Goal: Contribute content: Contribute content

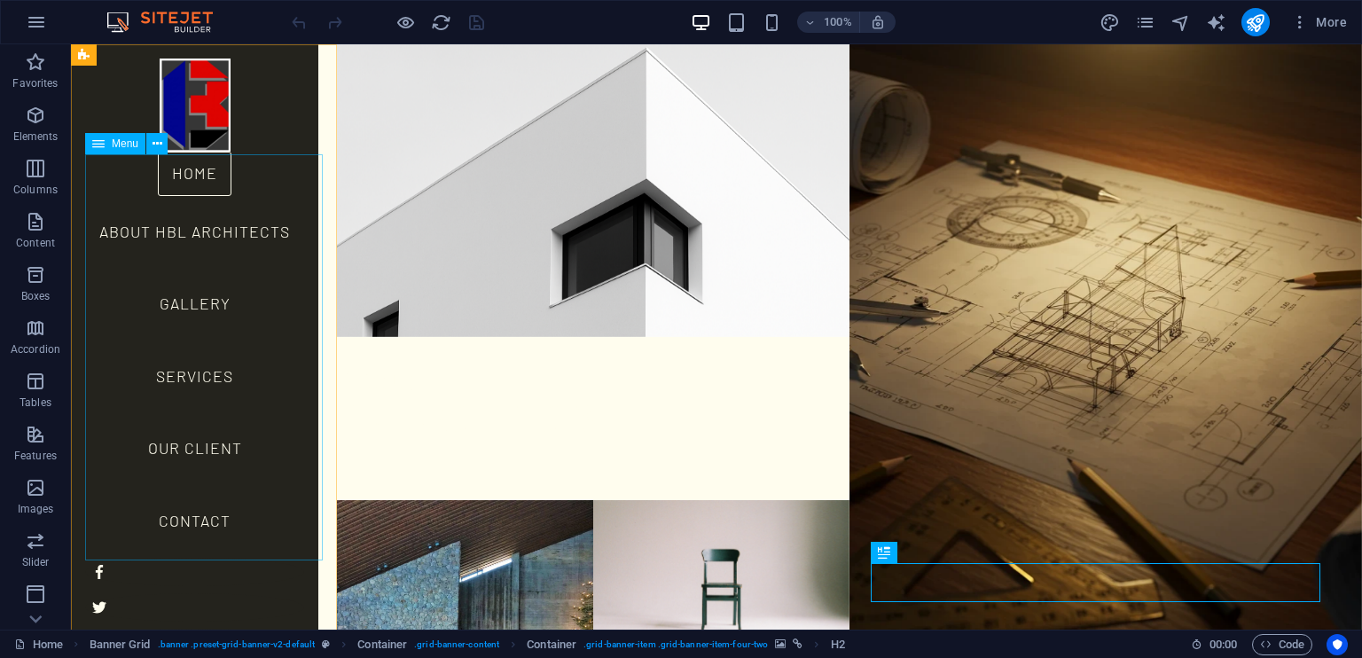
click at [204, 375] on nav "Home About HBL Architects Gallery Services Our Client Contact" at bounding box center [194, 355] width 219 height 406
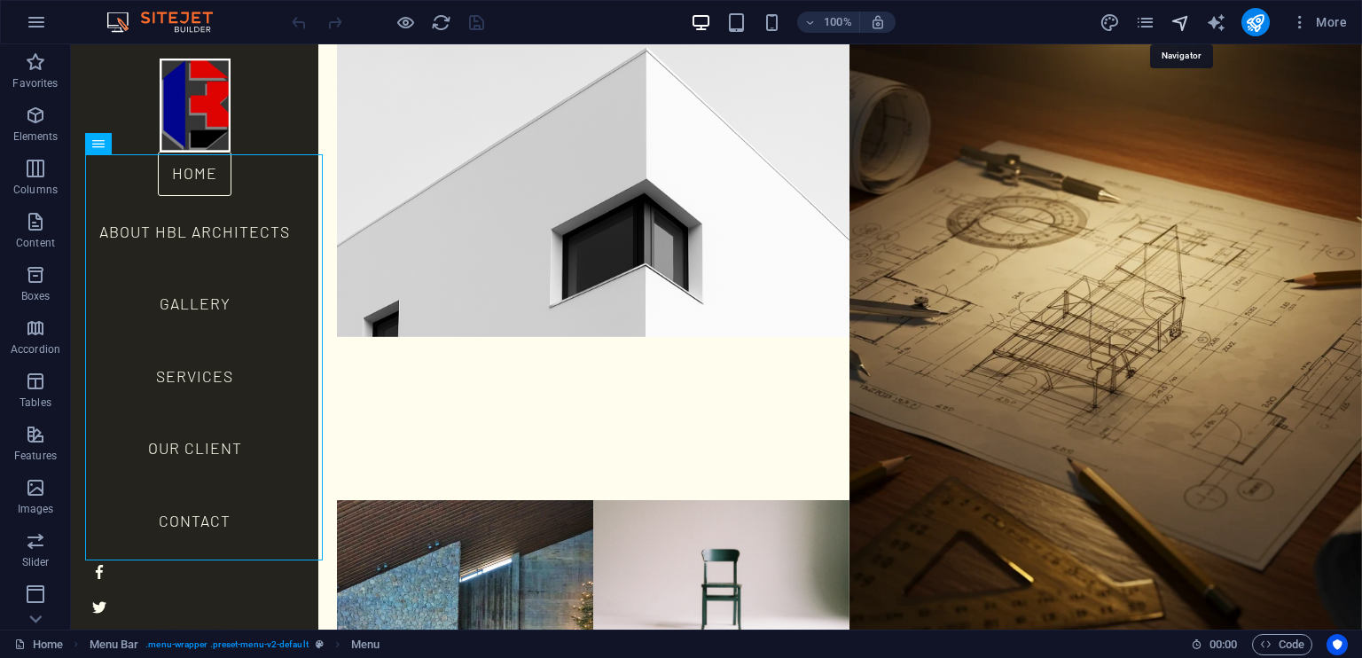
click at [1186, 20] on icon "navigator" at bounding box center [1180, 22] width 20 height 20
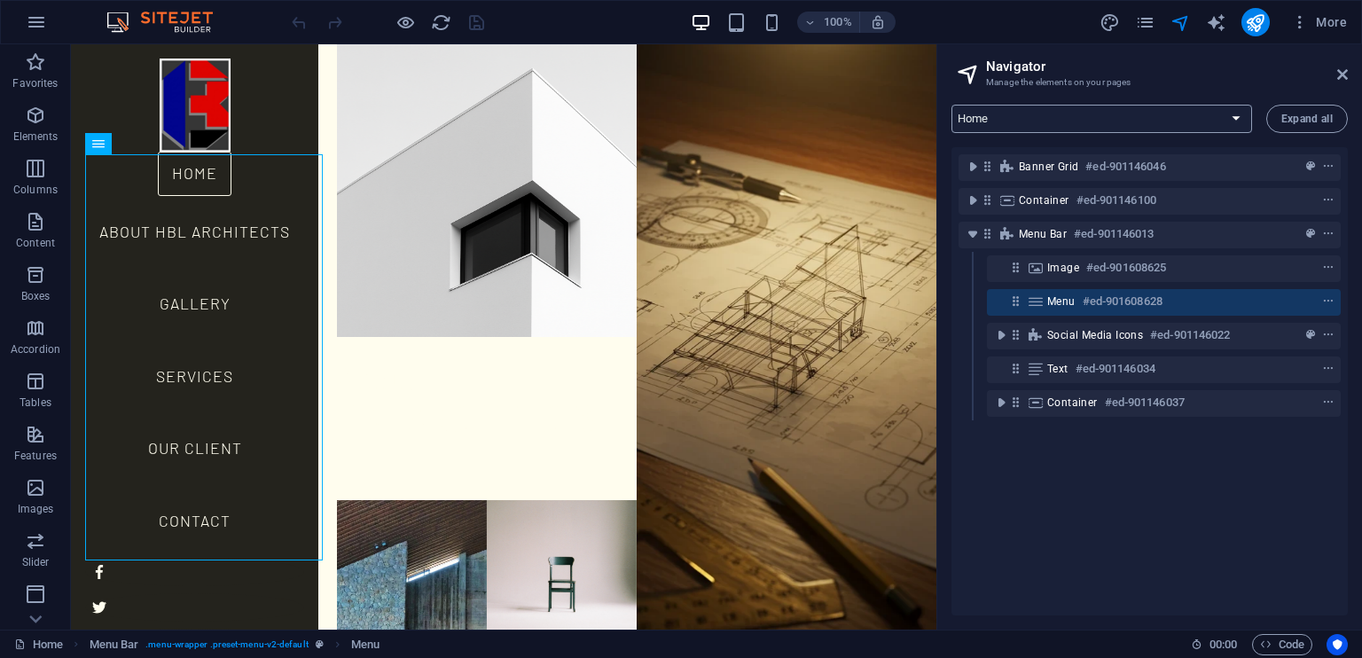
click at [1238, 121] on select "Home About HBL Architects Services Our Client Gallery Contact Legal Notice Priv…" at bounding box center [1101, 119] width 301 height 28
click at [951, 105] on select "Home About HBL Architects Services Our Client Gallery Contact Legal Notice Priv…" at bounding box center [1101, 119] width 301 height 28
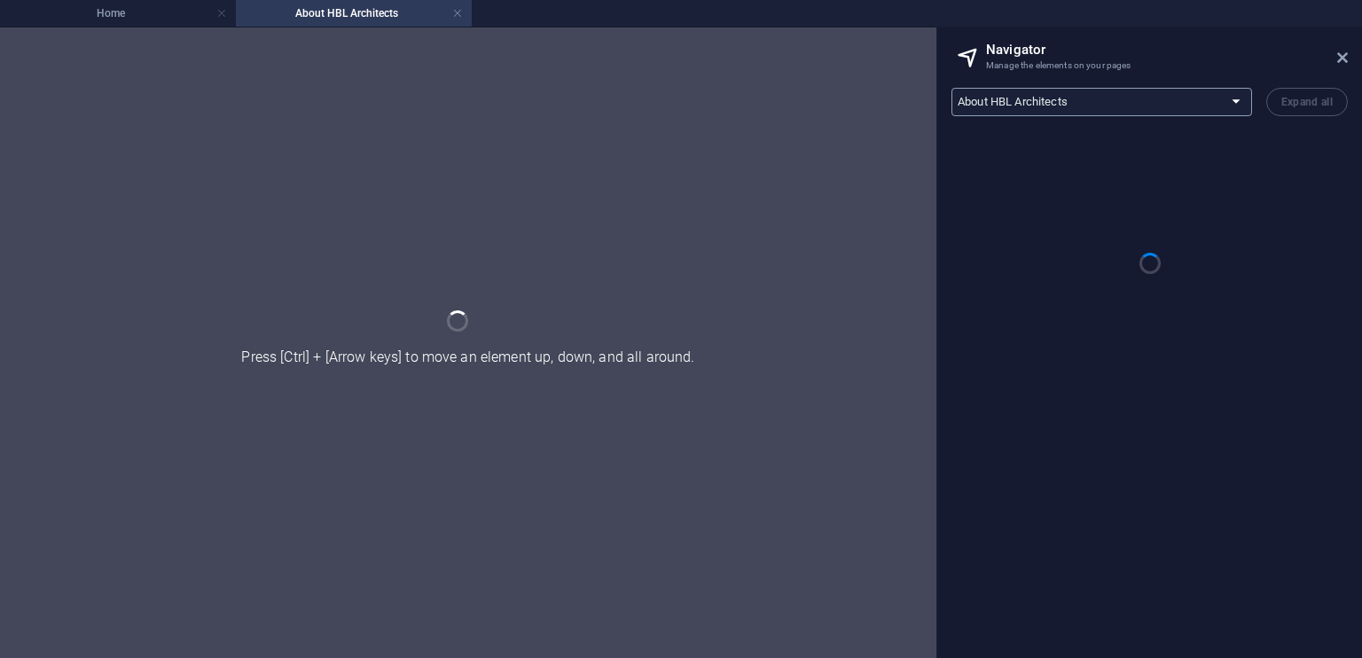
drag, startPoint x: 1234, startPoint y: 99, endPoint x: 1231, endPoint y: 114, distance: 15.5
click at [1234, 99] on aside "Navigator Manage the elements on your pages Home About HBL Architects Services …" at bounding box center [1149, 342] width 426 height 630
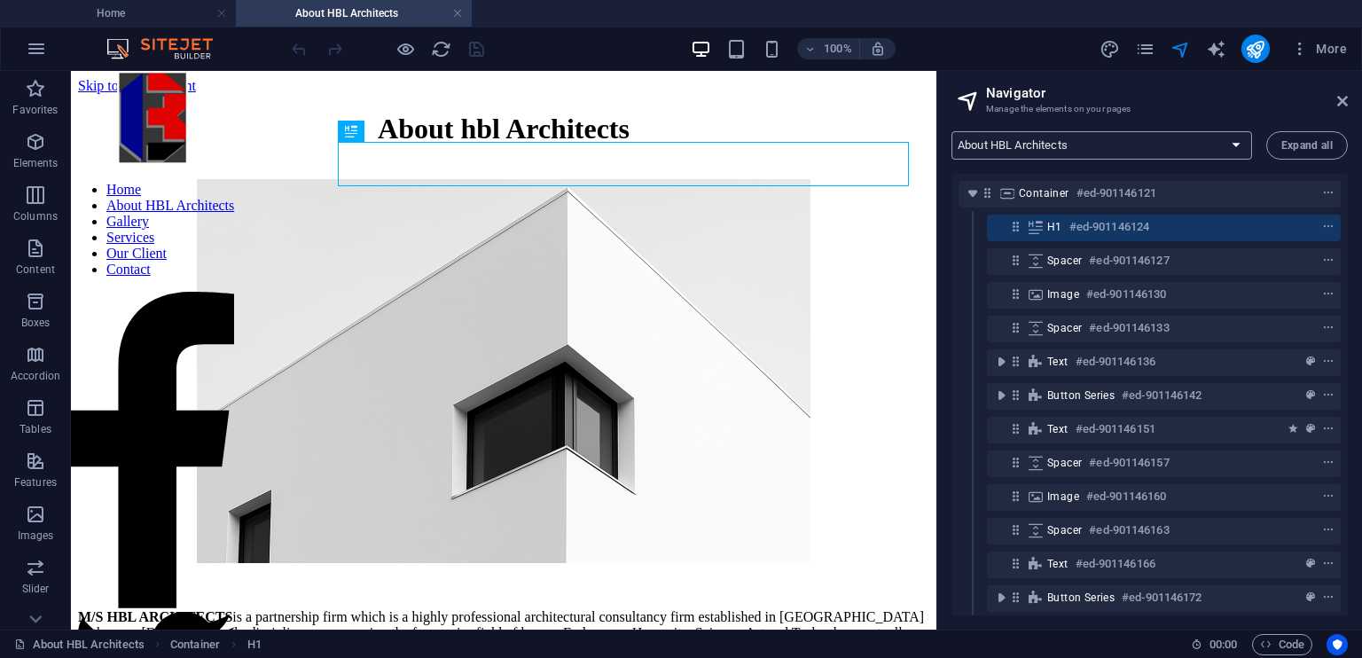
click at [1229, 145] on select "Home About HBL Architects Services Our Client Gallery Contact Legal Notice Priv…" at bounding box center [1101, 145] width 301 height 28
select select "16934476-en"
click at [951, 131] on select "Home About HBL Architects Services Our Client Gallery Contact Legal Notice Priv…" at bounding box center [1101, 145] width 301 height 28
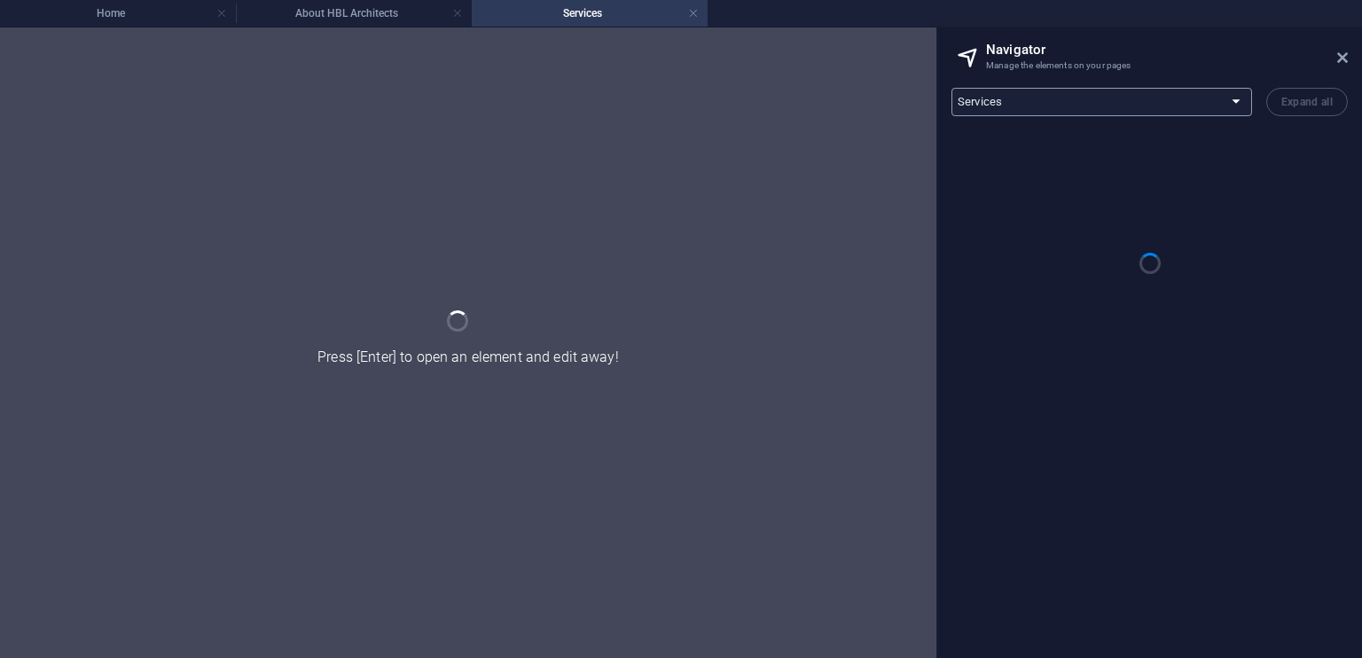
click at [1231, 106] on select "Home About HBL Architects Services Our Client Gallery Contact Legal Notice Priv…" at bounding box center [1101, 102] width 301 height 28
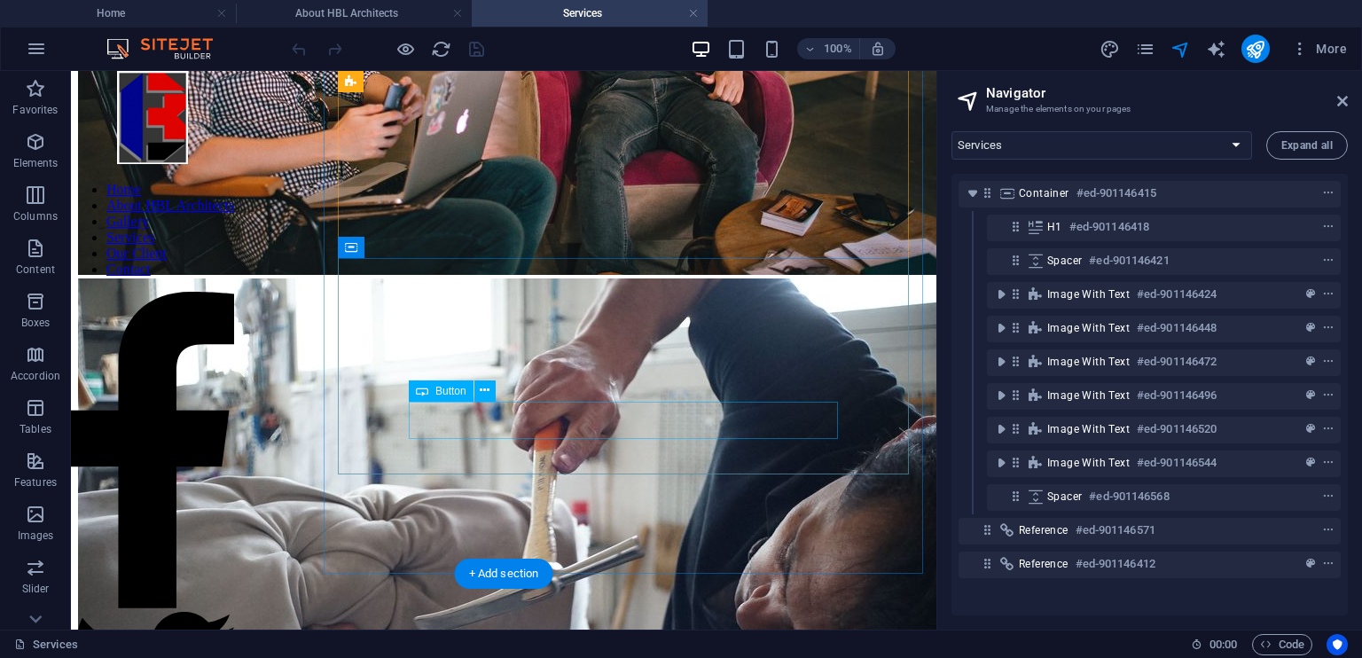
scroll to position [2111, 0]
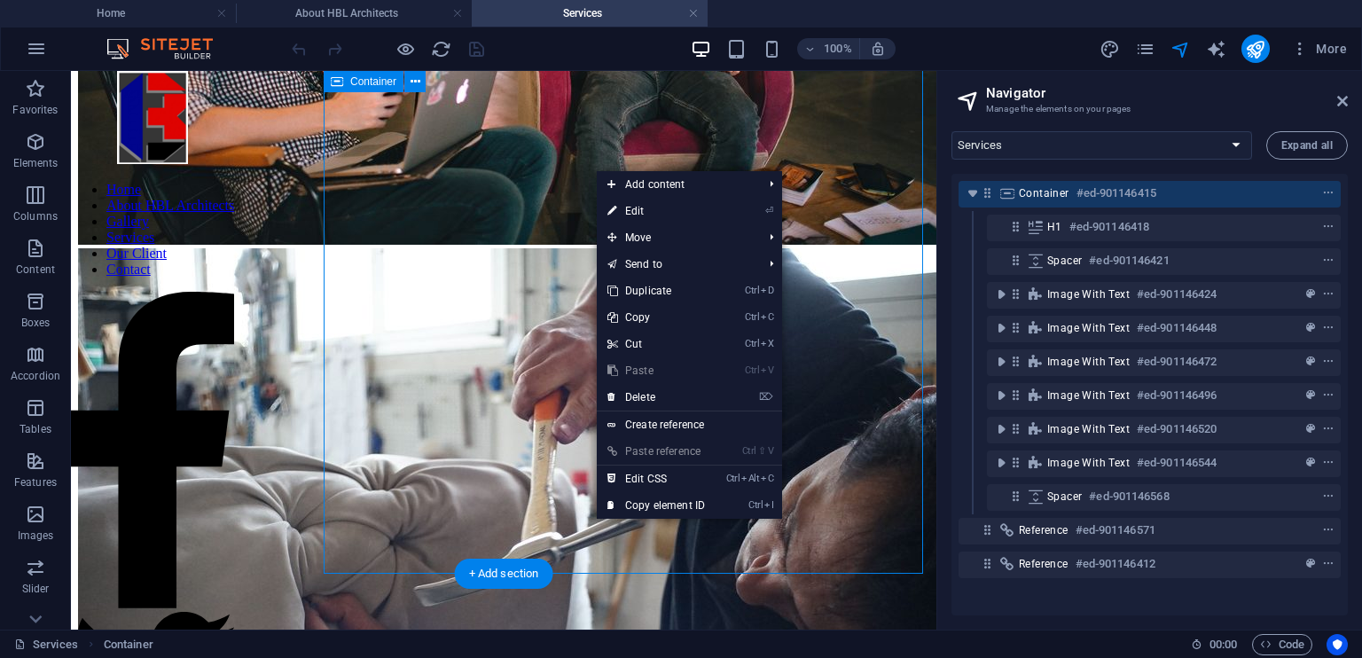
click at [390, 510] on div "Our services Planning Comprehensive master planning and development strategies …" at bounding box center [503, 280] width 851 height 4557
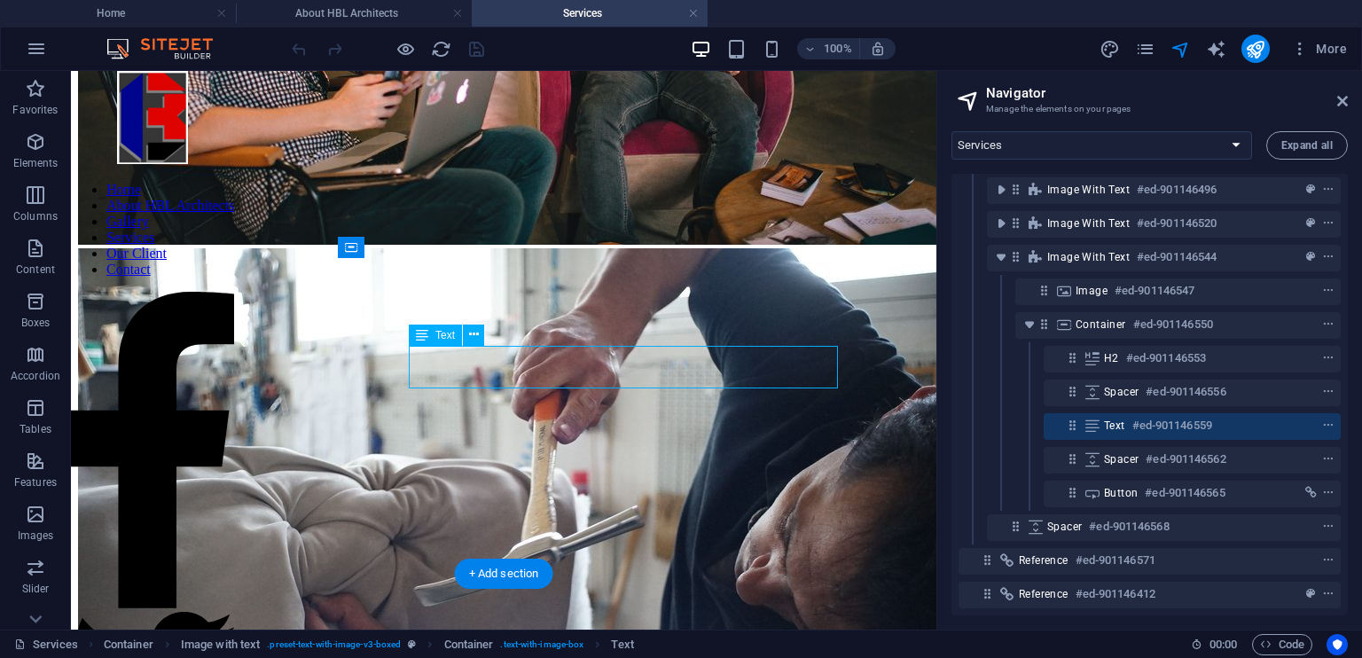
scroll to position [219, 0]
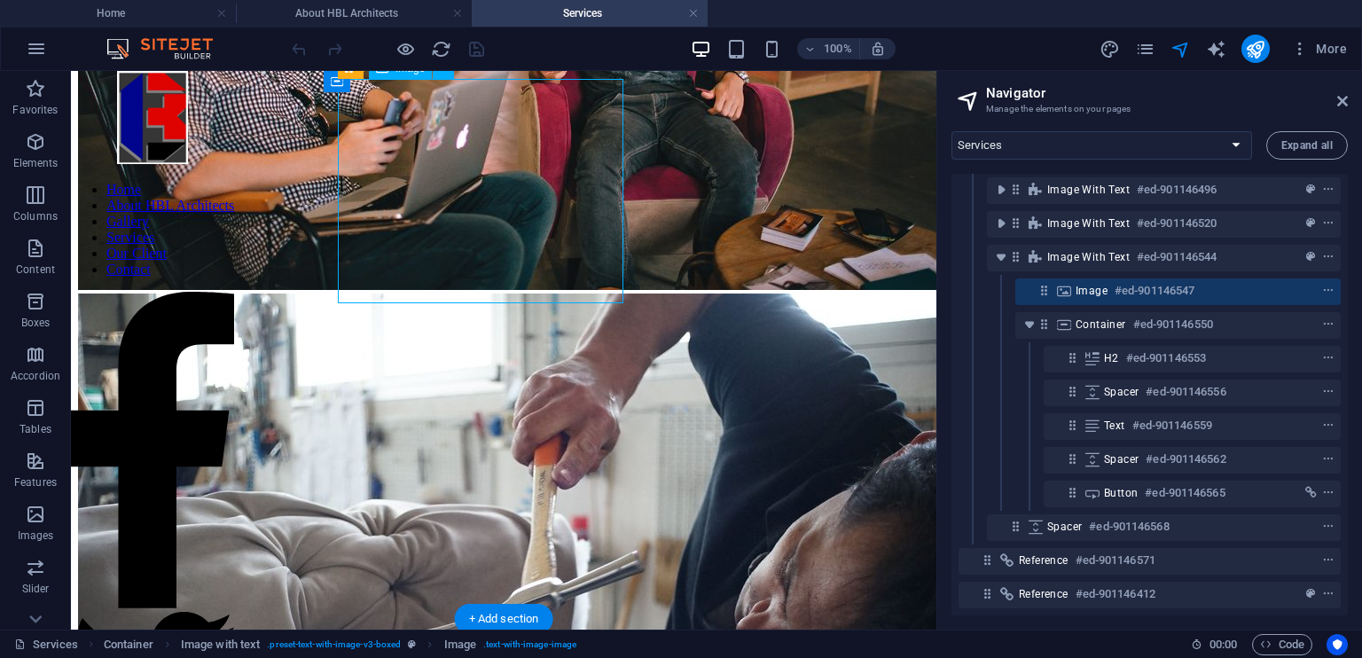
scroll to position [2111, 0]
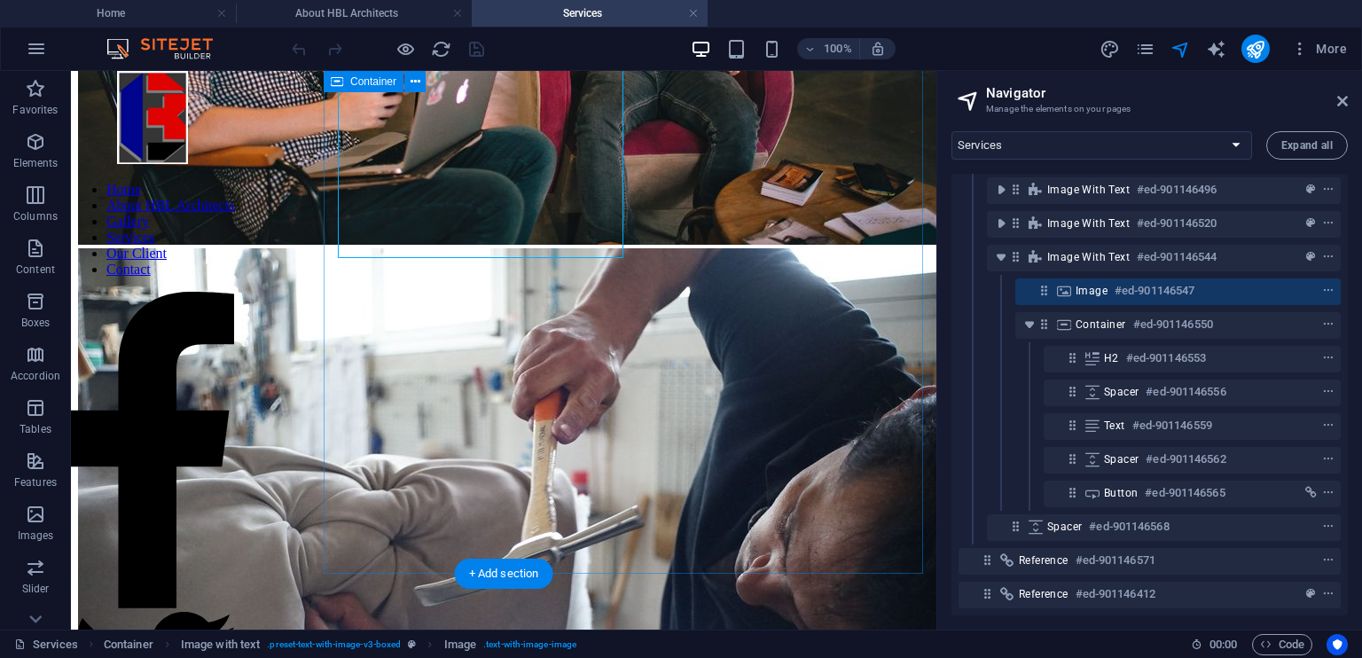
click at [571, 512] on div "Our services Planning Comprehensive master planning and development strategies …" at bounding box center [503, 280] width 851 height 4557
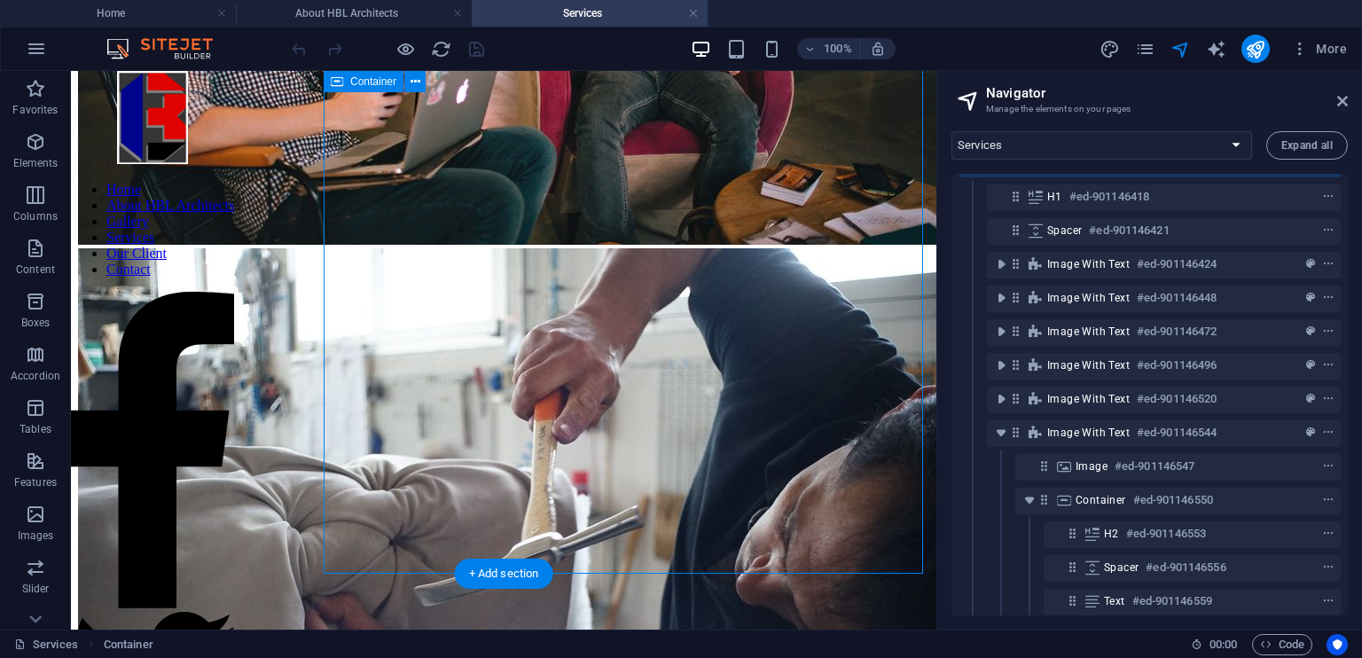
scroll to position [0, 0]
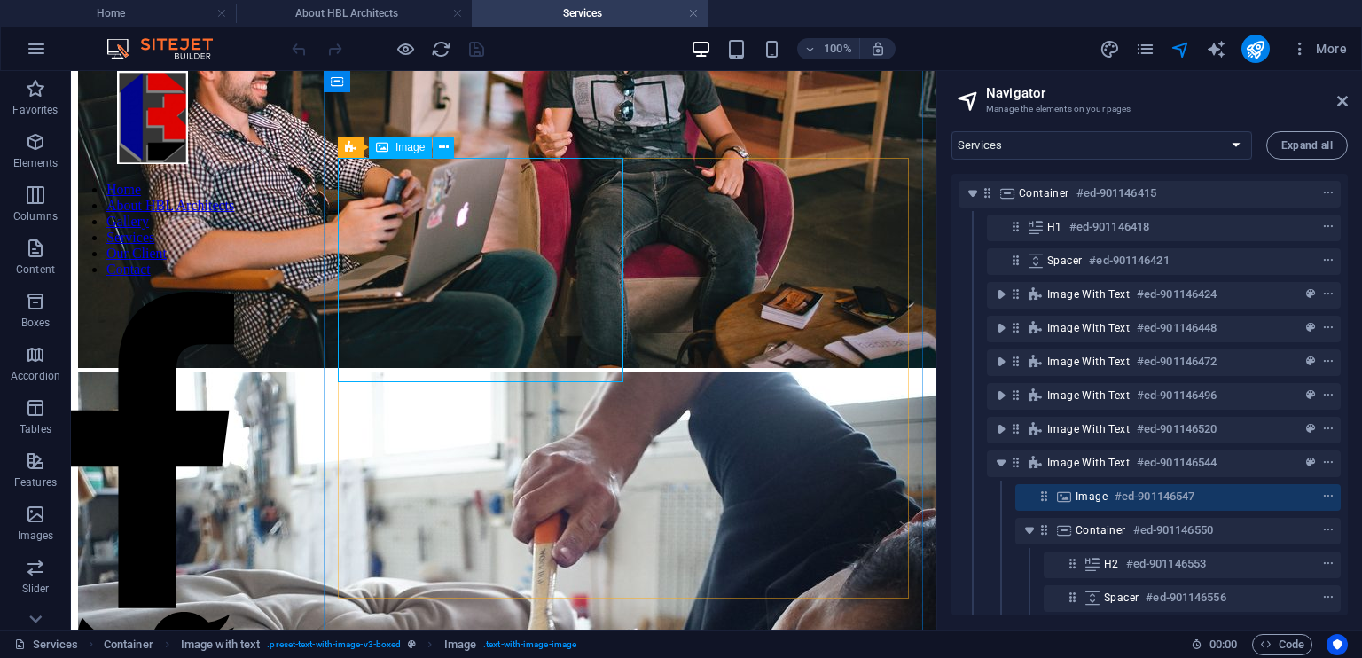
scroll to position [1987, 0]
click at [446, 145] on icon at bounding box center [444, 147] width 10 height 19
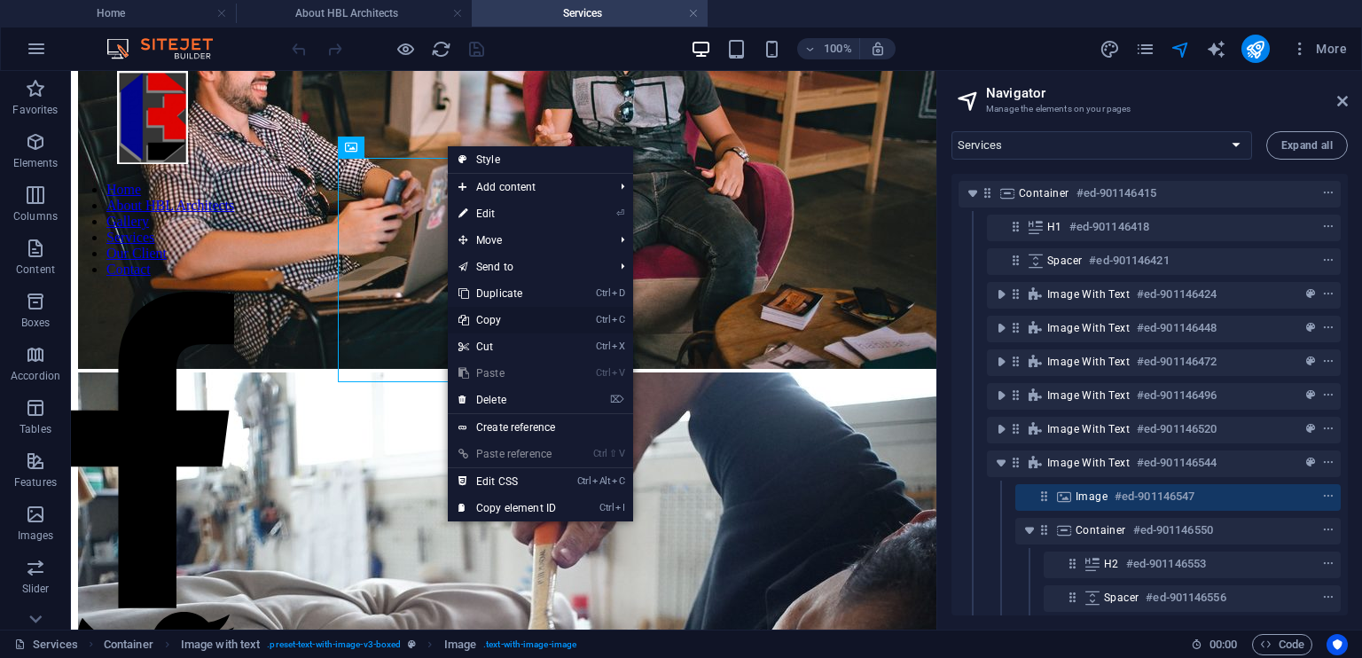
click at [486, 322] on link "Ctrl C Copy" at bounding box center [507, 320] width 119 height 27
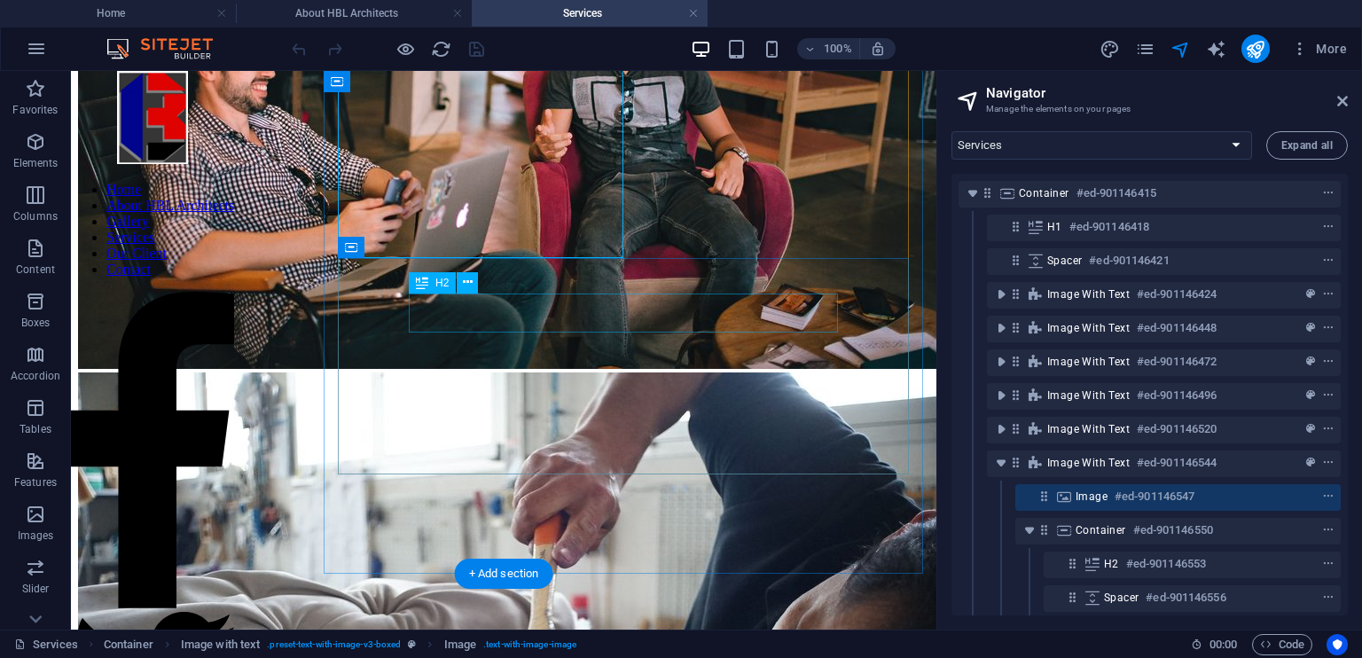
scroll to position [2111, 0]
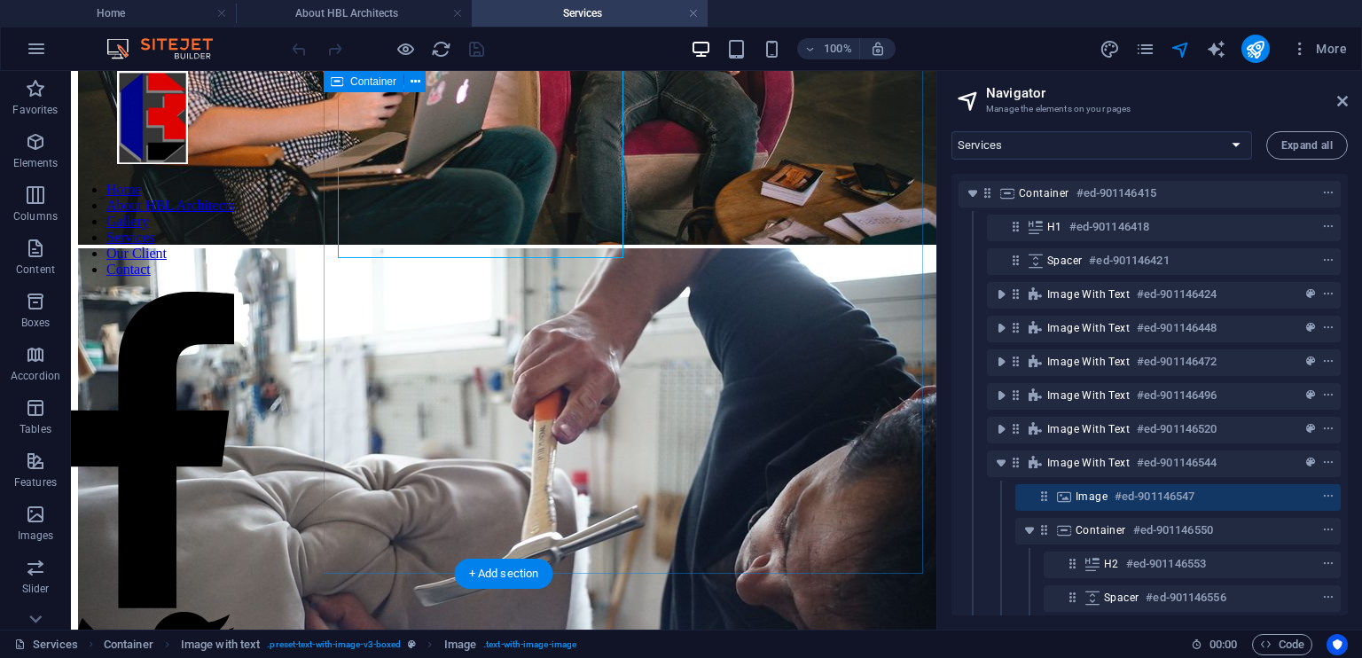
click at [392, 517] on div "Our services Planning Comprehensive master planning and development strategies …" at bounding box center [503, 280] width 851 height 4557
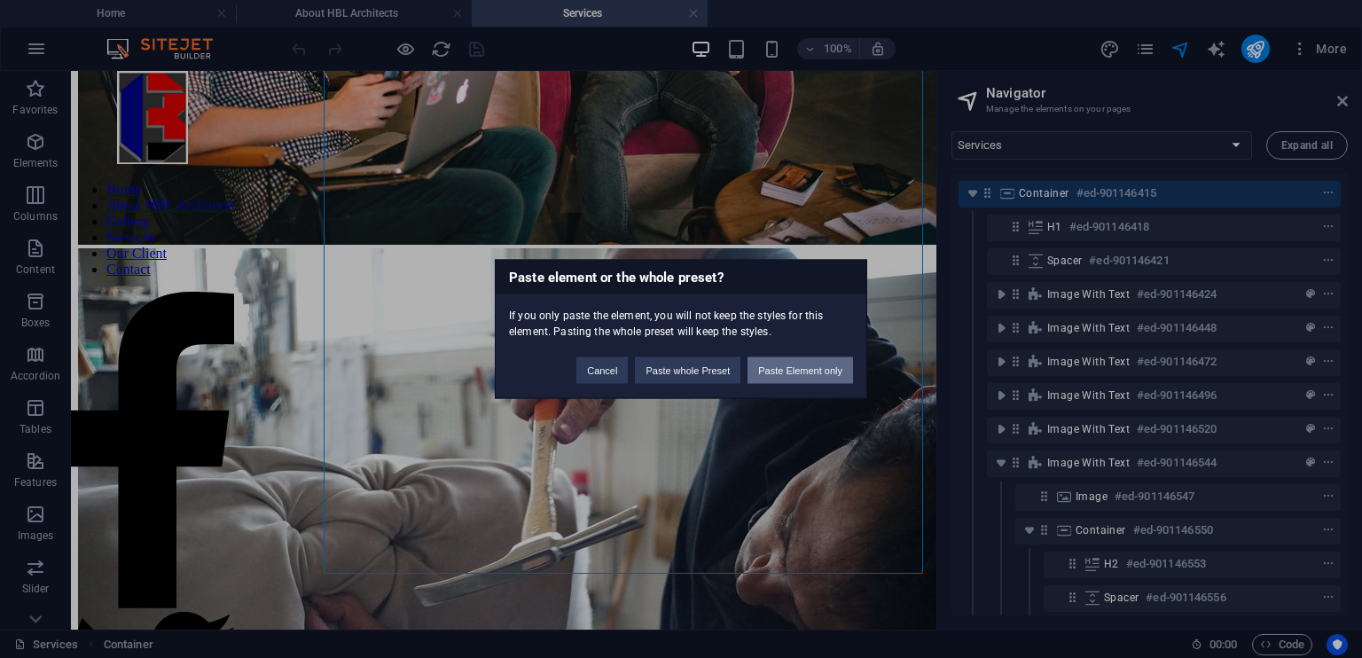
click at [780, 373] on button "Paste Element only" at bounding box center [800, 370] width 106 height 27
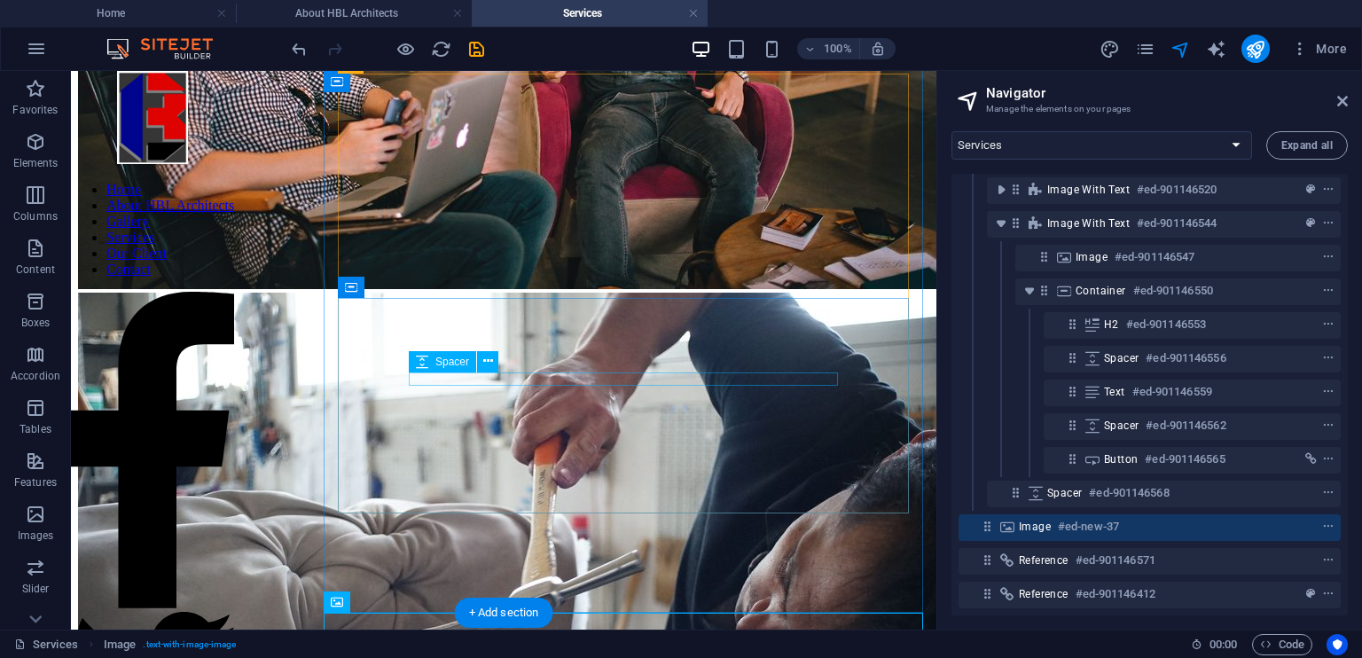
scroll to position [2063, 0]
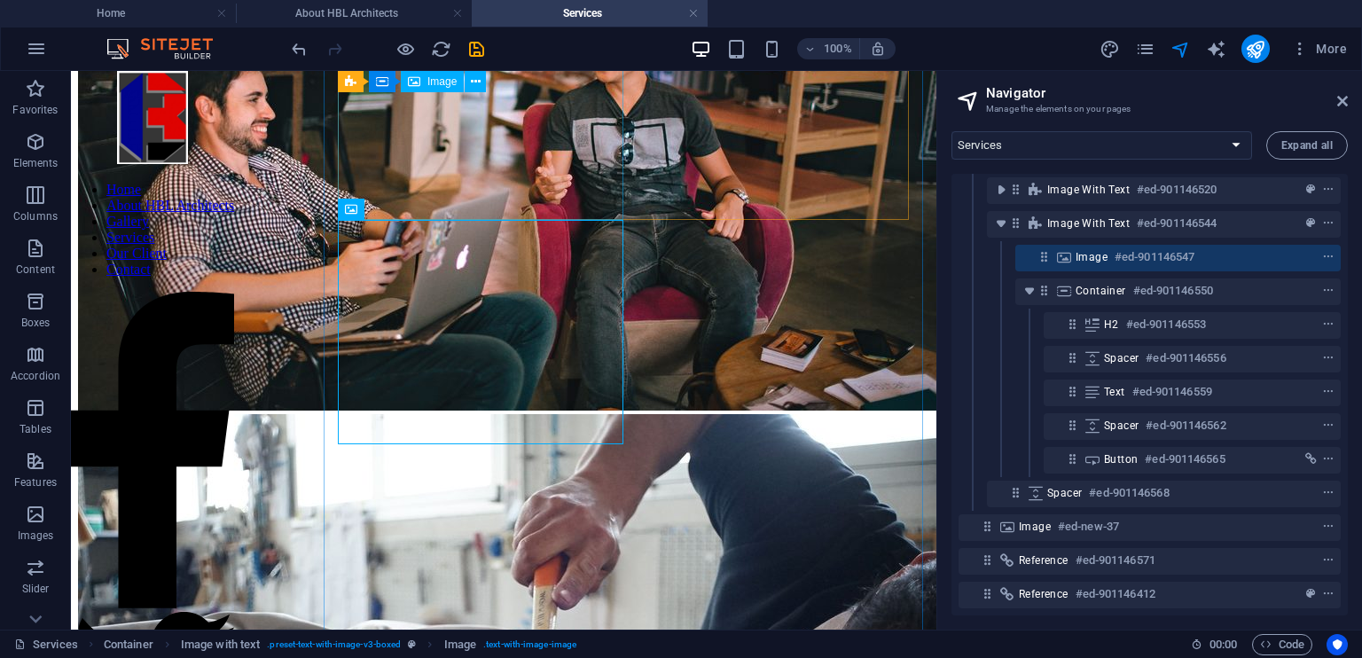
scroll to position [1925, 0]
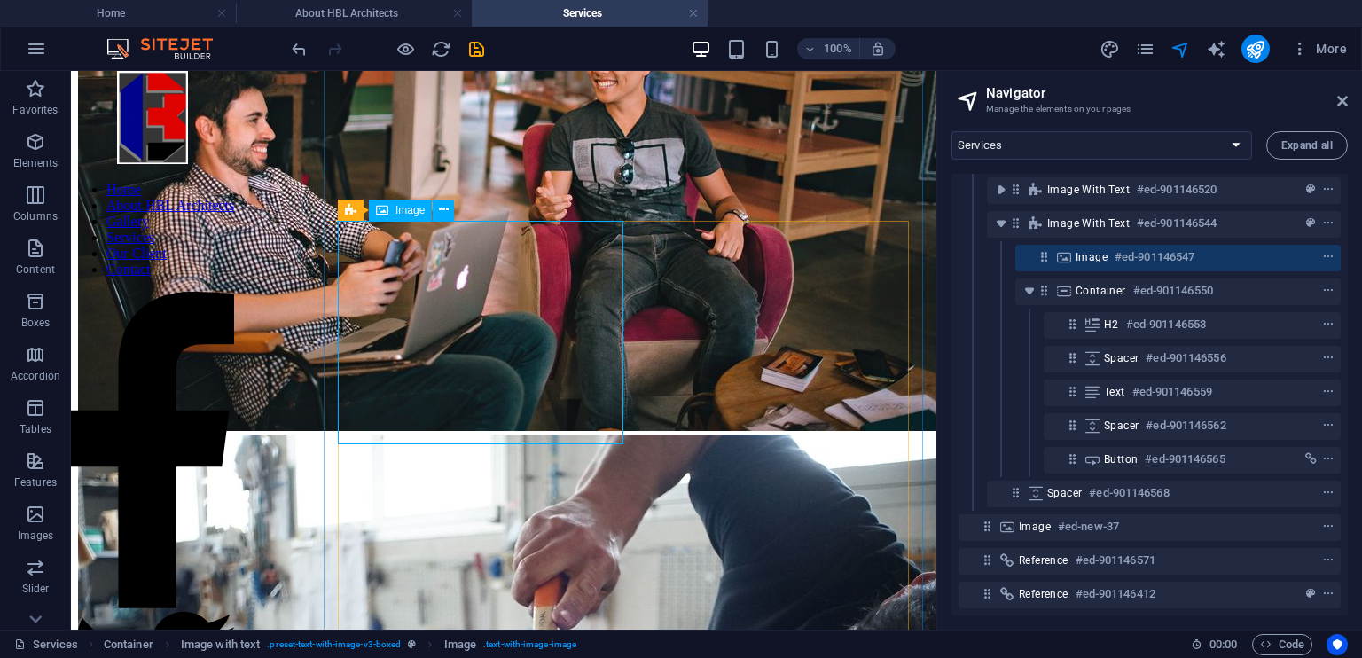
click at [445, 212] on icon at bounding box center [444, 209] width 10 height 19
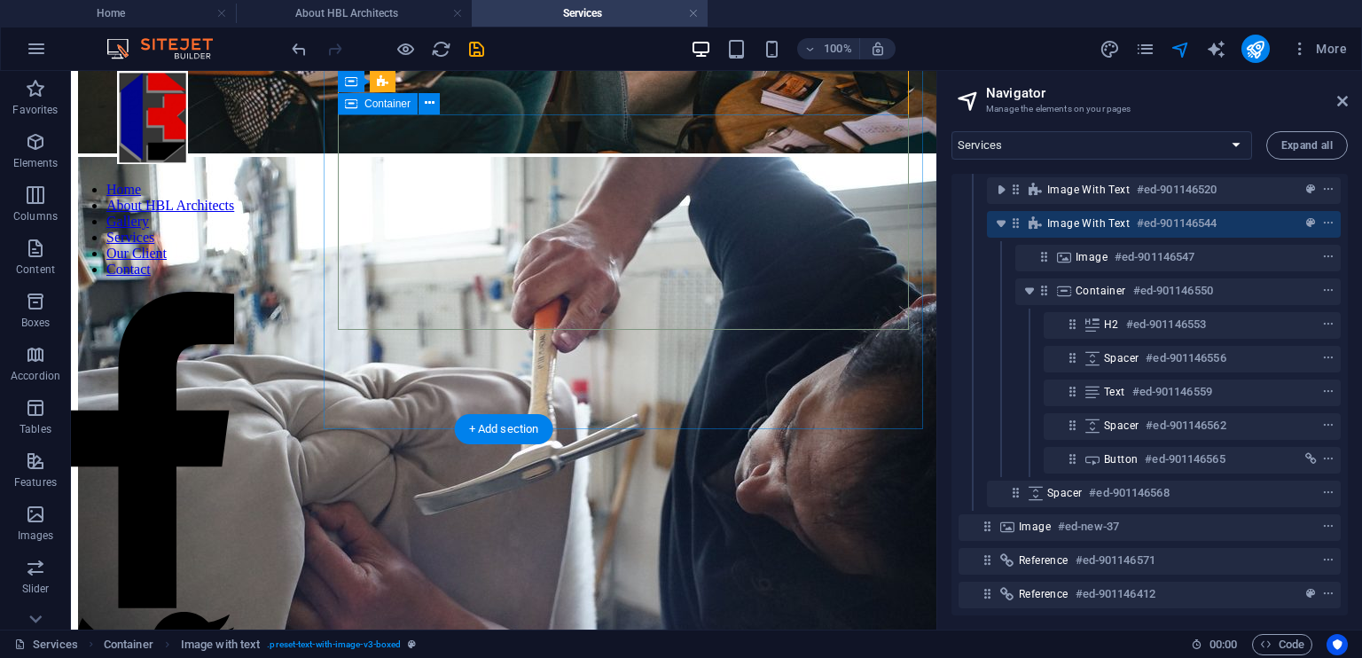
scroll to position [2270, 0]
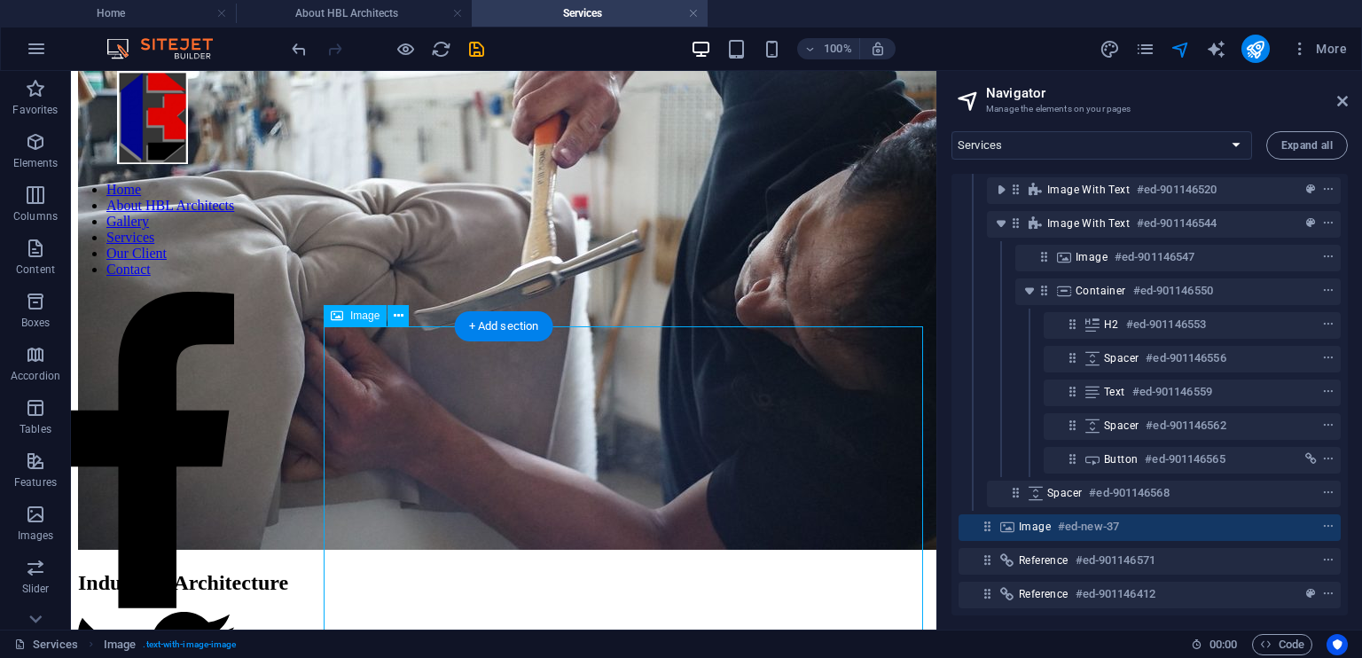
scroll to position [2358, 0]
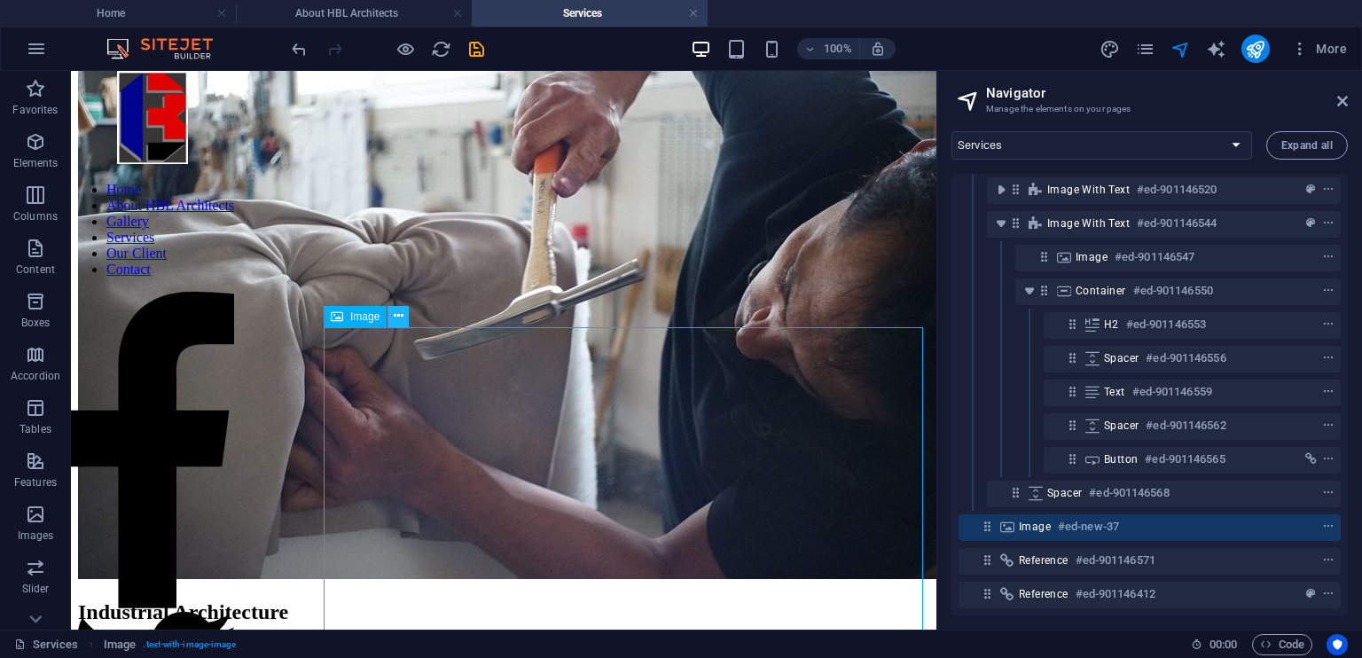
click at [399, 321] on icon at bounding box center [399, 316] width 10 height 19
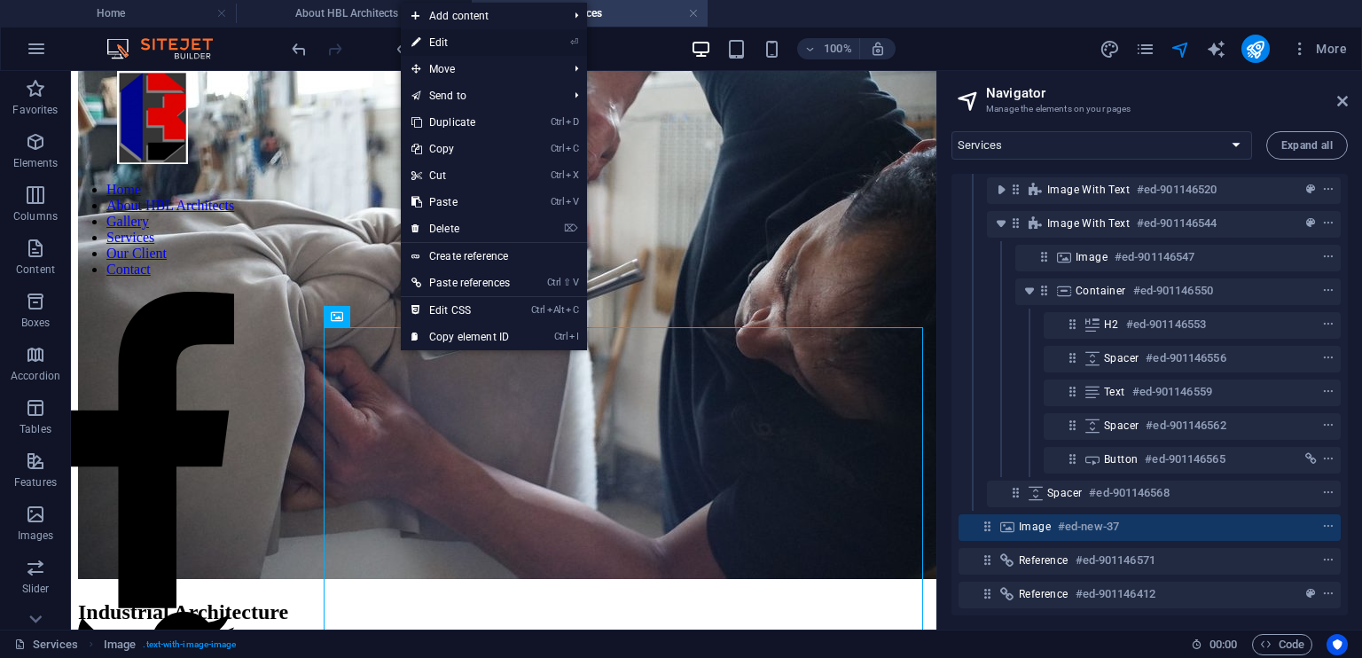
drag, startPoint x: 449, startPoint y: 37, endPoint x: 369, endPoint y: 180, distance: 163.5
click at [449, 37] on link "⏎ Edit" at bounding box center [461, 42] width 120 height 27
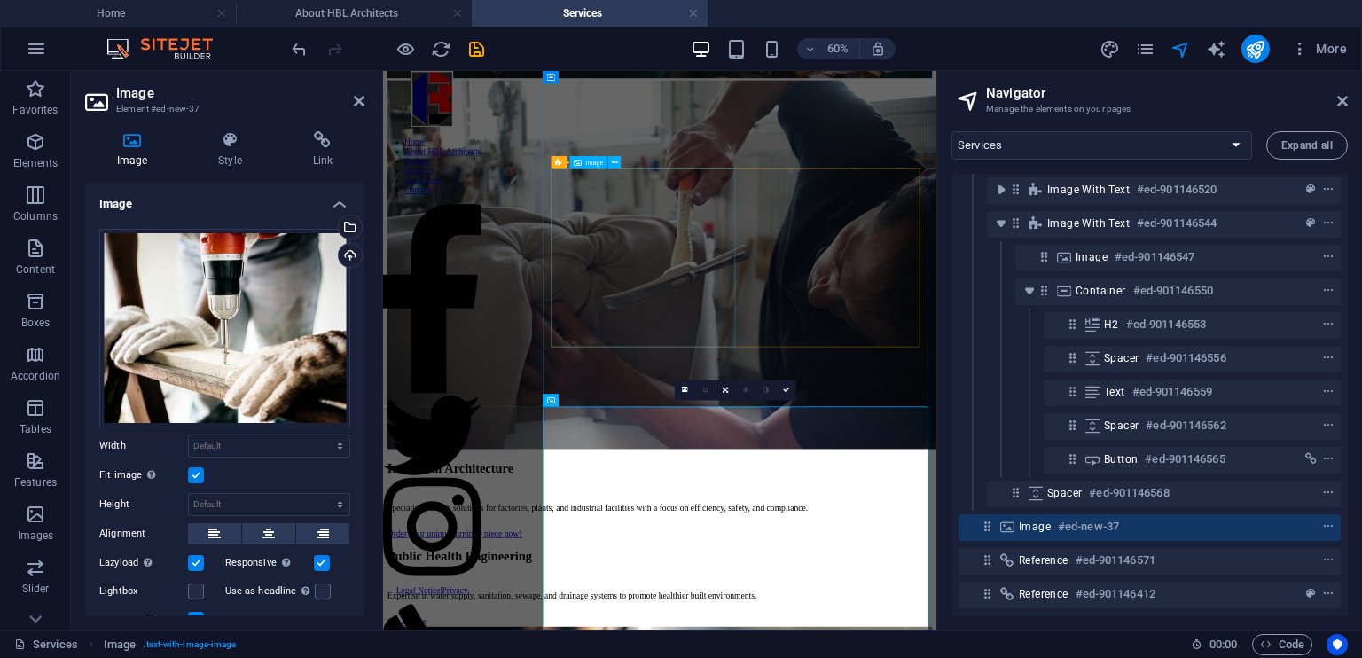
scroll to position [1828, 0]
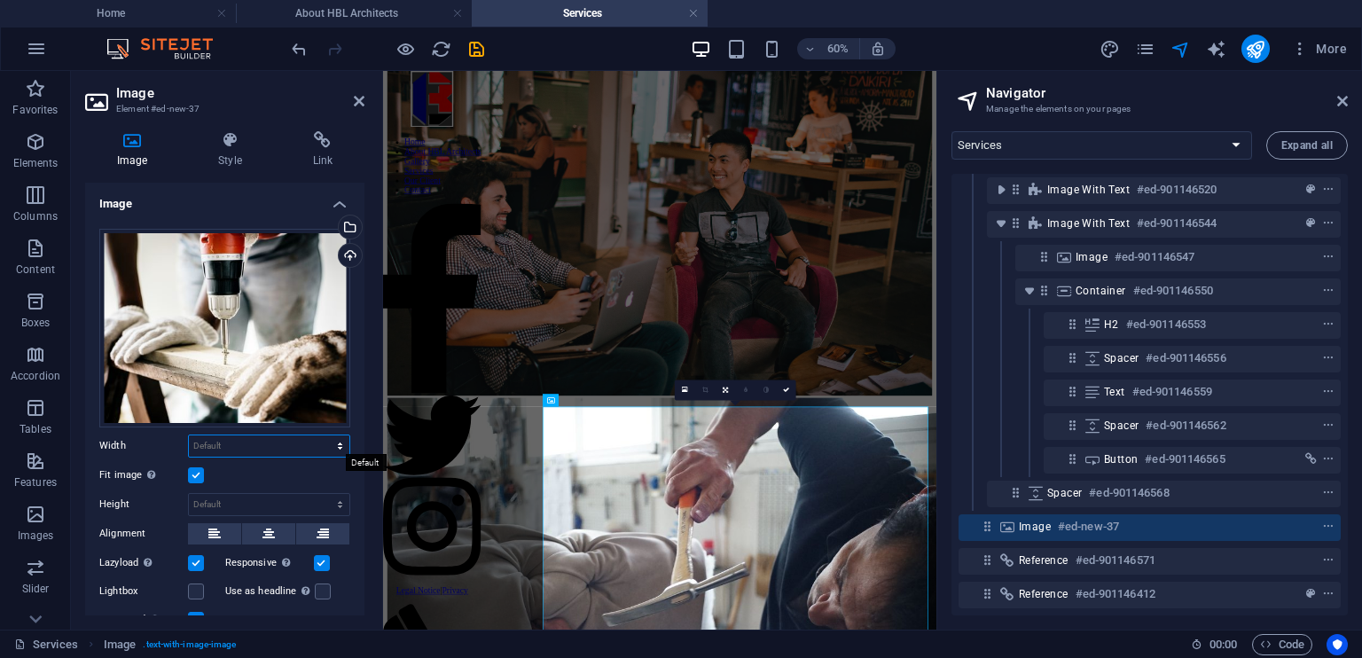
click at [250, 446] on select "Default auto px rem % em vh vw" at bounding box center [269, 445] width 160 height 21
click at [189, 435] on select "Default auto px rem % em vh vw" at bounding box center [269, 445] width 160 height 21
click at [289, 444] on select "Default auto px rem % em vh vw" at bounding box center [269, 445] width 160 height 21
select select "%"
click at [321, 435] on select "Default auto px rem % em vh vw" at bounding box center [269, 445] width 160 height 21
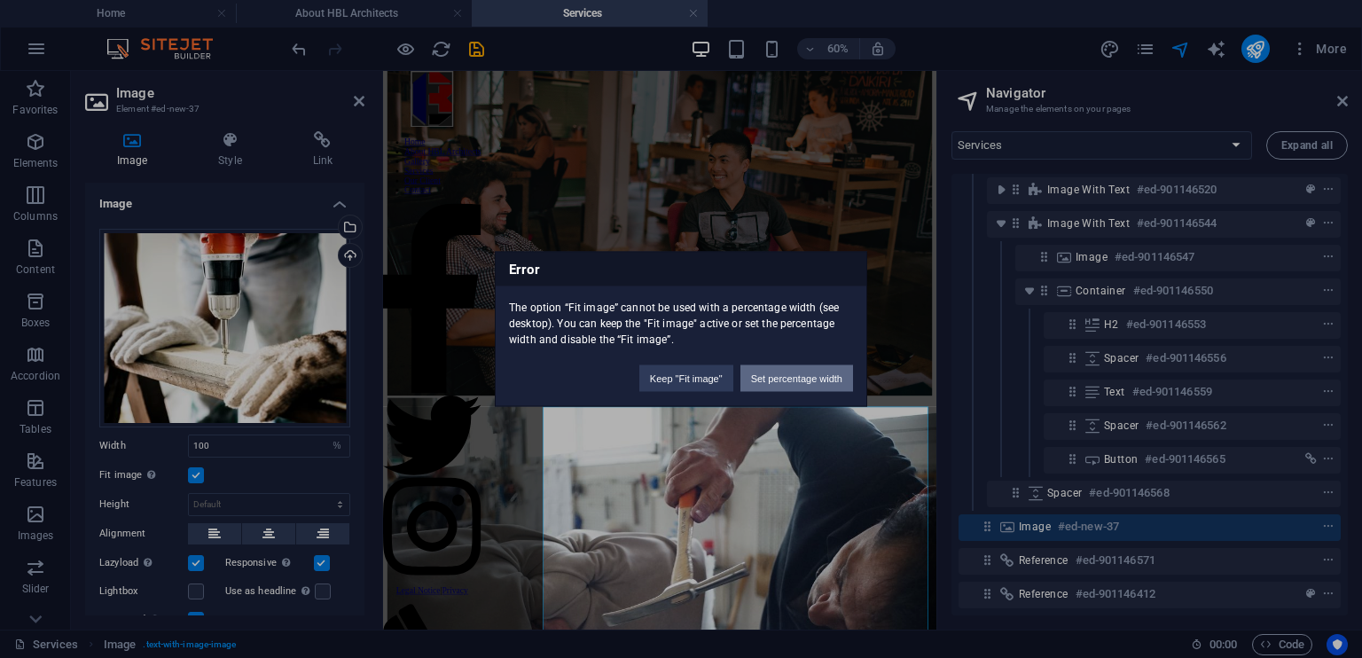
click at [799, 385] on button "Set percentage width" at bounding box center [796, 378] width 113 height 27
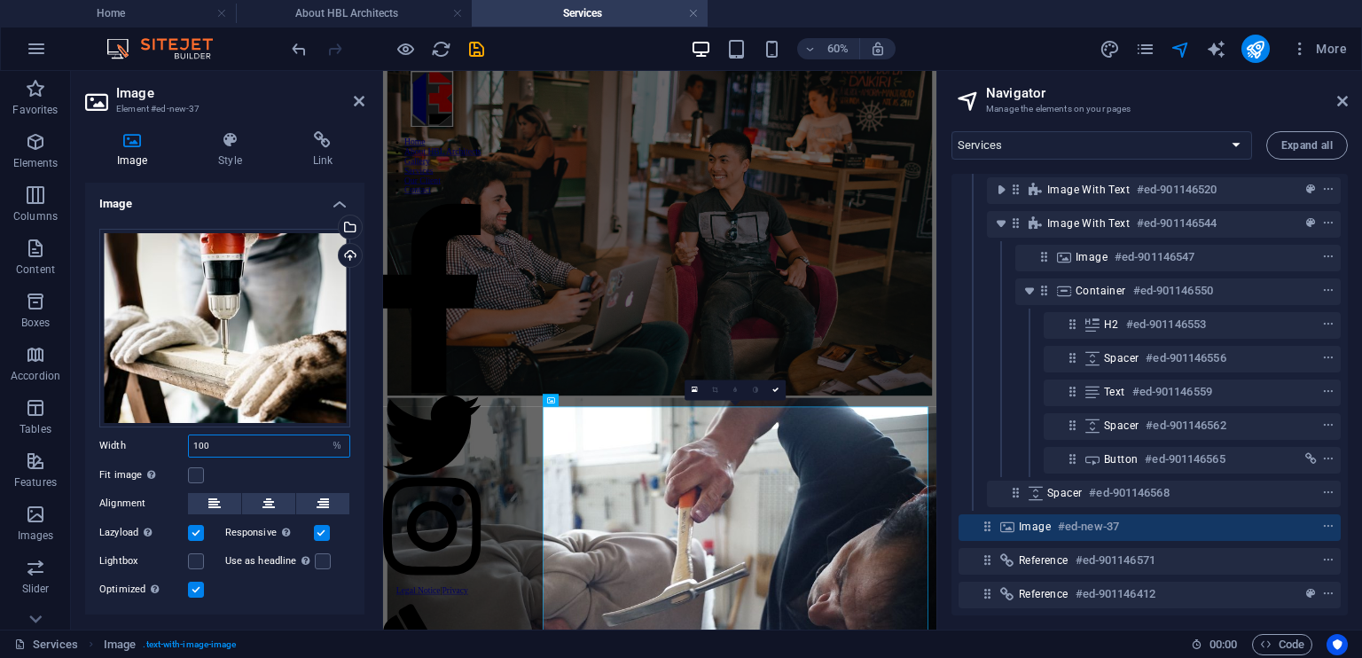
click at [231, 450] on input "100" at bounding box center [269, 445] width 160 height 21
type input "1"
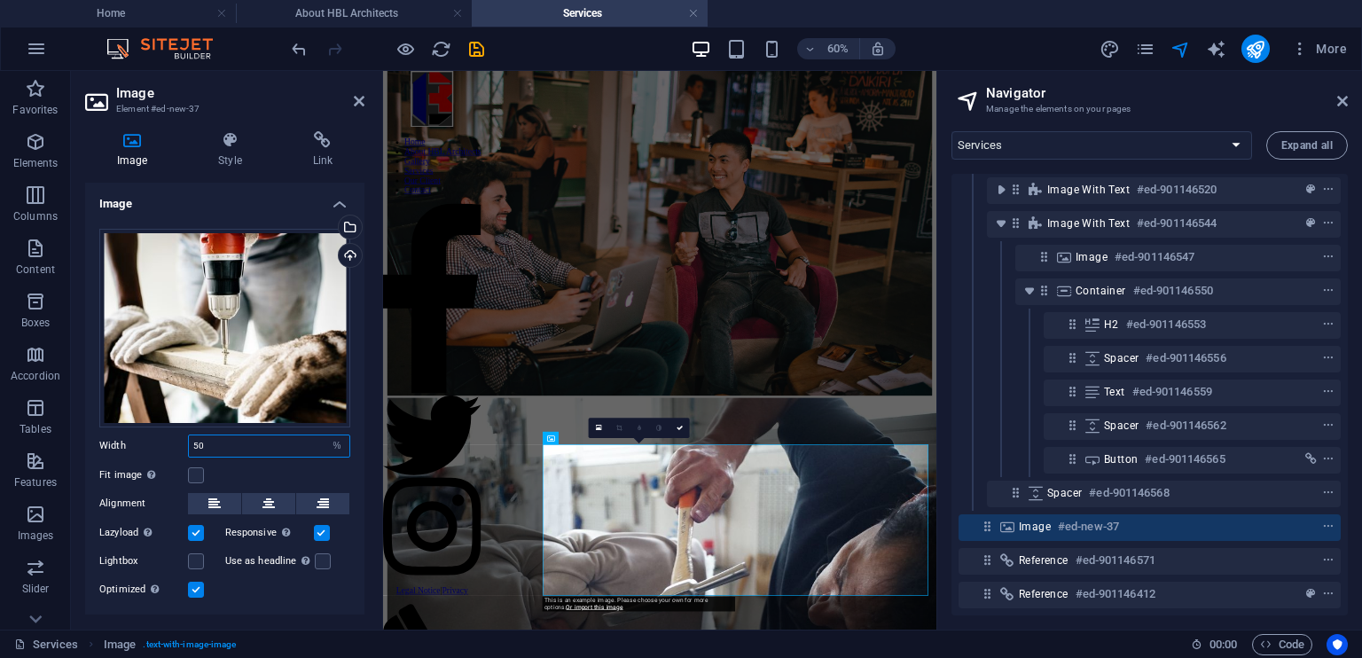
scroll to position [1766, 0]
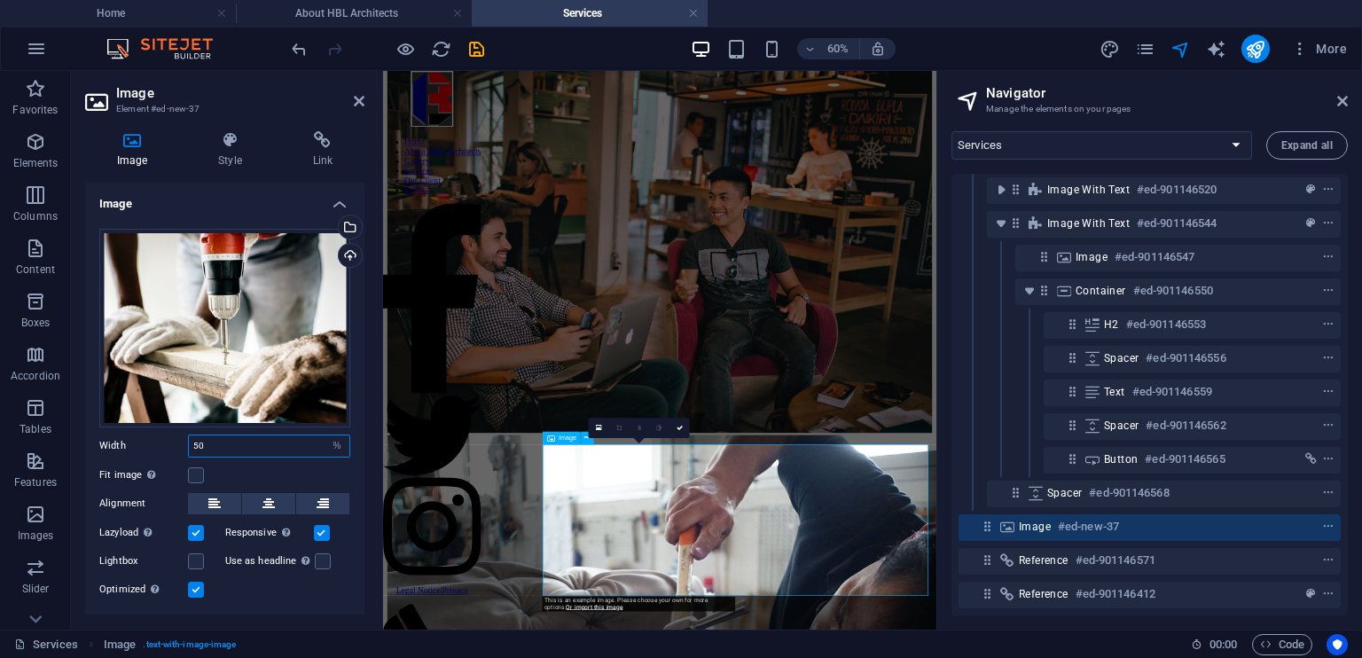
type input "50"
click at [676, 428] on icon at bounding box center [679, 428] width 6 height 6
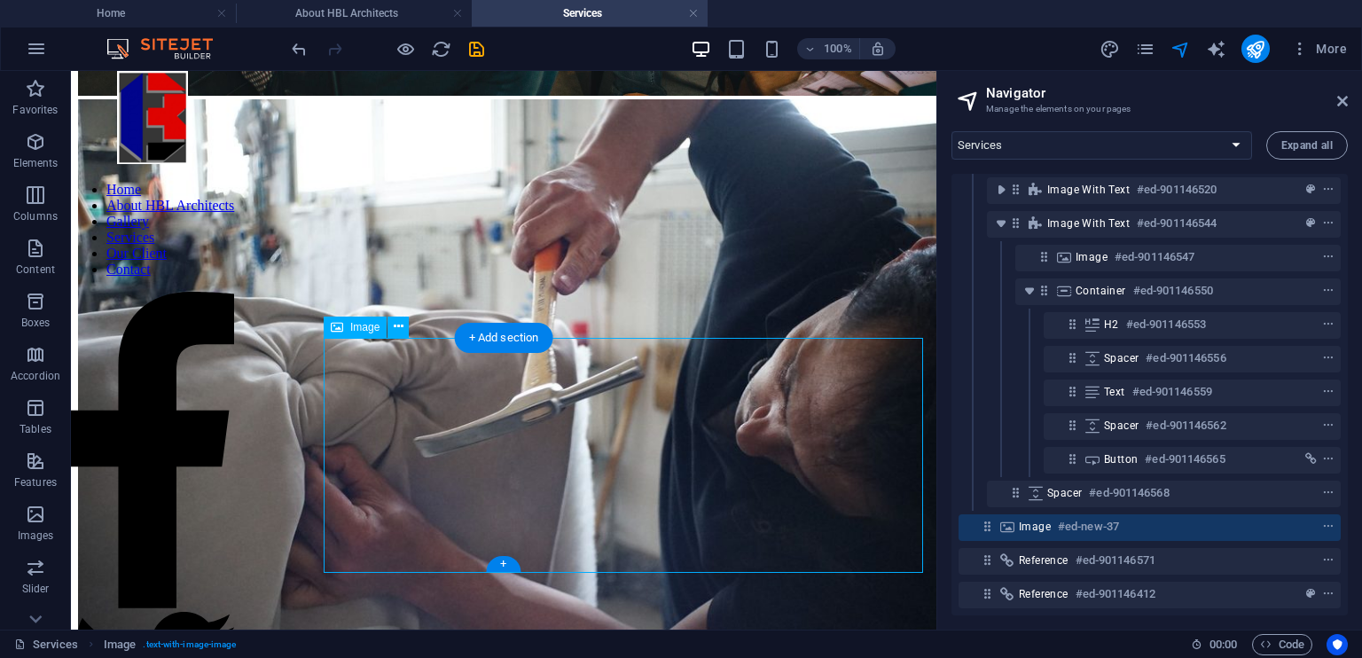
scroll to position [2347, 0]
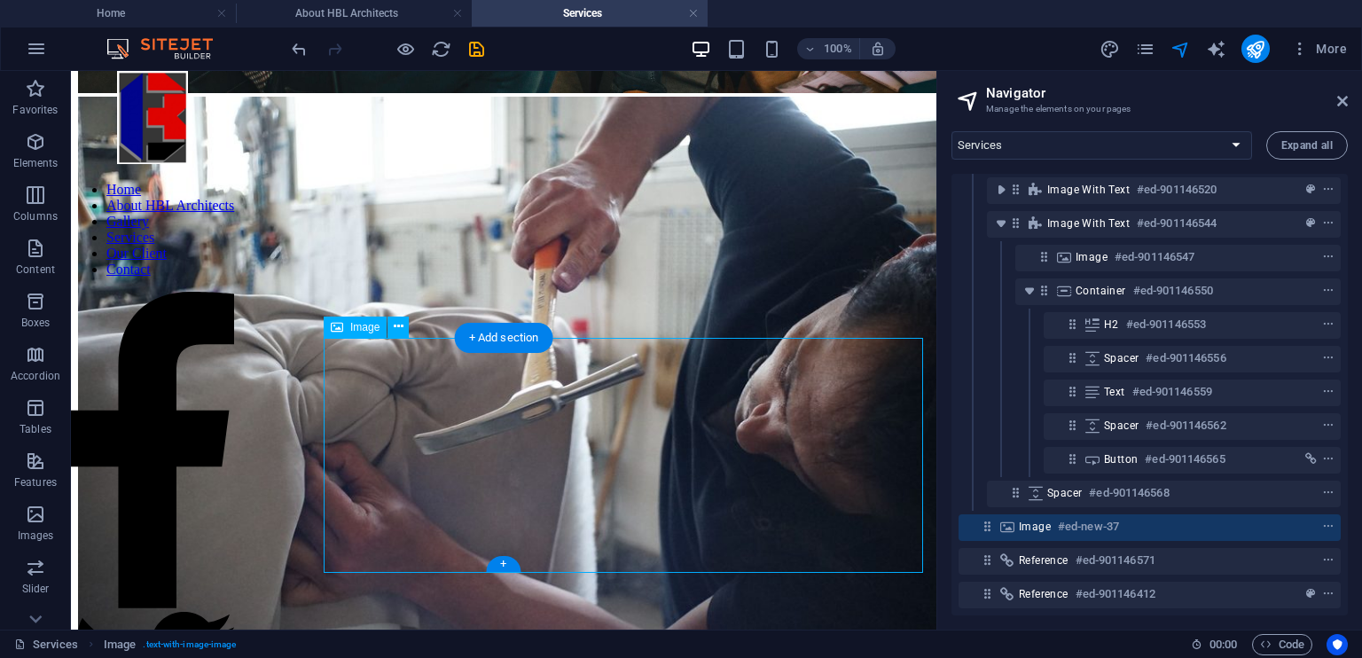
select select "%"
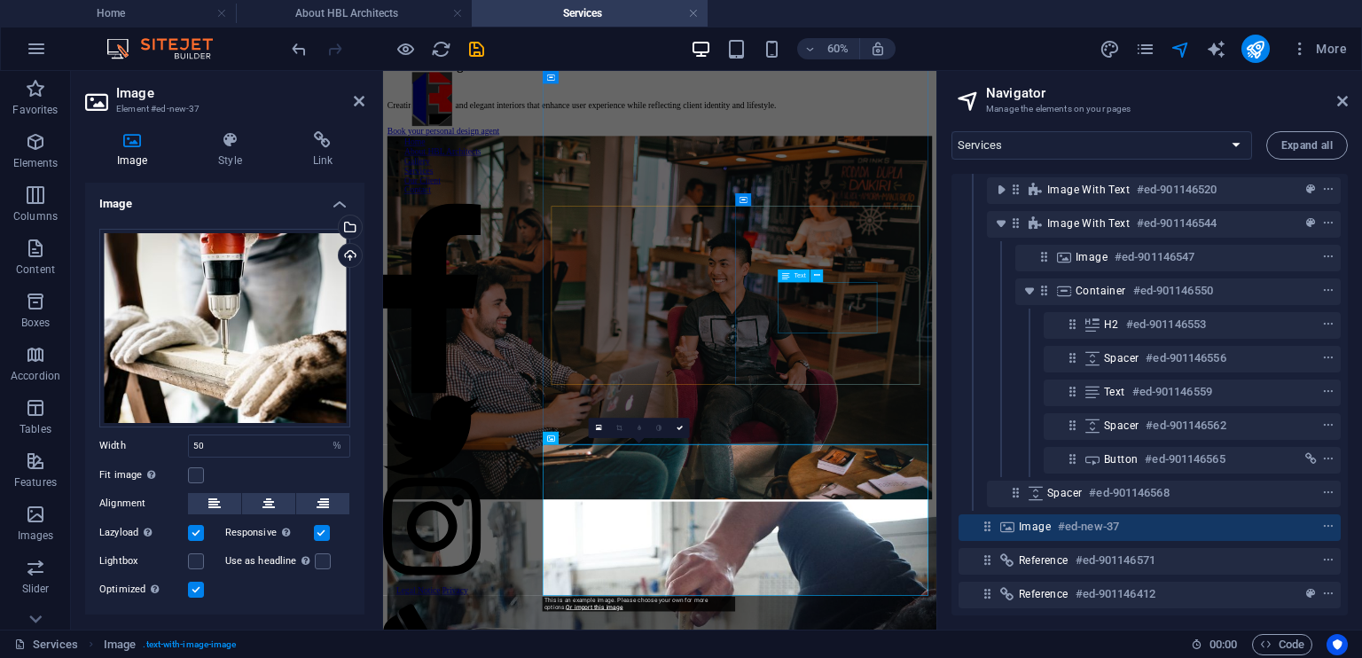
scroll to position [1766, 0]
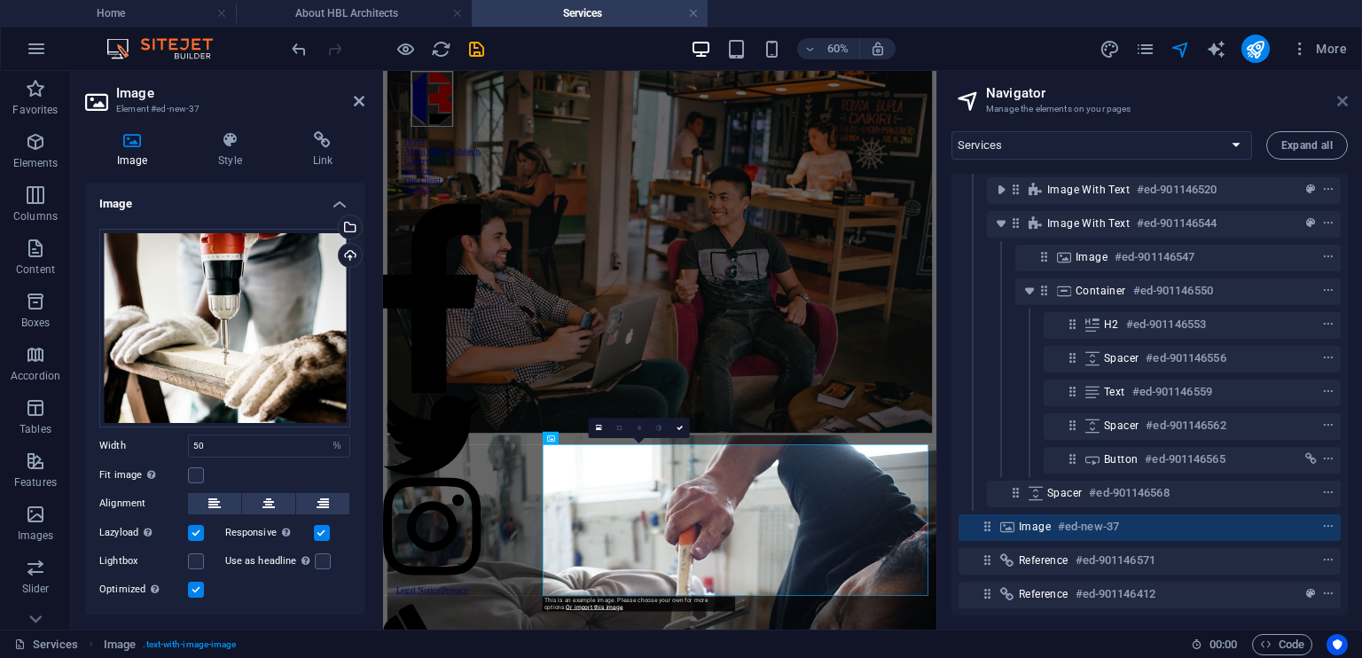
click at [1341, 100] on icon at bounding box center [1342, 101] width 11 height 14
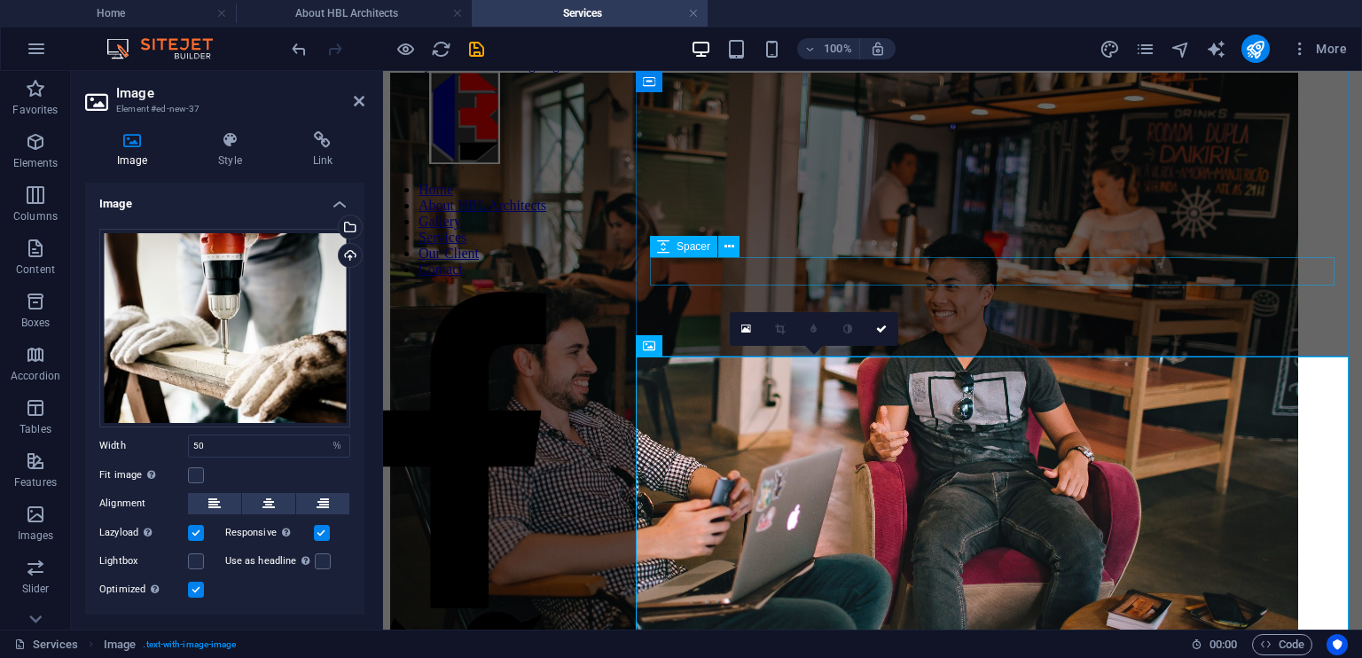
scroll to position [1760, 0]
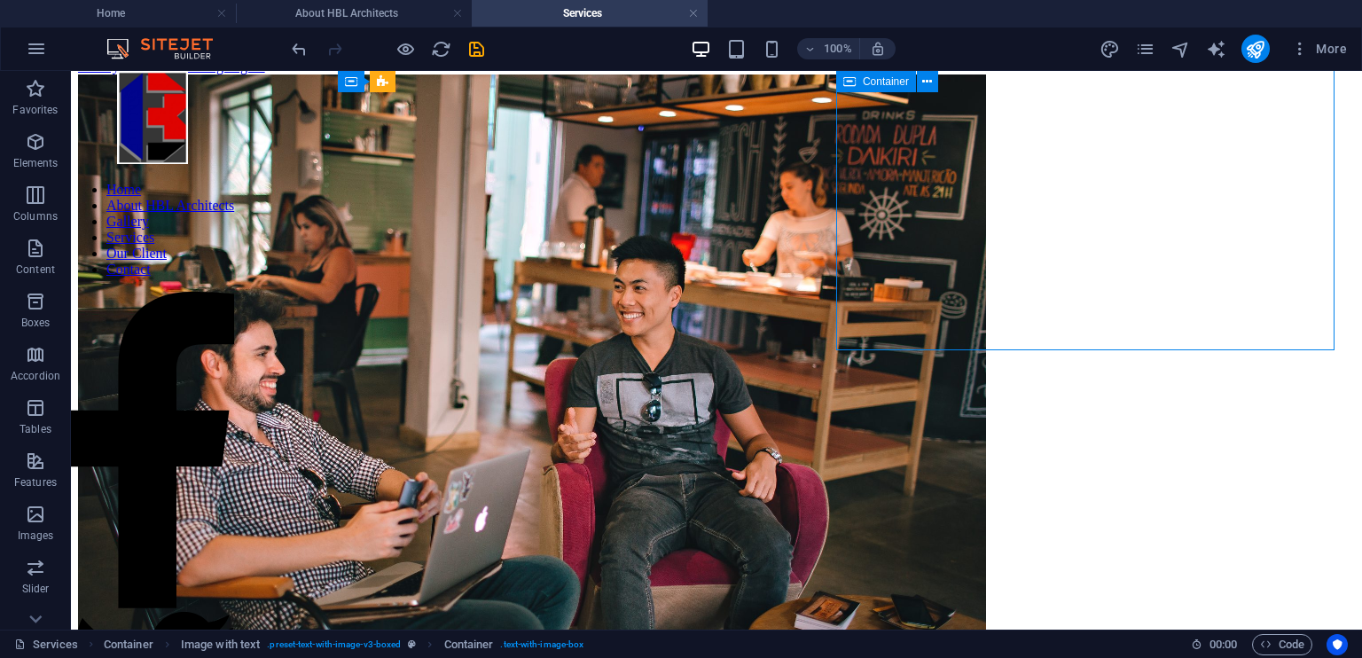
scroll to position [1901, 0]
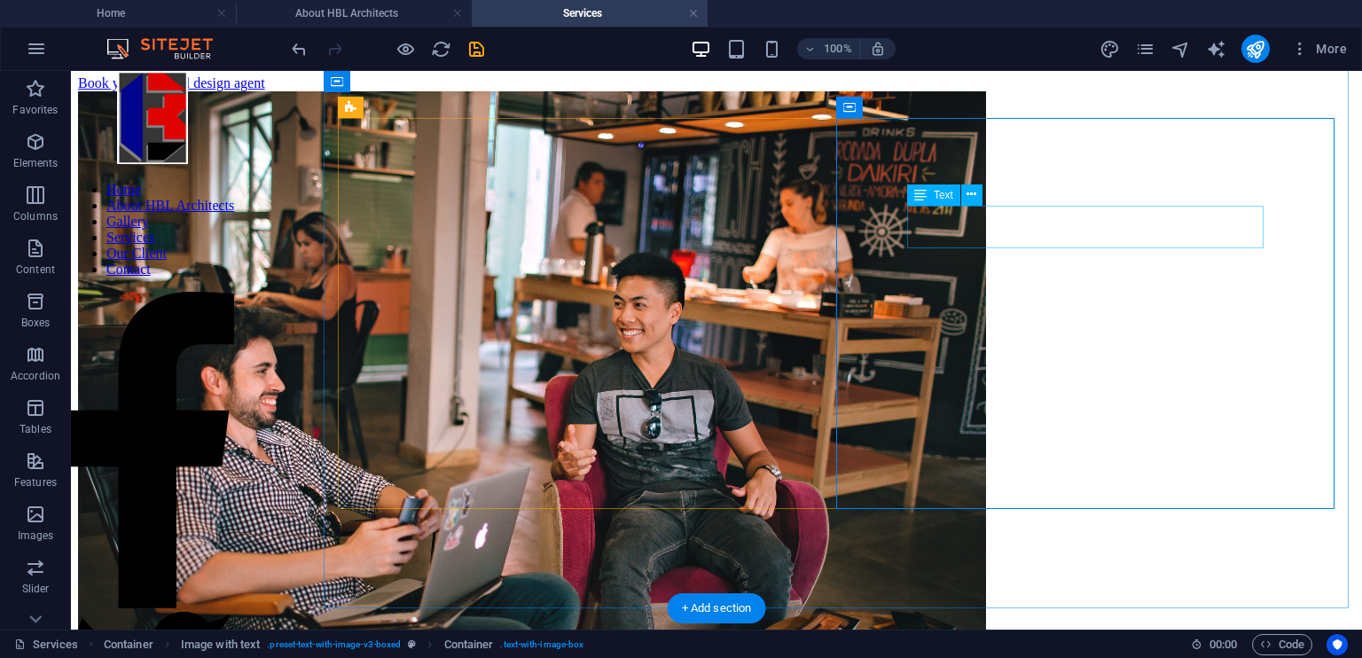
scroll to position [1740, 0]
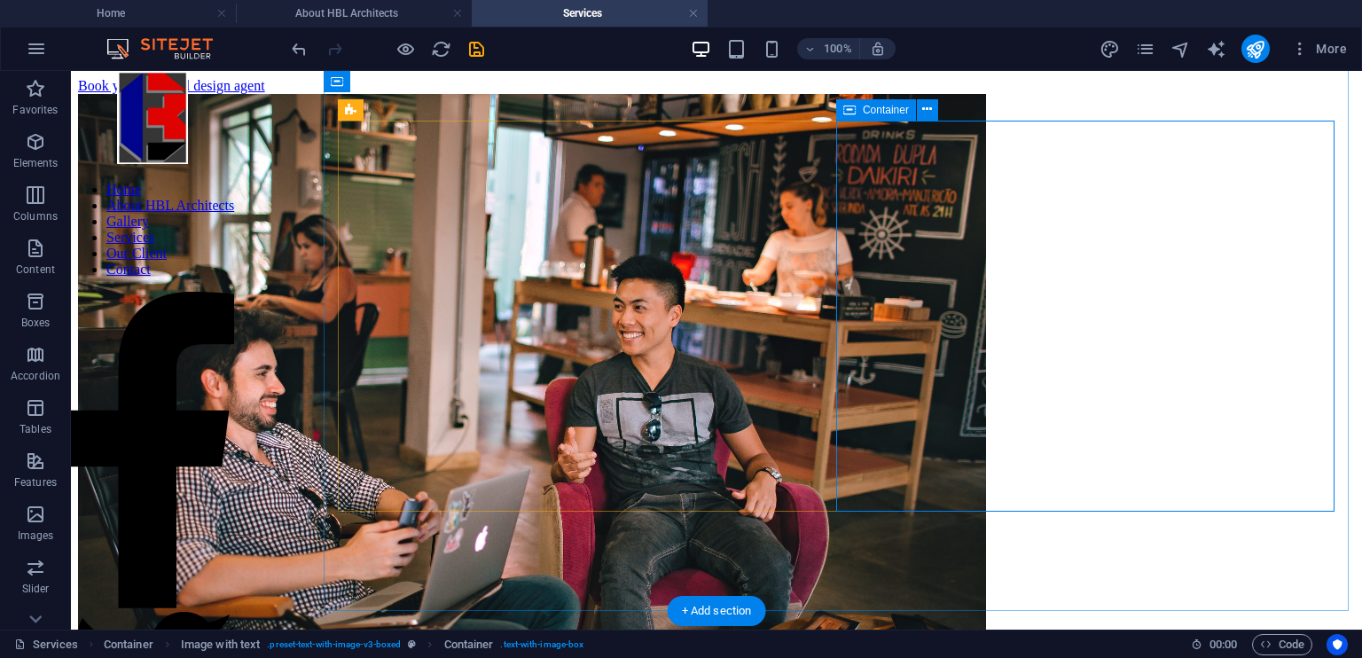
click at [926, 106] on icon at bounding box center [927, 109] width 10 height 19
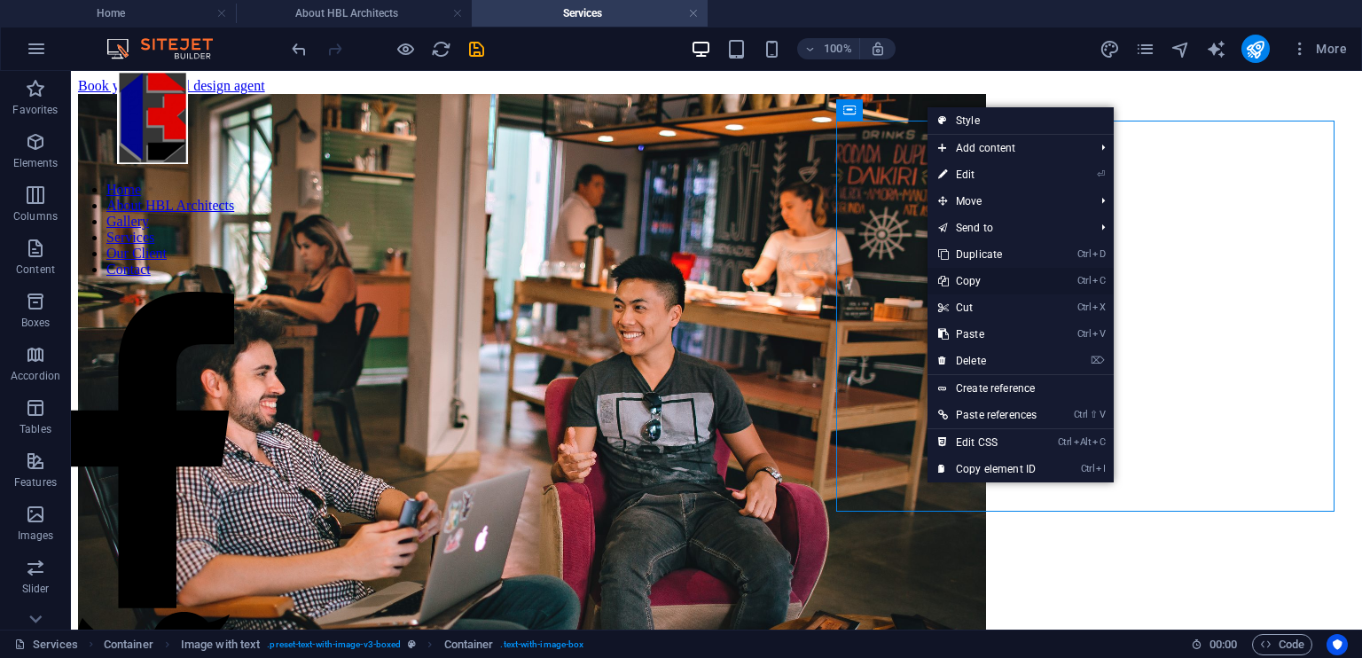
click at [986, 284] on link "Ctrl C Copy" at bounding box center [987, 281] width 120 height 27
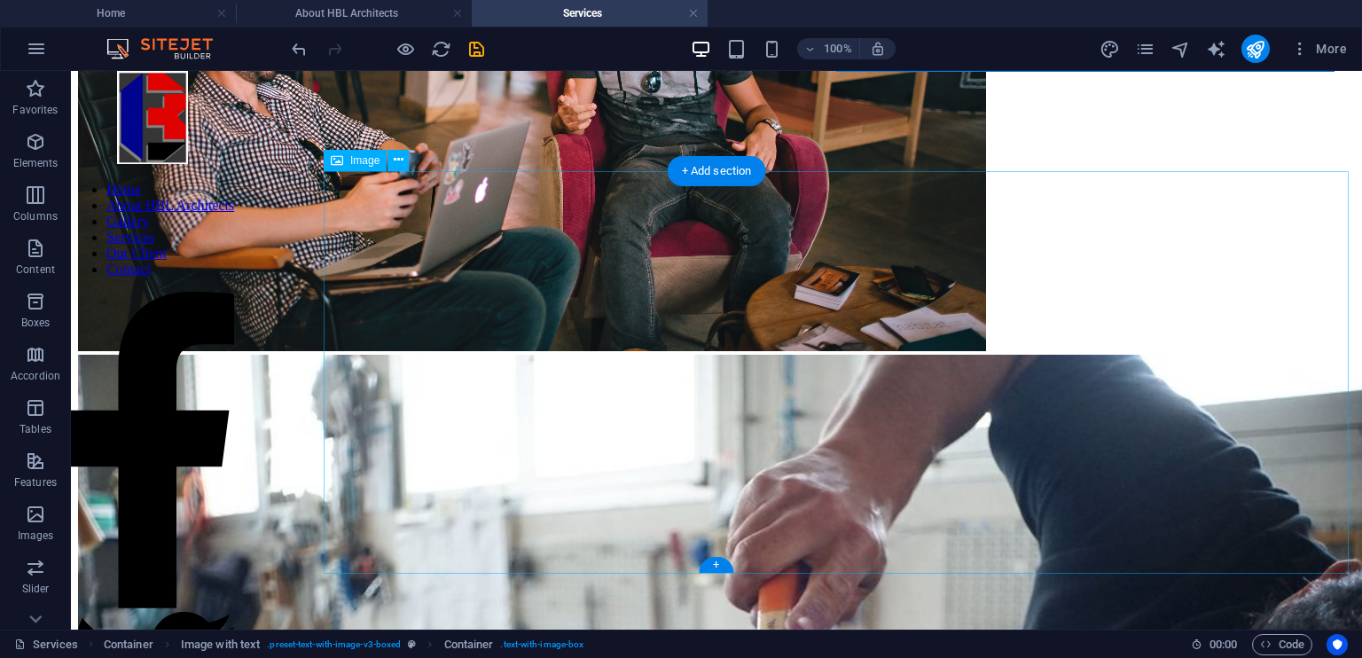
scroll to position [2180, 0]
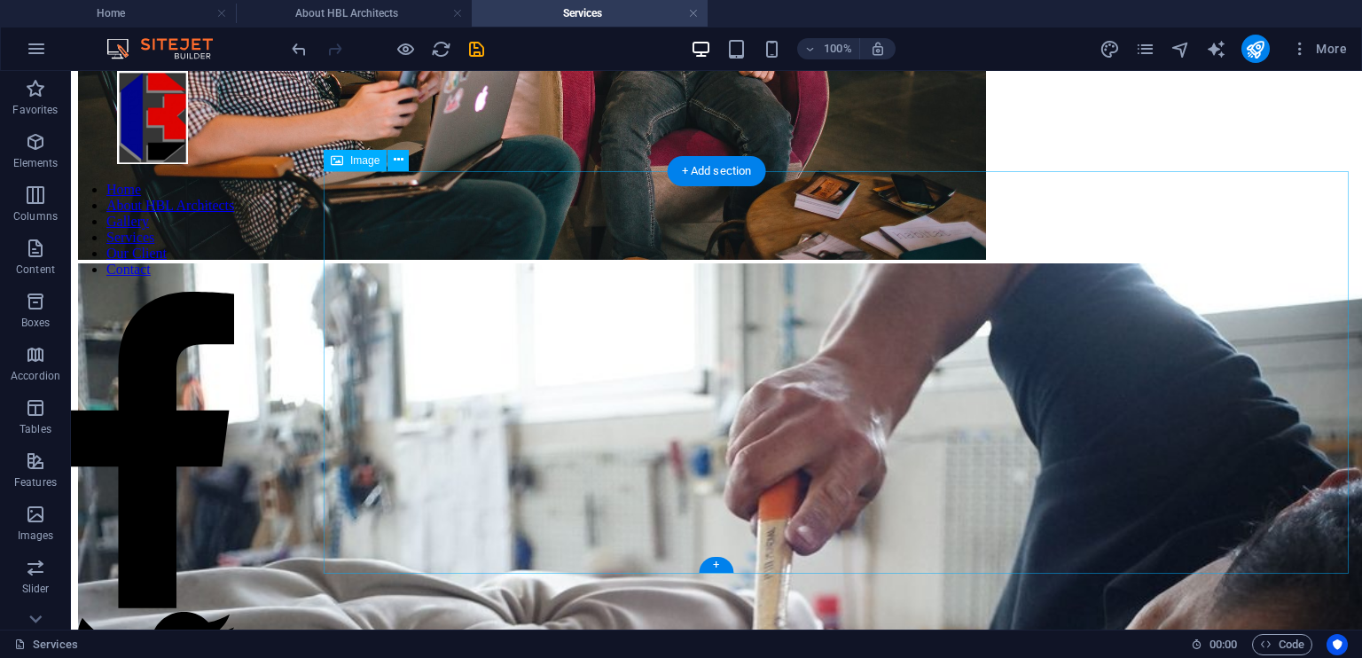
click at [713, 557] on div "+" at bounding box center [716, 565] width 35 height 16
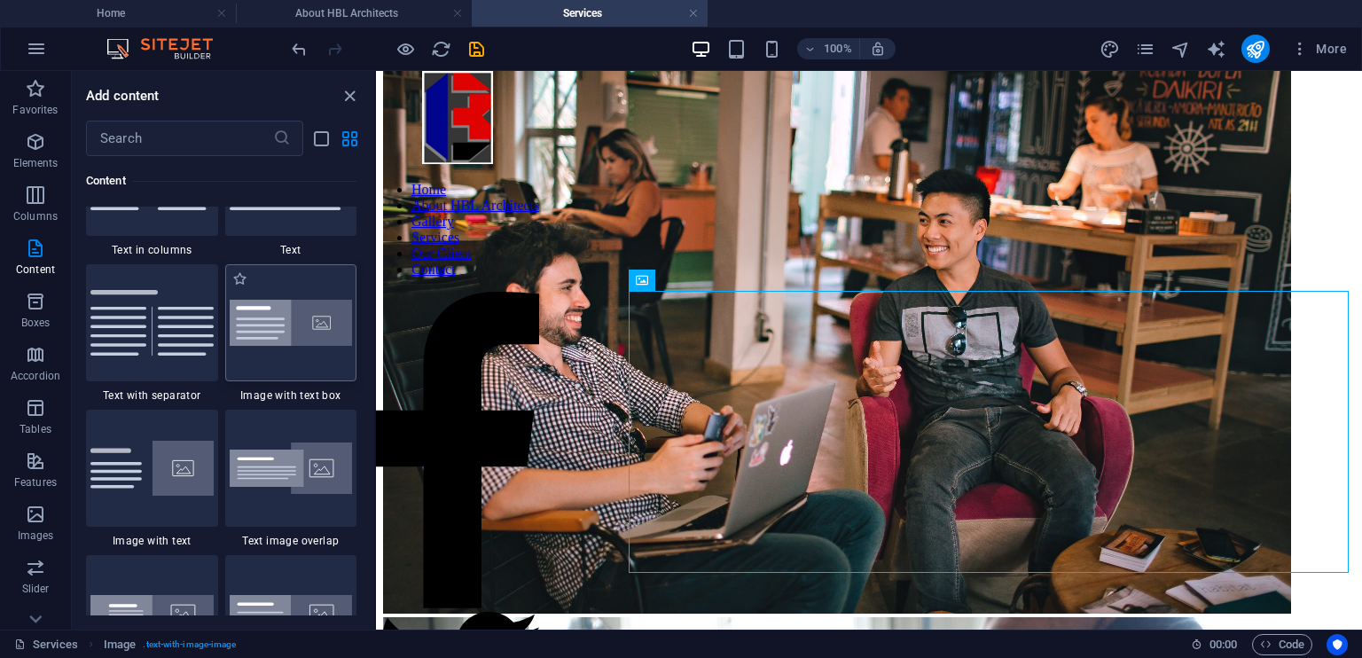
scroll to position [3191, 0]
click at [285, 320] on img at bounding box center [291, 322] width 123 height 47
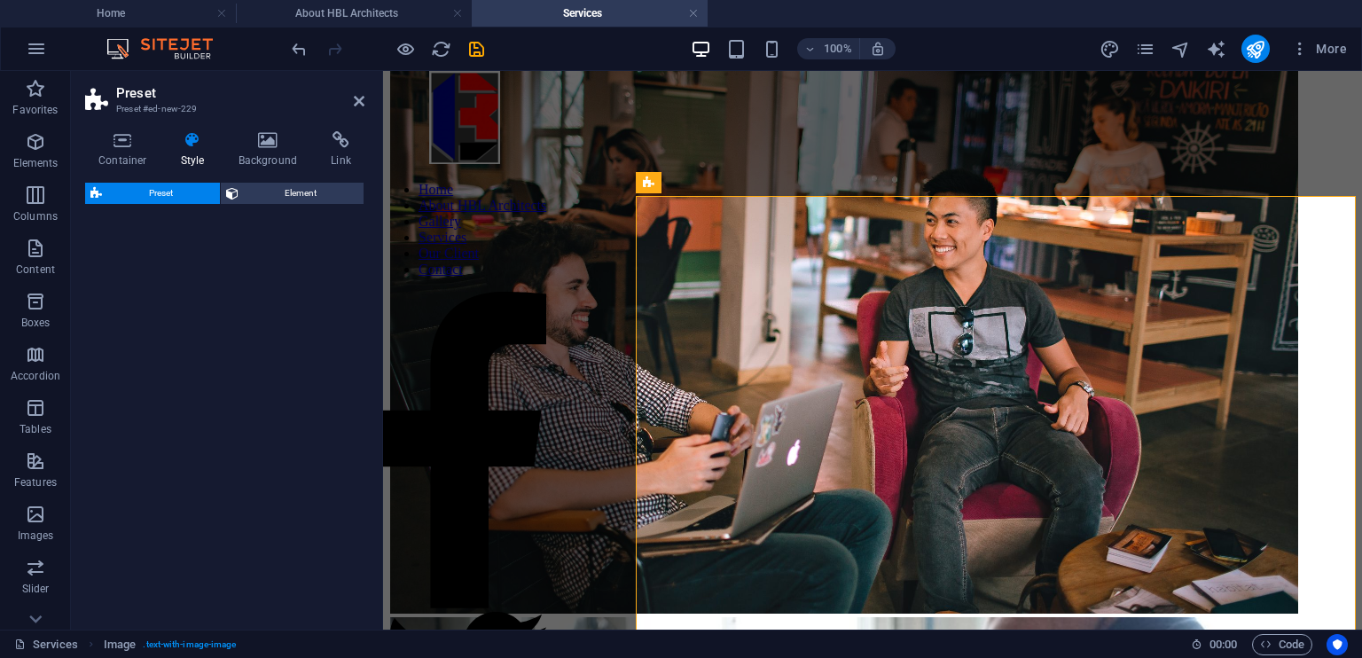
select select "rem"
select select "px"
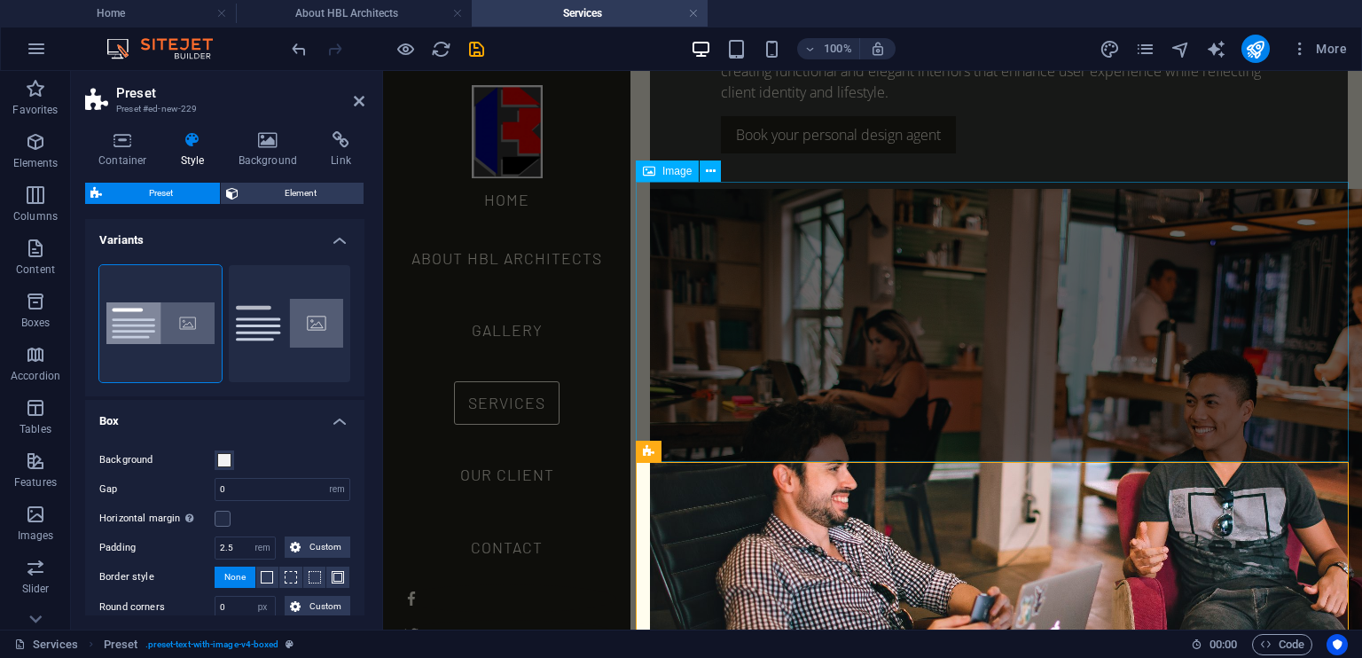
scroll to position [1963, 0]
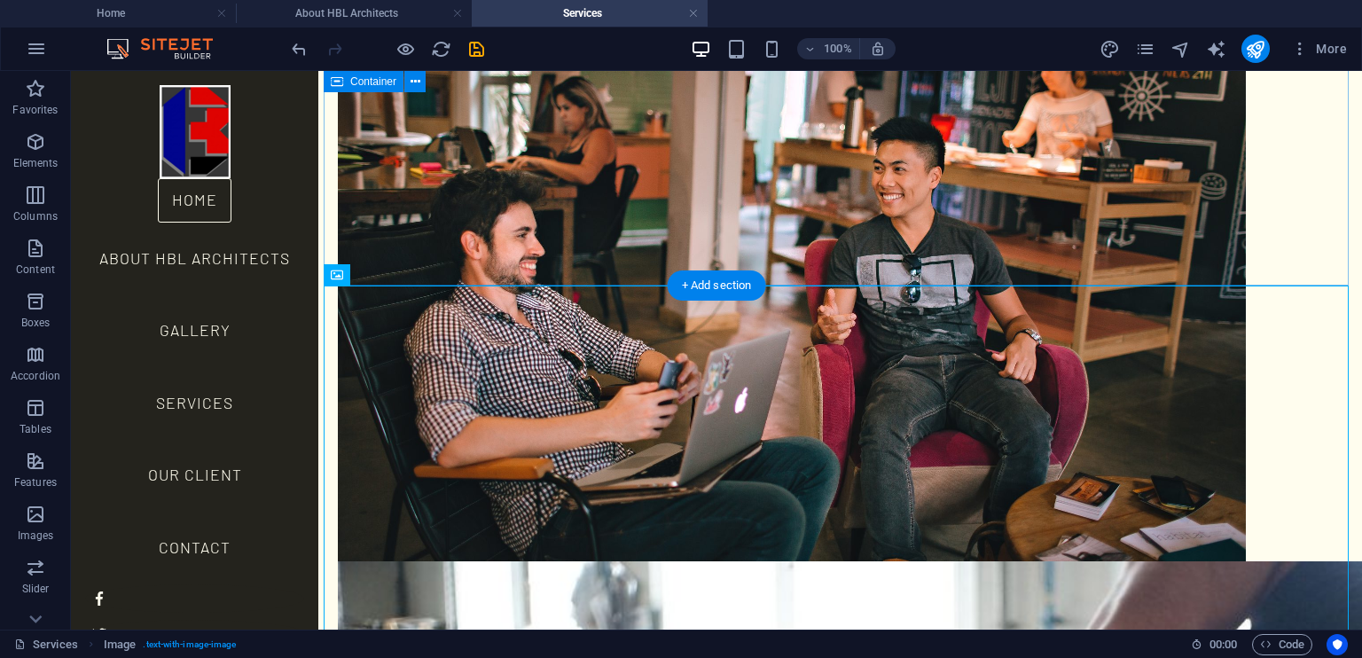
scroll to position [2123, 0]
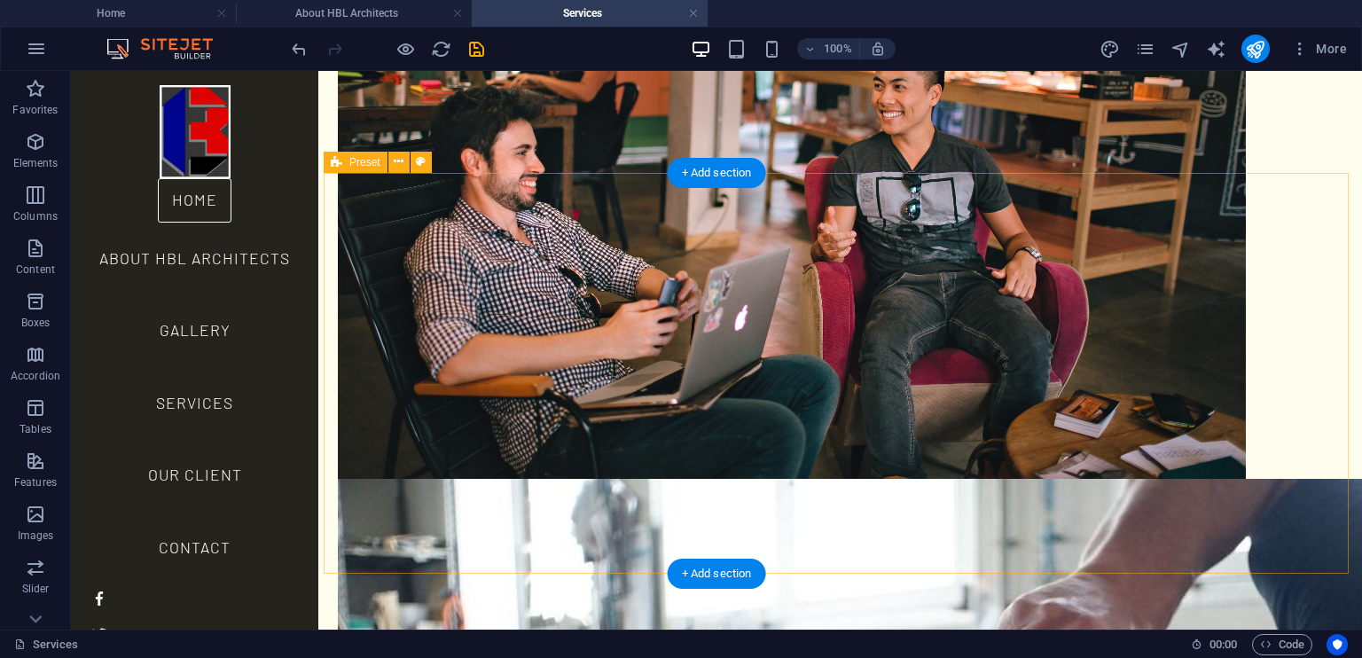
scroll to position [2178, 0]
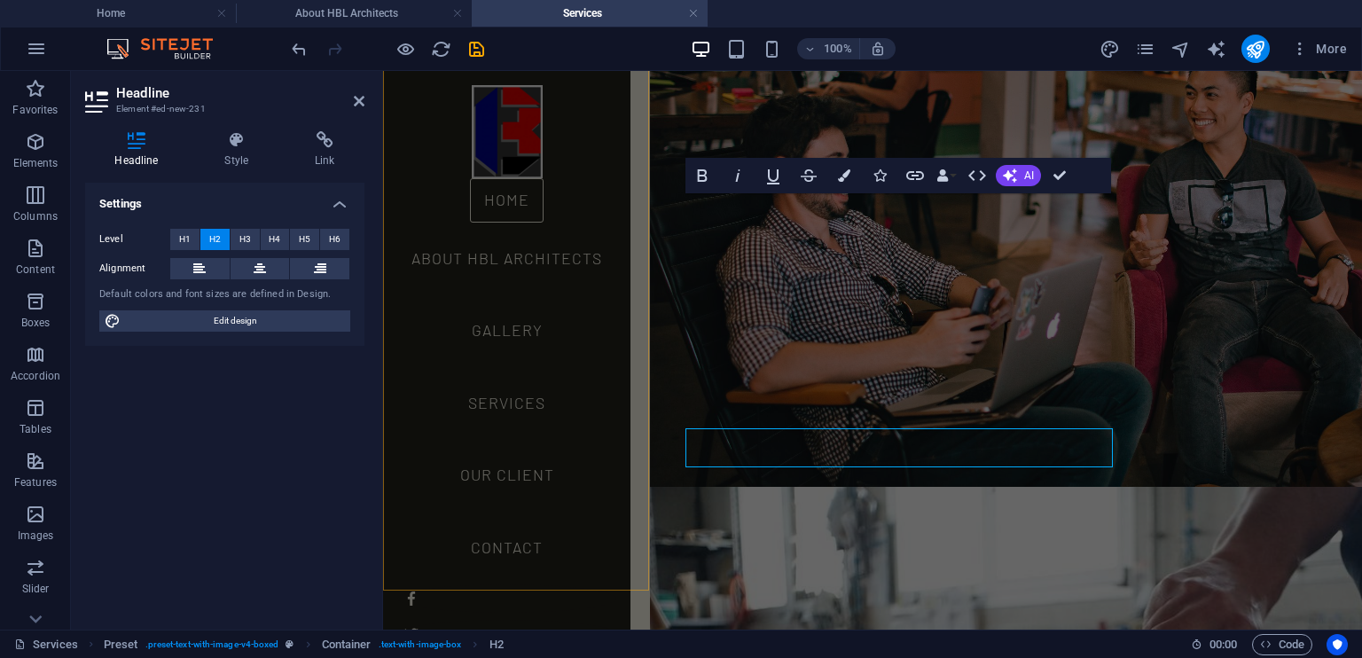
scroll to position [2029, 0]
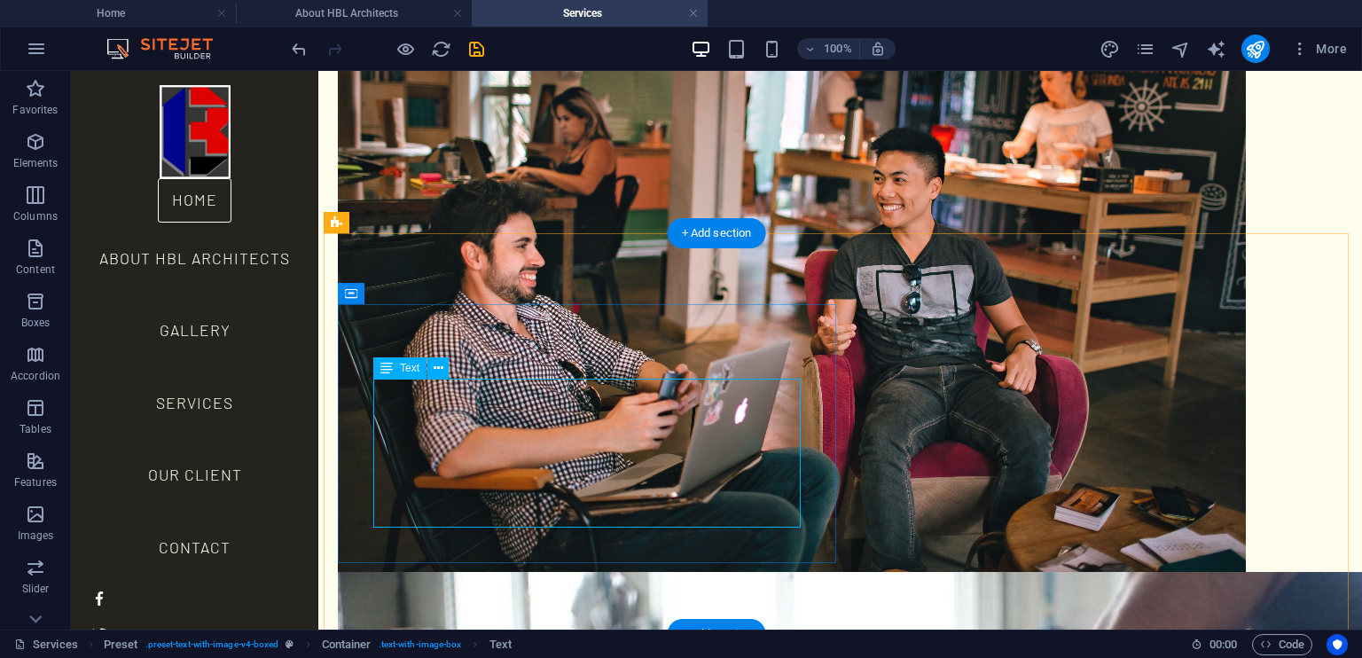
scroll to position [2163, 0]
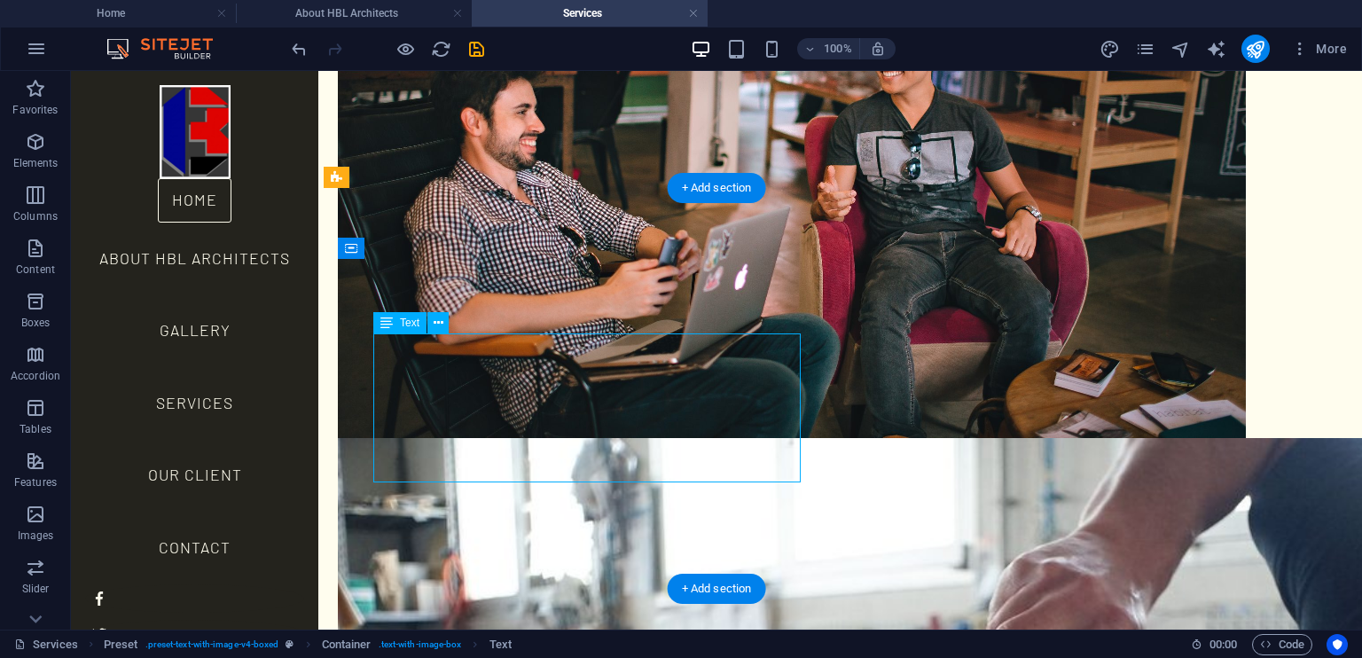
drag, startPoint x: 600, startPoint y: 471, endPoint x: 580, endPoint y: 446, distance: 32.1
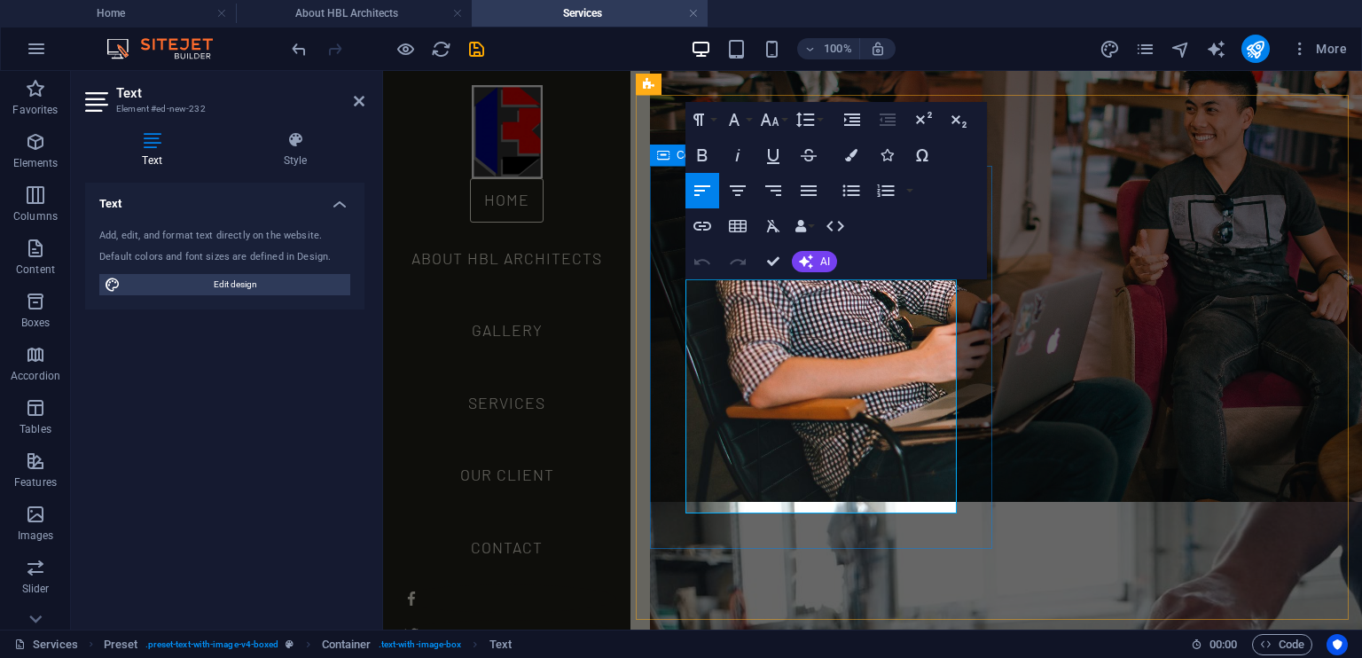
scroll to position [2021, 0]
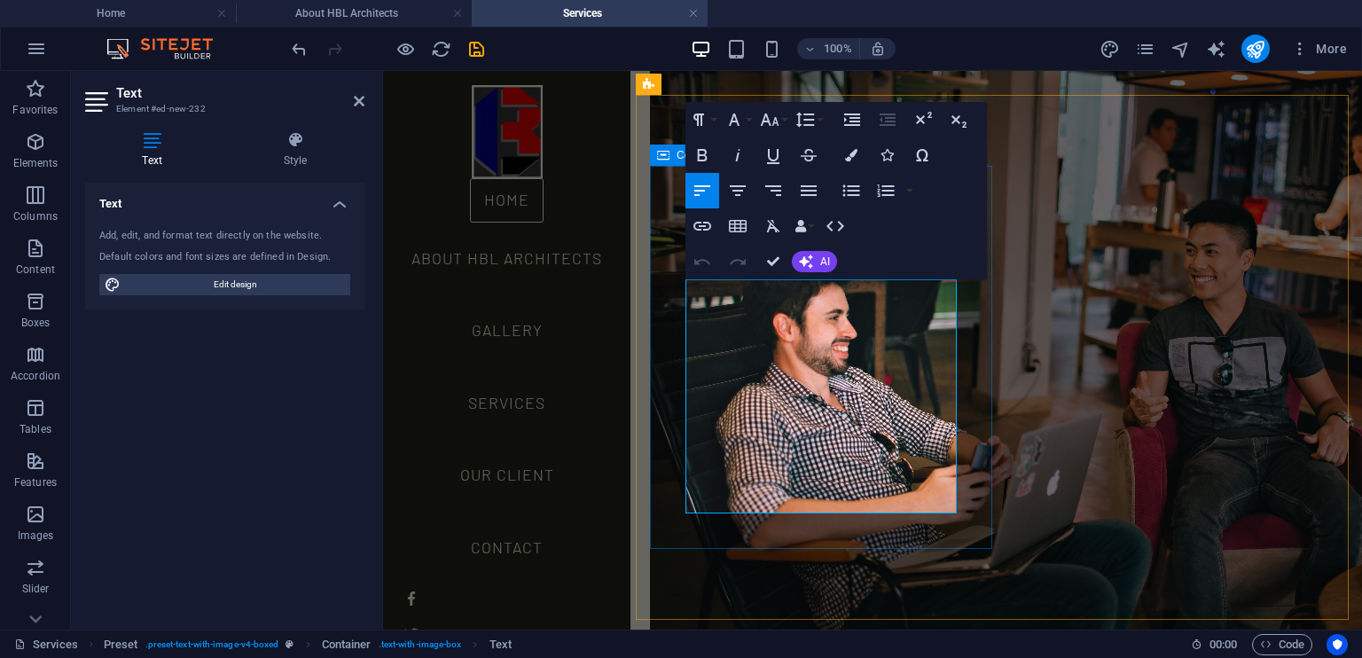
drag, startPoint x: 777, startPoint y: 505, endPoint x: 674, endPoint y: 294, distance: 234.7
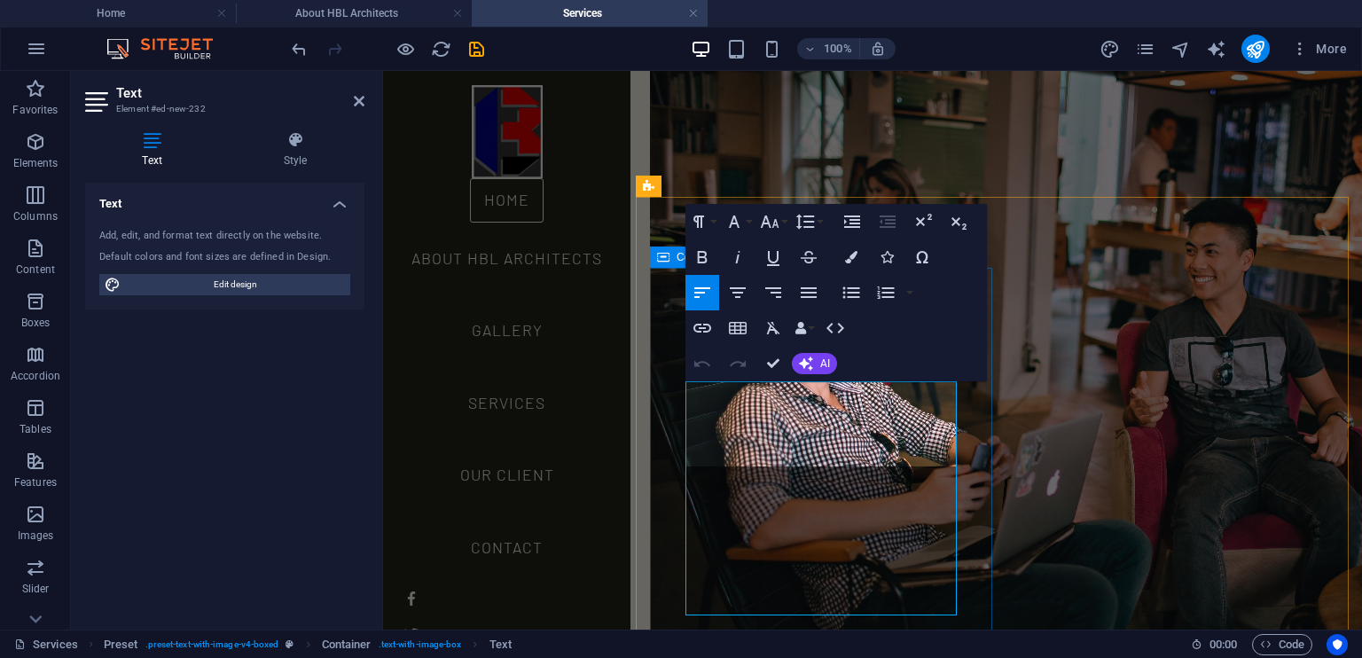
scroll to position [1920, 0]
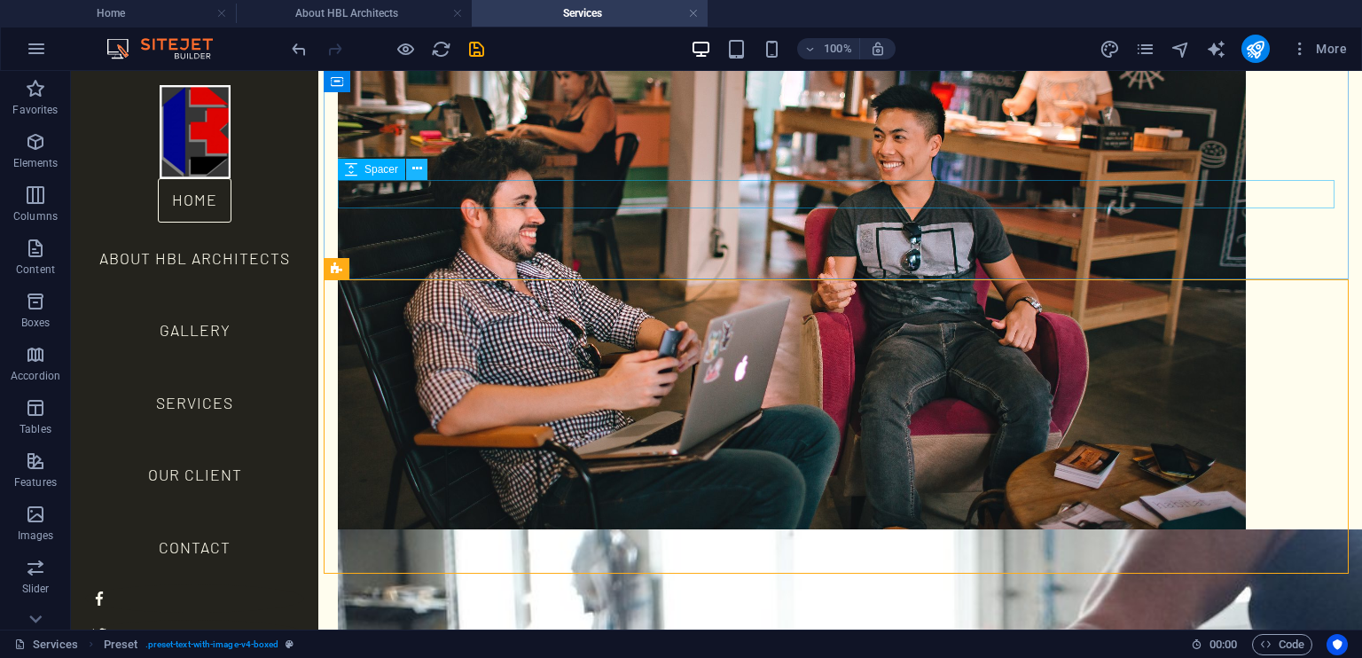
click at [419, 169] on icon at bounding box center [417, 169] width 10 height 19
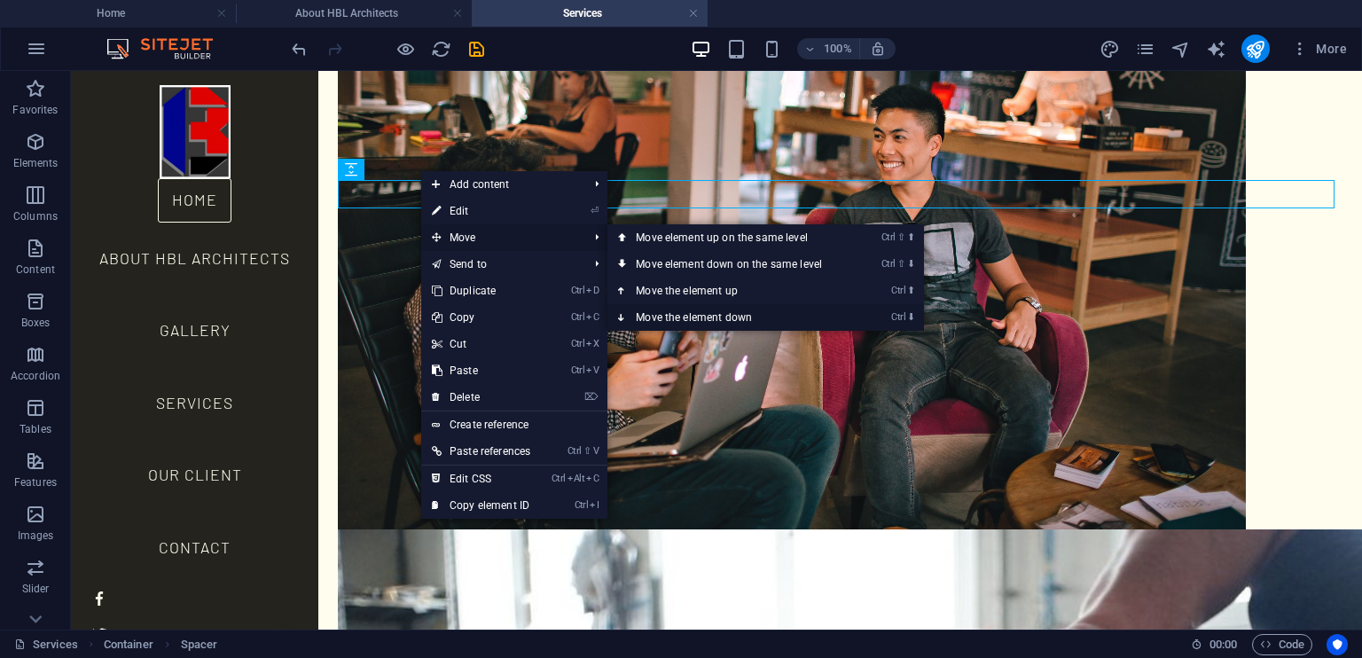
click at [703, 318] on link "Ctrl ⬇ Move the element down" at bounding box center [732, 317] width 250 height 27
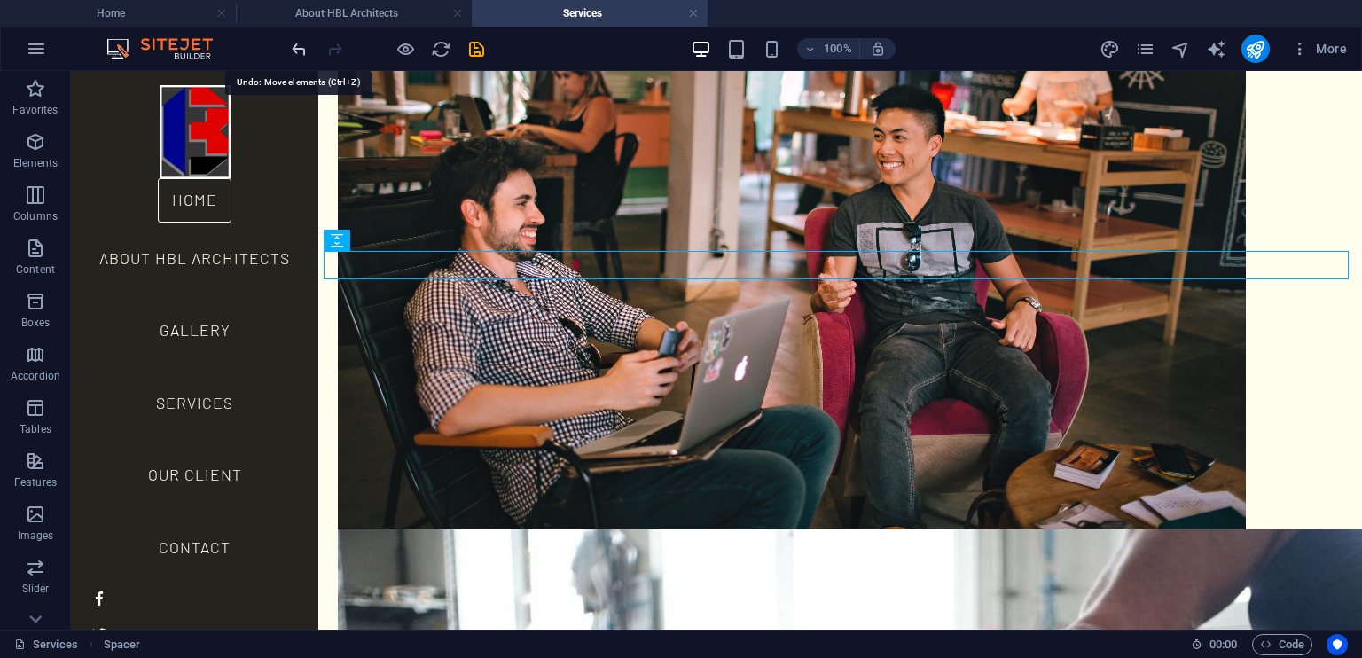
click at [295, 56] on icon "undo" at bounding box center [299, 49] width 20 height 20
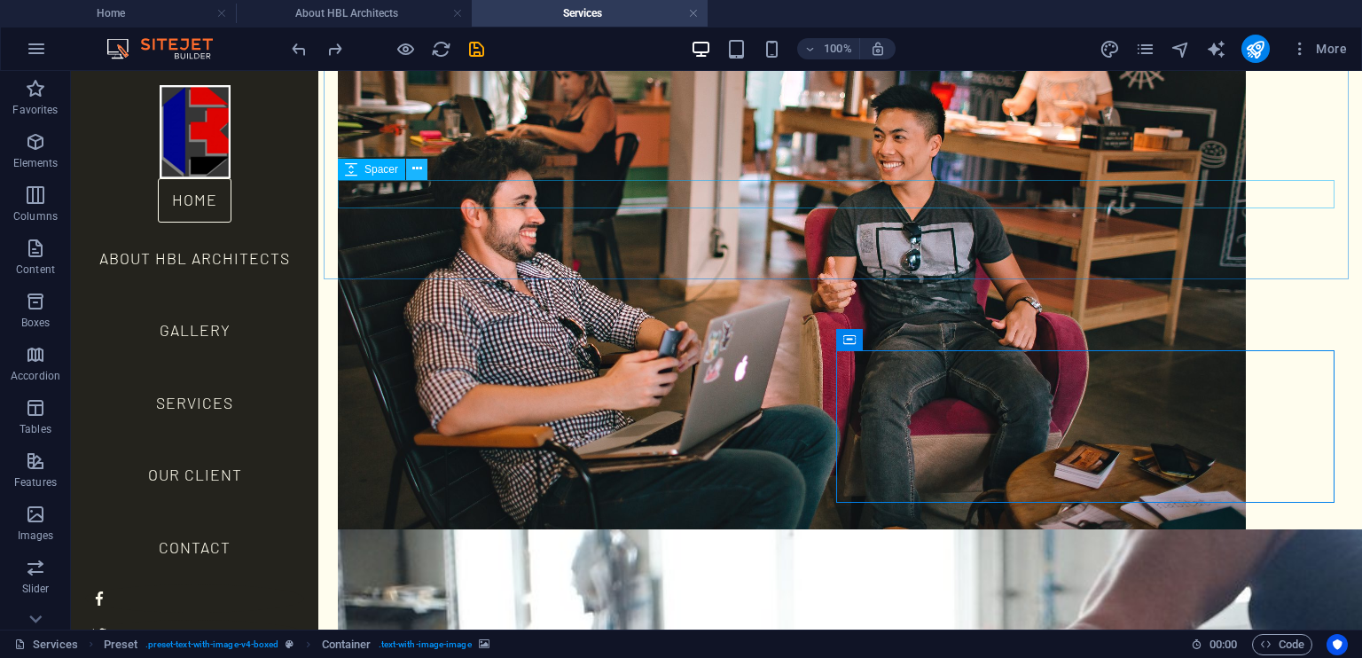
click at [418, 169] on icon at bounding box center [417, 169] width 10 height 19
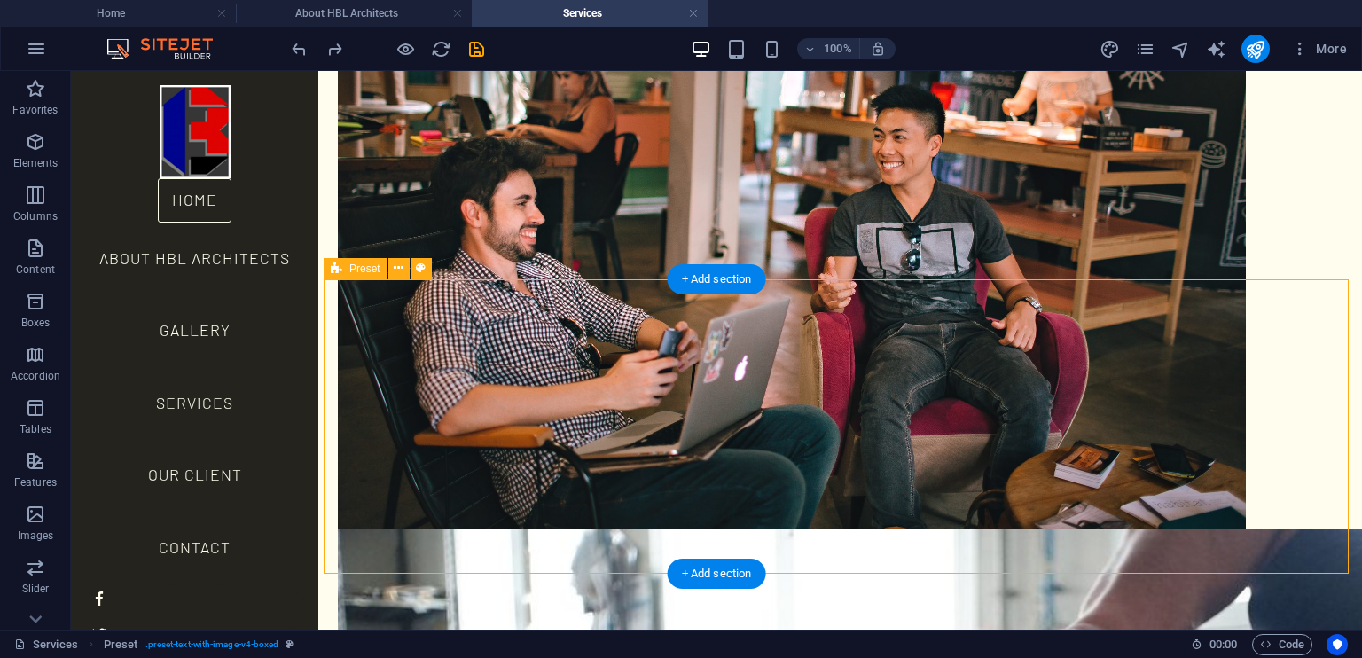
select select "rem"
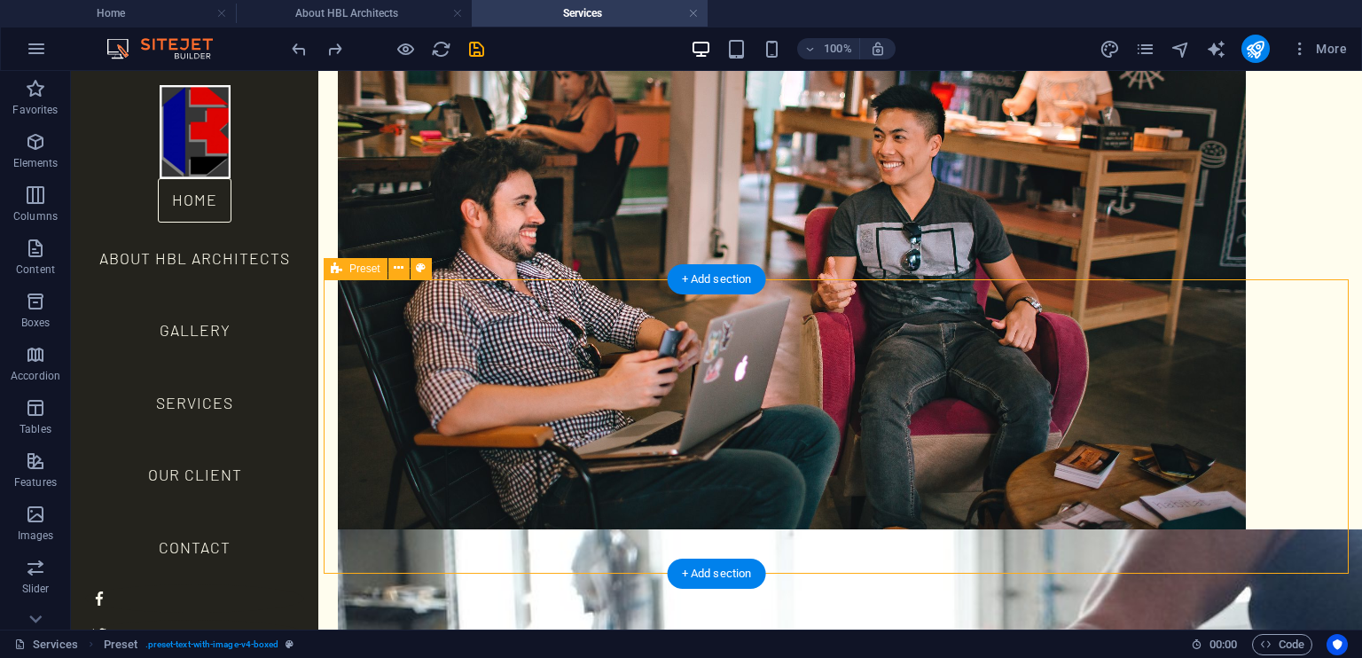
select select "px"
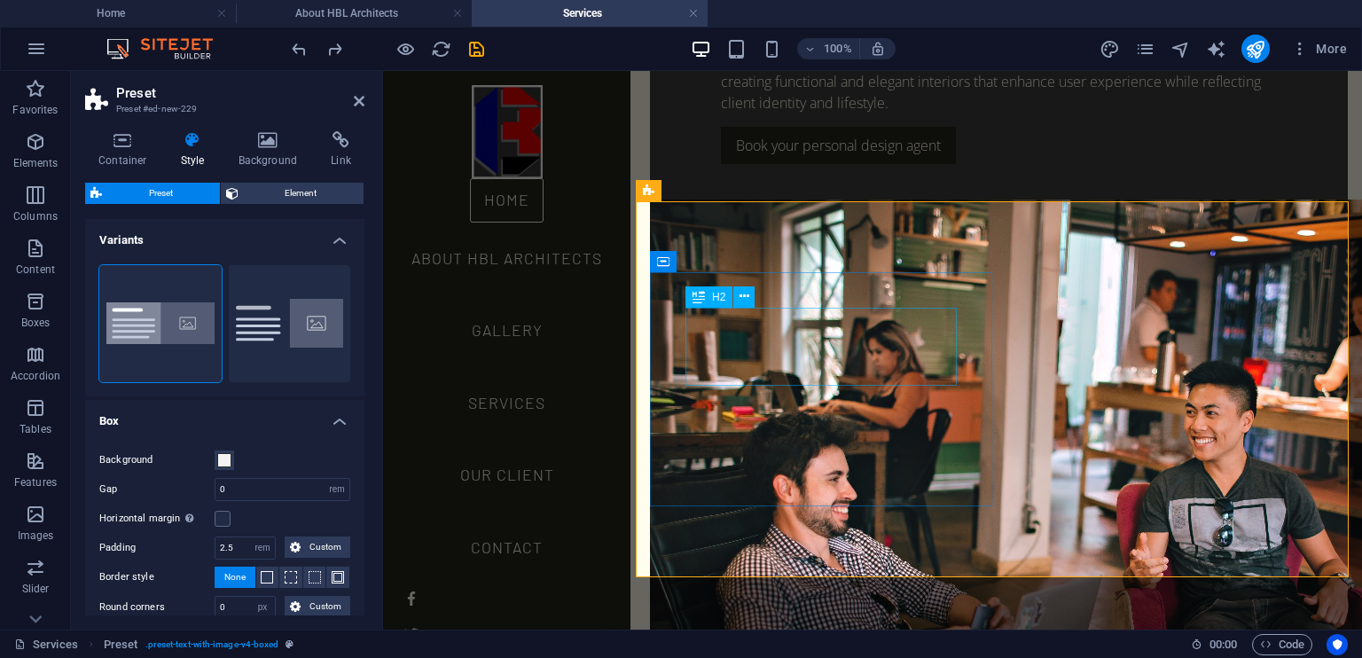
scroll to position [1920, 0]
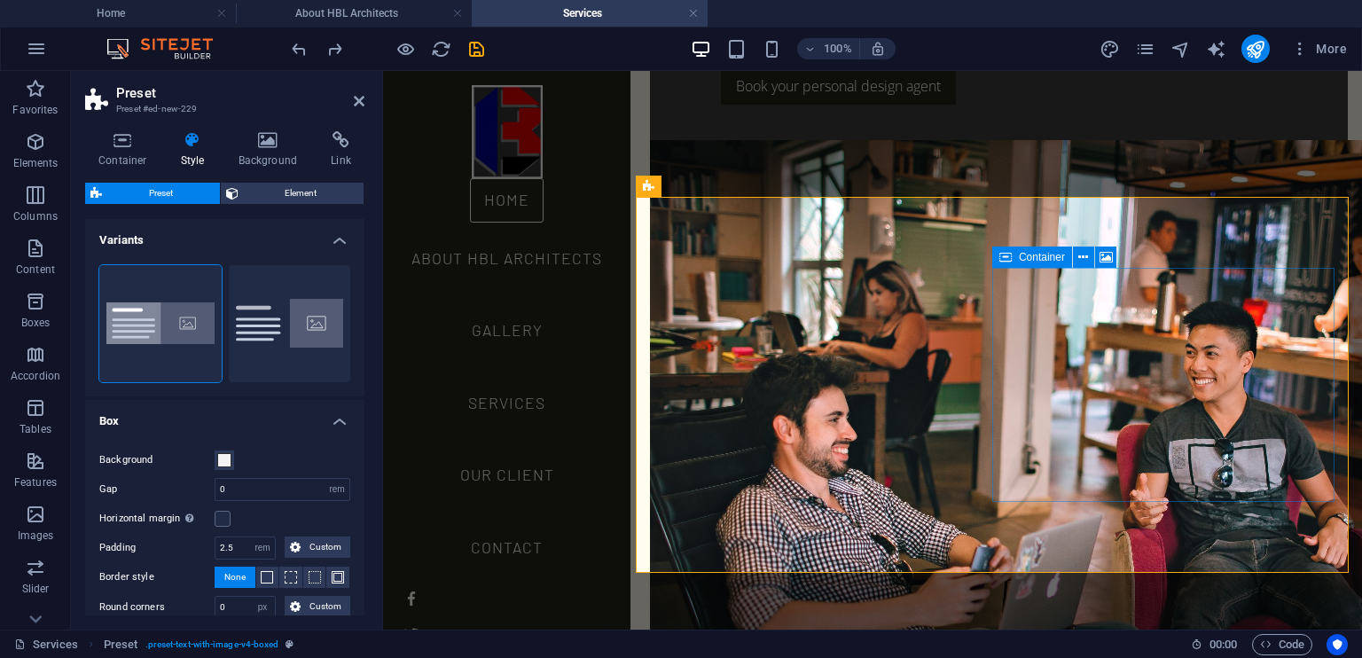
drag, startPoint x: 1005, startPoint y: 393, endPoint x: 1092, endPoint y: 391, distance: 87.8
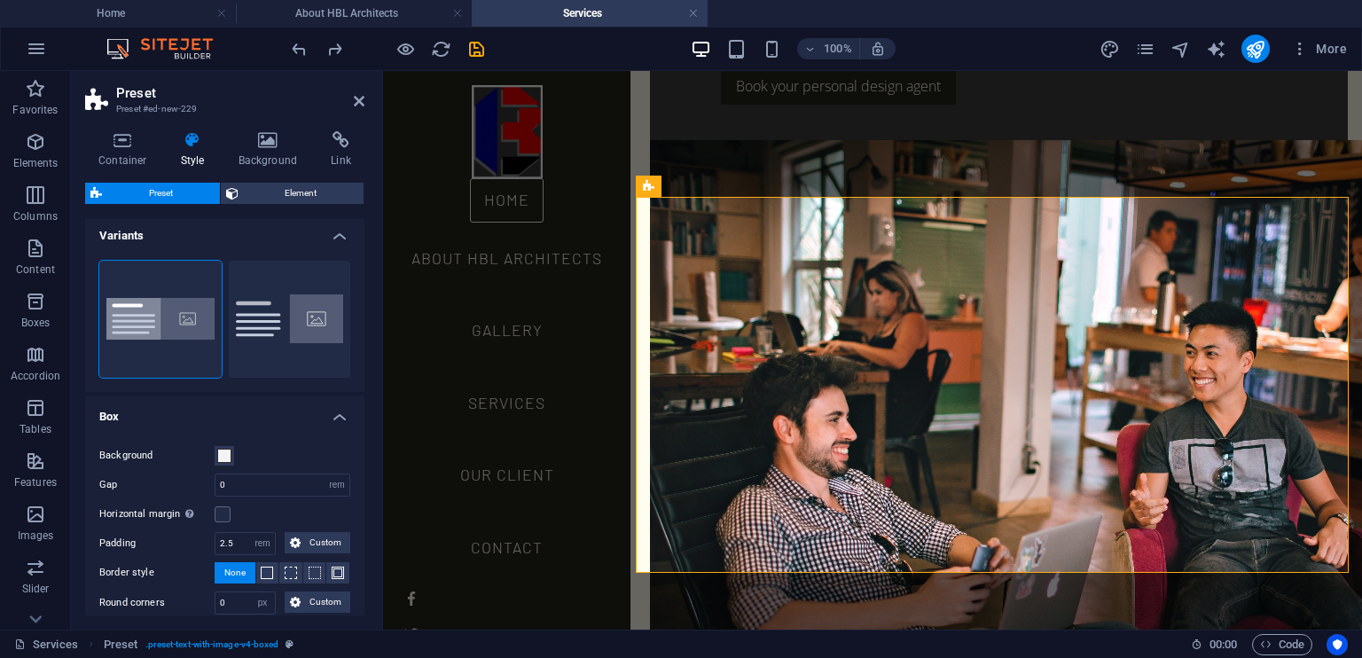
scroll to position [0, 0]
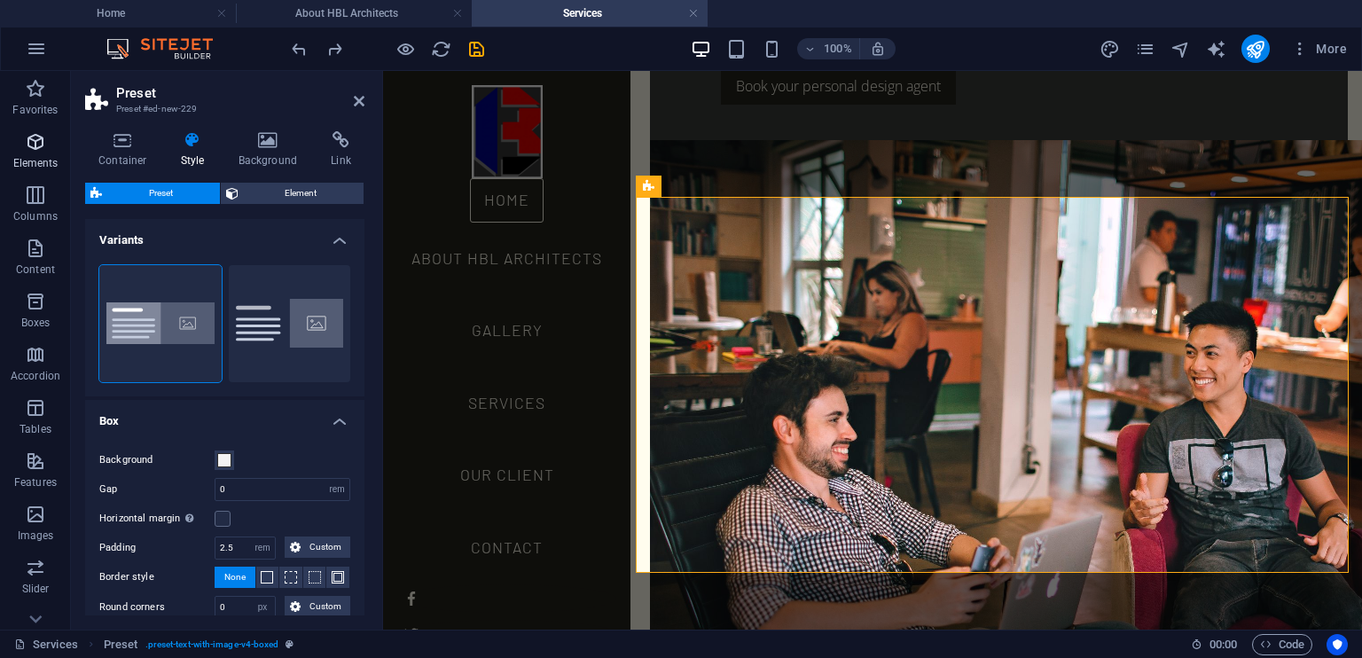
click at [38, 149] on icon "button" at bounding box center [35, 141] width 21 height 21
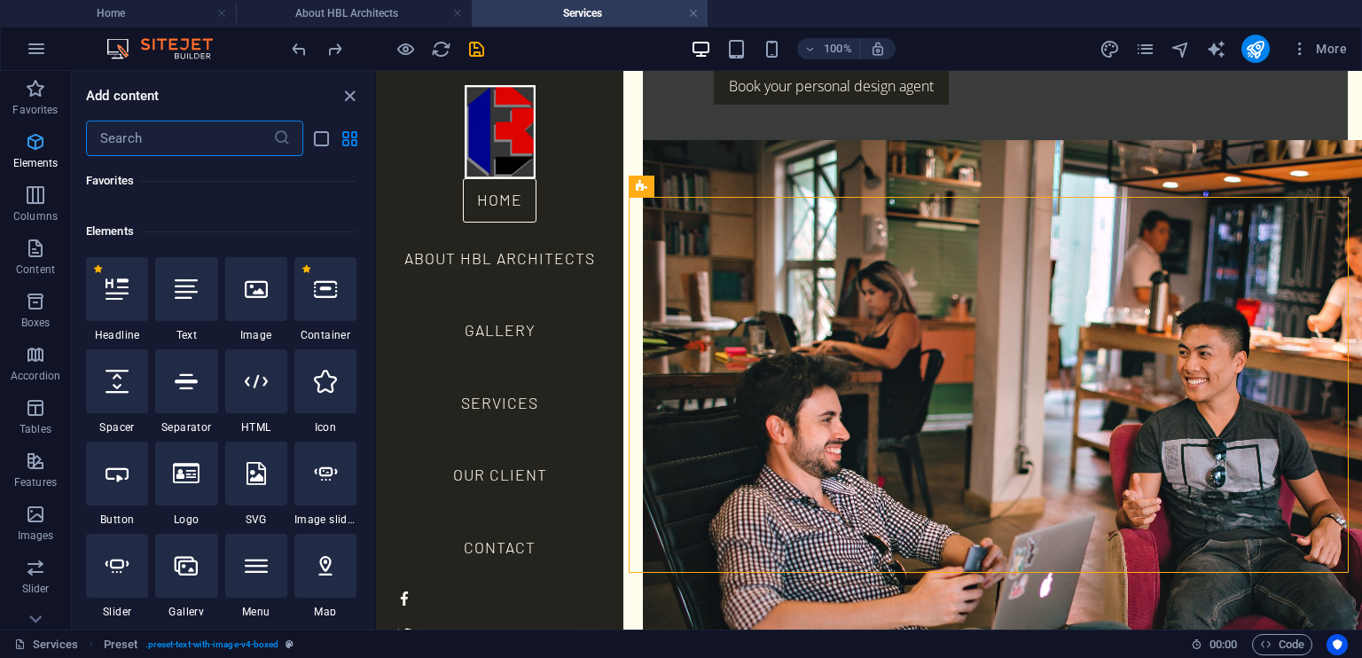
scroll to position [188, 0]
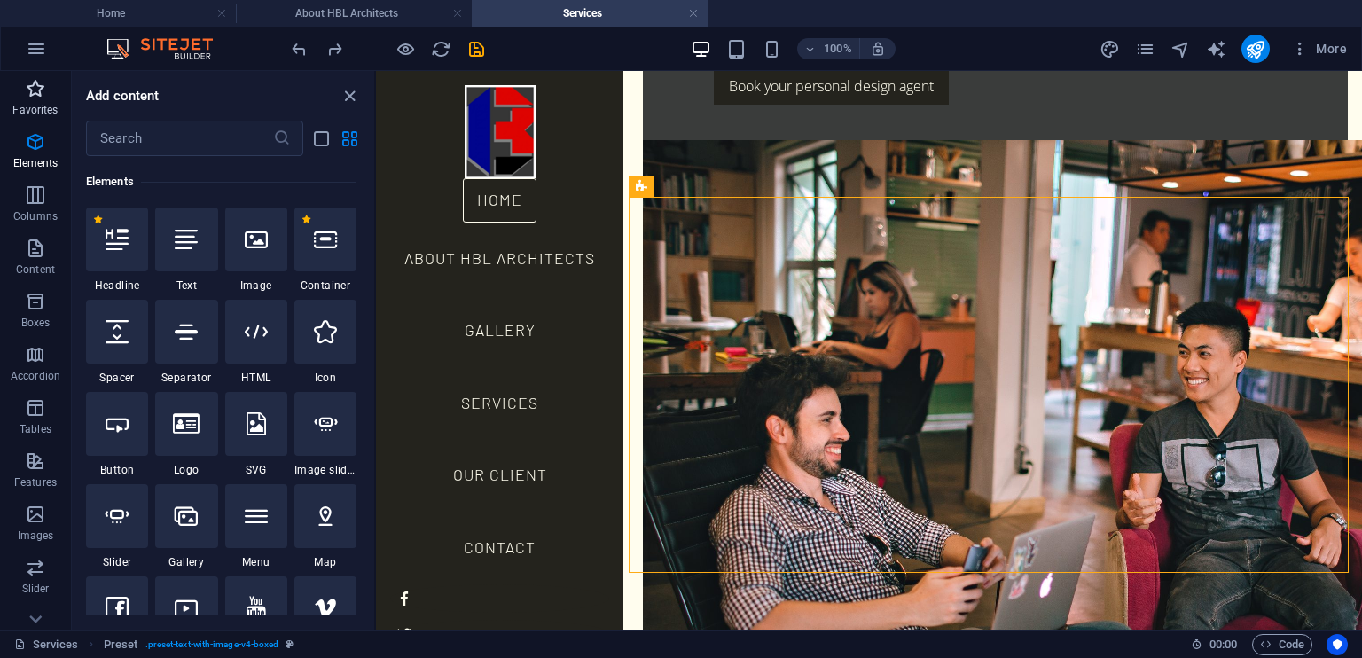
click at [35, 93] on icon "button" at bounding box center [35, 88] width 21 height 21
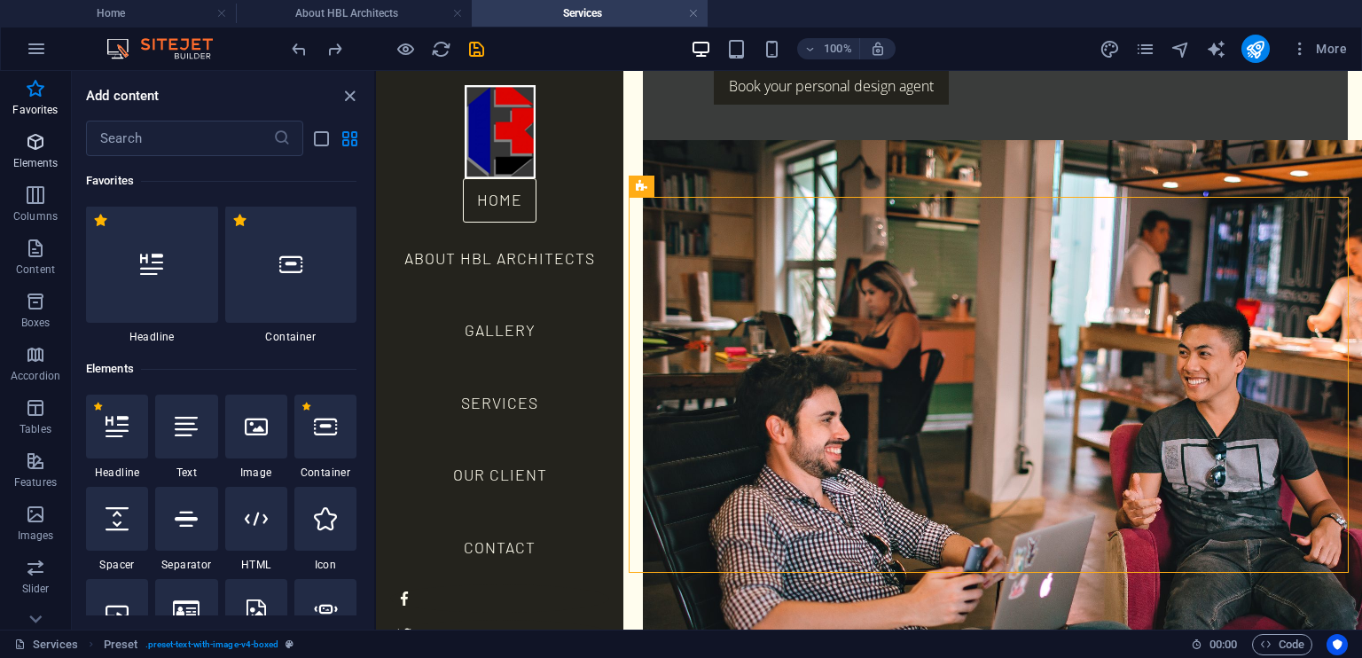
scroll to position [0, 0]
click at [35, 155] on span "Elements" at bounding box center [35, 152] width 71 height 43
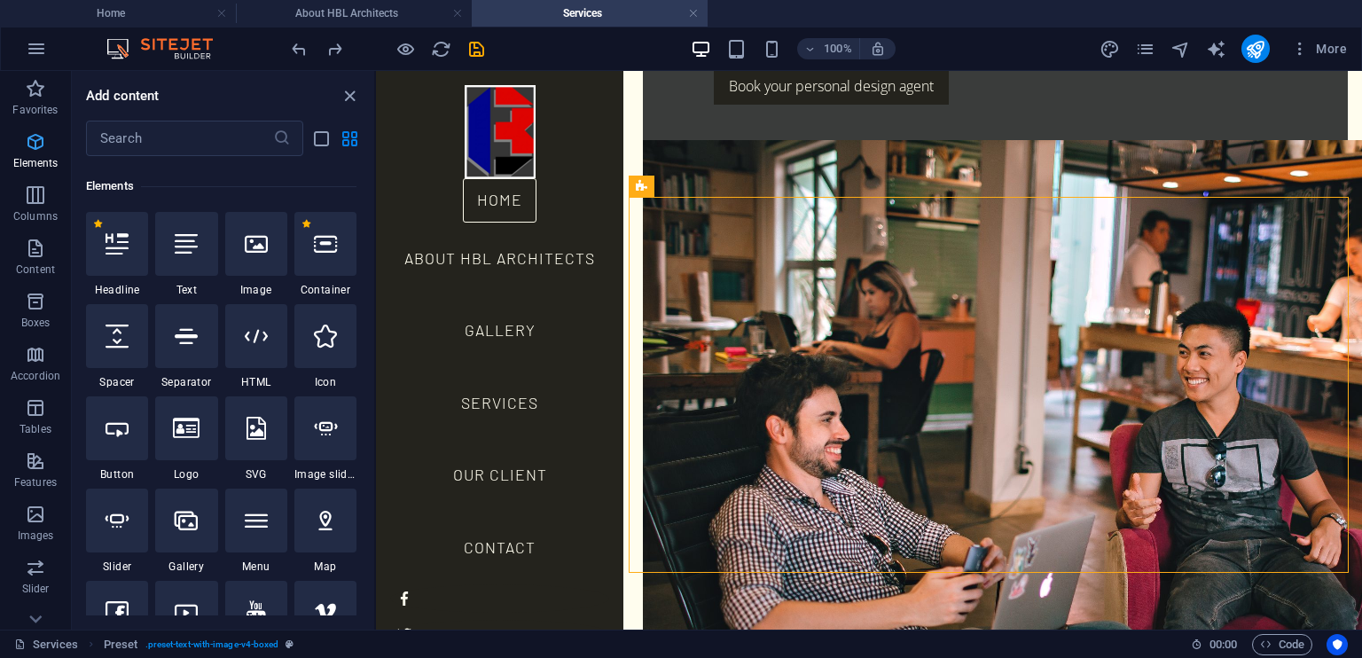
scroll to position [188, 0]
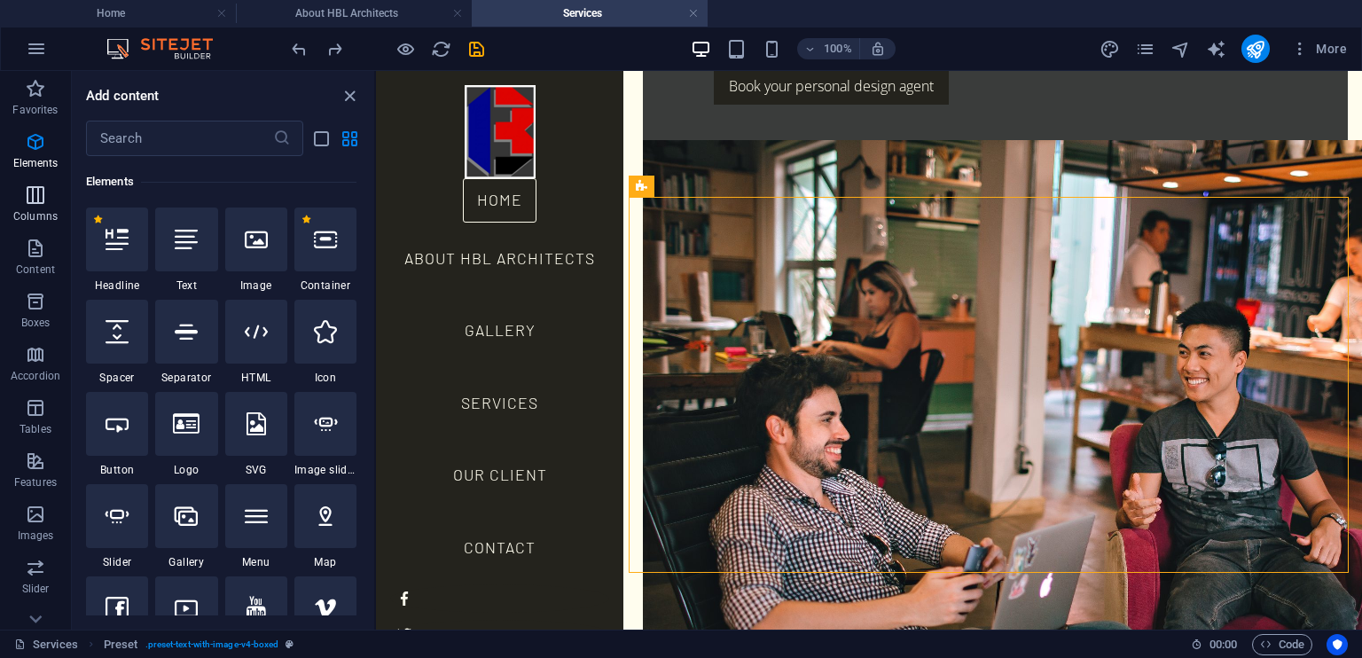
click at [44, 222] on p "Columns" at bounding box center [35, 216] width 44 height 14
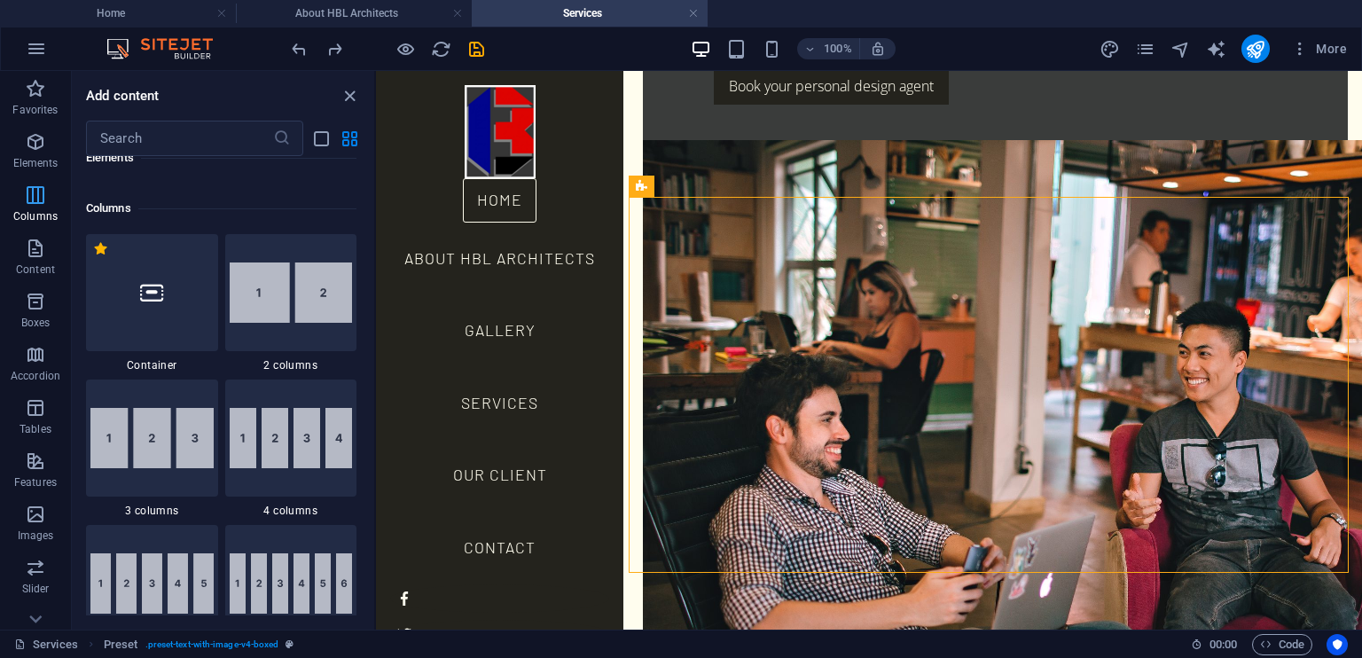
scroll to position [877, 0]
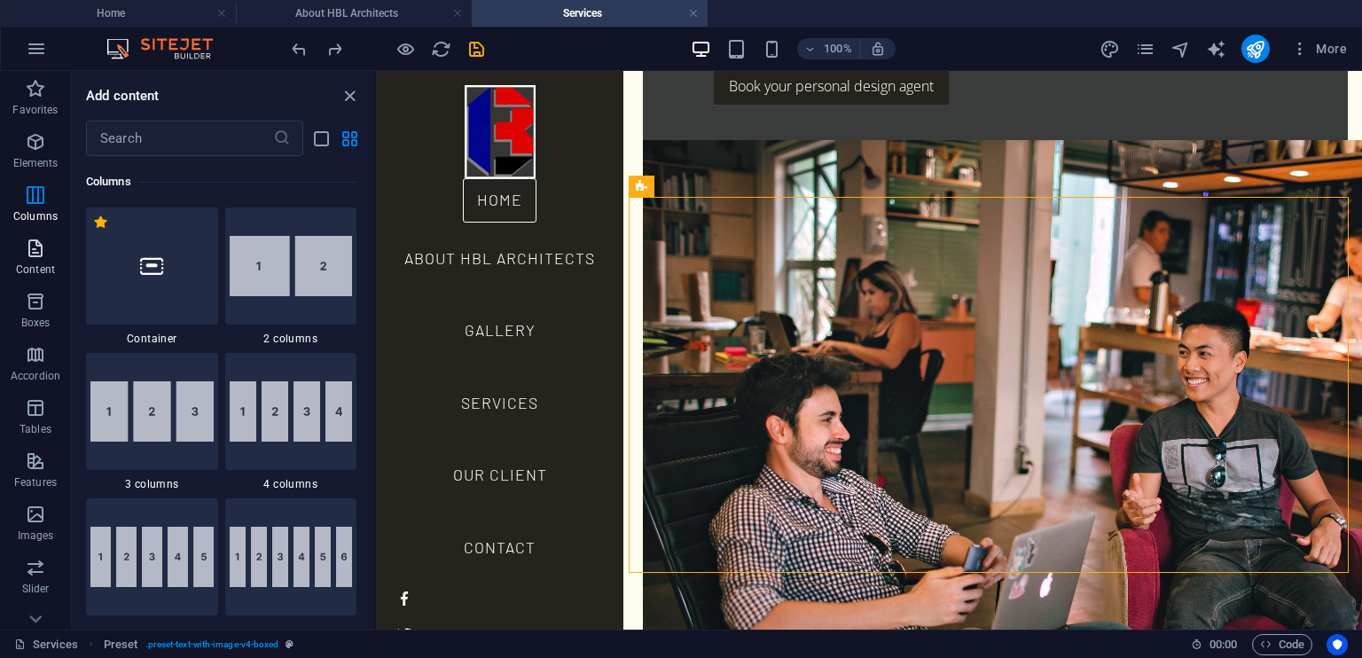
click at [35, 268] on p "Content" at bounding box center [35, 269] width 39 height 14
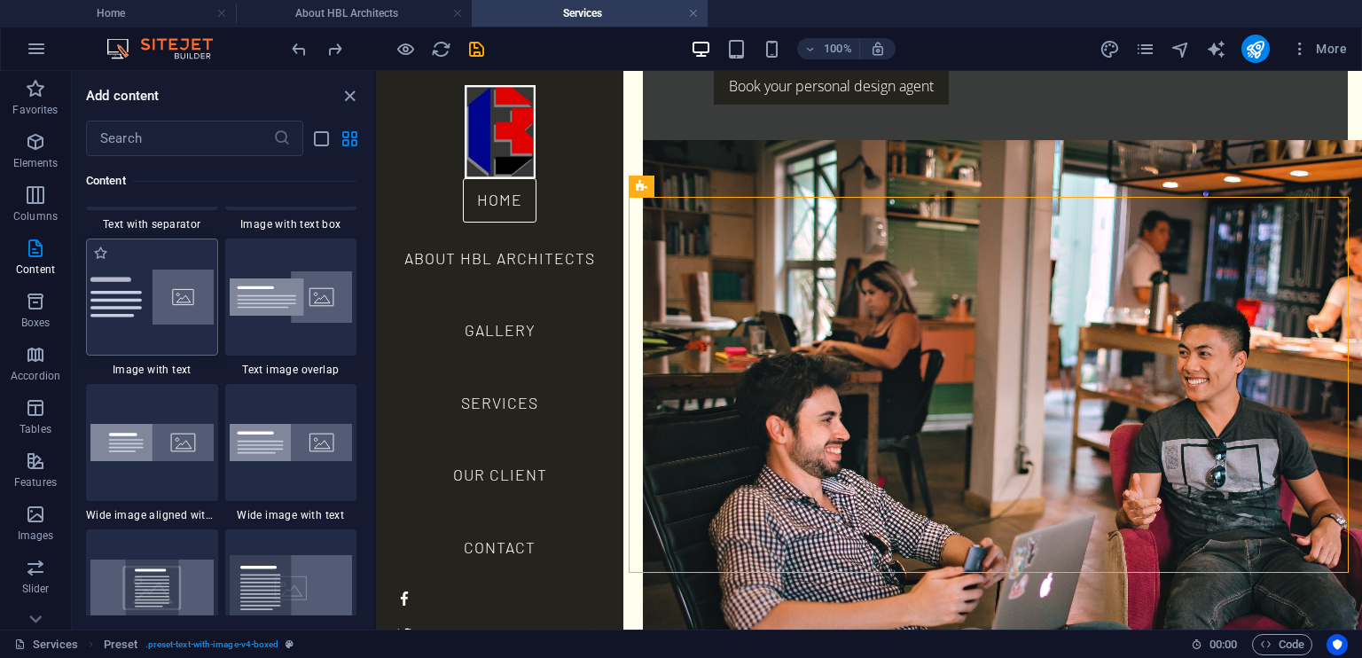
scroll to position [3363, 0]
click at [159, 332] on div at bounding box center [152, 295] width 132 height 117
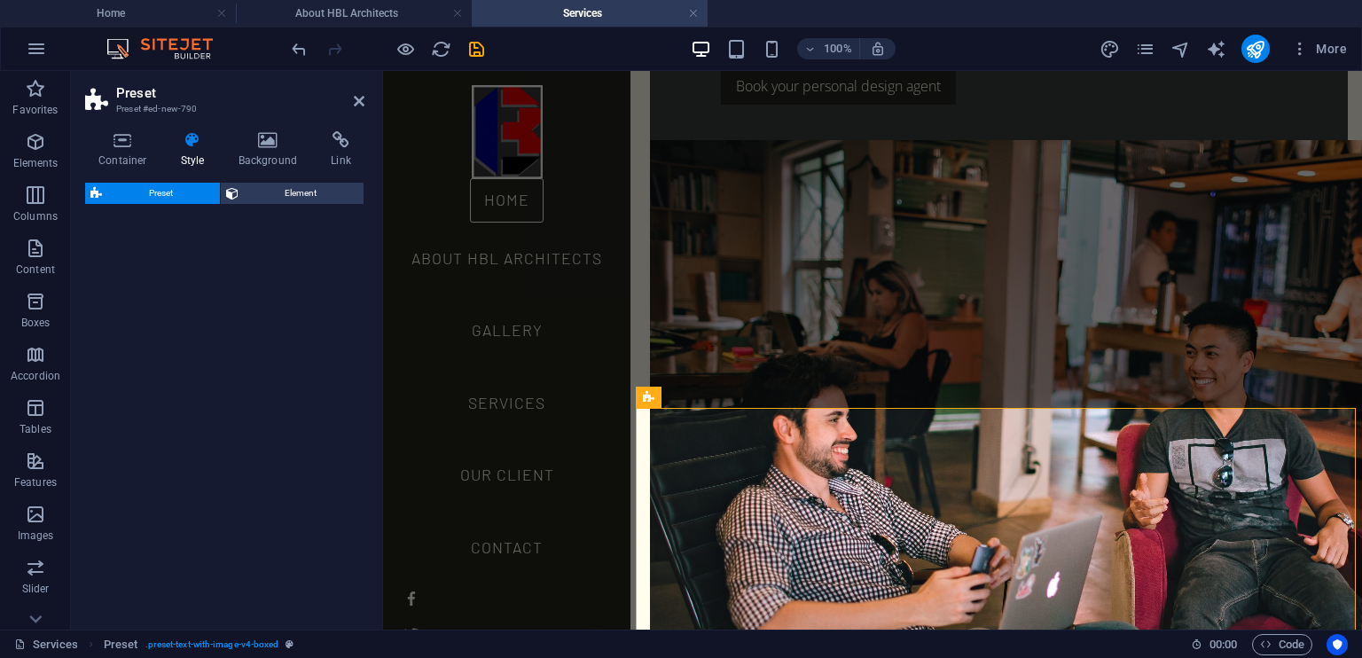
select select "rem"
select select "px"
select select "preset-text-with-image-v4-default"
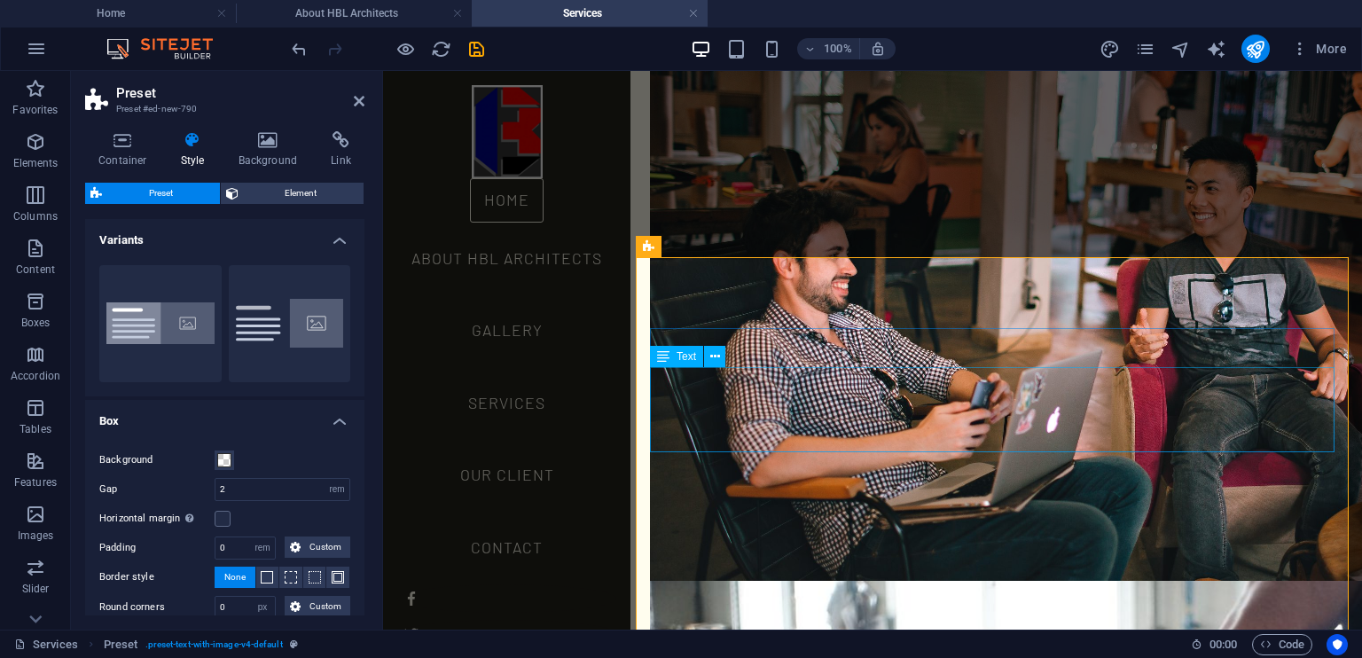
scroll to position [2292, 0]
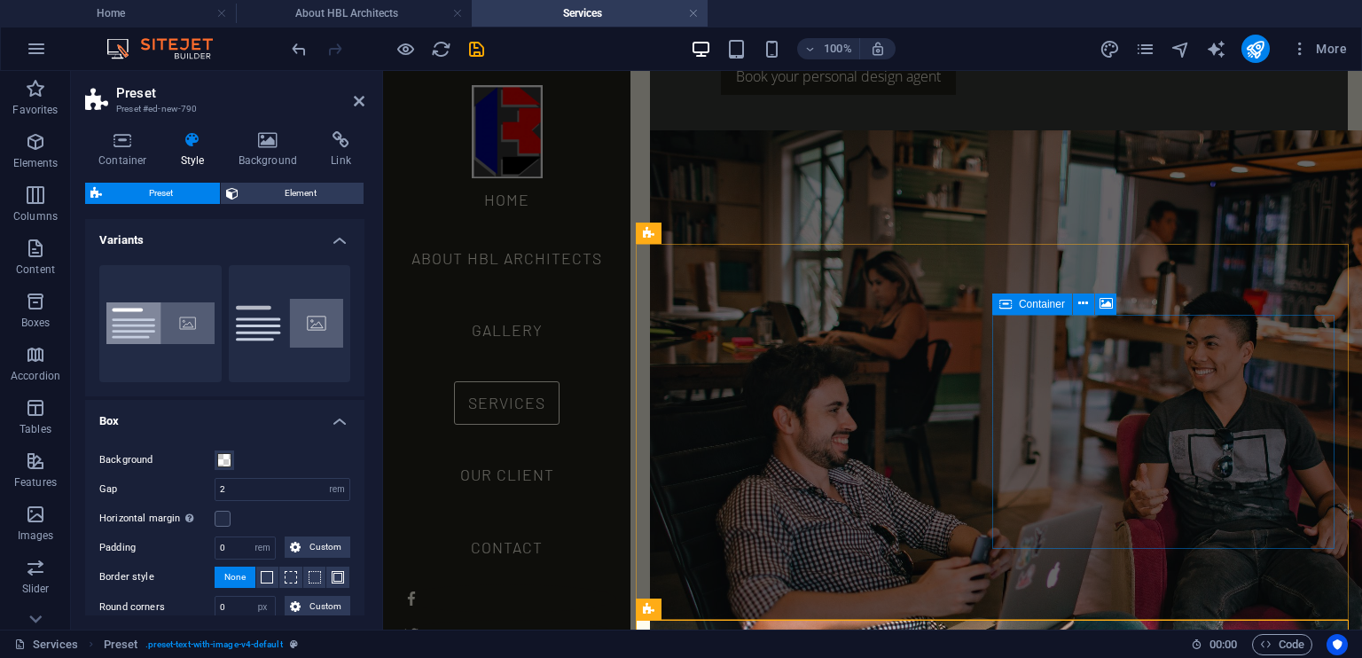
scroll to position [1802, 0]
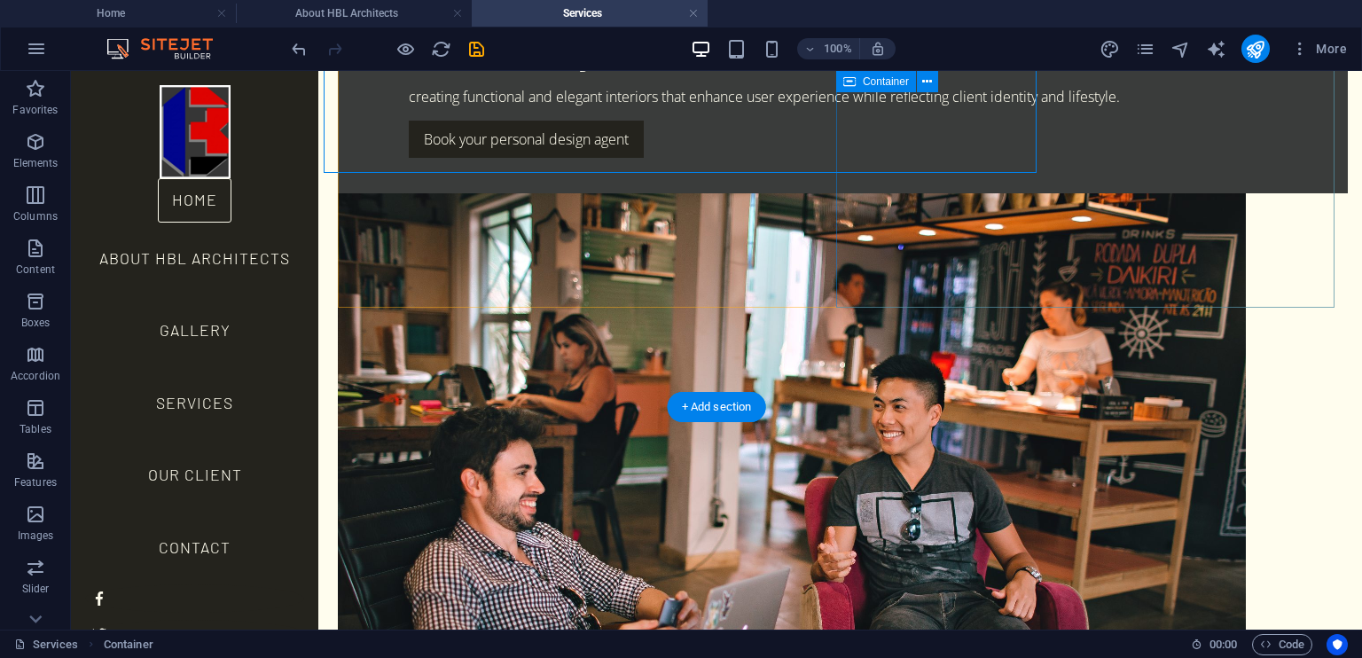
scroll to position [1943, 0]
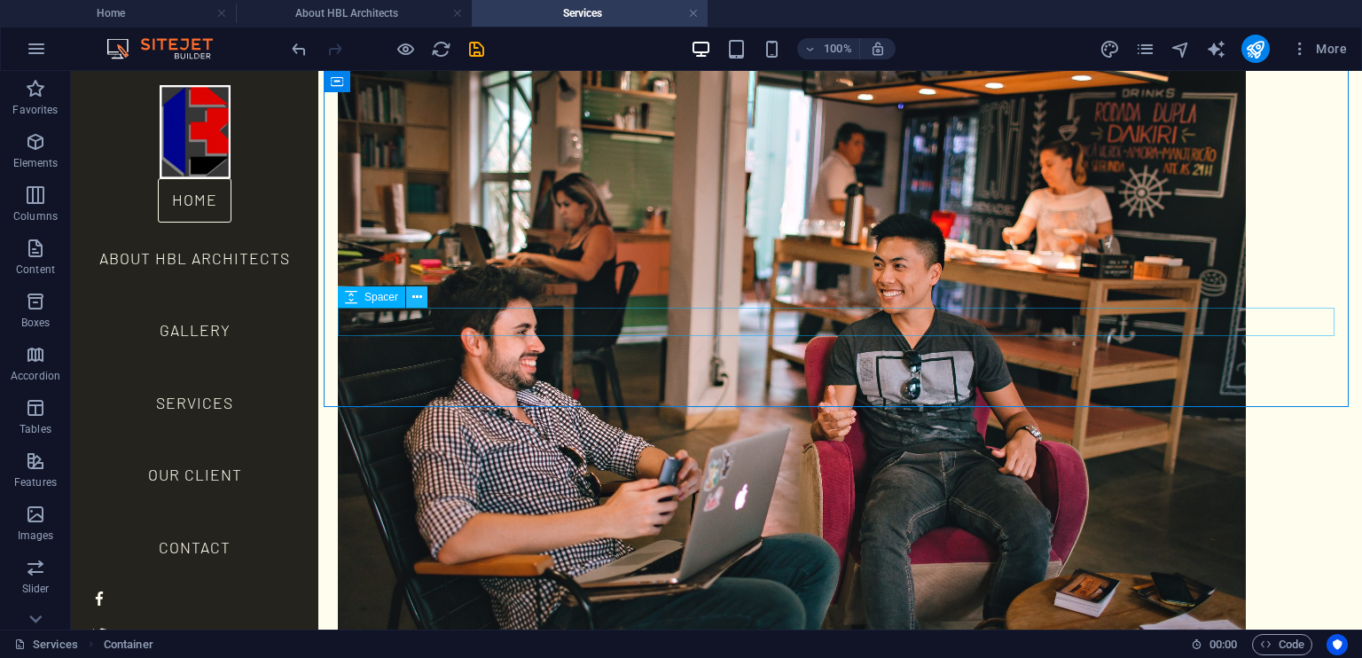
click at [418, 299] on icon at bounding box center [417, 297] width 10 height 19
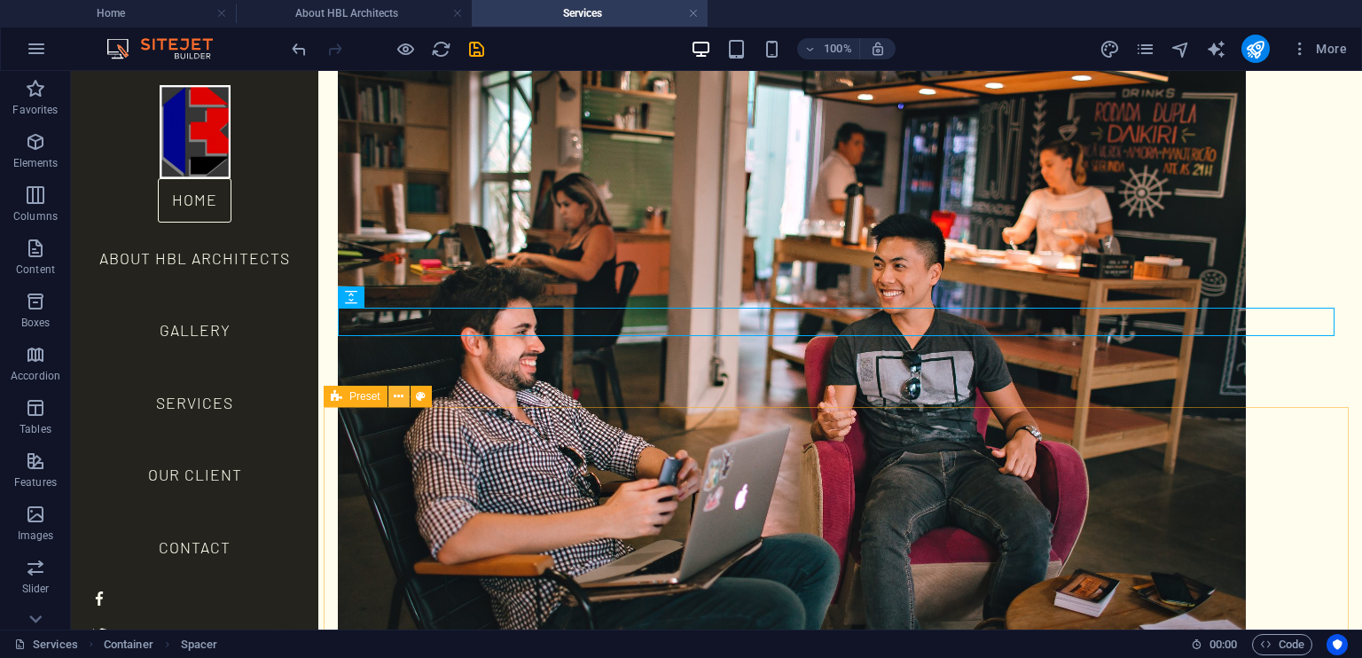
click at [400, 399] on icon at bounding box center [399, 396] width 10 height 19
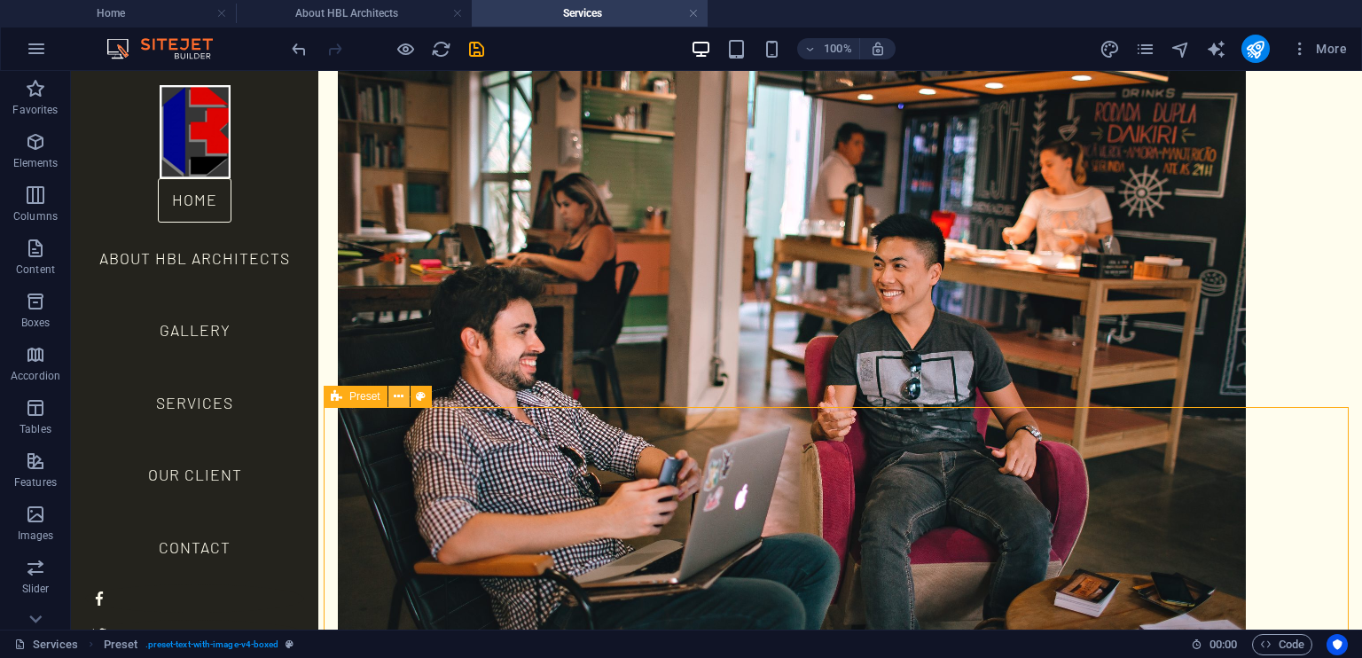
click at [400, 398] on icon at bounding box center [399, 396] width 10 height 19
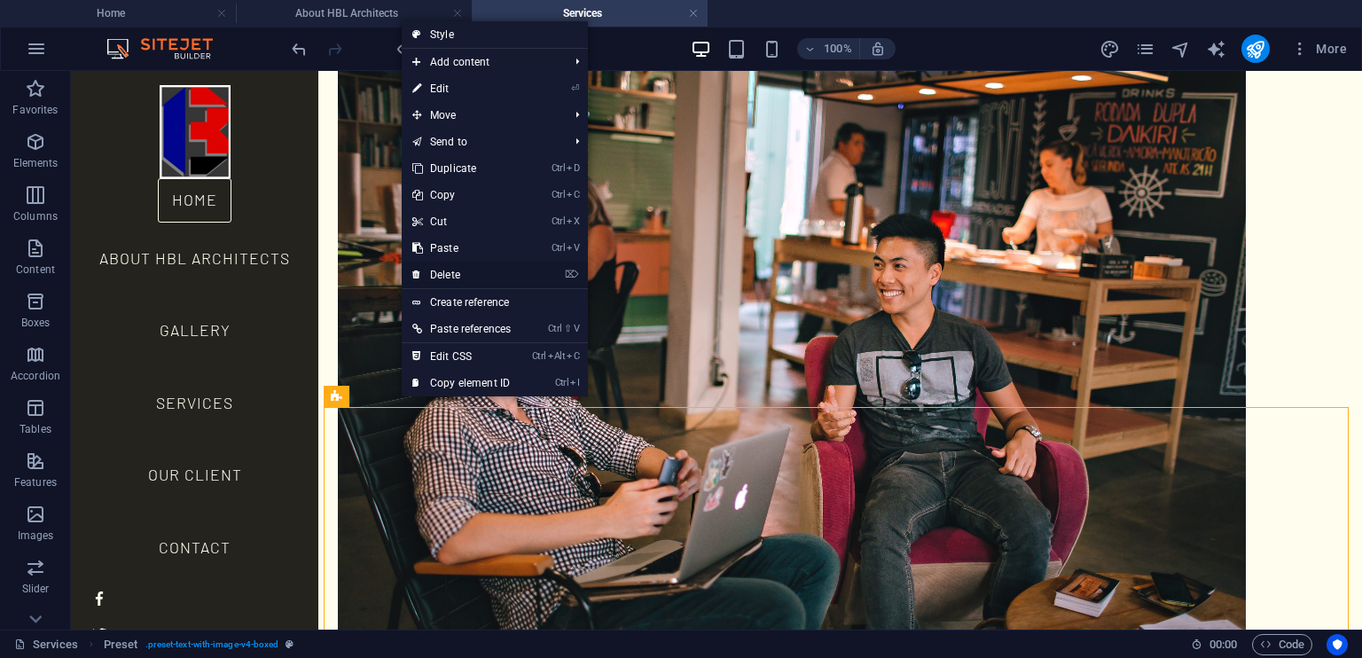
click at [453, 280] on link "⌦ Delete" at bounding box center [462, 275] width 120 height 27
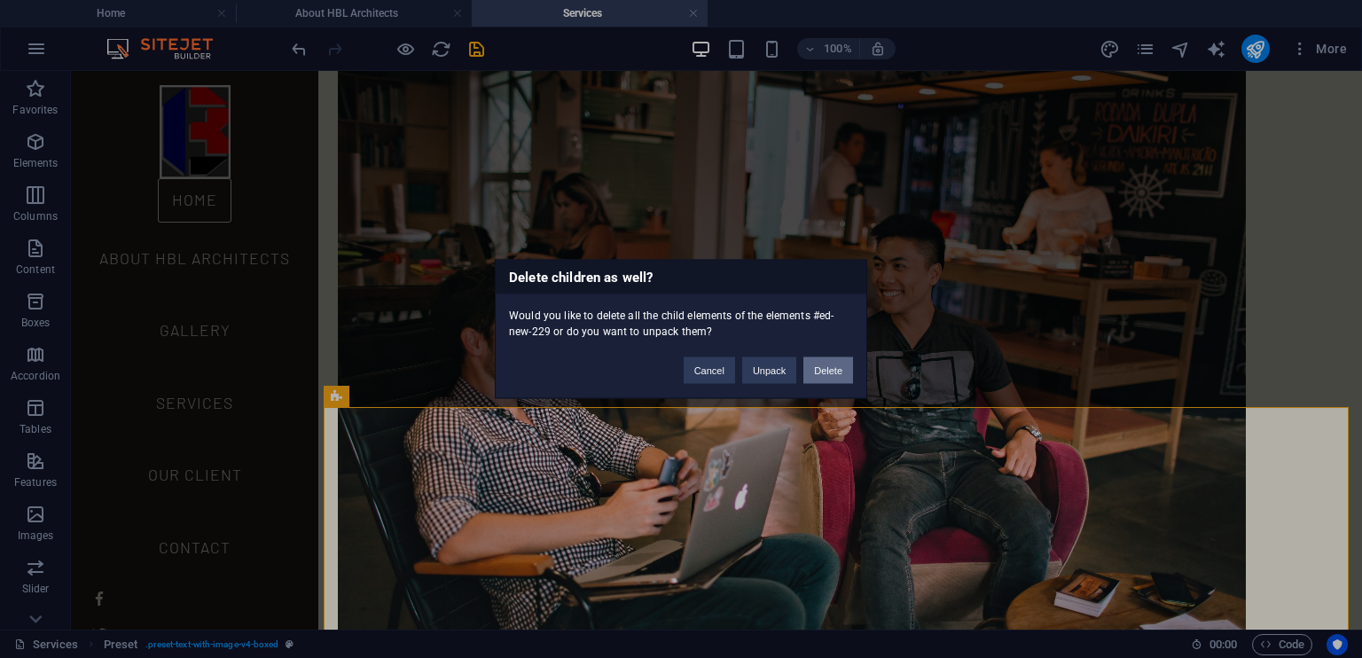
click at [832, 364] on button "Delete" at bounding box center [828, 370] width 50 height 27
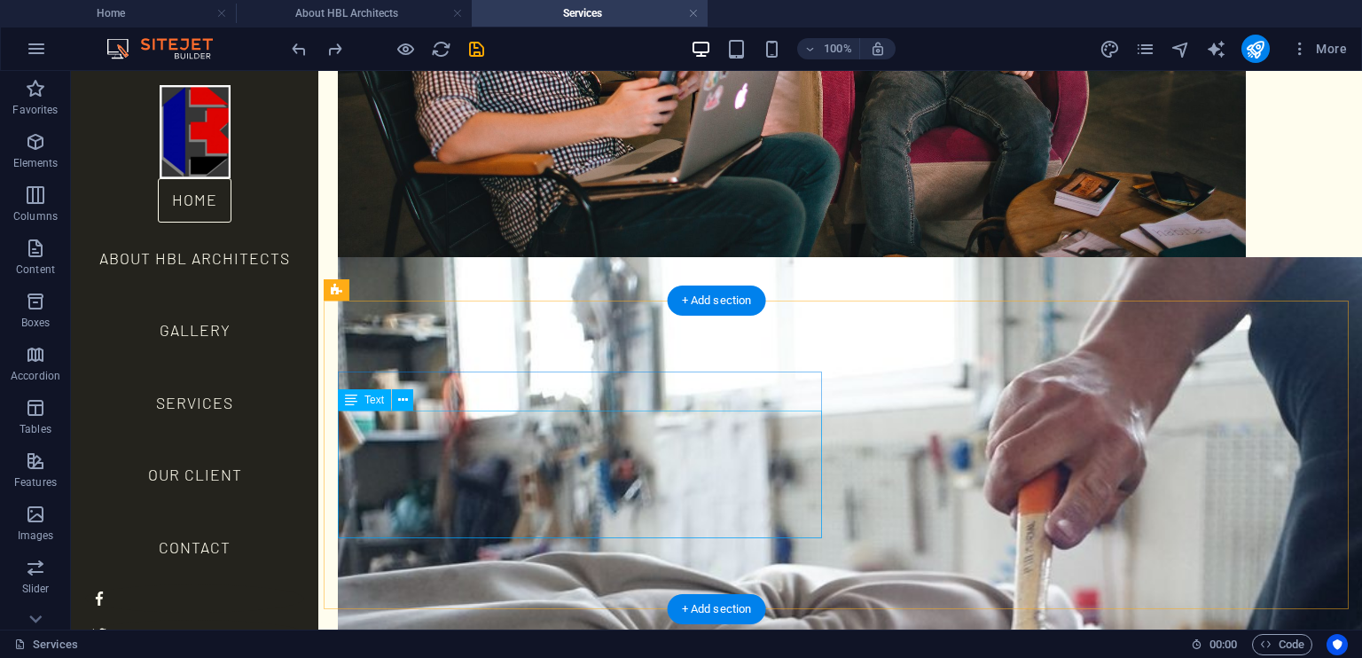
scroll to position [2346, 0]
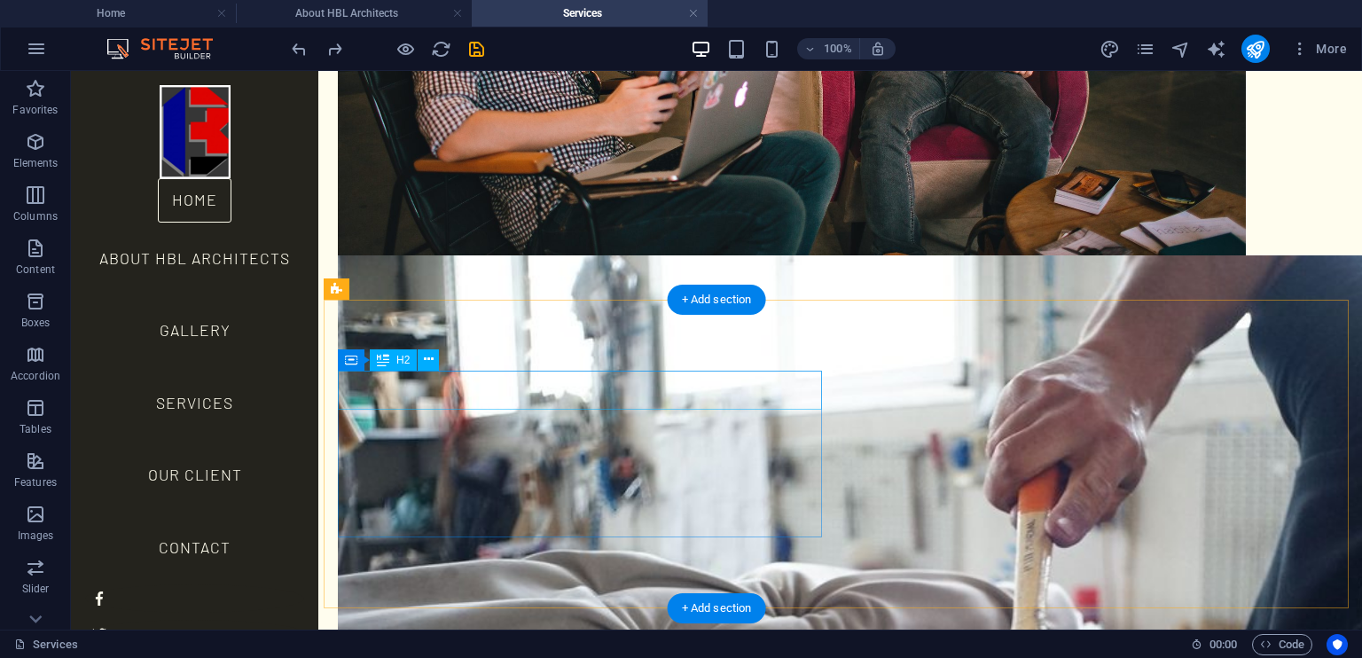
drag, startPoint x: 1011, startPoint y: 428, endPoint x: 684, endPoint y: 395, distance: 328.9
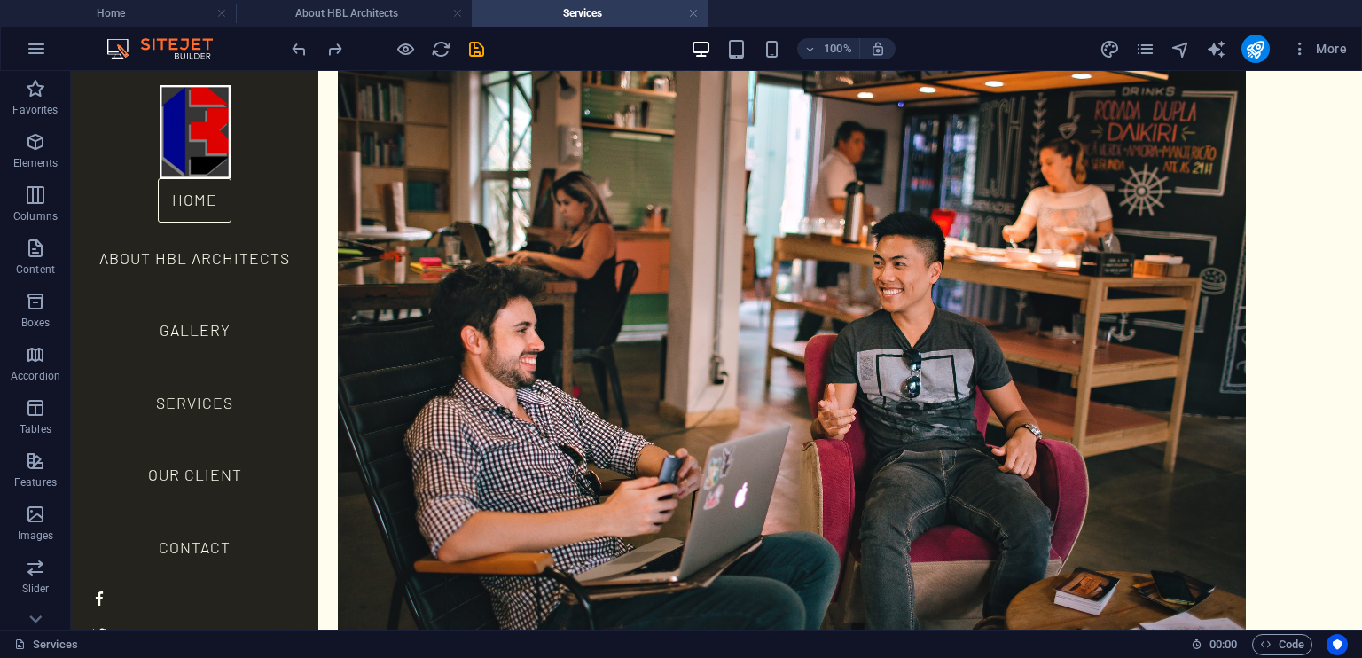
scroll to position [1933, 0]
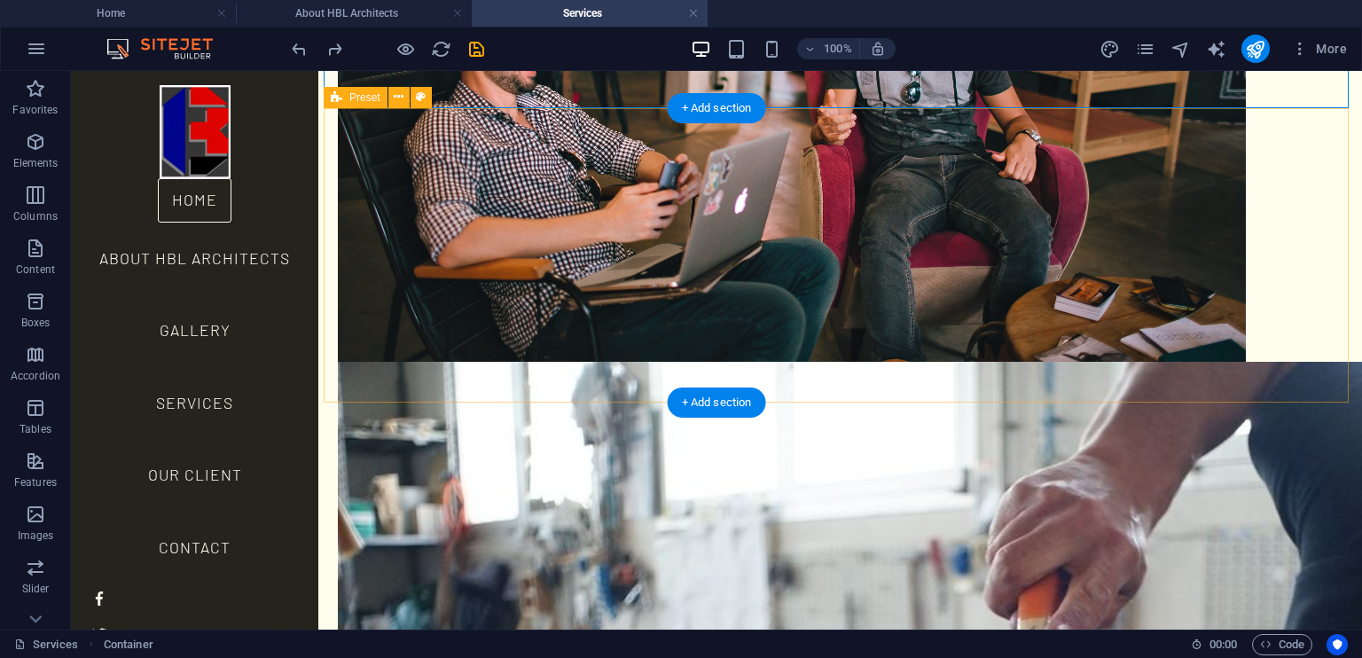
scroll to position [2243, 0]
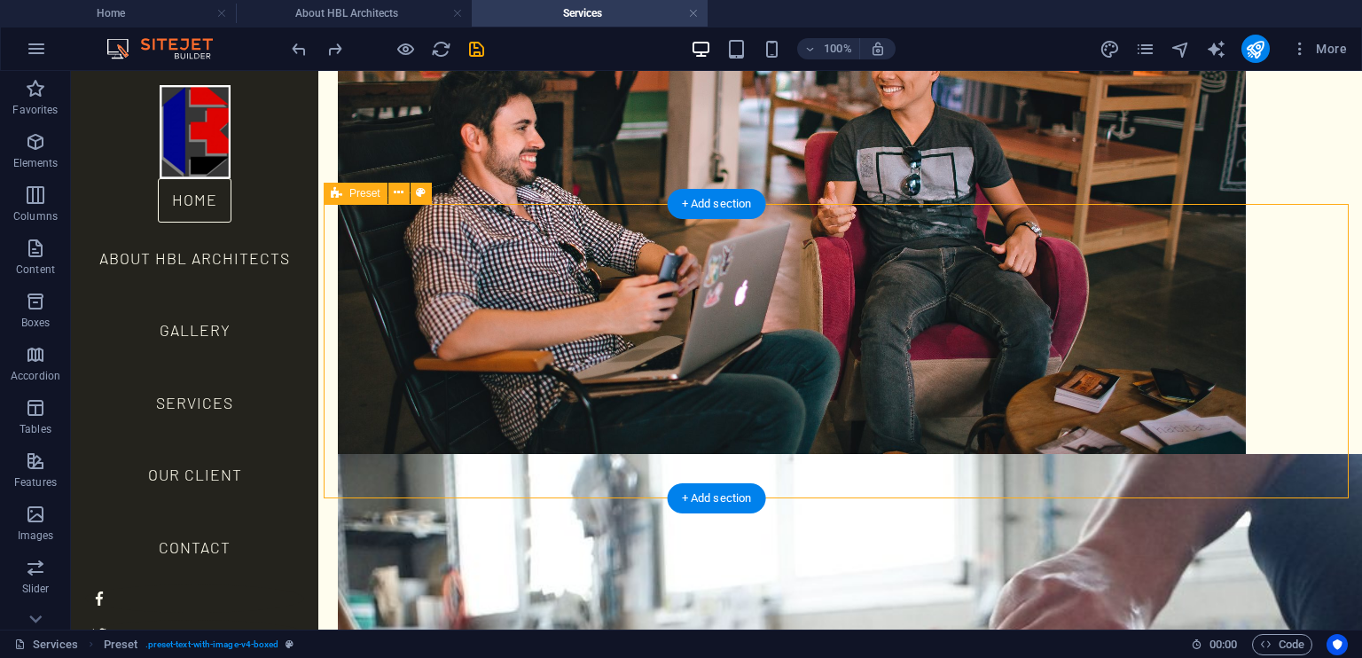
scroll to position [2145, 0]
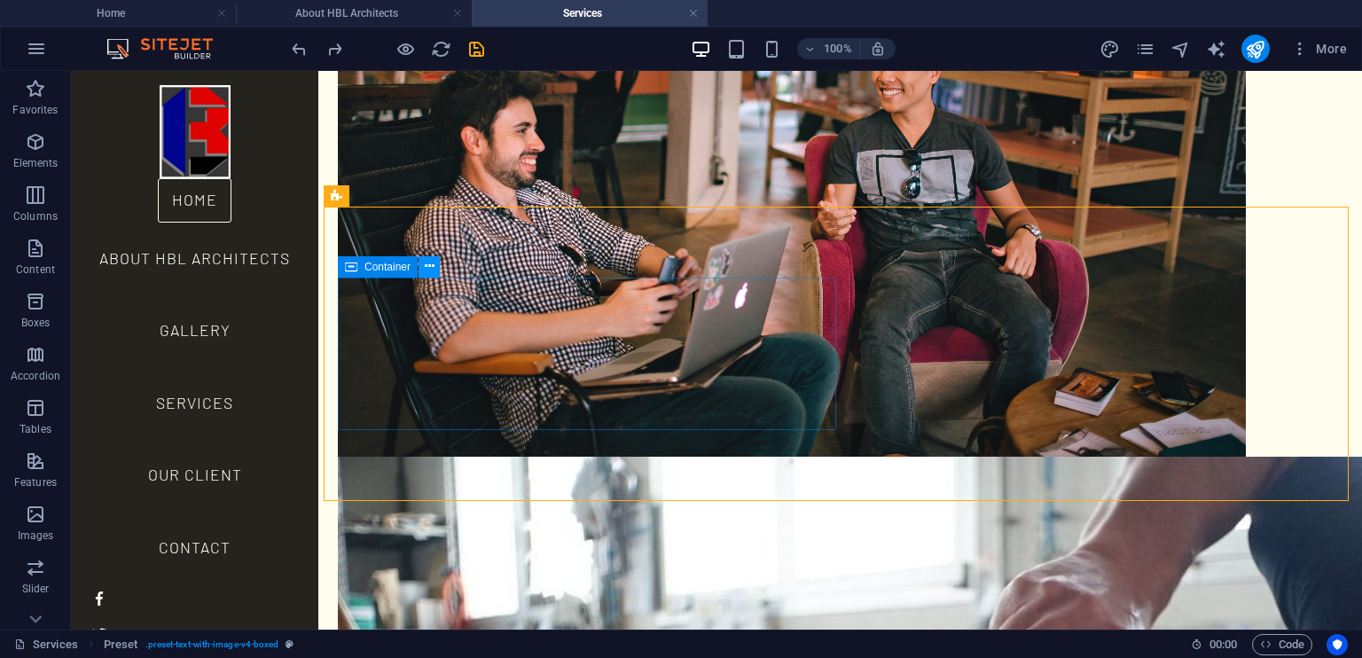
click at [433, 269] on icon at bounding box center [430, 266] width 10 height 19
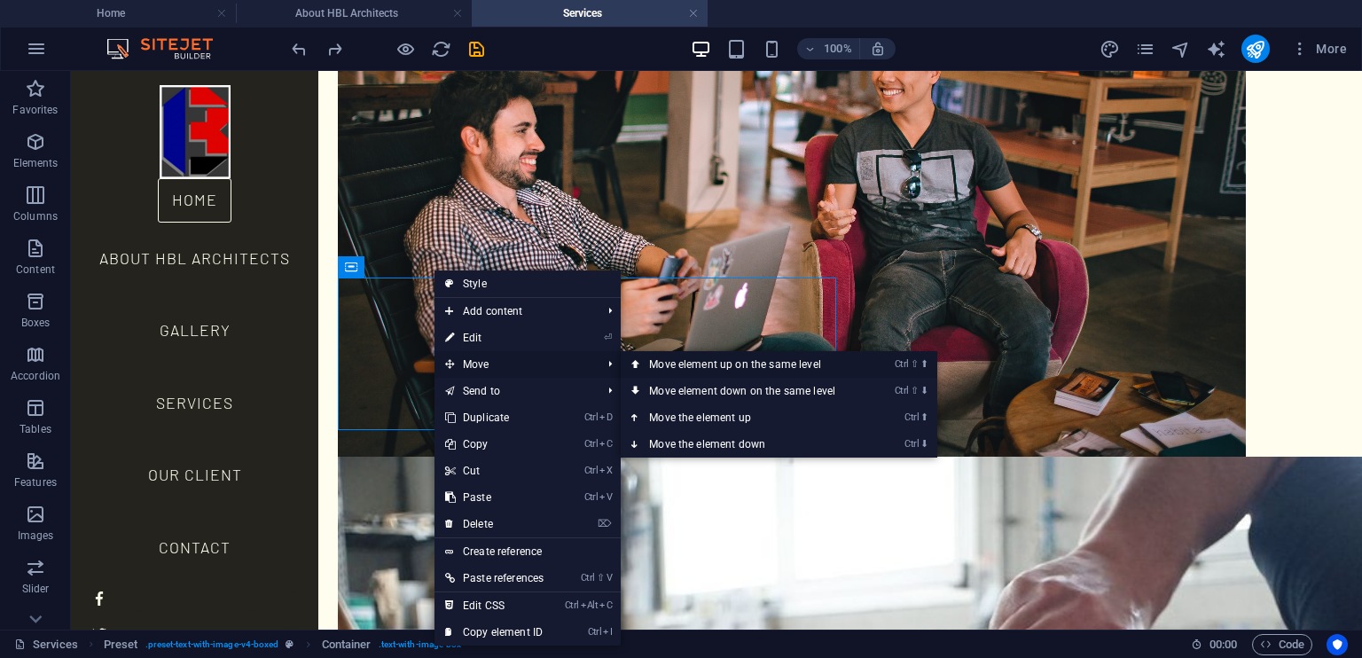
click at [715, 368] on link "Ctrl ⇧ ⬆ Move element up on the same level" at bounding box center [746, 364] width 250 height 27
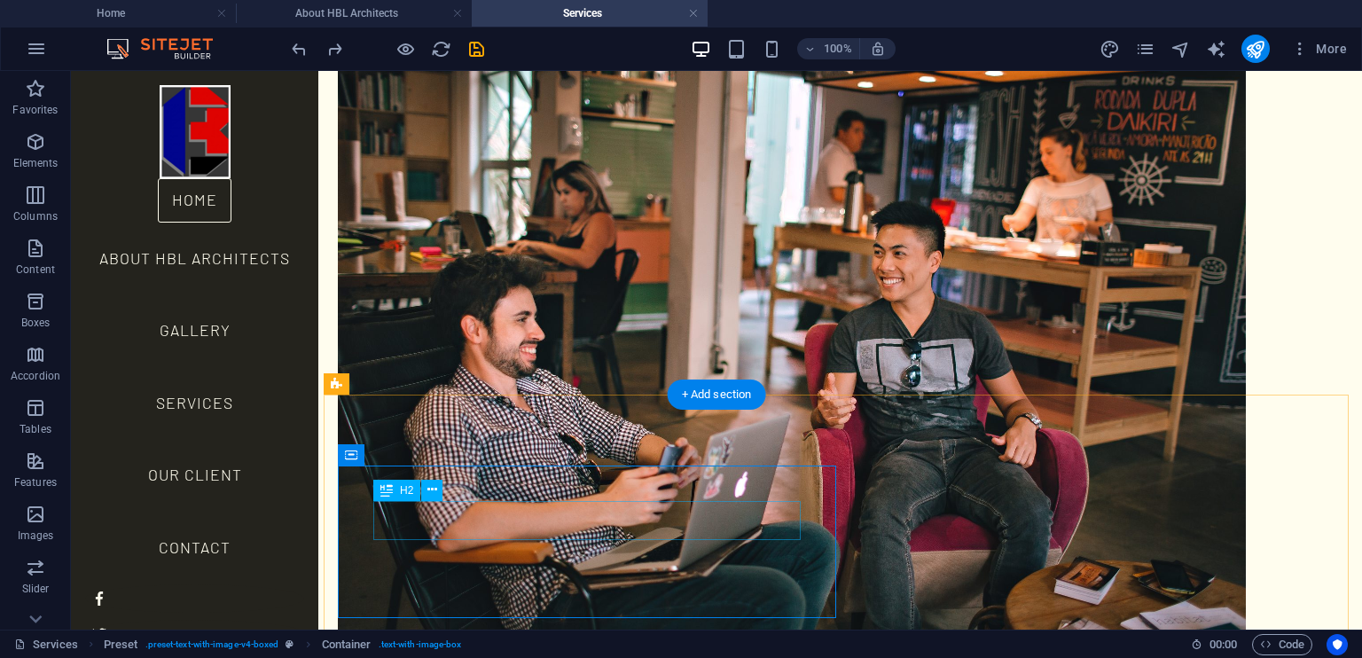
scroll to position [1957, 0]
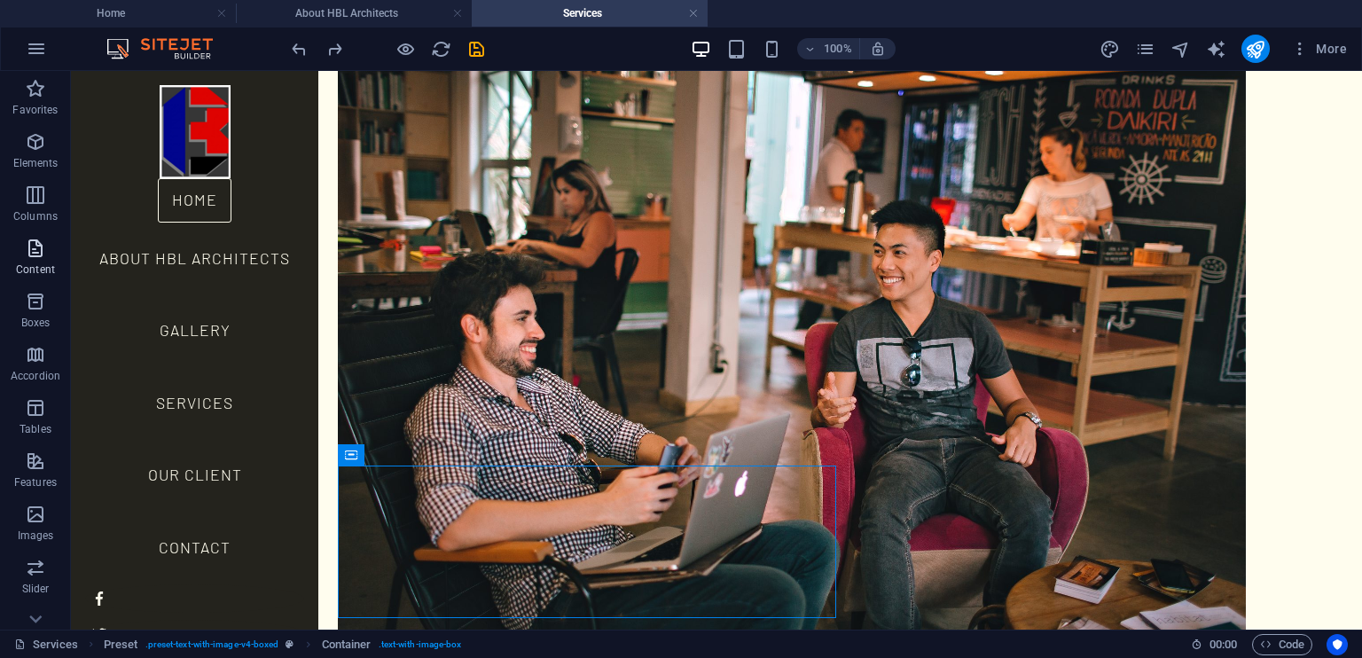
click at [43, 258] on icon "button" at bounding box center [35, 248] width 21 height 21
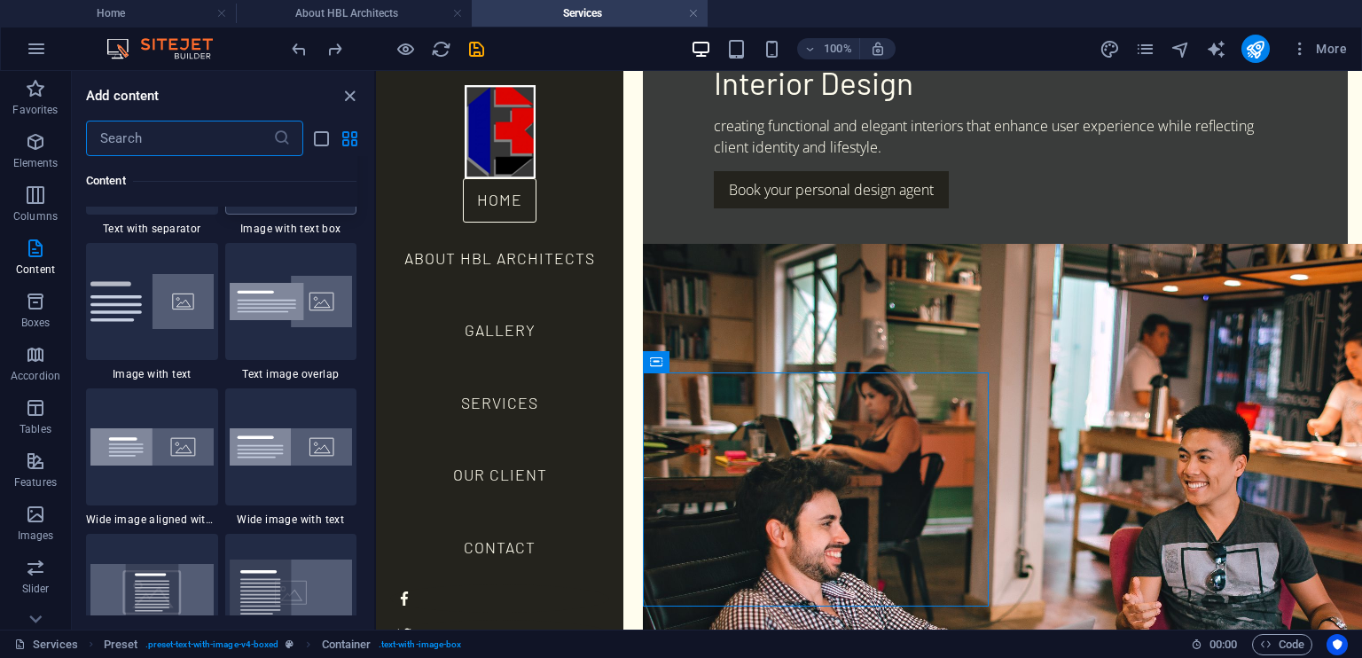
scroll to position [3356, 0]
click at [312, 450] on img at bounding box center [291, 447] width 123 height 37
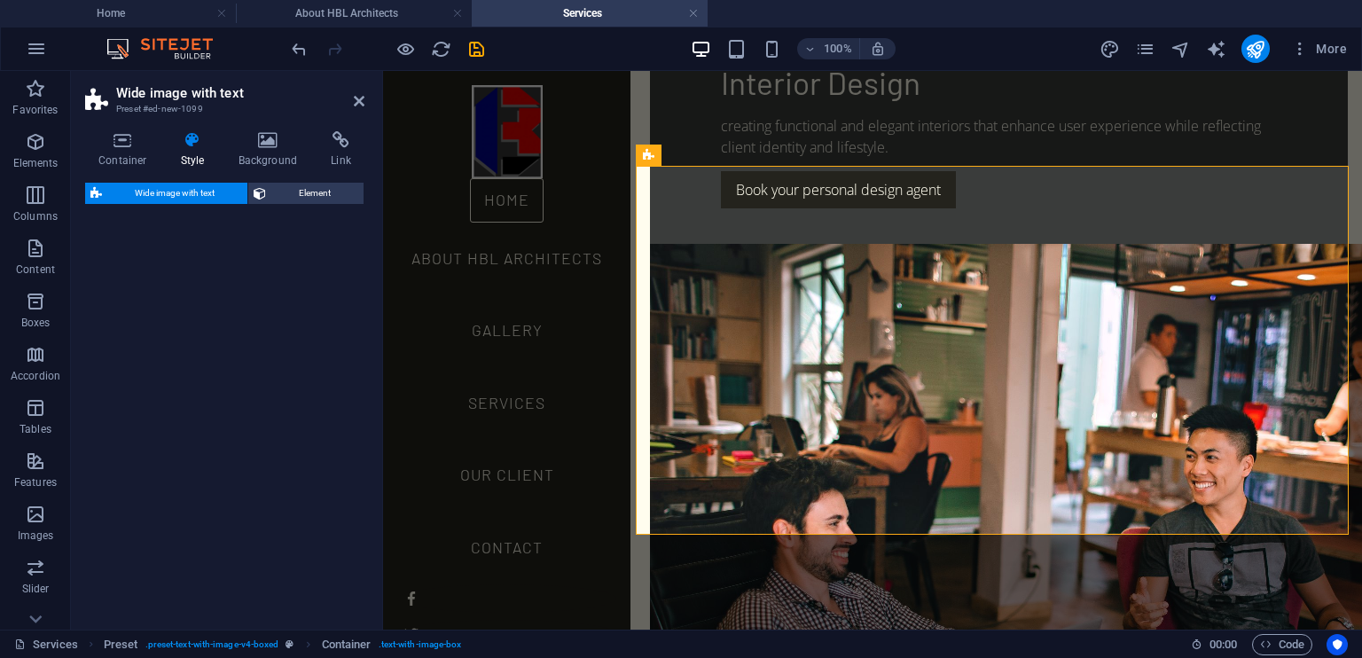
scroll to position [2326, 0]
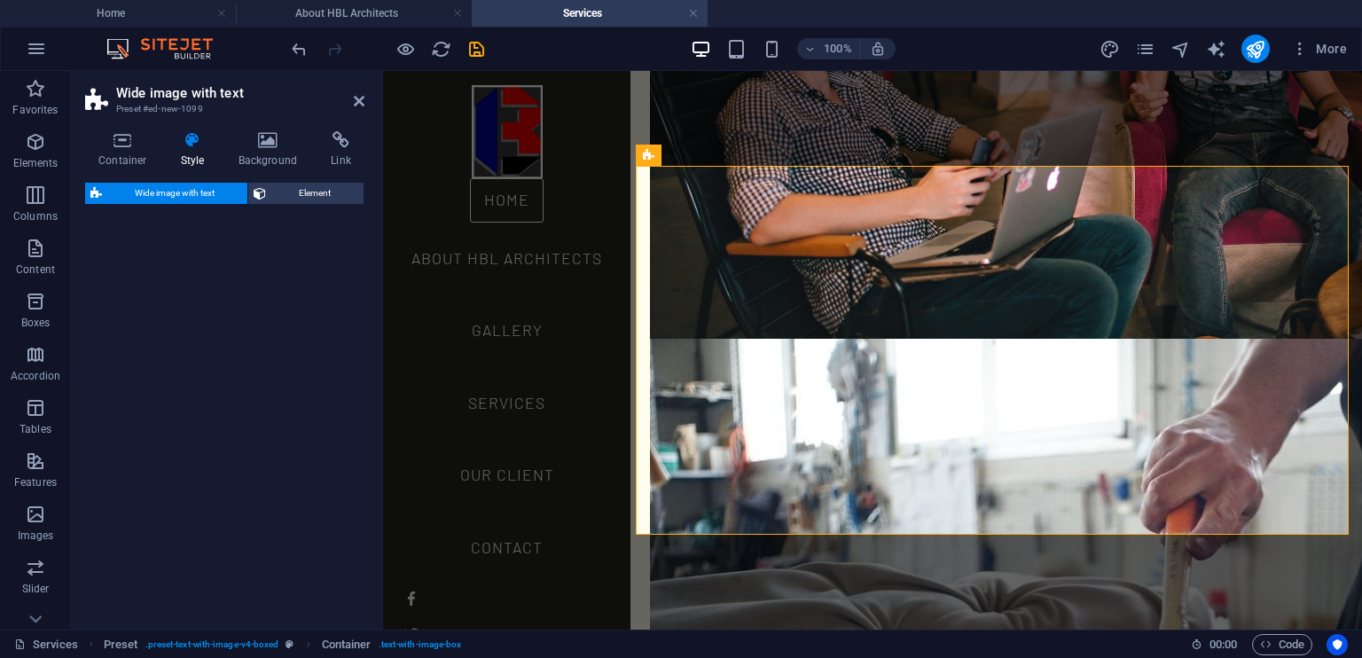
select select "%"
select select "rem"
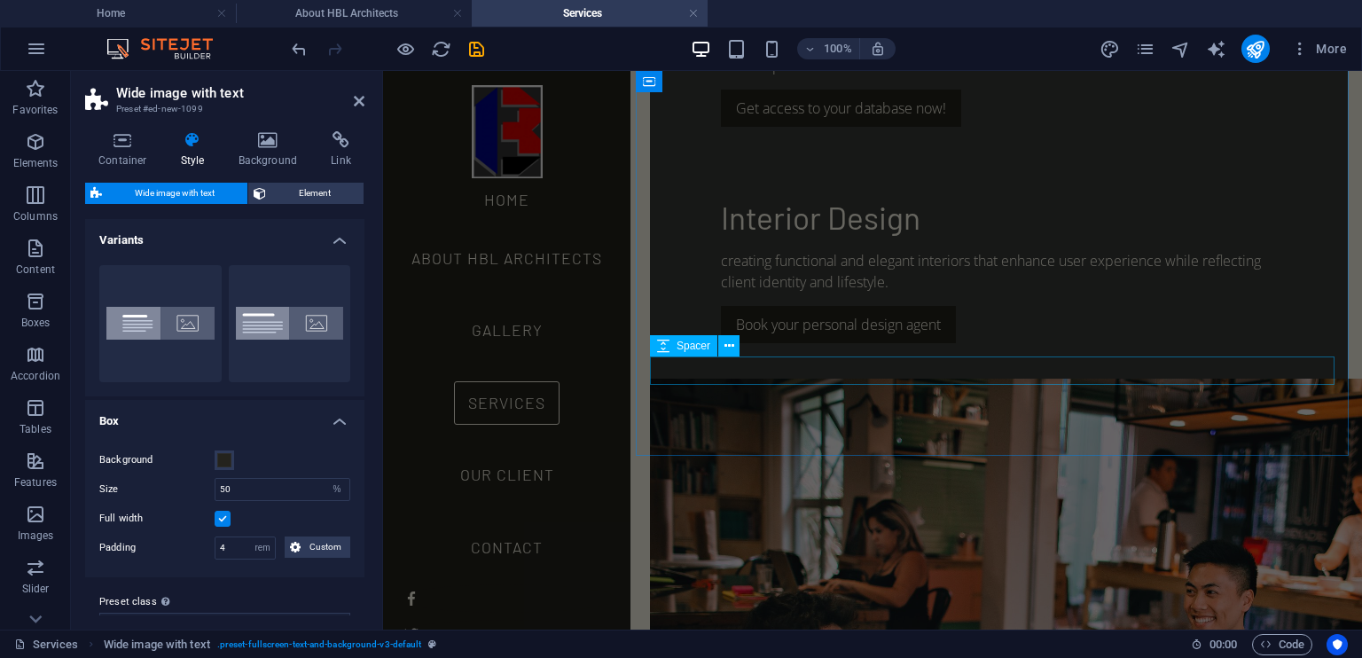
scroll to position [1658, 0]
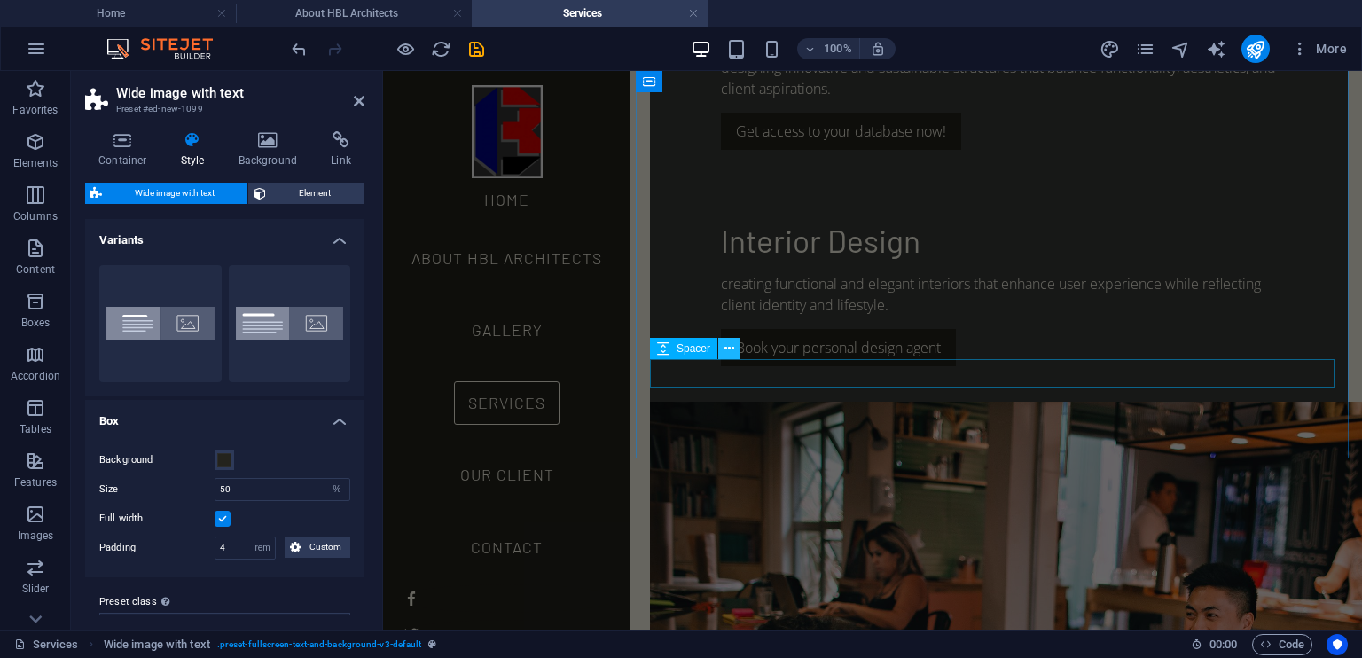
click at [725, 350] on icon at bounding box center [729, 349] width 10 height 19
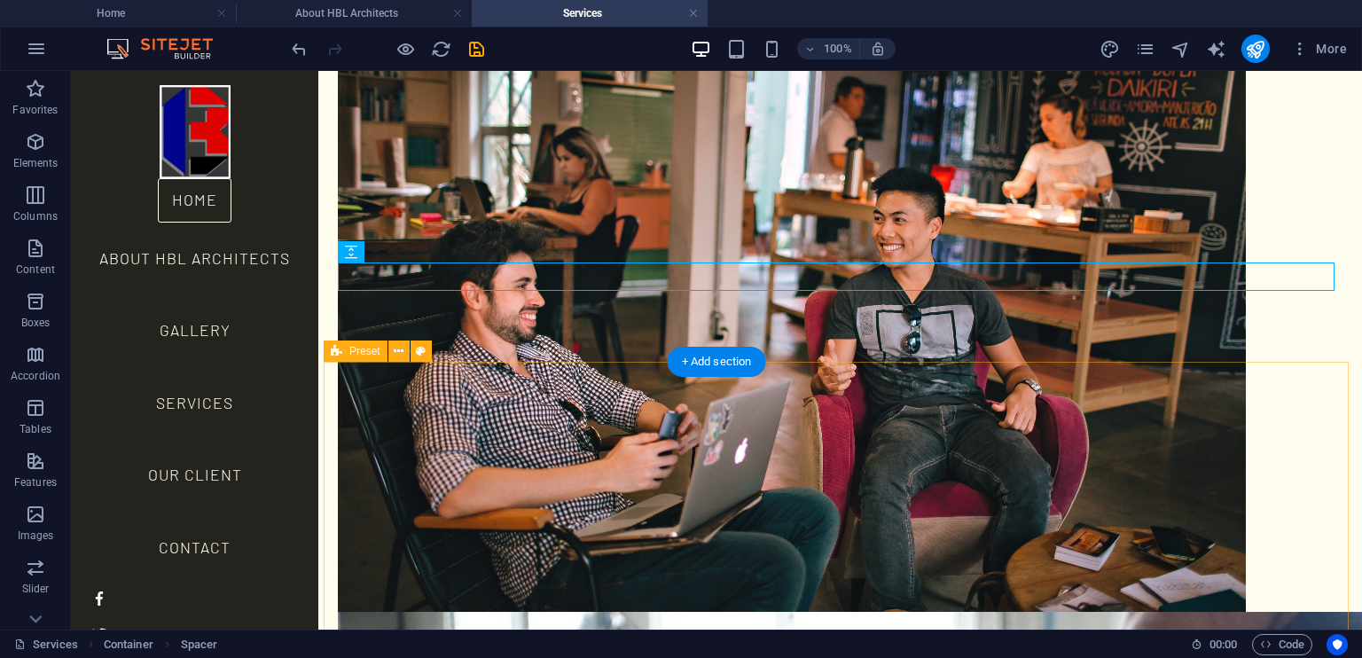
scroll to position [1990, 0]
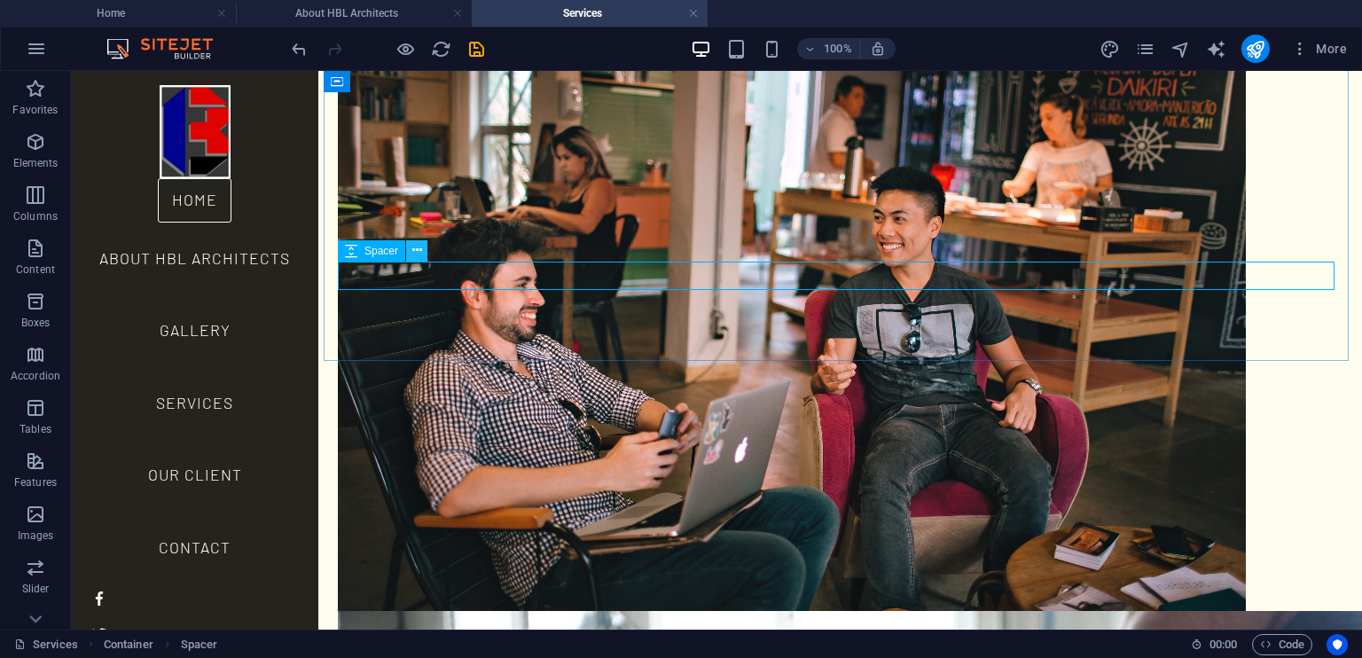
click at [425, 246] on button at bounding box center [416, 250] width 21 height 21
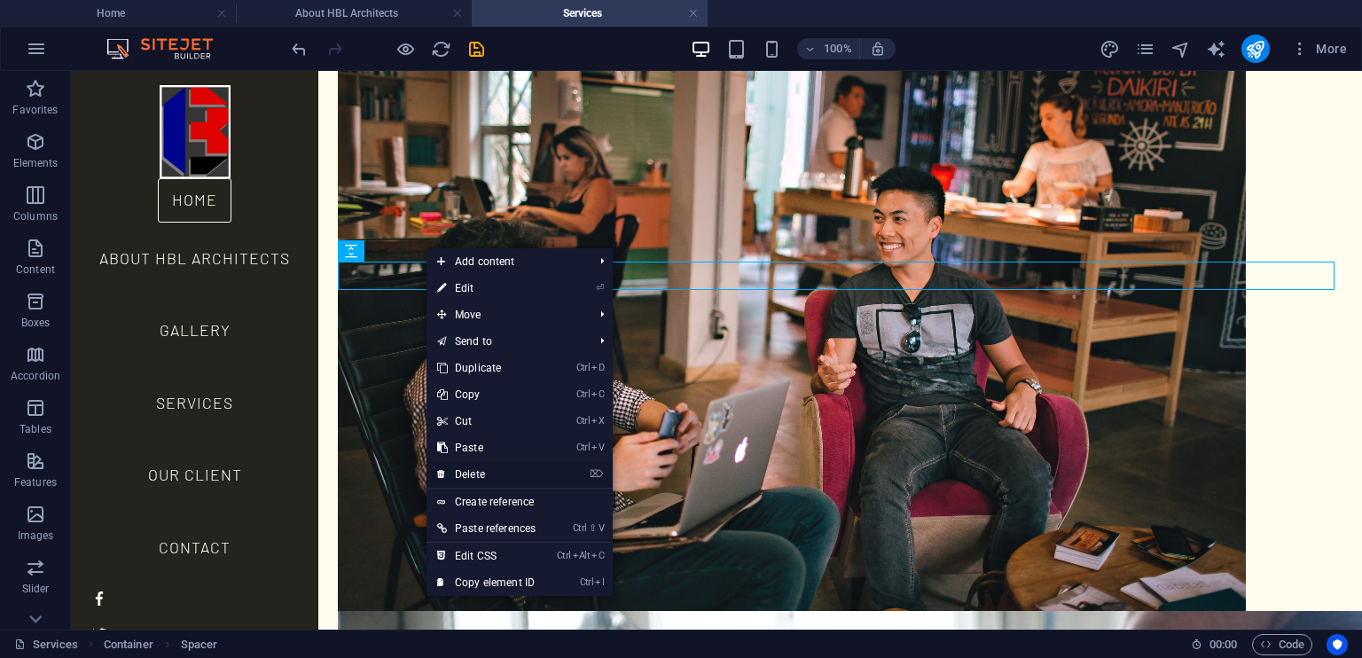
click at [488, 470] on link "⌦ Delete" at bounding box center [486, 474] width 120 height 27
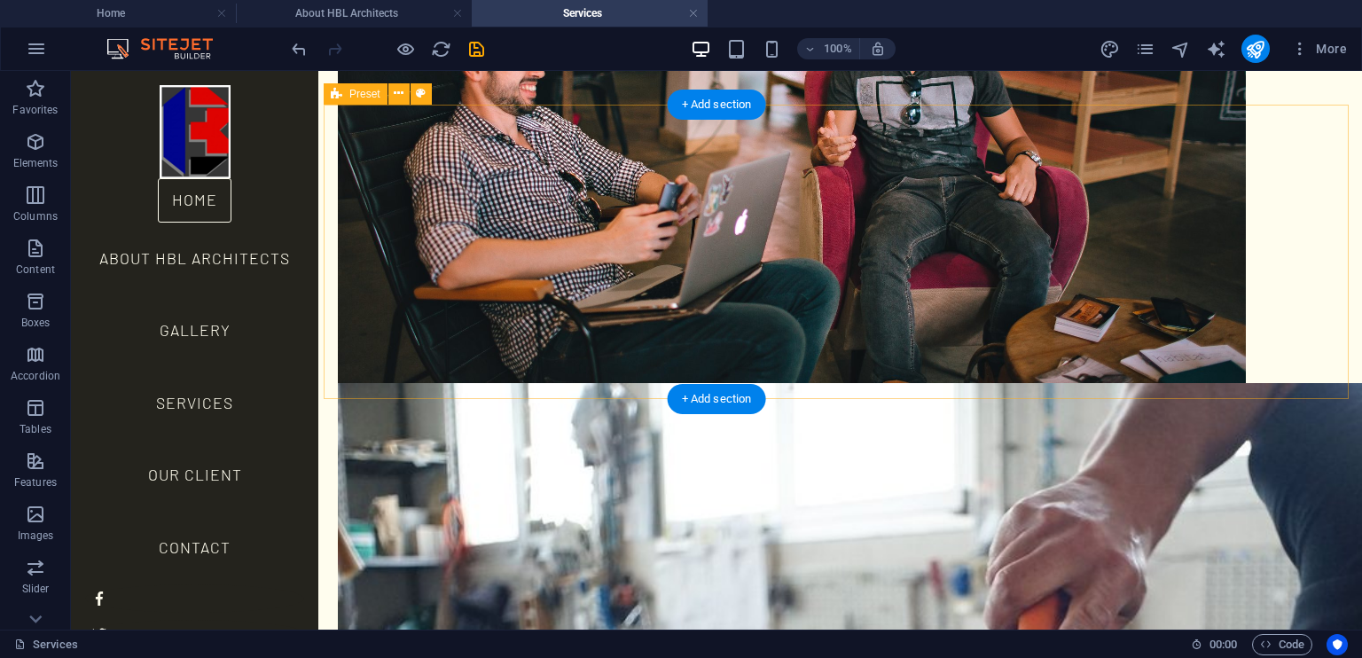
scroll to position [2248, 0]
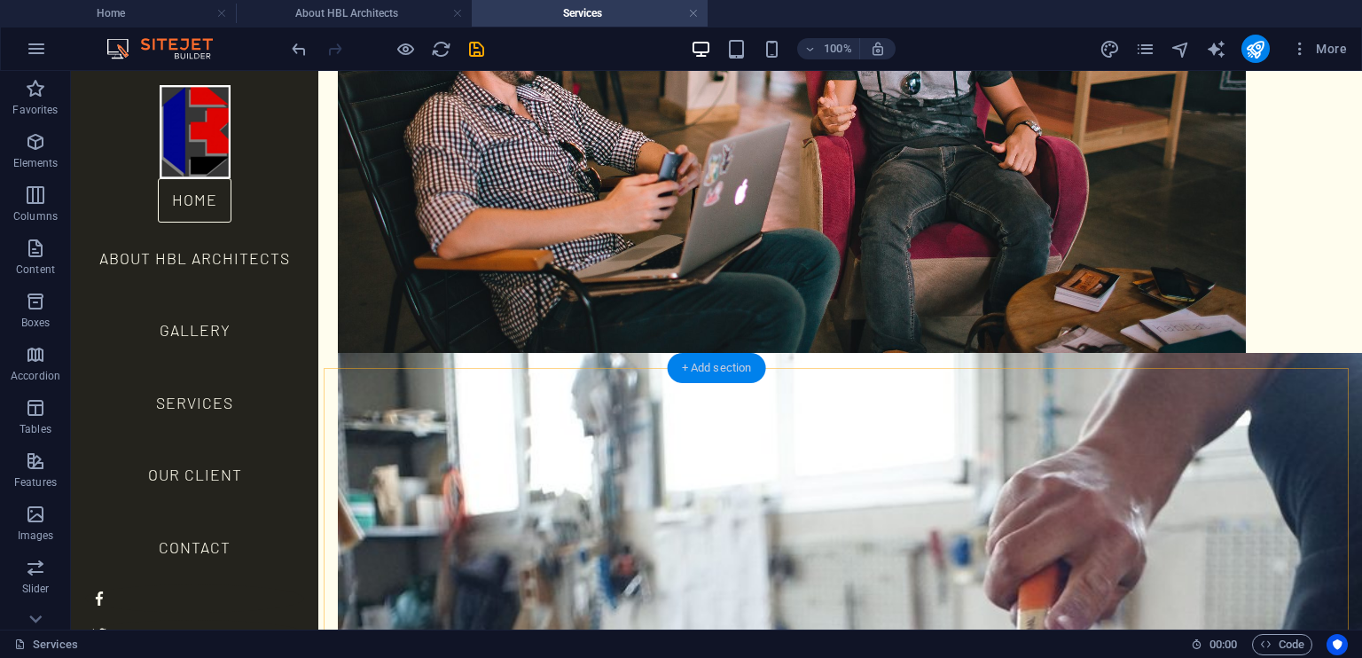
click at [694, 364] on div "+ Add section" at bounding box center [717, 368] width 98 height 30
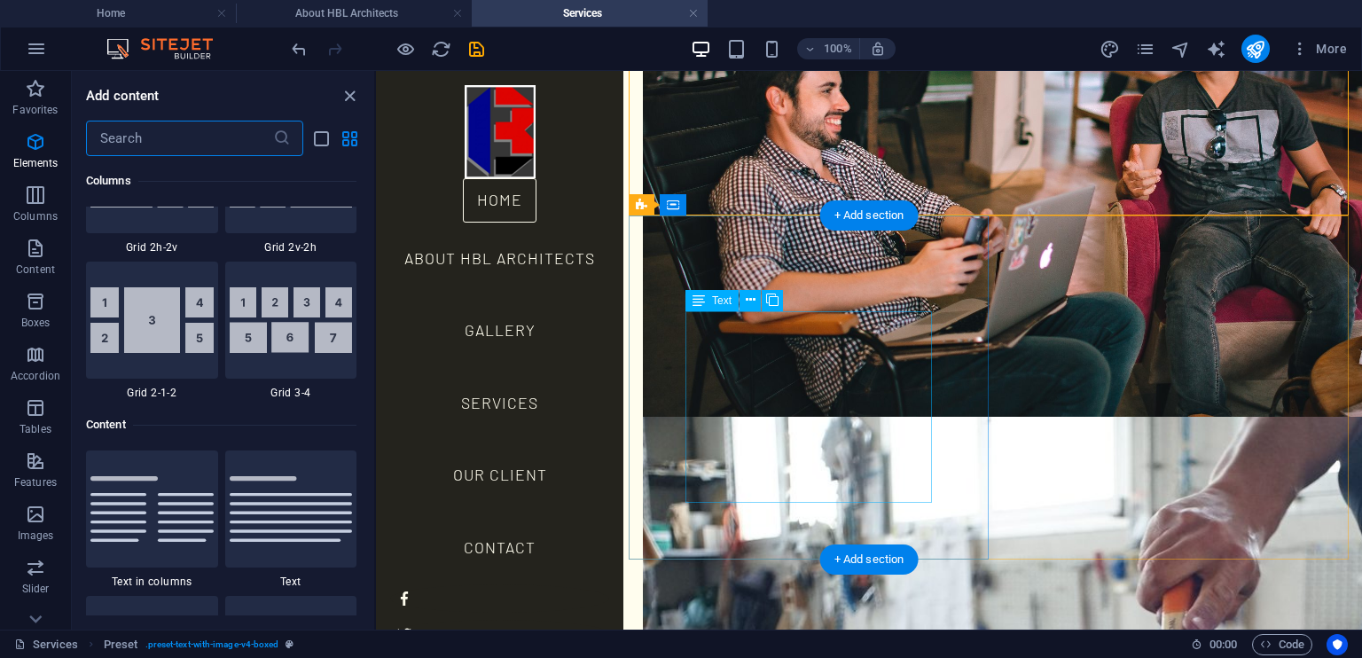
scroll to position [3102, 0]
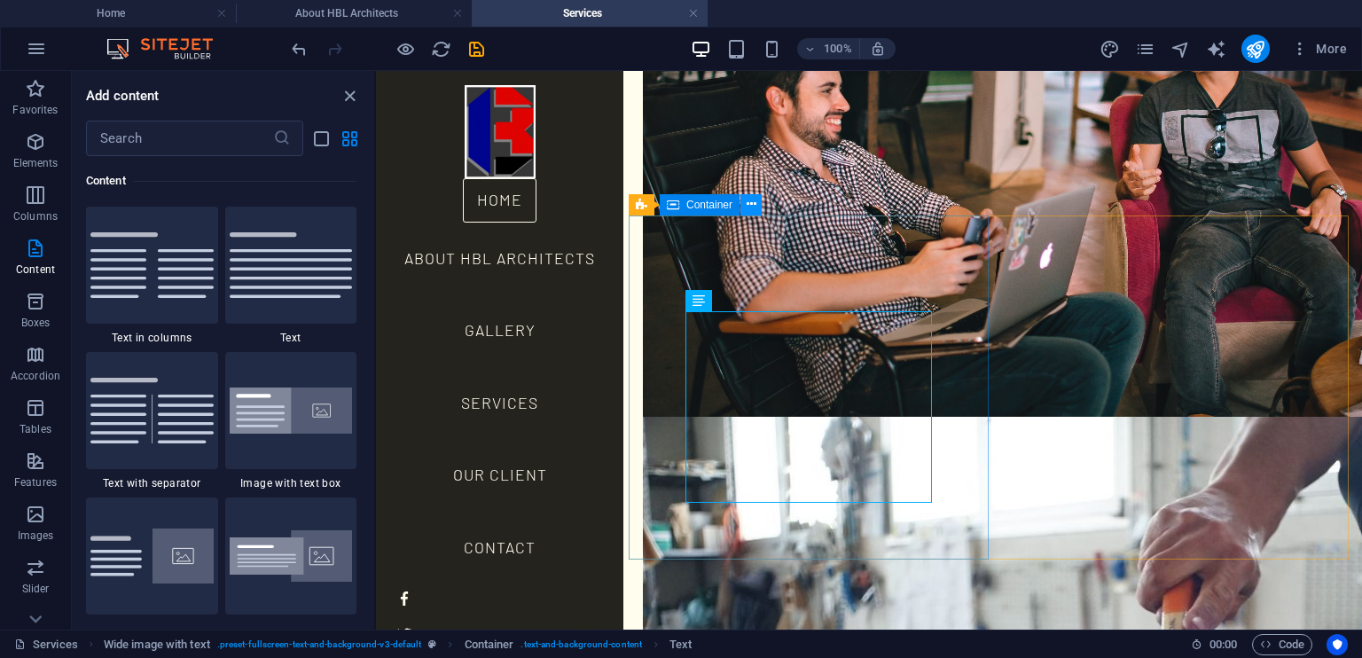
click at [748, 202] on icon at bounding box center [752, 204] width 10 height 19
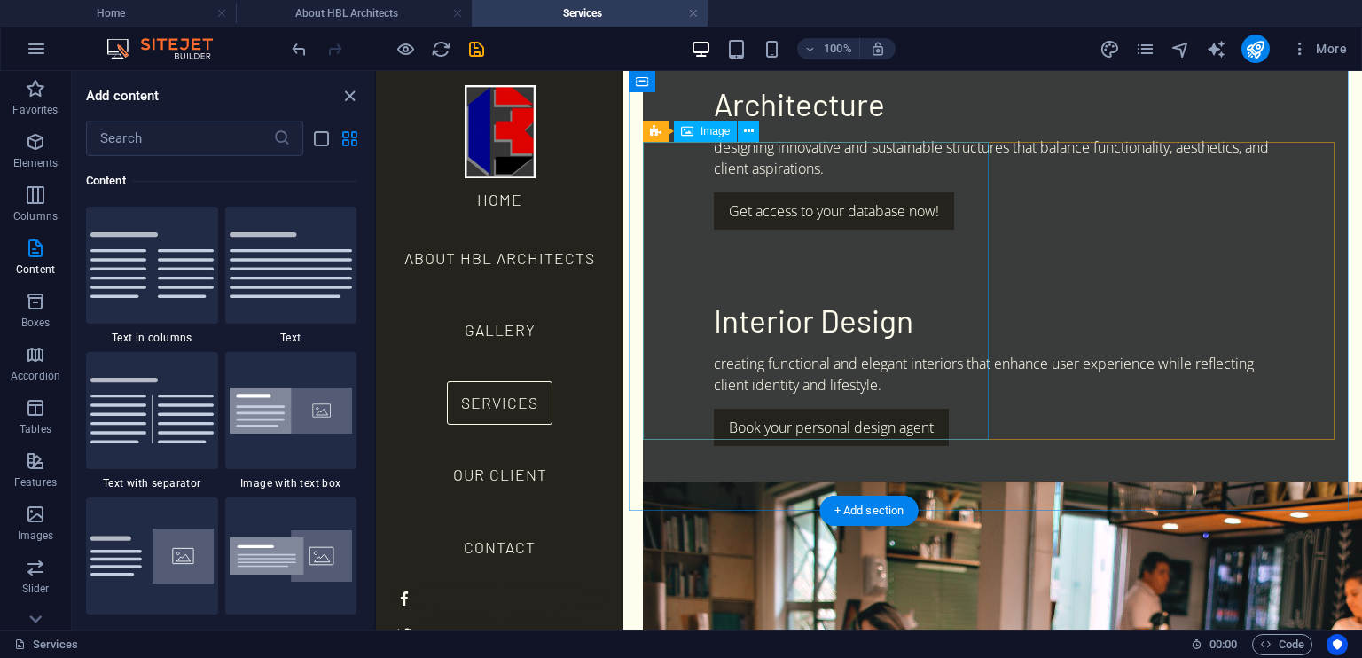
scroll to position [1576, 0]
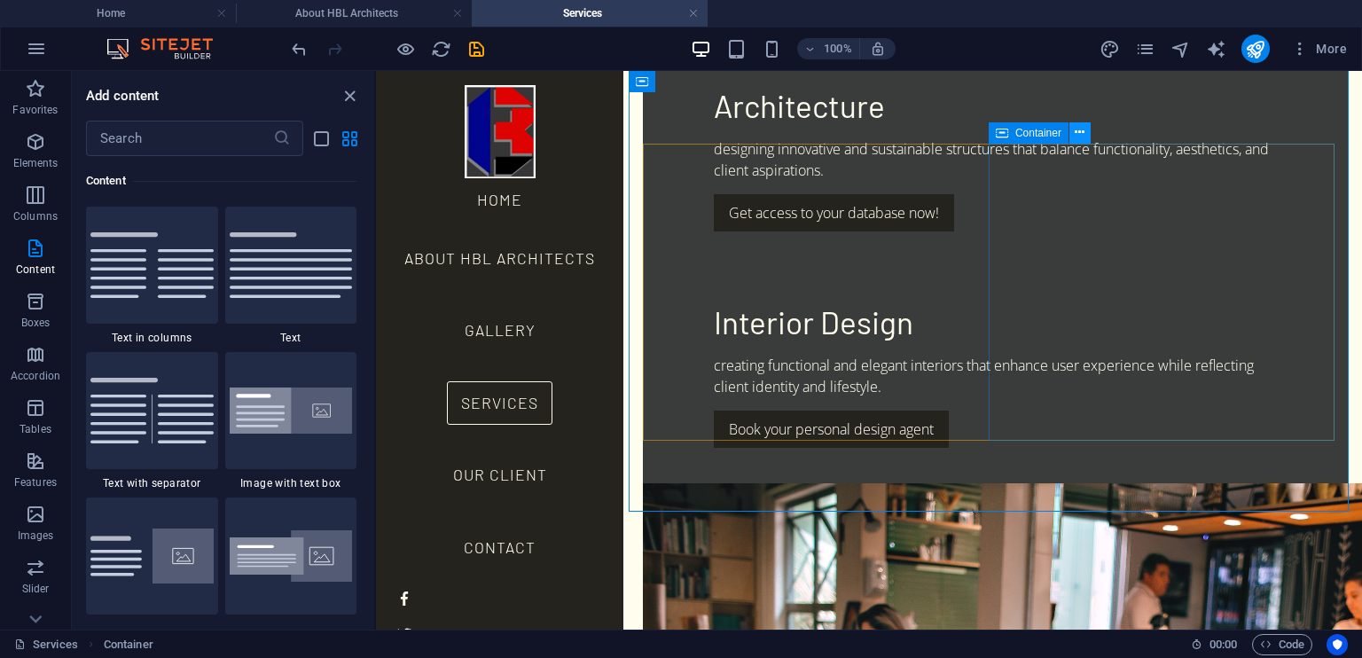
click at [1082, 140] on icon at bounding box center [1080, 132] width 10 height 19
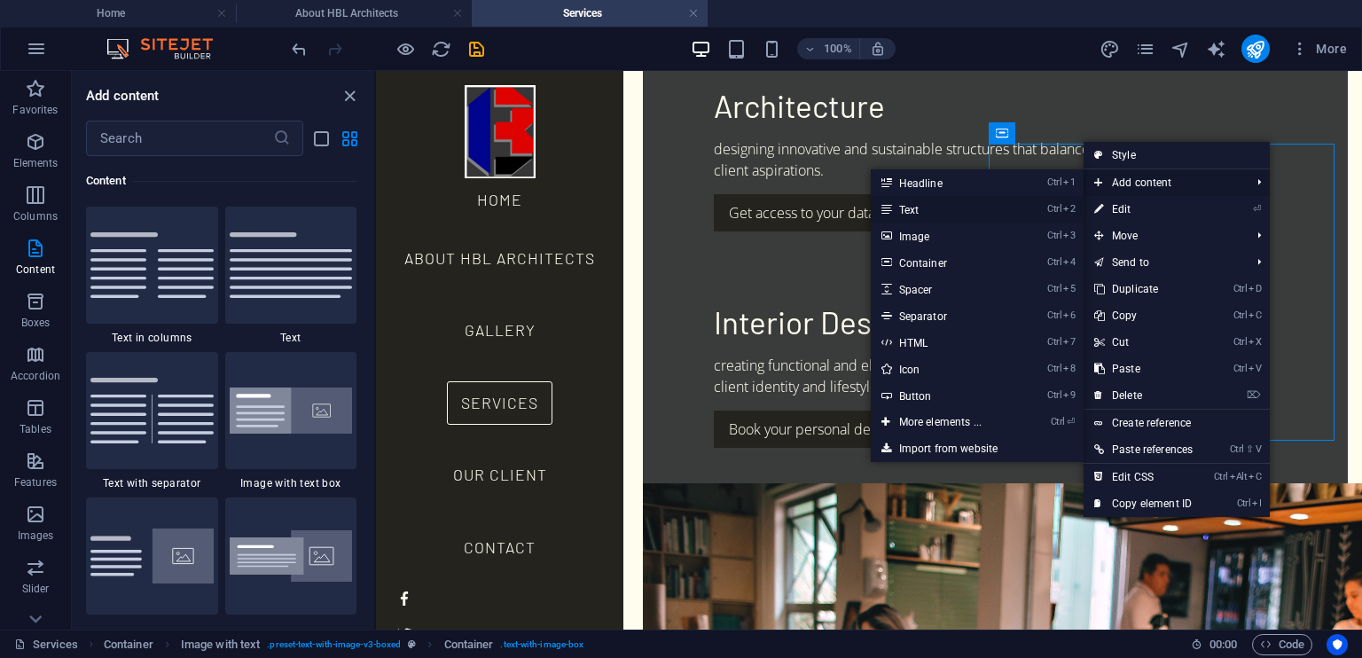
click at [961, 208] on link "Ctrl 2 Text" at bounding box center [944, 209] width 146 height 27
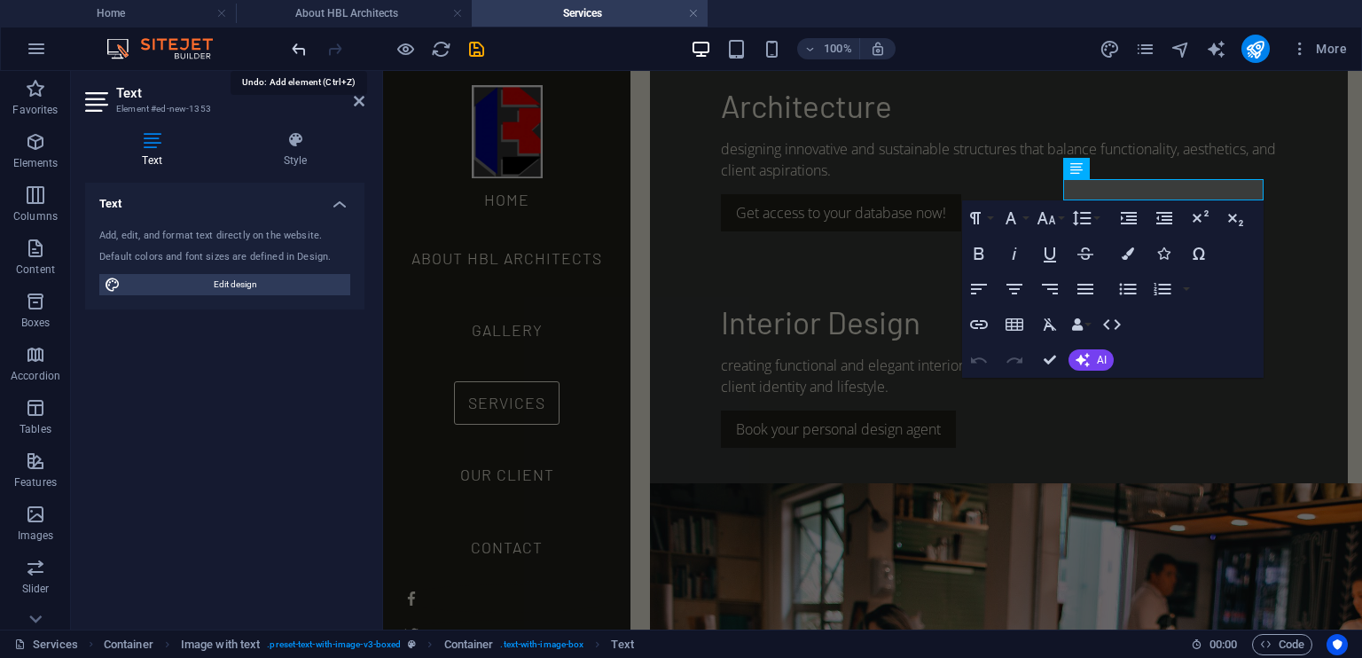
click at [299, 52] on icon "undo" at bounding box center [299, 49] width 20 height 20
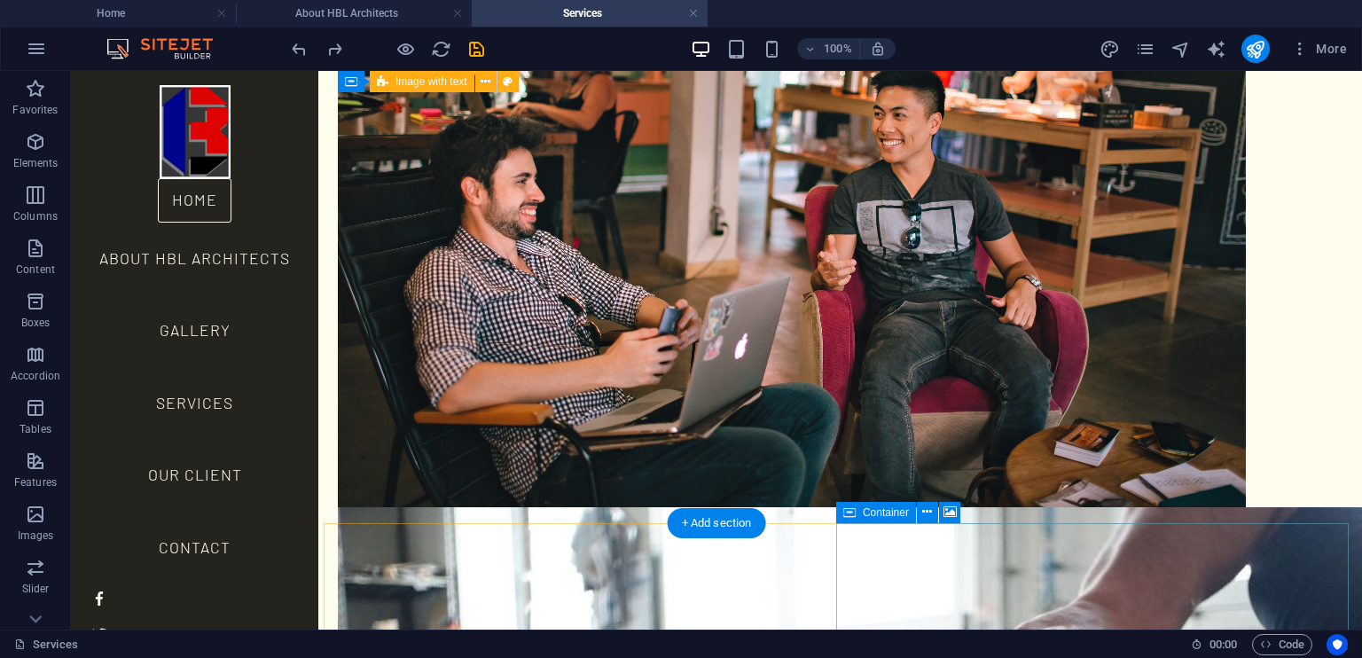
scroll to position [2181, 0]
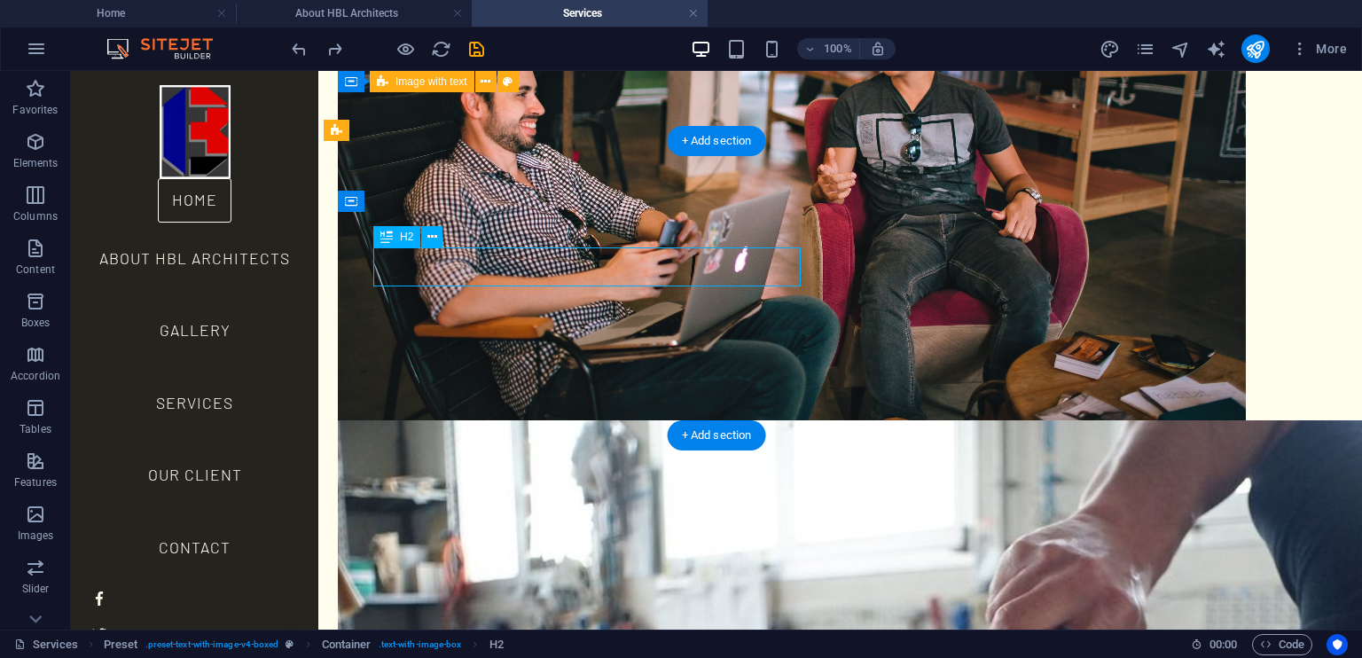
drag, startPoint x: 653, startPoint y: 265, endPoint x: 407, endPoint y: 262, distance: 245.6
drag, startPoint x: 379, startPoint y: 268, endPoint x: 129, endPoint y: 264, distance: 250.9
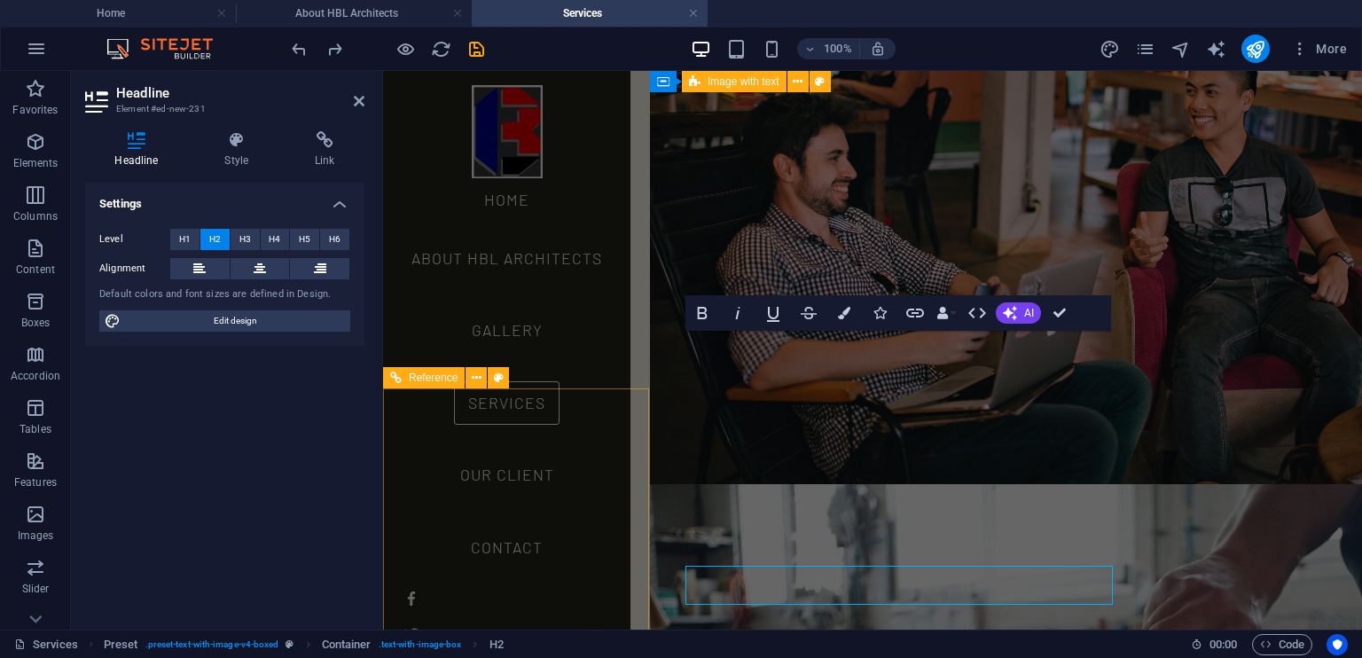
scroll to position [1864, 0]
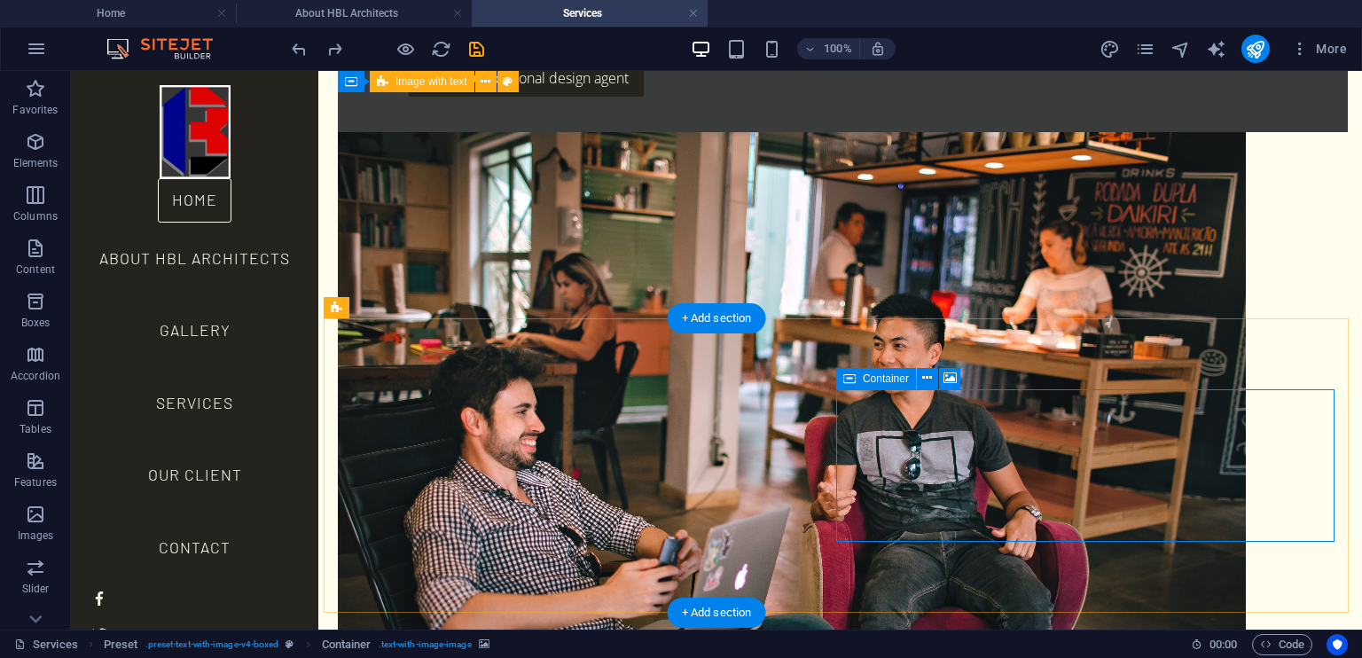
scroll to position [2005, 0]
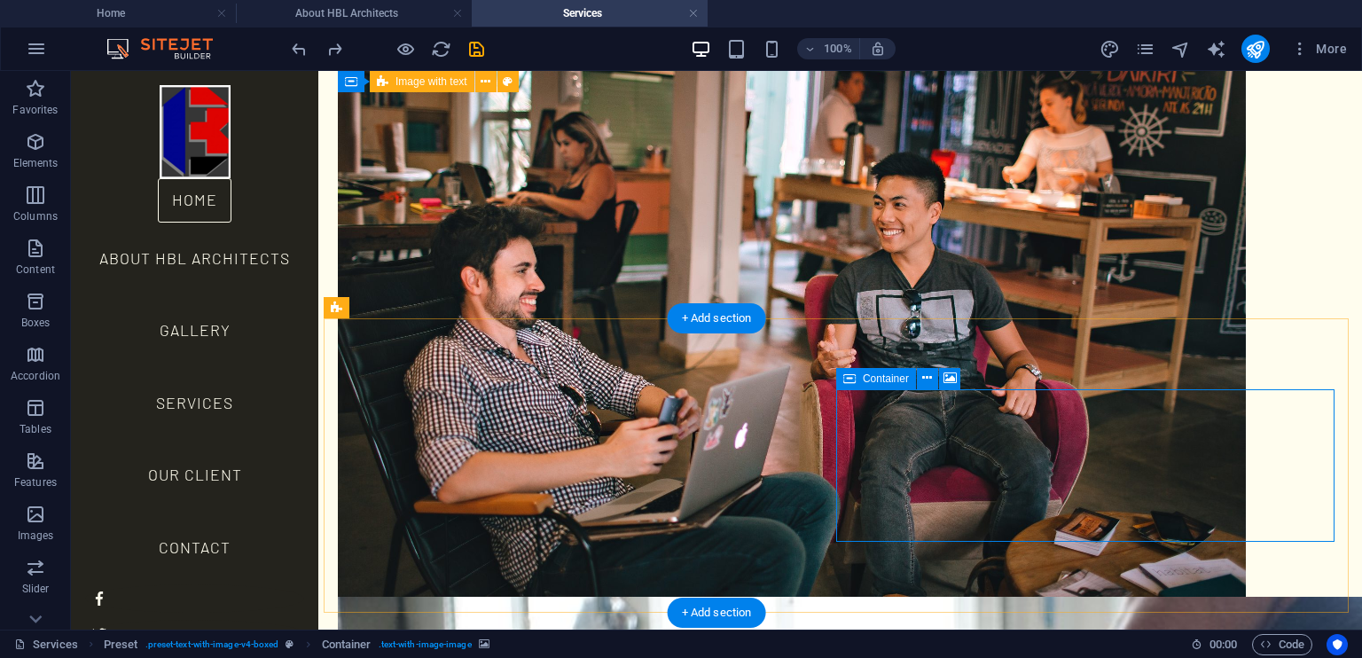
click at [943, 371] on icon at bounding box center [949, 378] width 13 height 19
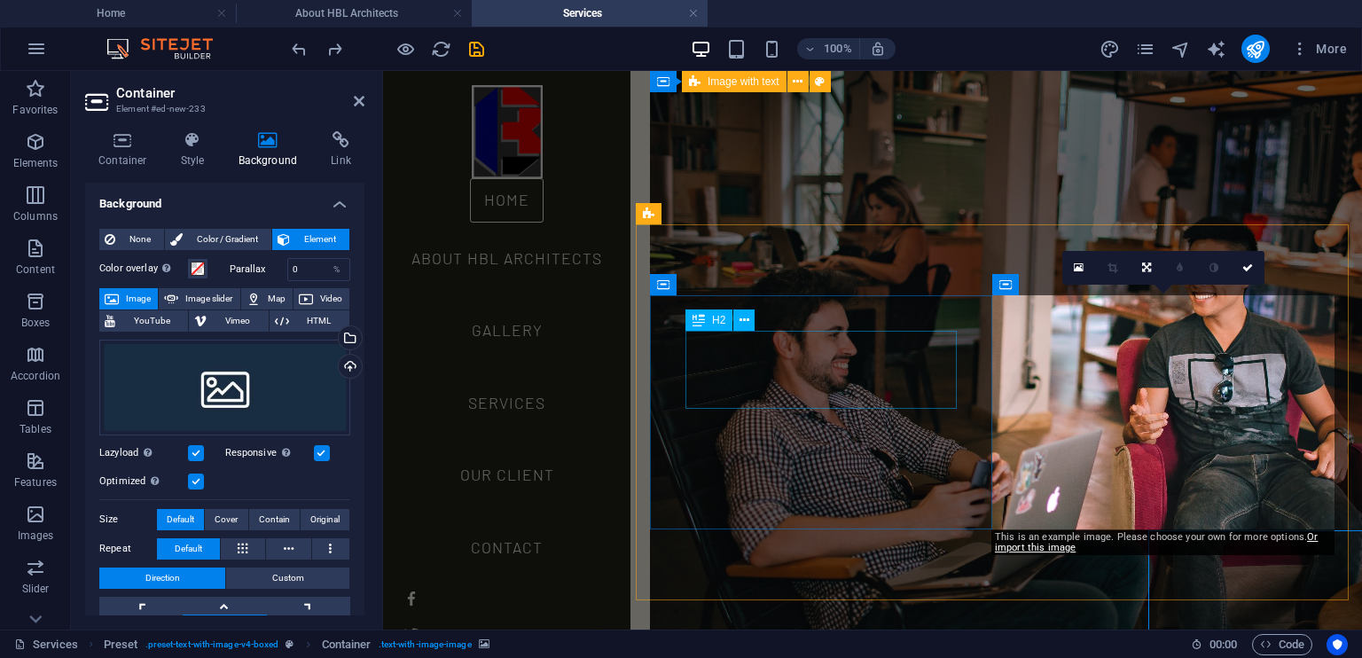
scroll to position [1864, 0]
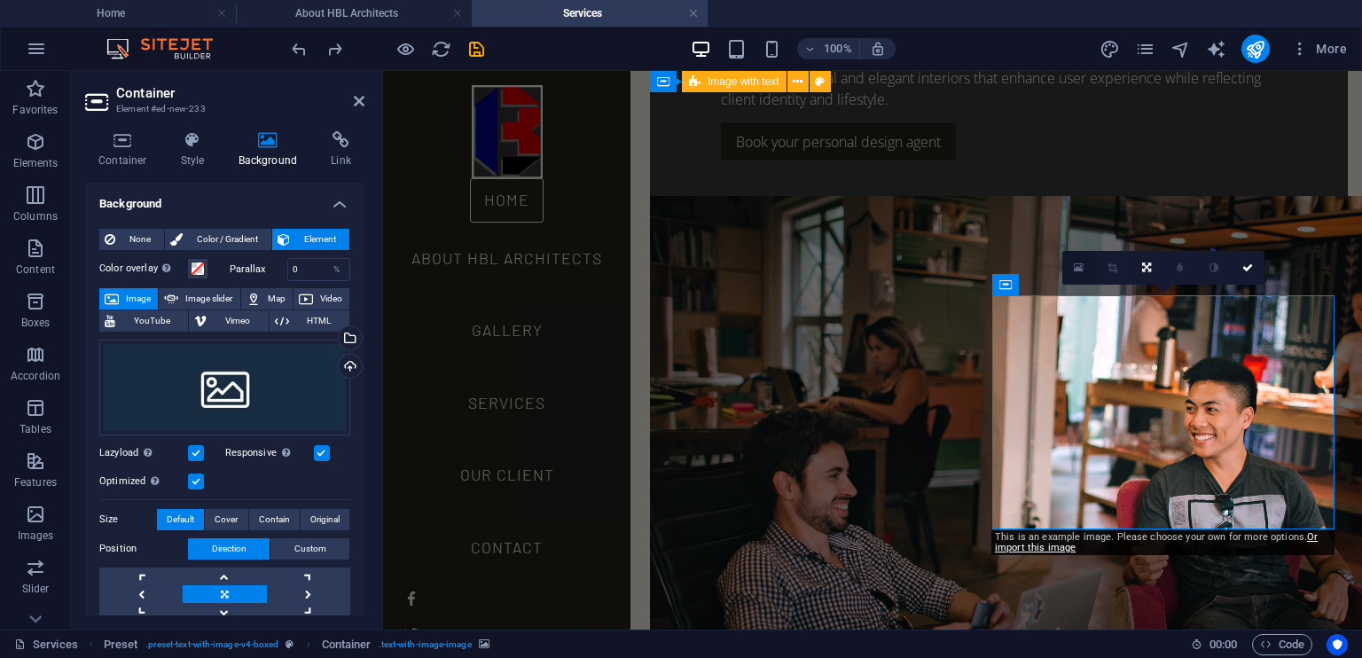
click at [1080, 268] on icon at bounding box center [1079, 268] width 10 height 12
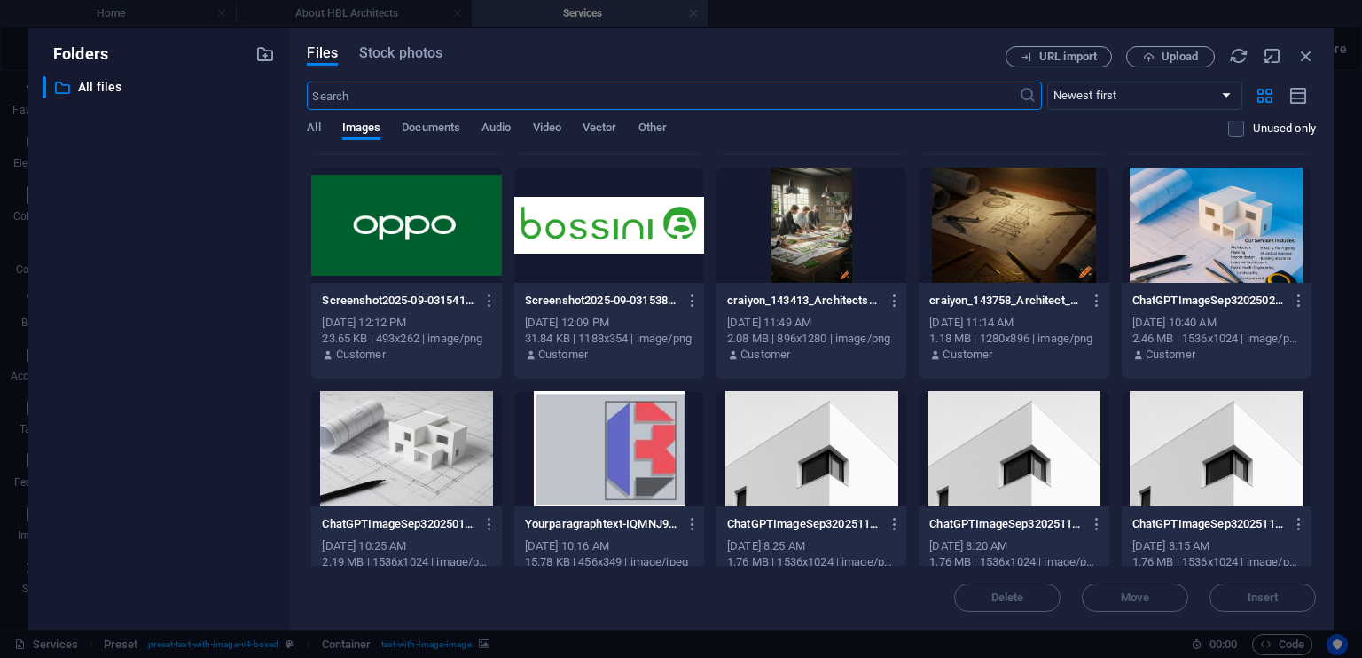
scroll to position [247, 0]
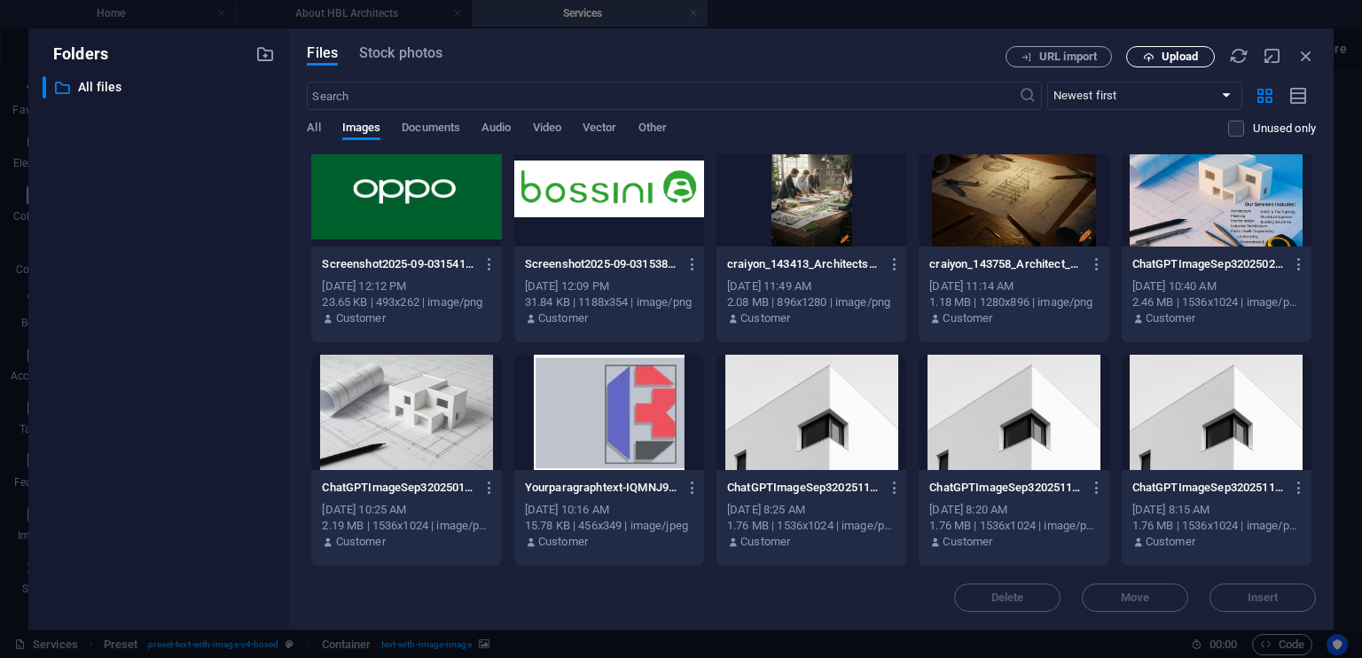
click at [1166, 52] on span "Upload" at bounding box center [1179, 56] width 36 height 11
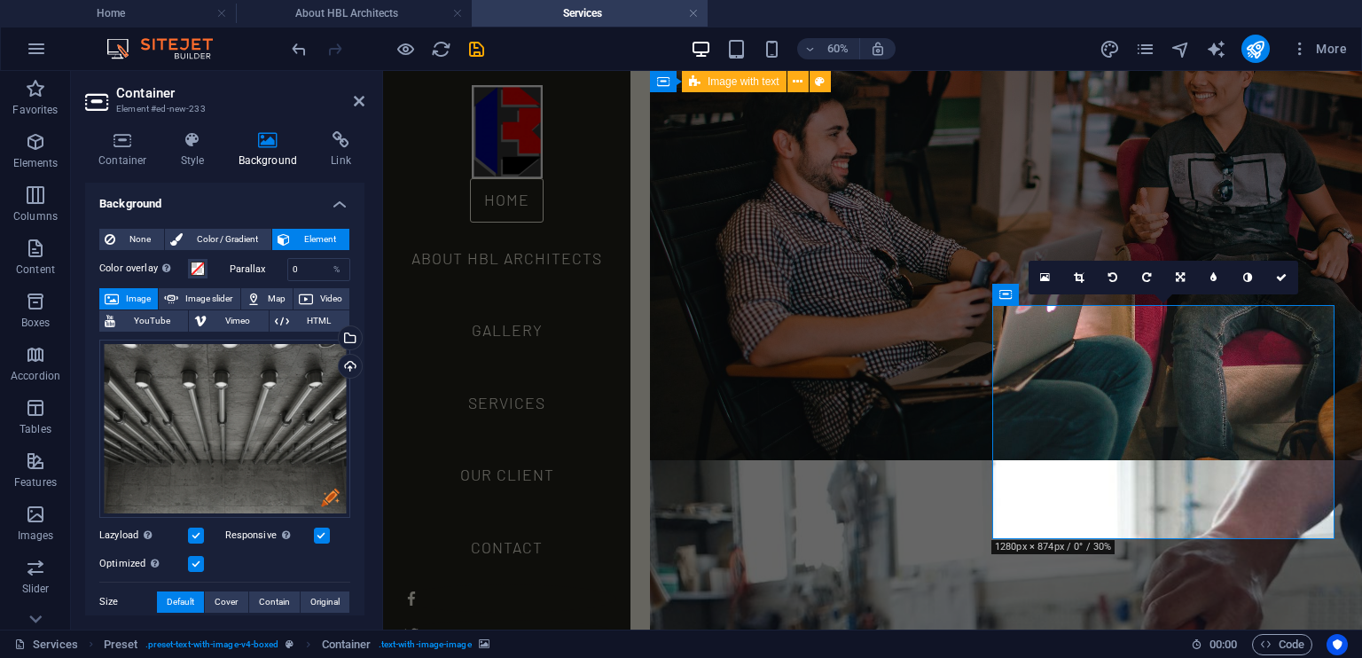
scroll to position [1854, 0]
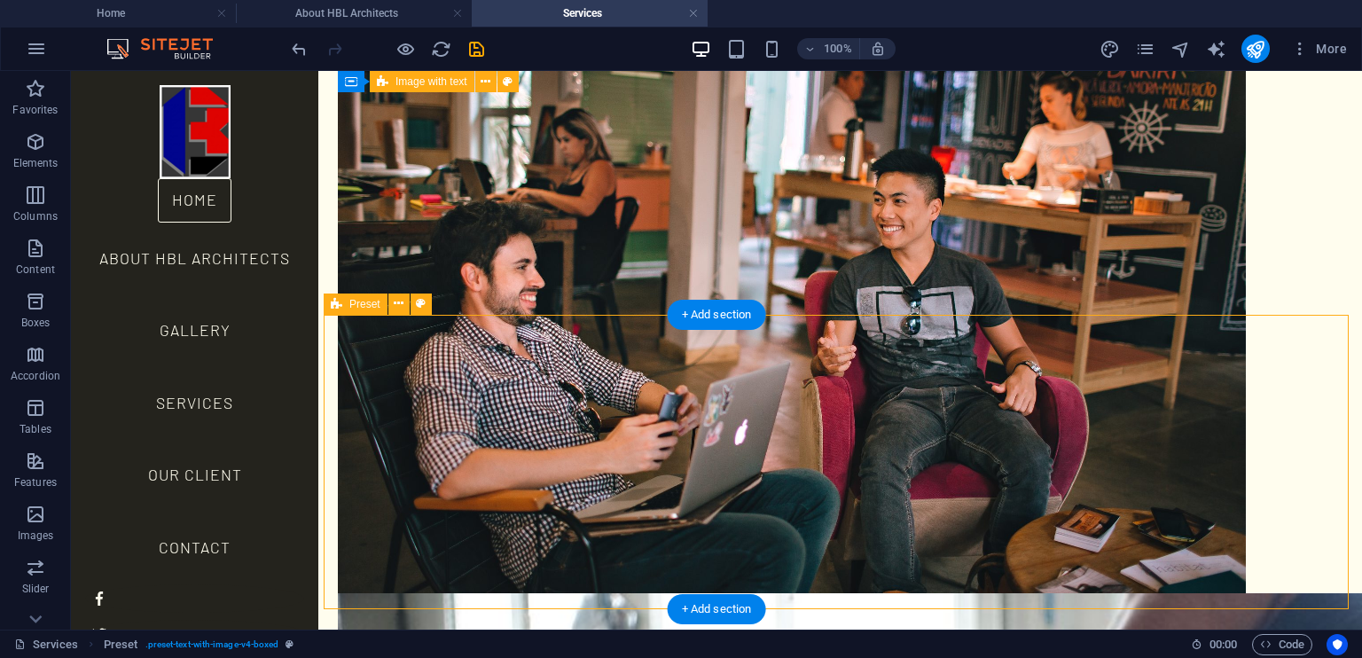
scroll to position [2009, 0]
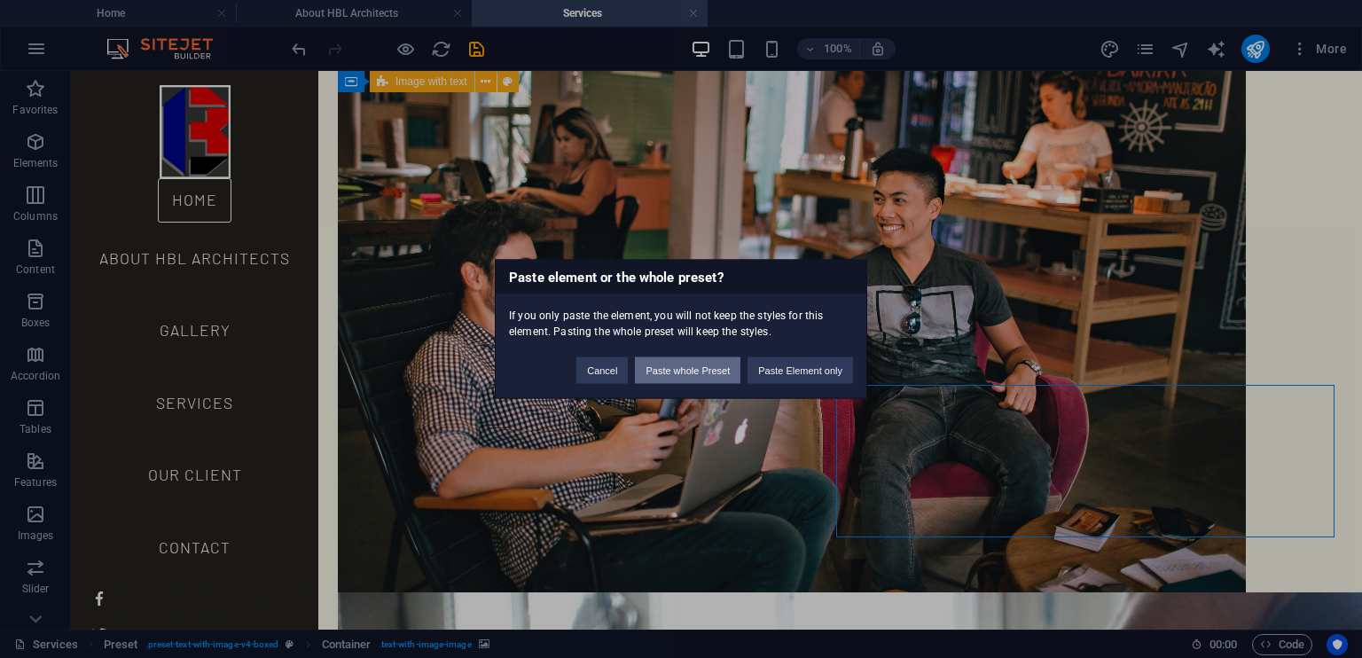
click at [709, 374] on button "Paste whole Preset" at bounding box center [688, 370] width 106 height 27
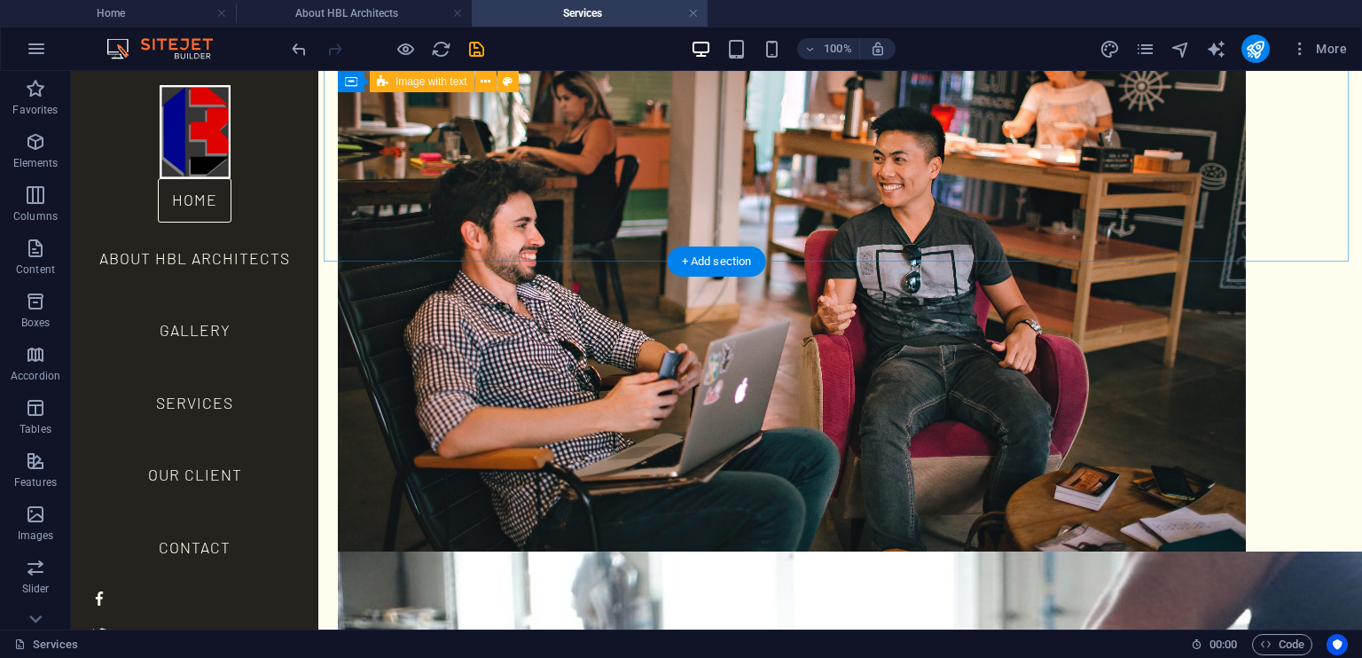
scroll to position [2060, 0]
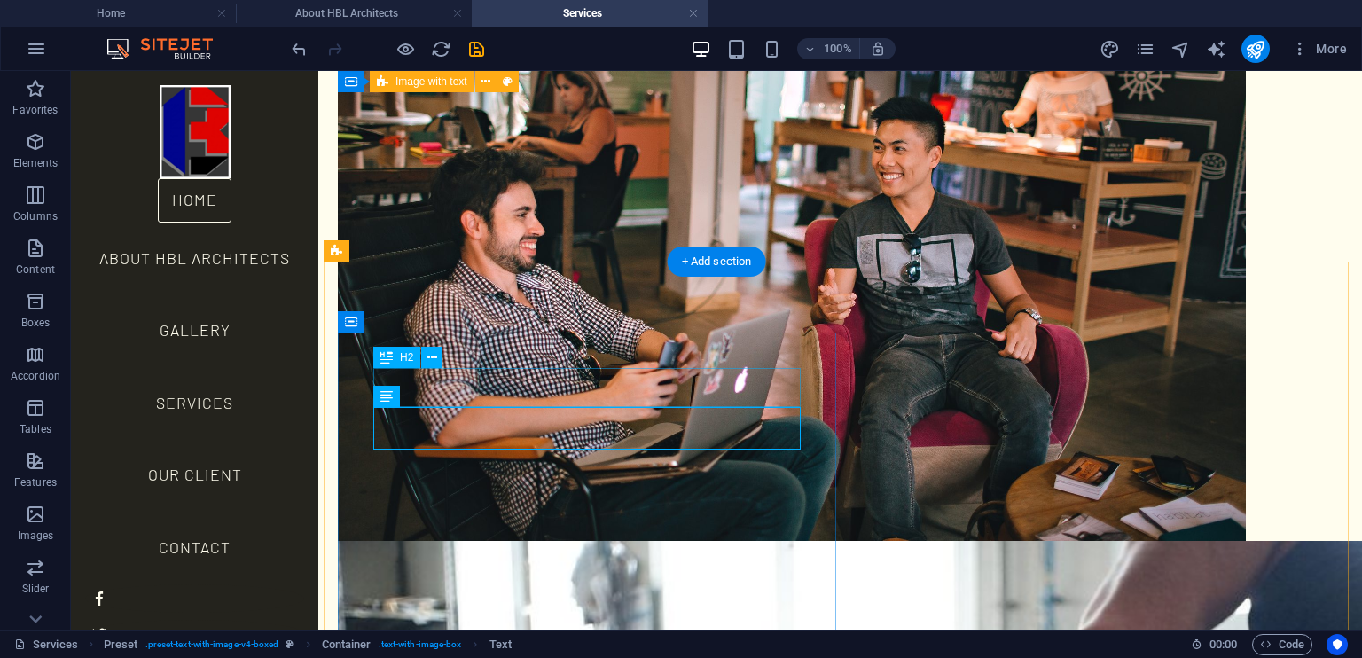
drag, startPoint x: 649, startPoint y: 393, endPoint x: 337, endPoint y: 393, distance: 312.1
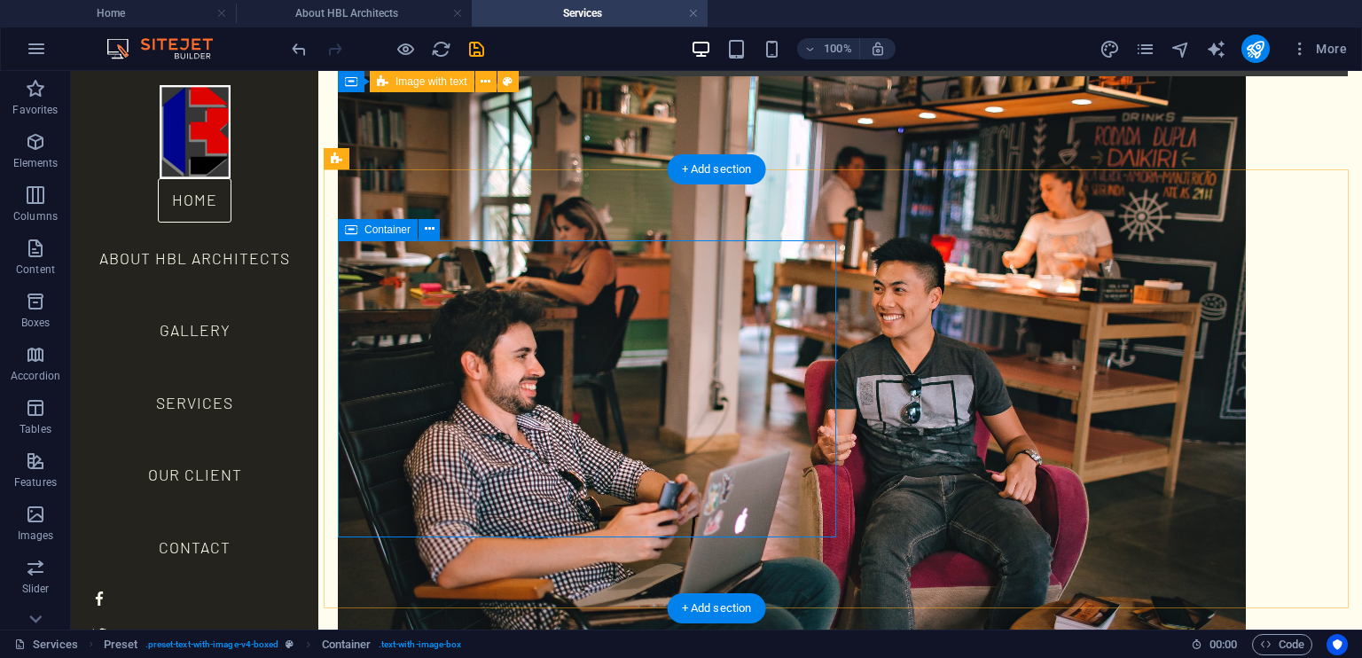
scroll to position [2154, 0]
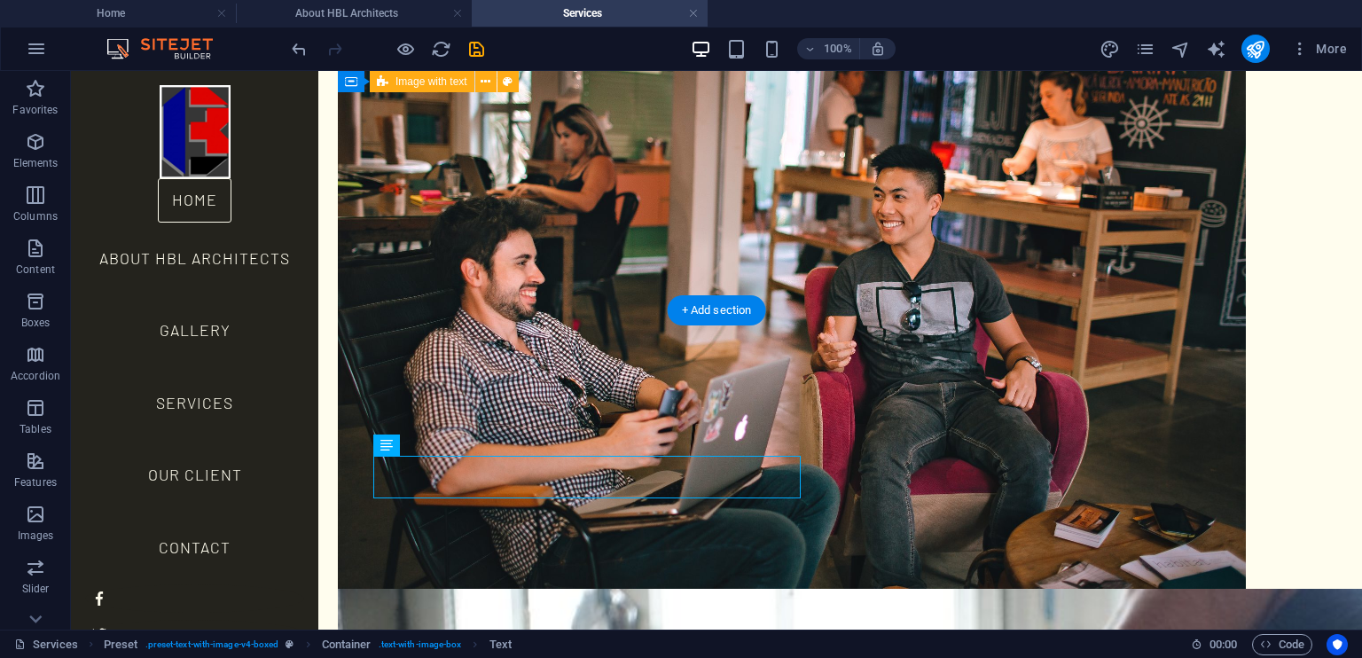
drag, startPoint x: 725, startPoint y: 489, endPoint x: 734, endPoint y: 489, distance: 8.9
drag, startPoint x: 734, startPoint y: 489, endPoint x: 422, endPoint y: 489, distance: 312.1
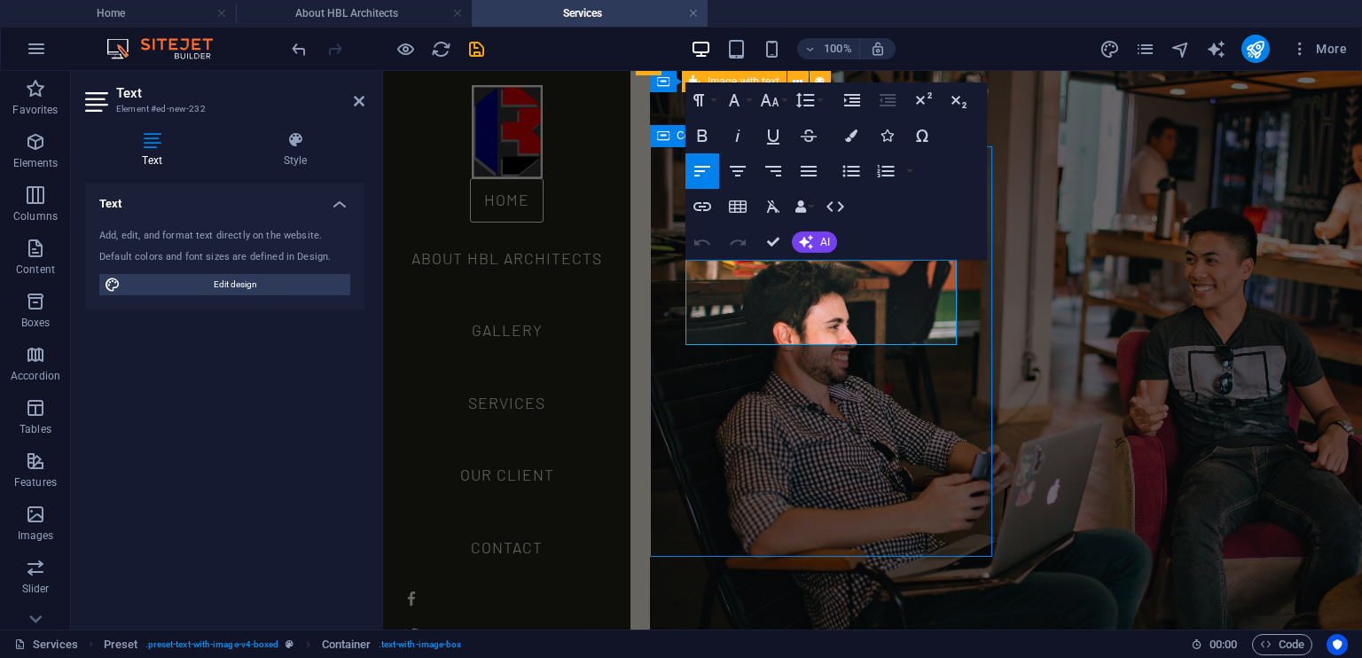
scroll to position [2208, 0]
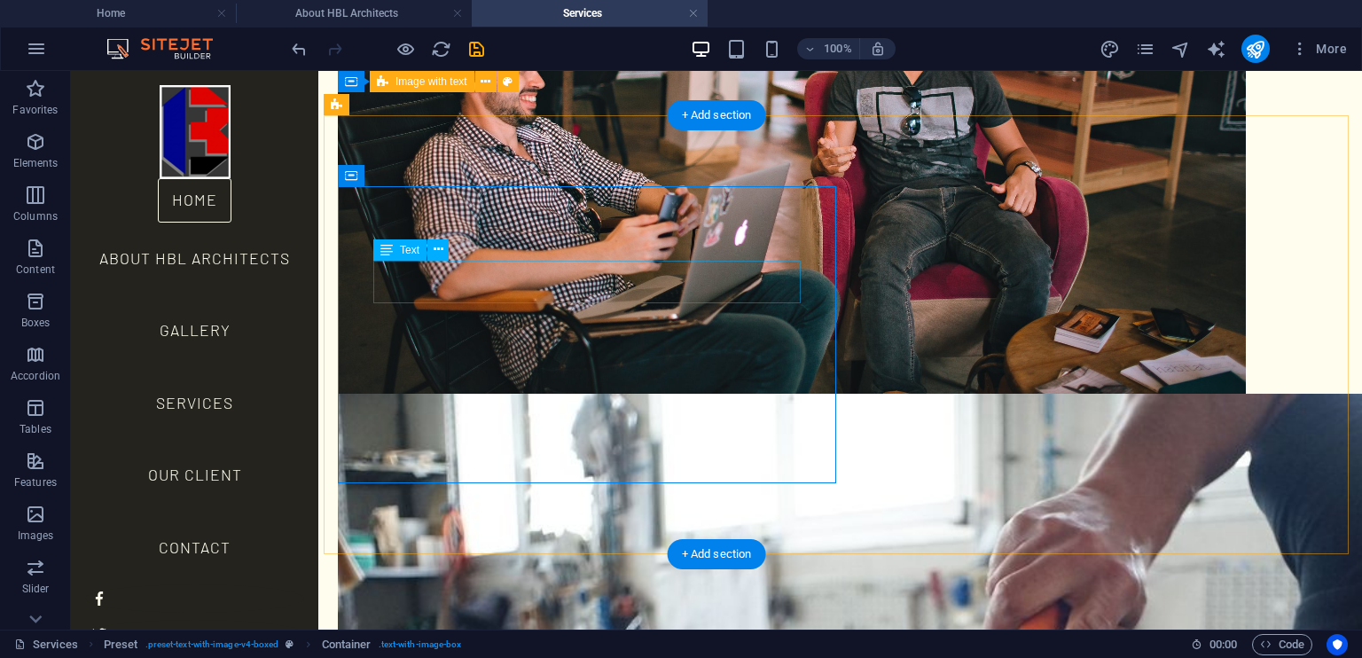
drag, startPoint x: 716, startPoint y: 285, endPoint x: 418, endPoint y: 291, distance: 297.9
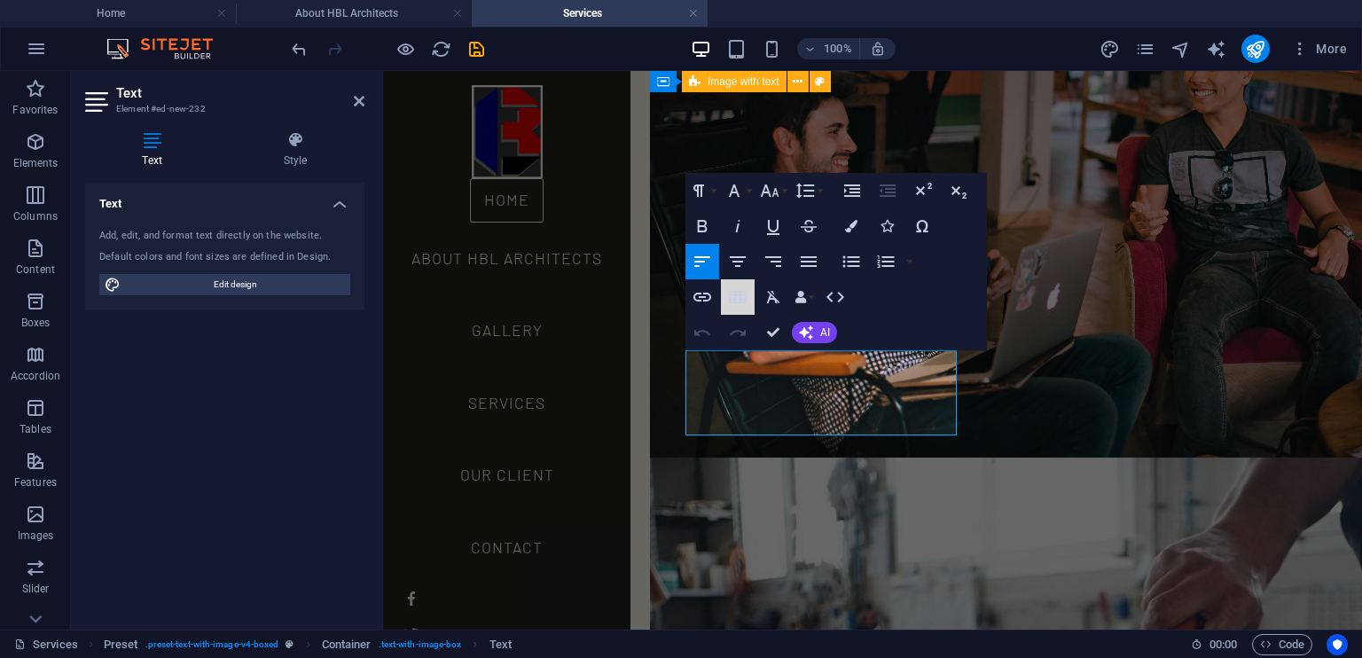
scroll to position [1922, 0]
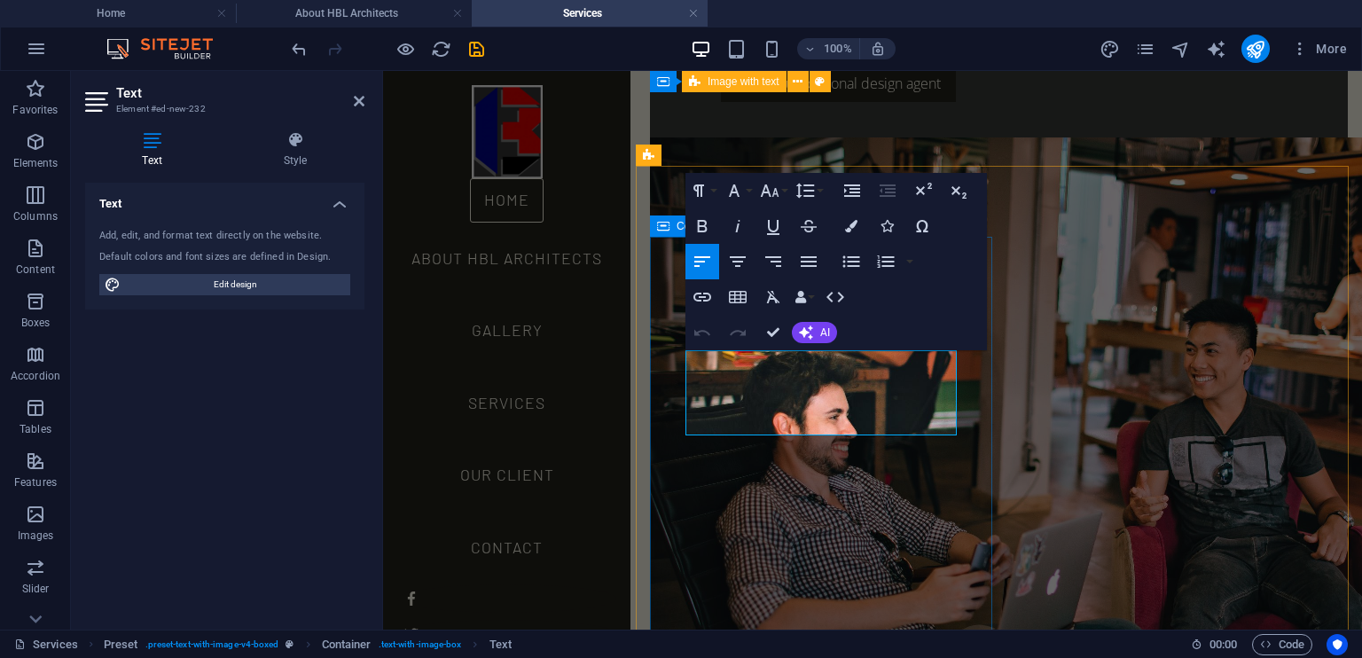
drag, startPoint x: 770, startPoint y: 424, endPoint x: 669, endPoint y: 361, distance: 119.1
copy p "Advanced heating, ventilation, air-conditioning, and fire protection systems de…"
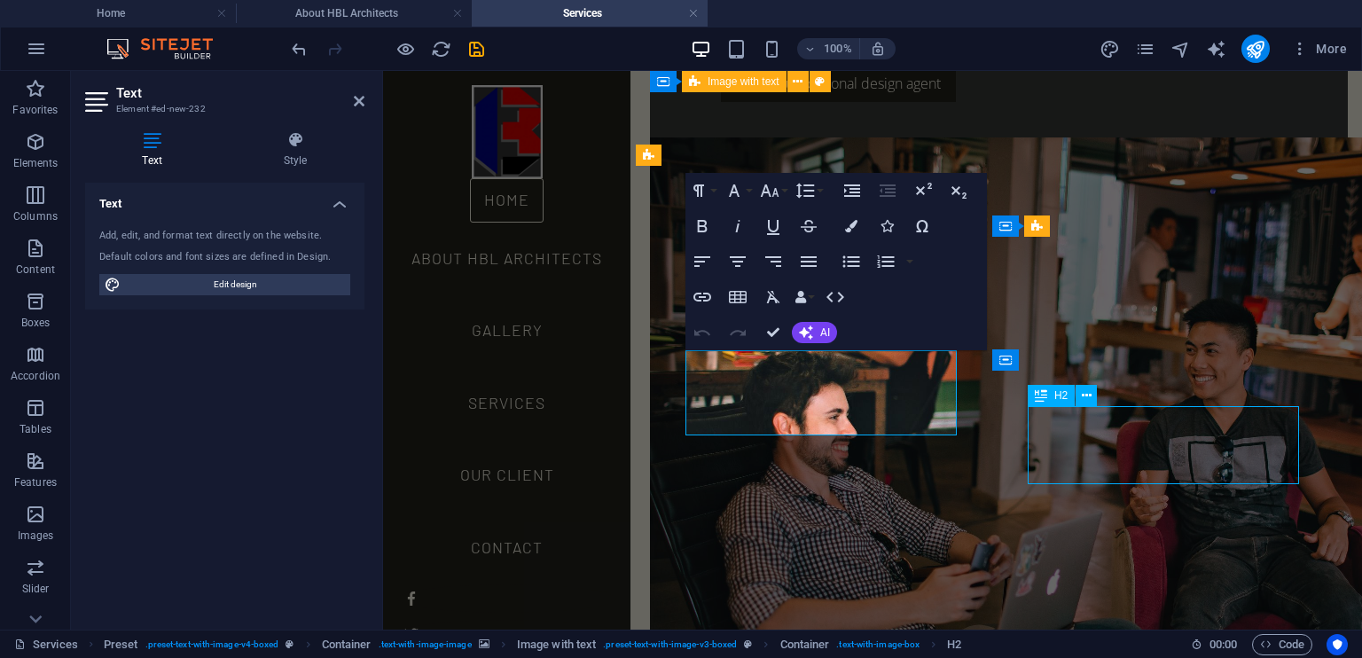
scroll to position [2064, 0]
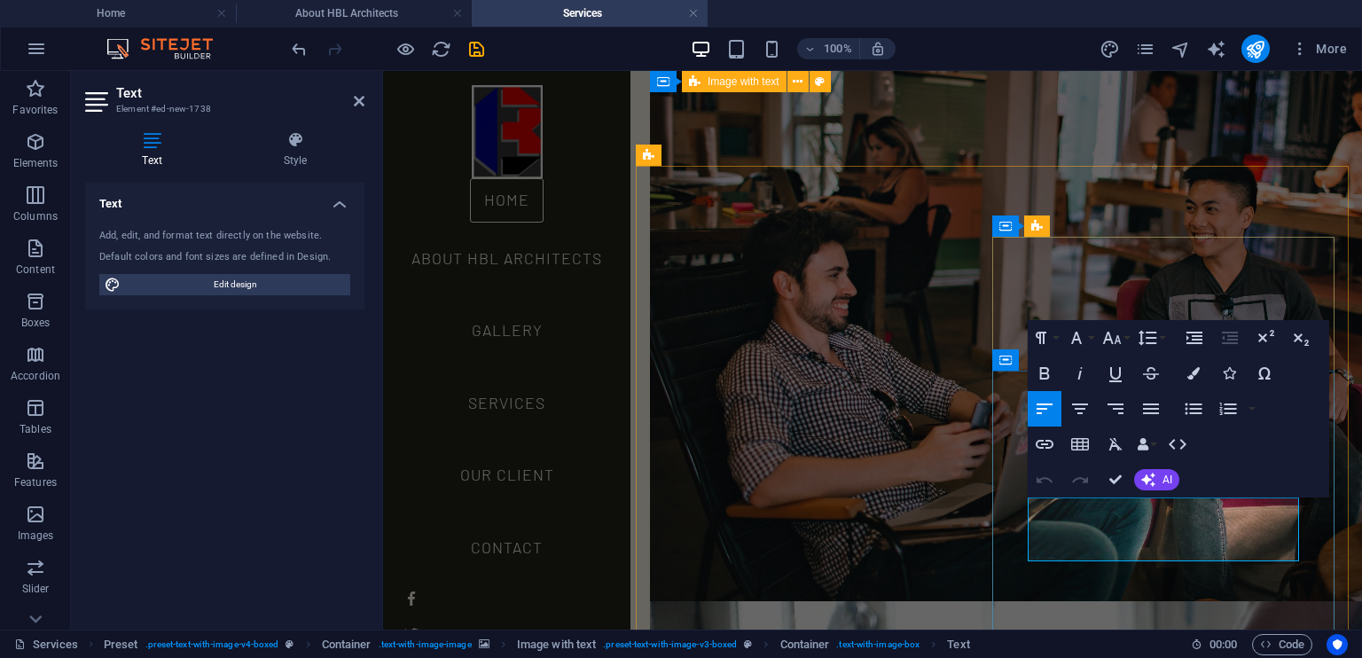
scroll to position [1922, 0]
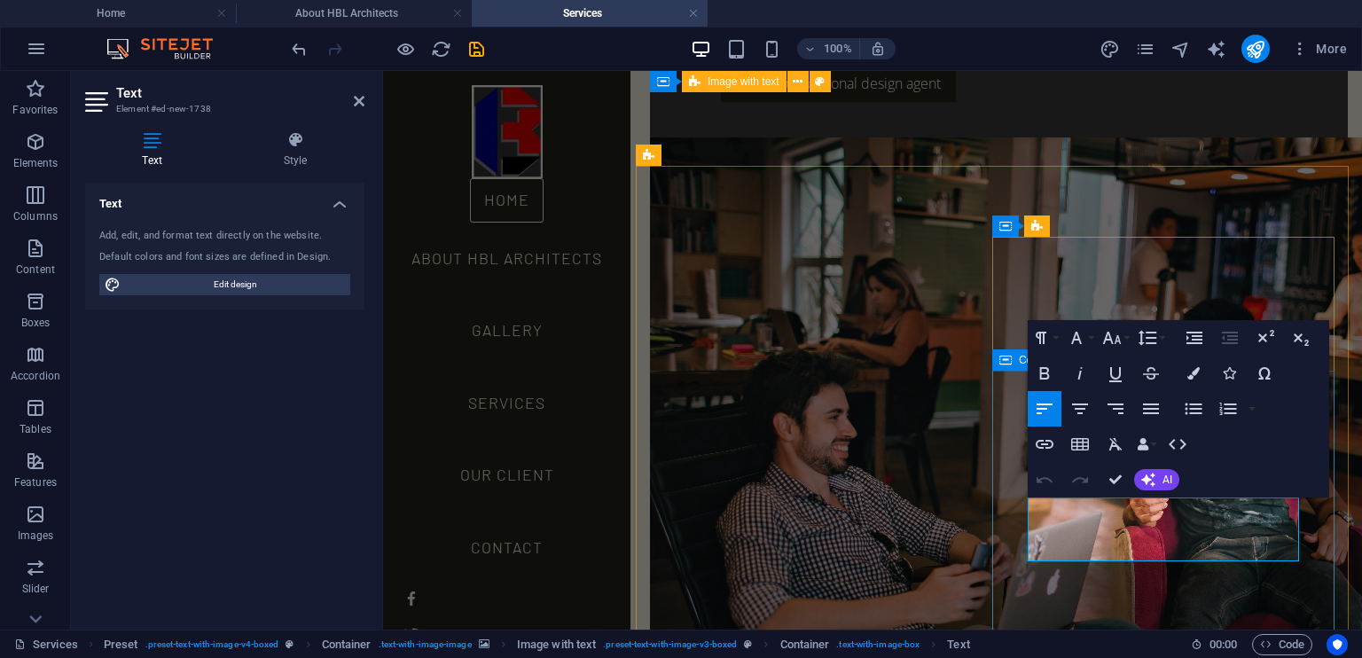
drag, startPoint x: 1080, startPoint y: 550, endPoint x: 1021, endPoint y: 503, distance: 75.0
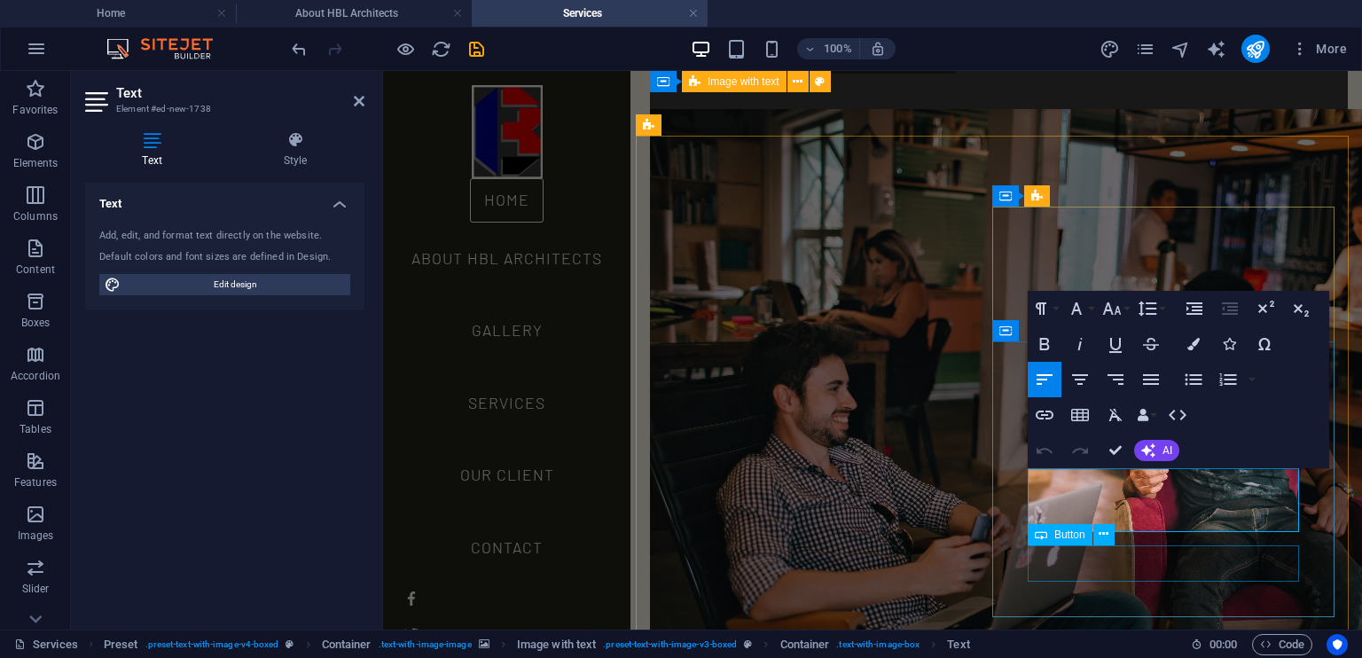
scroll to position [1952, 0]
drag, startPoint x: 1089, startPoint y: 518, endPoint x: 1002, endPoint y: 407, distance: 140.8
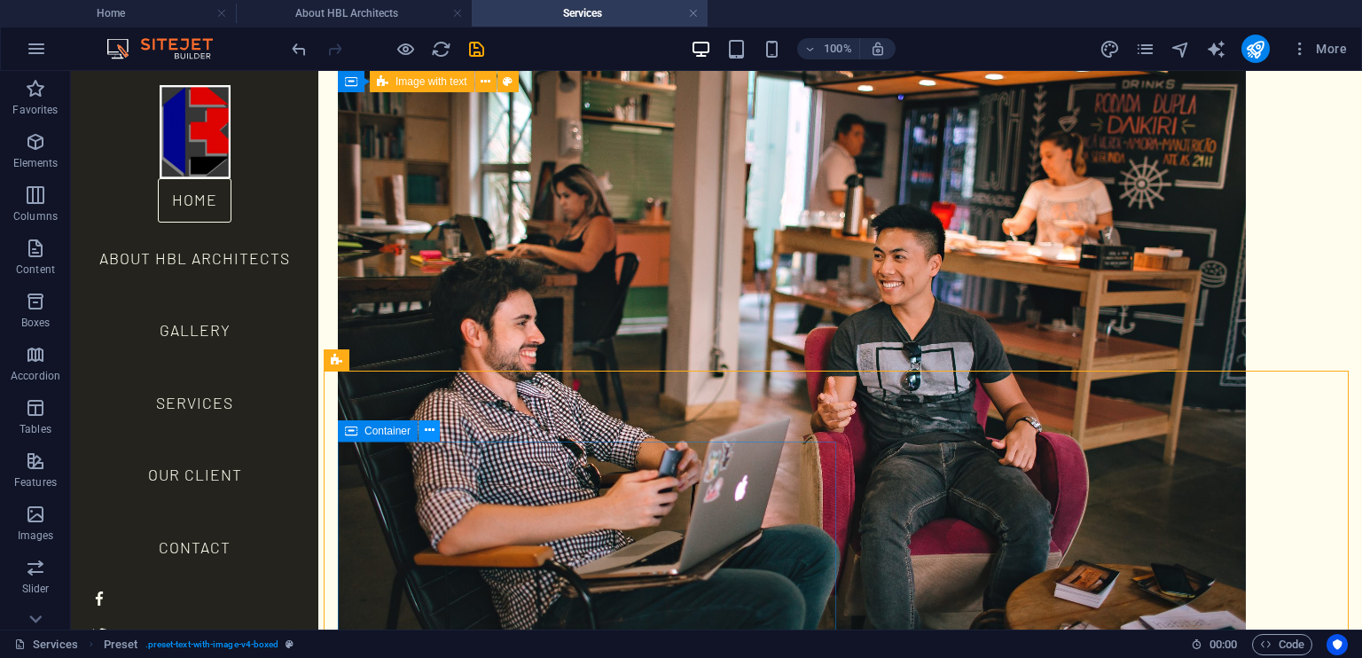
click at [423, 432] on button at bounding box center [428, 430] width 21 height 21
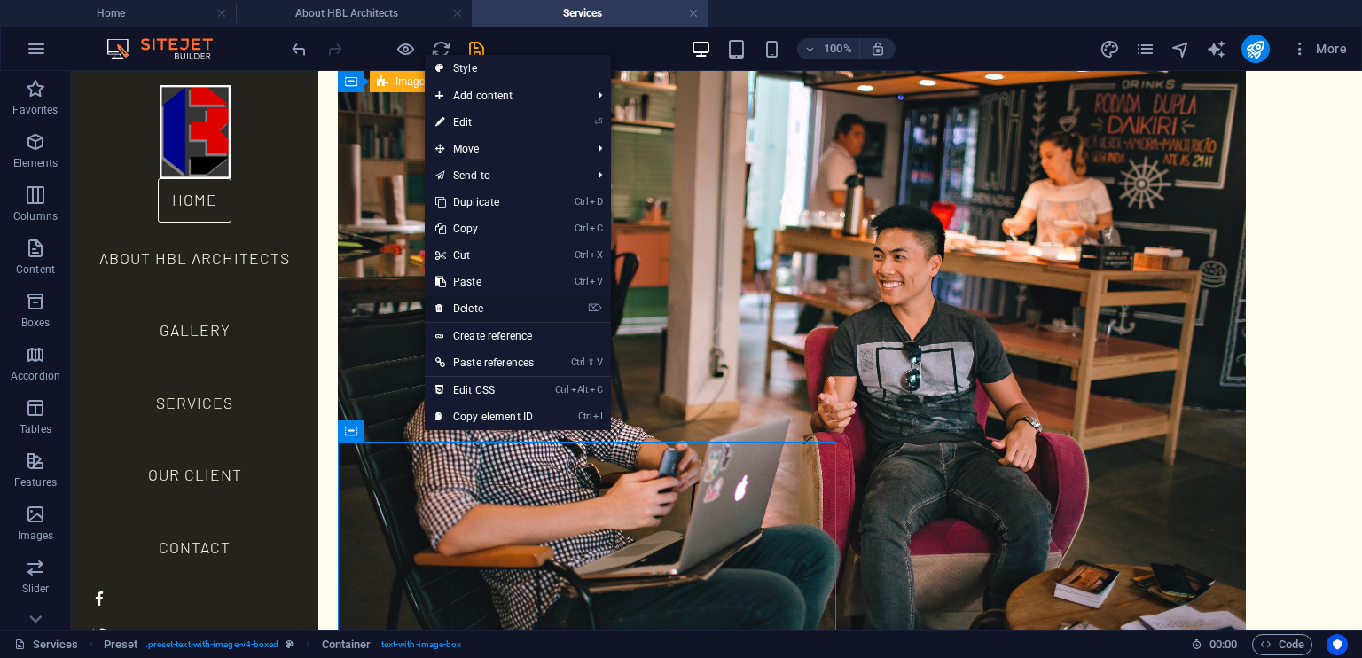
click at [489, 312] on link "⌦ Delete" at bounding box center [485, 308] width 120 height 27
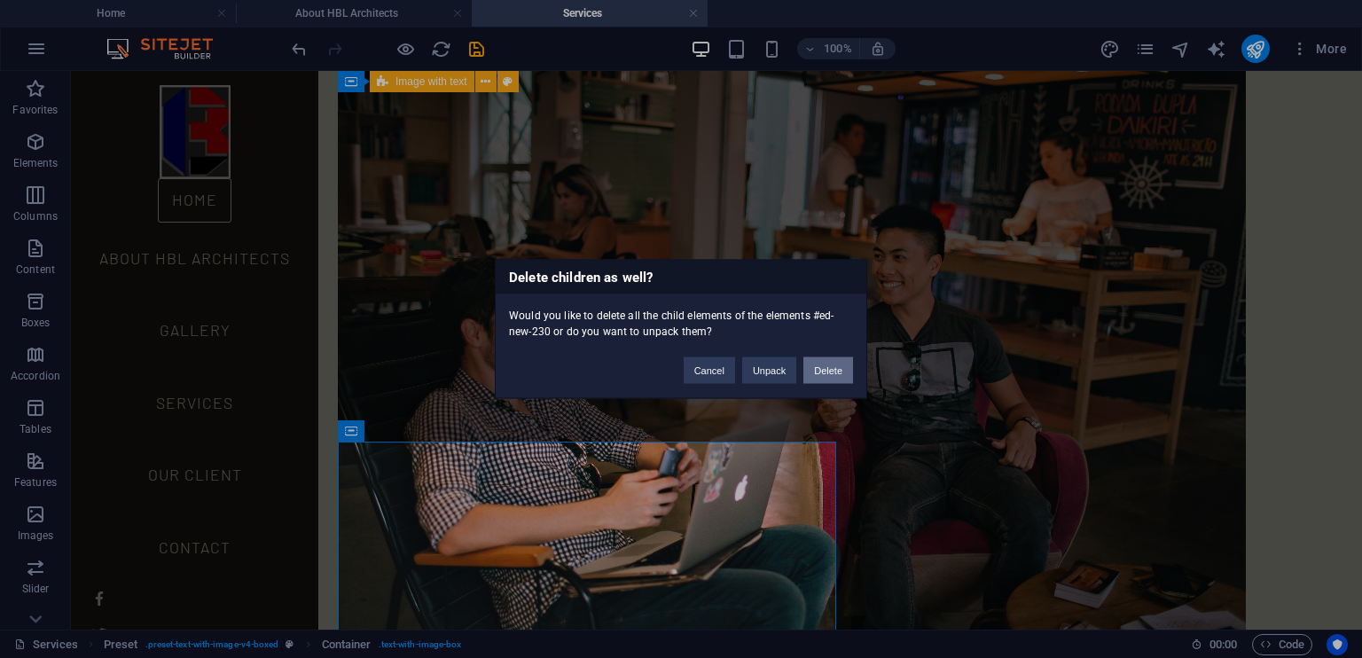
click at [820, 369] on button "Delete" at bounding box center [828, 370] width 50 height 27
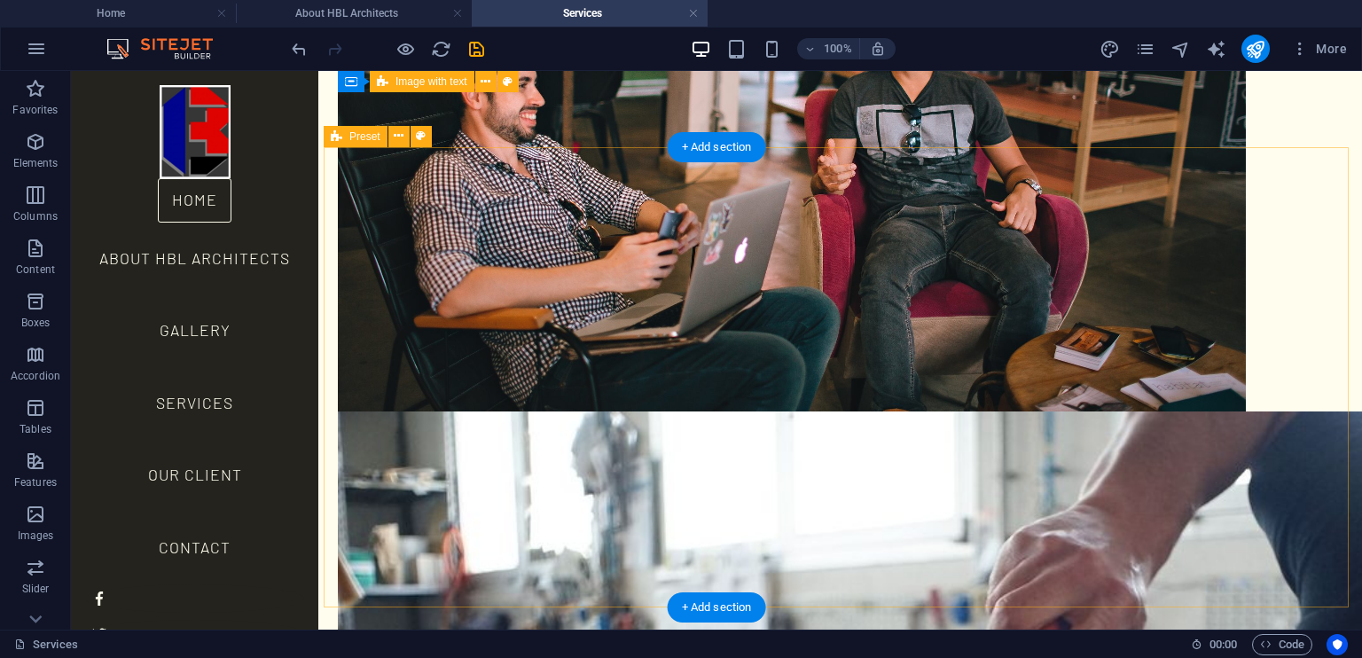
scroll to position [2192, 0]
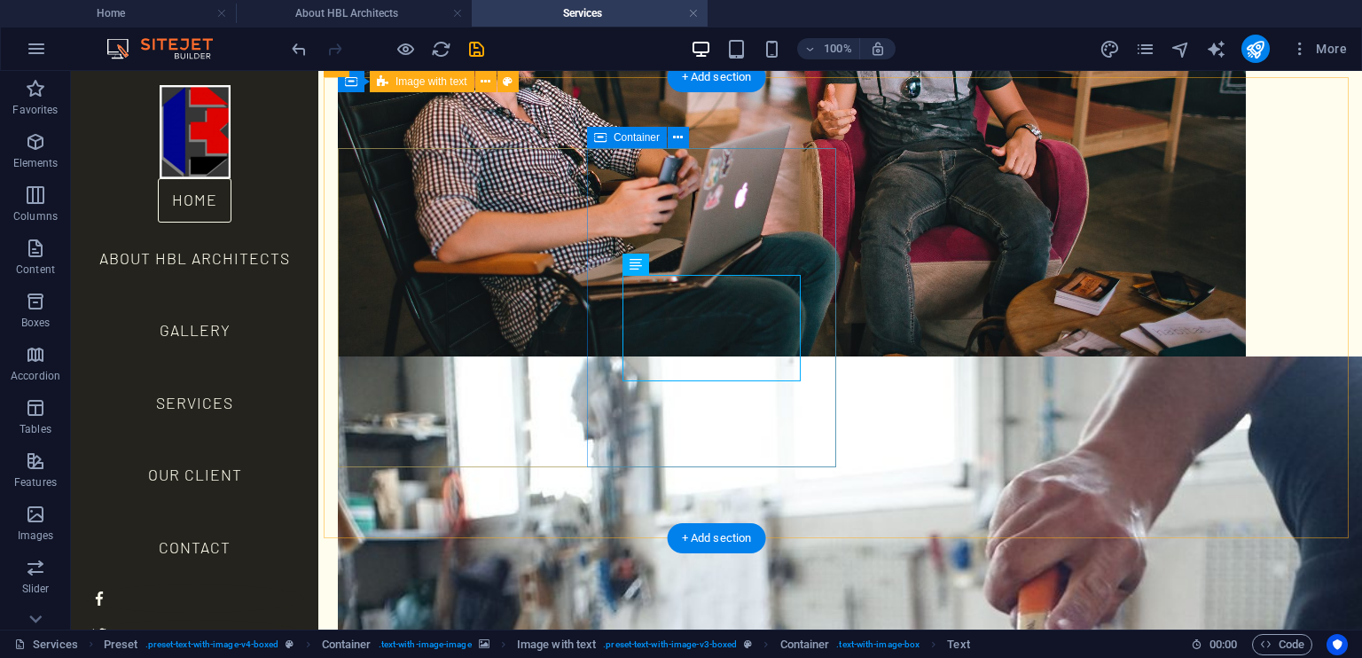
scroll to position [2245, 0]
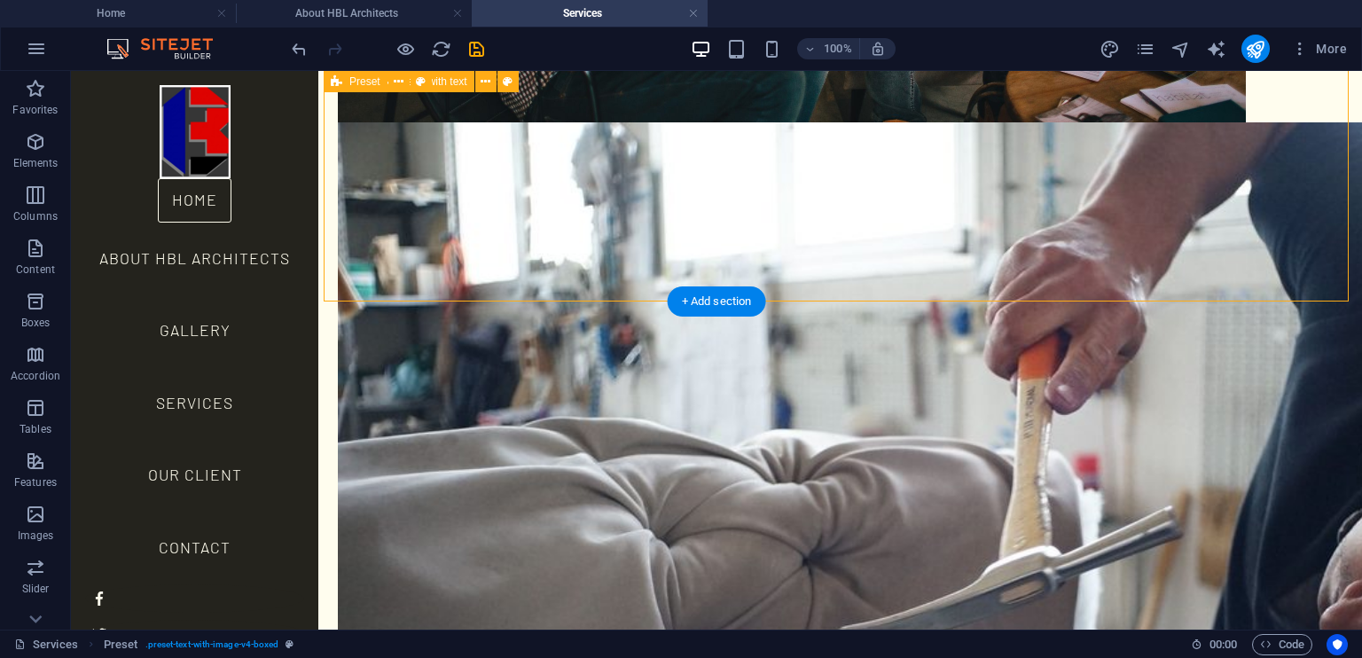
scroll to position [2483, 0]
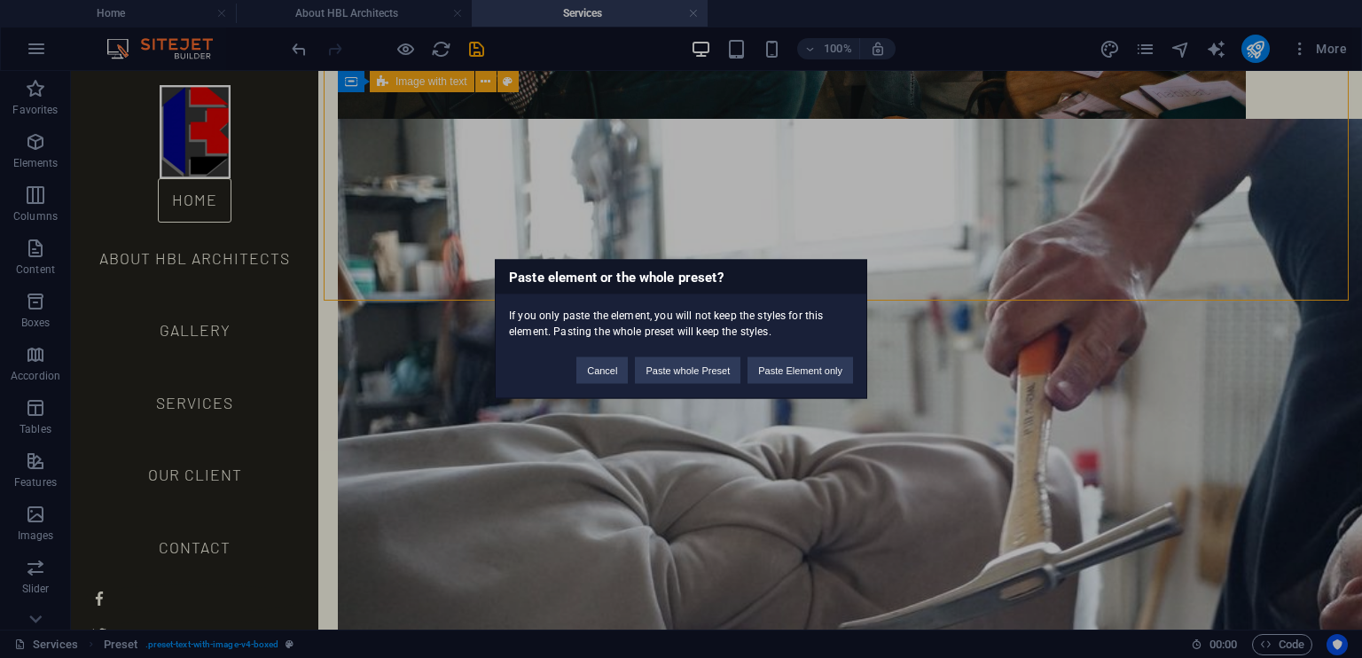
click at [974, 194] on div "Paste element or the whole preset? If you only paste the element, you will not …" at bounding box center [681, 329] width 1362 height 658
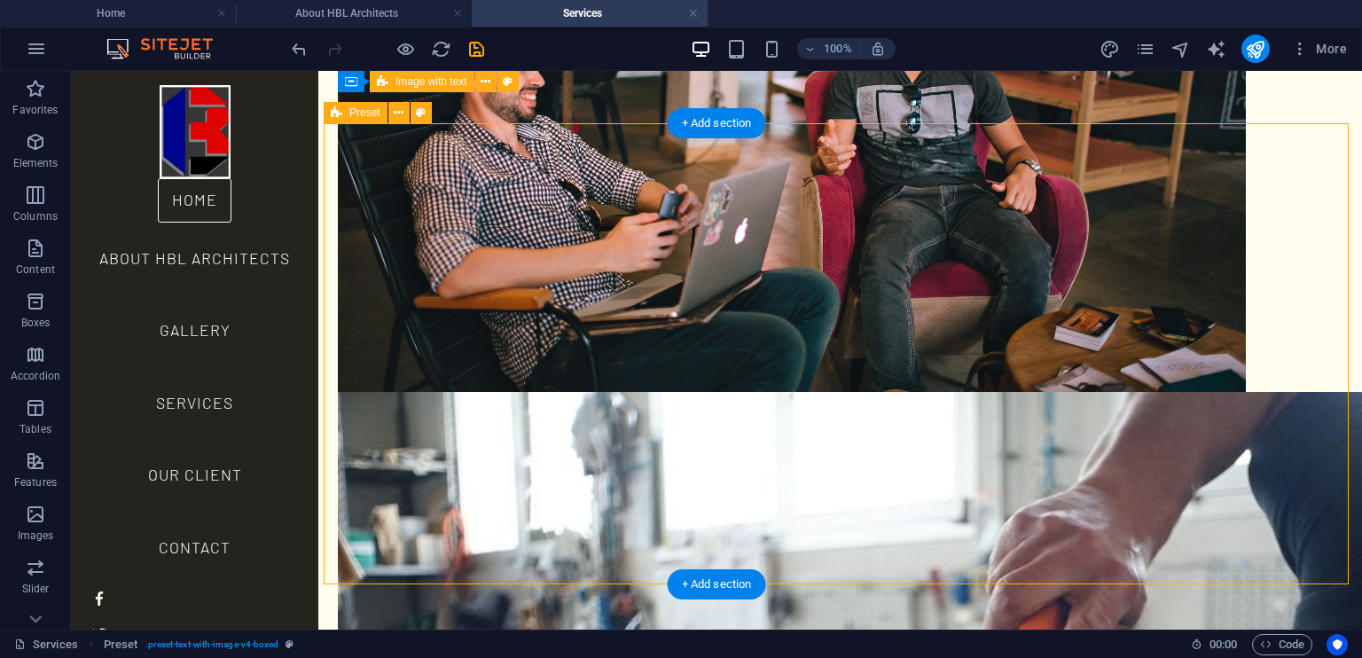
scroll to position [2214, 0]
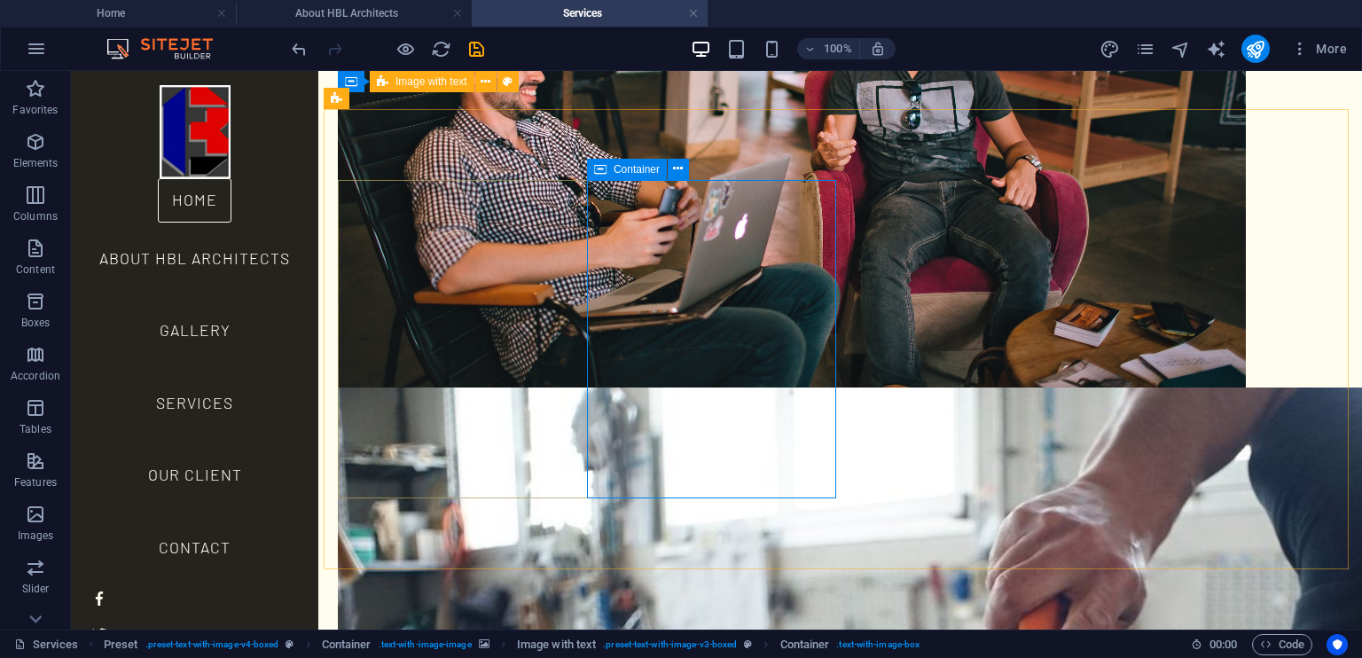
click at [598, 174] on icon at bounding box center [600, 169] width 12 height 21
click at [676, 169] on icon at bounding box center [678, 169] width 10 height 19
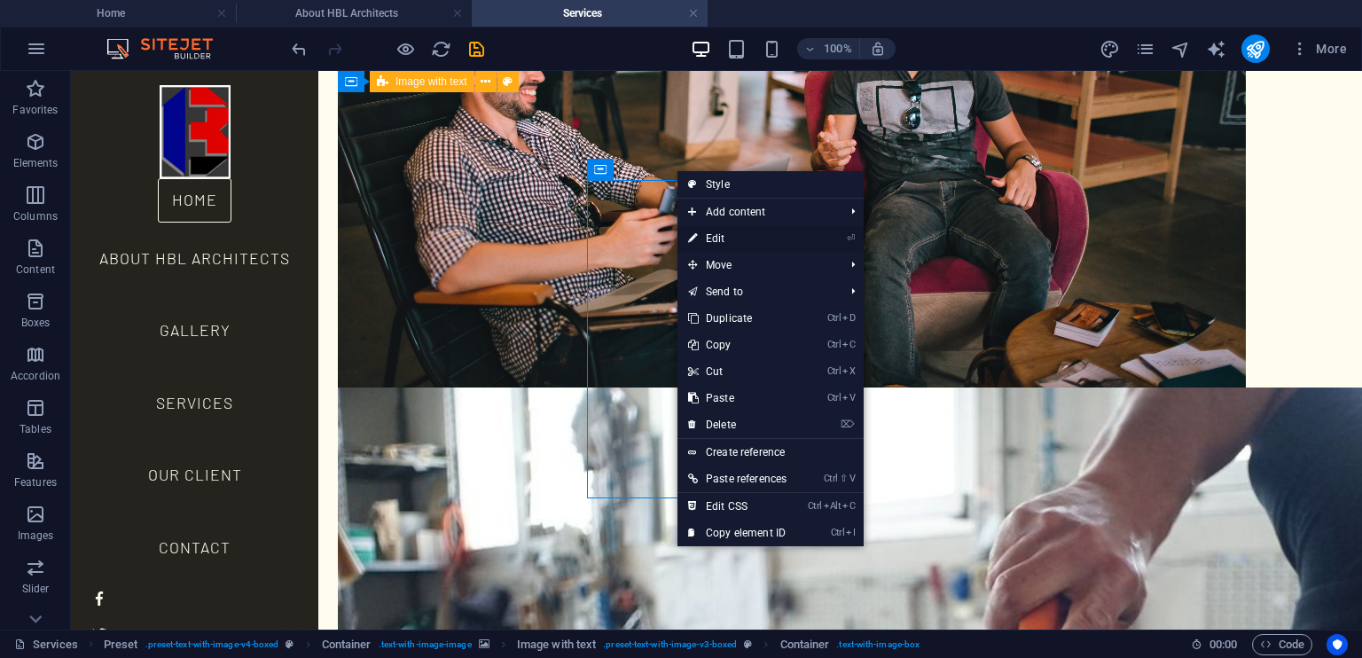
click at [786, 238] on link "⏎ Edit" at bounding box center [737, 238] width 120 height 27
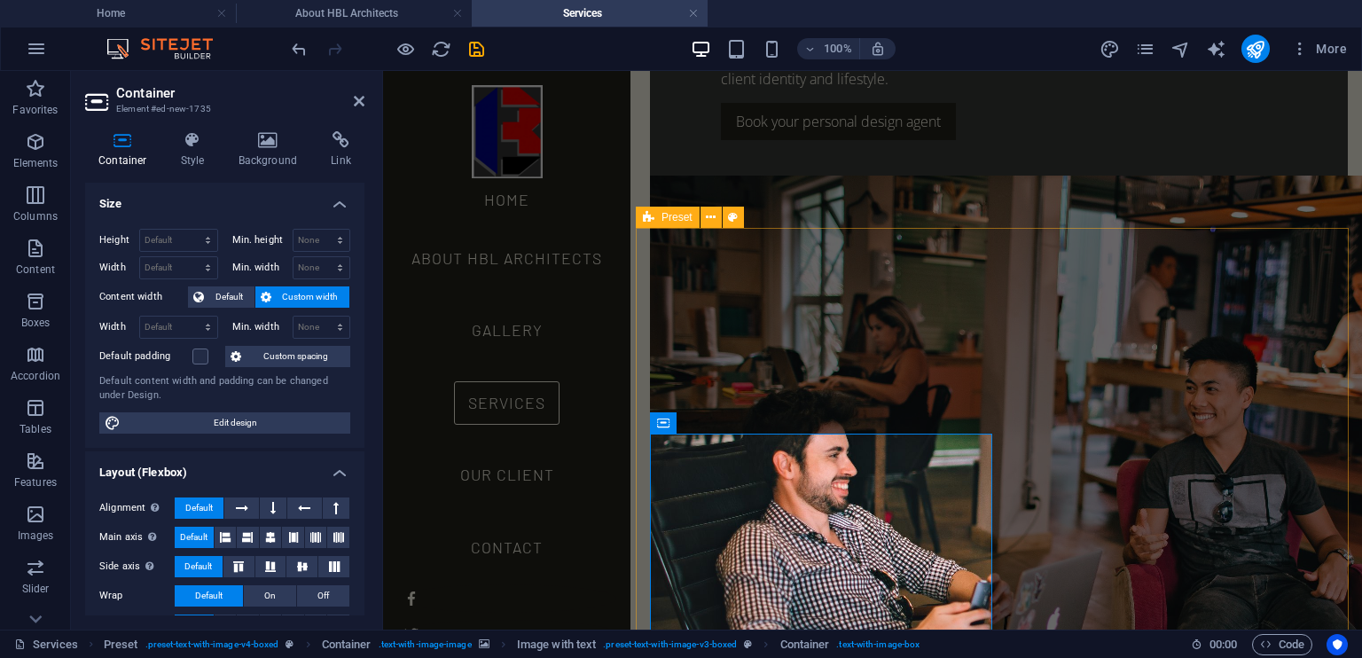
scroll to position [1910, 0]
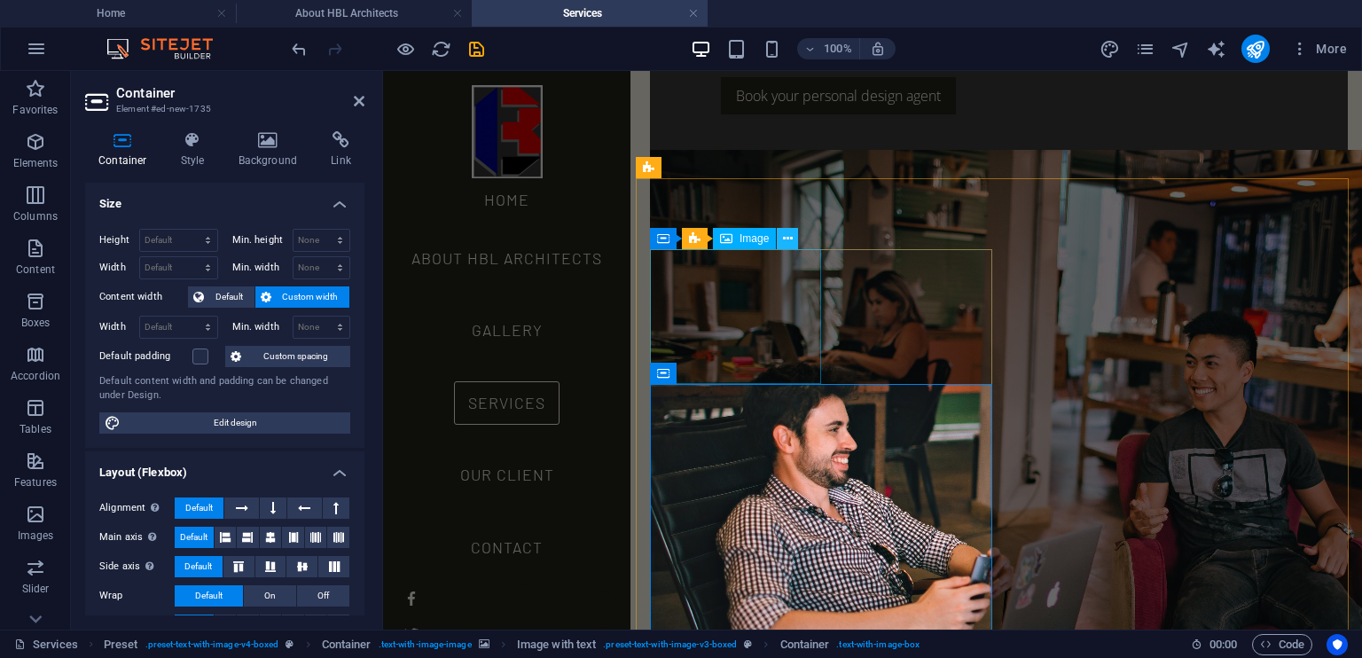
click at [790, 240] on icon at bounding box center [788, 239] width 10 height 19
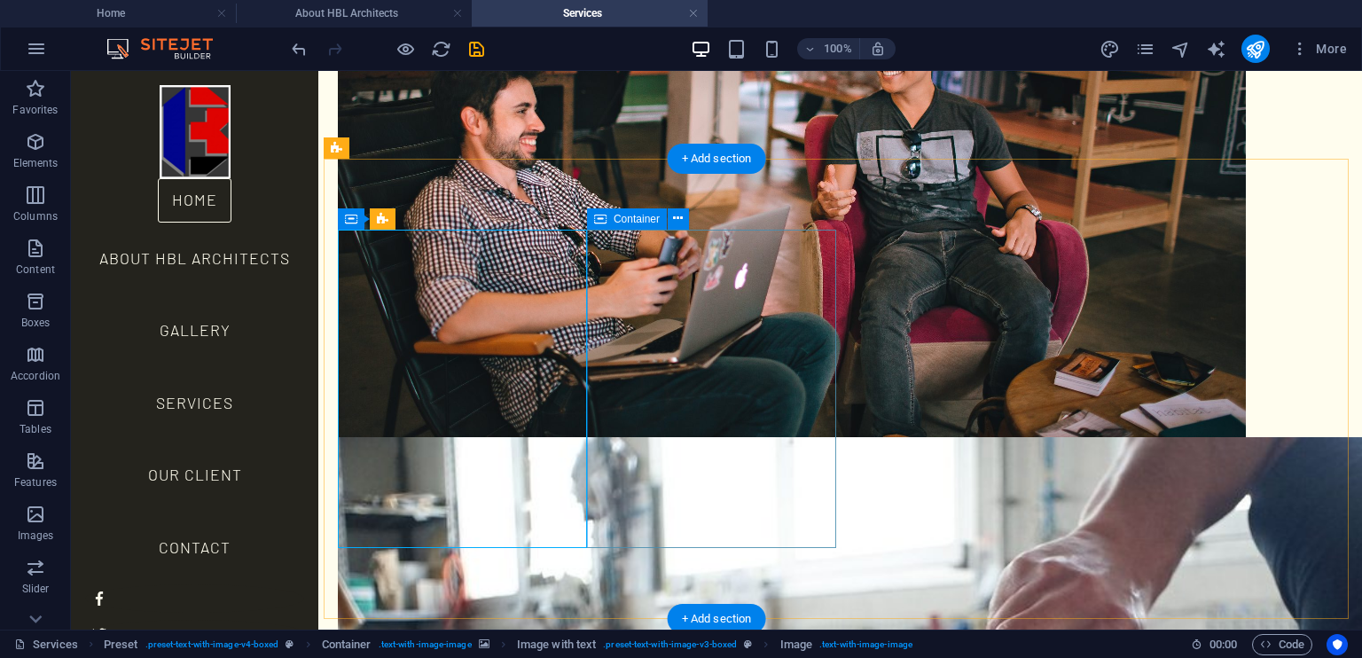
scroll to position [2168, 0]
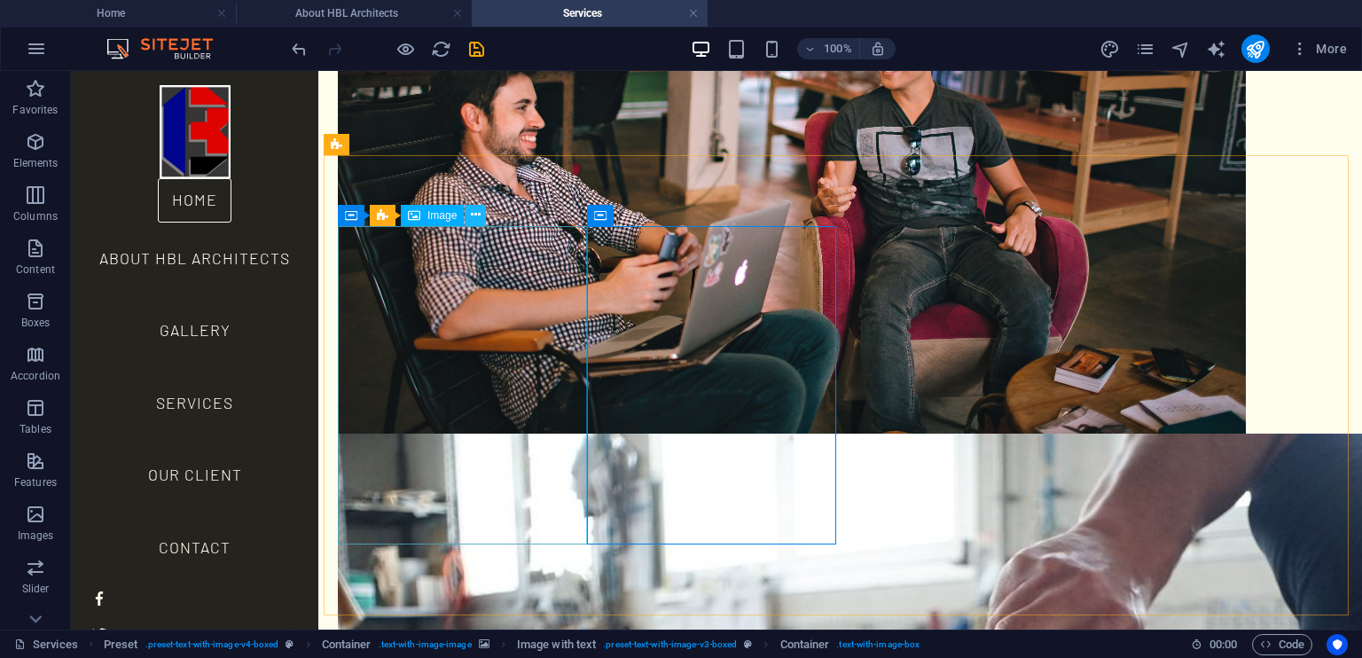
click at [475, 216] on icon at bounding box center [476, 215] width 10 height 19
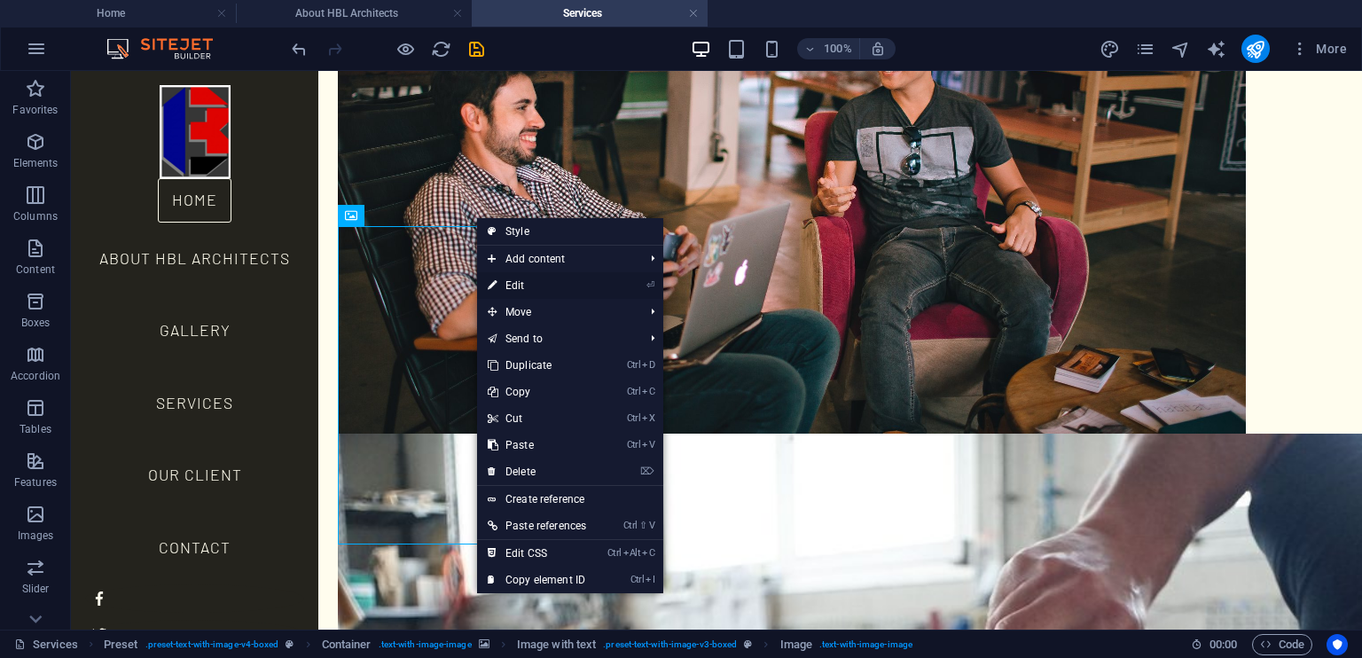
click at [550, 291] on link "⏎ Edit" at bounding box center [537, 285] width 120 height 27
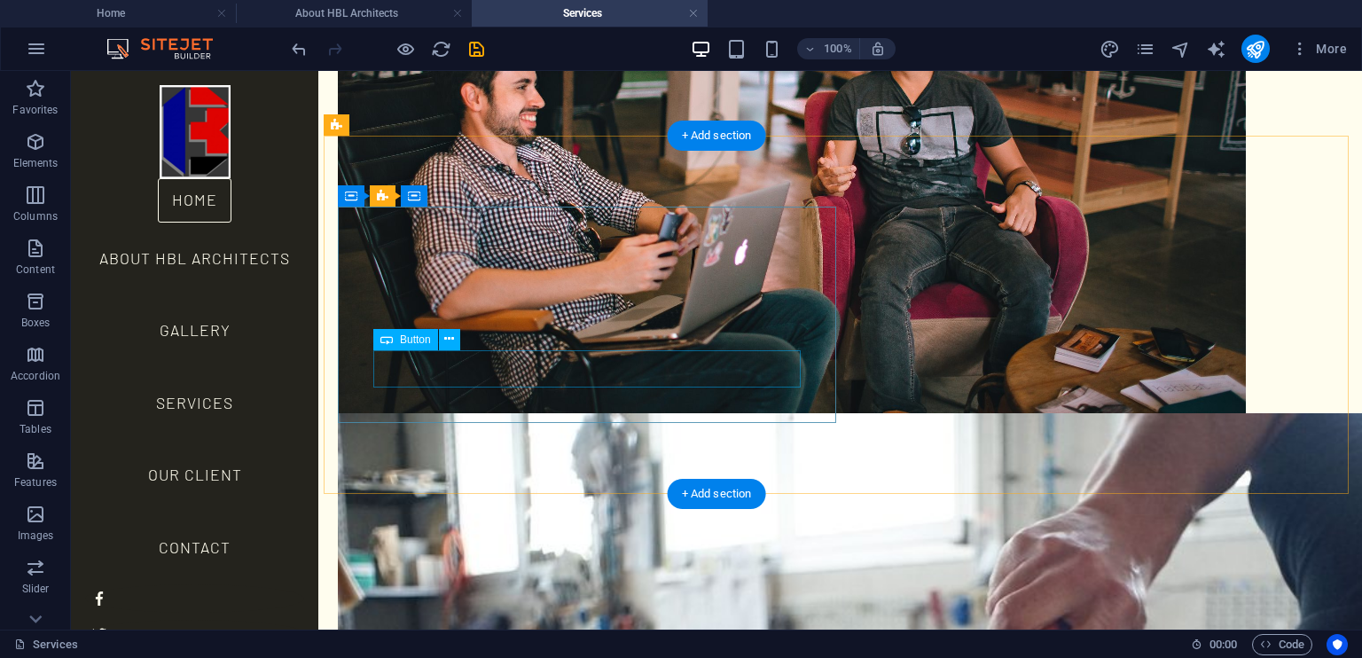
scroll to position [2187, 0]
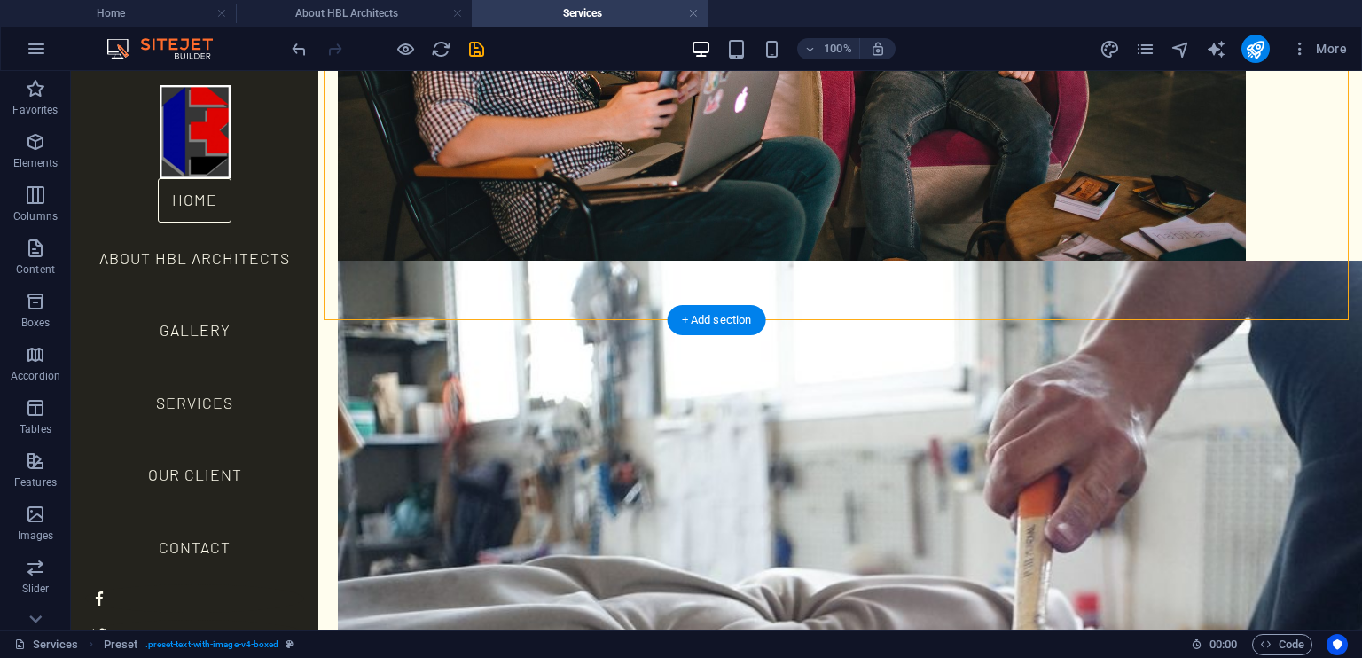
scroll to position [2361, 0]
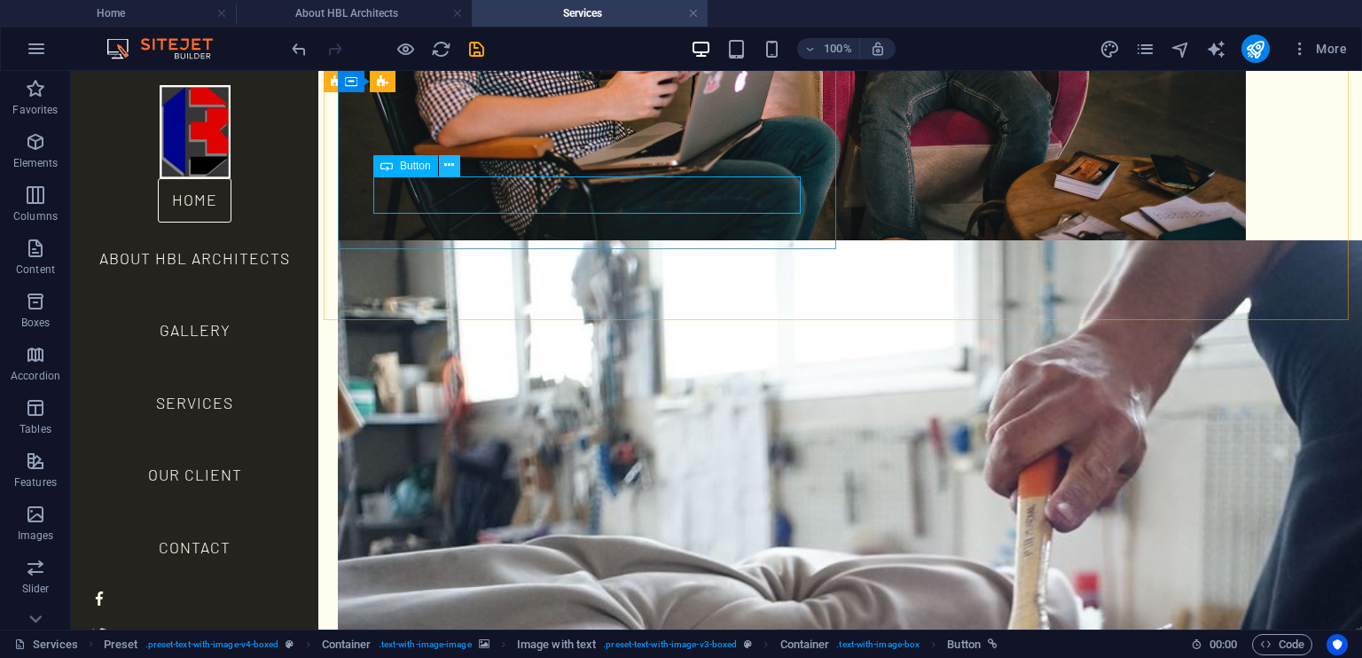
click at [449, 162] on icon at bounding box center [449, 165] width 10 height 19
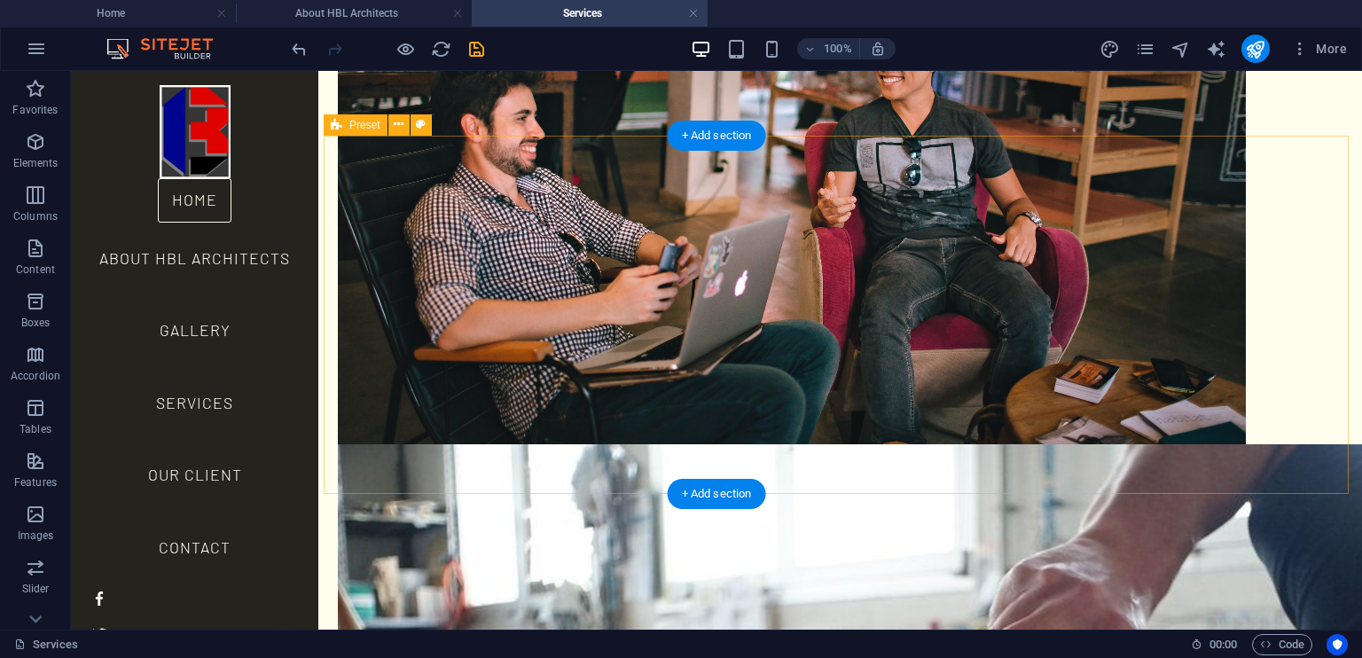
scroll to position [2195, 0]
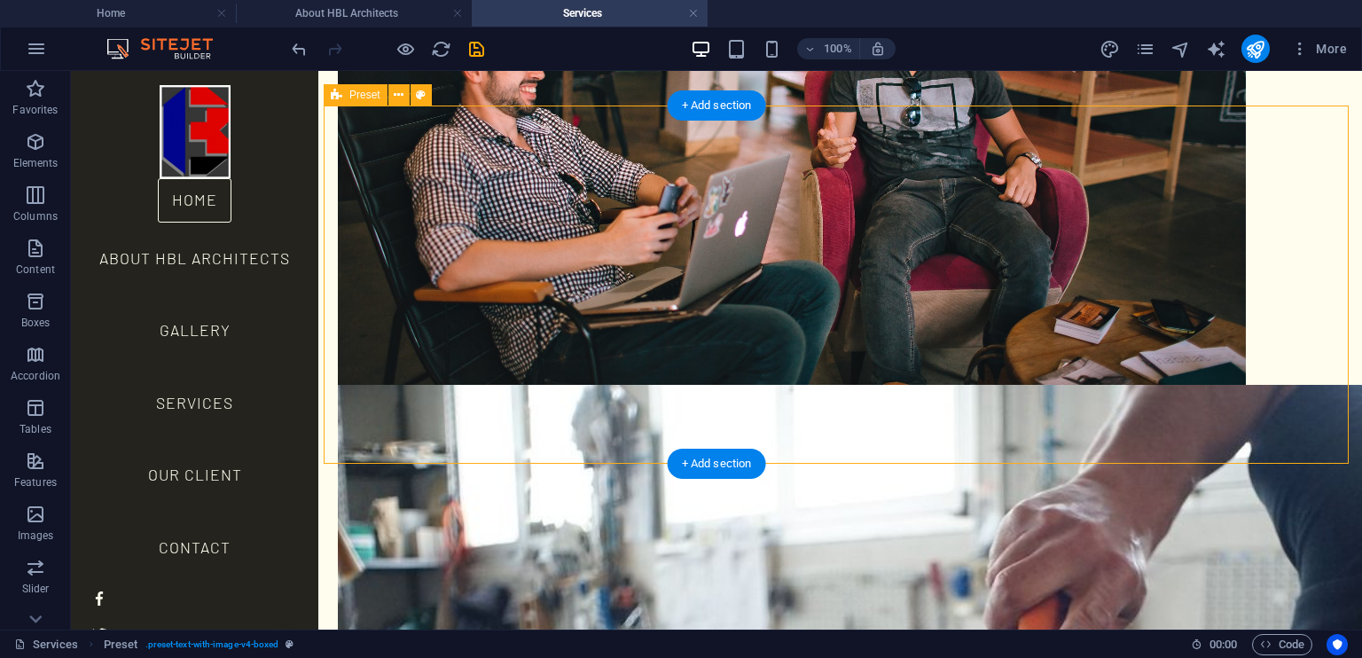
scroll to position [2217, 0]
click at [394, 90] on icon at bounding box center [399, 95] width 10 height 19
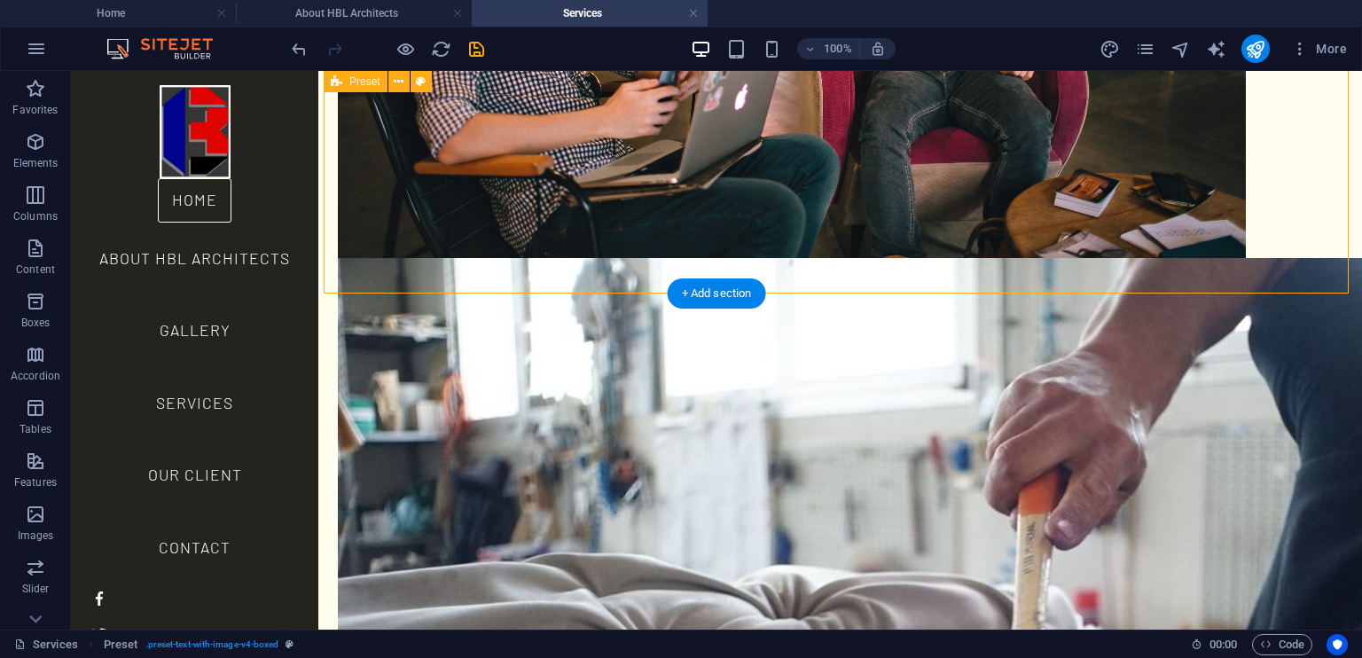
scroll to position [2388, 0]
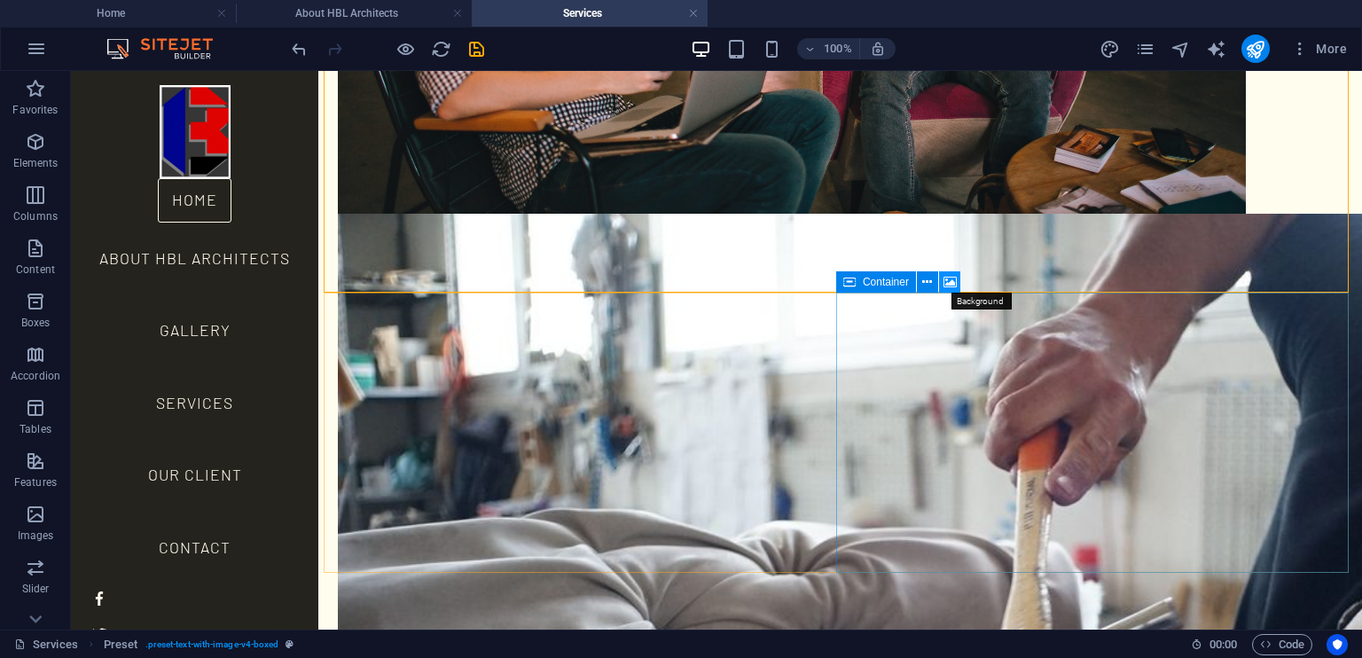
click at [947, 285] on icon at bounding box center [949, 282] width 13 height 19
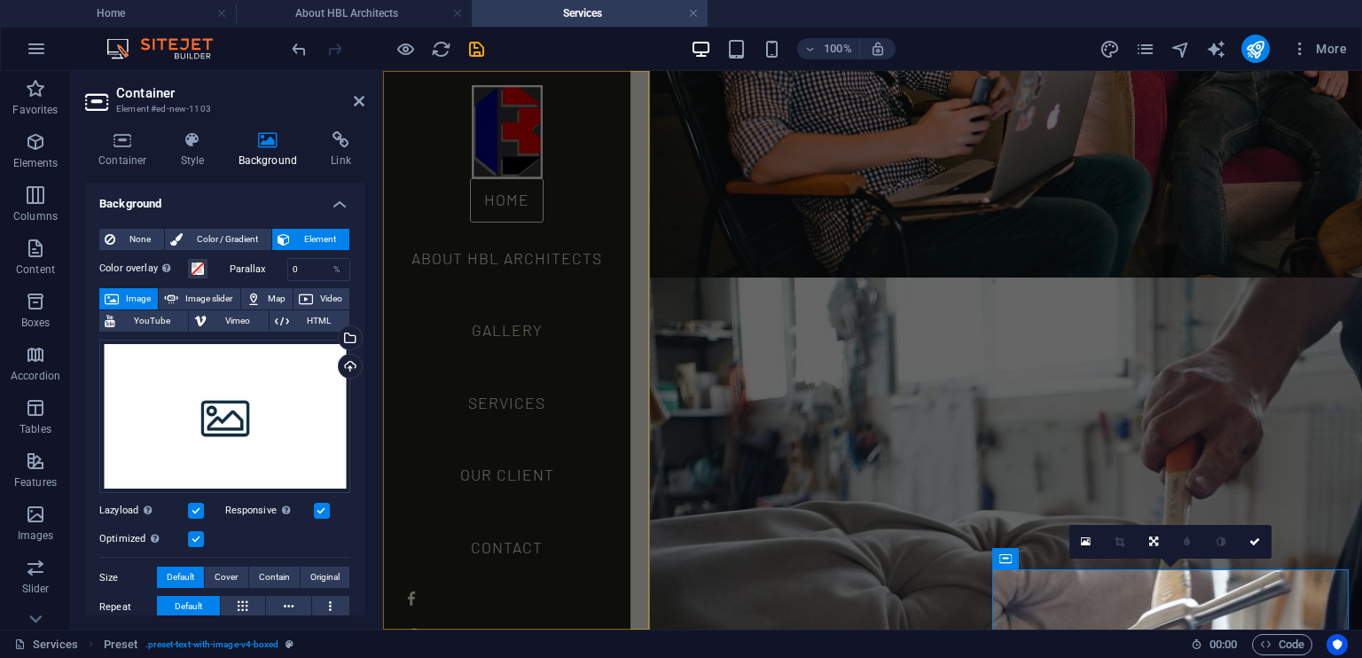
scroll to position [1958, 0]
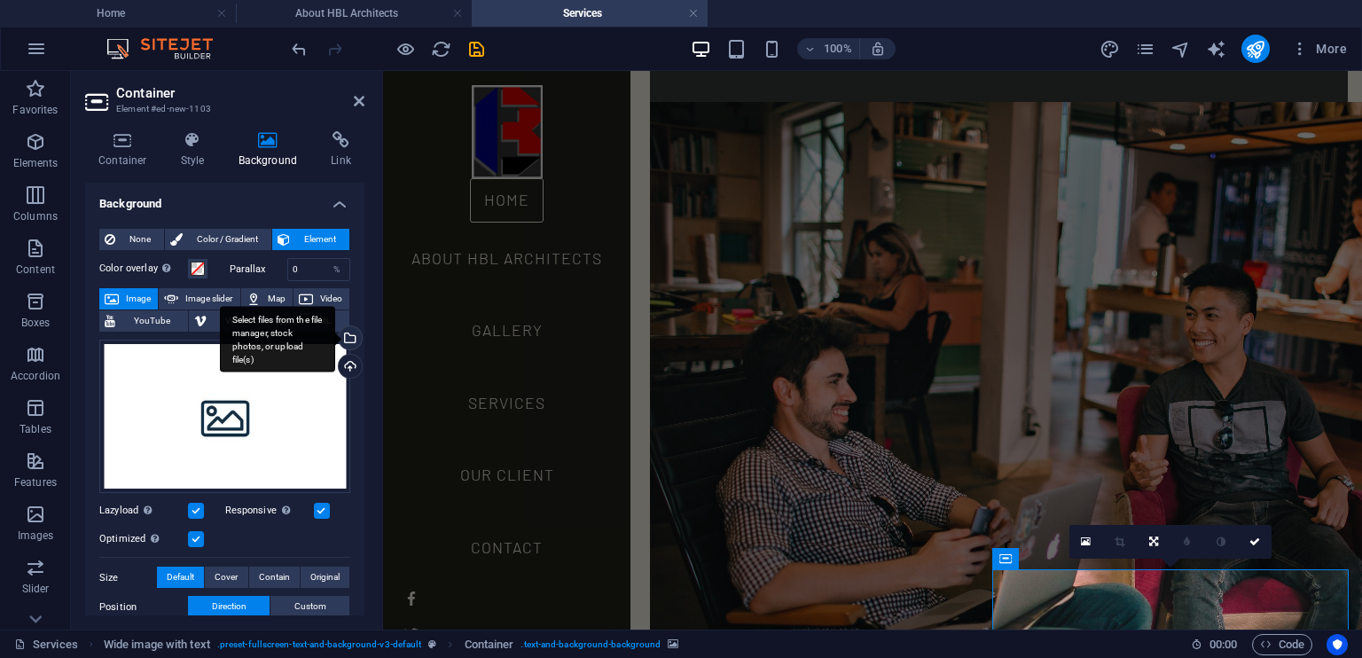
click at [346, 341] on div "Select files from the file manager, stock photos, or upload file(s)" at bounding box center [348, 339] width 27 height 27
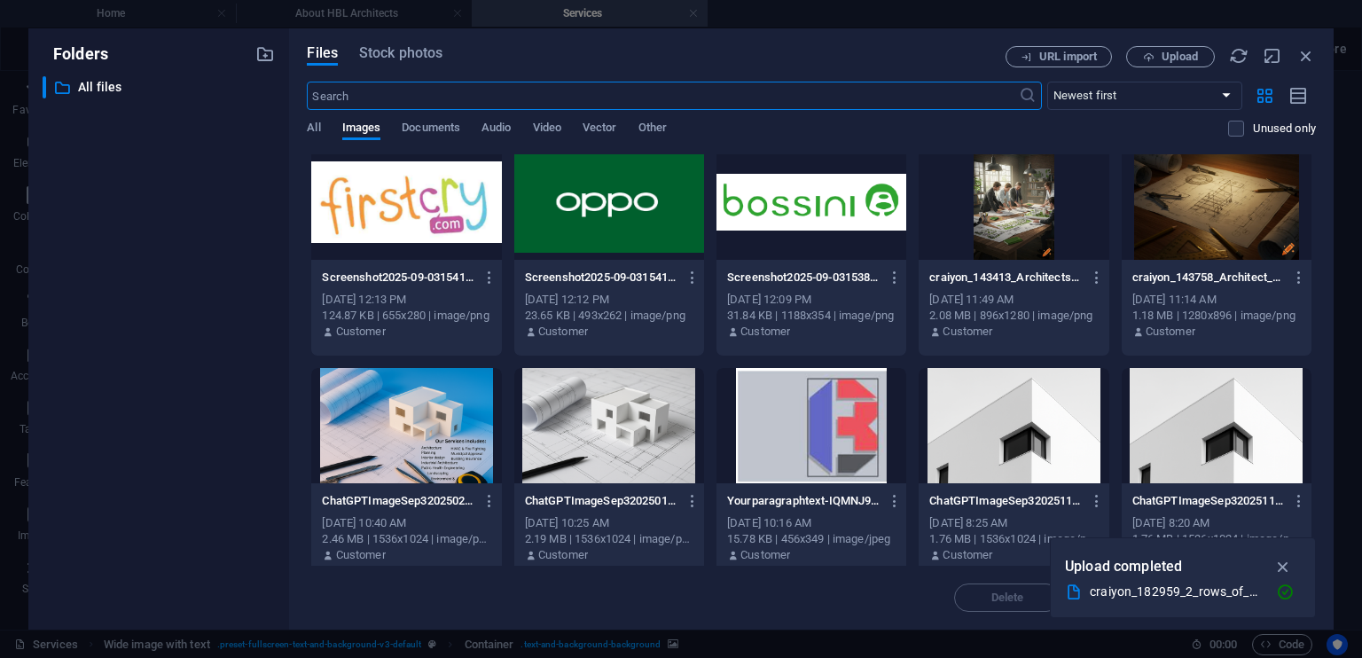
scroll to position [237, 0]
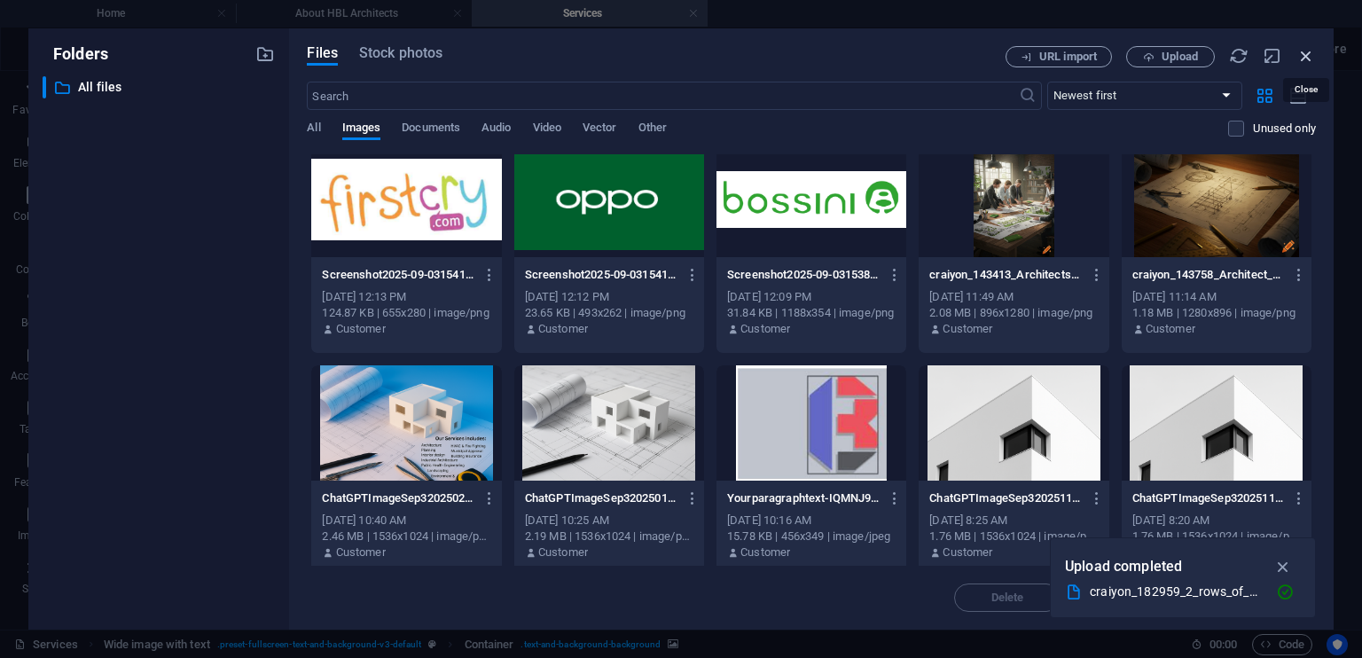
click at [1302, 57] on icon "button" at bounding box center [1306, 56] width 20 height 20
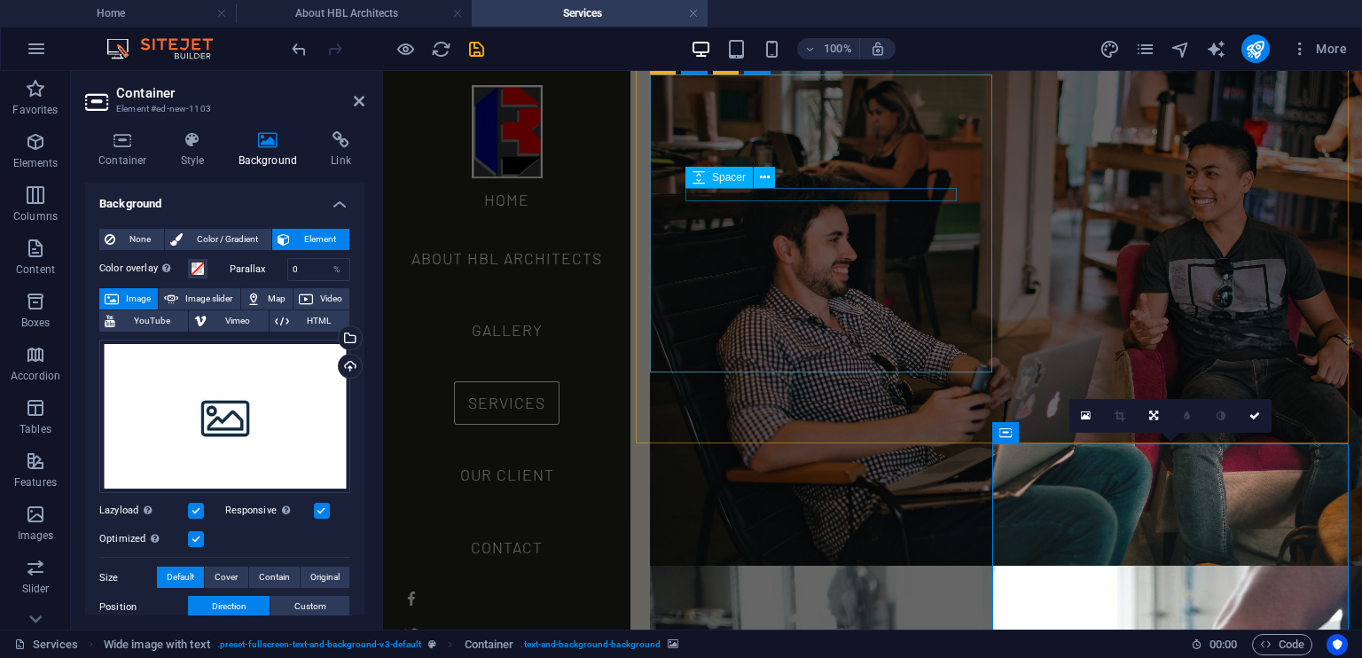
scroll to position [2078, 0]
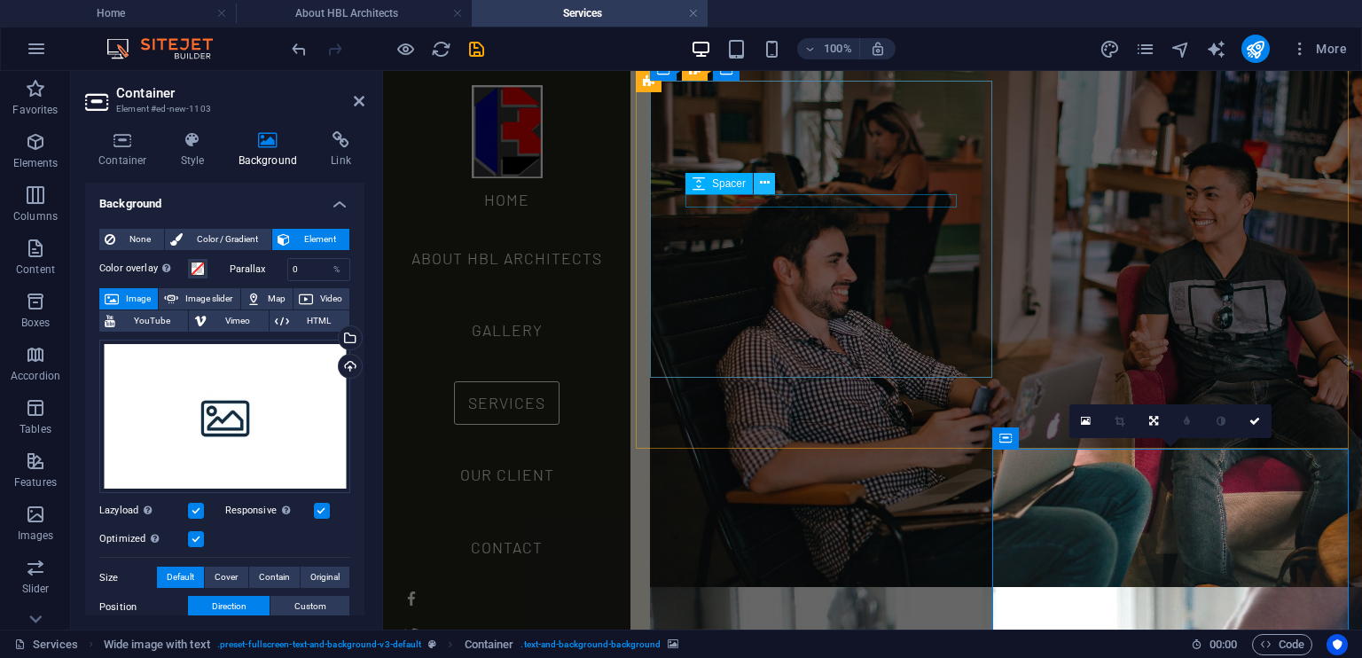
click at [762, 180] on icon at bounding box center [765, 183] width 10 height 19
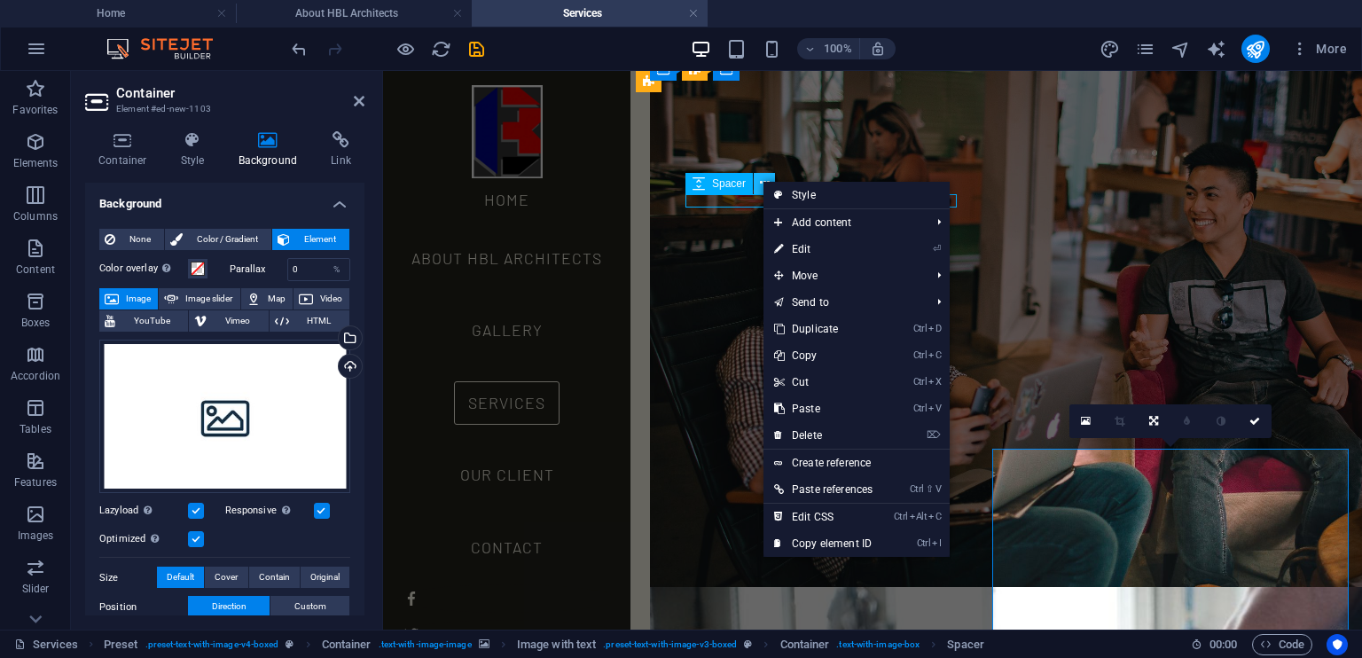
scroll to position [2312, 0]
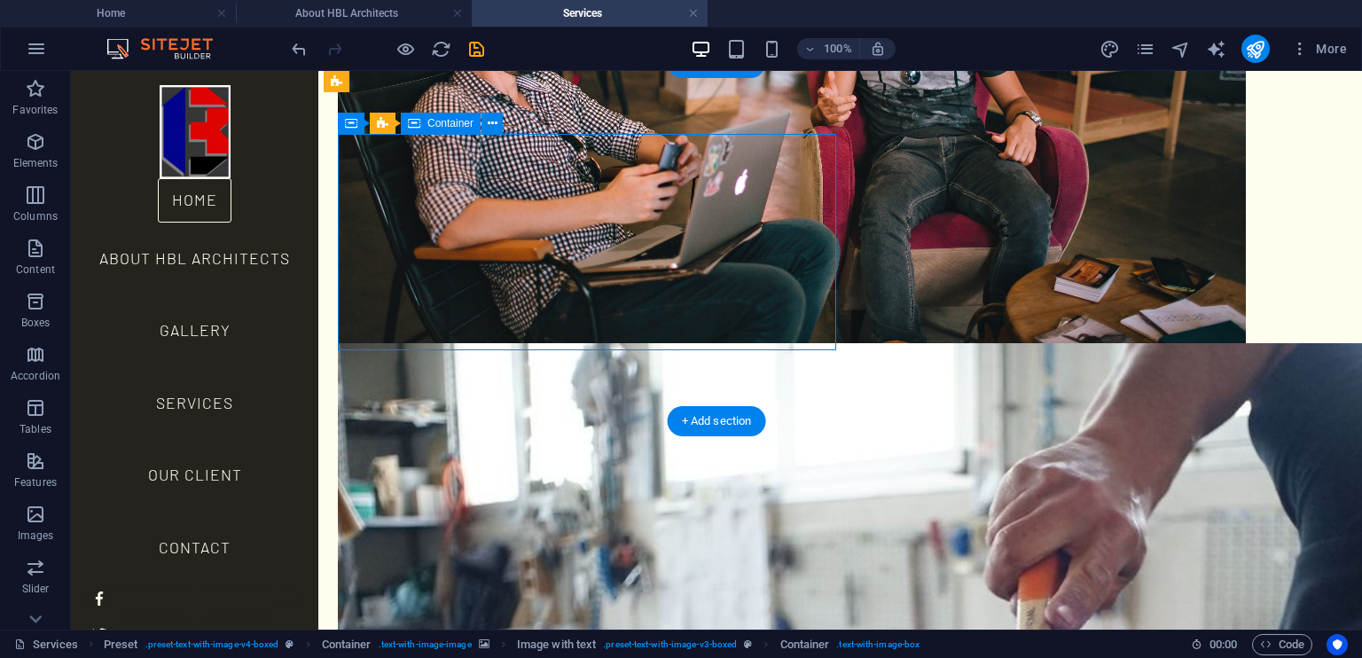
scroll to position [2257, 0]
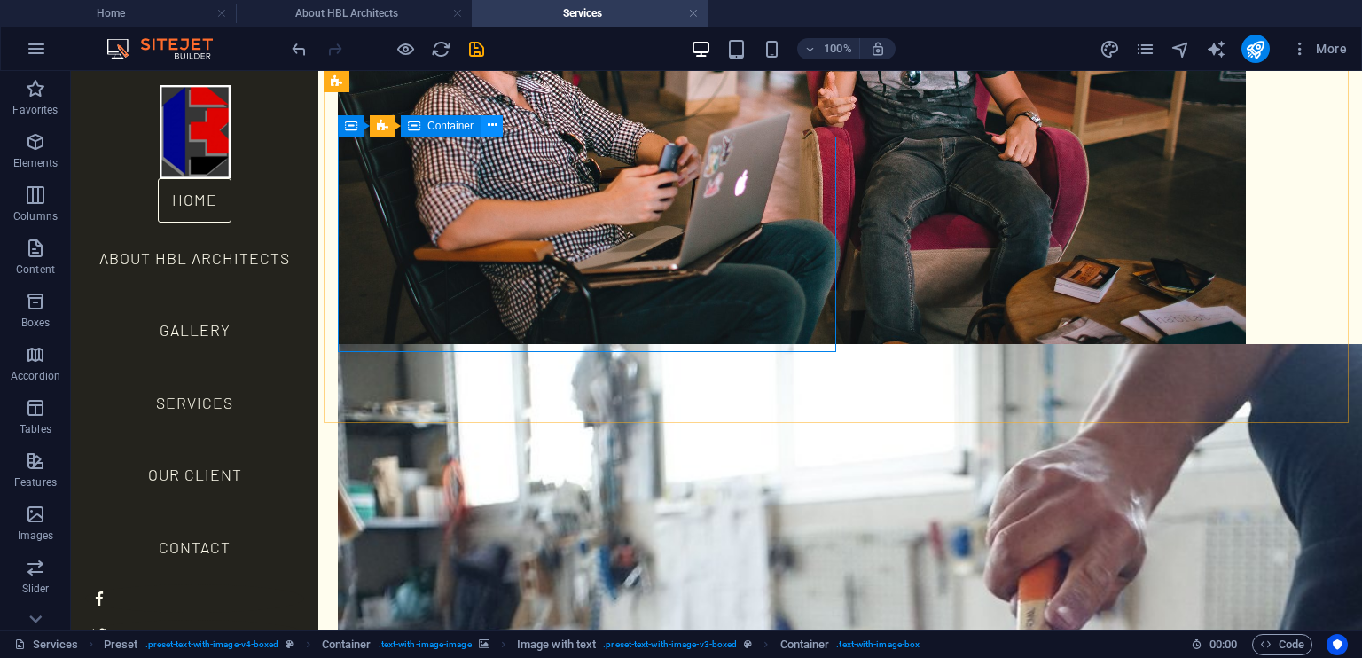
click at [491, 126] on icon at bounding box center [493, 125] width 10 height 19
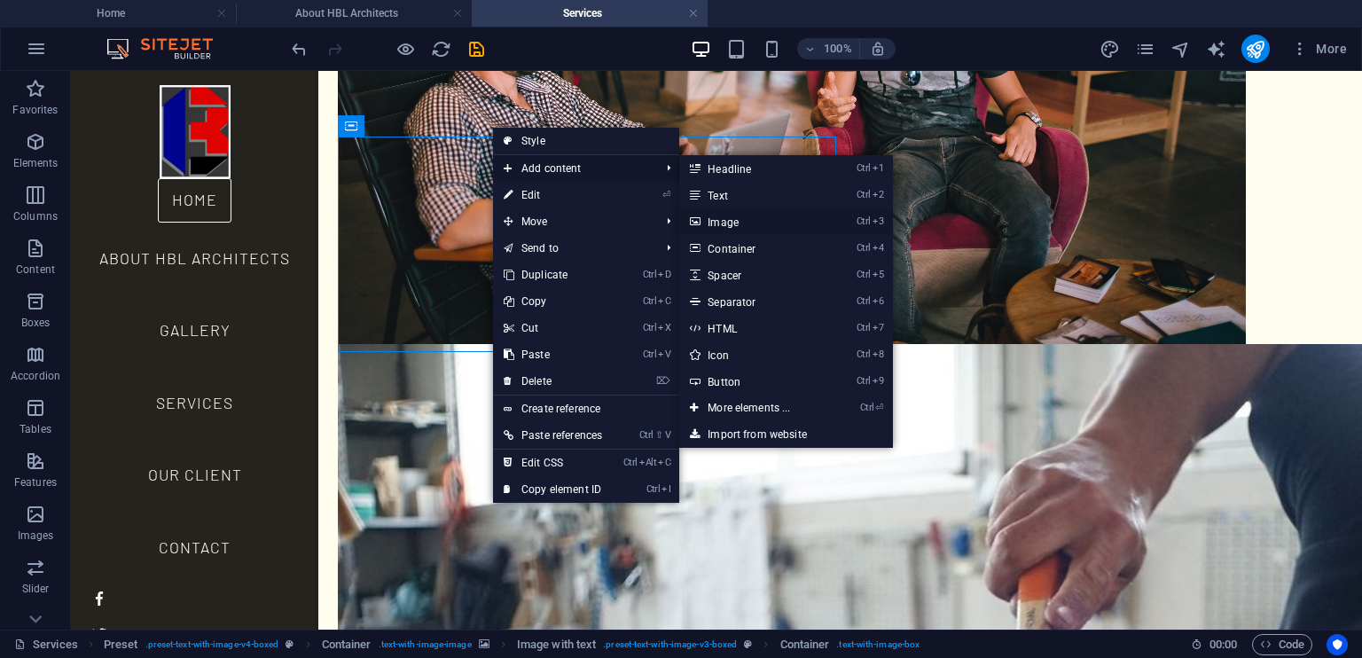
click at [765, 224] on link "Ctrl 3 Image" at bounding box center [752, 221] width 146 height 27
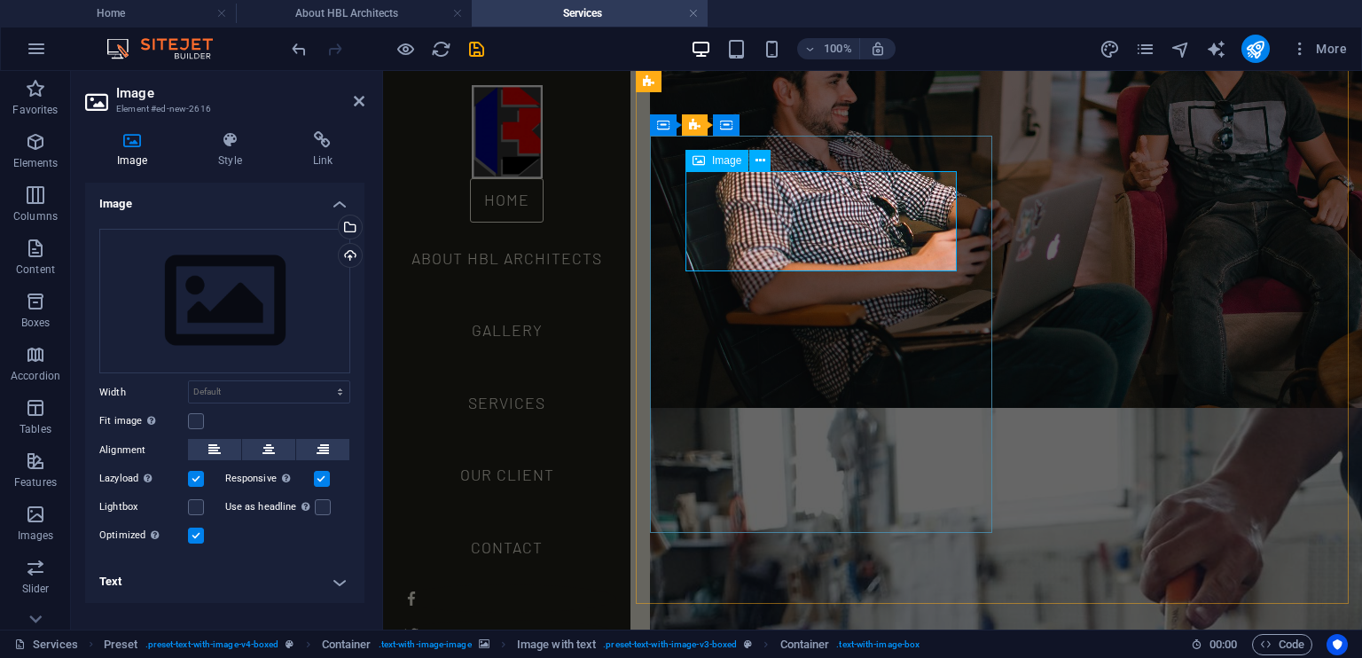
scroll to position [2023, 0]
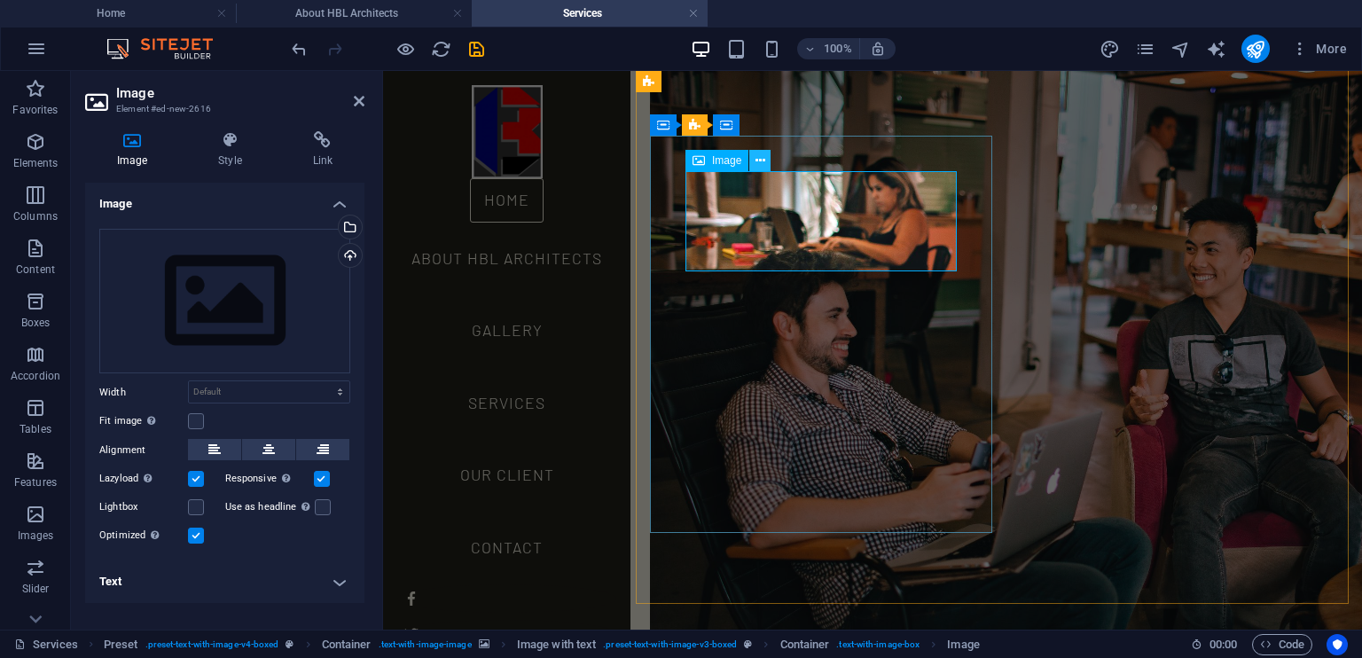
click at [761, 158] on icon at bounding box center [760, 161] width 10 height 19
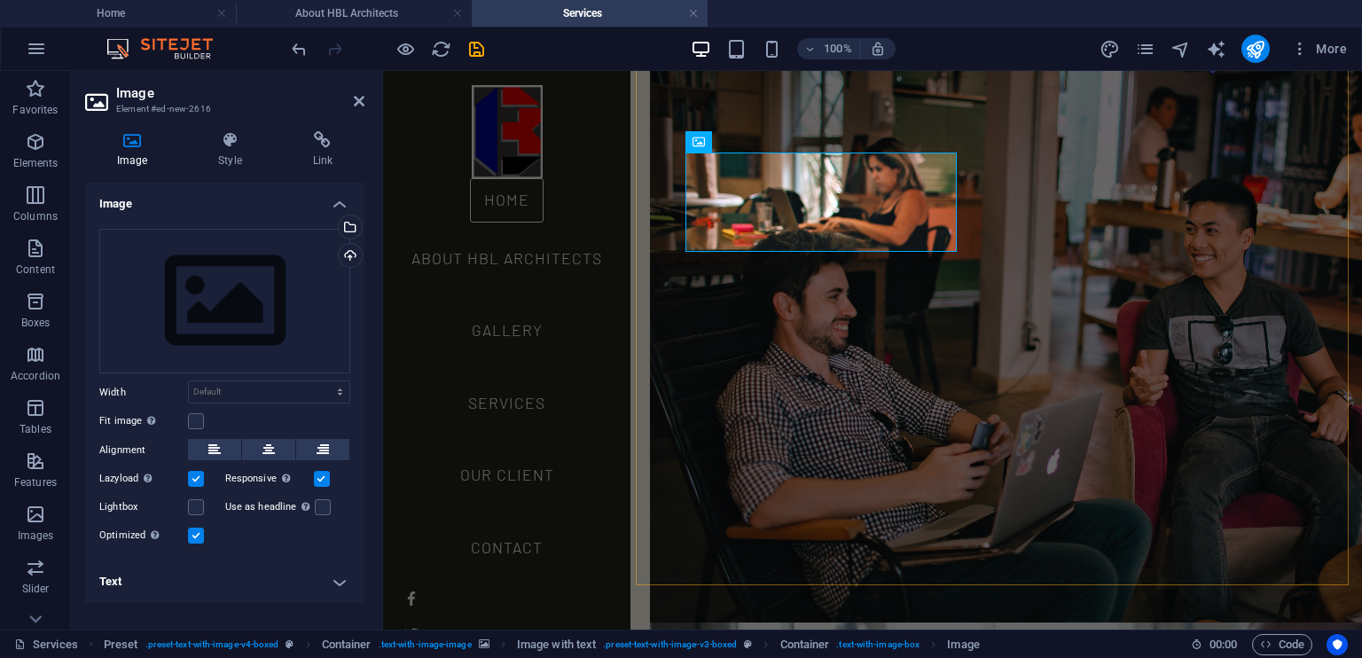
scroll to position [2045, 0]
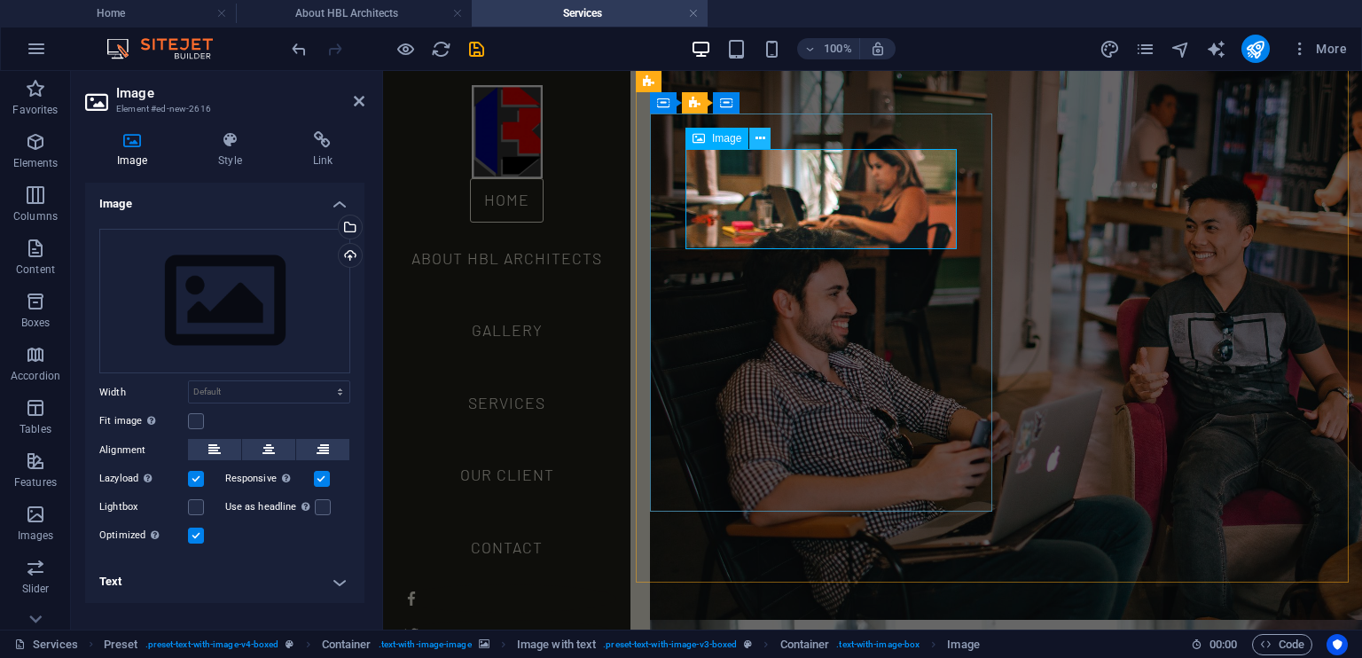
click at [758, 135] on icon at bounding box center [760, 138] width 10 height 19
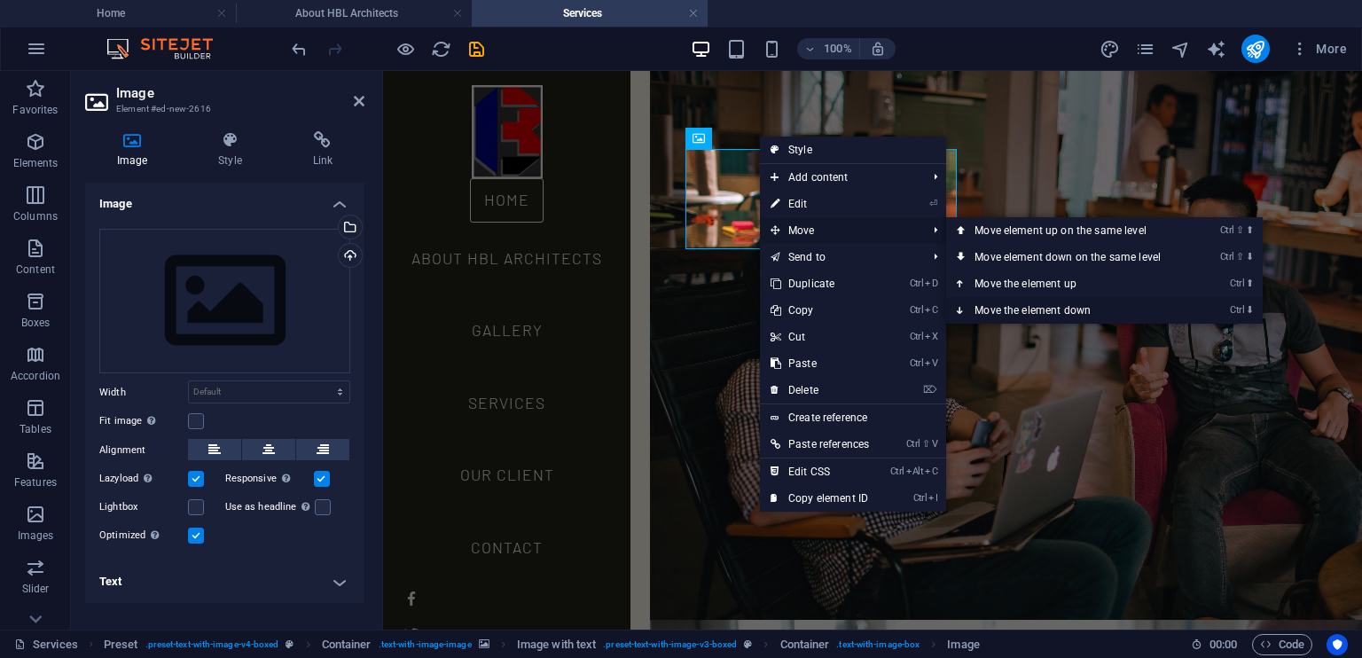
click at [1063, 304] on link "Ctrl ⬇ Move the element down" at bounding box center [1071, 310] width 250 height 27
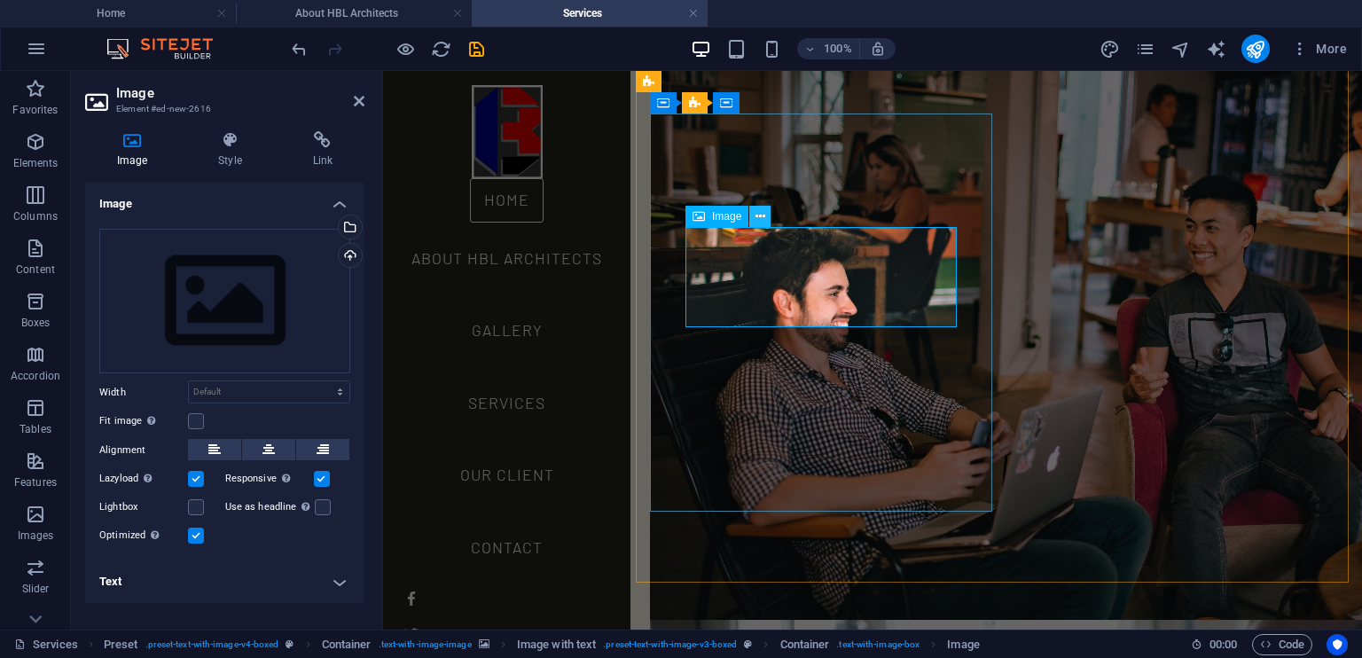
click at [759, 215] on icon at bounding box center [760, 216] width 10 height 19
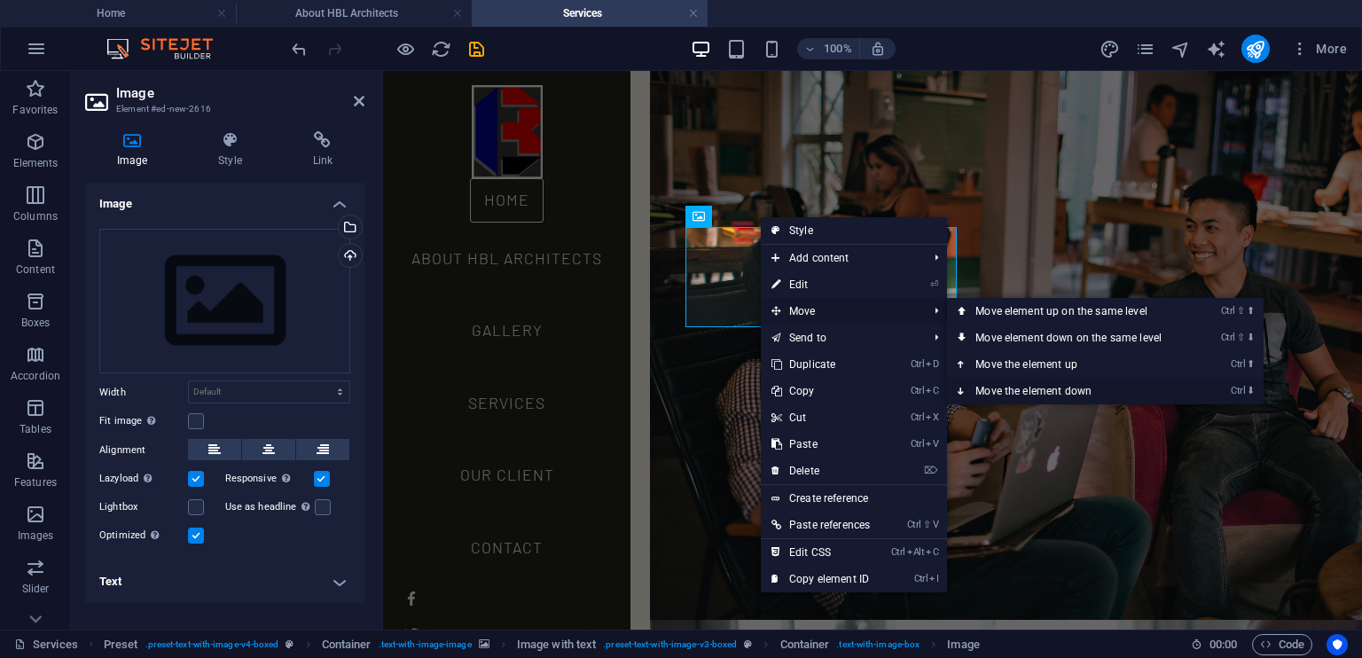
click at [1075, 386] on link "Ctrl ⬇ Move the element down" at bounding box center [1072, 391] width 250 height 27
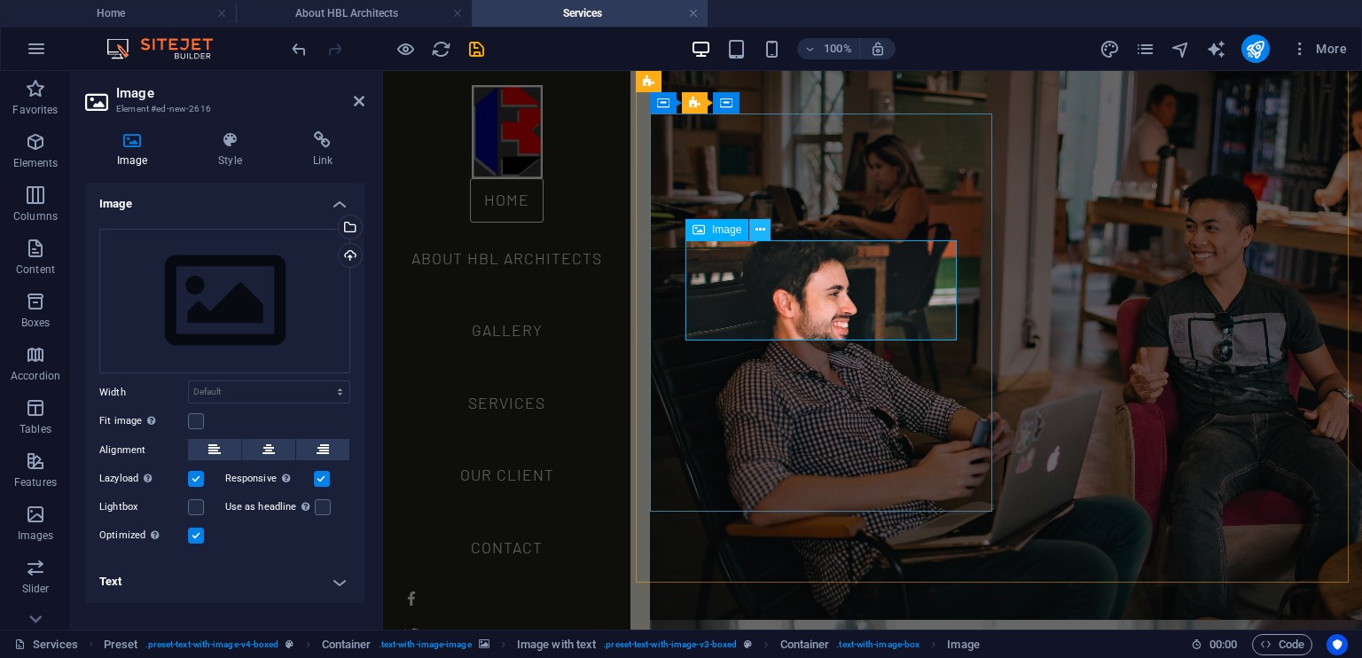
click at [758, 226] on icon at bounding box center [760, 230] width 10 height 19
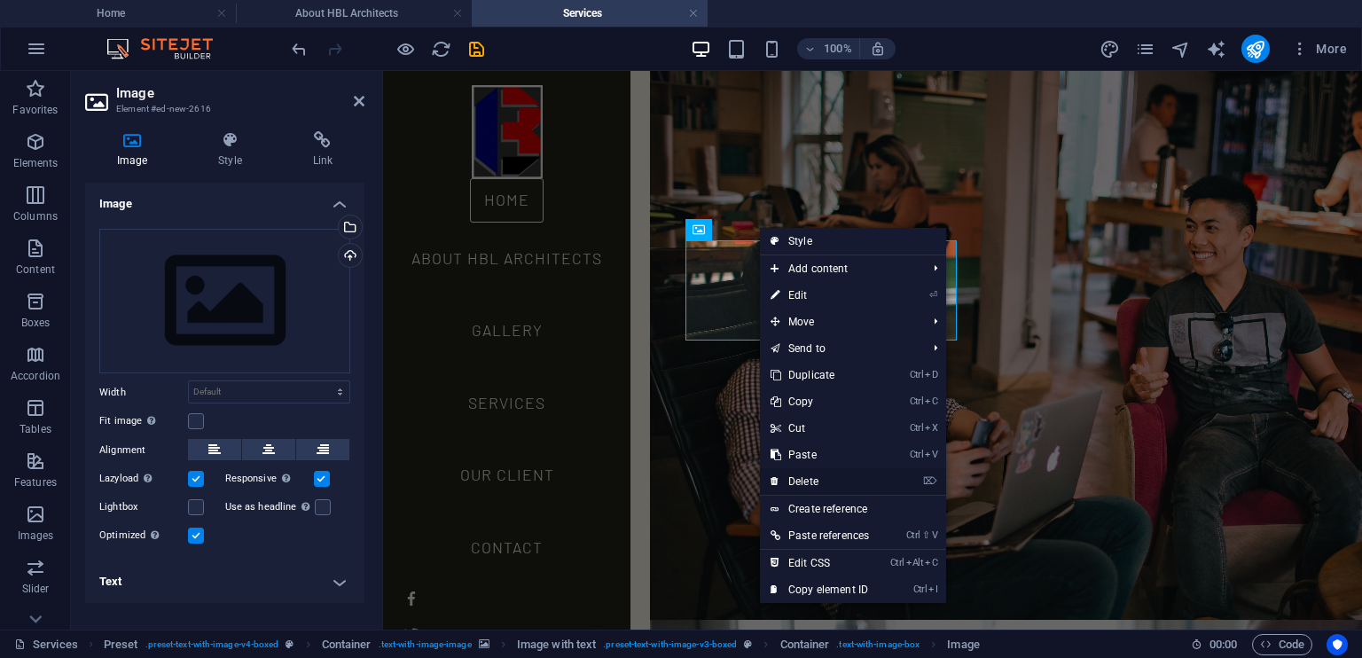
click at [855, 484] on link "⌦ Delete" at bounding box center [820, 481] width 120 height 27
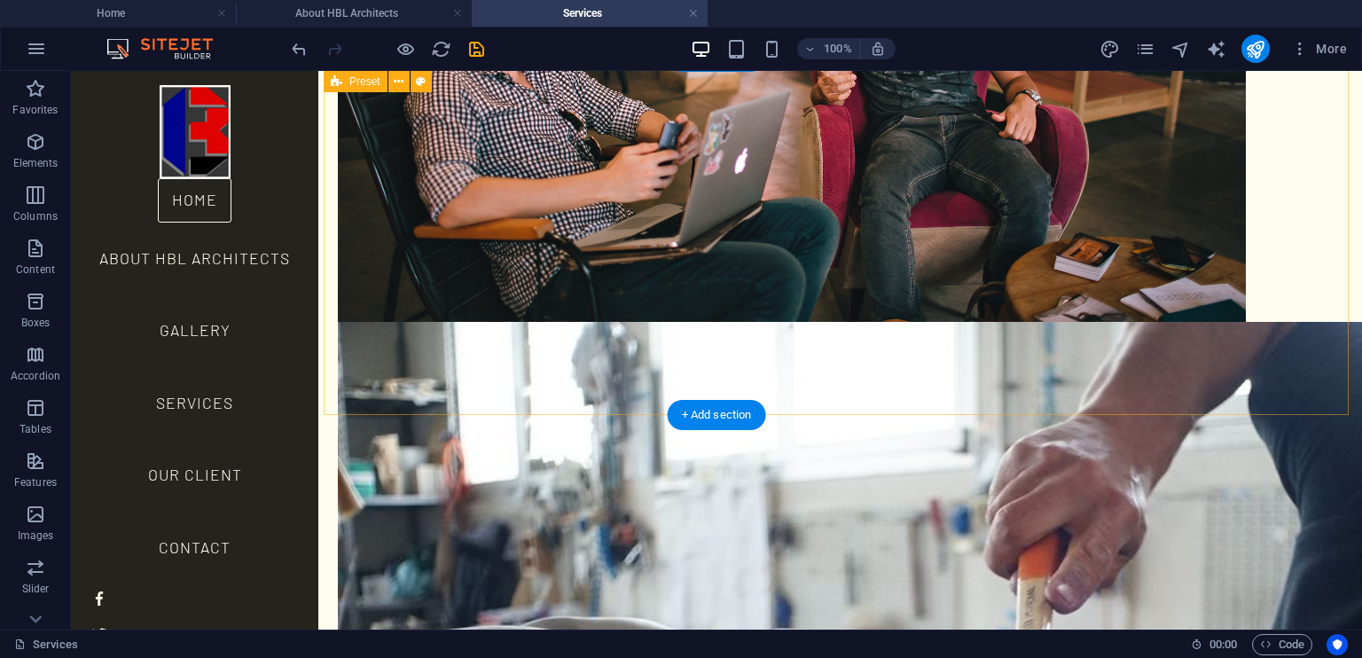
scroll to position [2206, 0]
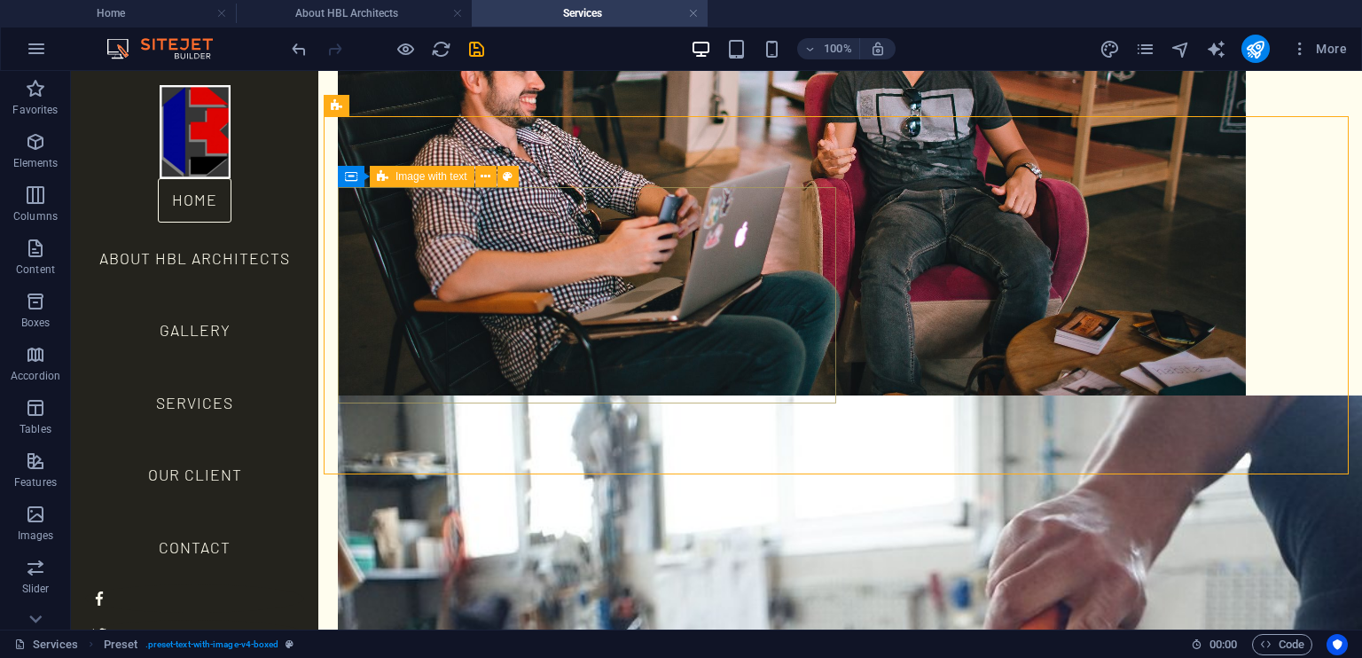
click at [386, 180] on icon at bounding box center [383, 176] width 12 height 21
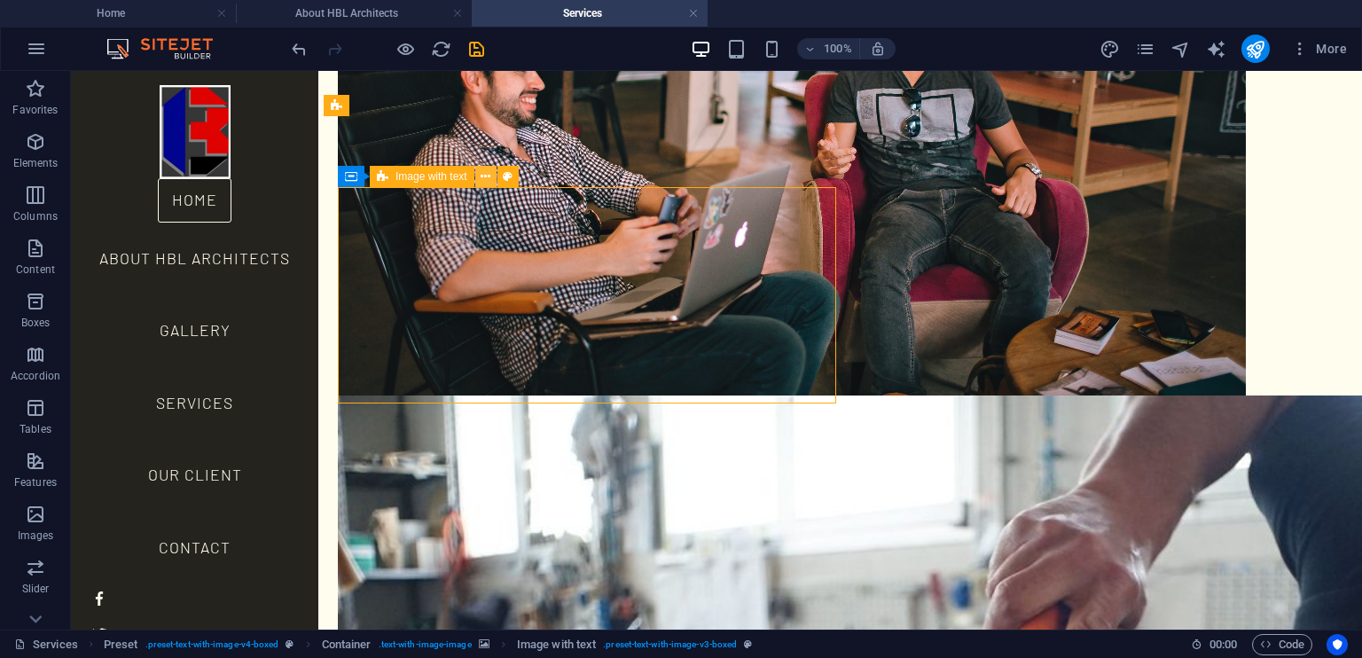
click at [484, 176] on icon at bounding box center [486, 177] width 10 height 19
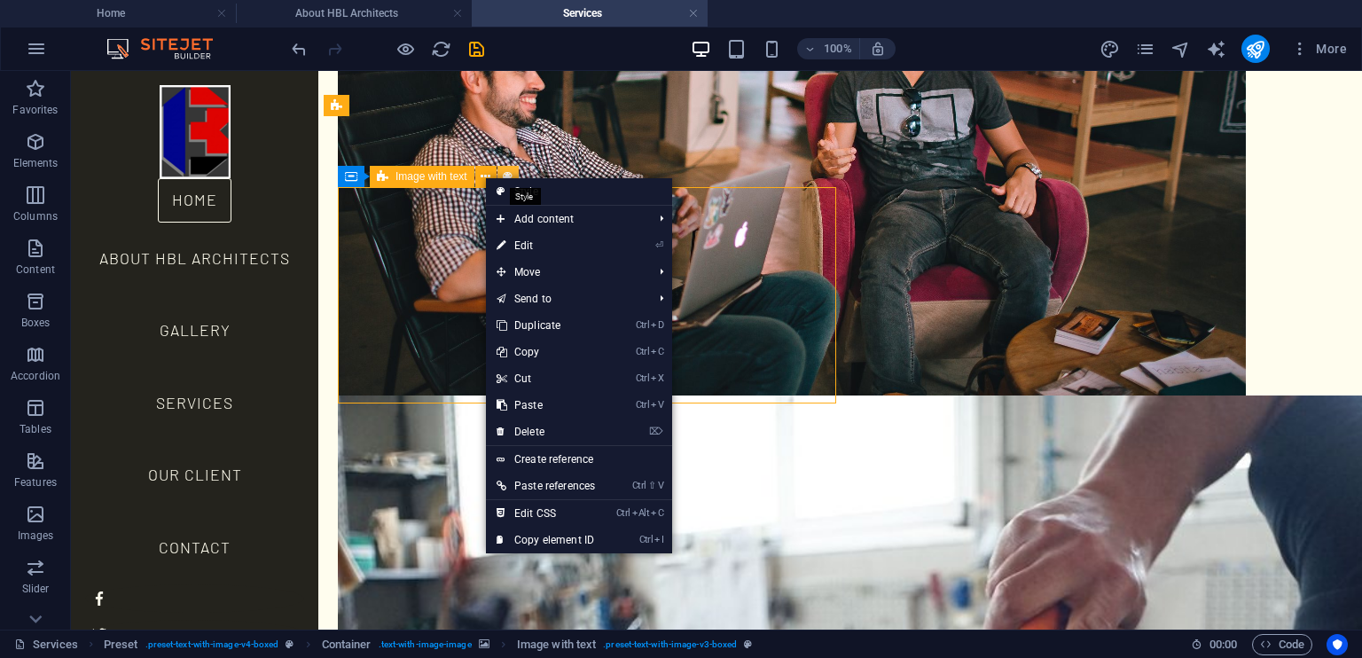
click at [508, 173] on icon at bounding box center [508, 177] width 10 height 19
select select "rem"
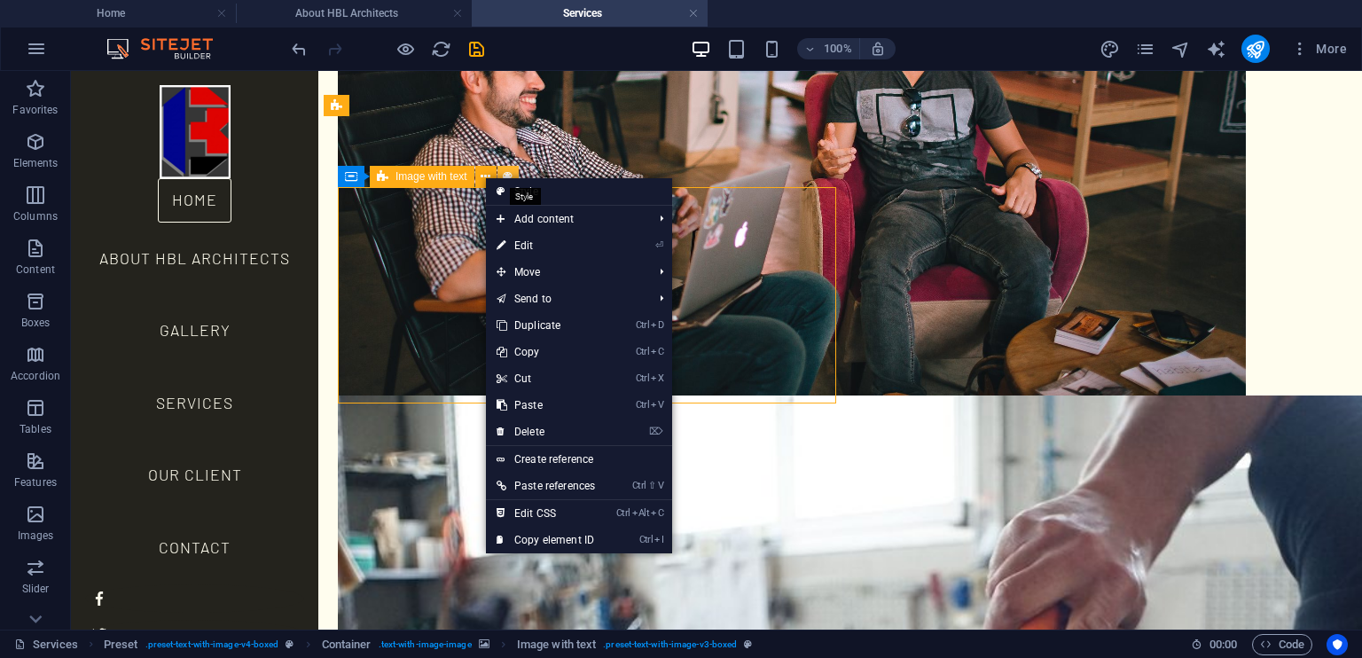
select select "rem"
select select "px"
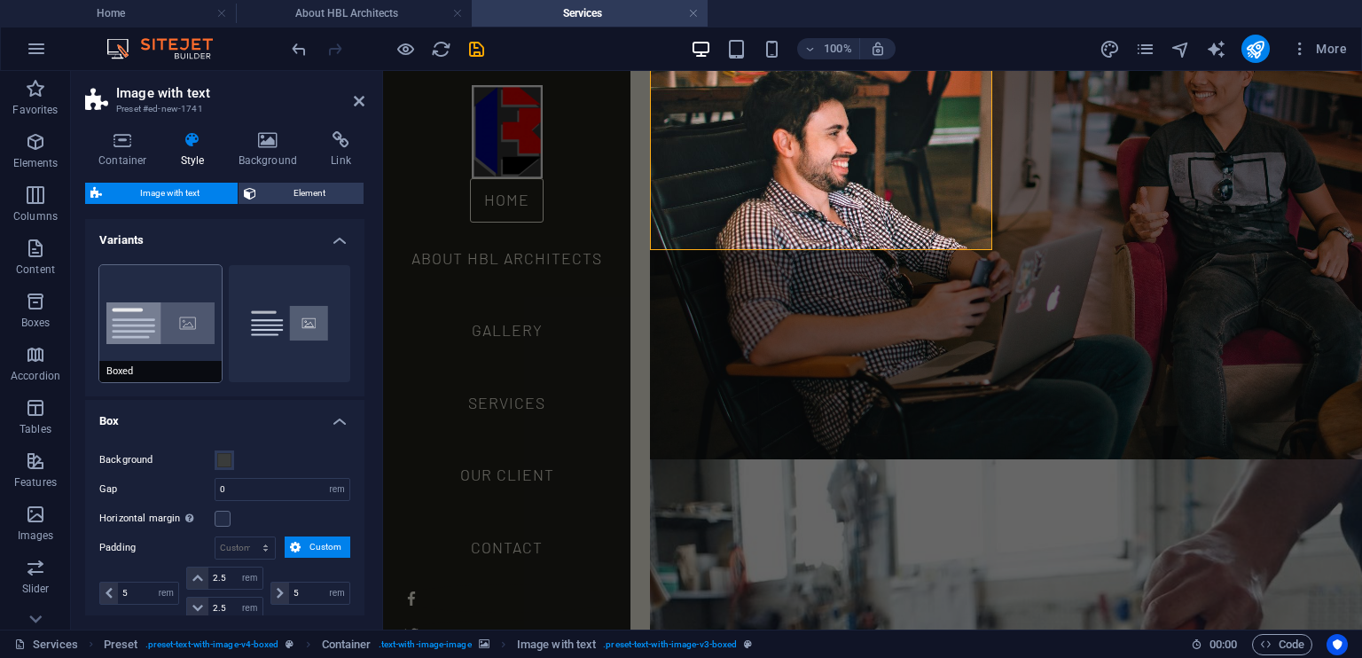
click at [188, 341] on button "Boxed" at bounding box center [160, 323] width 122 height 117
type input "0"
type input "2.5"
select select "rem"
type input "2.5"
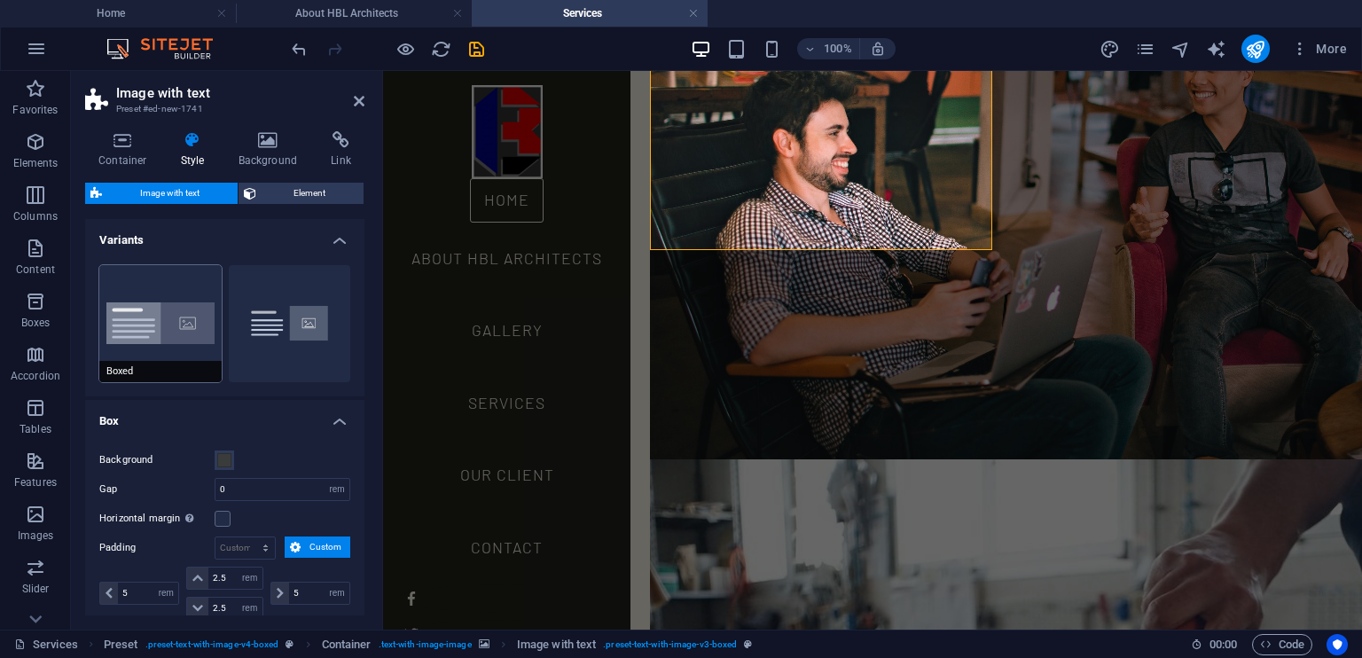
type input "2.5"
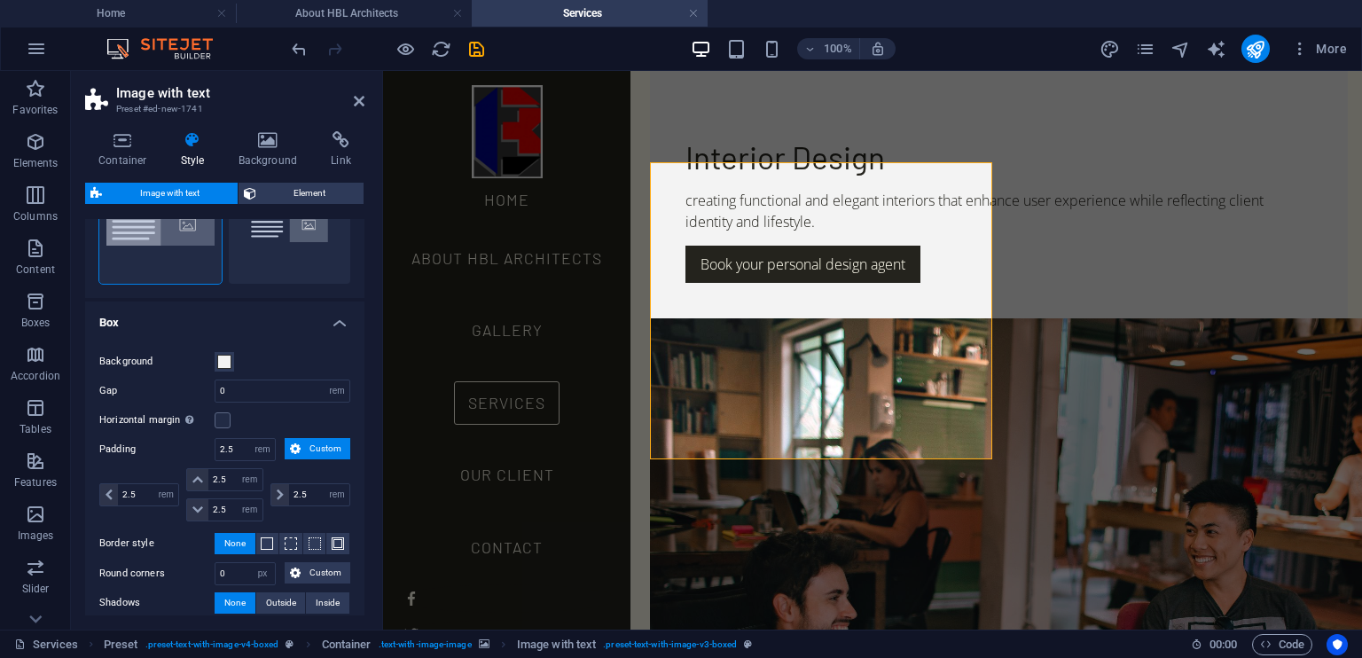
scroll to position [0, 0]
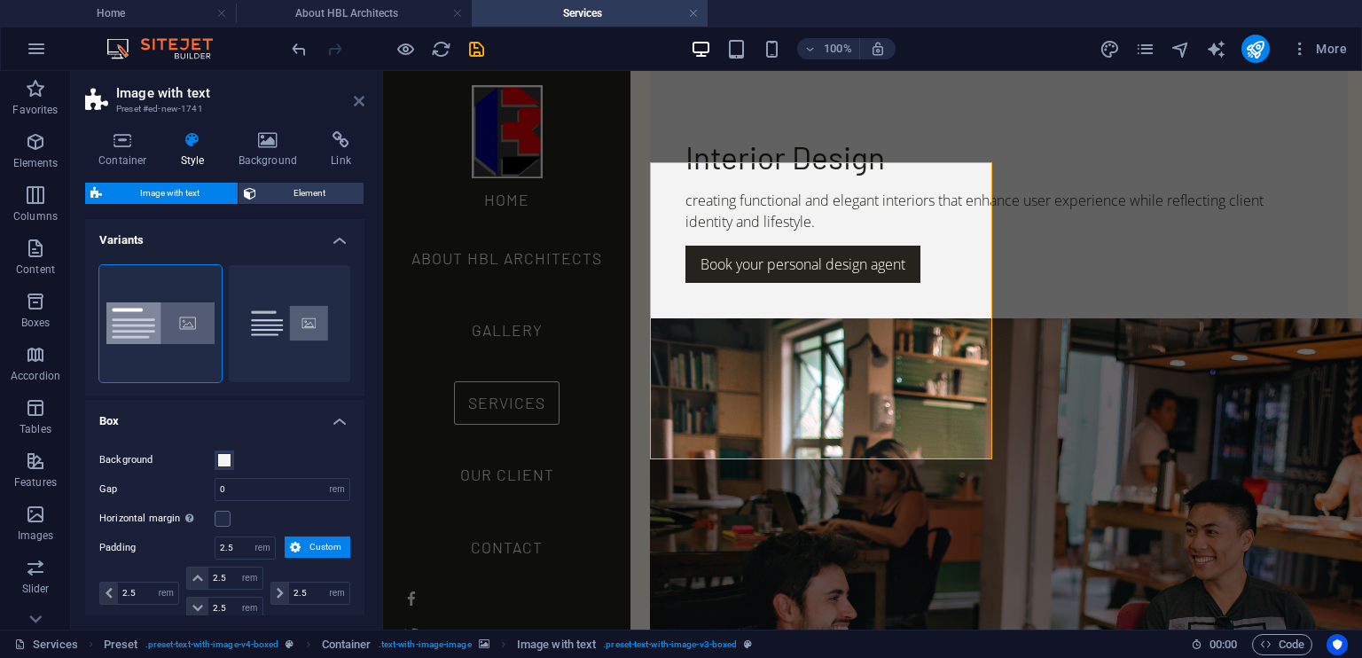
click at [360, 102] on icon at bounding box center [359, 101] width 11 height 14
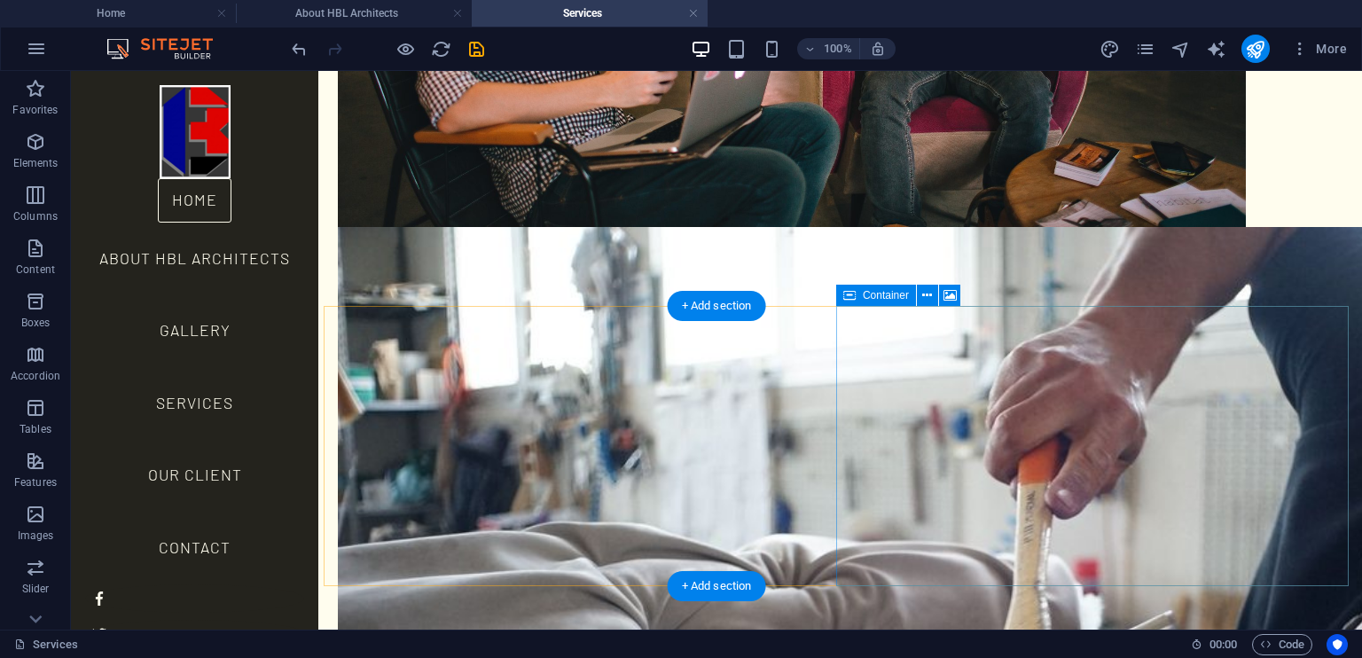
scroll to position [2388, 0]
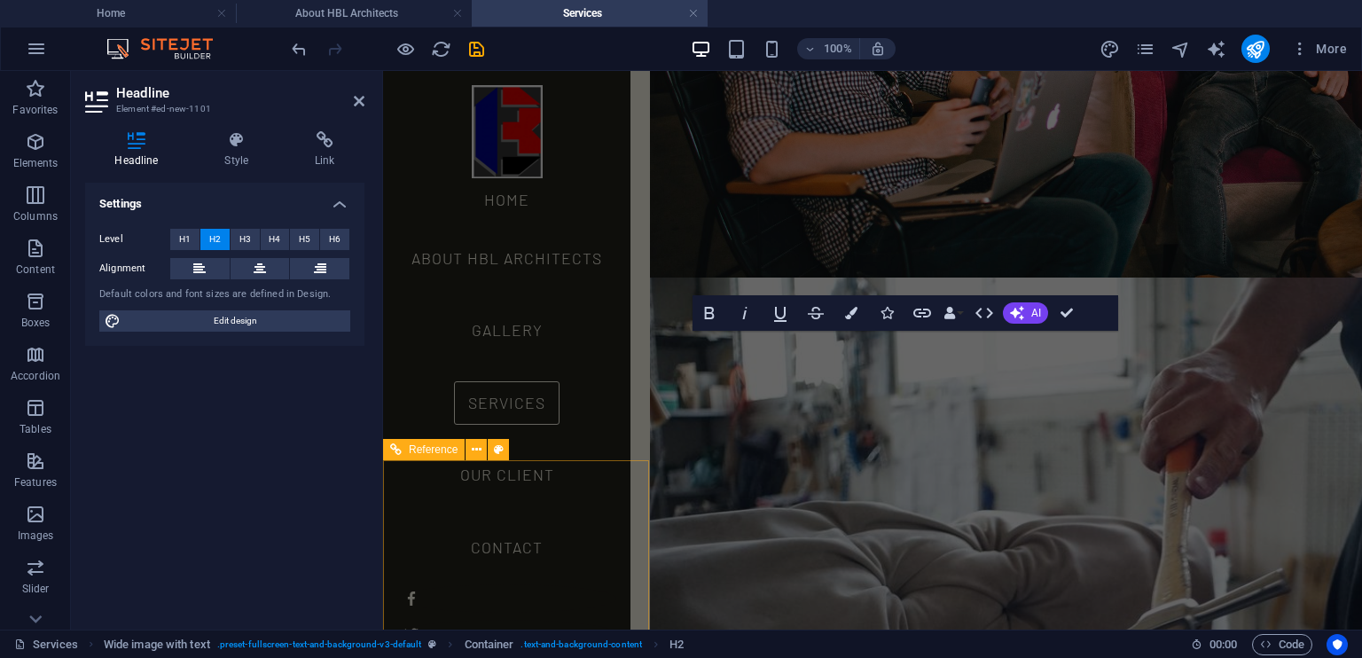
scroll to position [1998, 0]
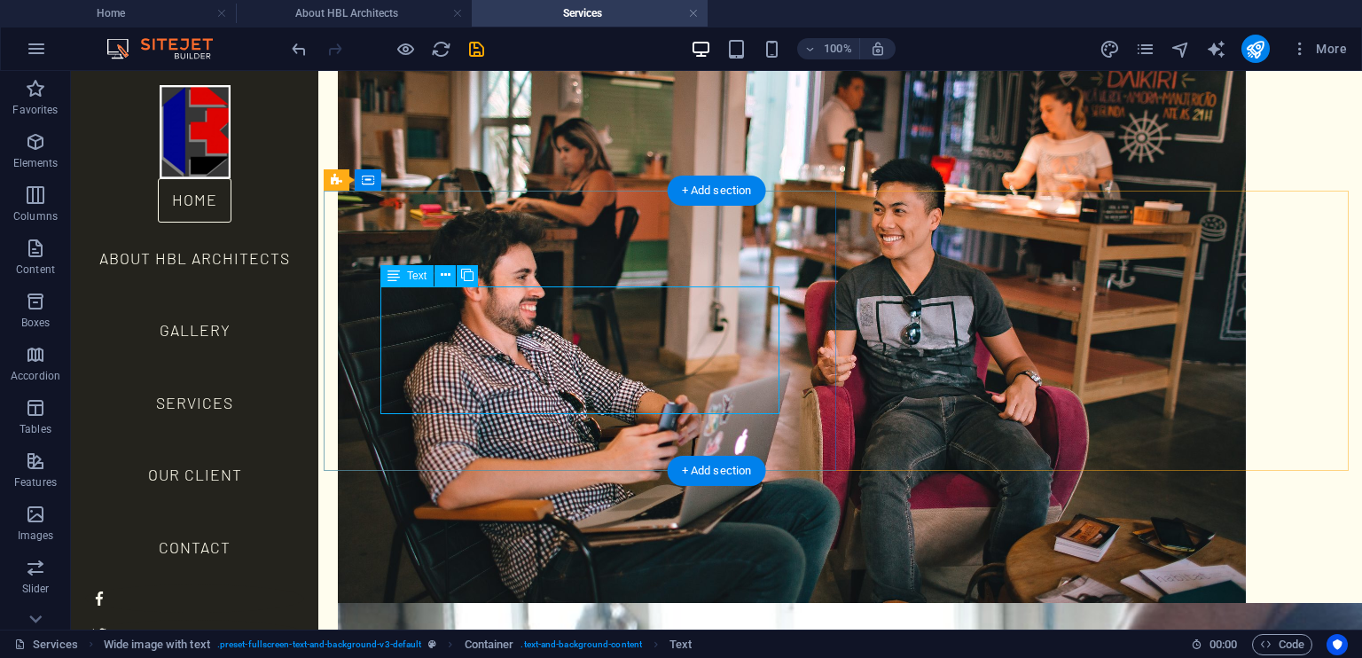
scroll to position [2490, 0]
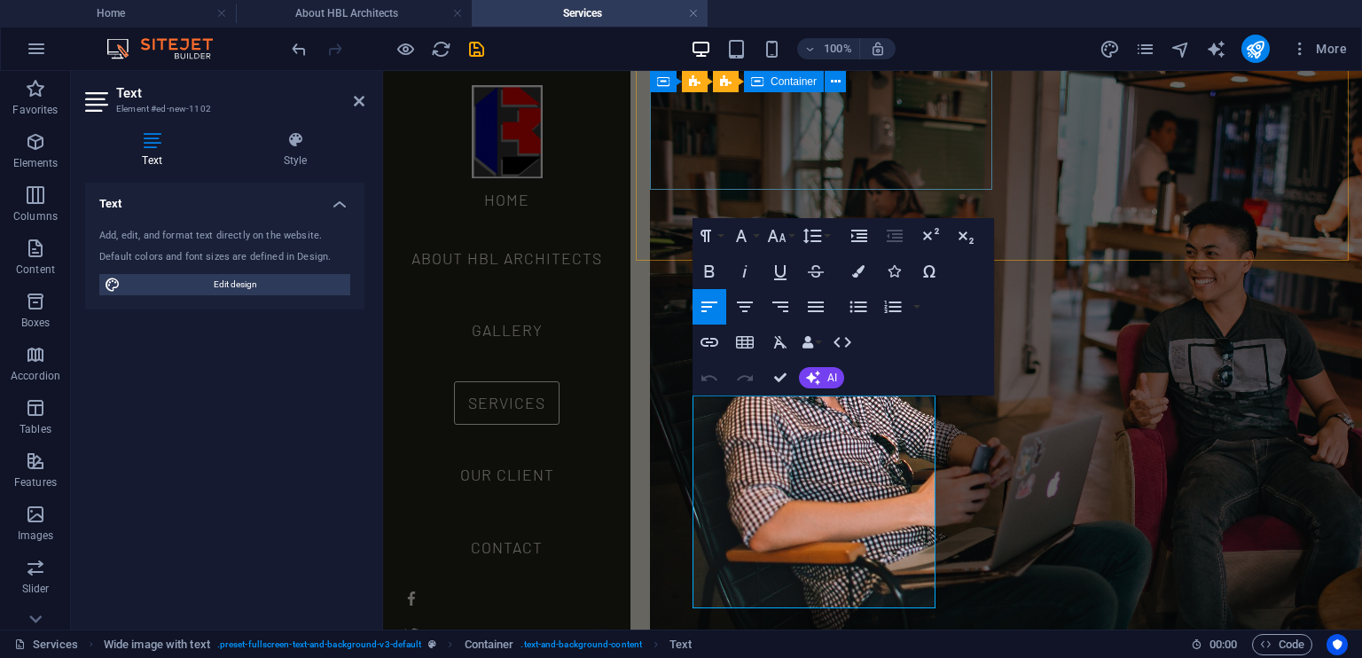
scroll to position [2012, 0]
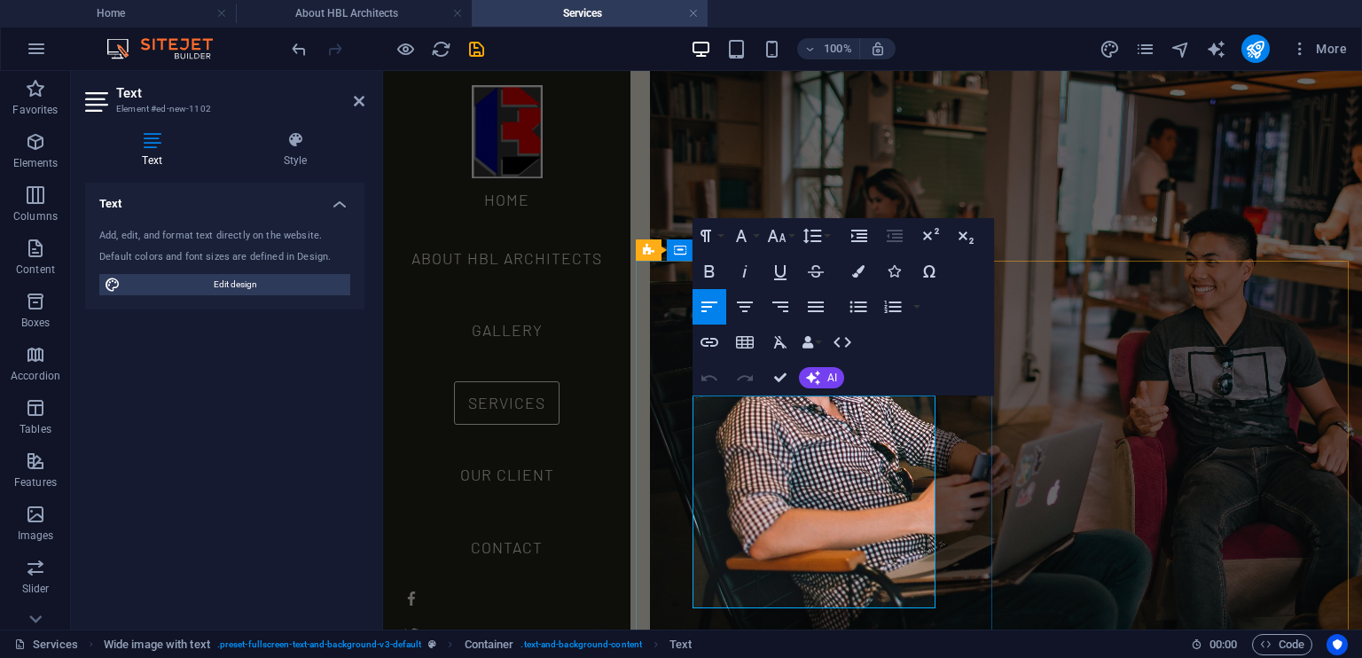
drag, startPoint x: 734, startPoint y: 312, endPoint x: 684, endPoint y: 411, distance: 111.0
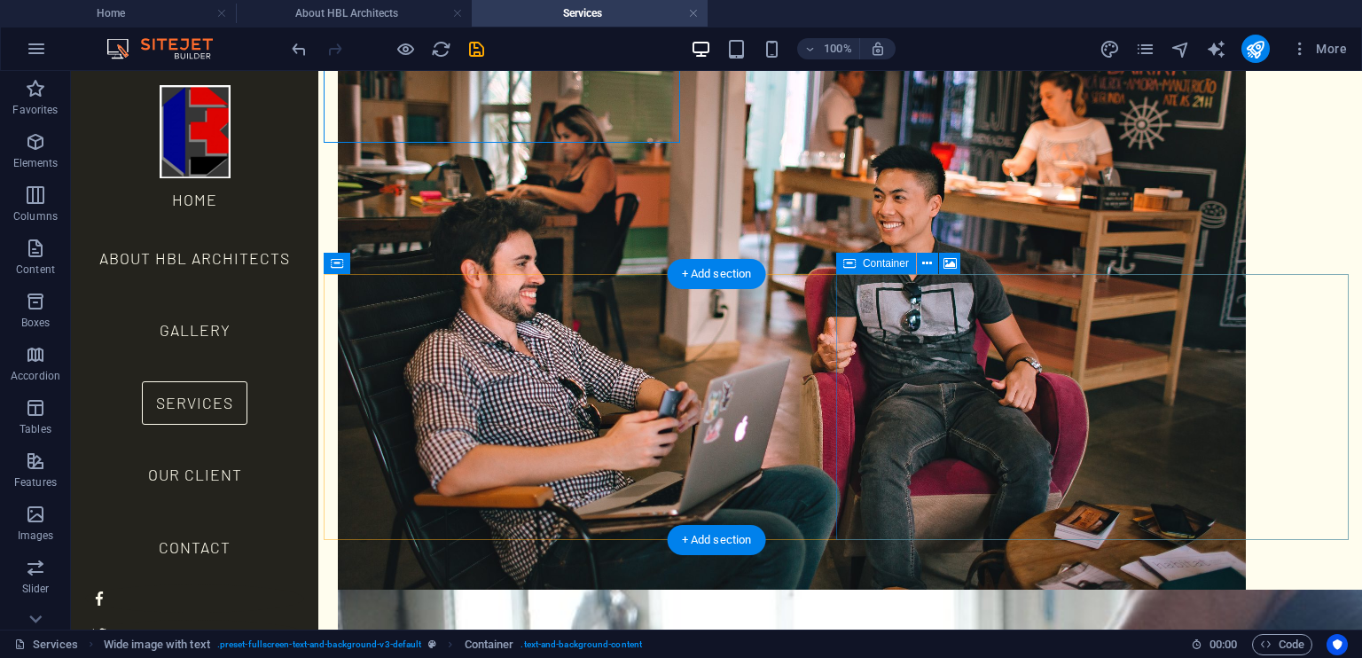
scroll to position [2406, 0]
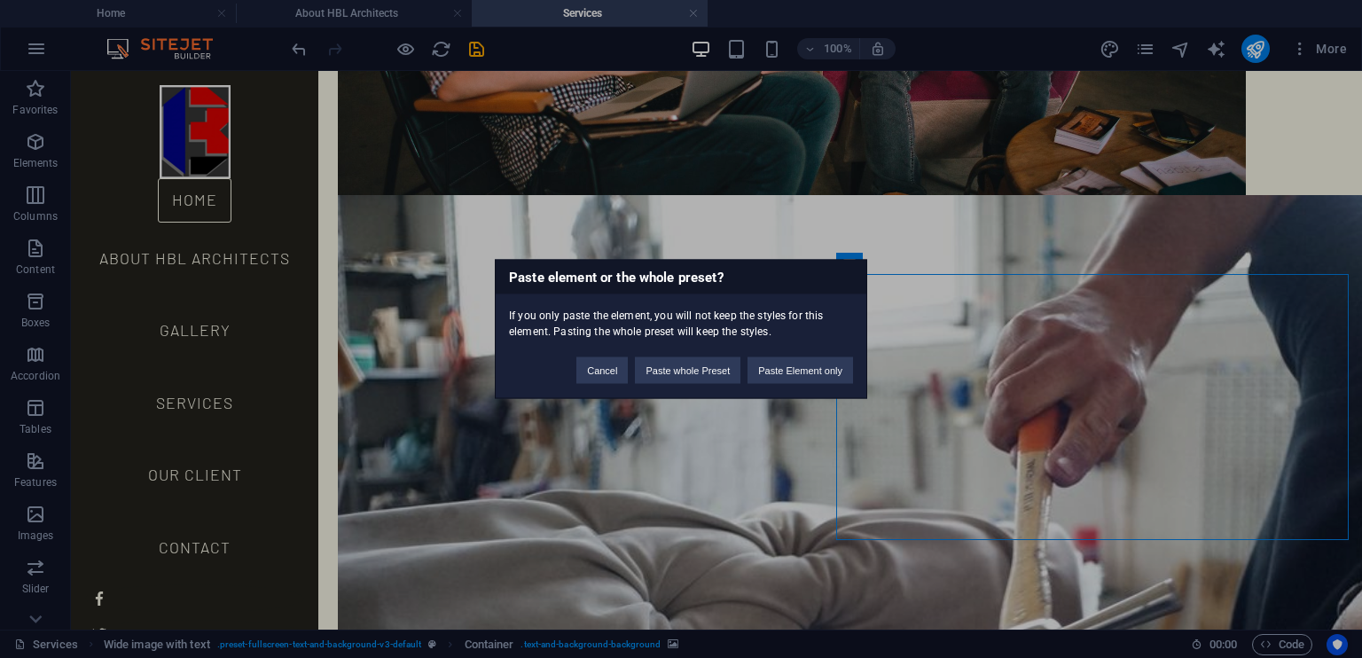
click at [997, 468] on div "Paste element or the whole preset? If you only paste the element, you will not …" at bounding box center [681, 329] width 1362 height 658
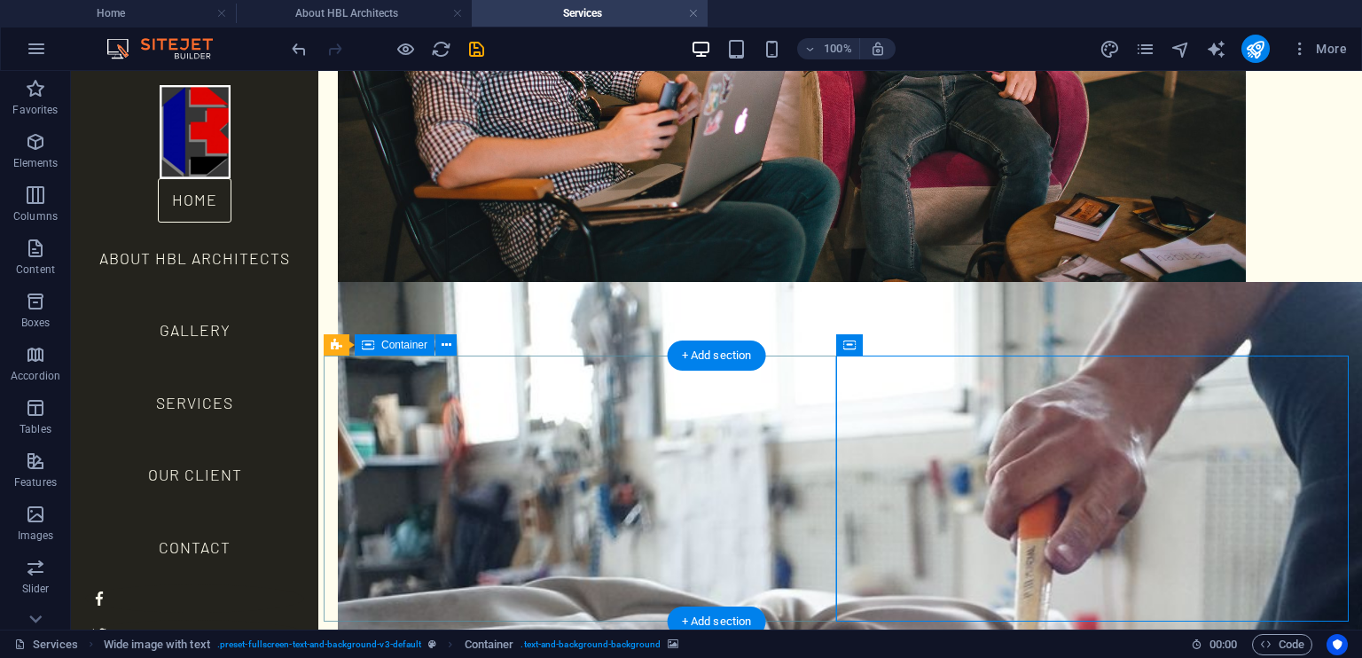
scroll to position [2313, 0]
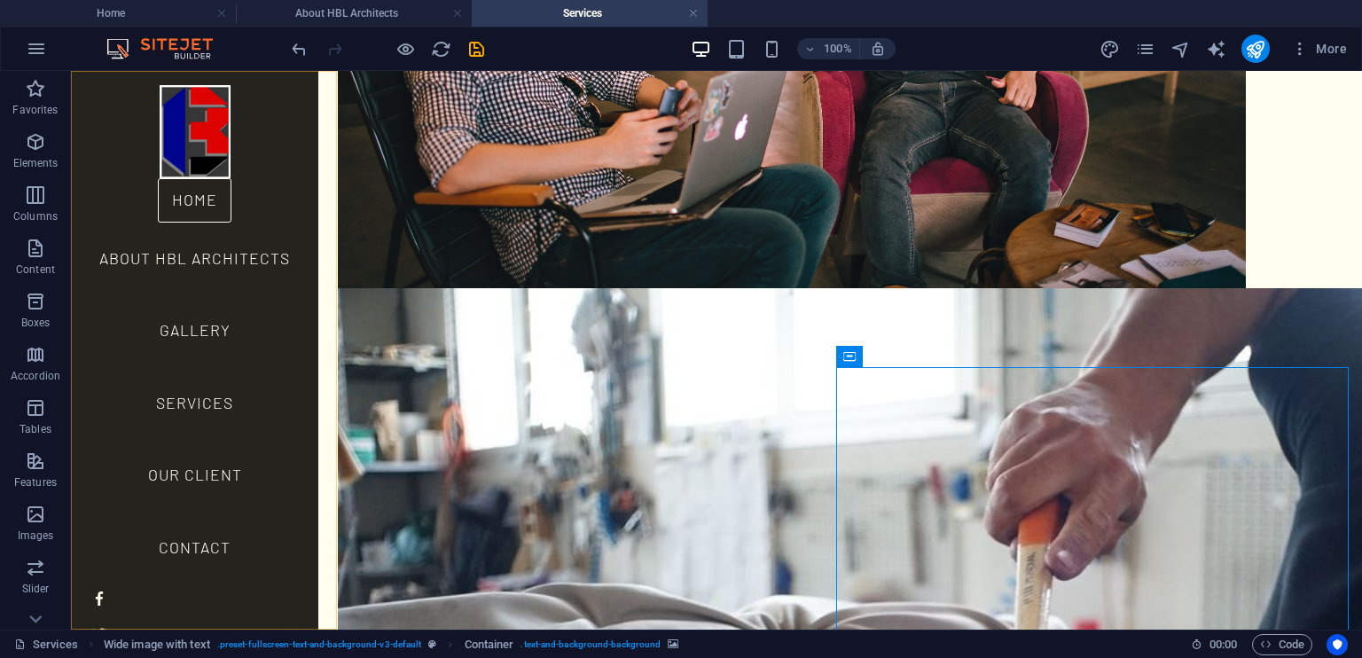
click at [212, 327] on nav "Home About HBL Architects Gallery Services Our Client Contact" at bounding box center [194, 381] width 219 height 406
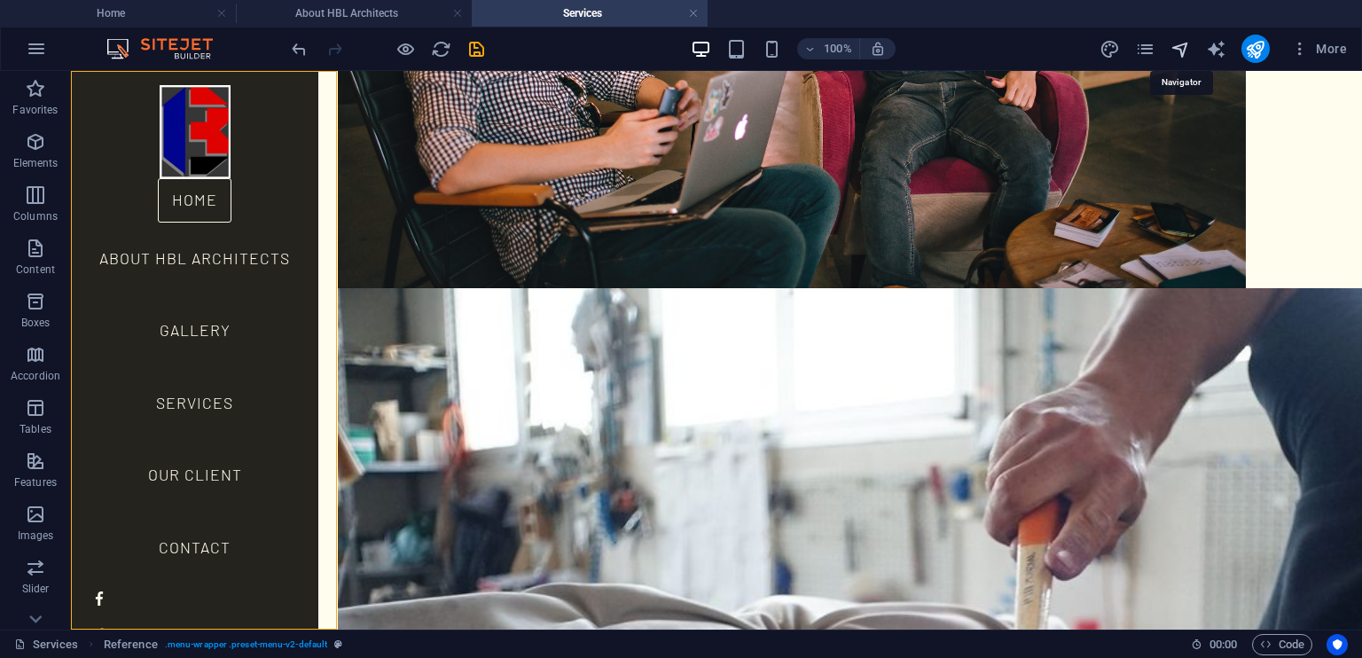
click at [1181, 49] on icon "navigator" at bounding box center [1180, 49] width 20 height 20
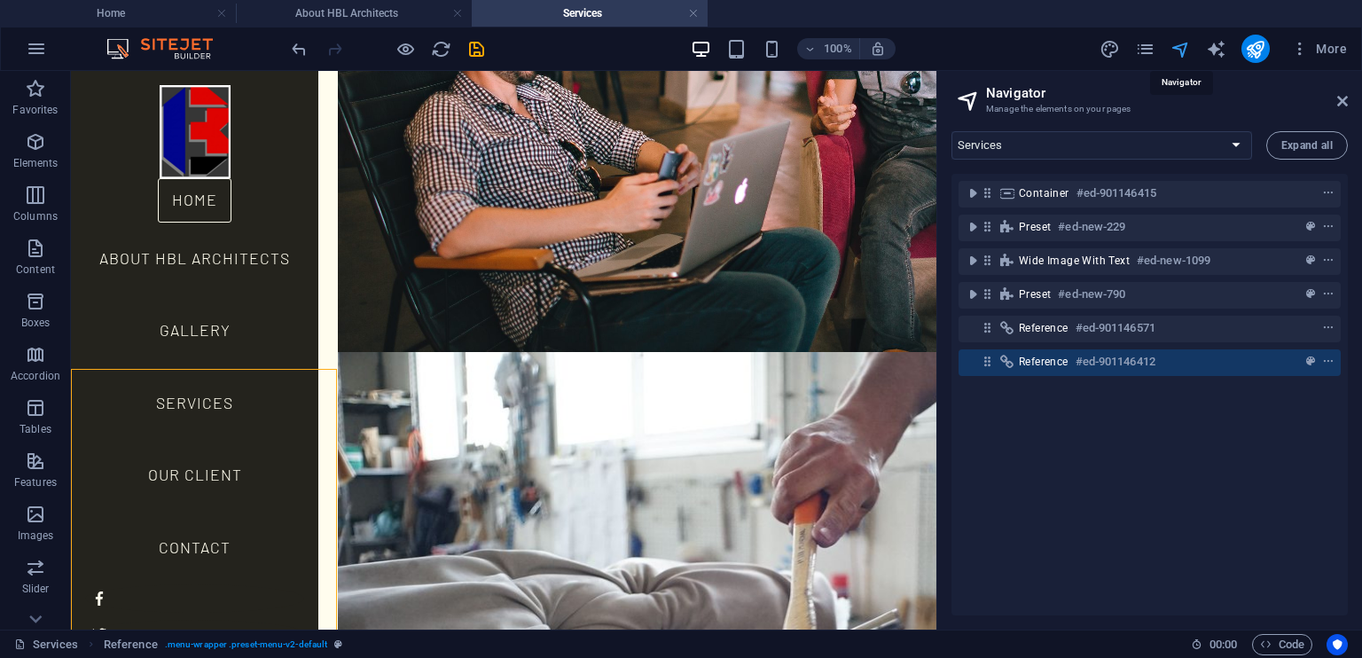
scroll to position [2015, 0]
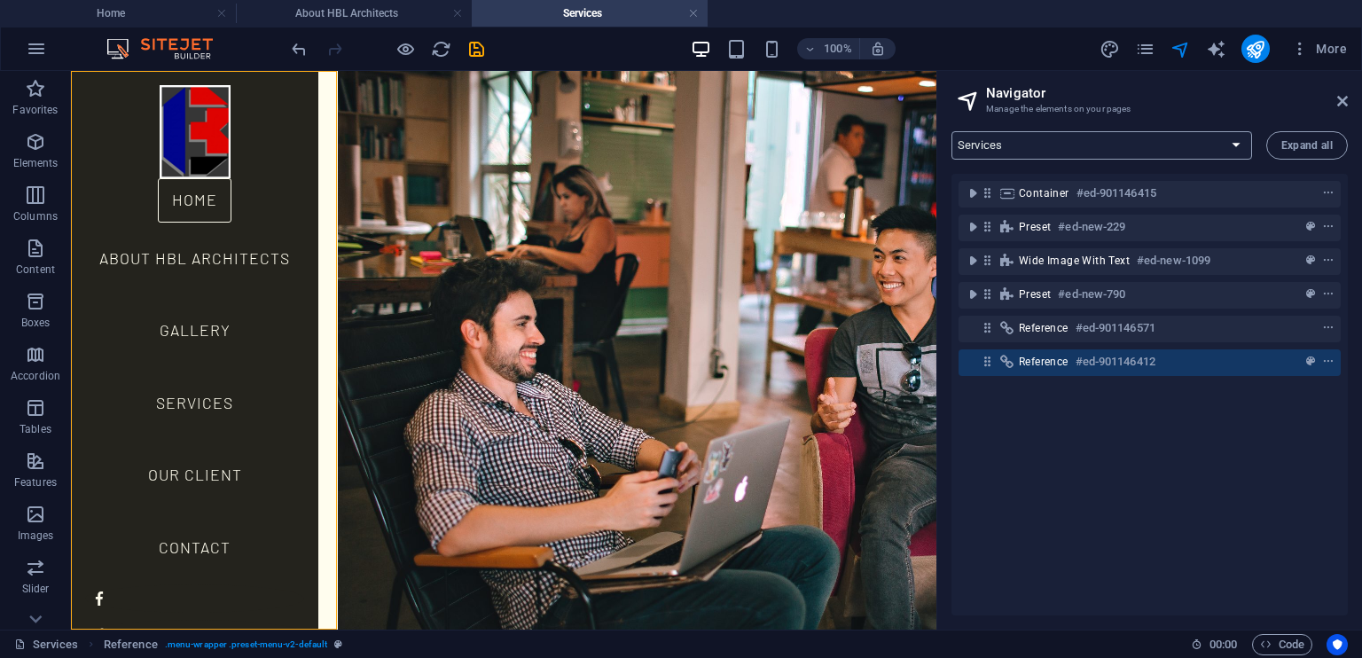
click at [1231, 143] on select "Home About HBL Architects Services Our Client Gallery Contact Legal Notice Priv…" at bounding box center [1101, 145] width 301 height 28
select select "16934479-en"
click at [951, 131] on select "Home About HBL Architects Services Our Client Gallery Contact Legal Notice Priv…" at bounding box center [1101, 145] width 301 height 28
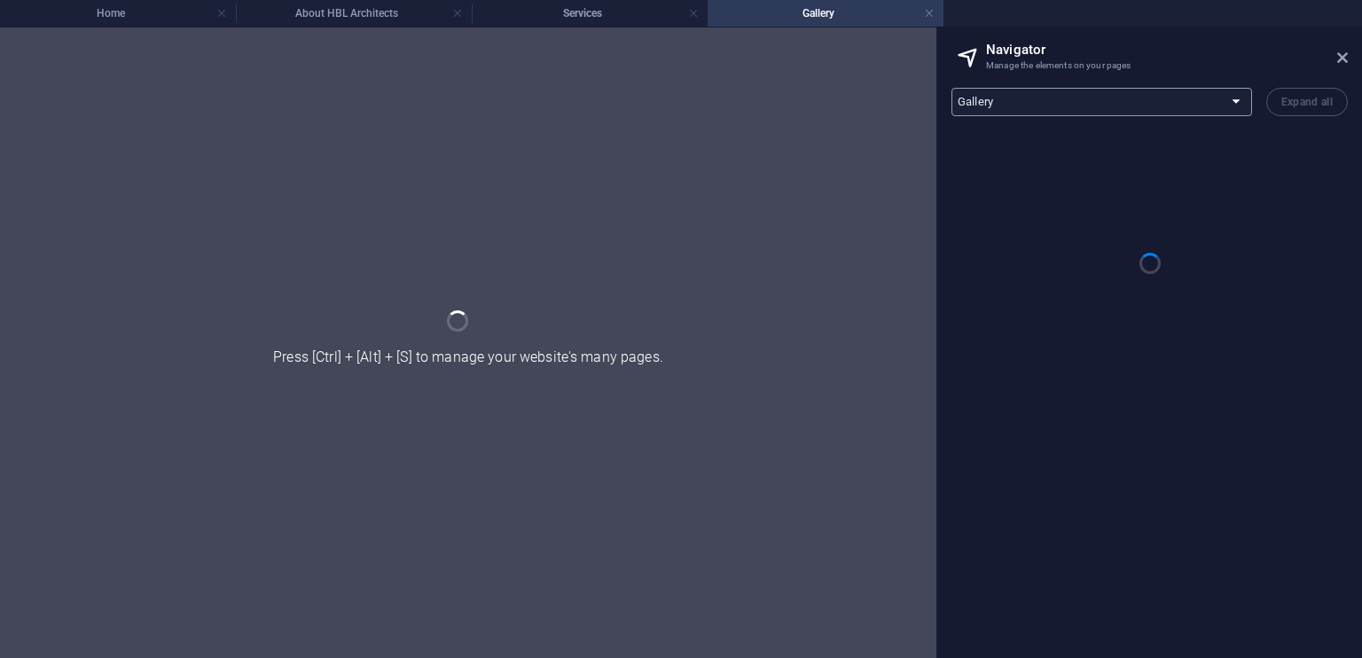
scroll to position [0, 0]
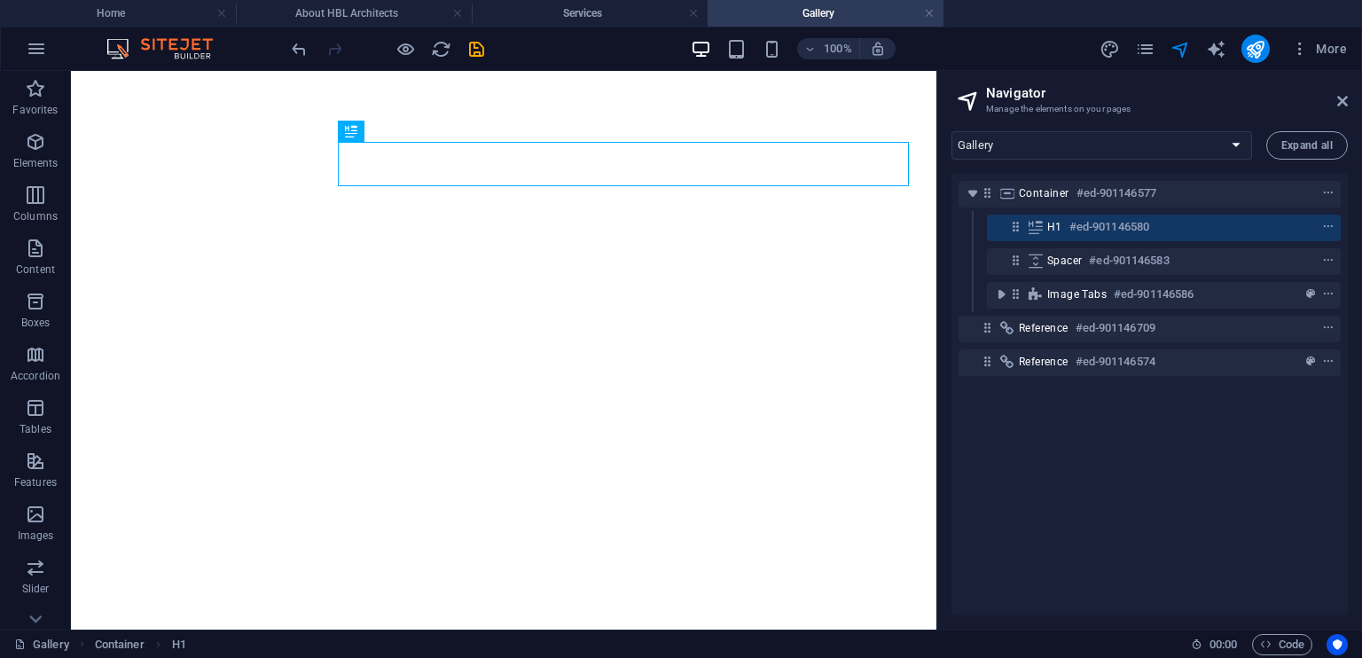
click at [1335, 106] on header "Navigator Manage the elements on your pages" at bounding box center [1151, 94] width 393 height 46
click at [1342, 102] on icon at bounding box center [1342, 101] width 11 height 14
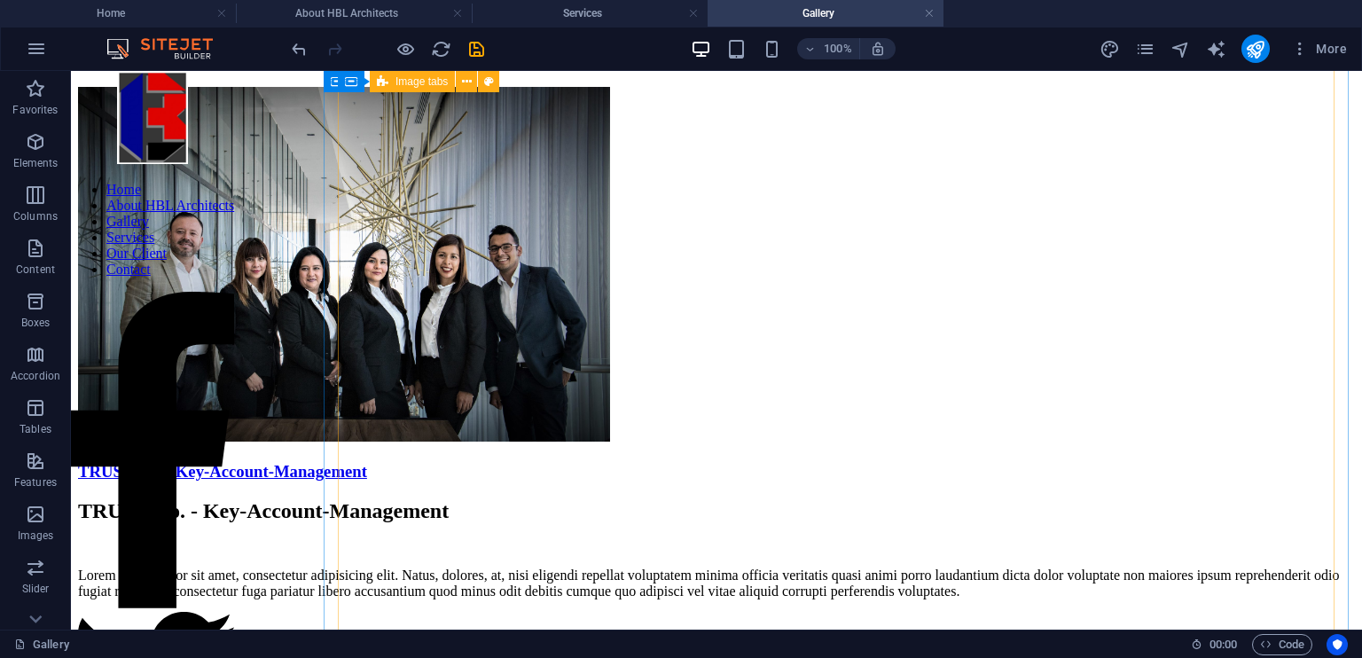
scroll to position [57, 0]
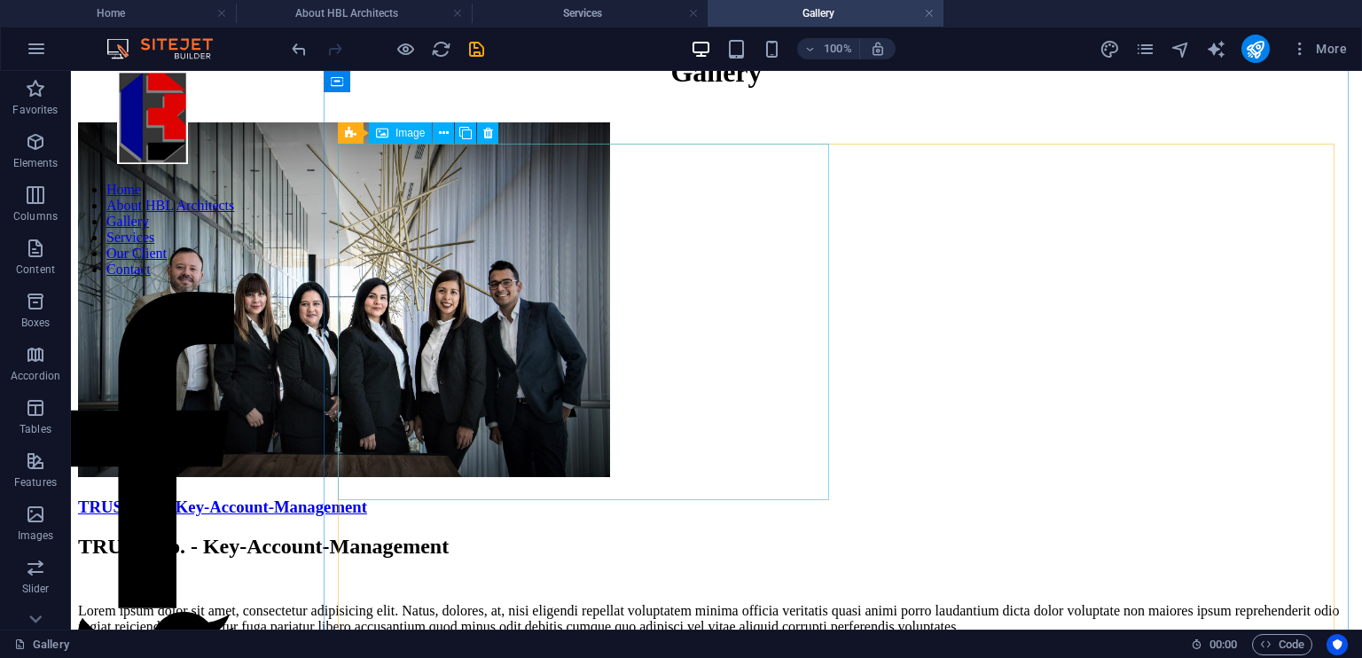
click at [592, 350] on figure "TRUST Co. - Key-Account-Management" at bounding box center [716, 319] width 1277 height 395
click at [535, 258] on figure "TRUST Co. - Key-Account-Management" at bounding box center [716, 319] width 1277 height 395
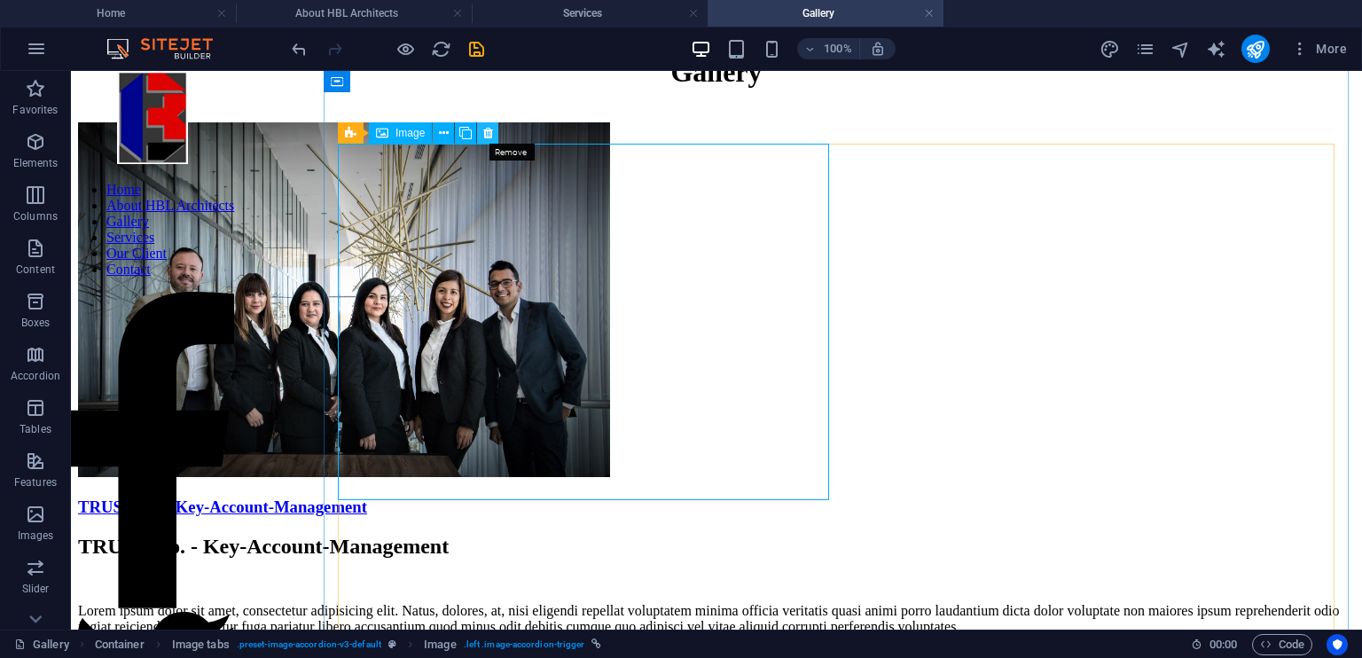
click at [487, 134] on icon at bounding box center [488, 133] width 10 height 19
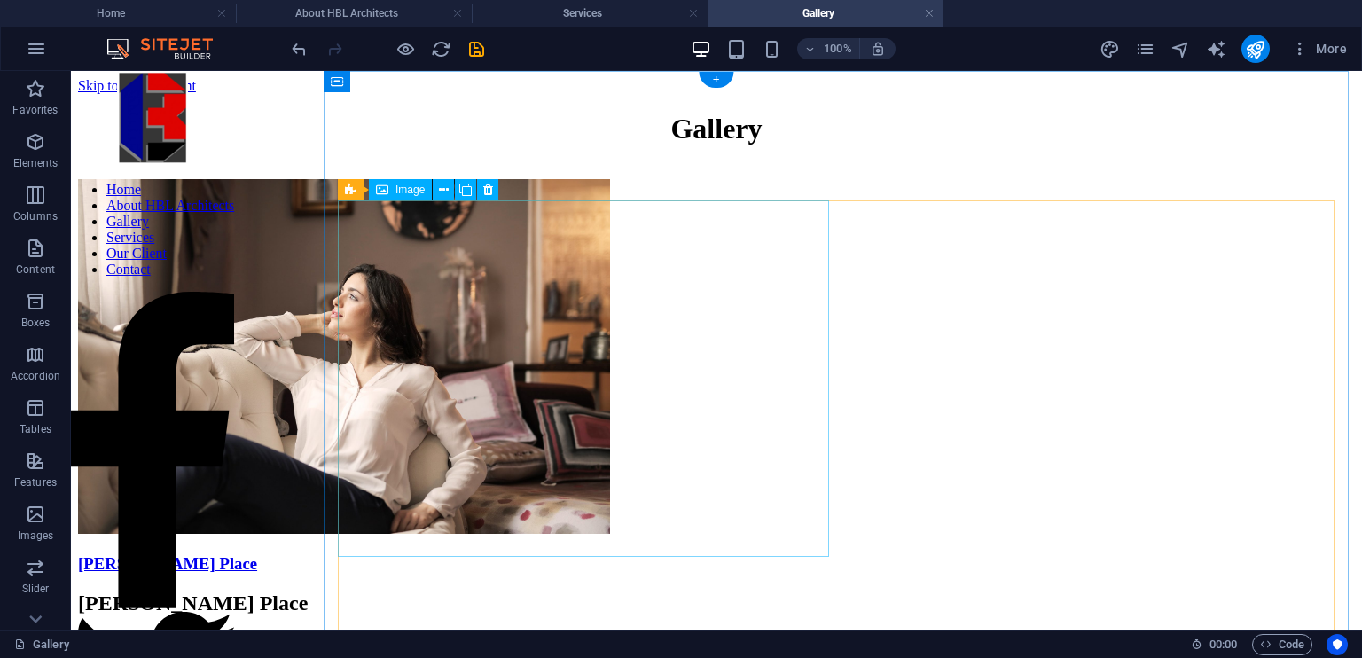
scroll to position [4, 0]
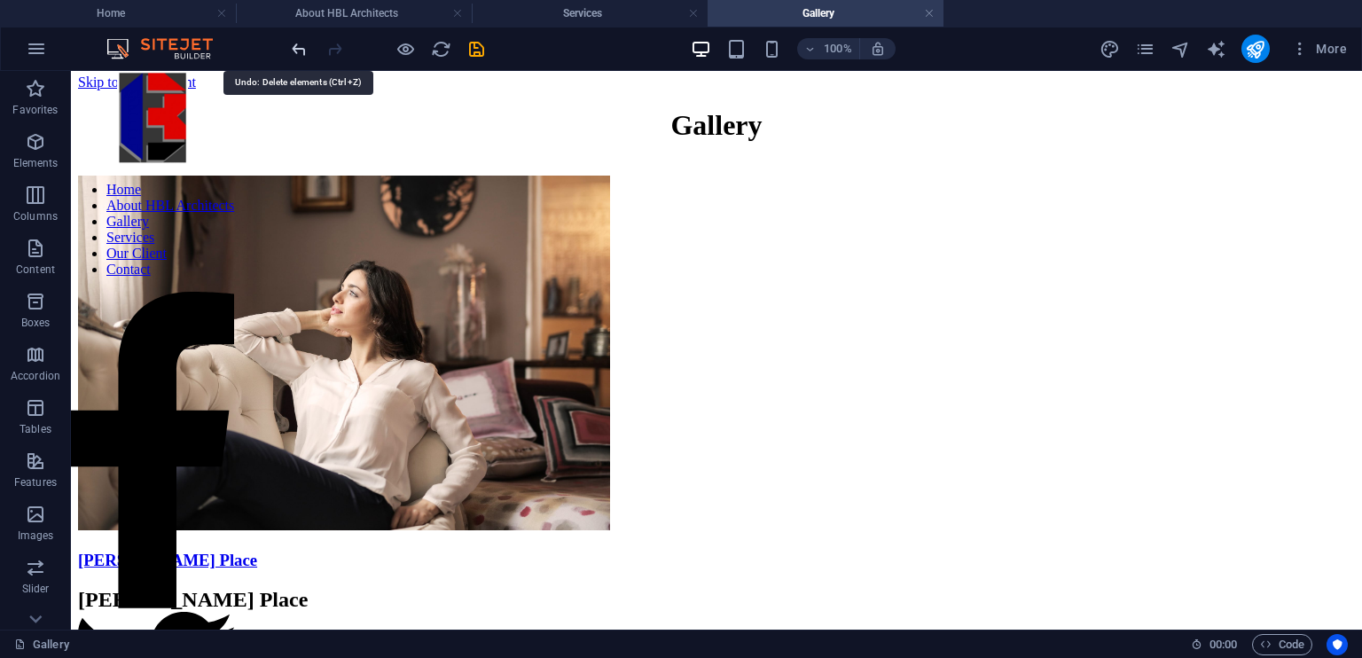
click at [295, 39] on icon "undo" at bounding box center [299, 49] width 20 height 20
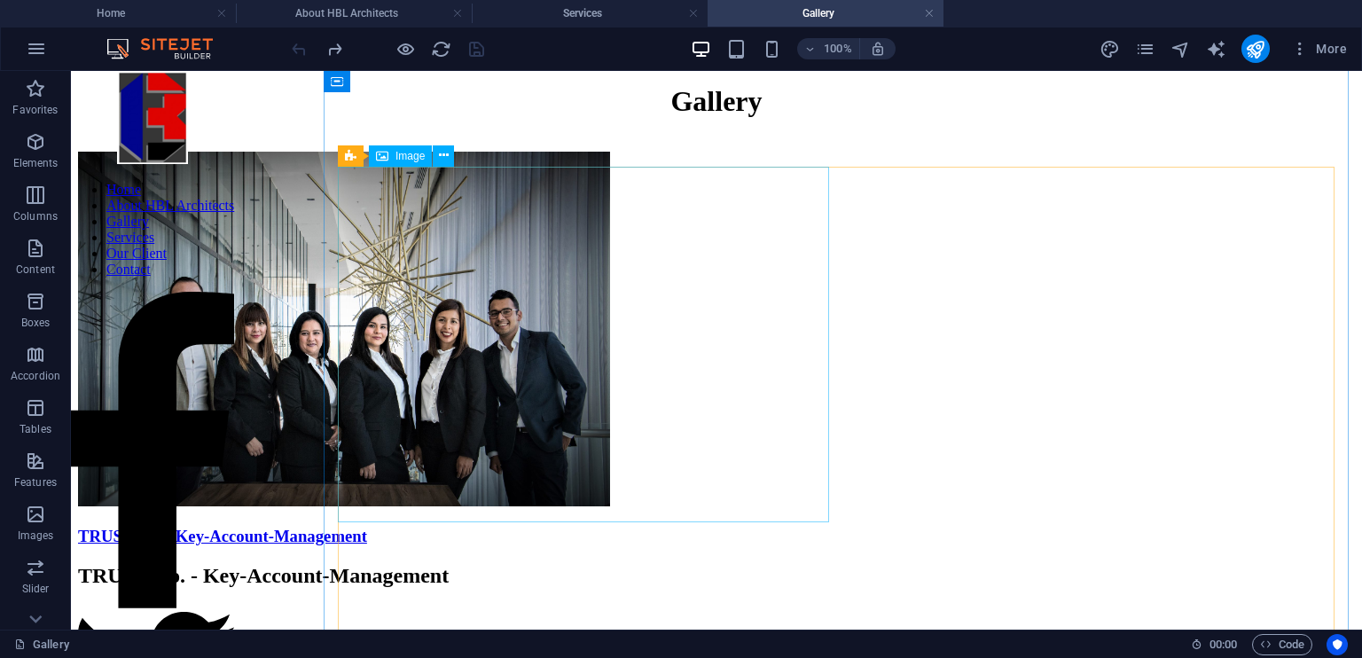
scroll to position [23, 0]
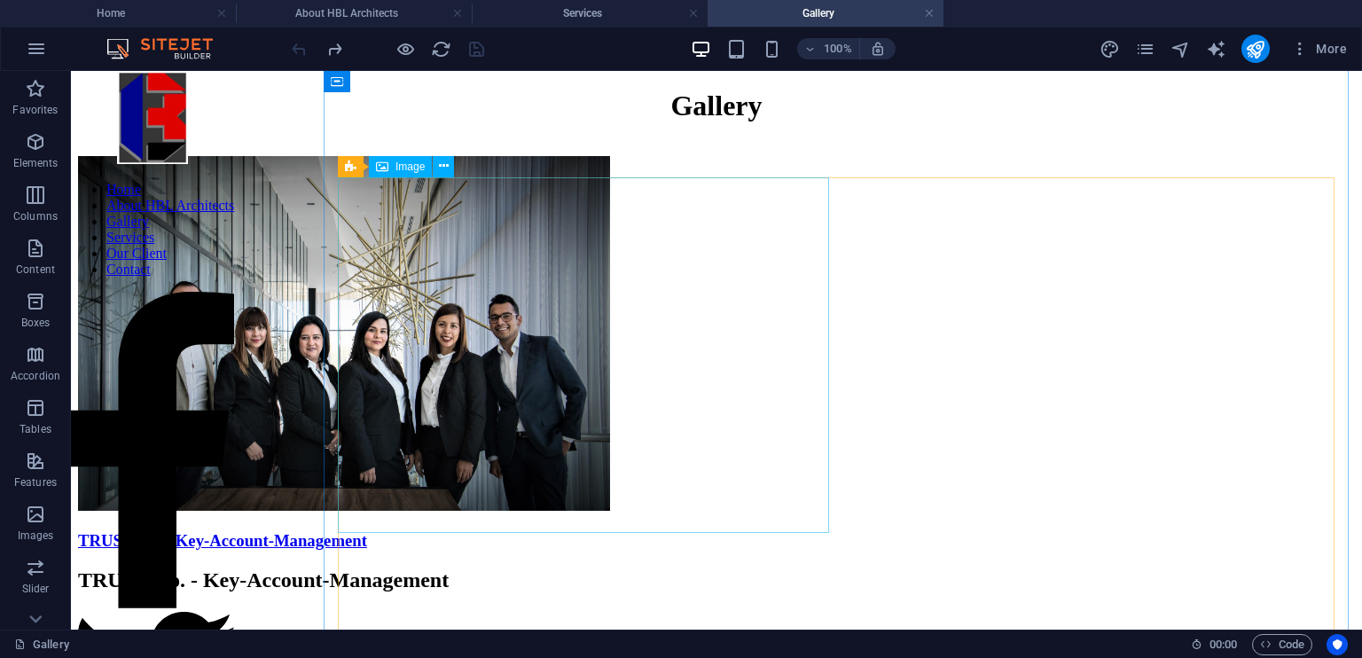
click at [615, 341] on figure "TRUST Co. - Key-Account-Management" at bounding box center [716, 353] width 1277 height 395
click at [442, 166] on icon at bounding box center [444, 166] width 10 height 19
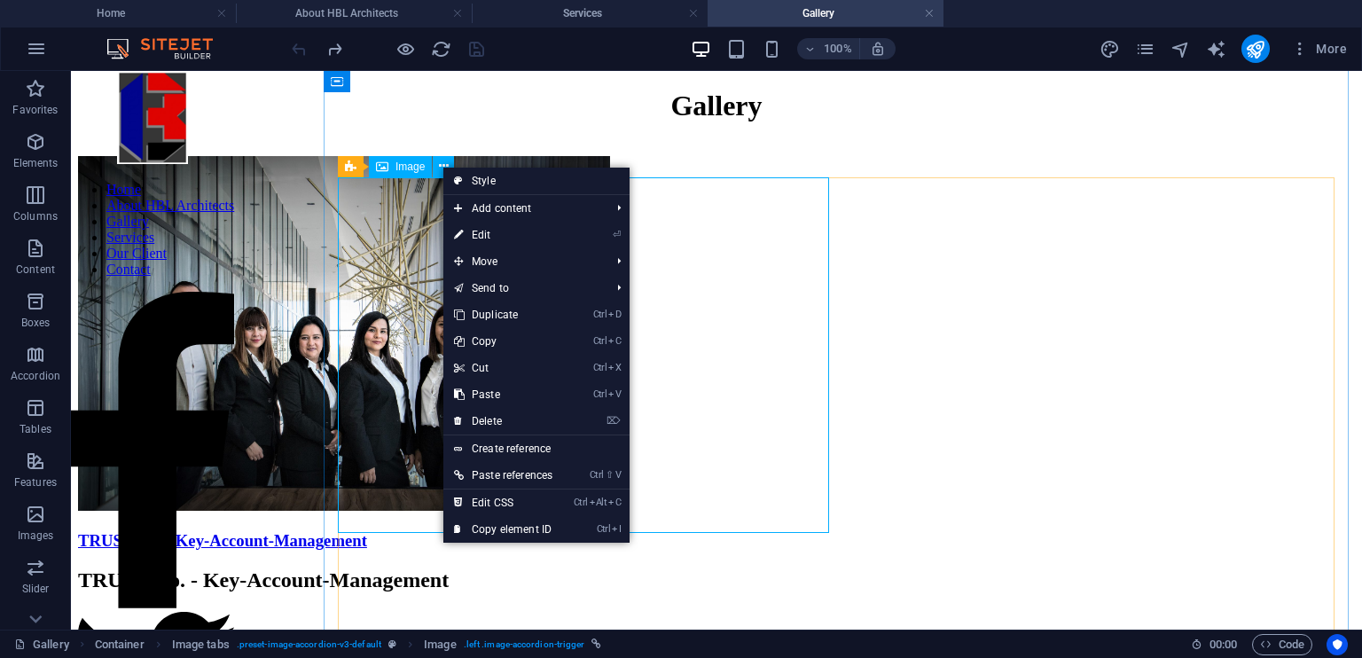
click at [403, 167] on span "Image" at bounding box center [409, 166] width 29 height 11
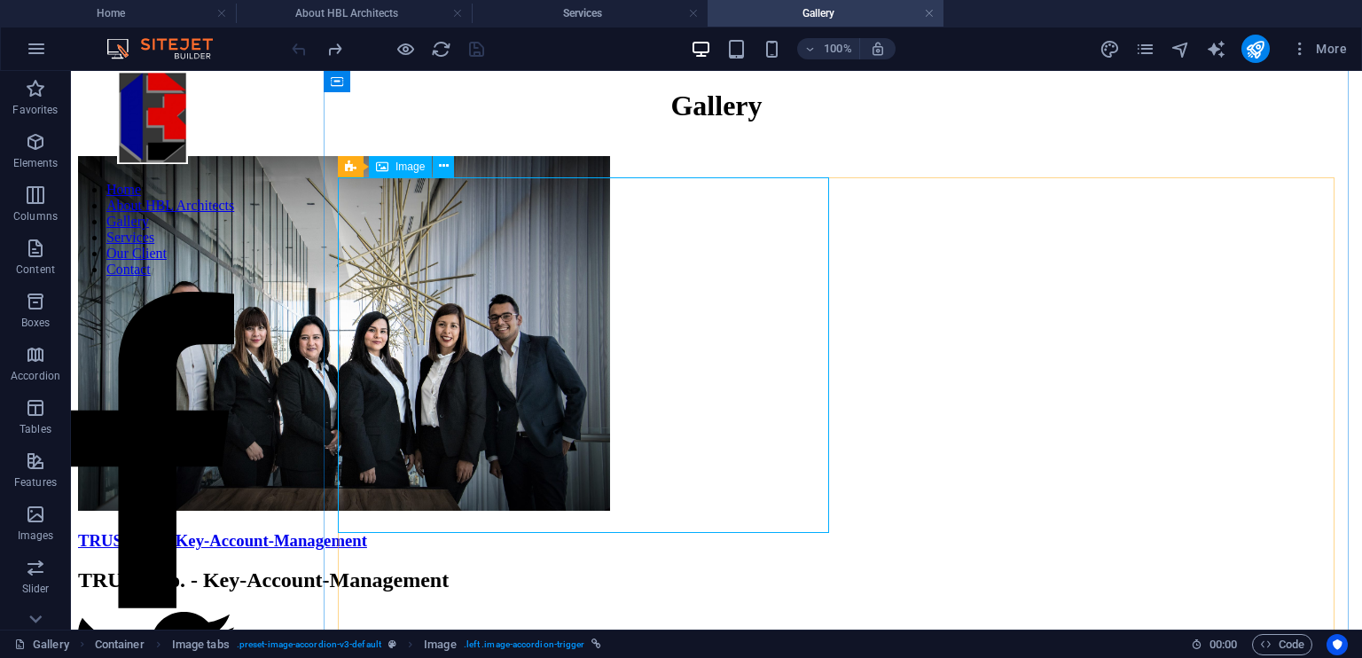
click at [399, 173] on div "Image" at bounding box center [400, 166] width 63 height 21
click at [437, 262] on figure "TRUST Co. - Key-Account-Management" at bounding box center [716, 353] width 1277 height 395
select select "px"
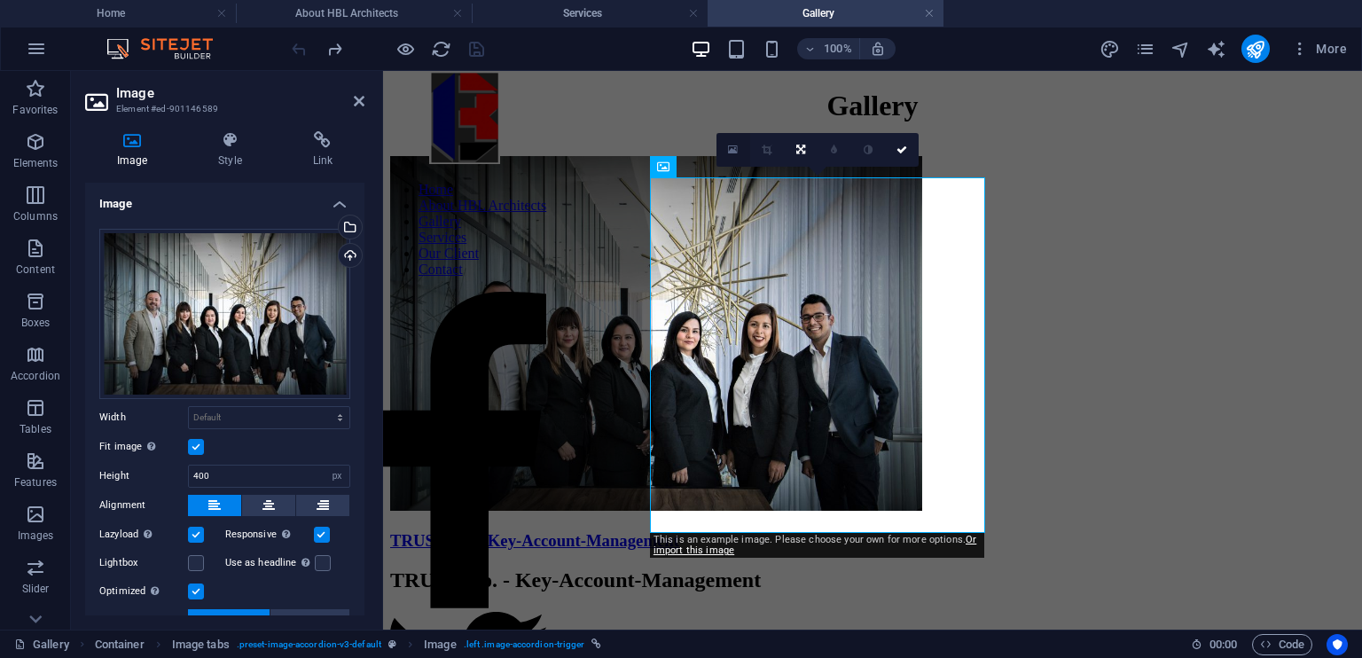
click at [732, 144] on icon at bounding box center [733, 150] width 10 height 12
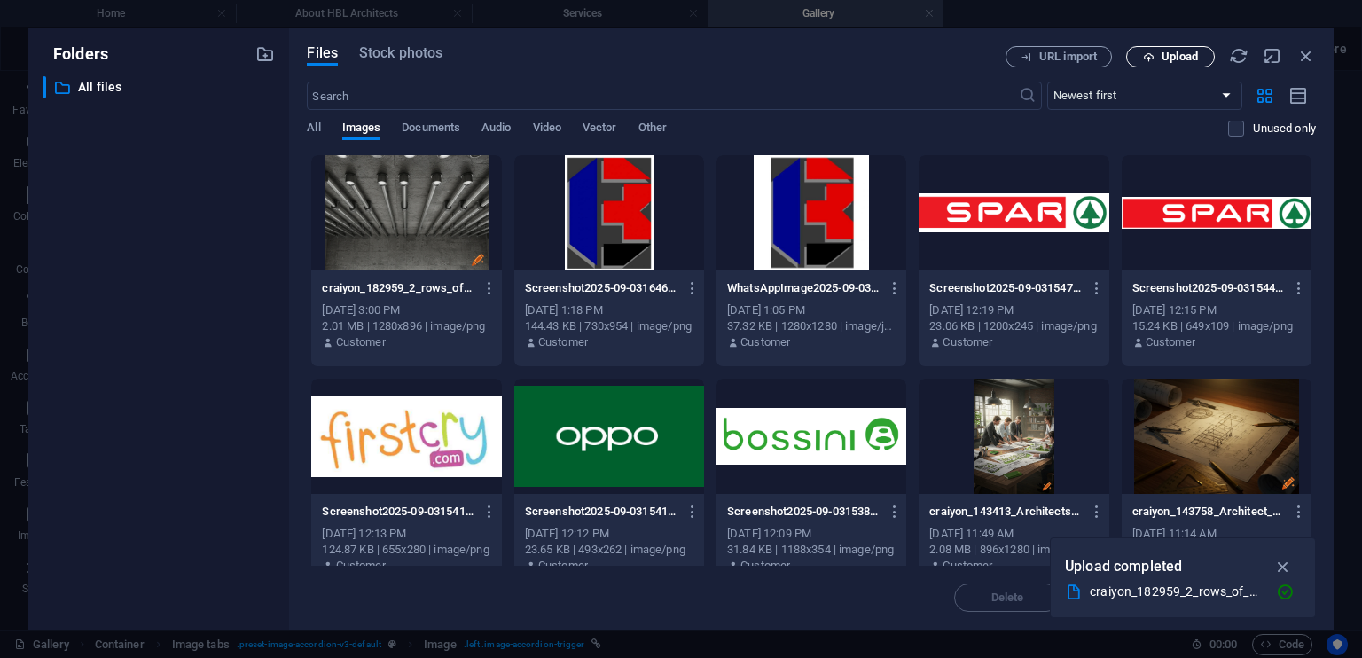
click at [1158, 62] on span "Upload" at bounding box center [1170, 57] width 73 height 12
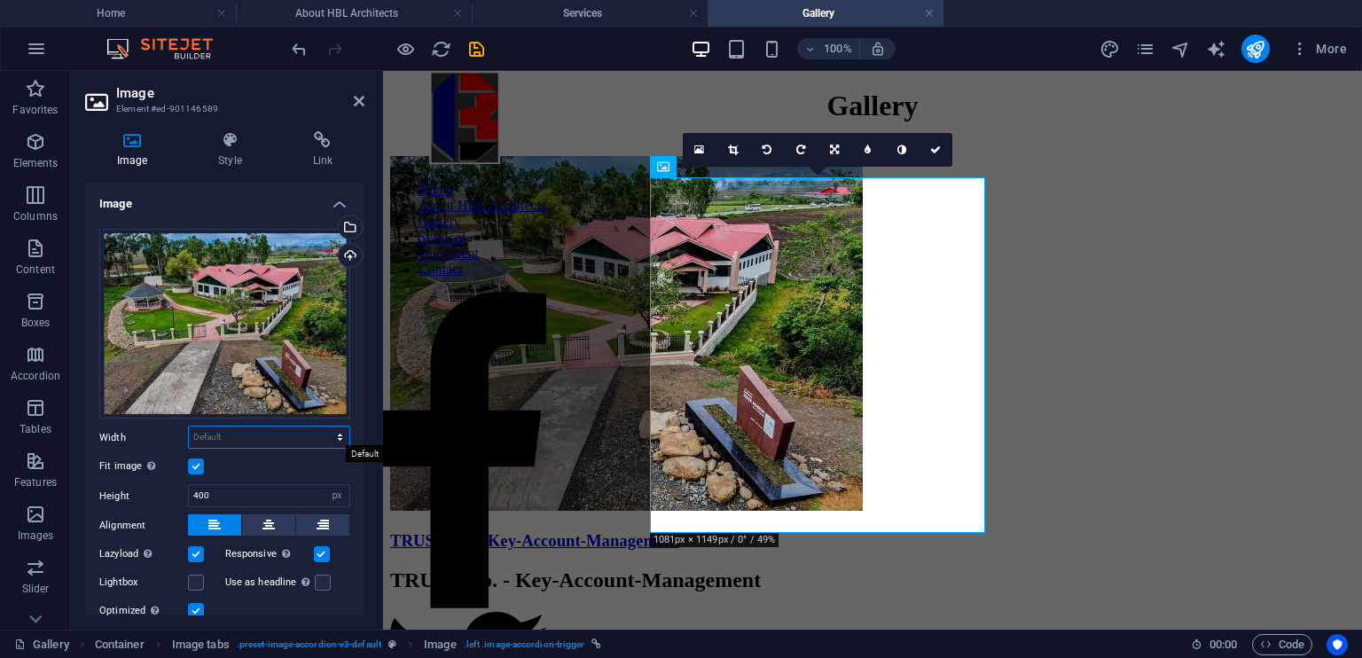
click at [332, 435] on select "Default auto px rem % em vh vw" at bounding box center [269, 436] width 160 height 21
click at [189, 426] on select "Default auto px rem % em vh vw" at bounding box center [269, 436] width 160 height 21
select select "DISABLED_OPTION_VALUE"
click at [195, 465] on label at bounding box center [196, 466] width 16 height 16
click at [0, 0] on input "Fit image Automatically fit image to a fixed width and height" at bounding box center [0, 0] width 0 height 0
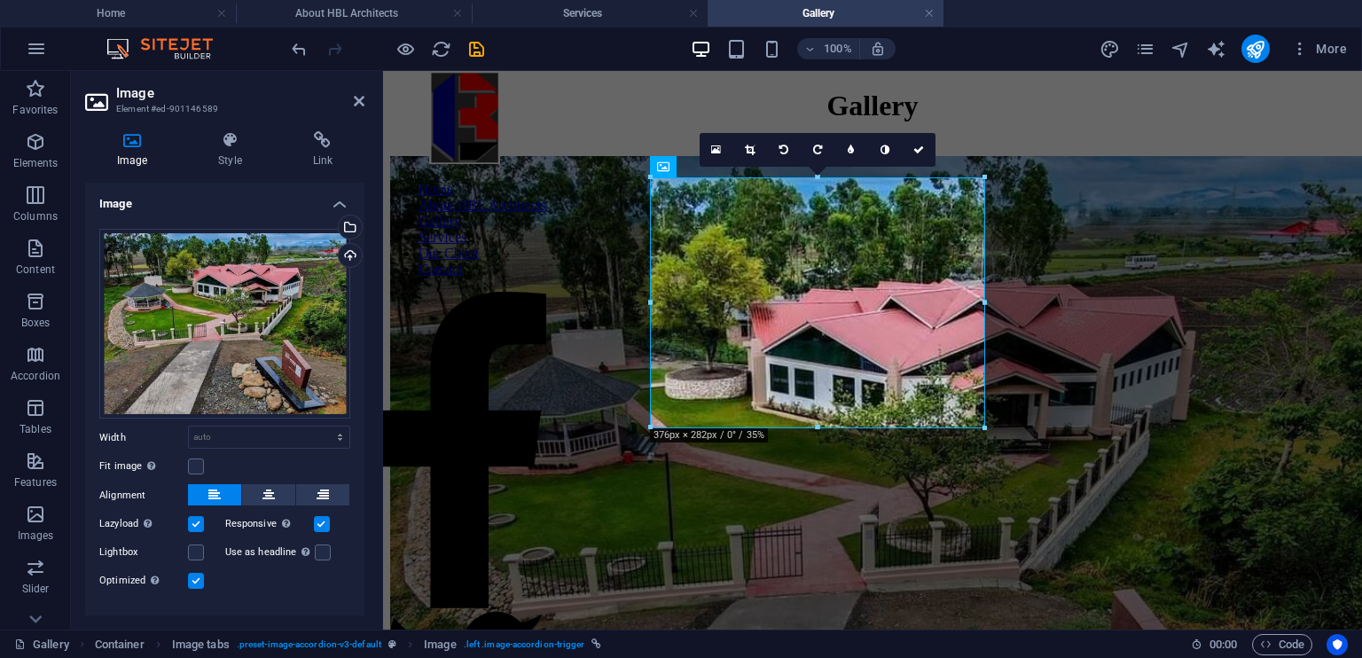
scroll to position [29, 0]
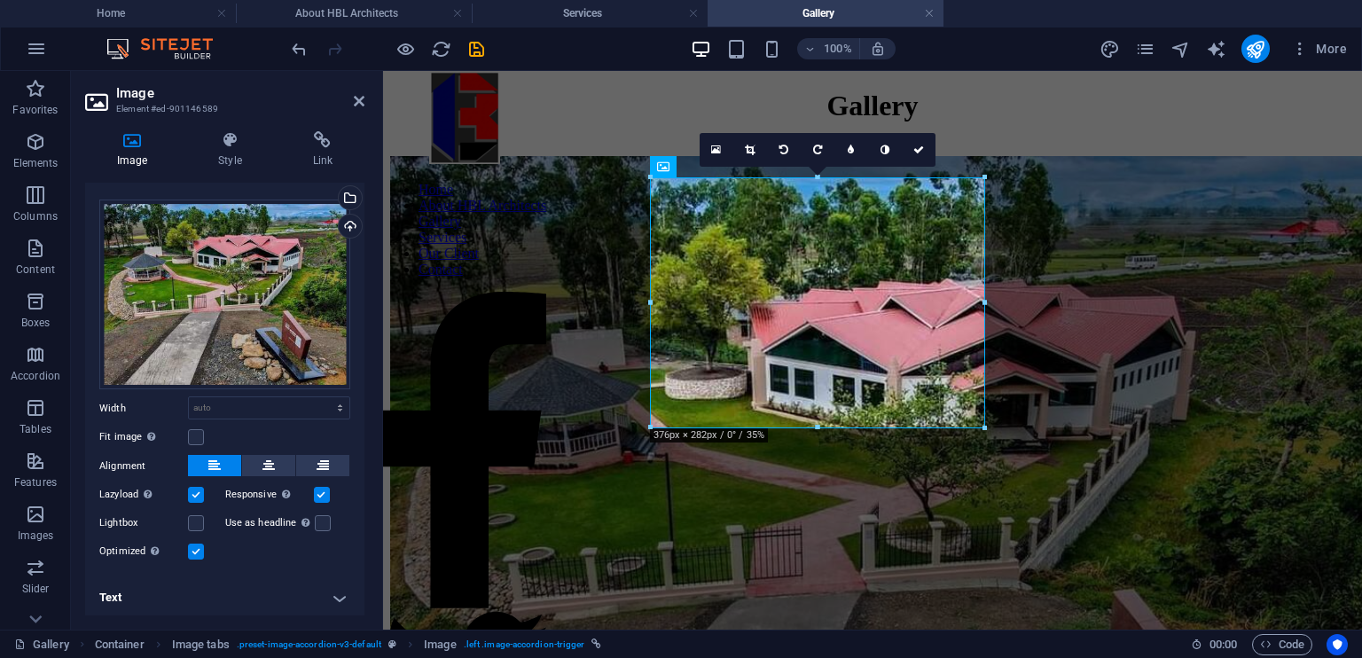
click at [316, 489] on label at bounding box center [322, 495] width 16 height 16
click at [0, 0] on input "Responsive Automatically load retina image and smartphone optimized sizes." at bounding box center [0, 0] width 0 height 0
click at [316, 489] on label at bounding box center [322, 495] width 16 height 16
click at [0, 0] on input "Responsive Automatically load retina image and smartphone optimized sizes." at bounding box center [0, 0] width 0 height 0
click at [361, 98] on icon at bounding box center [359, 101] width 11 height 14
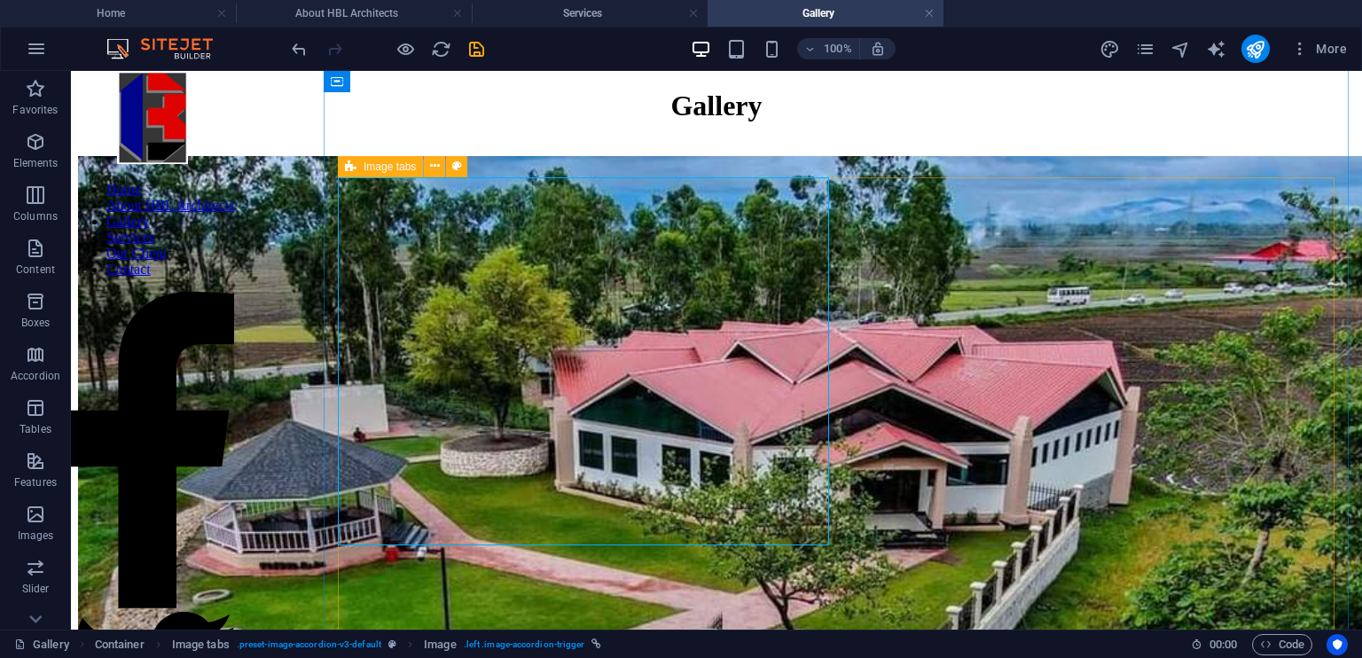
click at [674, 338] on figure "TRUST Co. - Key-Account-Management" at bounding box center [716, 660] width 1277 height 1008
click at [567, 435] on figure "TRUST Co. - Key-Account-Management" at bounding box center [716, 660] width 1277 height 1008
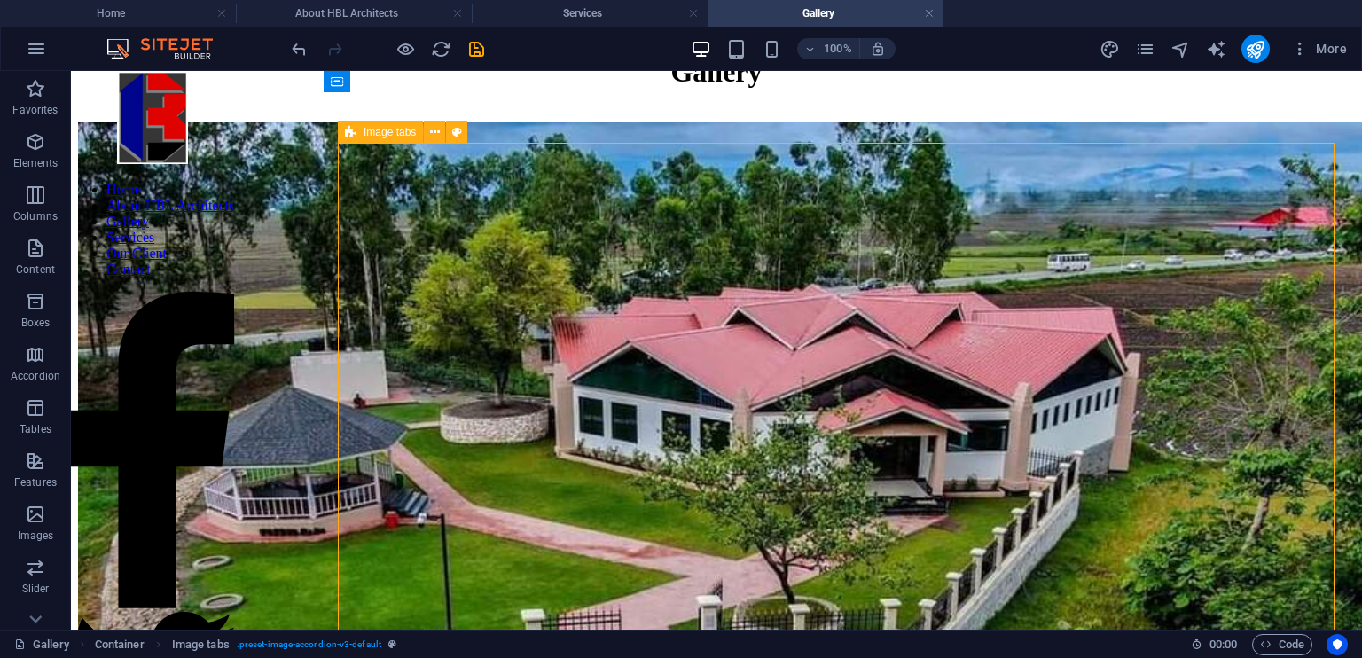
scroll to position [59, 0]
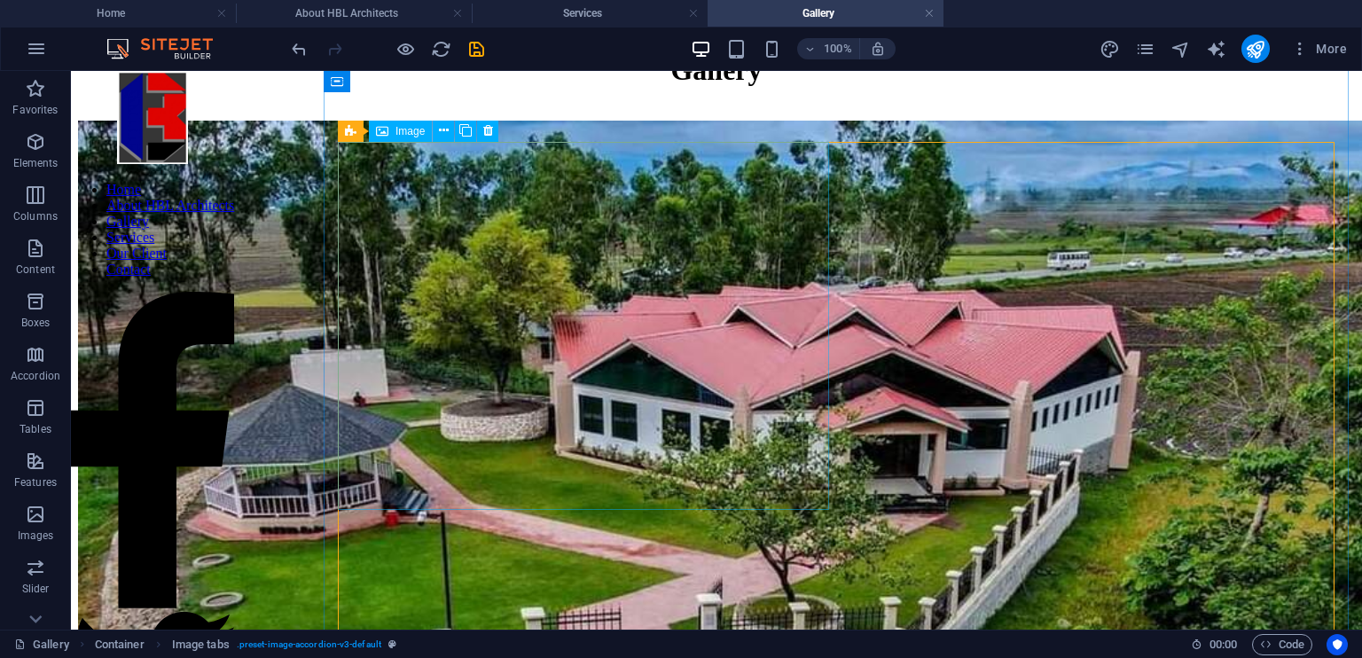
click at [429, 330] on figure "TRUST Co. - Key-Account-Management" at bounding box center [716, 625] width 1277 height 1008
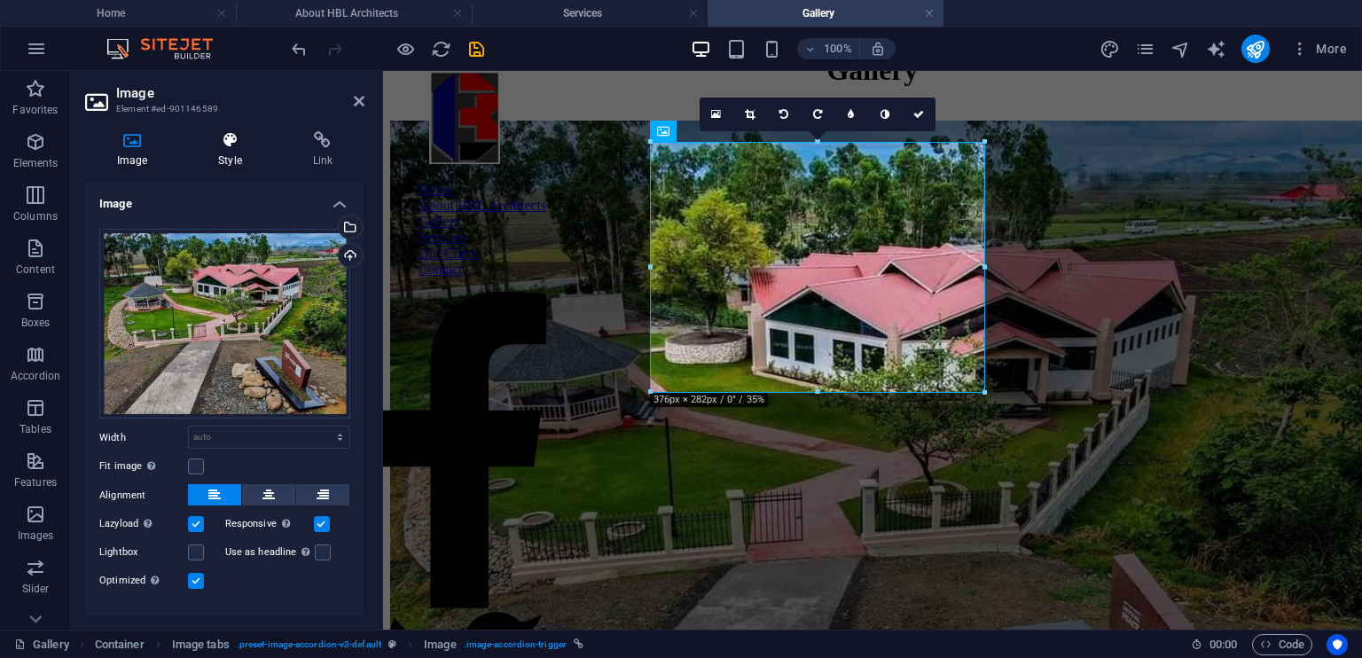
click at [230, 145] on icon at bounding box center [229, 140] width 87 height 18
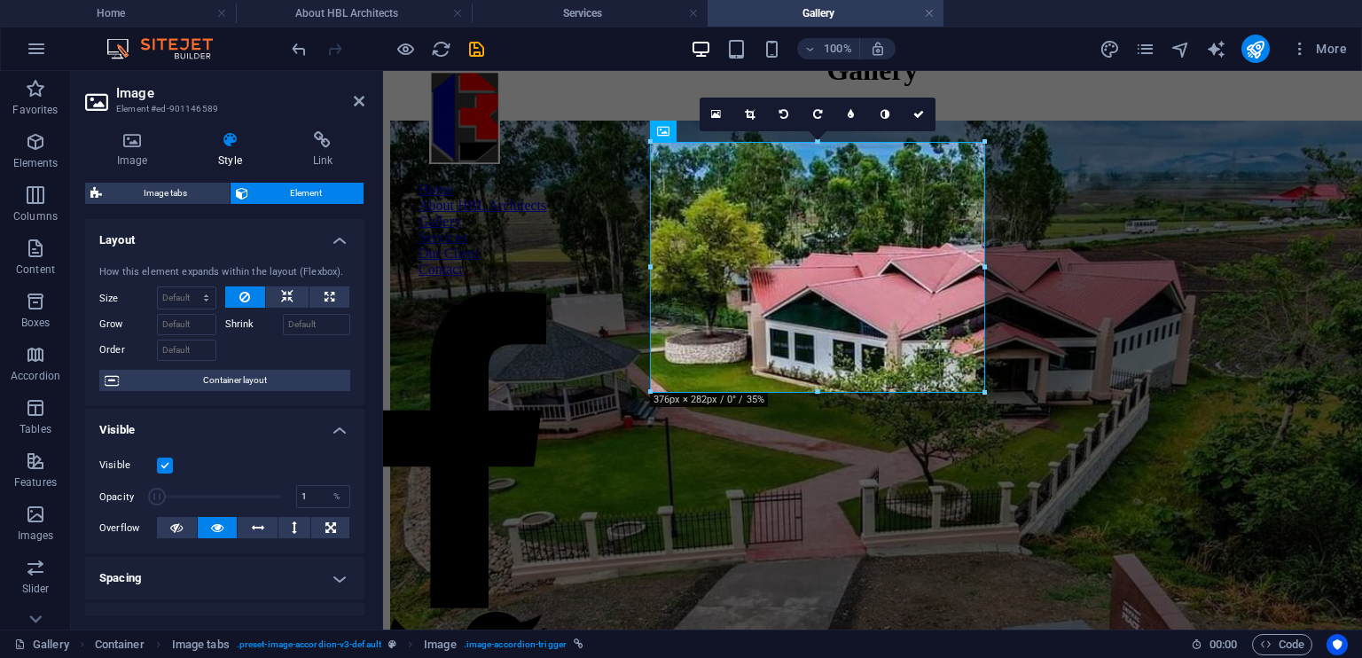
drag, startPoint x: 264, startPoint y: 497, endPoint x: 126, endPoint y: 492, distance: 138.4
click at [126, 492] on div "Opacity 1 %" at bounding box center [224, 496] width 251 height 27
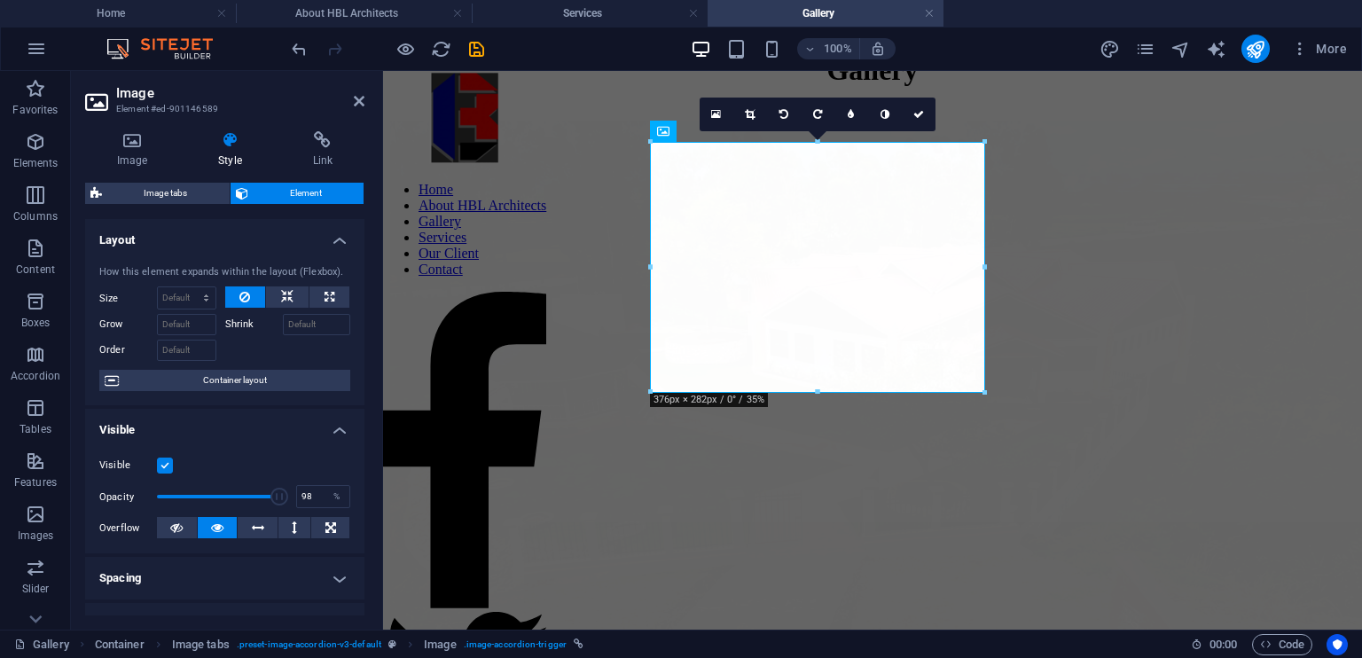
type input "100"
drag, startPoint x: 158, startPoint y: 496, endPoint x: 333, endPoint y: 504, distance: 175.8
click at [333, 504] on div "Opacity 100 %" at bounding box center [224, 496] width 251 height 27
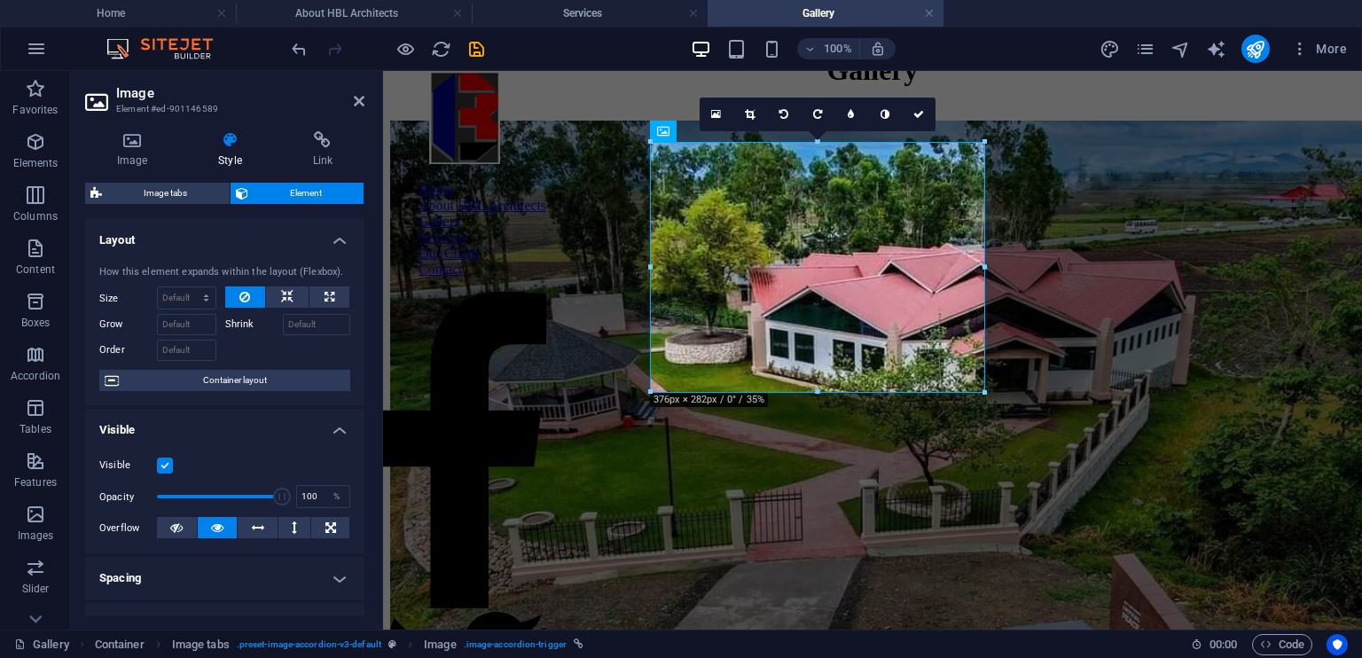
click at [164, 460] on label at bounding box center [165, 465] width 16 height 16
click at [0, 0] on input "Visible" at bounding box center [0, 0] width 0 height 0
click at [164, 460] on label at bounding box center [165, 465] width 16 height 16
click at [0, 0] on input "Visible" at bounding box center [0, 0] width 0 height 0
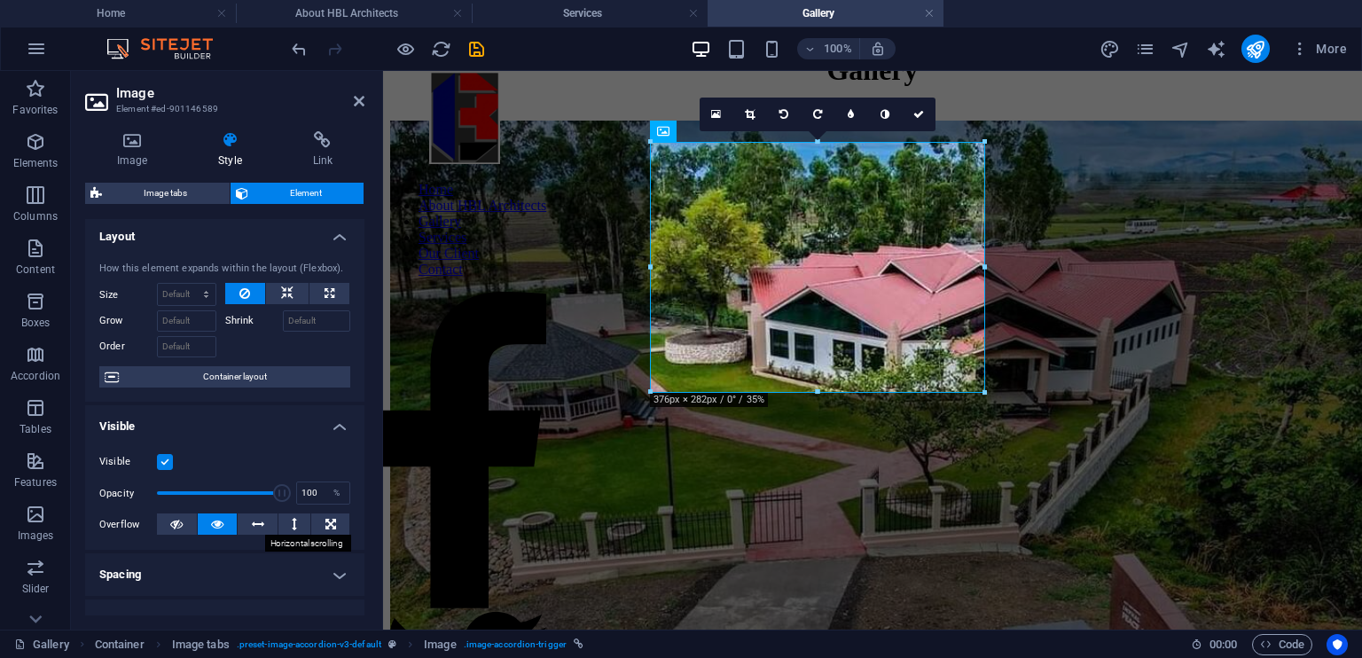
scroll to position [0, 0]
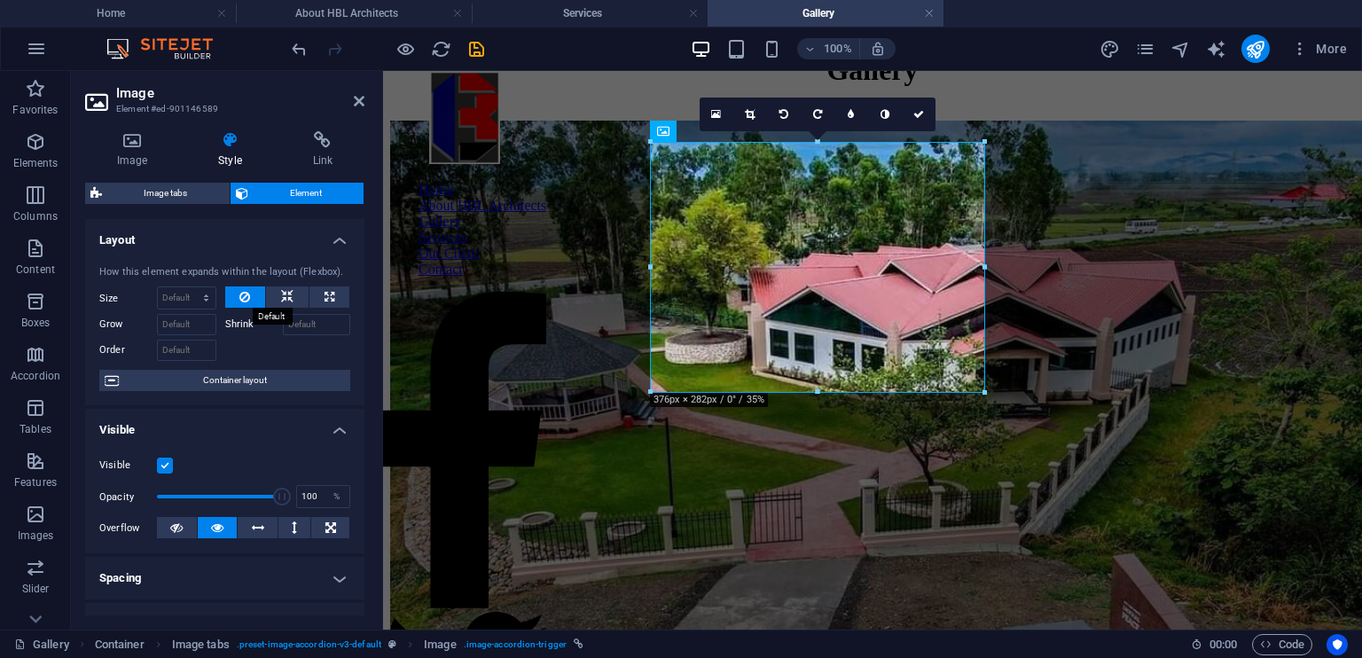
click at [244, 295] on icon at bounding box center [244, 296] width 11 height 21
click at [291, 298] on icon at bounding box center [287, 296] width 12 height 21
click at [326, 294] on icon at bounding box center [330, 296] width 10 height 21
type input "100"
select select "%"
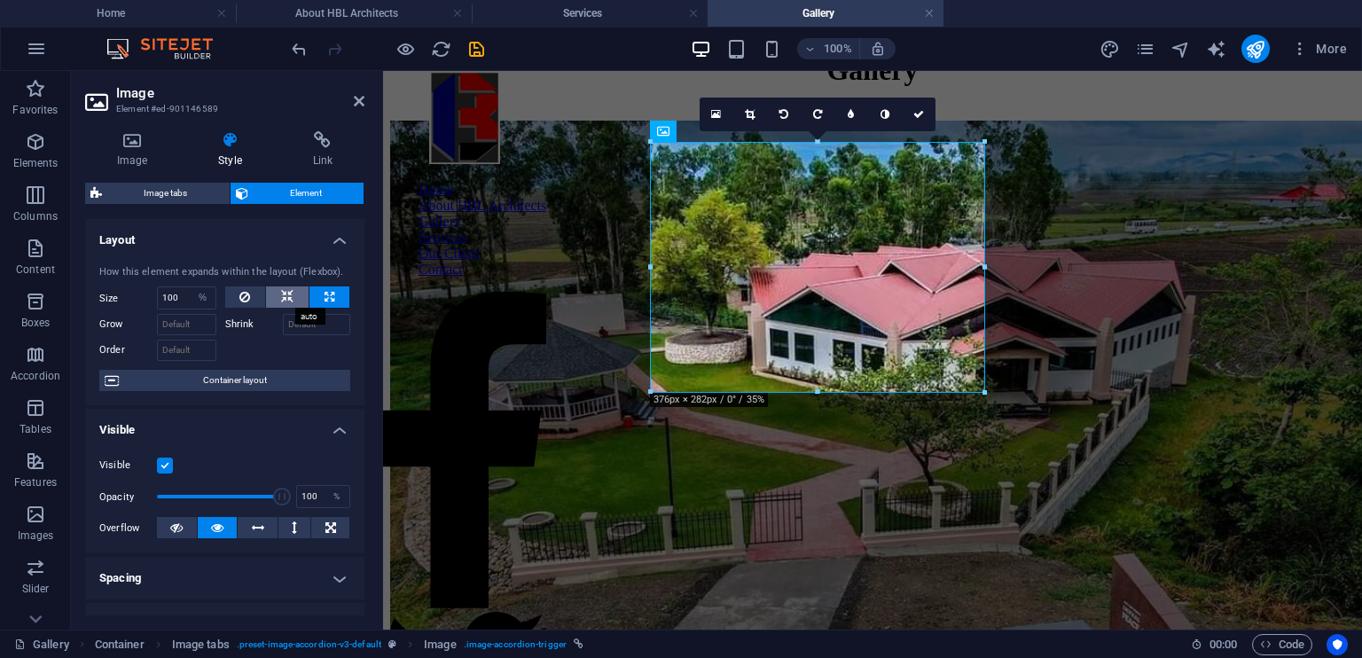
click at [282, 297] on icon at bounding box center [287, 296] width 12 height 21
select select "DISABLED_OPTION_VALUE"
click at [234, 301] on button at bounding box center [245, 296] width 41 height 21
click at [270, 301] on button at bounding box center [287, 296] width 43 height 21
click at [237, 297] on button at bounding box center [245, 296] width 41 height 21
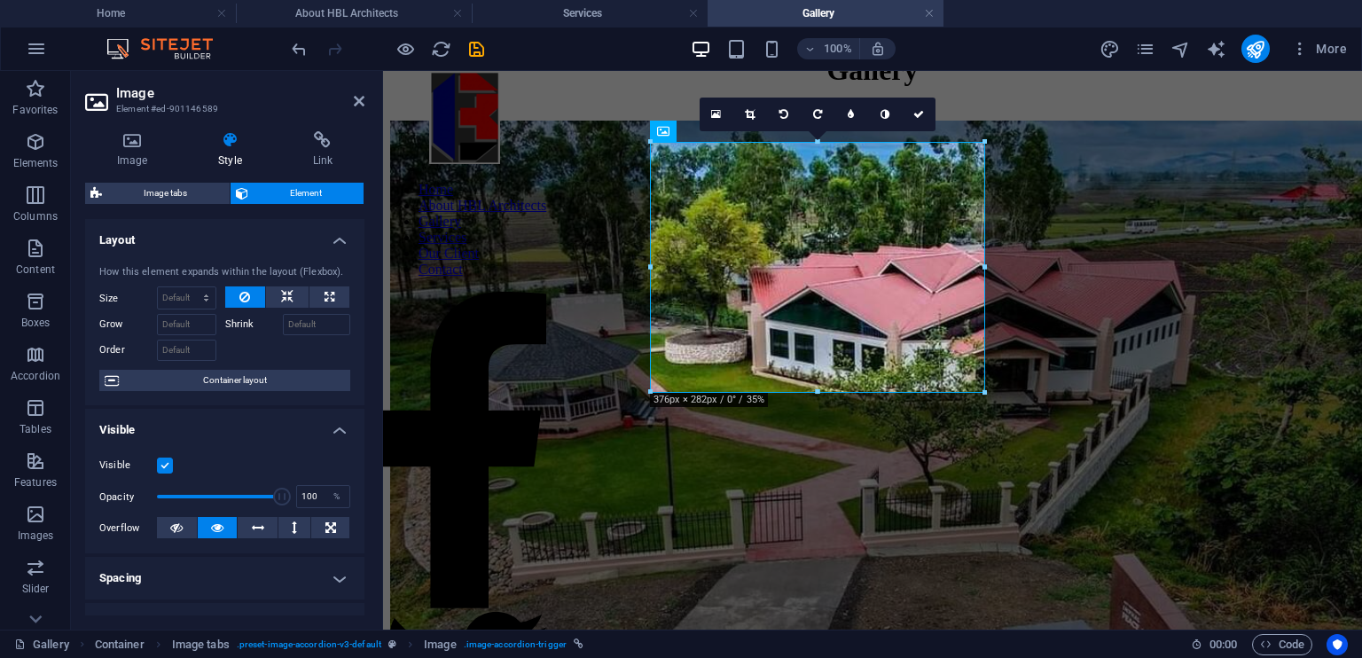
click at [248, 350] on div at bounding box center [288, 348] width 126 height 26
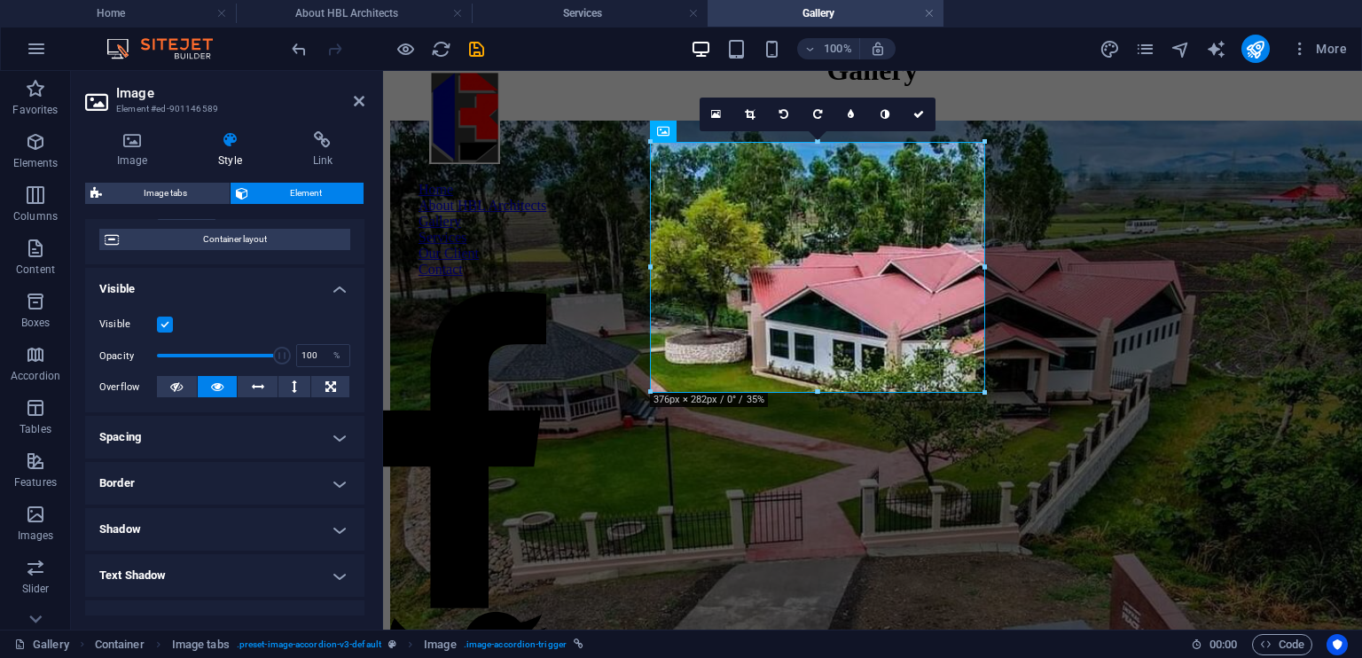
scroll to position [144, 0]
click at [313, 434] on h4 "Spacing" at bounding box center [224, 434] width 279 height 43
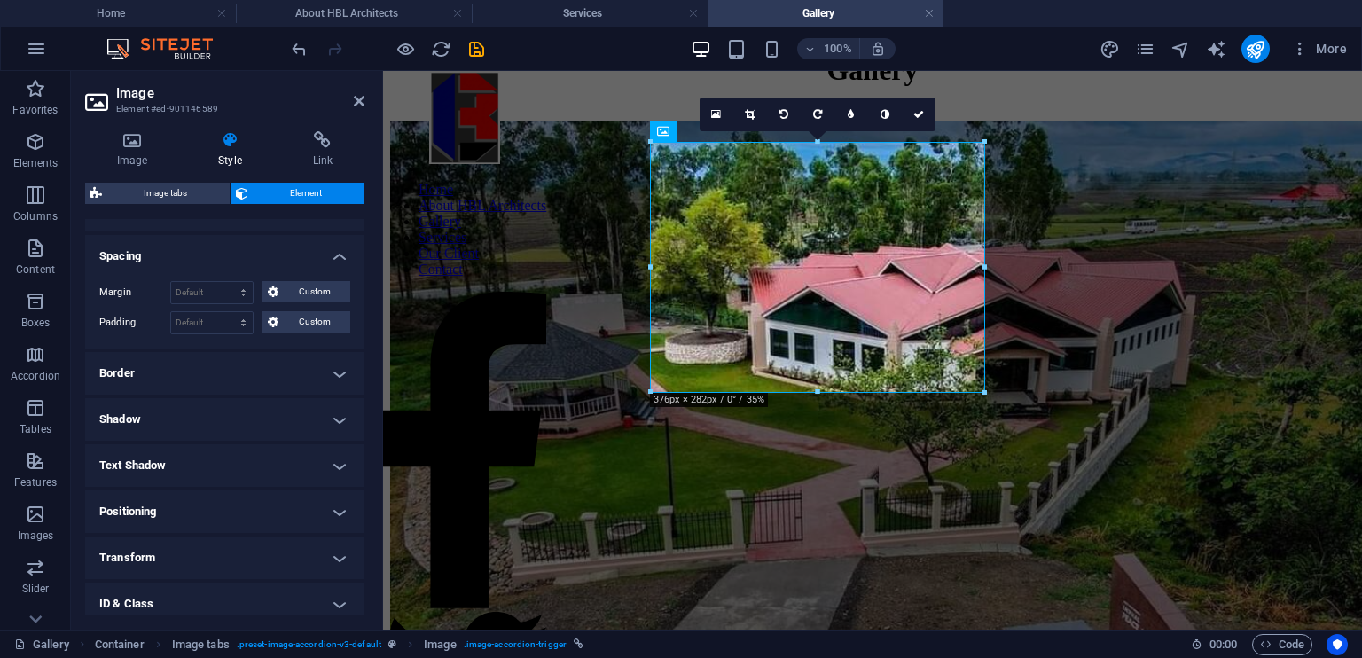
scroll to position [323, 0]
click at [316, 370] on h4 "Border" at bounding box center [224, 372] width 279 height 43
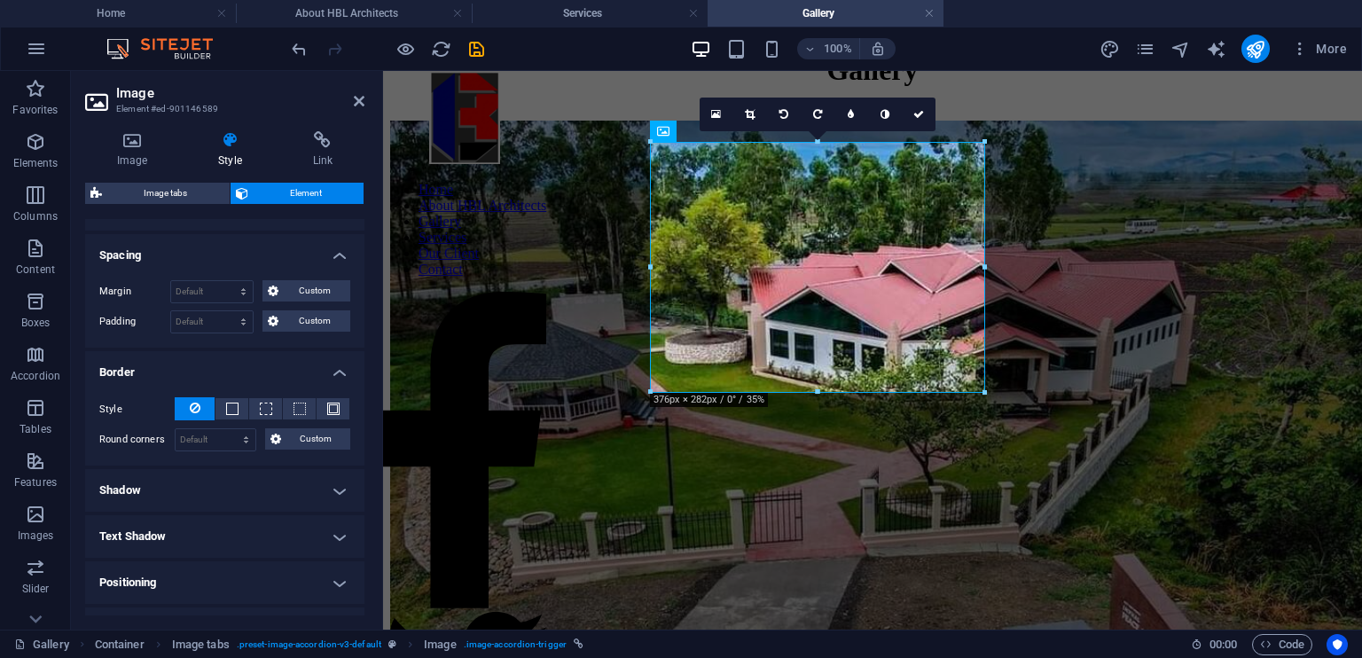
click at [337, 371] on h4 "Border" at bounding box center [224, 367] width 279 height 32
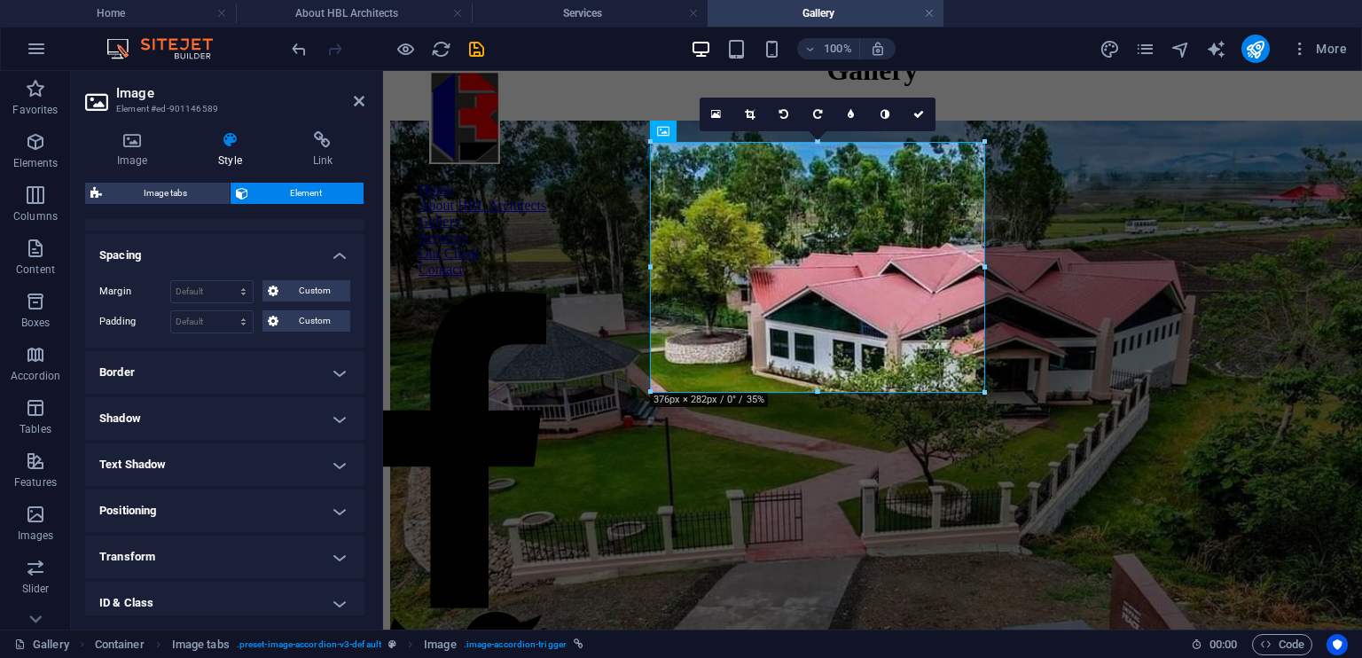
click at [333, 256] on h4 "Spacing" at bounding box center [224, 250] width 279 height 32
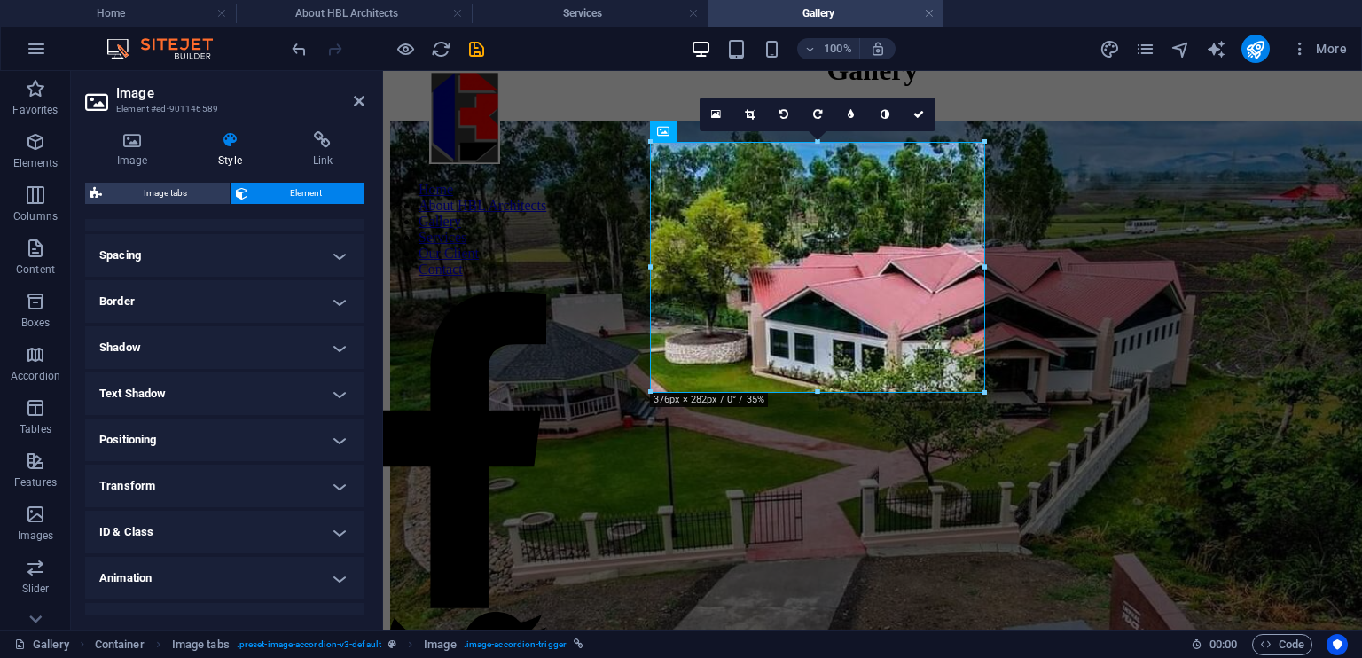
click at [333, 357] on h4 "Shadow" at bounding box center [224, 347] width 279 height 43
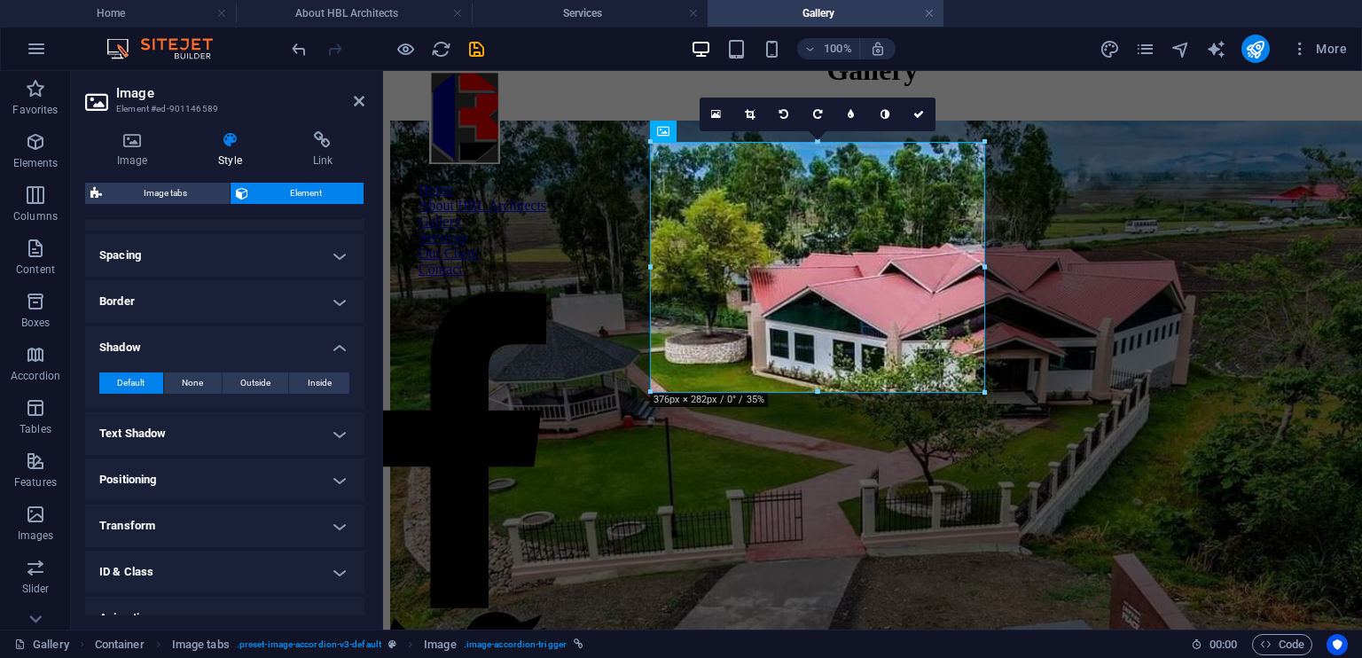
click at [333, 358] on div "Default None Outside Inside Color X offset 0 px rem vh vw Y offset 0 px rem vh …" at bounding box center [224, 383] width 279 height 51
click at [333, 351] on h4 "Shadow" at bounding box center [224, 342] width 279 height 32
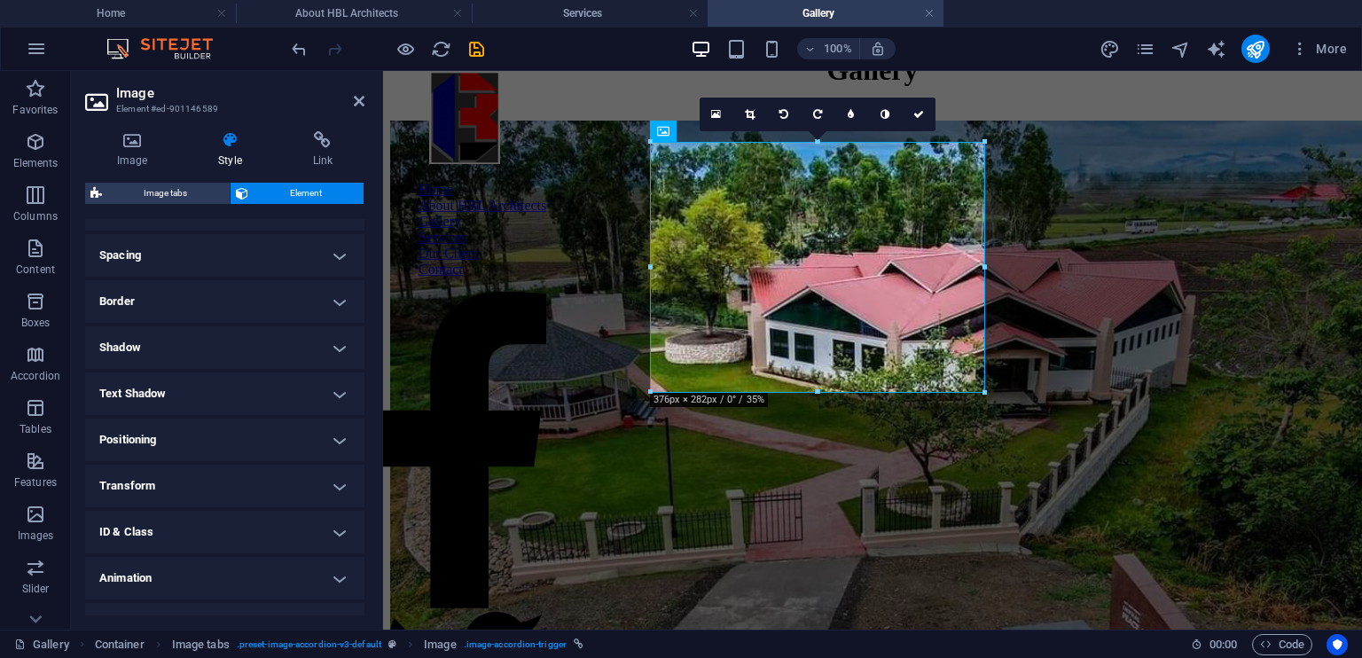
click at [320, 394] on h4 "Text Shadow" at bounding box center [224, 393] width 279 height 43
click at [233, 438] on button "None" at bounding box center [223, 428] width 78 height 21
click at [335, 402] on h4 "Text Shadow" at bounding box center [224, 388] width 279 height 32
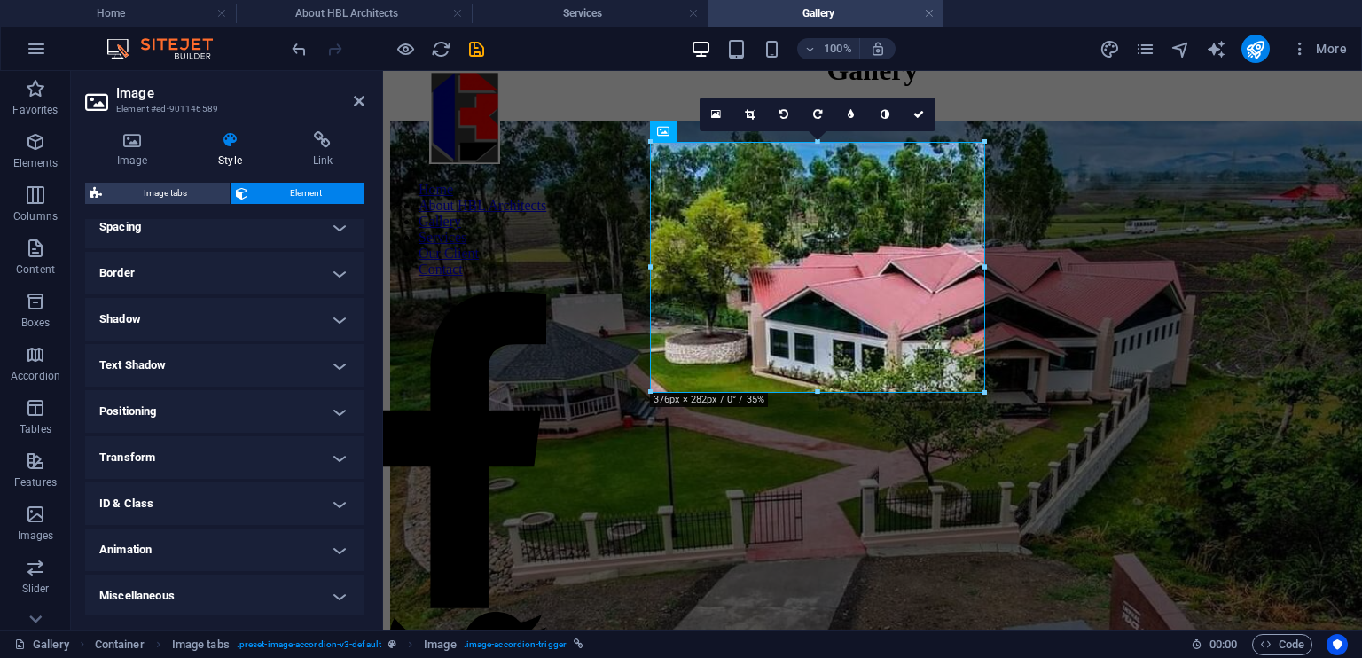
click at [319, 416] on h4 "Positioning" at bounding box center [224, 411] width 279 height 43
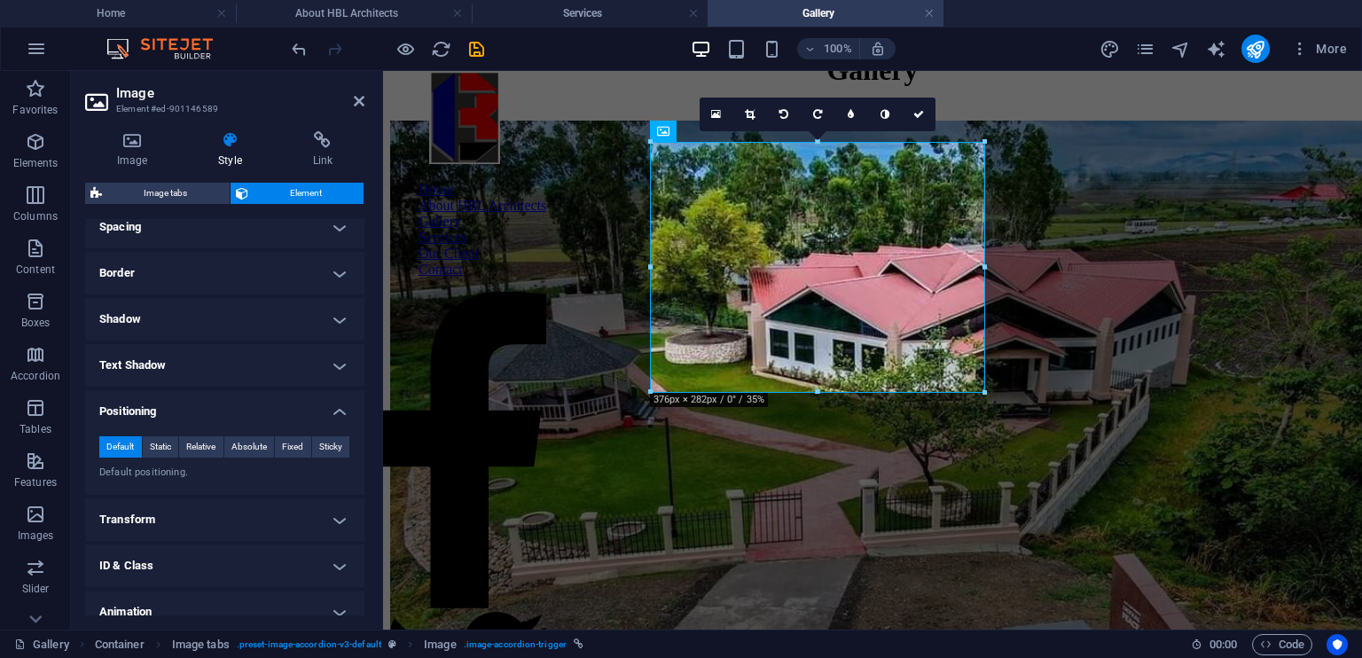
click at [319, 416] on h4 "Positioning" at bounding box center [224, 406] width 279 height 32
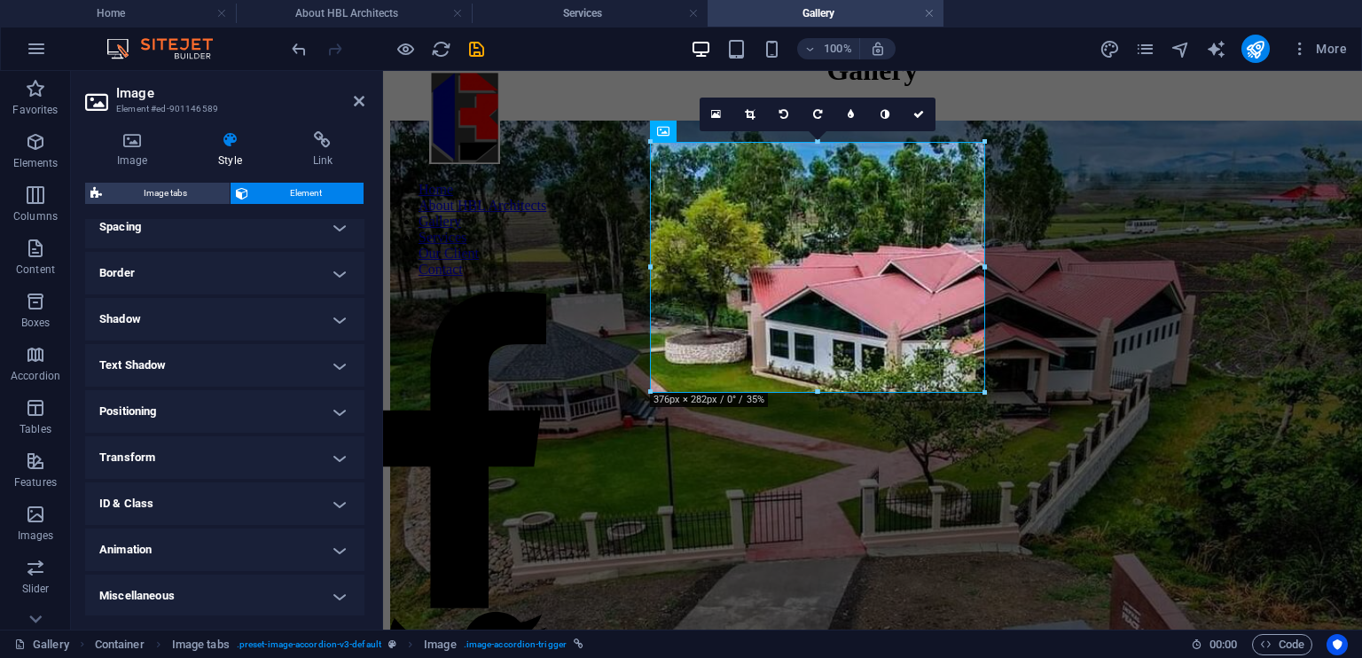
click at [325, 465] on h4 "Transform" at bounding box center [224, 457] width 279 height 43
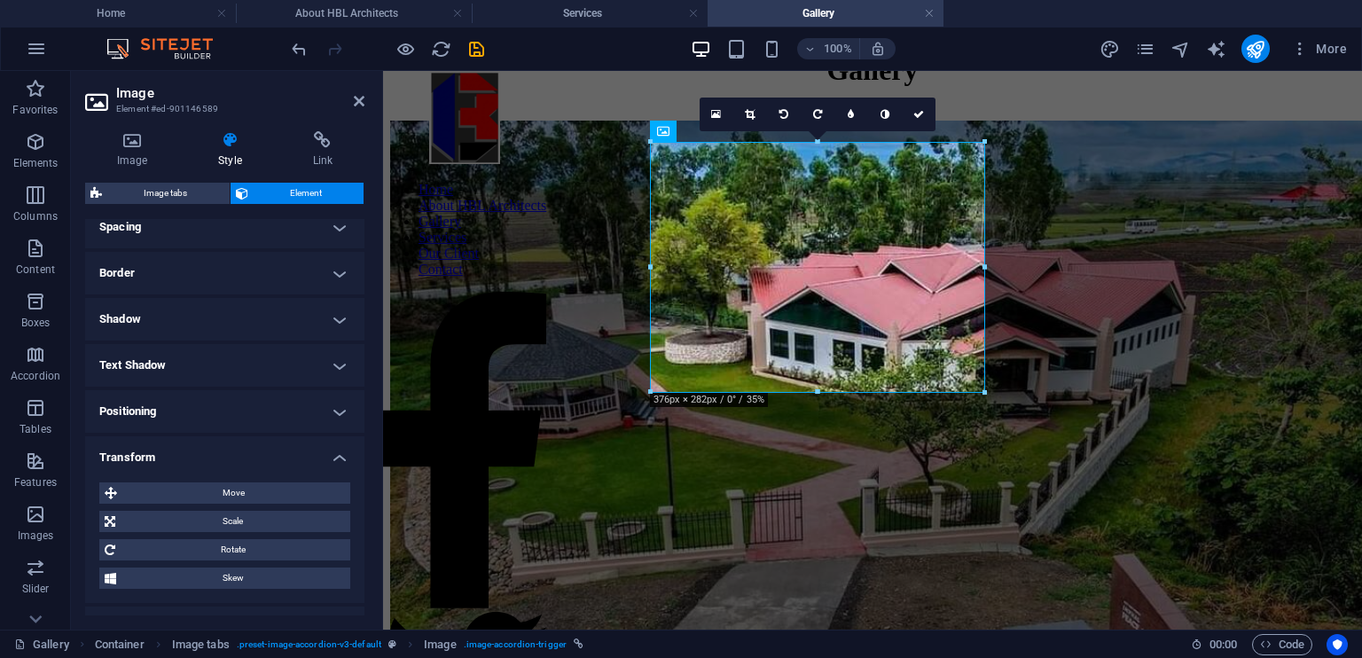
click at [325, 465] on h4 "Transform" at bounding box center [224, 452] width 279 height 32
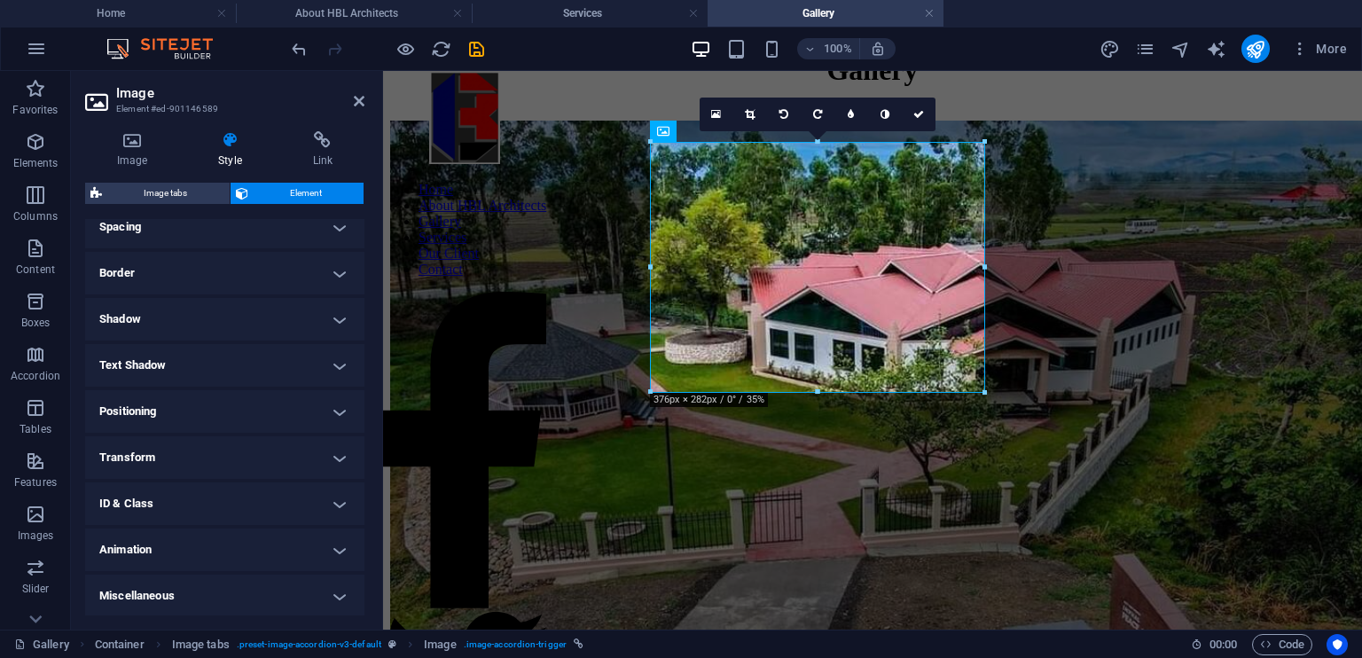
click at [325, 547] on h4 "Animation" at bounding box center [224, 549] width 279 height 43
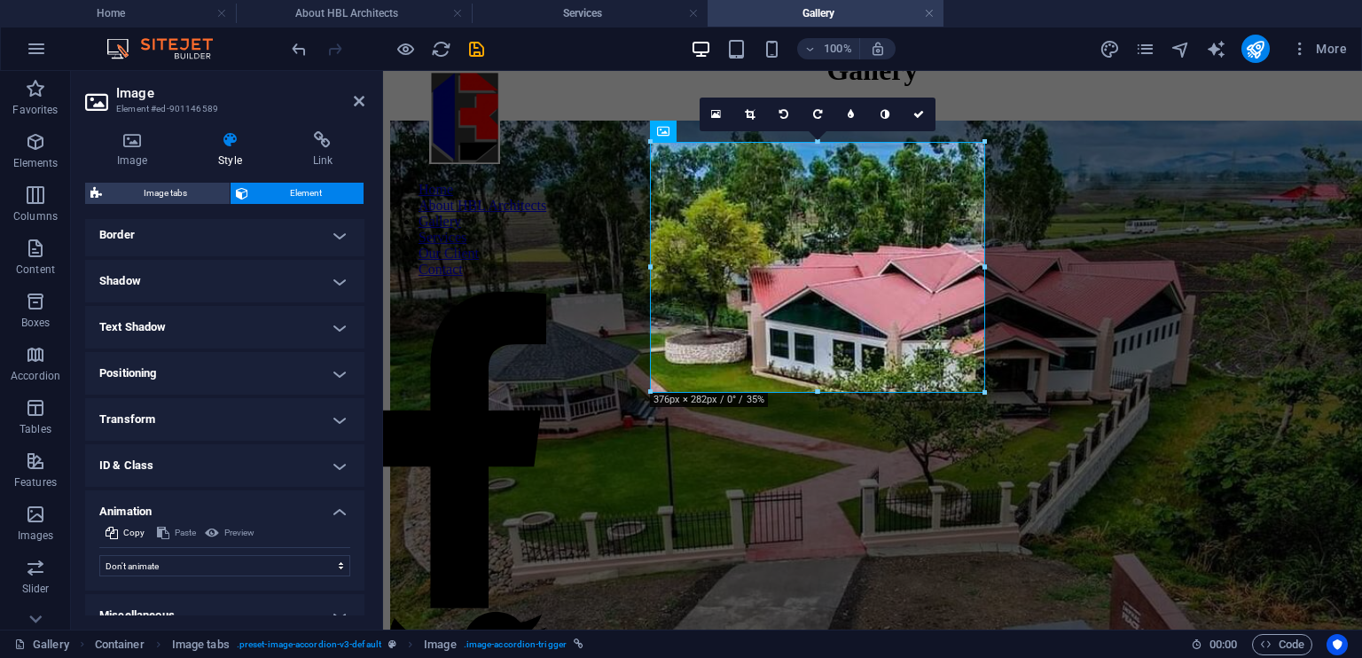
scroll to position [409, 0]
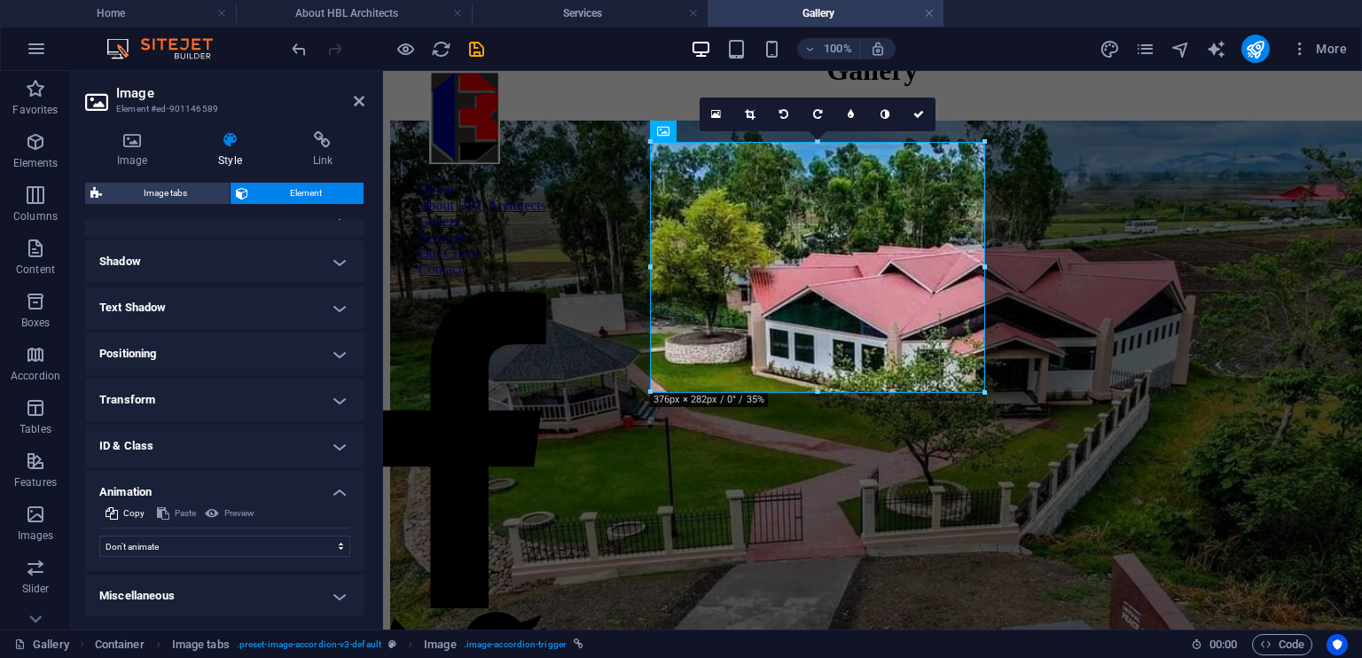
click at [333, 499] on h4 "Animation" at bounding box center [224, 487] width 279 height 32
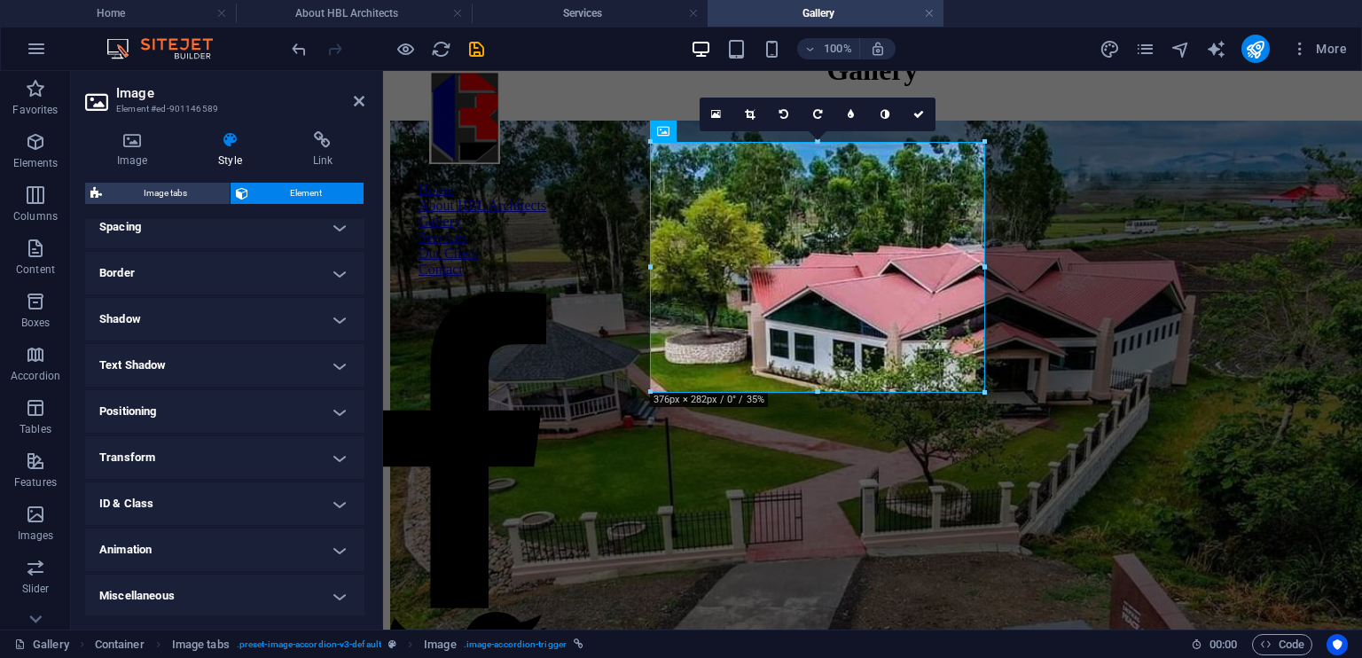
click at [330, 595] on h4 "Miscellaneous" at bounding box center [224, 596] width 279 height 43
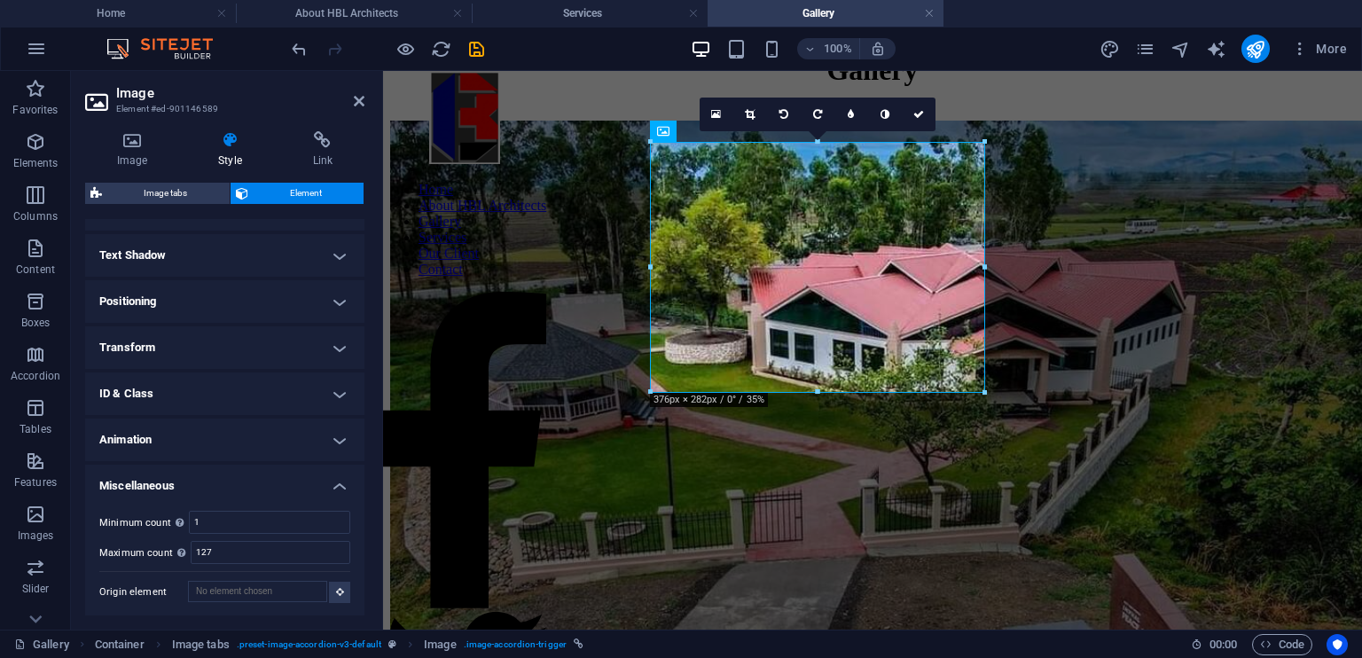
click at [339, 494] on h4 "Miscellaneous" at bounding box center [224, 481] width 279 height 32
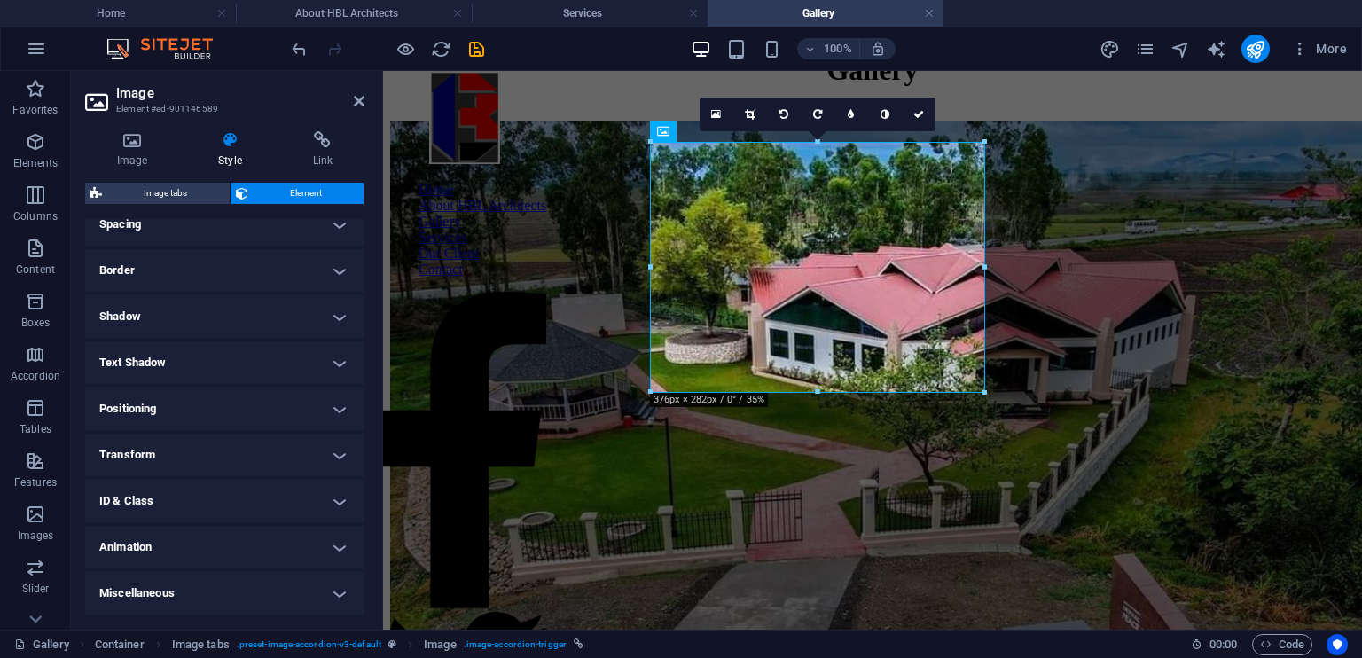
scroll to position [351, 0]
click at [322, 164] on h4 "Link" at bounding box center [322, 149] width 83 height 37
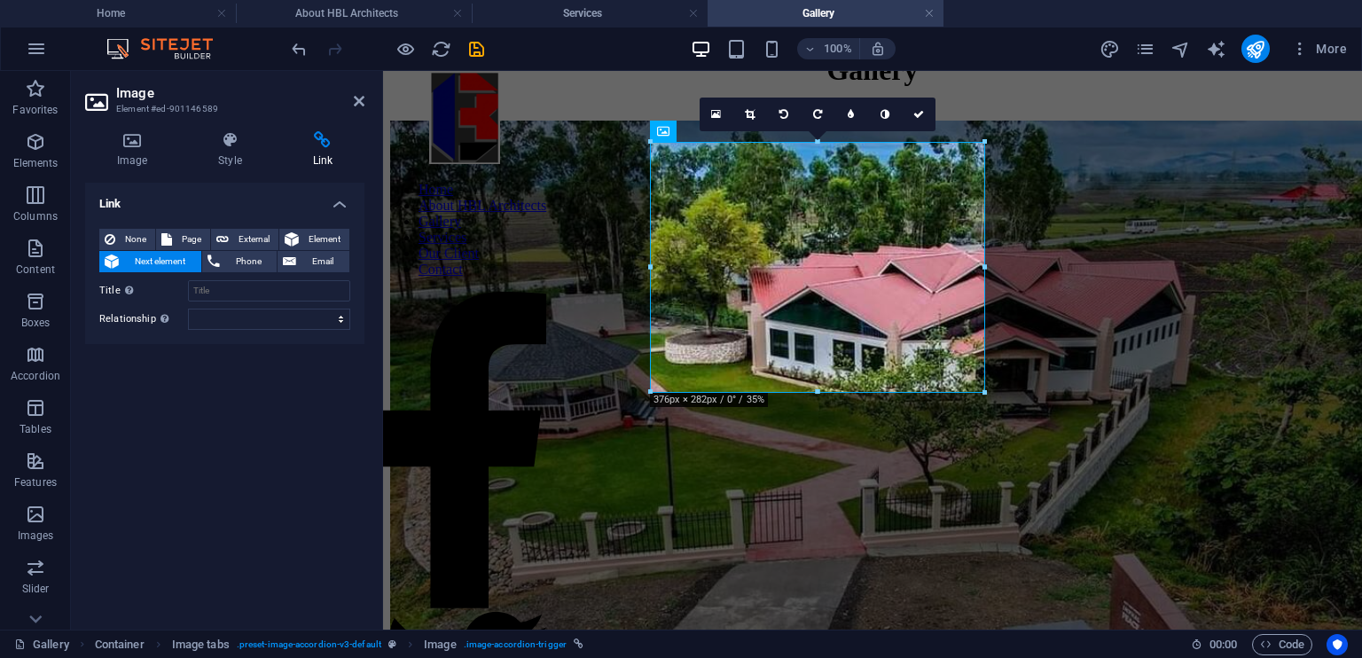
click at [163, 258] on span "Next element" at bounding box center [160, 261] width 72 height 21
click at [255, 443] on div "Link None Page External Element Next element Phone Email Page Home About HBL Ar…" at bounding box center [224, 399] width 279 height 433
click at [141, 150] on h4 "Image" at bounding box center [135, 149] width 101 height 37
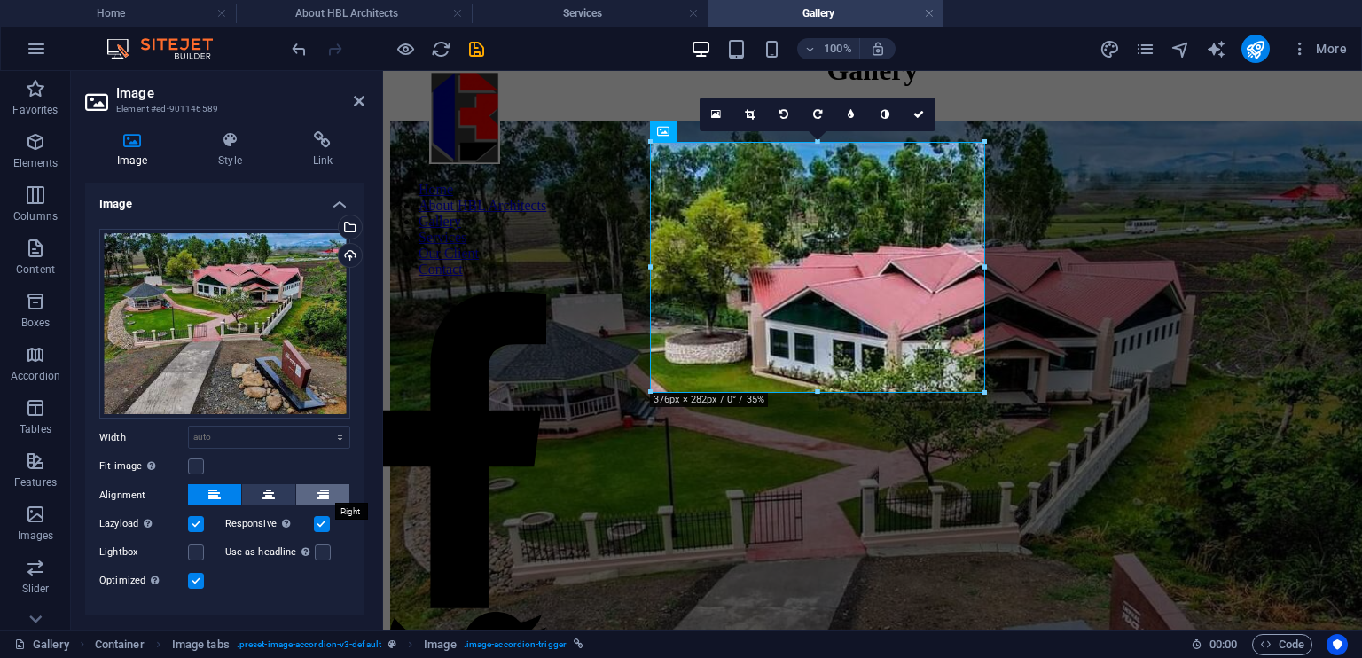
click at [338, 487] on button at bounding box center [322, 494] width 53 height 21
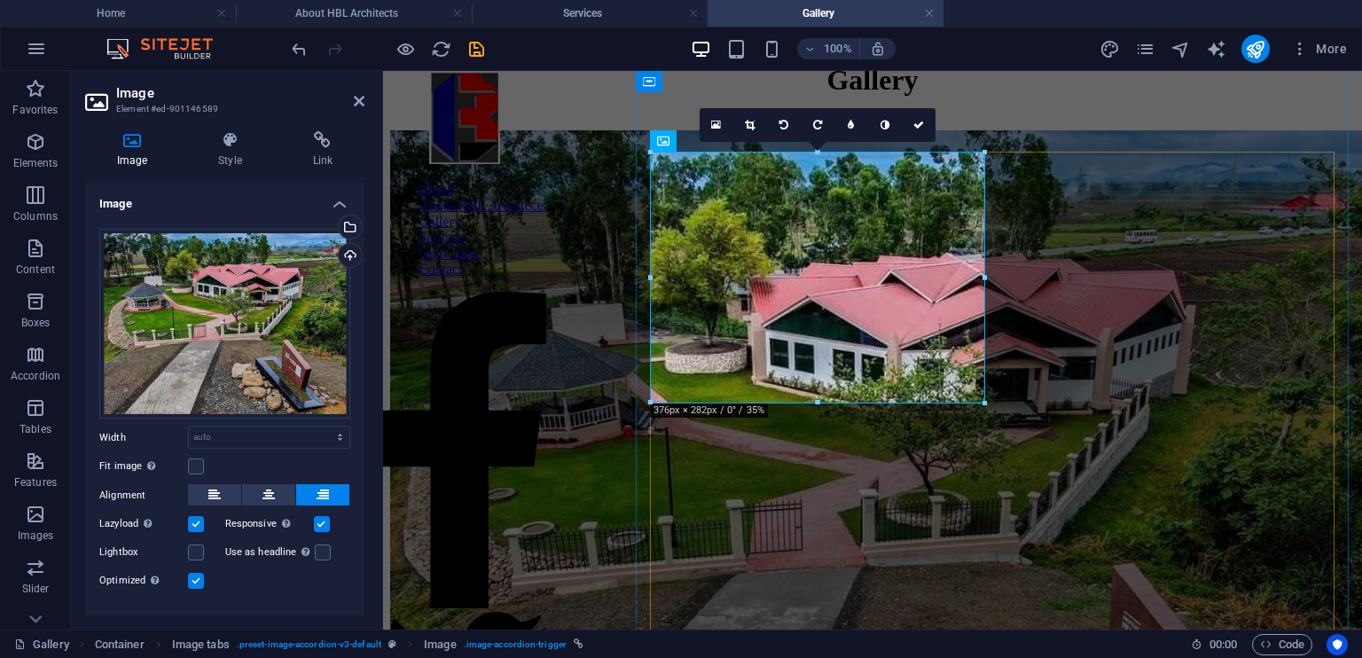
scroll to position [51, 0]
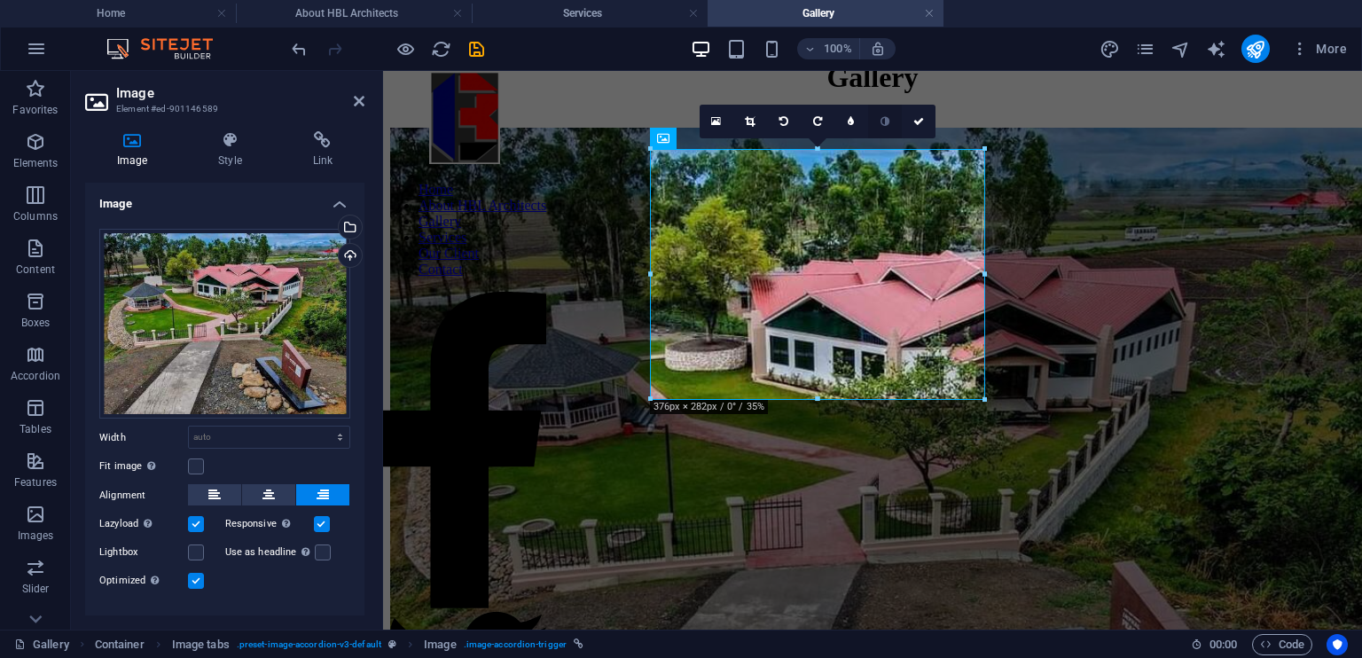
click at [887, 120] on icon at bounding box center [884, 121] width 9 height 11
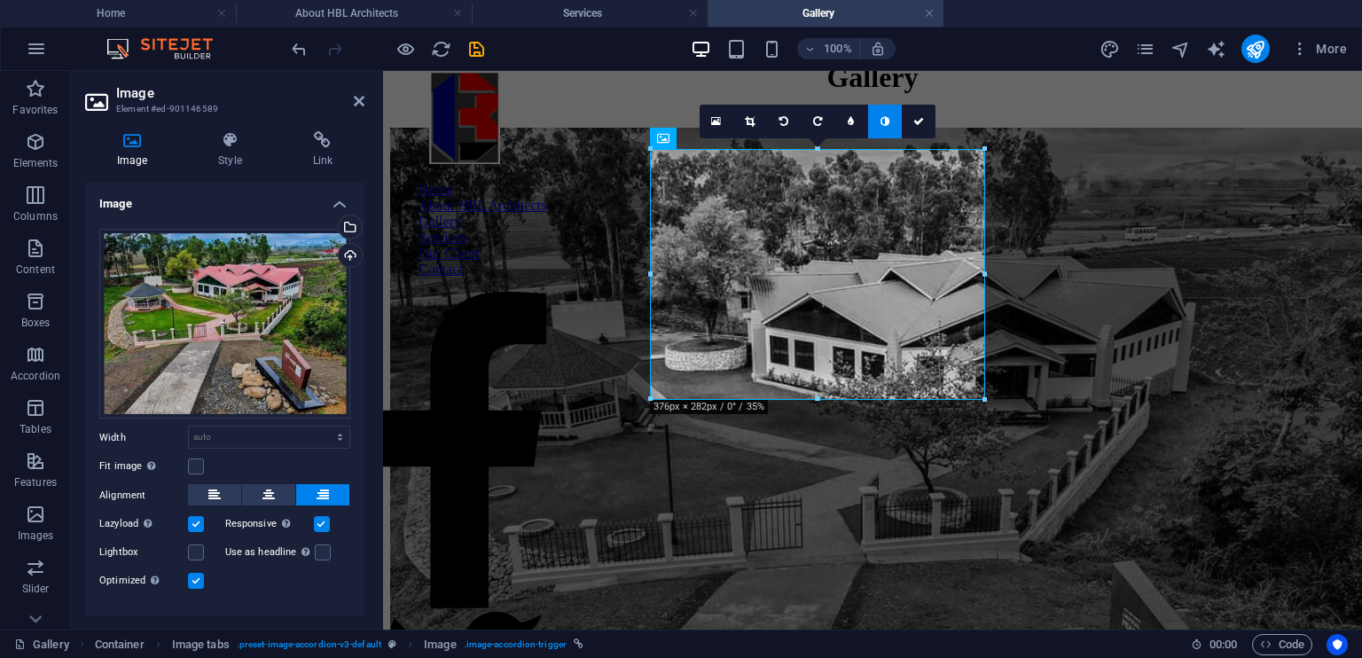
click at [887, 120] on icon at bounding box center [884, 121] width 9 height 11
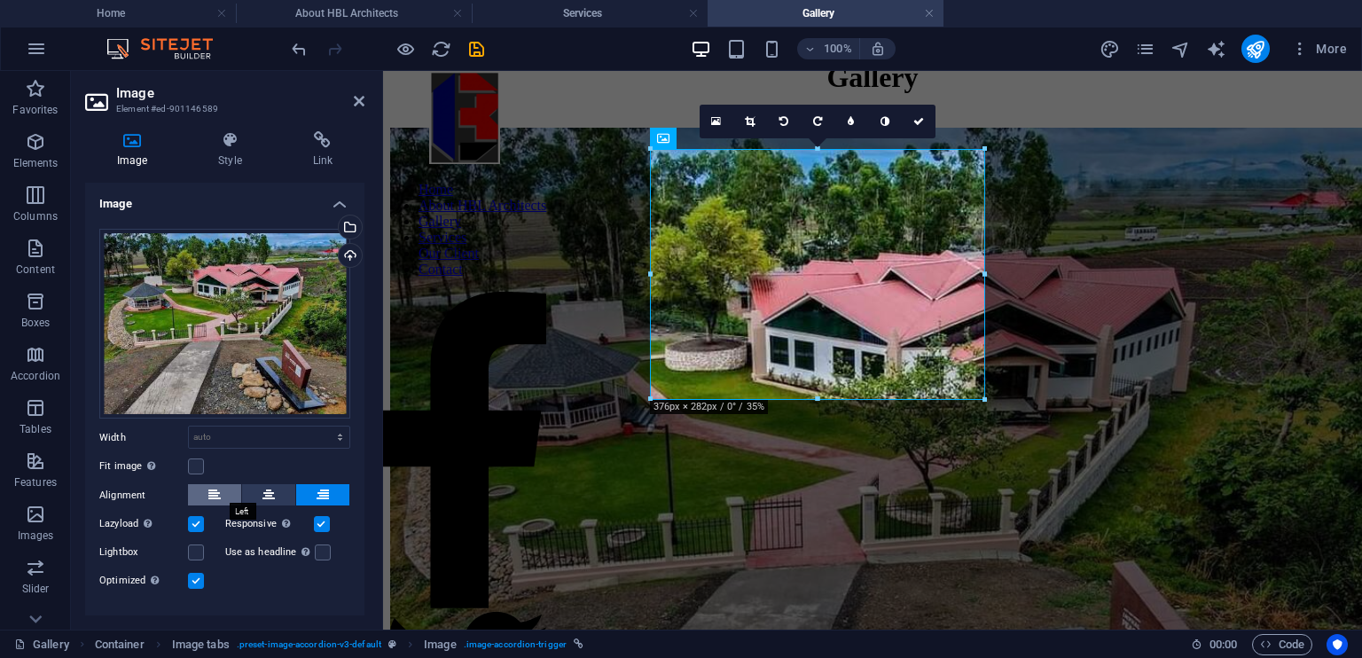
click at [214, 486] on icon at bounding box center [214, 494] width 12 height 21
click at [316, 516] on label at bounding box center [322, 524] width 16 height 16
click at [0, 0] on input "Responsive Automatically load retina image and smartphone optimized sizes." at bounding box center [0, 0] width 0 height 0
click at [316, 517] on label at bounding box center [322, 524] width 16 height 16
click at [0, 0] on input "Responsive Automatically load retina image and smartphone optimized sizes." at bounding box center [0, 0] width 0 height 0
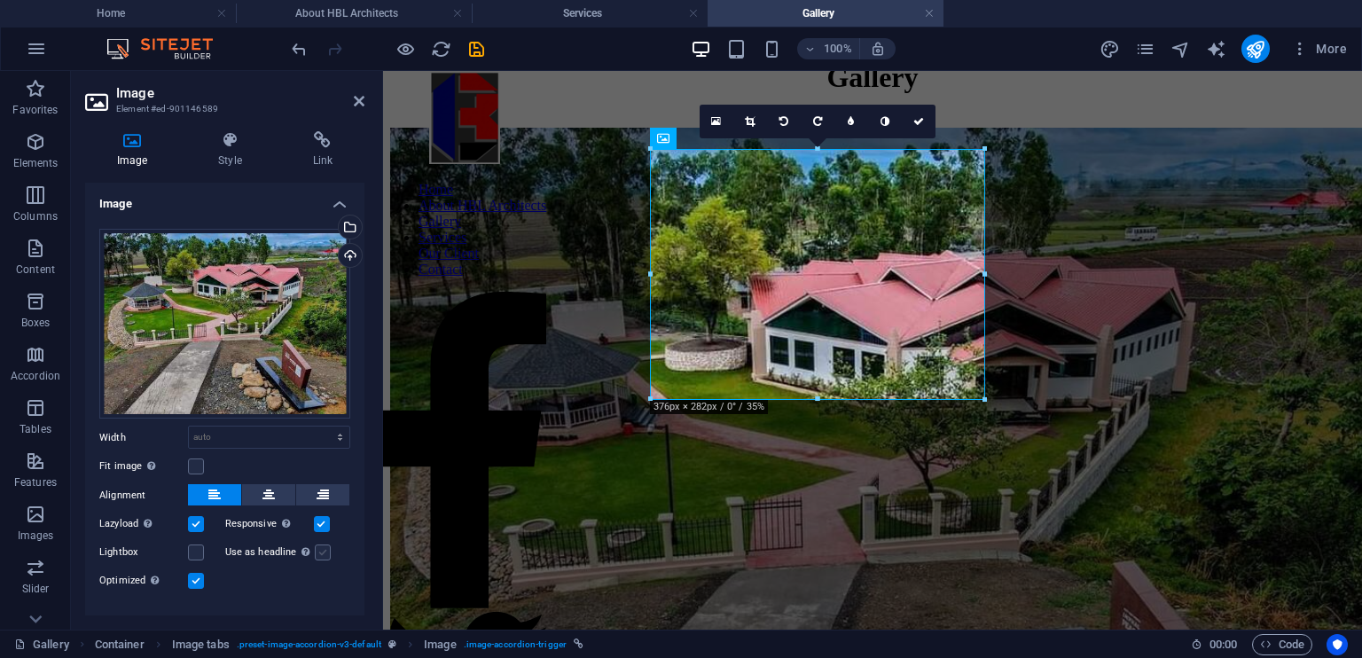
click at [317, 548] on label at bounding box center [323, 552] width 16 height 16
click at [0, 0] on input "Use as headline The image will be wrapped in an H1 headline tag. Useful for giv…" at bounding box center [0, 0] width 0 height 0
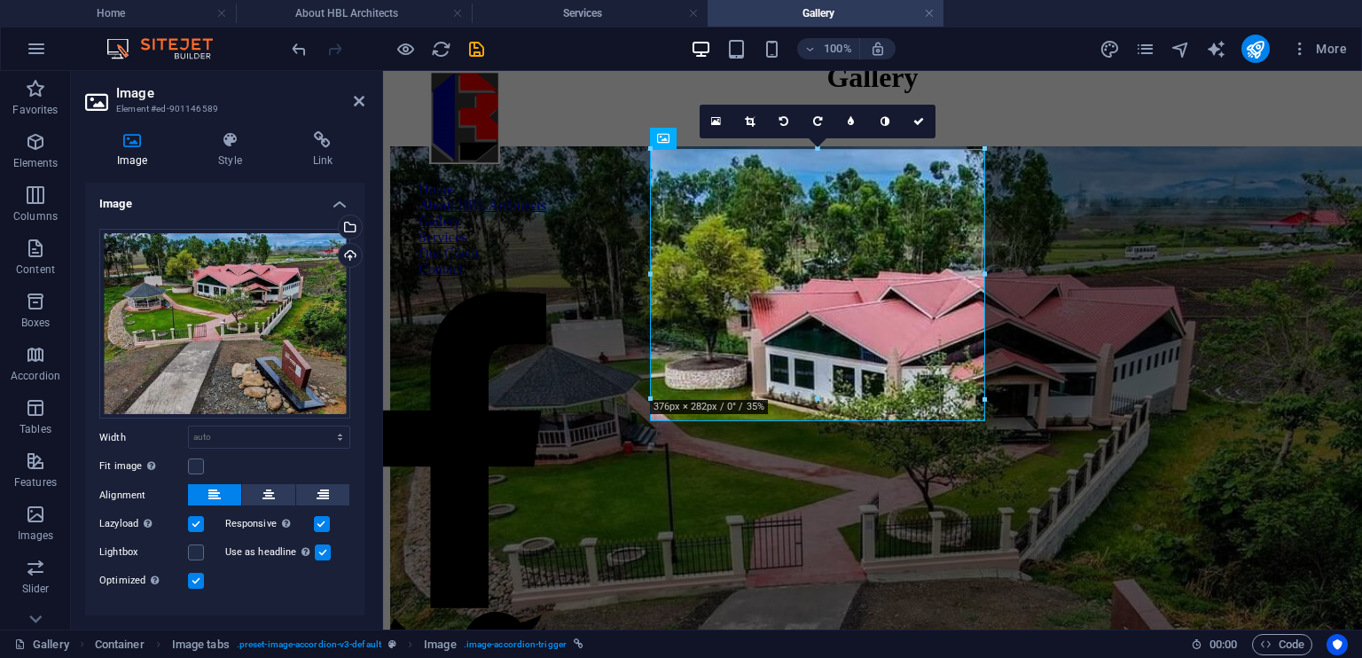
click at [317, 548] on label at bounding box center [323, 552] width 16 height 16
click at [0, 0] on input "Use as headline The image will be wrapped in an H1 headline tag. Useful for giv…" at bounding box center [0, 0] width 0 height 0
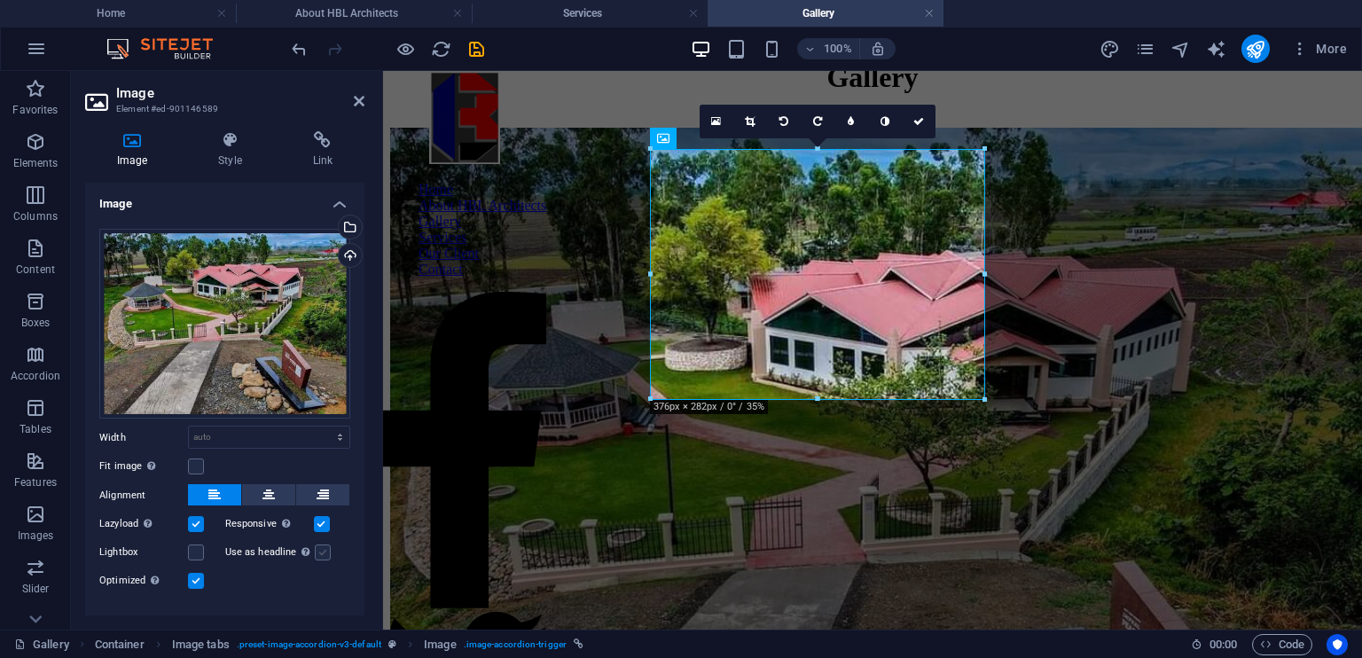
click at [317, 548] on label at bounding box center [323, 552] width 16 height 16
click at [0, 0] on input "Use as headline The image will be wrapped in an H1 headline tag. Useful for giv…" at bounding box center [0, 0] width 0 height 0
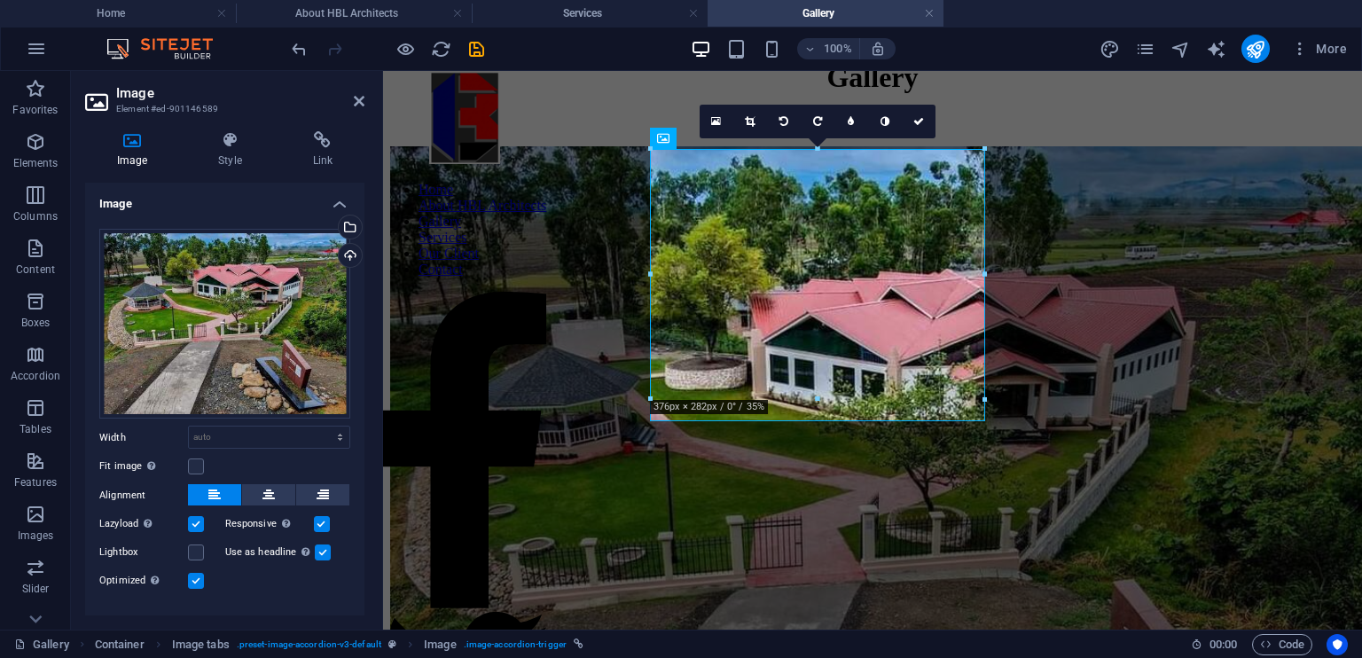
click at [317, 548] on label at bounding box center [323, 552] width 16 height 16
click at [0, 0] on input "Use as headline The image will be wrapped in an H1 headline tag. Useful for giv…" at bounding box center [0, 0] width 0 height 0
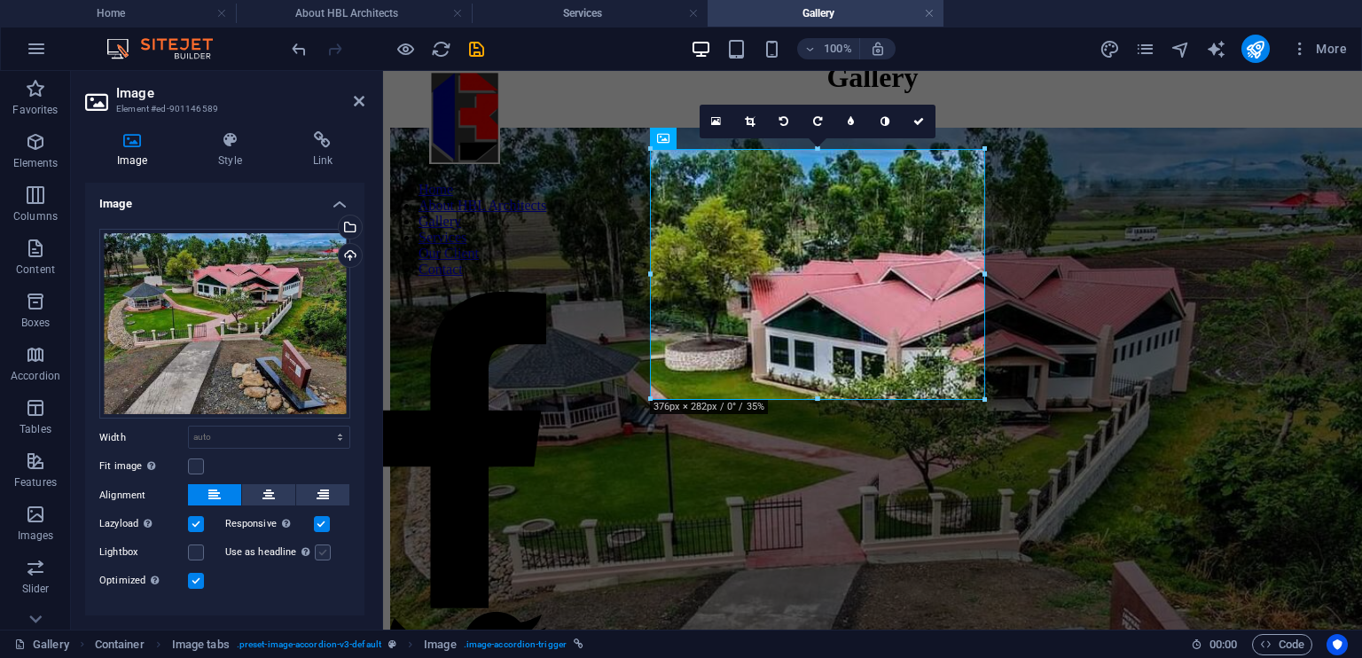
click at [317, 548] on label at bounding box center [323, 552] width 16 height 16
click at [0, 0] on input "Use as headline The image will be wrapped in an H1 headline tag. Useful for giv…" at bounding box center [0, 0] width 0 height 0
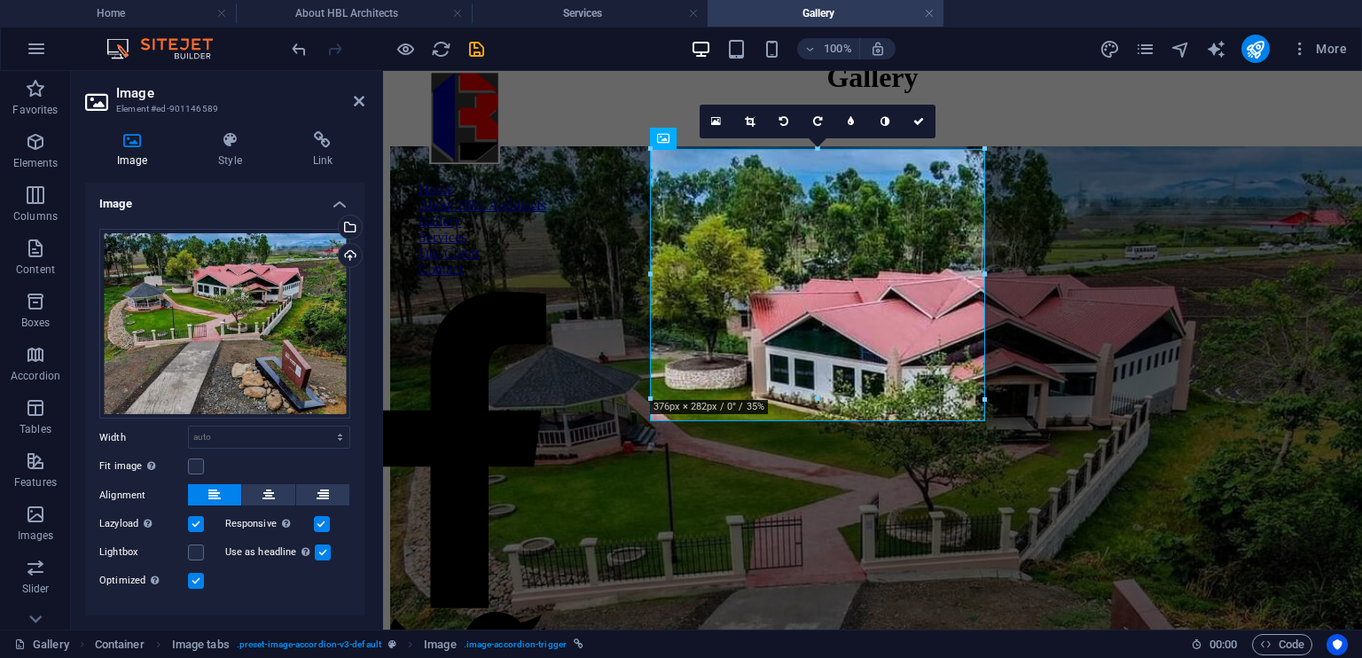
click at [317, 548] on label at bounding box center [323, 552] width 16 height 16
click at [0, 0] on input "Use as headline The image will be wrapped in an H1 headline tag. Useful for giv…" at bounding box center [0, 0] width 0 height 0
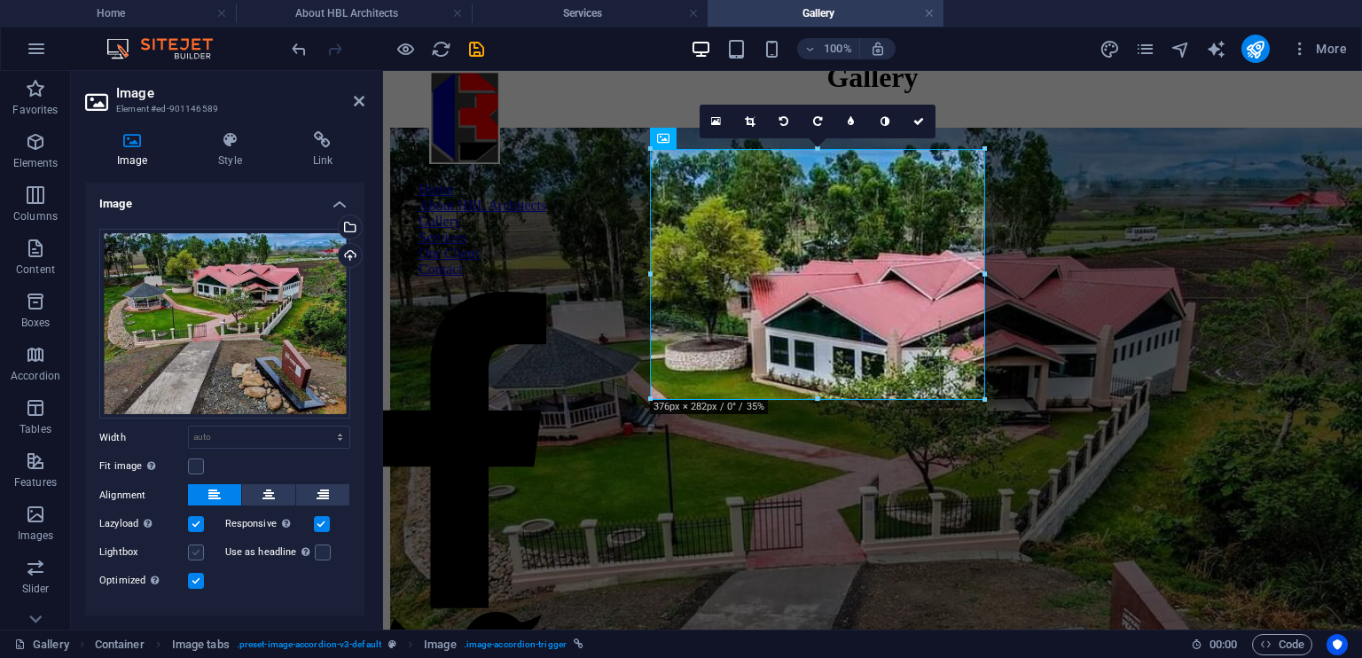
click at [199, 556] on label at bounding box center [196, 552] width 16 height 16
click at [0, 0] on input "Lightbox" at bounding box center [0, 0] width 0 height 0
click at [199, 556] on label at bounding box center [196, 552] width 16 height 16
click at [0, 0] on input "Lightbox" at bounding box center [0, 0] width 0 height 0
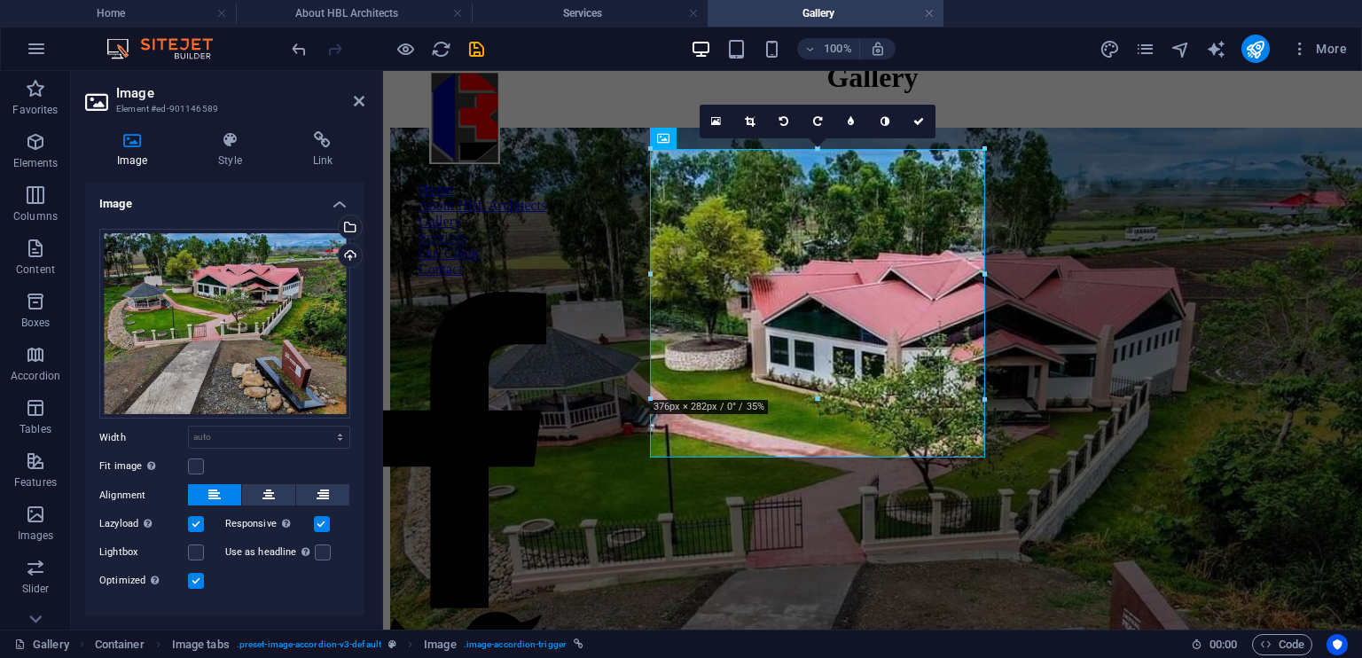
click at [198, 574] on label at bounding box center [196, 581] width 16 height 16
click at [0, 0] on input "Optimized Images are compressed to improve page speed." at bounding box center [0, 0] width 0 height 0
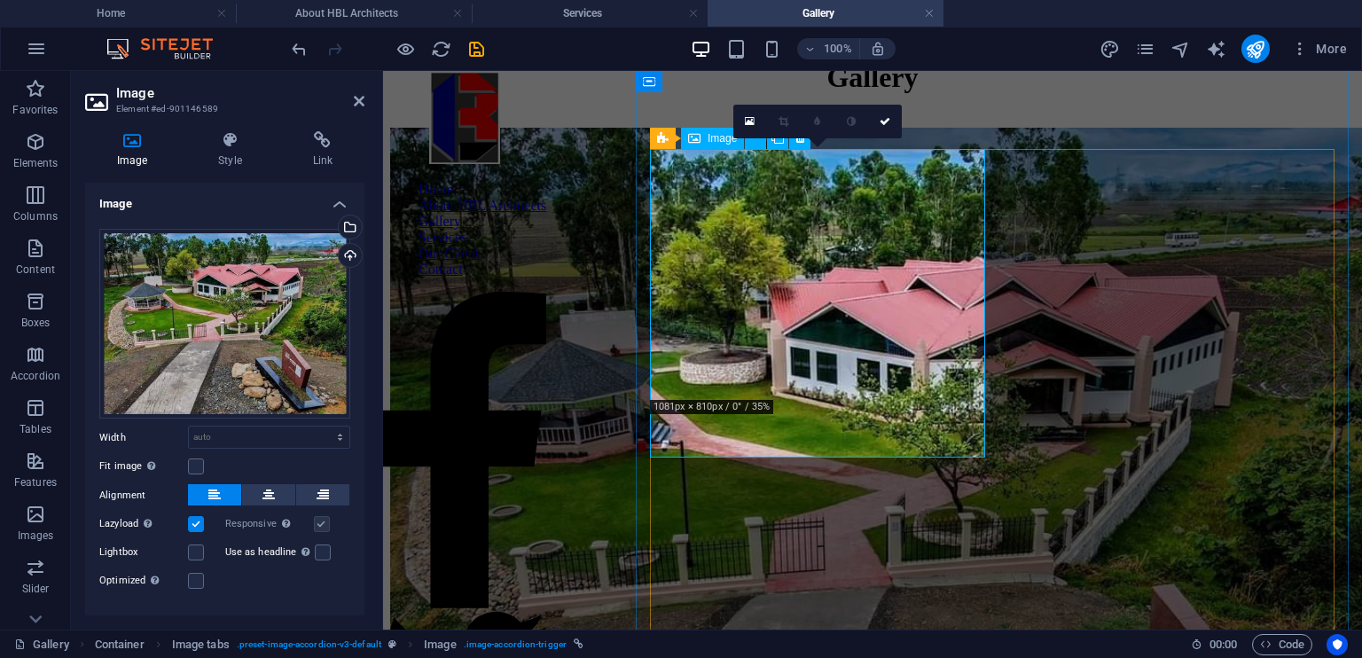
click at [923, 428] on figure "TRUST Co. - Key-Account-Management" at bounding box center [872, 535] width 965 height 814
click at [199, 545] on label at bounding box center [196, 552] width 16 height 16
click at [0, 0] on input "Lightbox" at bounding box center [0, 0] width 0 height 0
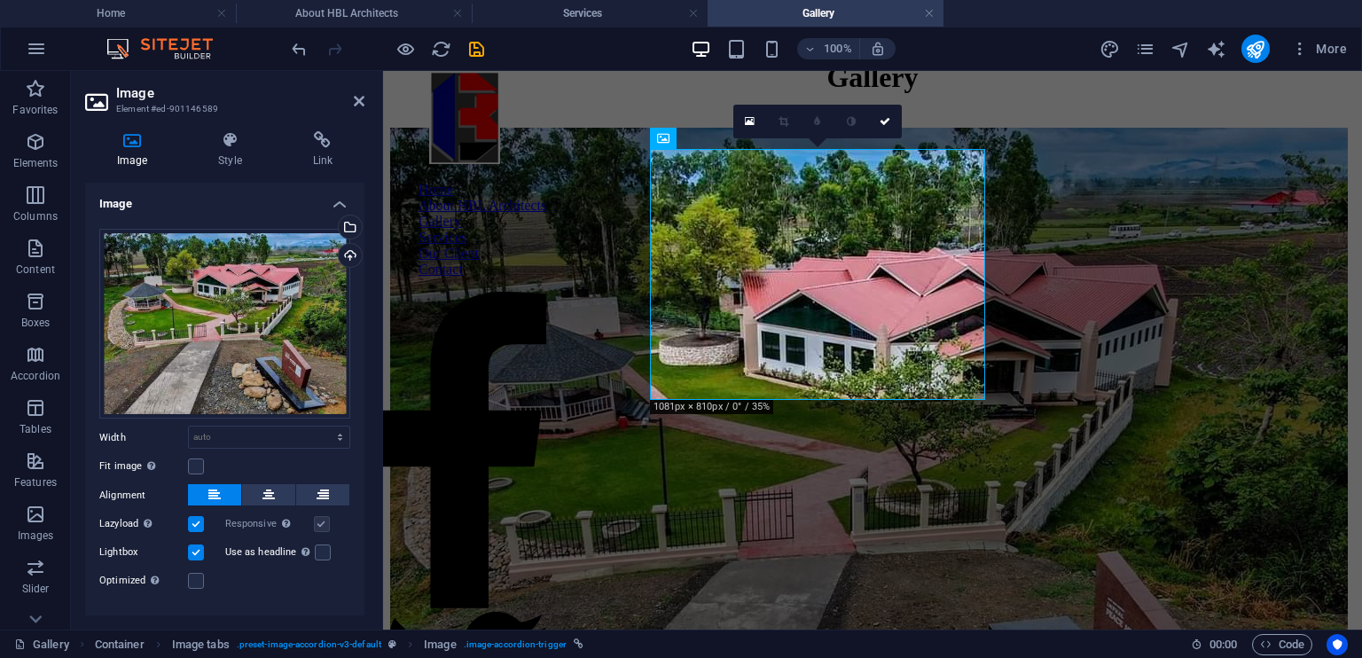
click at [199, 545] on label at bounding box center [196, 552] width 16 height 16
click at [0, 0] on input "Lightbox" at bounding box center [0, 0] width 0 height 0
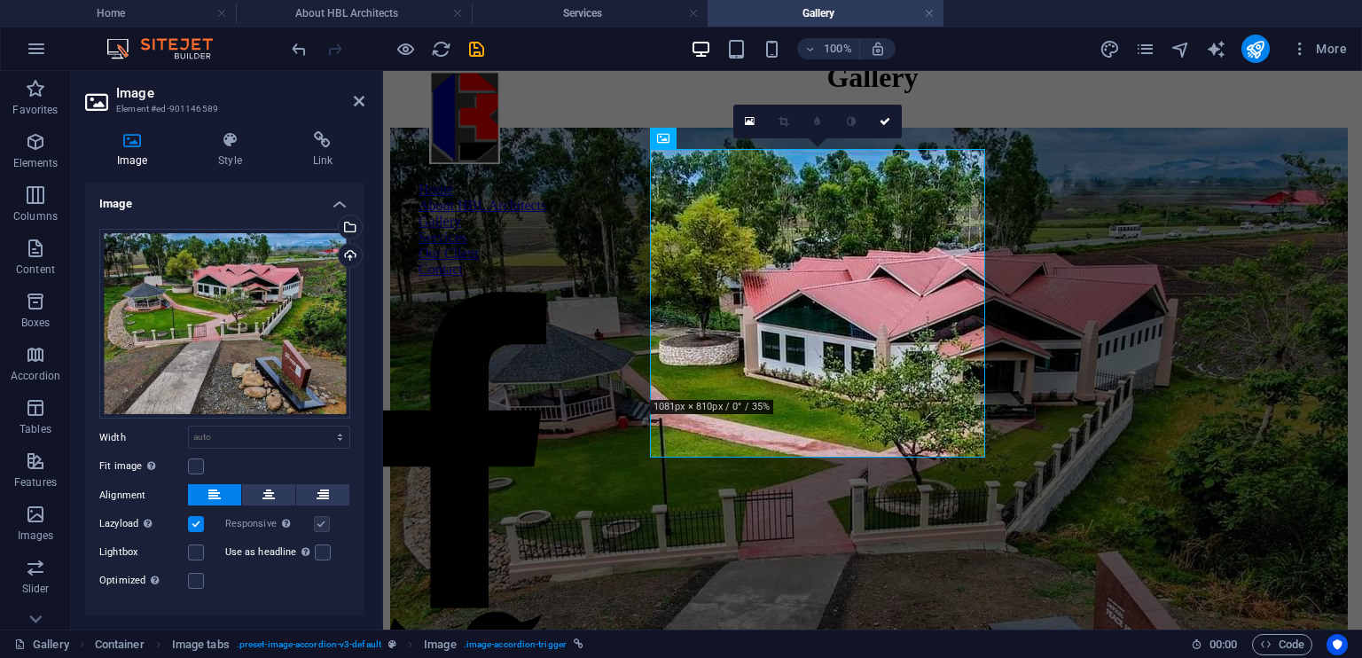
click at [194, 520] on label at bounding box center [196, 524] width 16 height 16
click at [0, 0] on input "Lazyload Loading images after the page loads improves page speed." at bounding box center [0, 0] width 0 height 0
click at [323, 519] on label at bounding box center [322, 524] width 16 height 16
click at [192, 465] on label at bounding box center [196, 466] width 16 height 16
click at [0, 0] on input "Fit image Automatically fit image to a fixed width and height" at bounding box center [0, 0] width 0 height 0
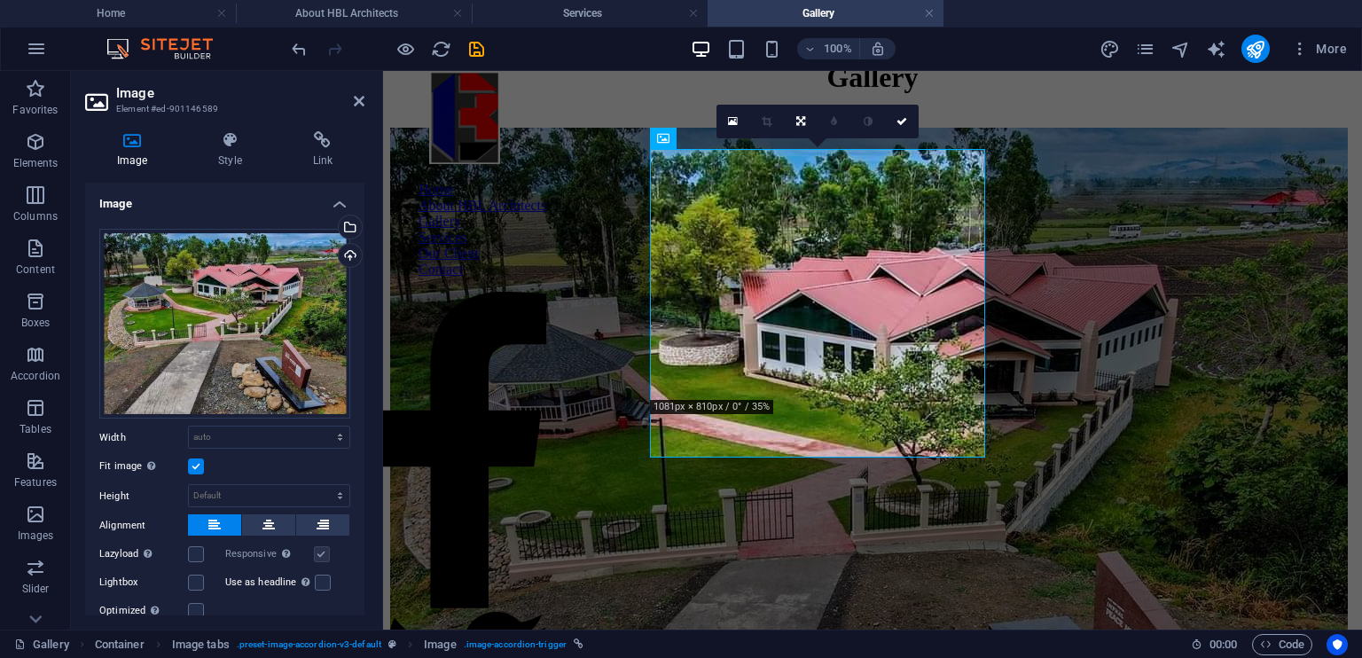
click at [192, 465] on label at bounding box center [196, 466] width 16 height 16
click at [0, 0] on input "Fit image Automatically fit image to a fixed width and height" at bounding box center [0, 0] width 0 height 0
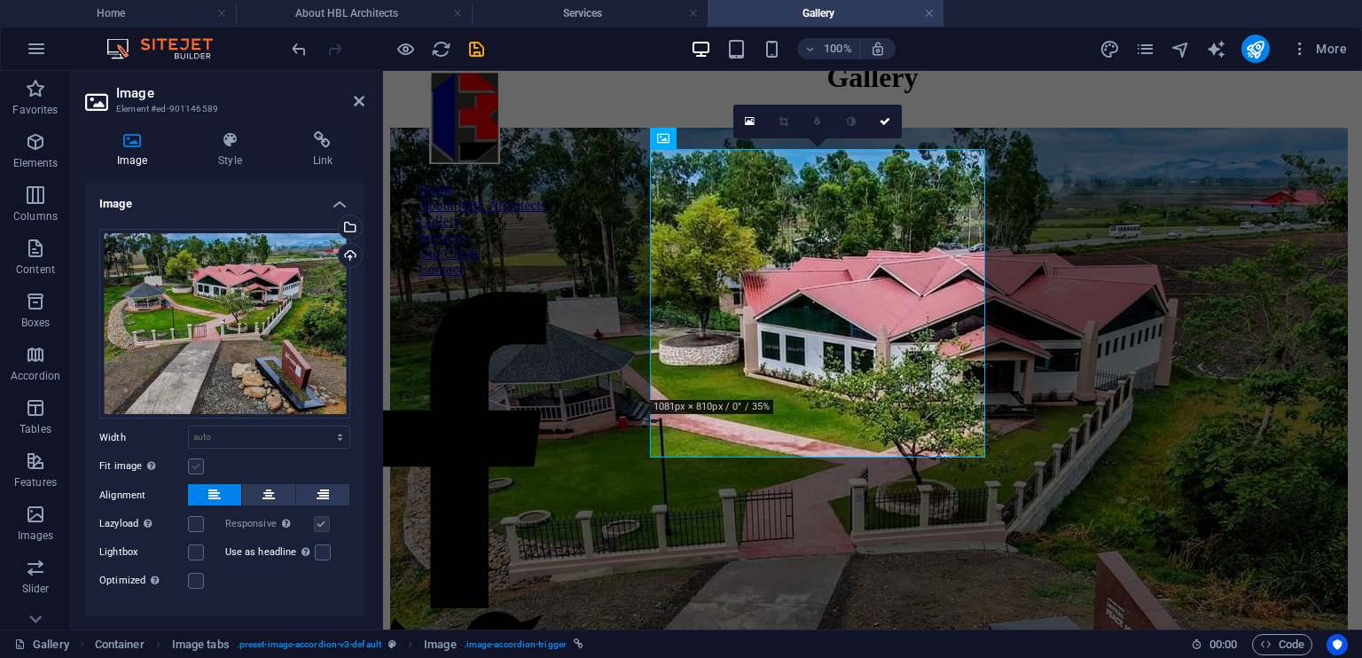
click at [192, 465] on label at bounding box center [196, 466] width 16 height 16
click at [0, 0] on input "Fit image Automatically fit image to a fixed width and height" at bounding box center [0, 0] width 0 height 0
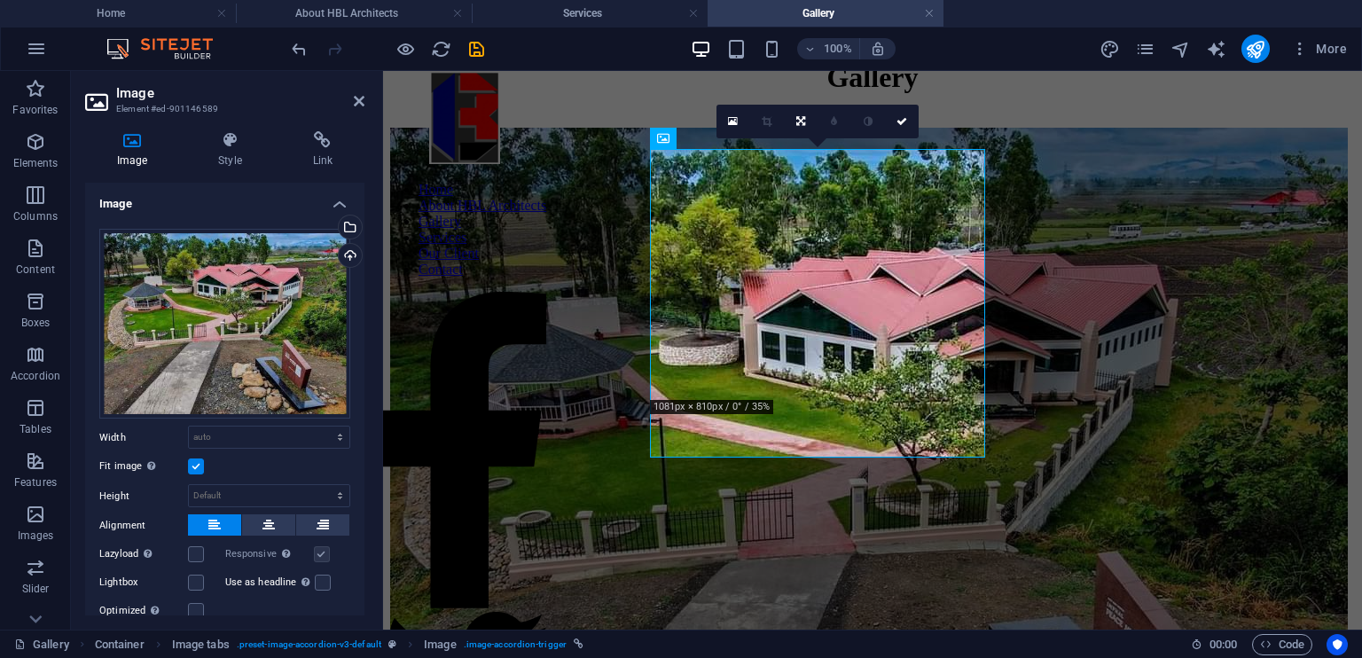
click at [192, 465] on label at bounding box center [196, 466] width 16 height 16
click at [0, 0] on input "Fit image Automatically fit image to a fixed width and height" at bounding box center [0, 0] width 0 height 0
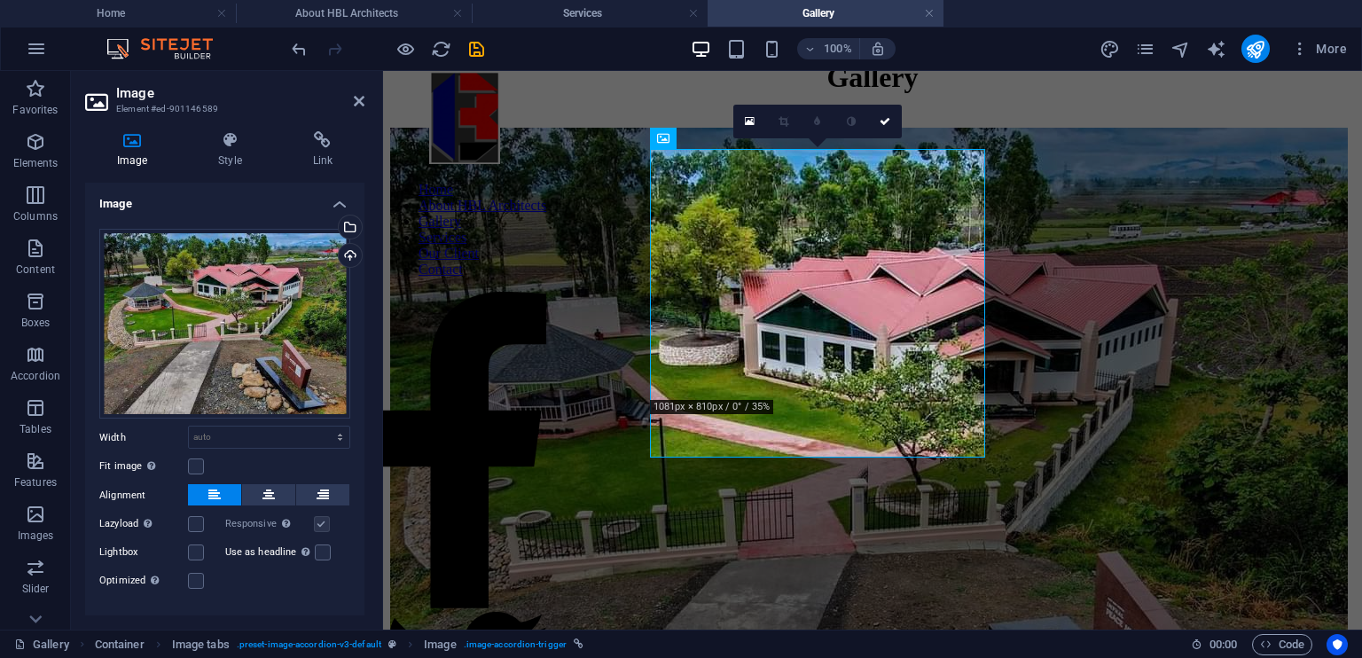
click at [186, 549] on label "Lightbox" at bounding box center [143, 552] width 89 height 21
click at [0, 0] on input "Lightbox" at bounding box center [0, 0] width 0 height 0
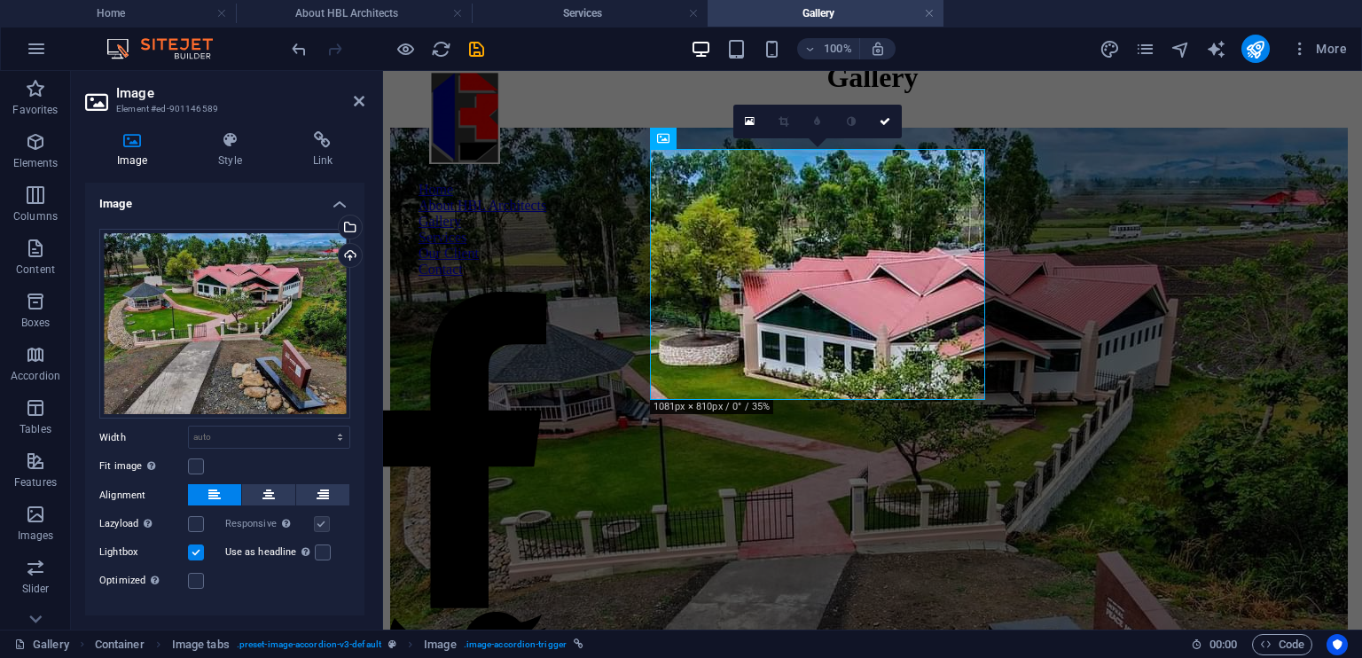
click at [192, 549] on label at bounding box center [196, 552] width 16 height 16
click at [0, 0] on input "Lightbox" at bounding box center [0, 0] width 0 height 0
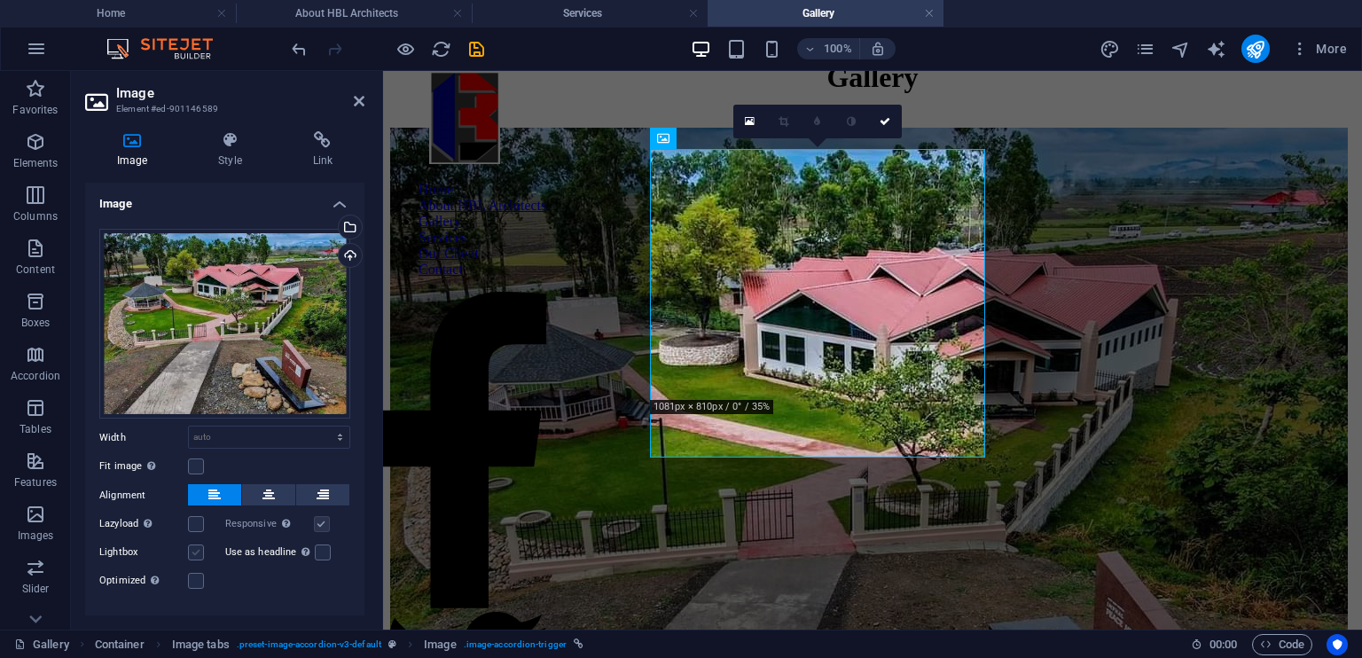
click at [192, 549] on label at bounding box center [196, 552] width 16 height 16
click at [0, 0] on input "Lightbox" at bounding box center [0, 0] width 0 height 0
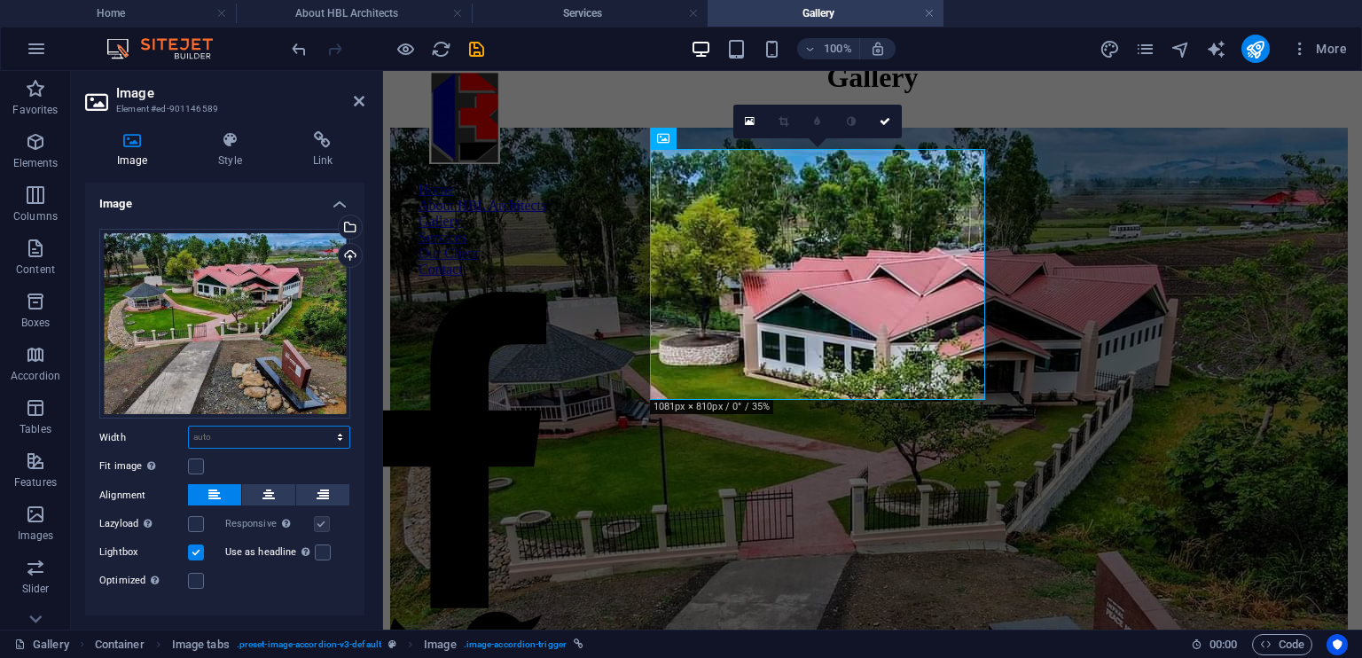
click at [294, 433] on select "Default auto px rem % em vh vw" at bounding box center [269, 436] width 160 height 21
click at [189, 426] on select "Default auto px rem % em vh vw" at bounding box center [269, 436] width 160 height 21
select select "DISABLED_OPTION_VALUE"
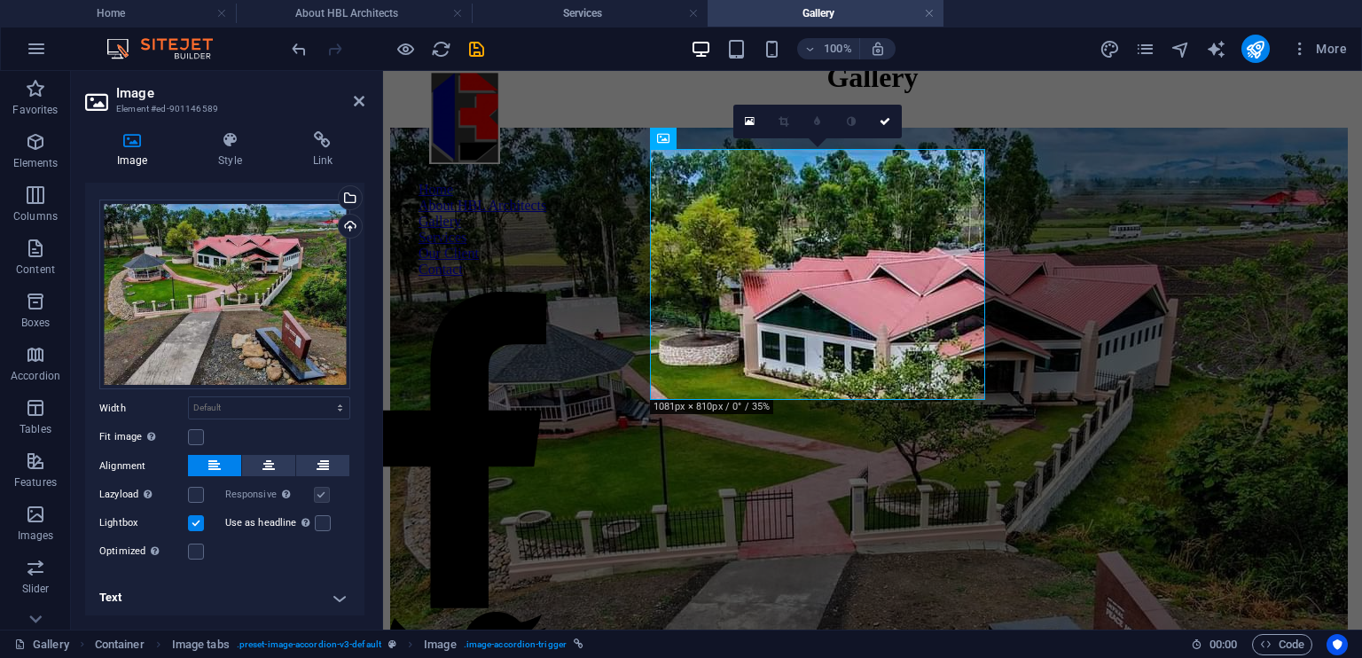
click at [335, 594] on h4 "Text" at bounding box center [224, 597] width 279 height 43
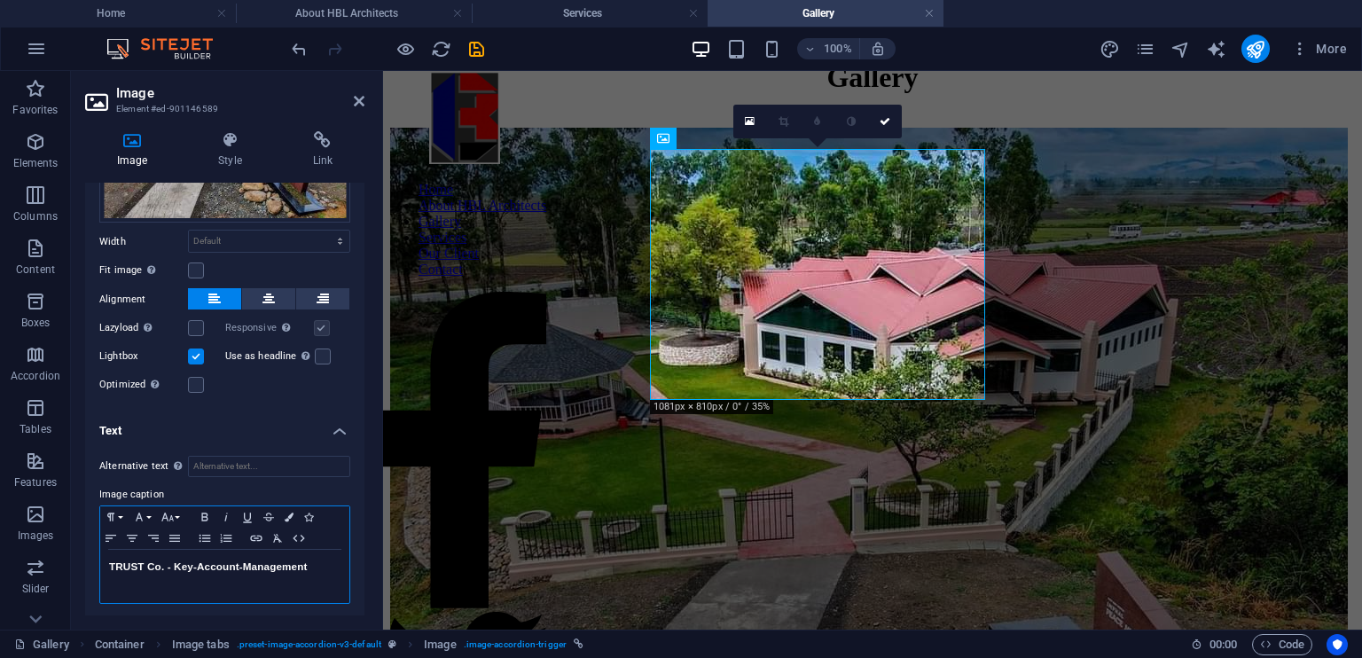
click at [325, 571] on div "TRUST Co. - Key-Account-Management" at bounding box center [224, 576] width 249 height 53
drag, startPoint x: 311, startPoint y: 561, endPoint x: 99, endPoint y: 563, distance: 211.9
click at [99, 563] on div "Paragraph Format Normal Heading 1 Heading 2 Heading 3 Heading 4 Heading 5 Headi…" at bounding box center [224, 554] width 251 height 98
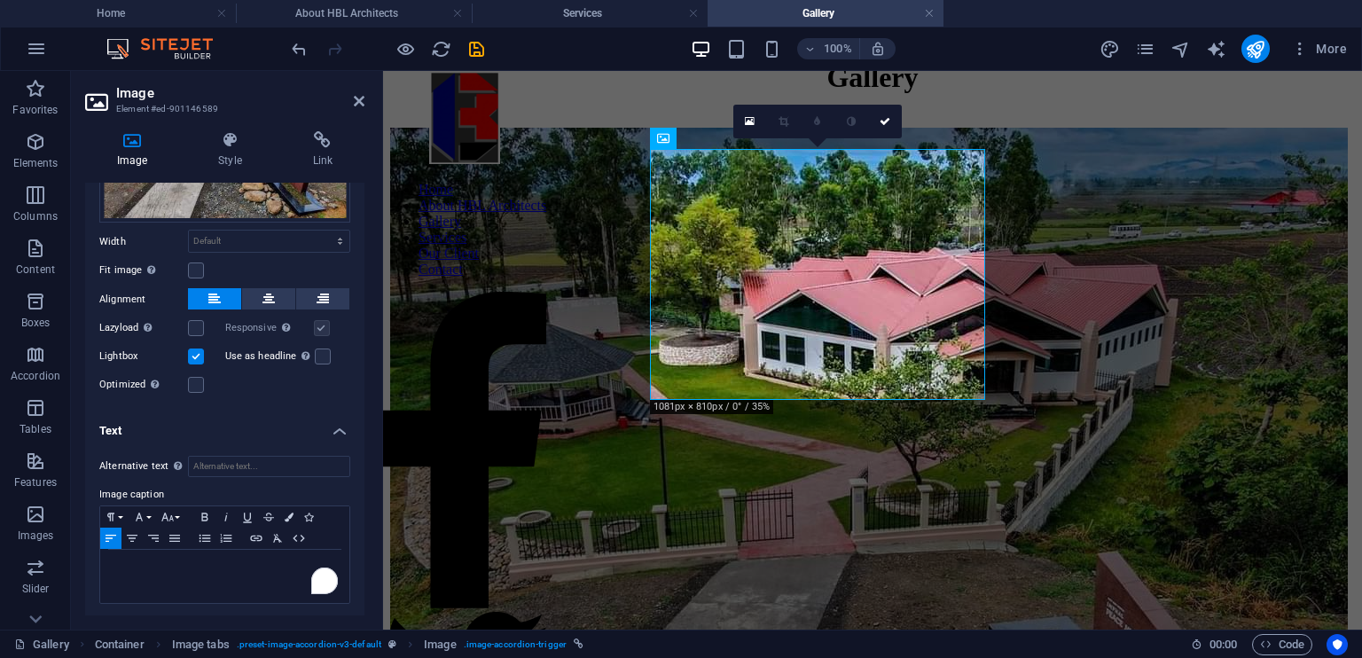
click at [225, 423] on h4 "Text" at bounding box center [224, 426] width 279 height 32
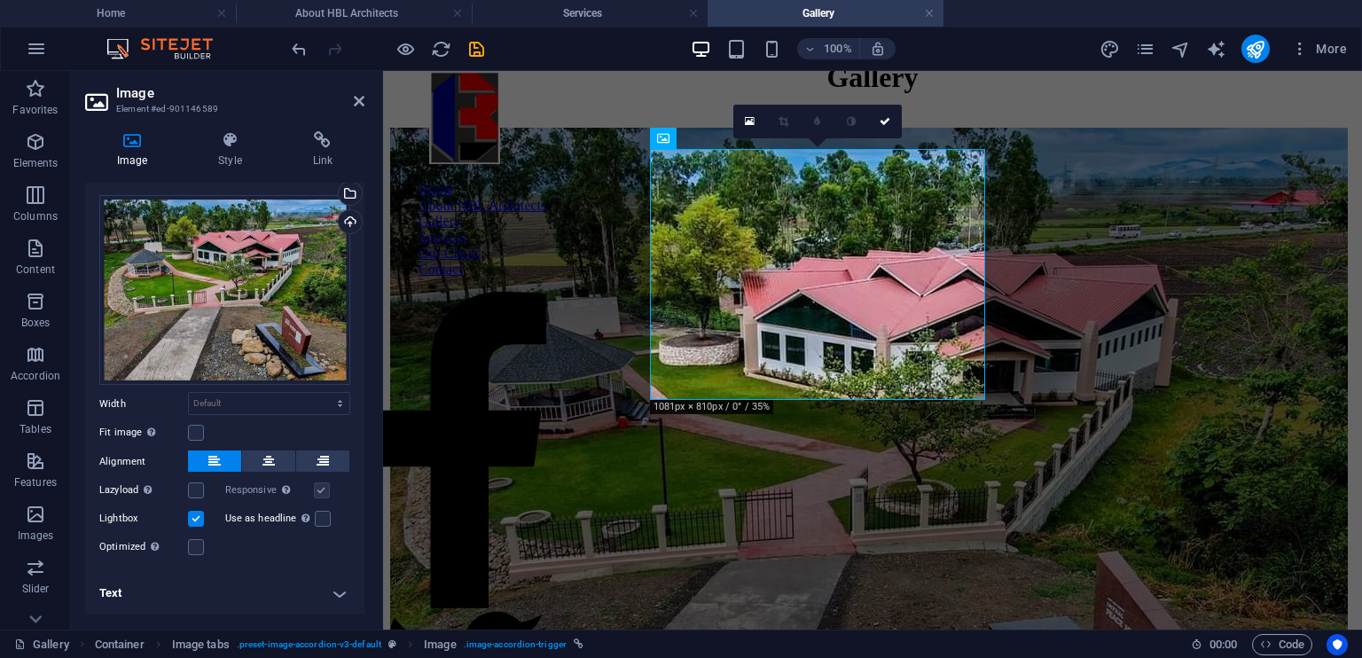
scroll to position [29, 0]
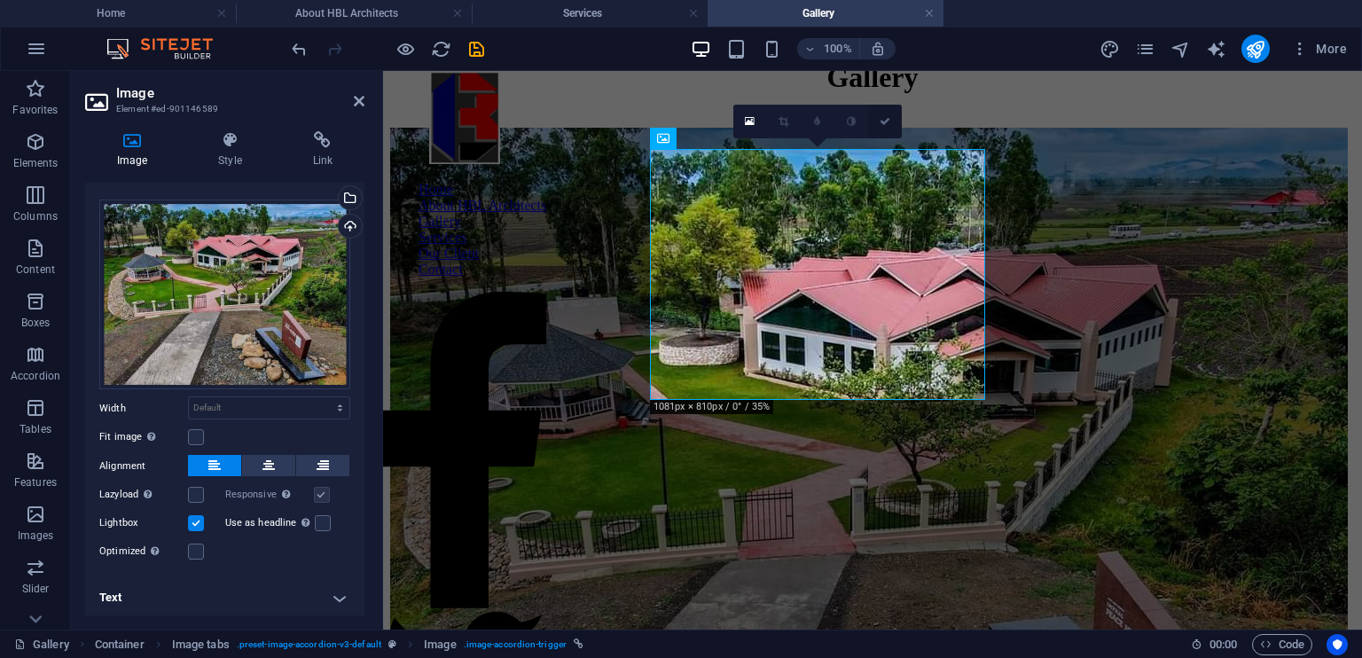
click at [889, 116] on icon at bounding box center [885, 121] width 11 height 11
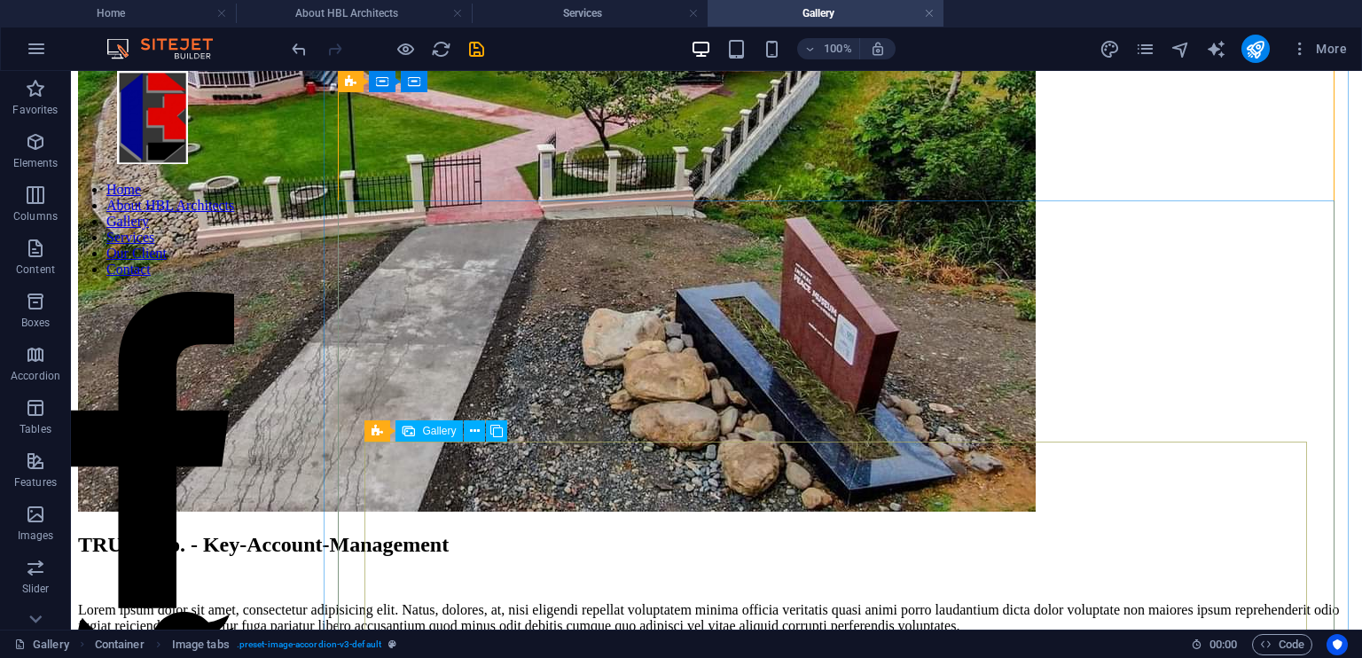
scroll to position [382, 0]
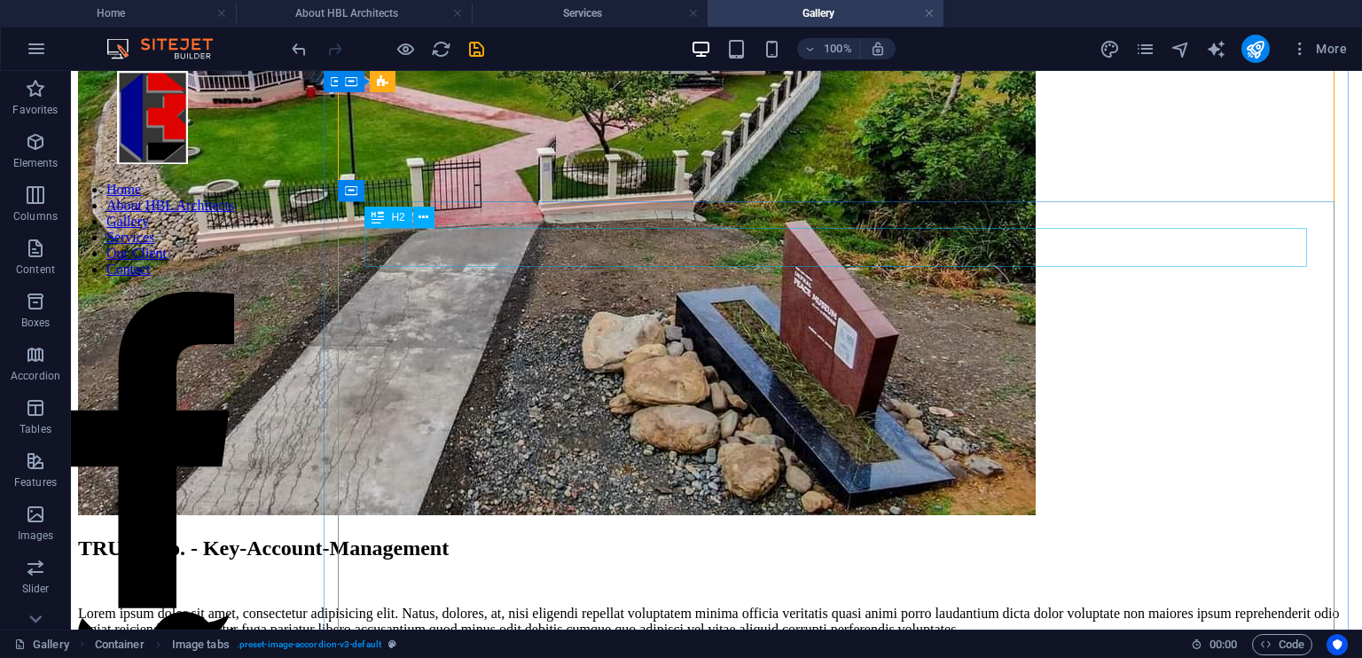
click at [890, 536] on div "TRUST Co. - Key-Account-Management" at bounding box center [716, 548] width 1277 height 24
click at [888, 536] on div "TRUST Co. - Key-Account-Management" at bounding box center [716, 548] width 1277 height 24
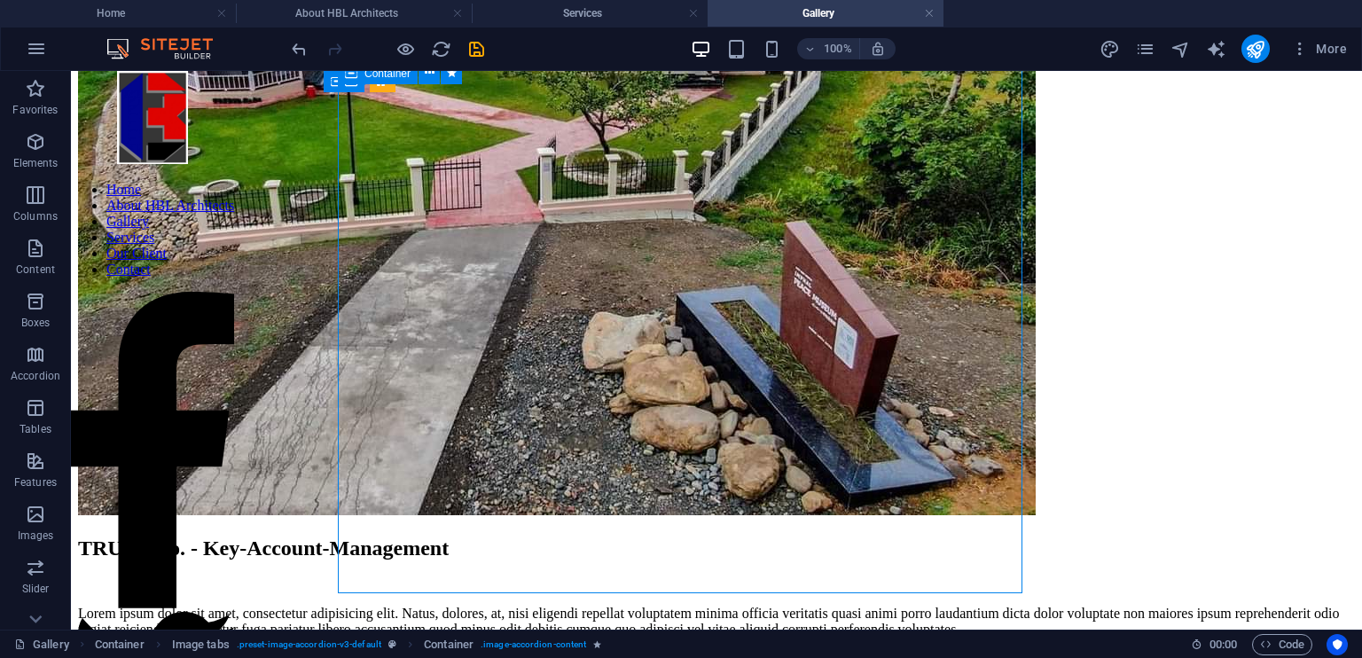
scroll to position [499, 0]
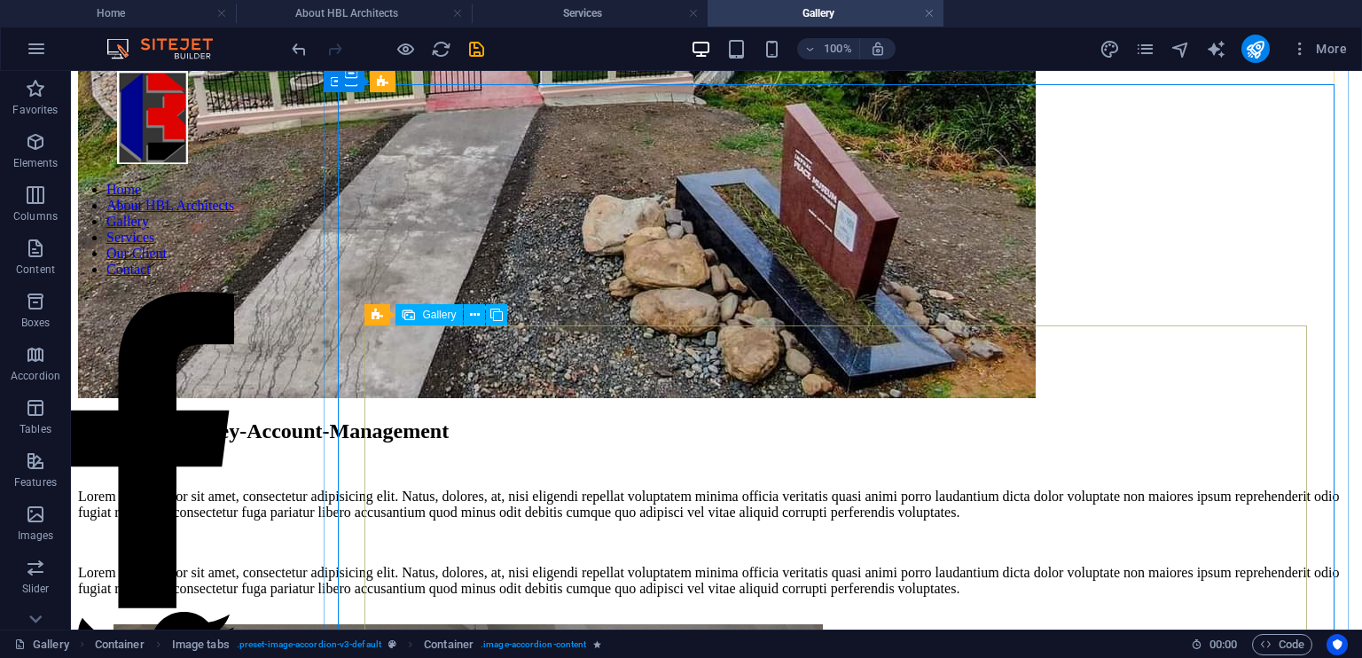
click at [423, 312] on span "Gallery" at bounding box center [439, 314] width 34 height 11
click at [471, 315] on icon at bounding box center [475, 315] width 10 height 19
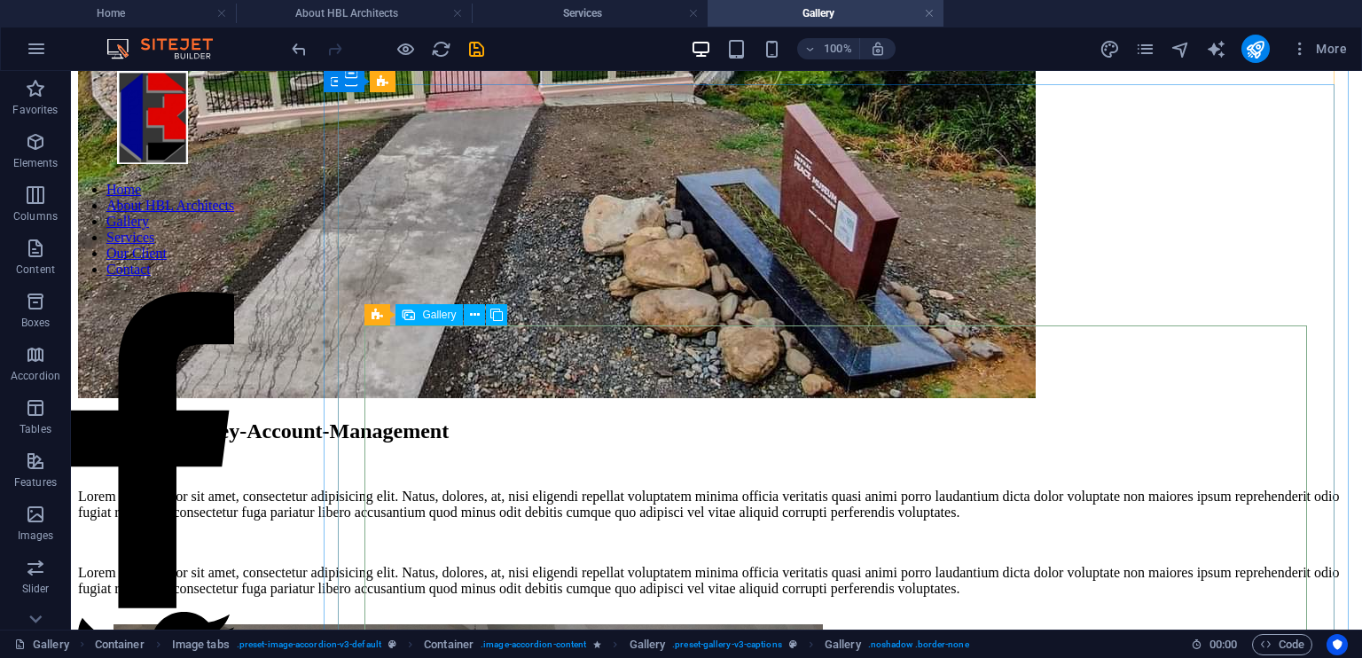
select select "4"
select select "px"
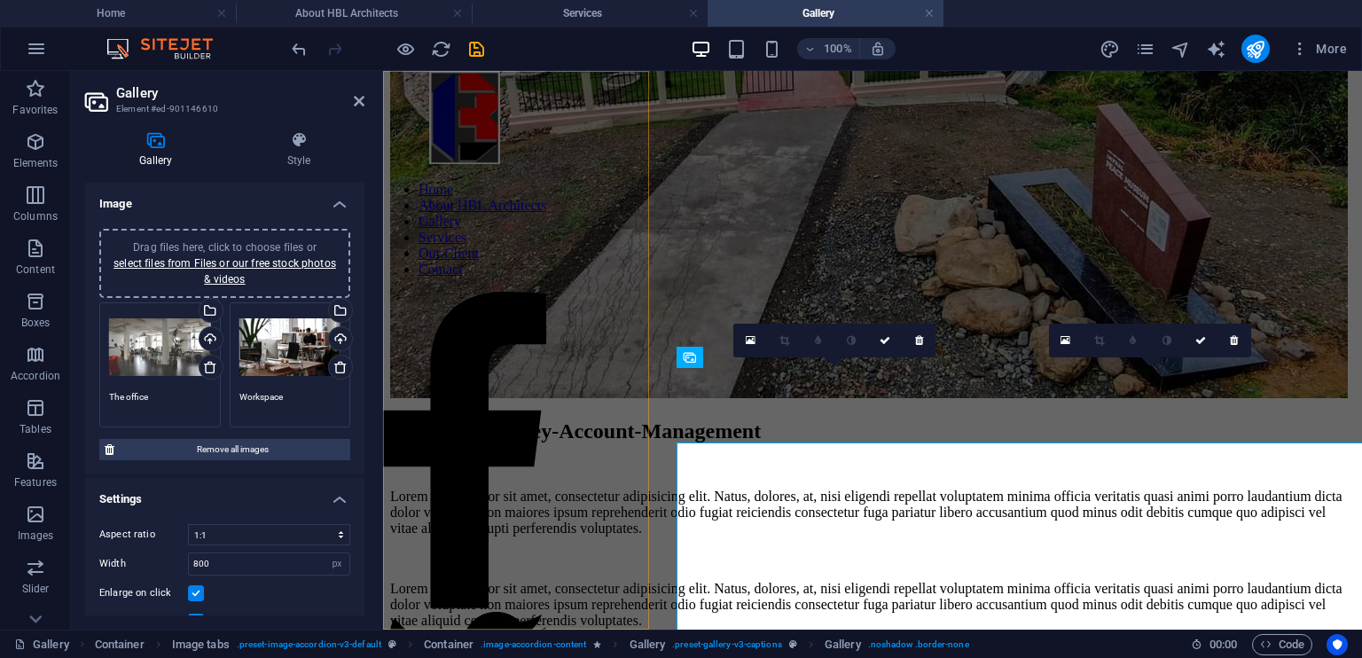
scroll to position [382, 0]
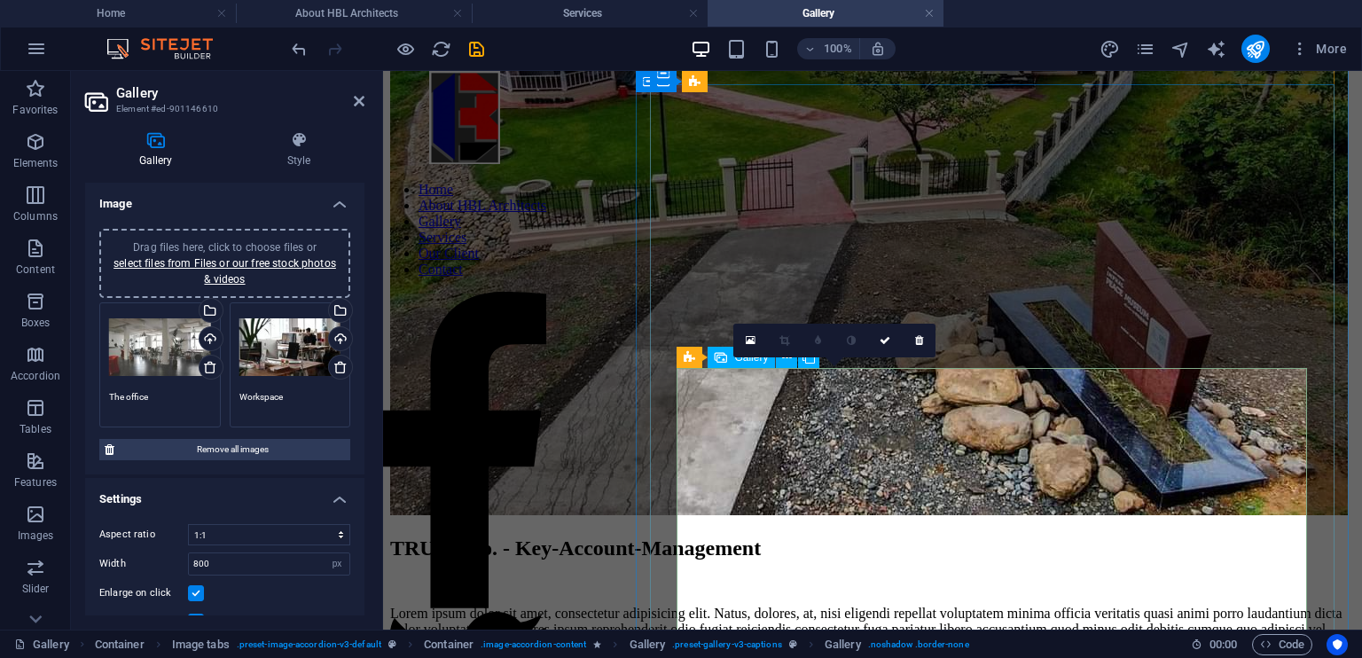
click at [748, 342] on icon at bounding box center [751, 340] width 10 height 12
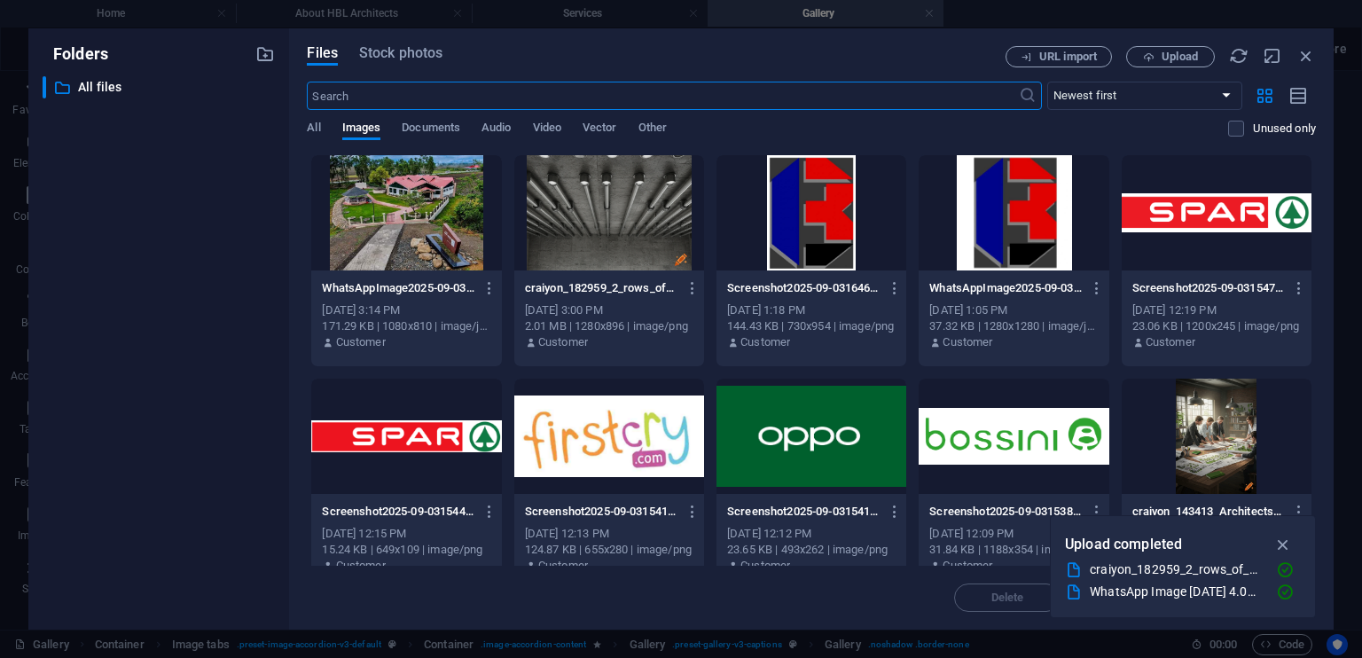
scroll to position [355, 0]
click at [1157, 56] on span "Upload" at bounding box center [1170, 57] width 73 height 12
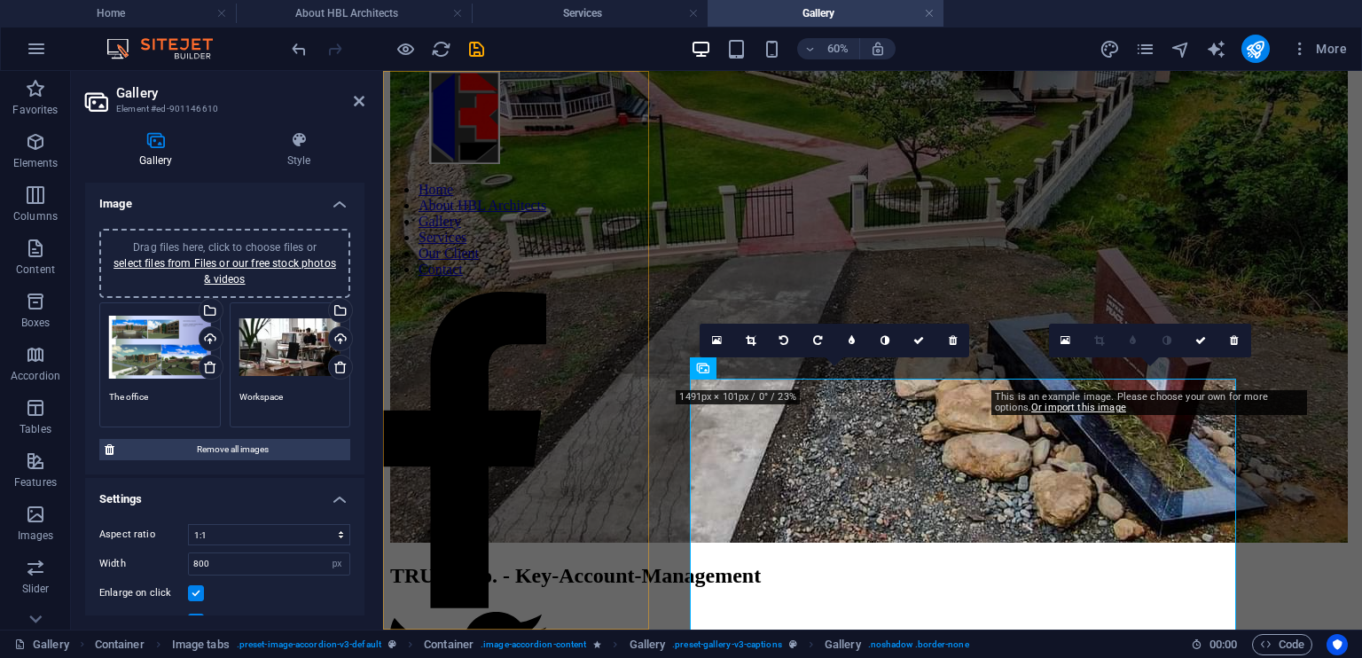
scroll to position [382, 0]
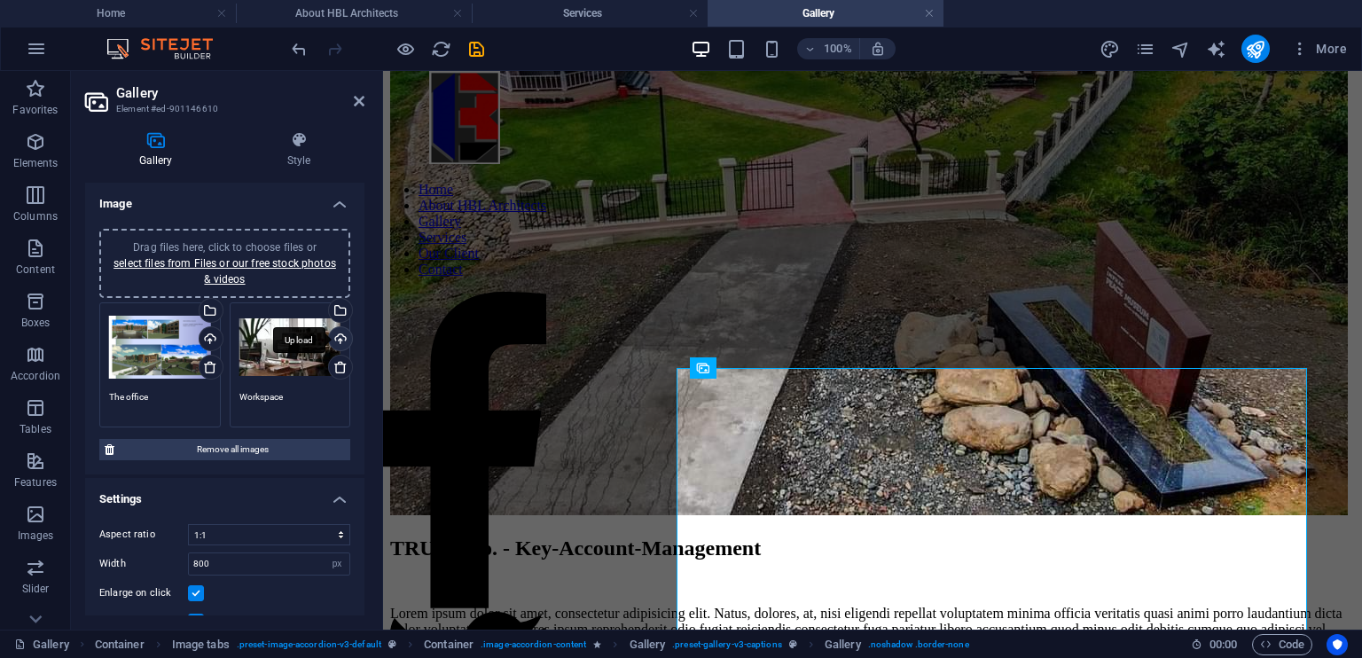
click at [339, 340] on div "Upload" at bounding box center [338, 340] width 27 height 27
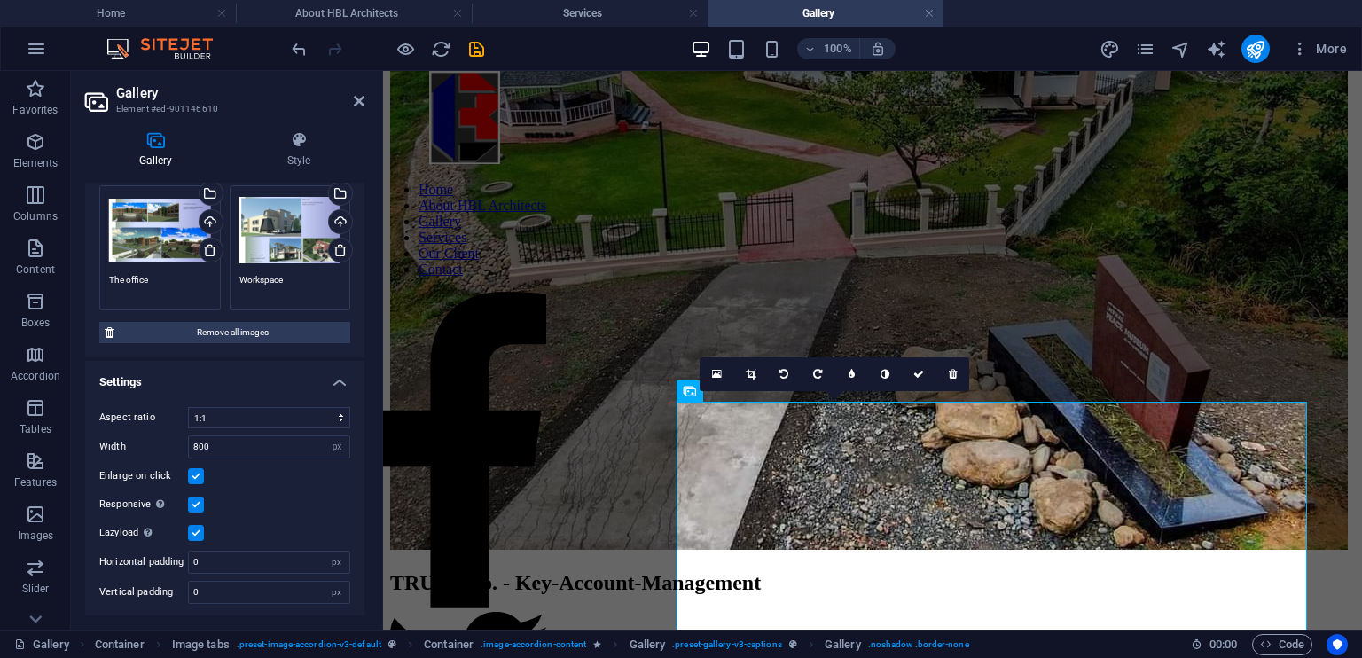
scroll to position [348, 0]
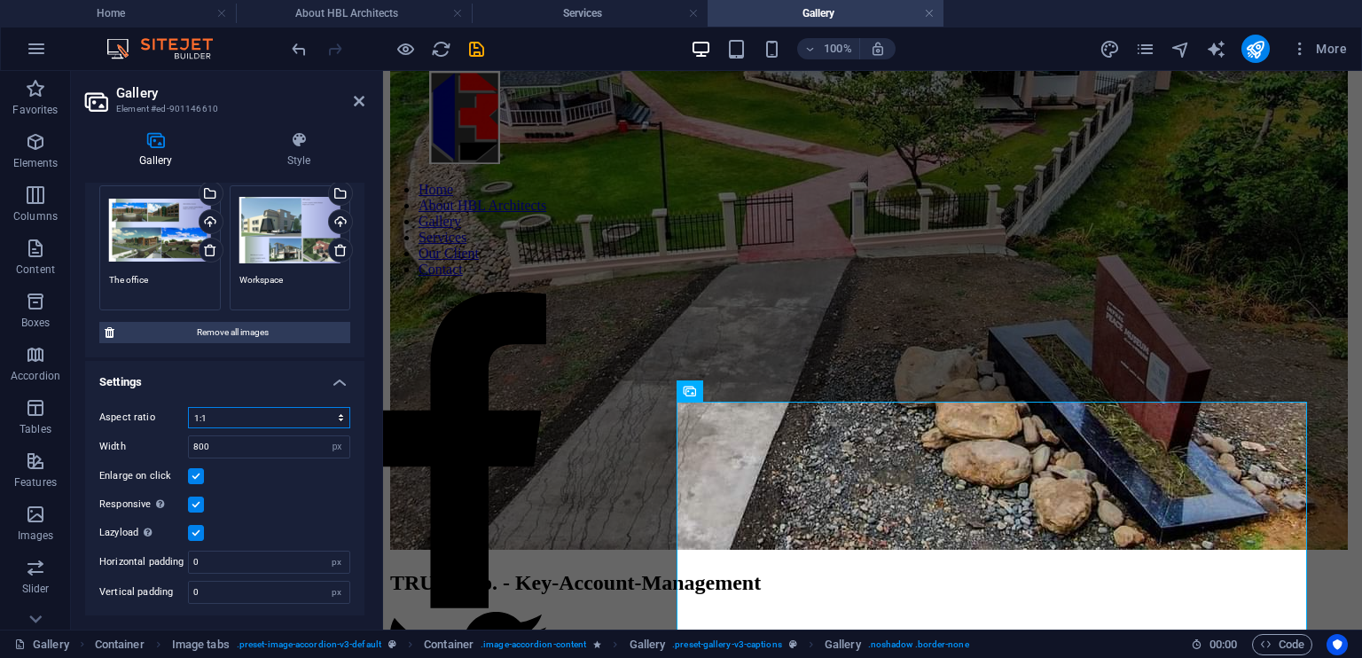
click at [335, 421] on select "No fixed aspect ratio 16:9 16:10 4:3 1:1 1:2 2:1" at bounding box center [269, 417] width 162 height 21
click at [188, 407] on select "No fixed aspect ratio 16:9 16:10 4:3 1:1 1:2 2:1" at bounding box center [269, 417] width 162 height 21
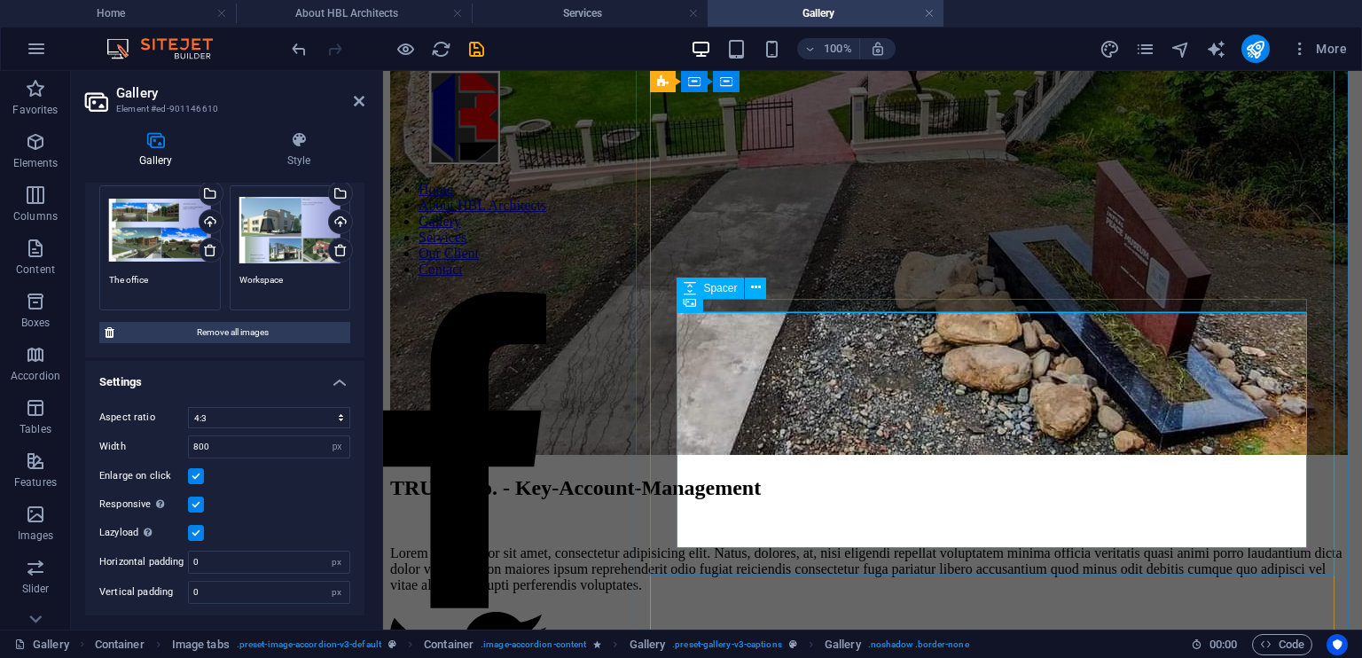
scroll to position [443, 0]
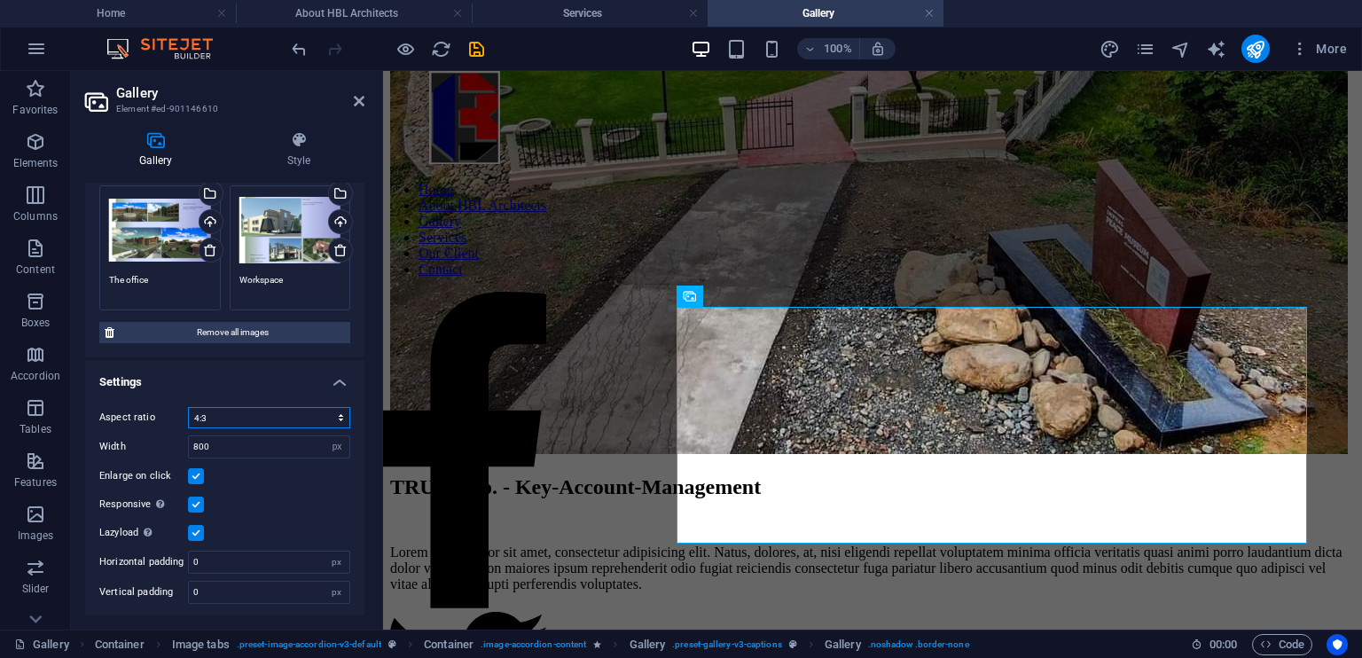
click at [337, 414] on select "No fixed aspect ratio 16:9 16:10 4:3 1:1 1:2 2:1" at bounding box center [269, 417] width 162 height 21
click at [188, 407] on select "No fixed aspect ratio 16:9 16:10 4:3 1:1 1:2 2:1" at bounding box center [269, 417] width 162 height 21
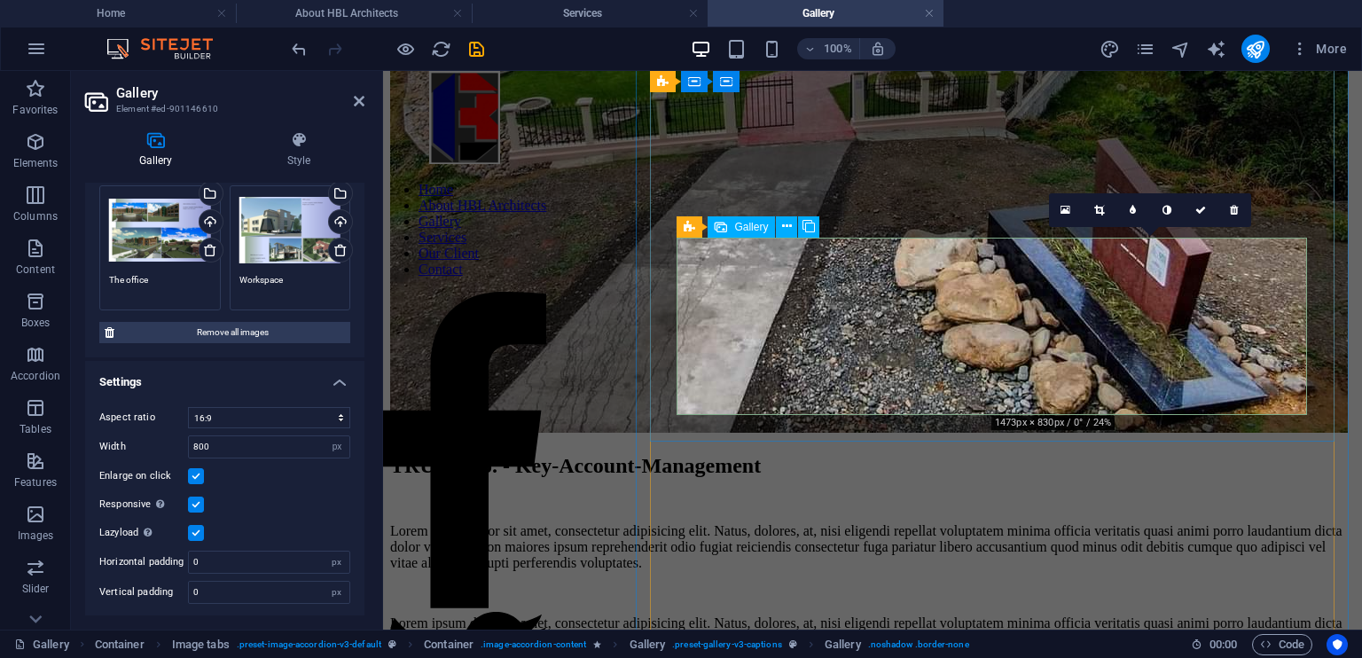
scroll to position [461, 0]
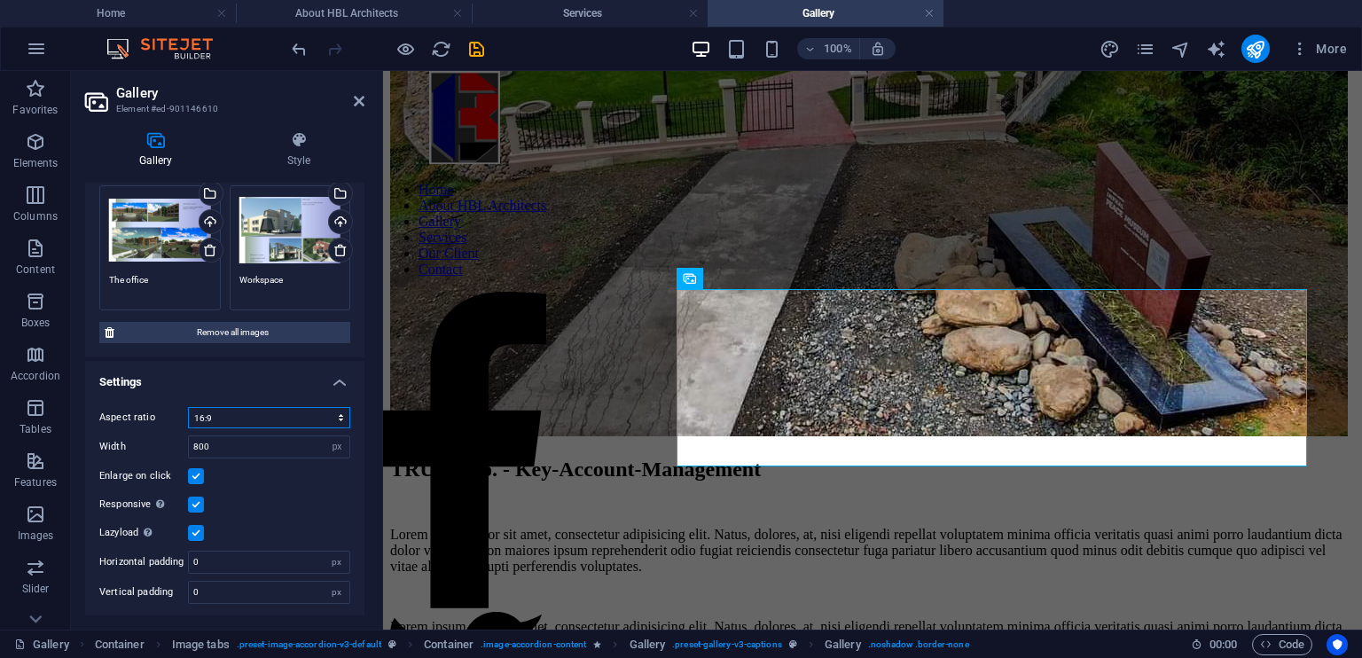
click at [339, 416] on select "No fixed aspect ratio 16:9 16:10 4:3 1:1 1:2 2:1" at bounding box center [269, 417] width 162 height 21
click at [188, 407] on select "No fixed aspect ratio 16:9 16:10 4:3 1:1 1:2 2:1" at bounding box center [269, 417] width 162 height 21
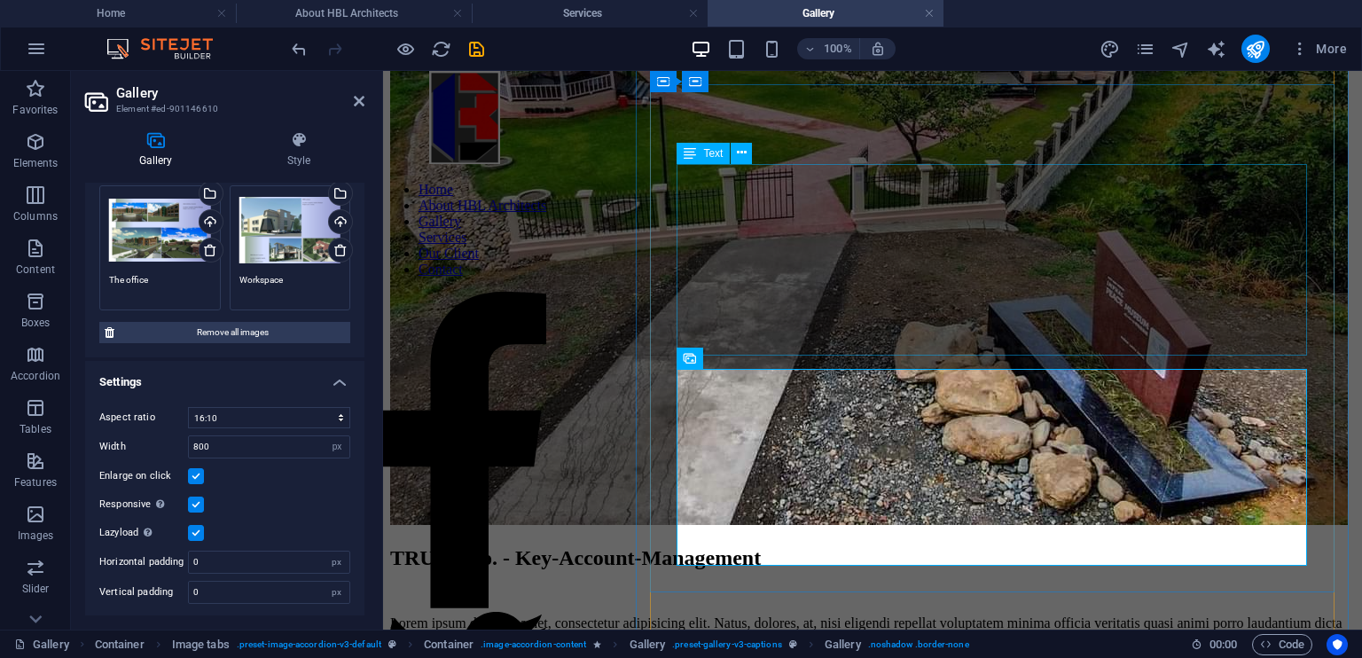
scroll to position [358, 0]
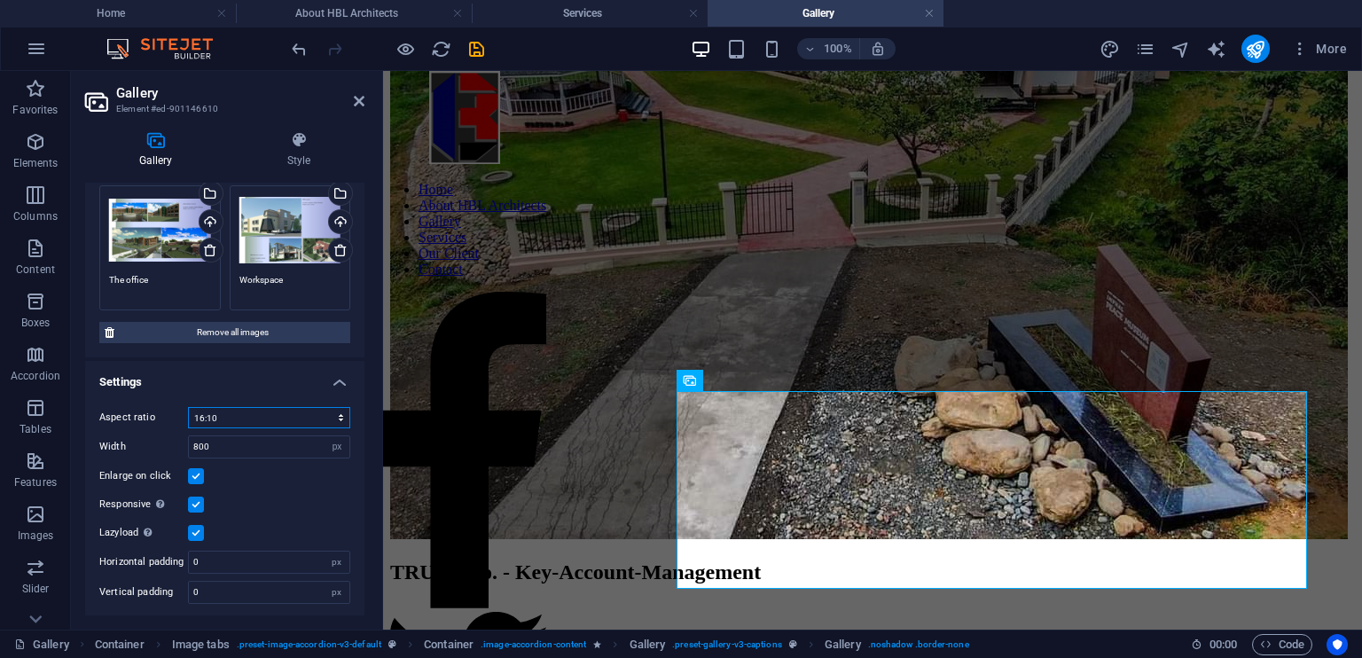
click at [240, 414] on select "No fixed aspect ratio 16:9 16:10 4:3 1:1 1:2 2:1" at bounding box center [269, 417] width 162 height 21
select select "0"
click at [188, 407] on select "No fixed aspect ratio 16:9 16:10 4:3 1:1 1:2 2:1" at bounding box center [269, 417] width 162 height 21
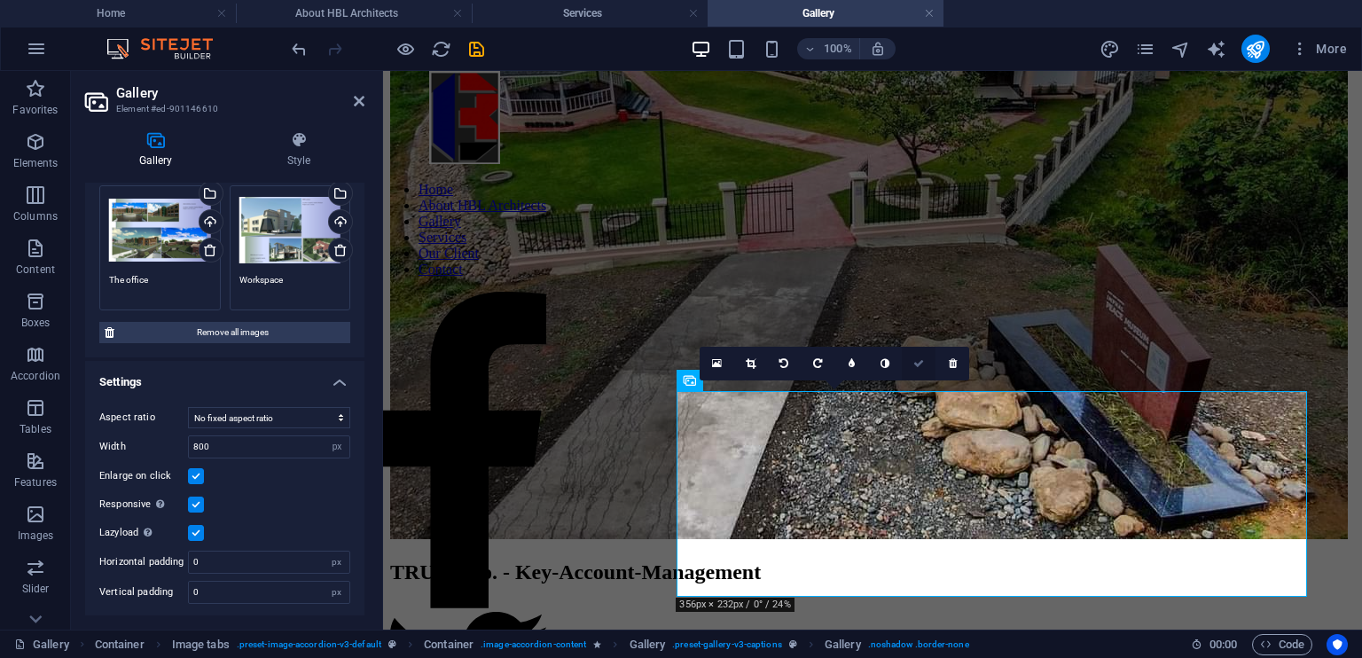
click at [915, 363] on icon at bounding box center [918, 363] width 11 height 11
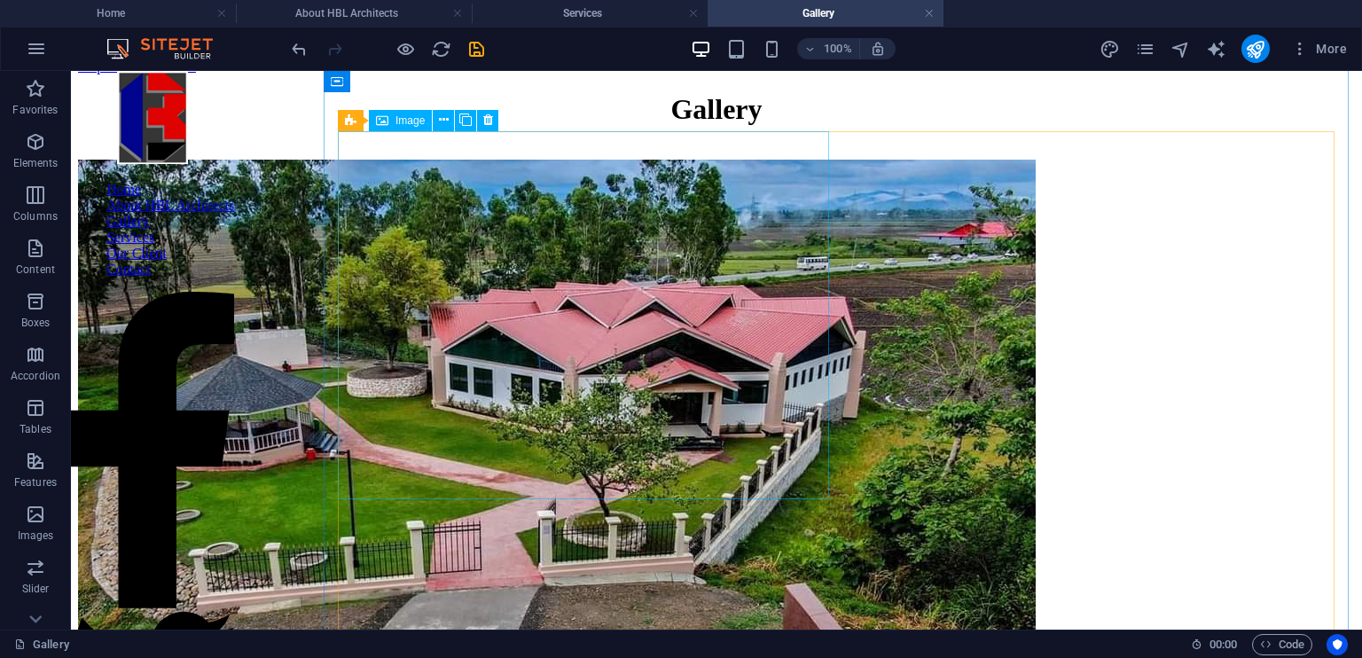
scroll to position [11, 0]
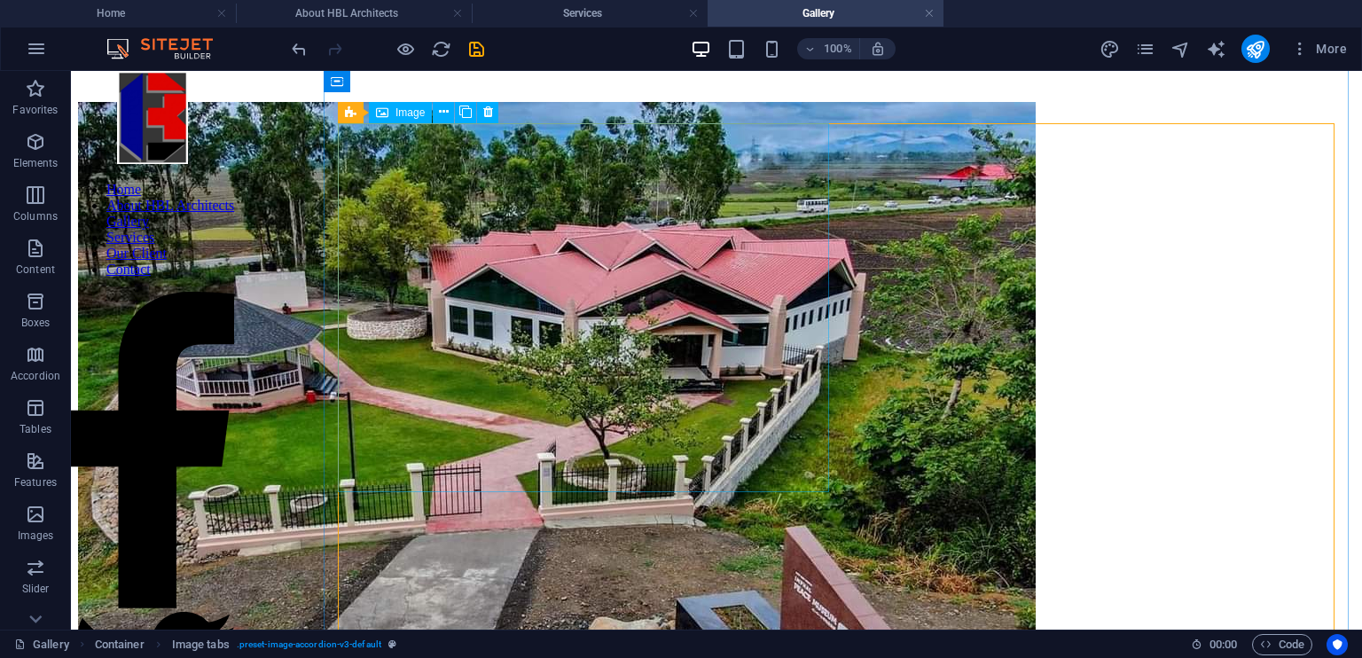
click at [751, 264] on figure at bounding box center [716, 463] width 1277 height 722
click at [443, 113] on icon at bounding box center [444, 112] width 10 height 19
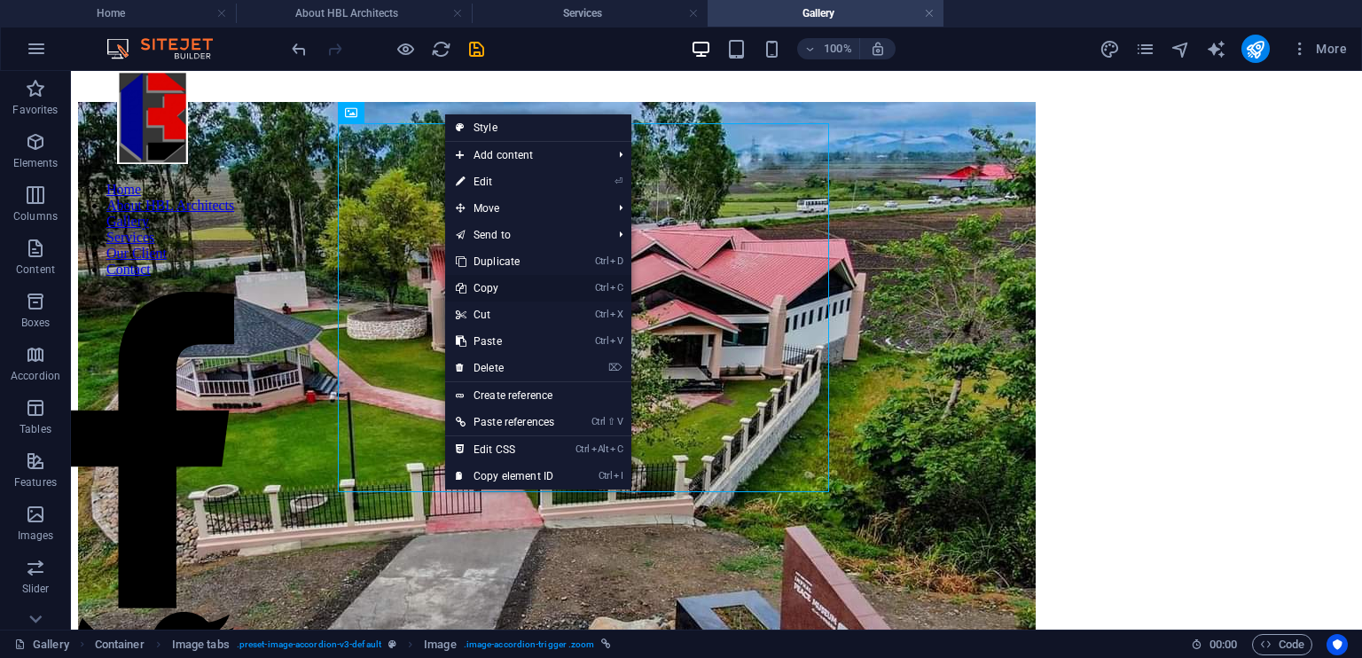
click at [555, 292] on link "Ctrl C Copy" at bounding box center [505, 288] width 120 height 27
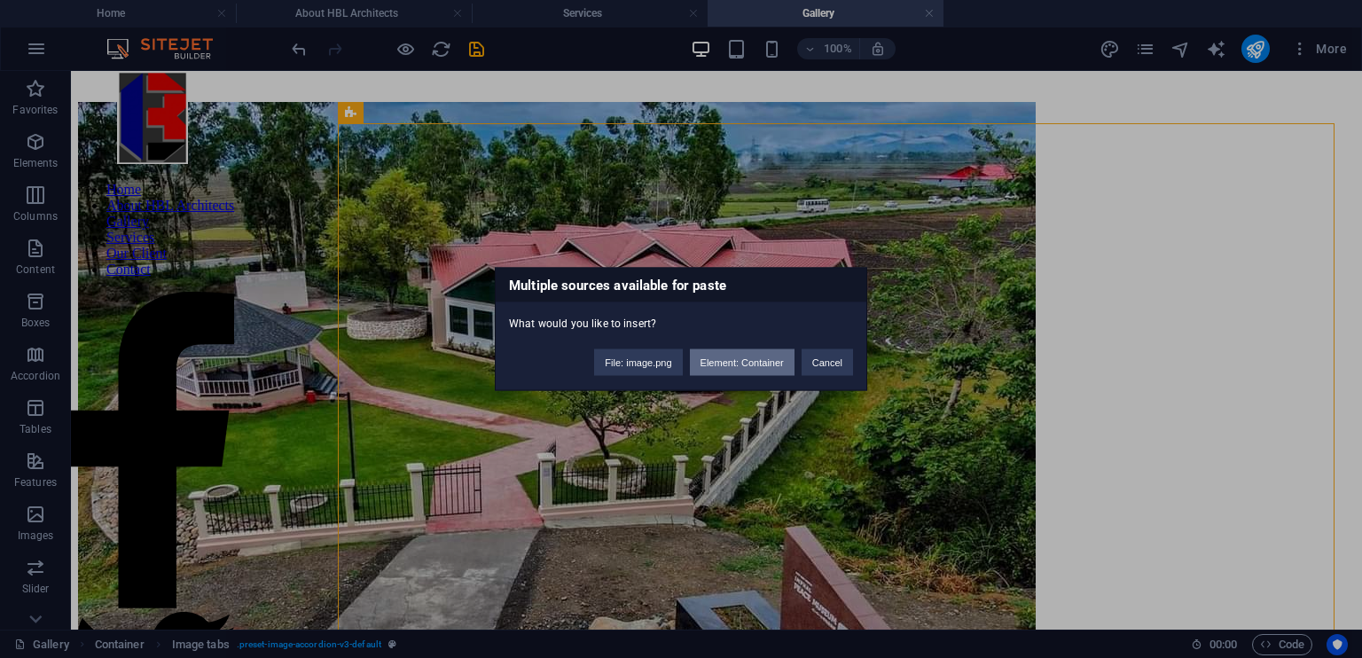
click at [745, 364] on button "Element: Container" at bounding box center [742, 362] width 105 height 27
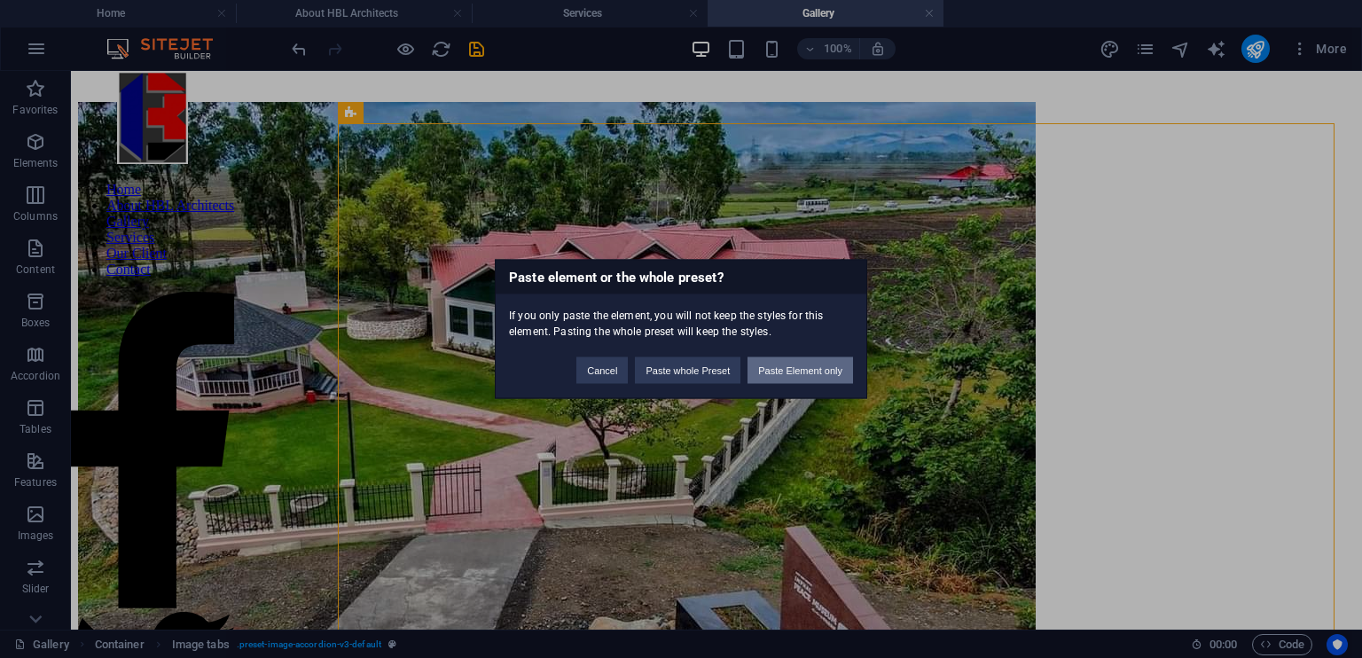
click at [786, 369] on button "Paste Element only" at bounding box center [800, 370] width 106 height 27
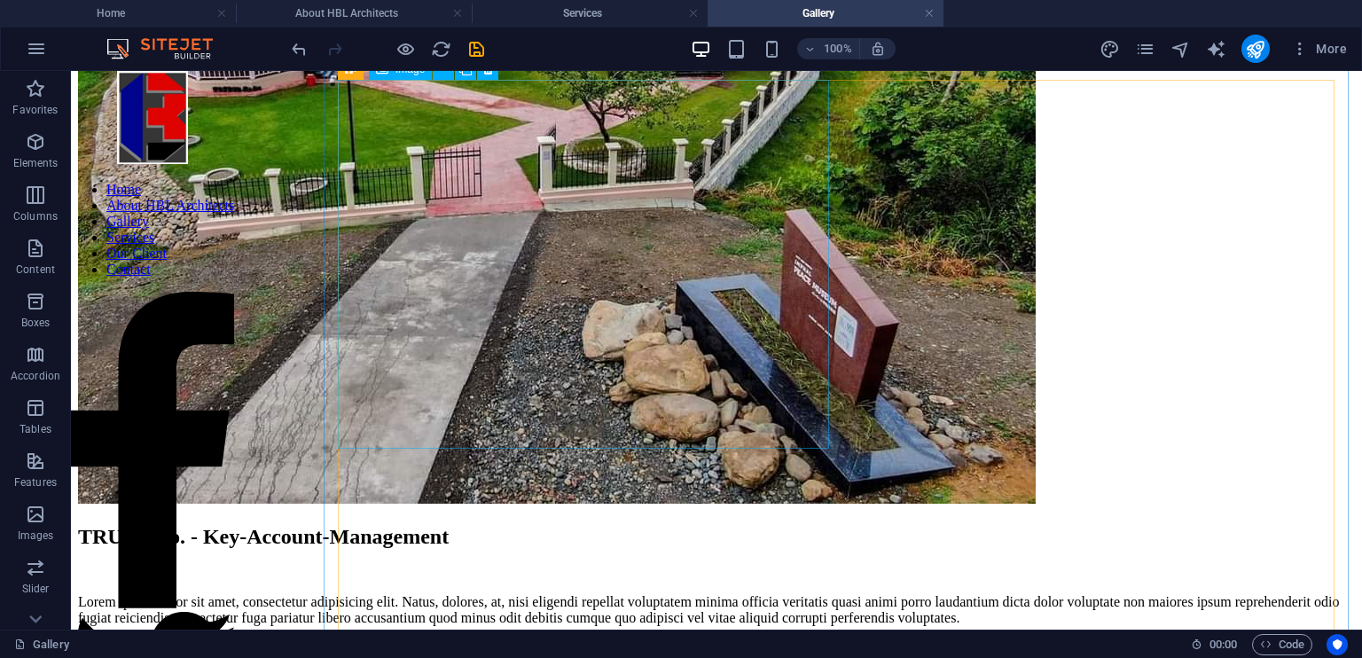
scroll to position [0, 0]
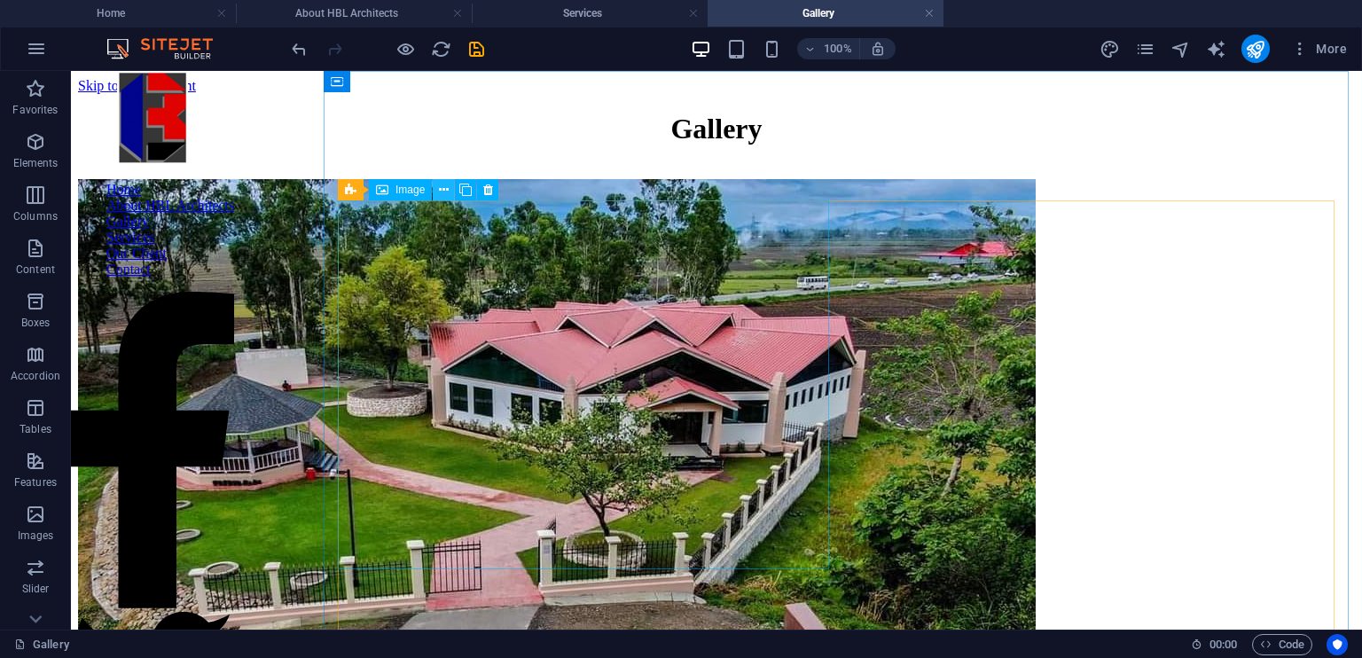
click at [443, 187] on icon at bounding box center [444, 190] width 10 height 19
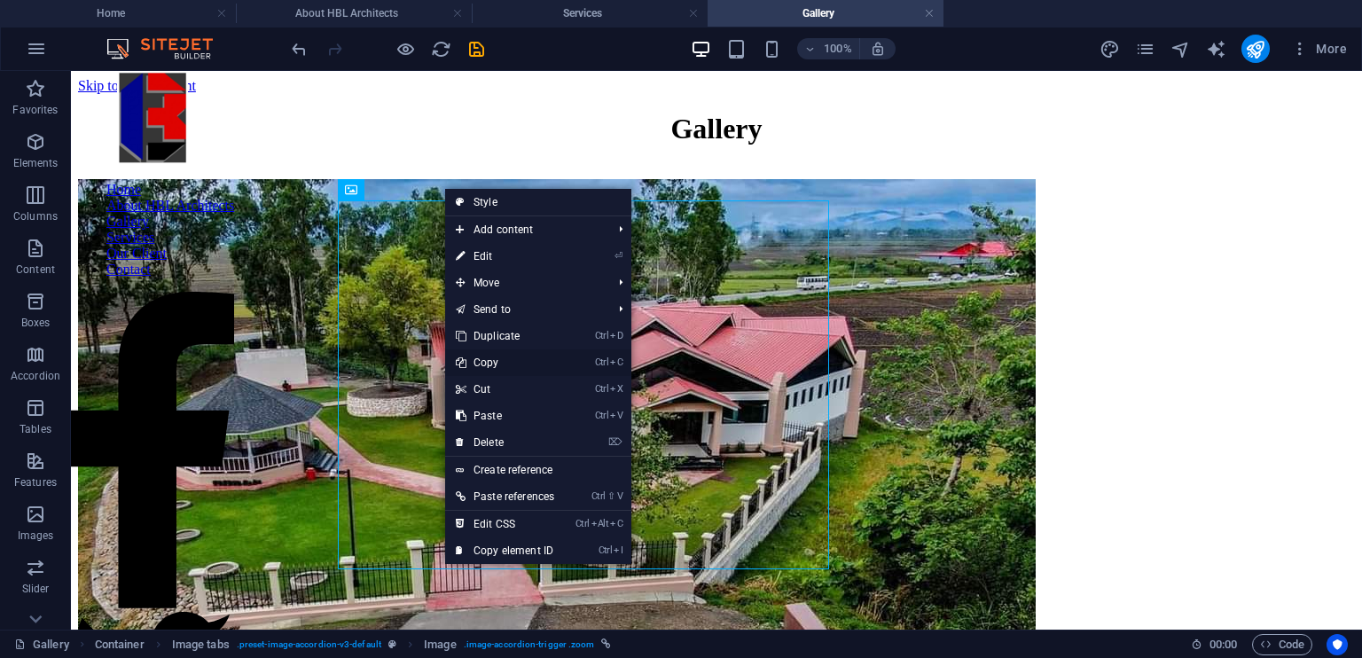
click at [565, 364] on link "Ctrl C Copy" at bounding box center [505, 362] width 120 height 27
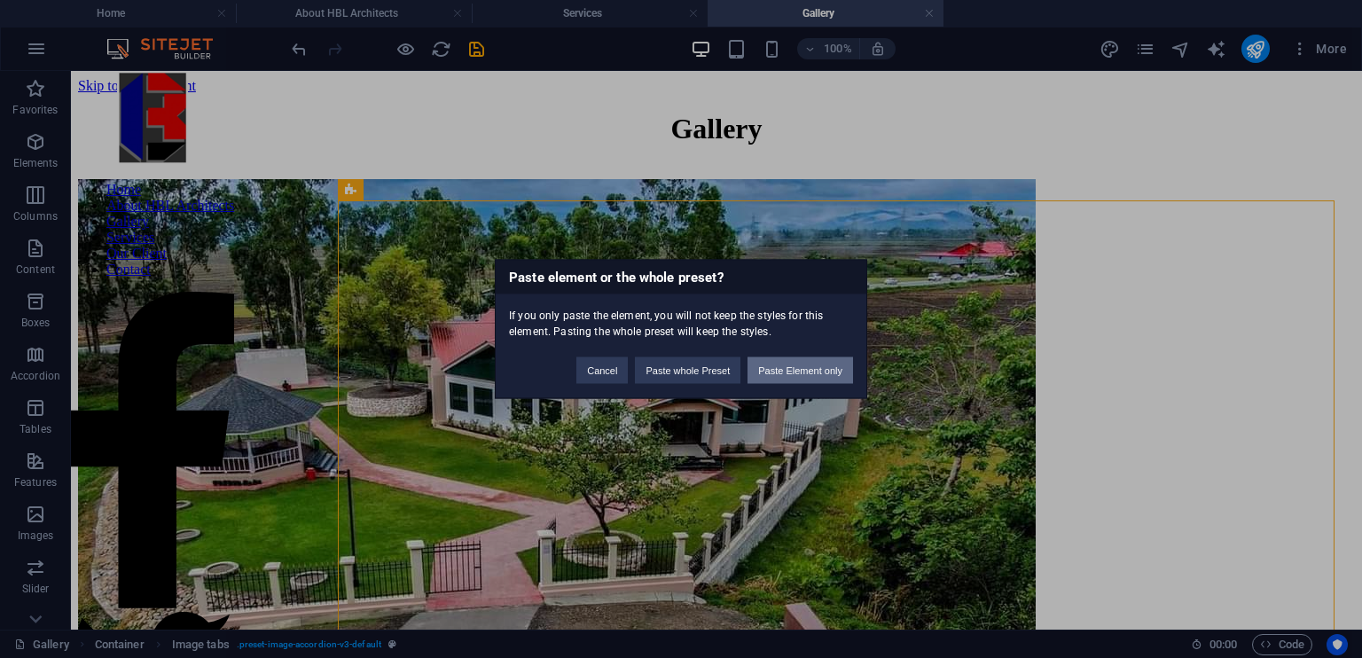
click at [777, 368] on button "Paste Element only" at bounding box center [800, 370] width 106 height 27
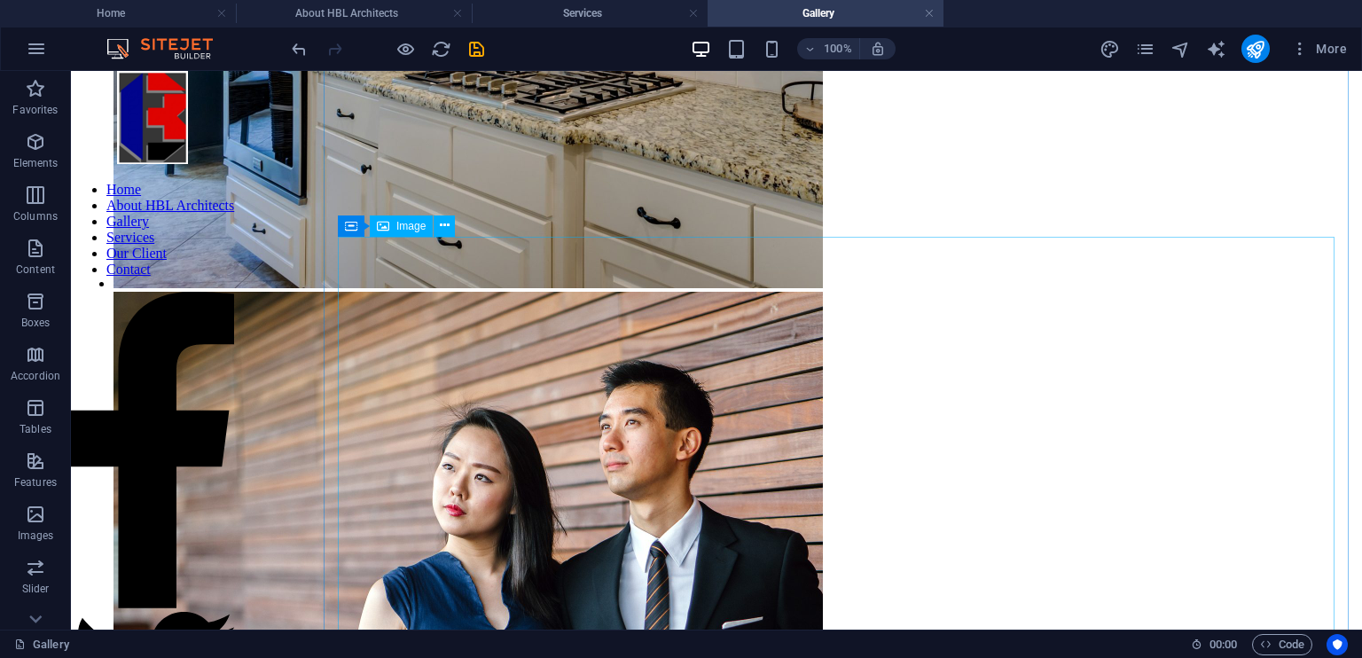
scroll to position [5628, 0]
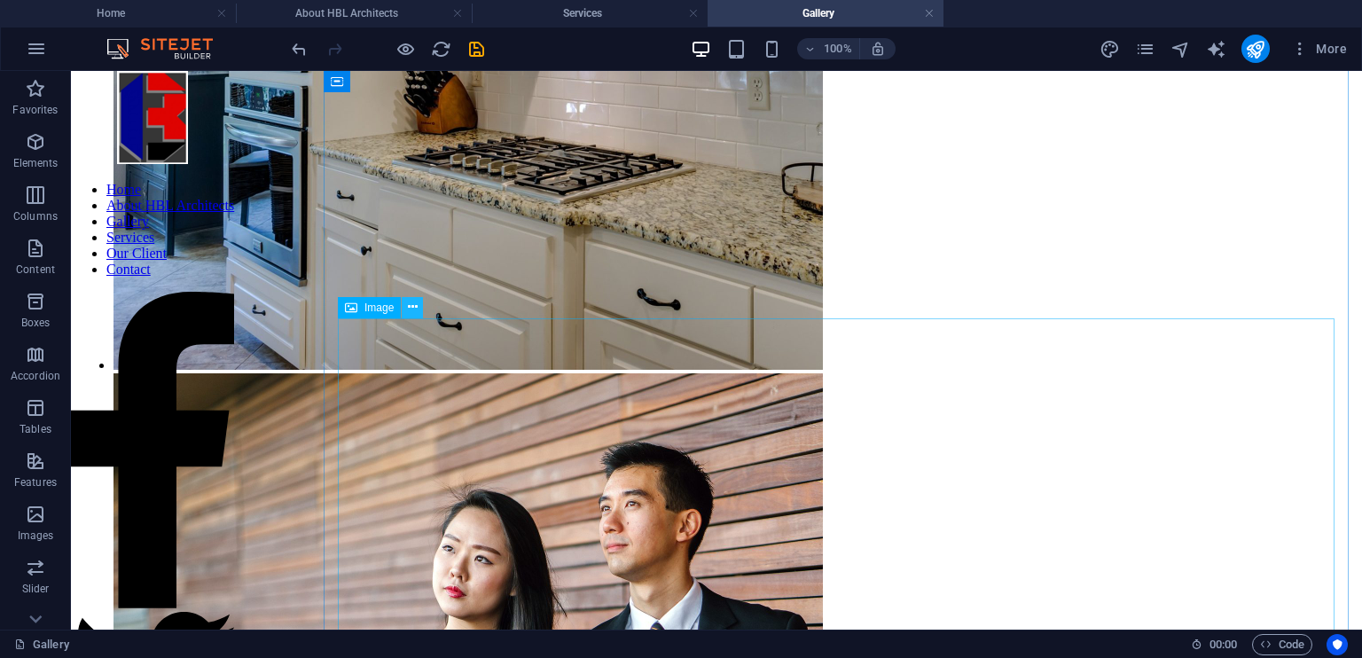
click at [411, 308] on icon at bounding box center [413, 307] width 10 height 19
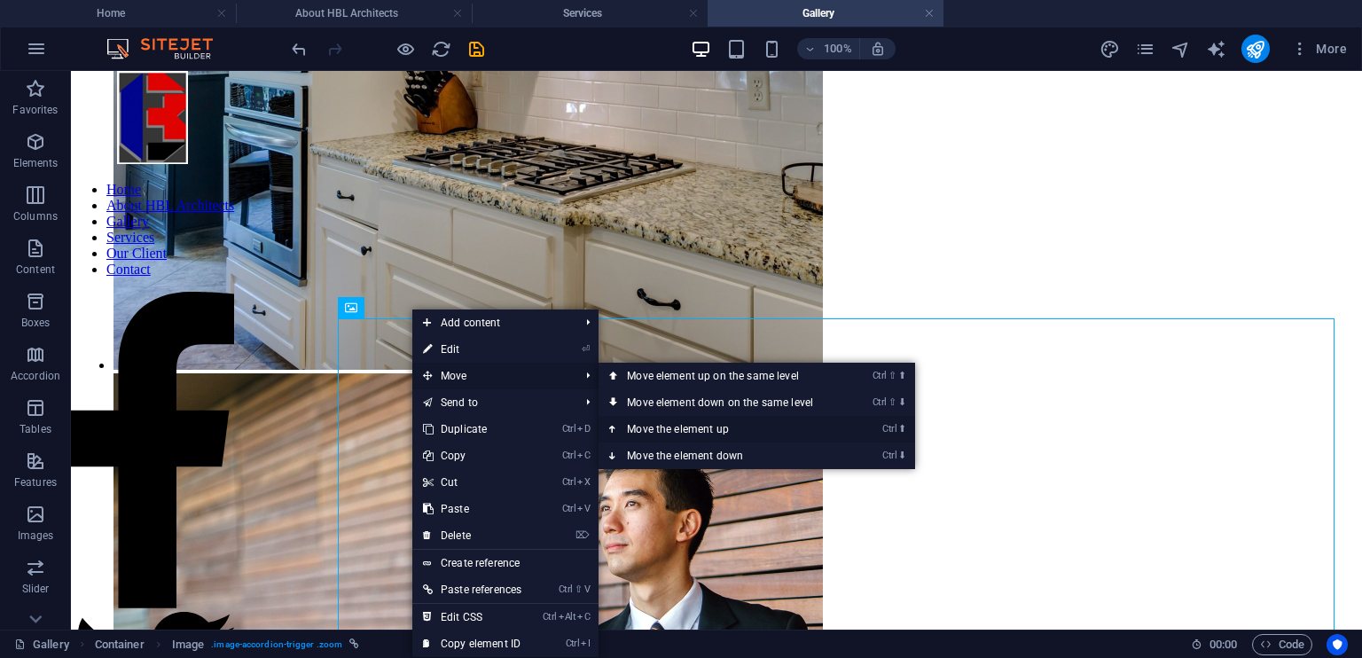
click at [674, 429] on link "Ctrl ⬆ Move the element up" at bounding box center [723, 429] width 250 height 27
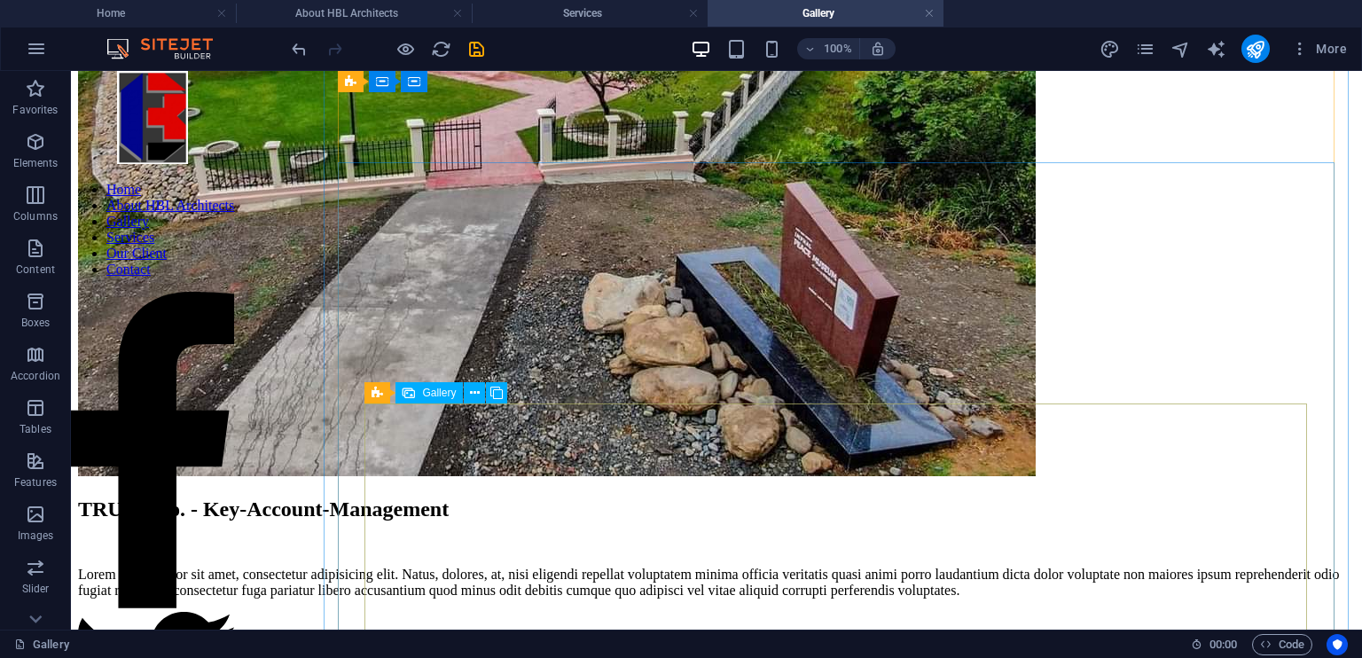
scroll to position [364, 0]
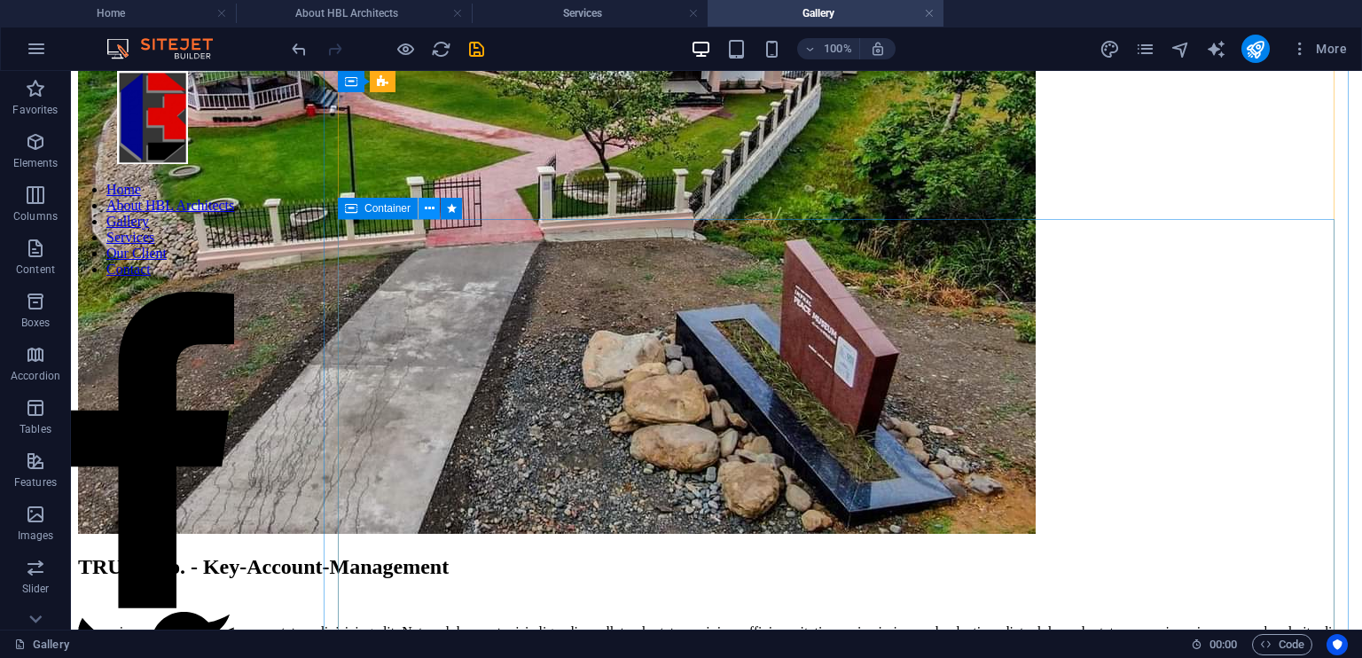
click at [430, 205] on icon at bounding box center [430, 208] width 10 height 19
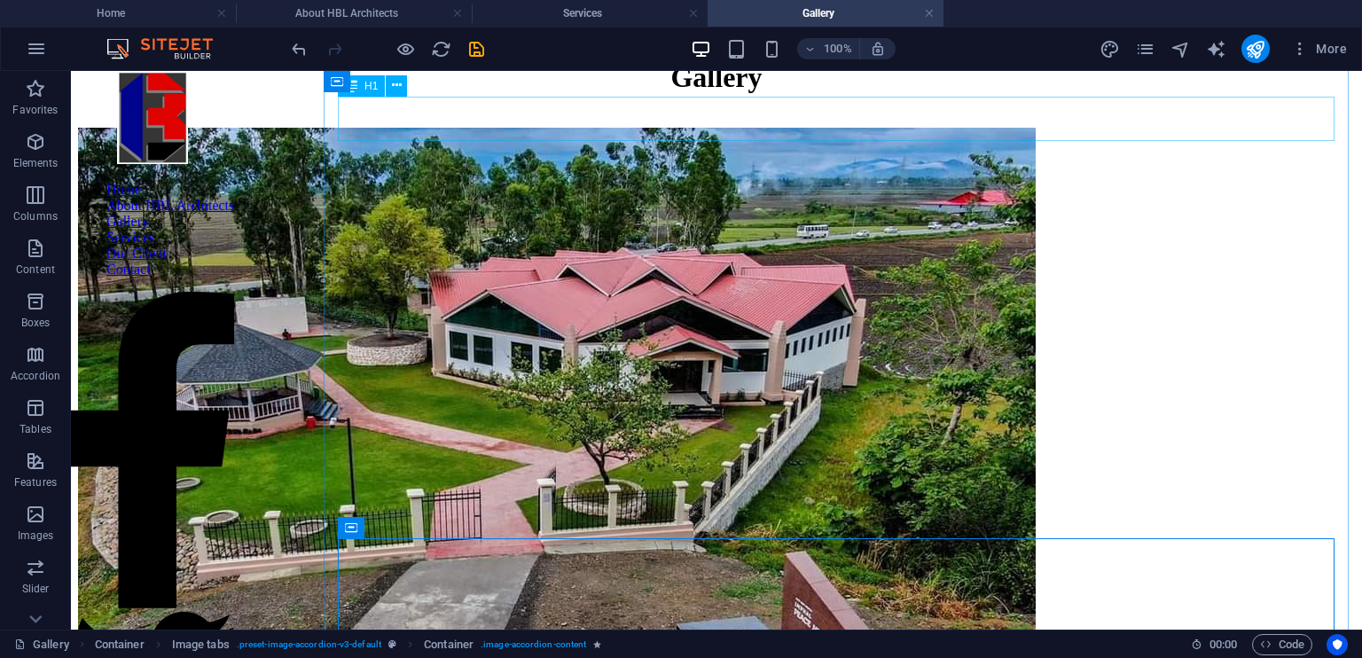
scroll to position [45, 0]
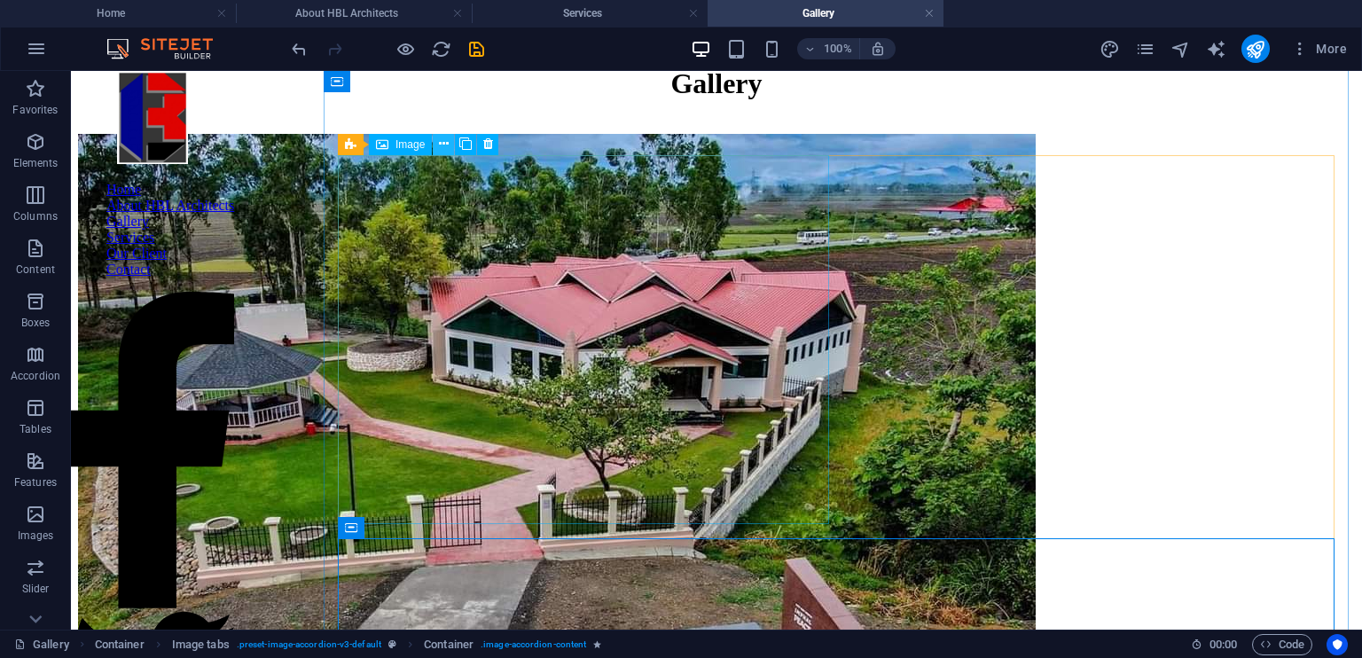
click at [439, 145] on icon at bounding box center [444, 144] width 10 height 19
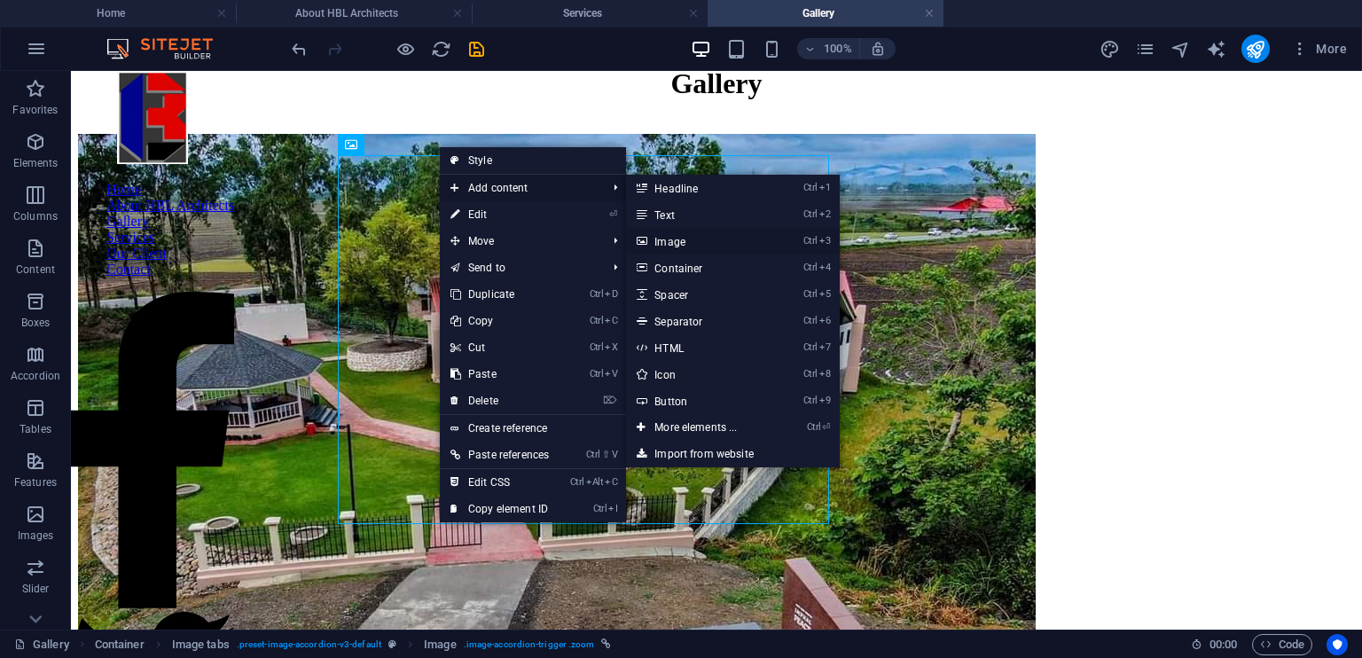
click at [696, 246] on link "Ctrl 3 Image" at bounding box center [699, 241] width 146 height 27
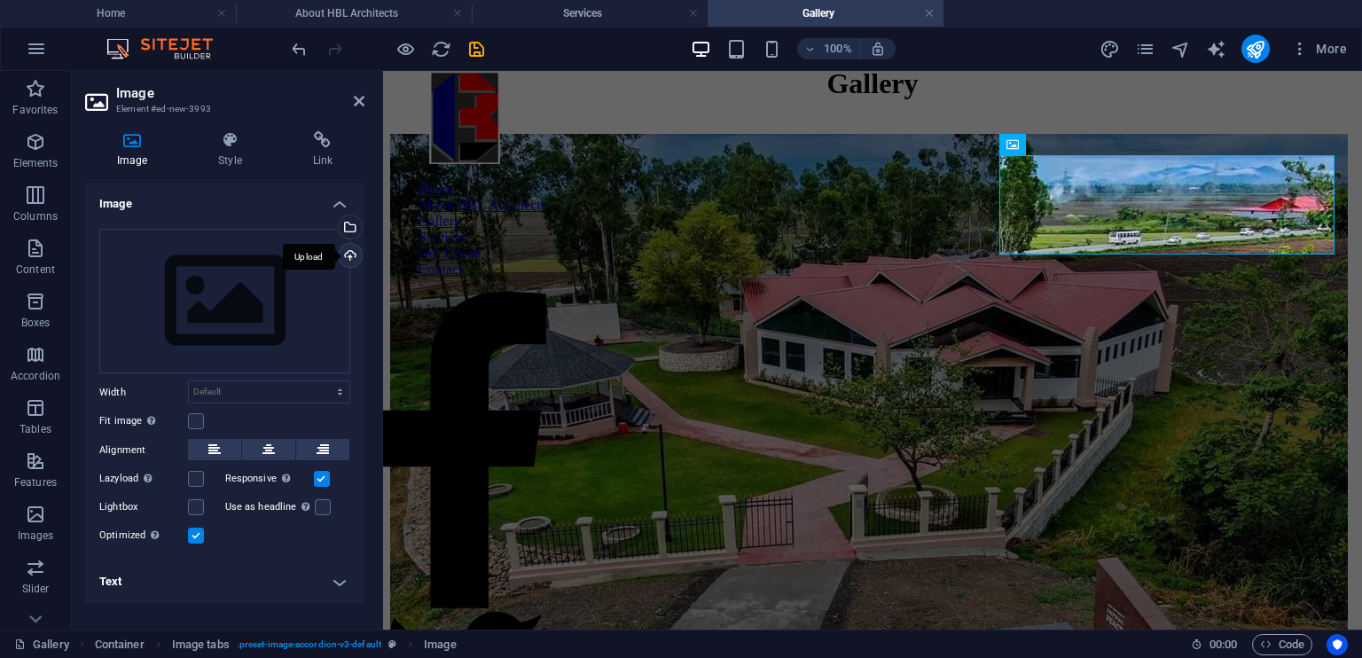
click at [351, 255] on div "Upload" at bounding box center [348, 257] width 27 height 27
click at [351, 229] on div "Select files from the file manager, stock photos, or upload file(s)" at bounding box center [348, 228] width 27 height 27
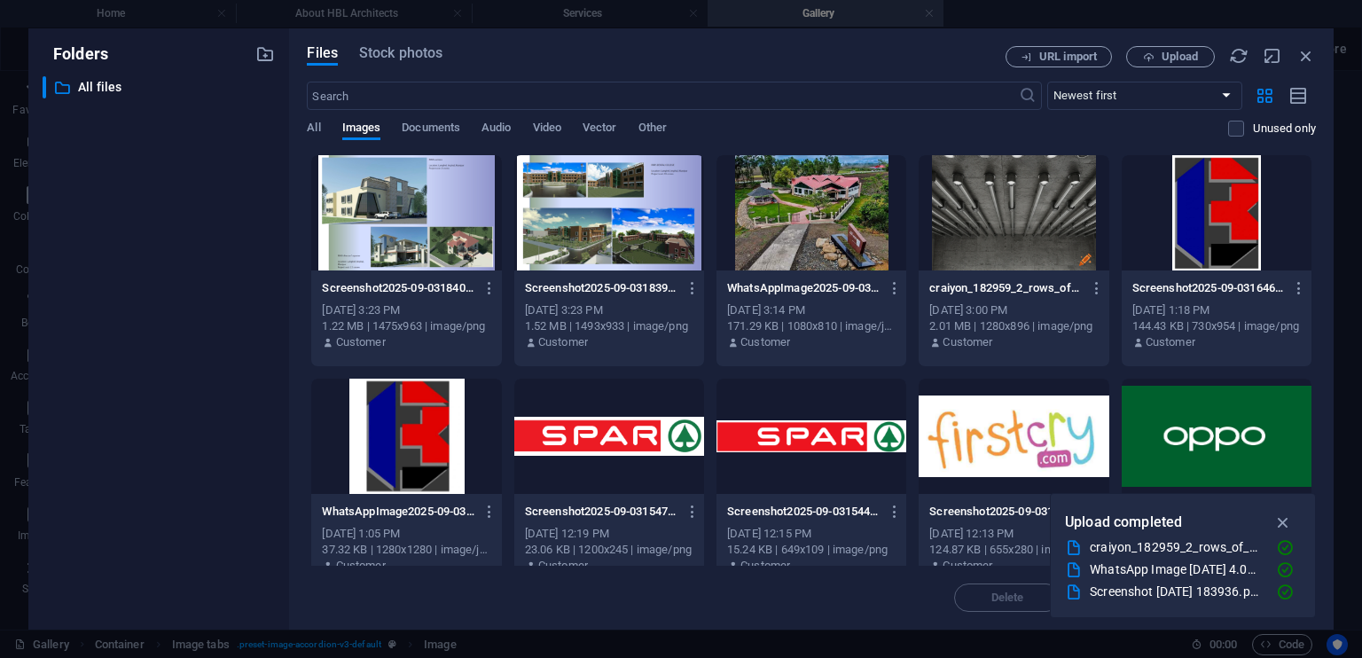
click at [592, 212] on div at bounding box center [609, 212] width 190 height 115
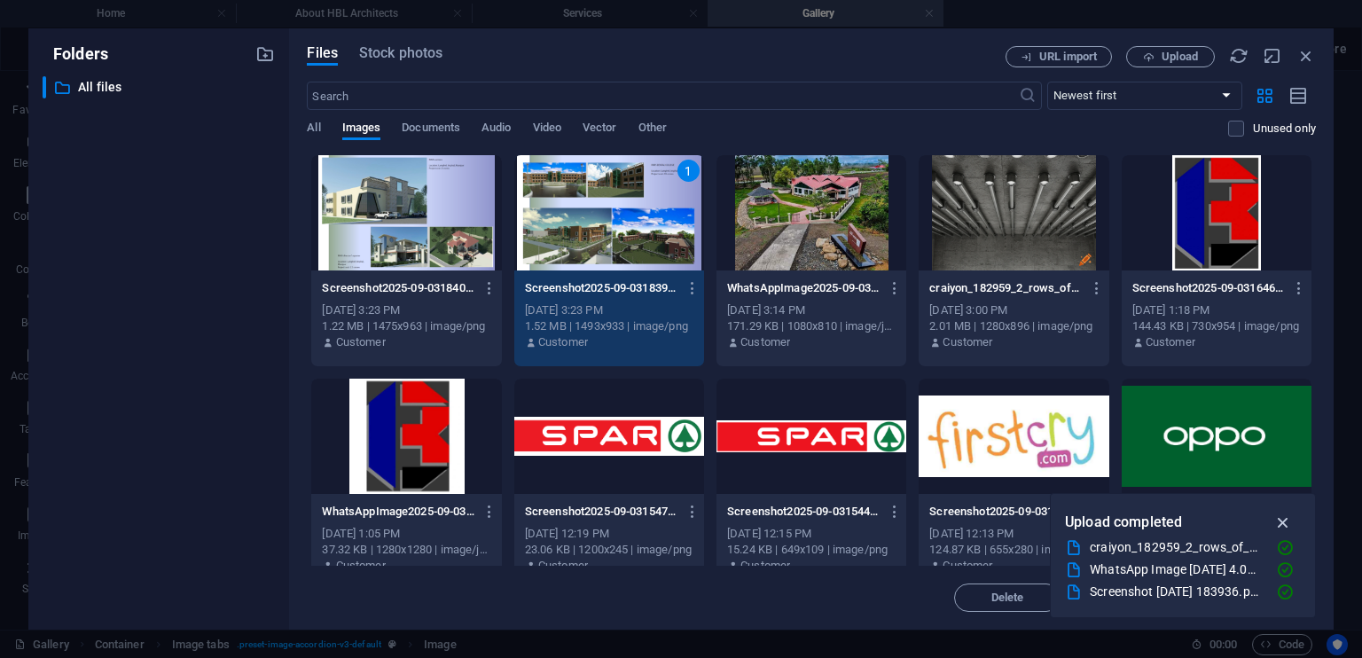
click at [1283, 521] on icon "button" at bounding box center [1283, 522] width 20 height 20
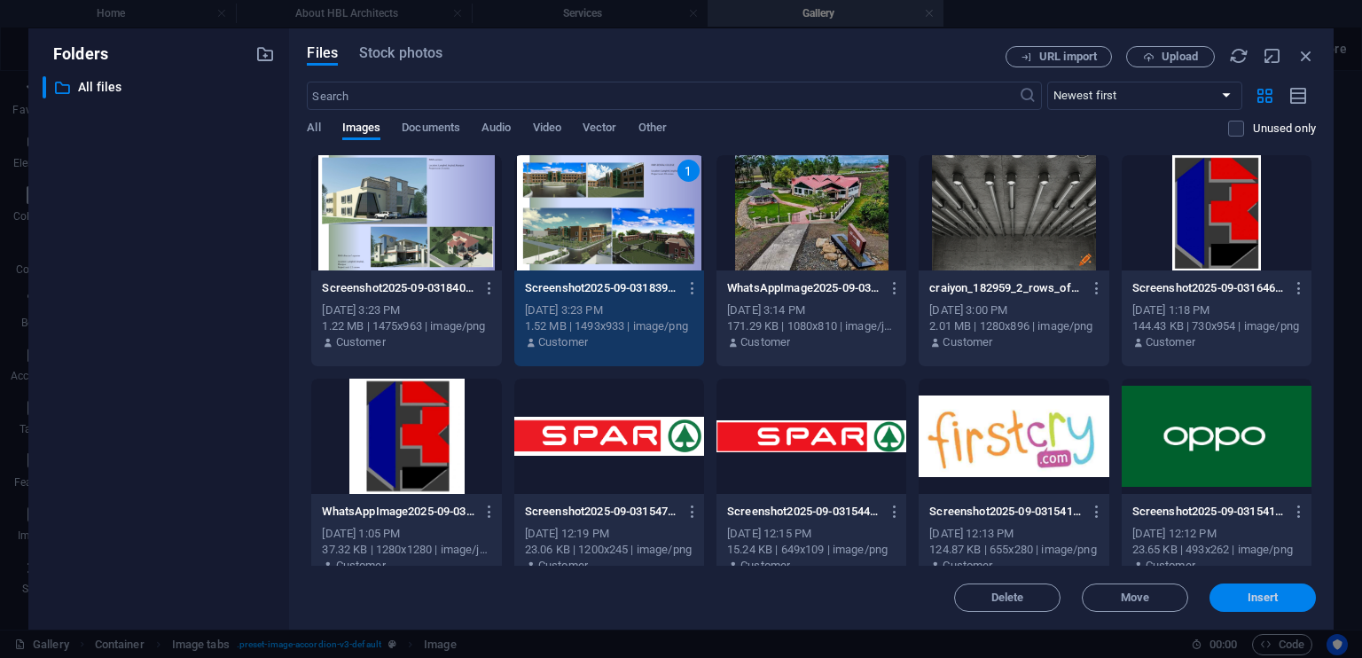
click at [1247, 609] on button "Insert" at bounding box center [1262, 597] width 106 height 28
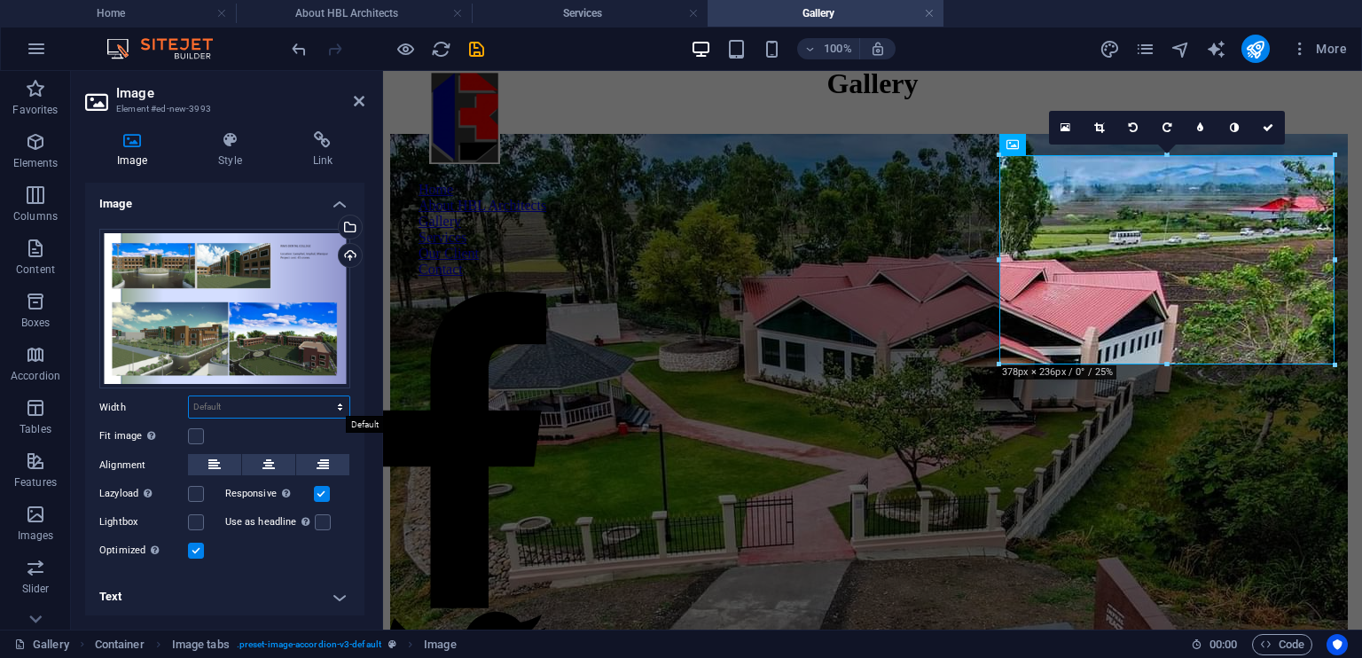
click at [333, 403] on select "Default auto px rem % em vh vw" at bounding box center [269, 406] width 160 height 21
click at [189, 396] on select "Default auto px rem % em vh vw" at bounding box center [269, 406] width 160 height 21
select select "DISABLED_OPTION_VALUE"
click at [195, 436] on label at bounding box center [196, 436] width 16 height 16
click at [0, 0] on input "Fit image Automatically fit image to a fixed width and height" at bounding box center [0, 0] width 0 height 0
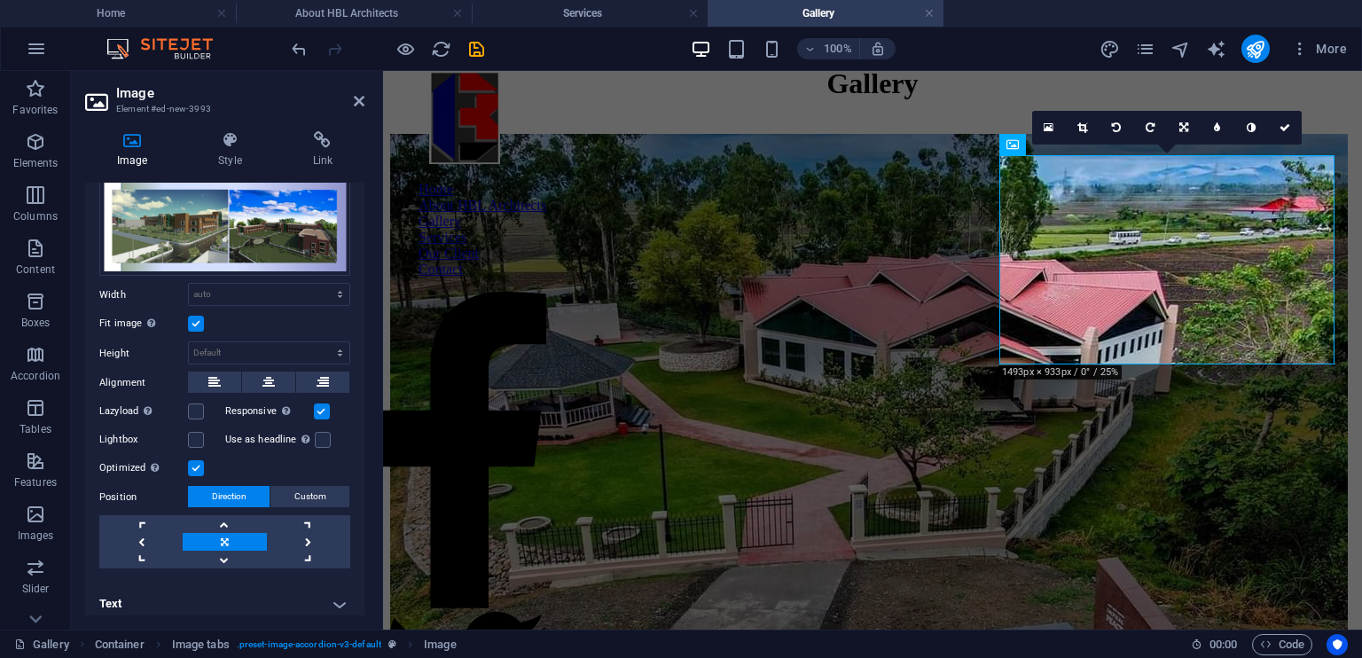
scroll to position [117, 0]
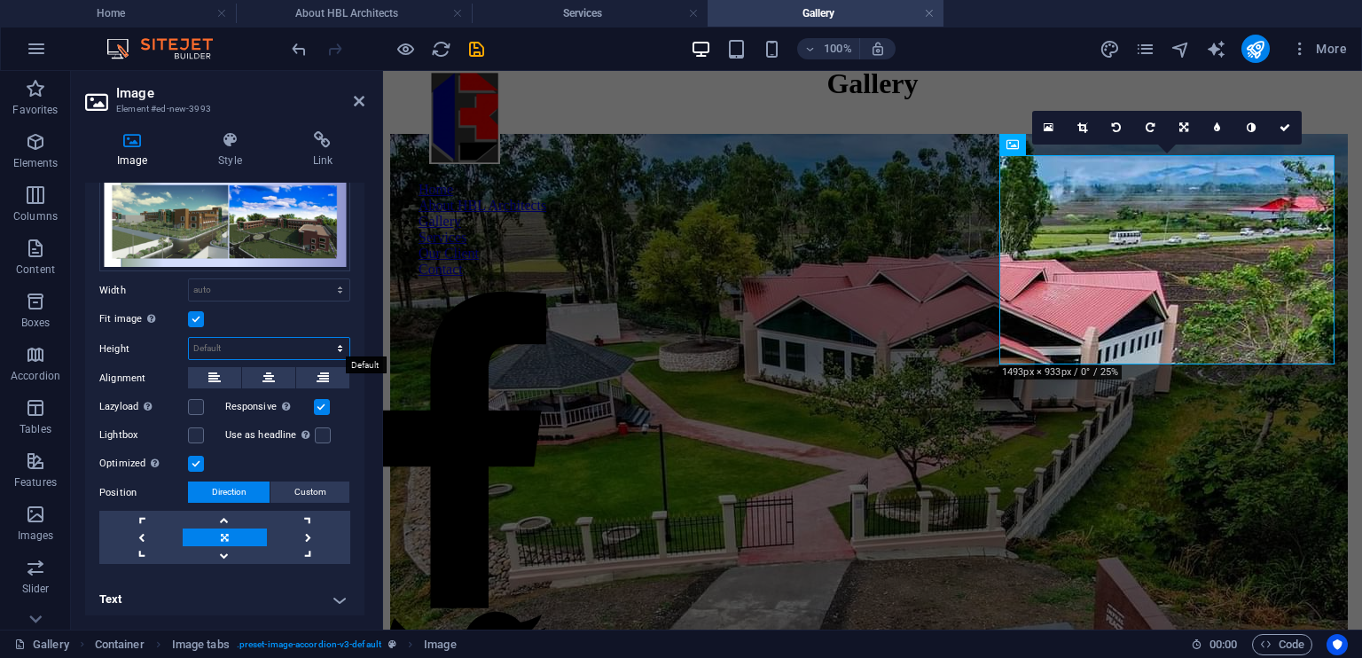
click at [337, 343] on select "Default auto px" at bounding box center [269, 348] width 160 height 21
click at [189, 338] on select "Default auto px" at bounding box center [269, 348] width 160 height 21
select select "DISABLED_OPTION_VALUE"
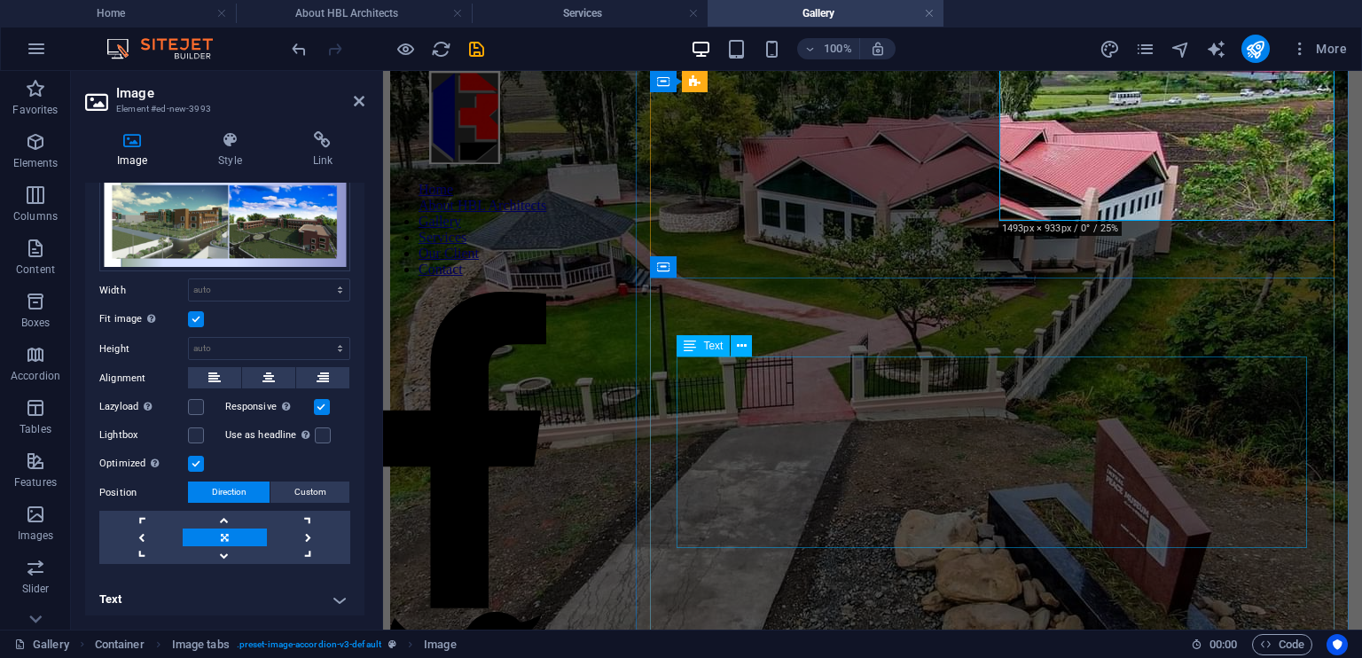
scroll to position [188, 0]
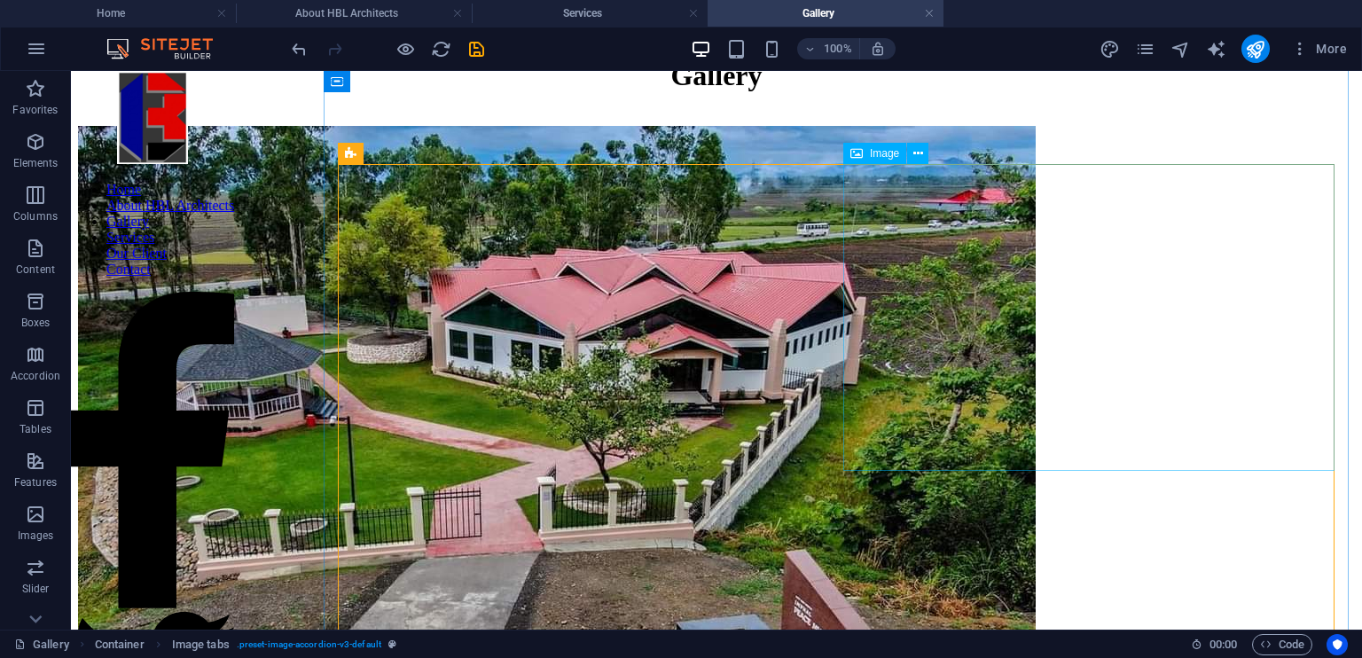
scroll to position [5, 0]
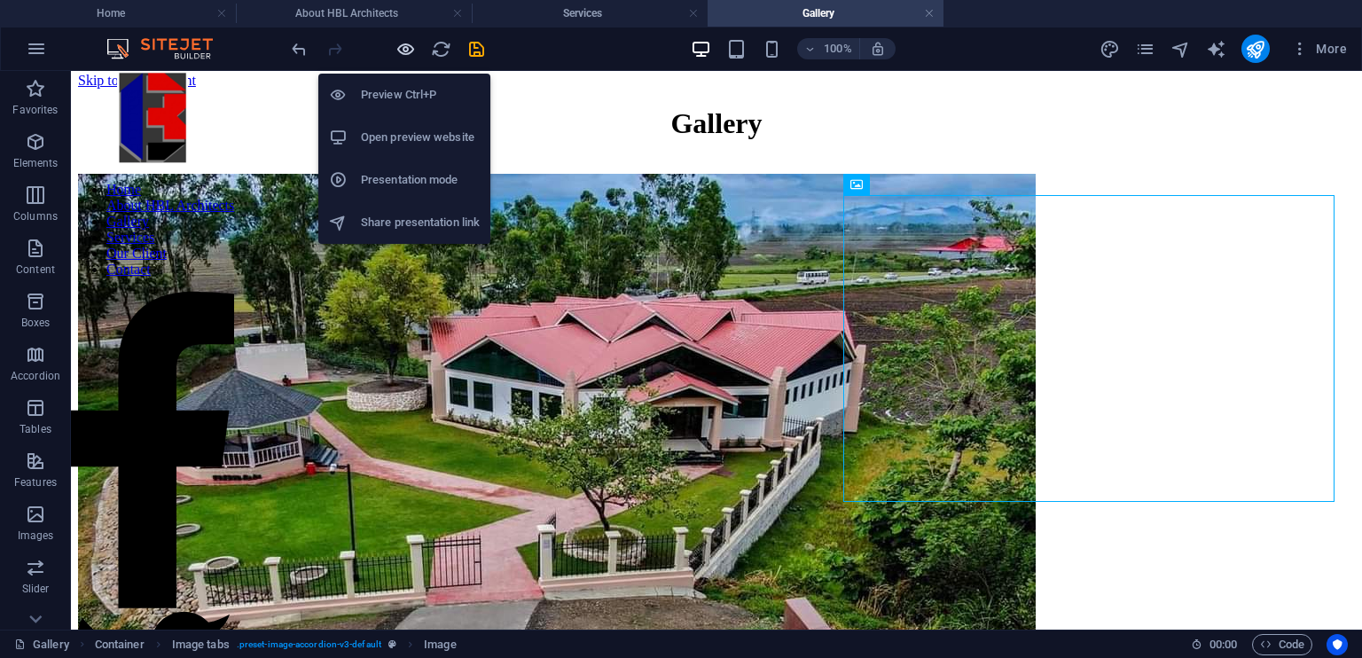
click at [402, 43] on icon "button" at bounding box center [405, 49] width 20 height 20
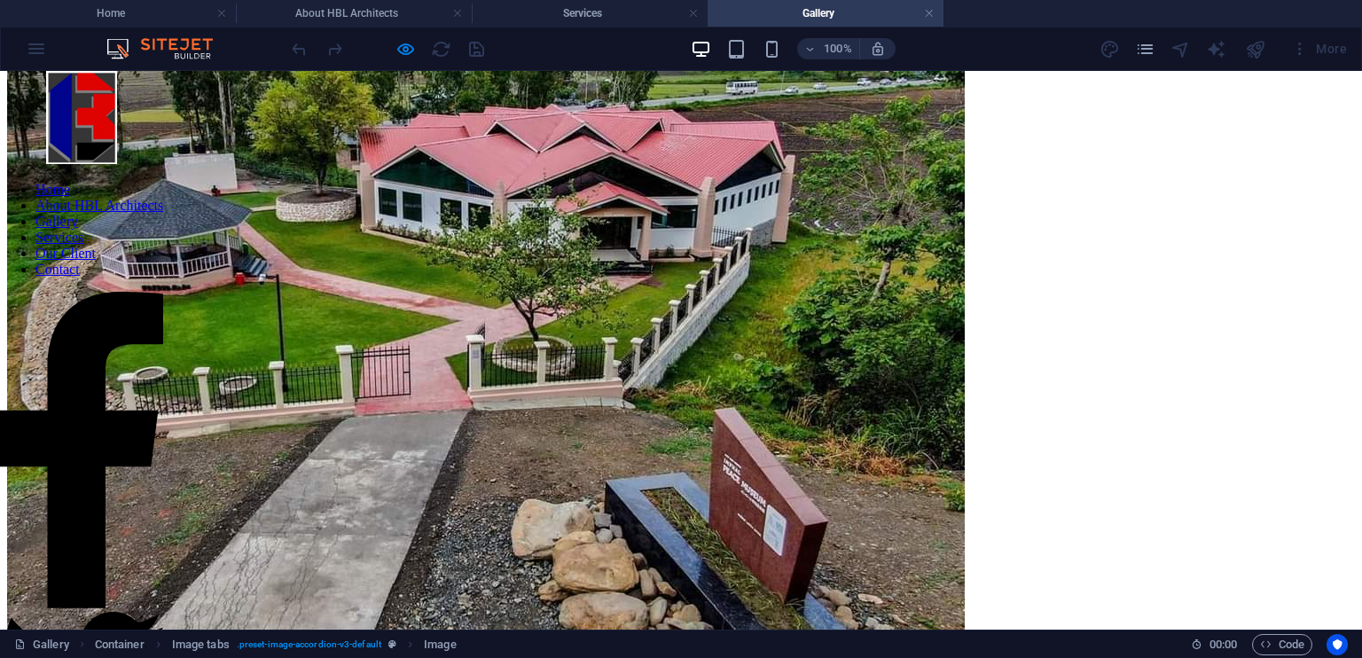
scroll to position [285, 0]
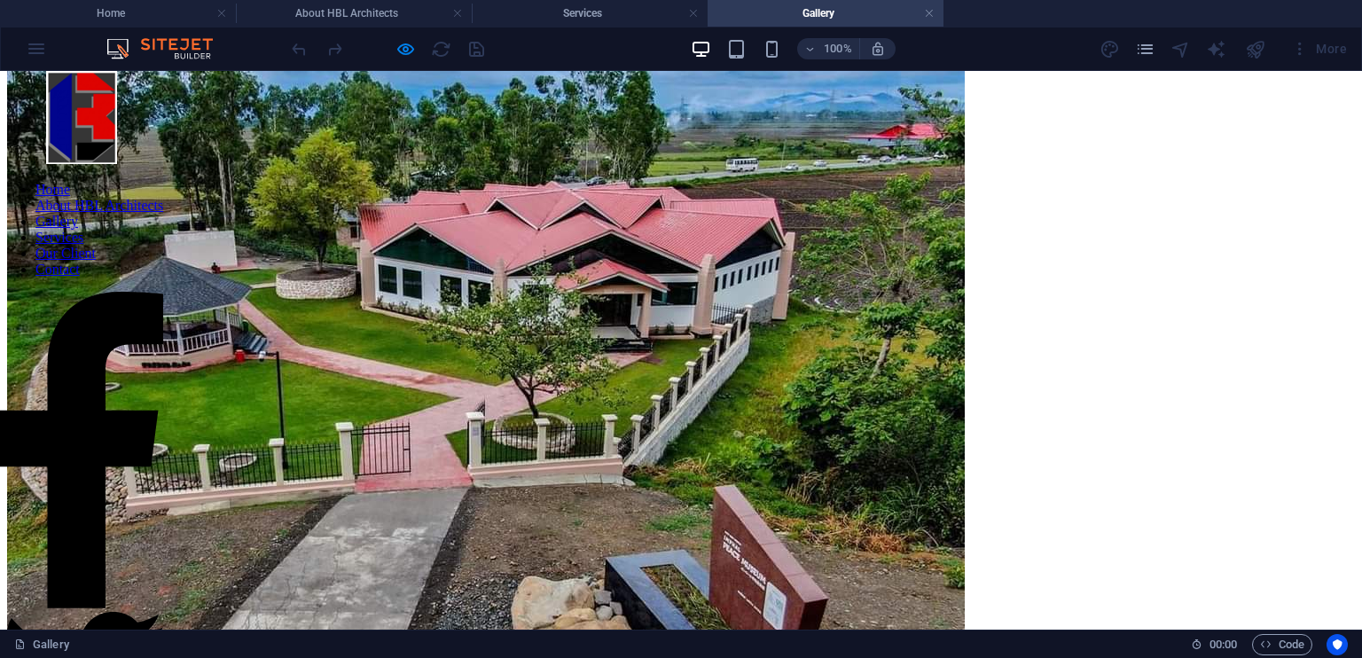
scroll to position [35, 0]
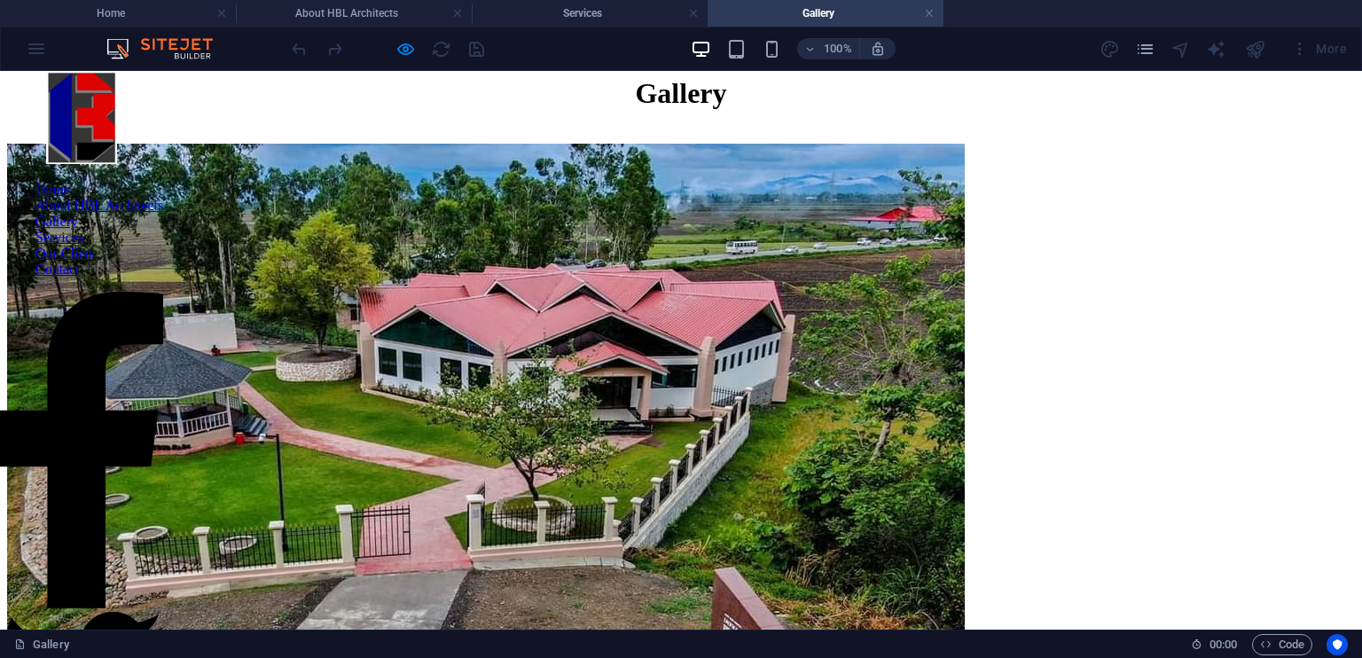
click at [563, 309] on img at bounding box center [486, 503] width 958 height 718
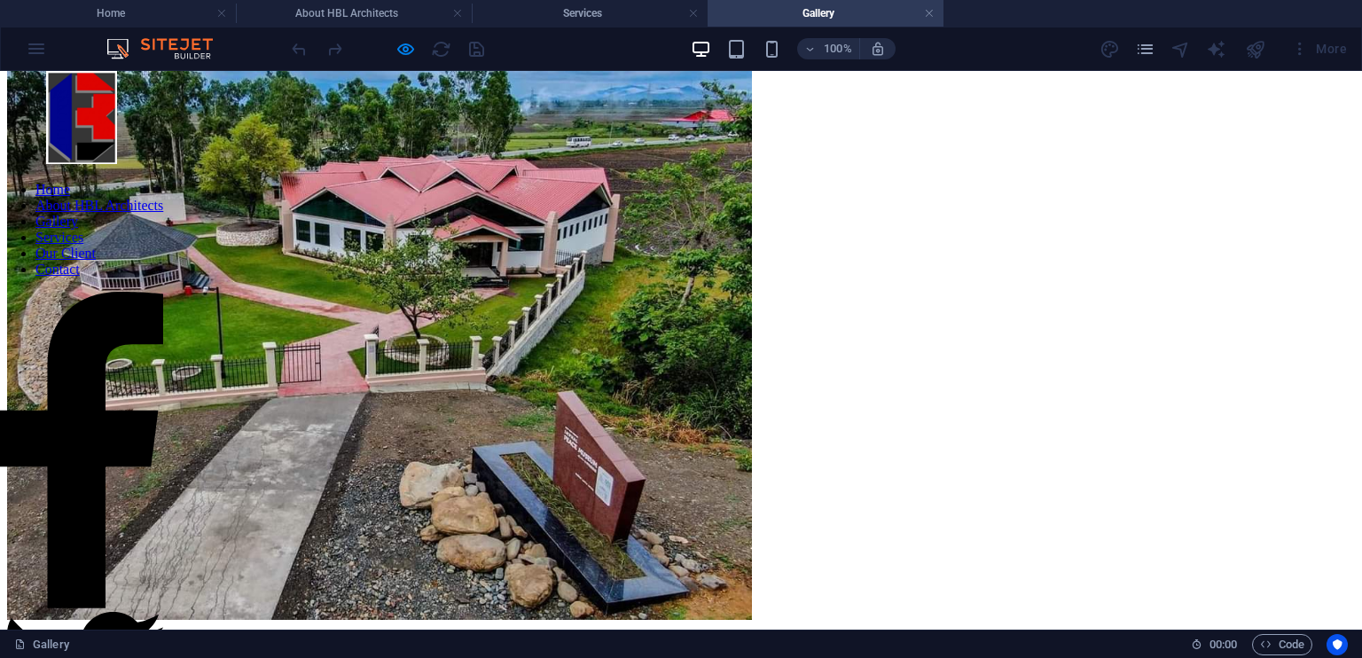
click at [28, 61] on button "×" at bounding box center [17, 52] width 21 height 19
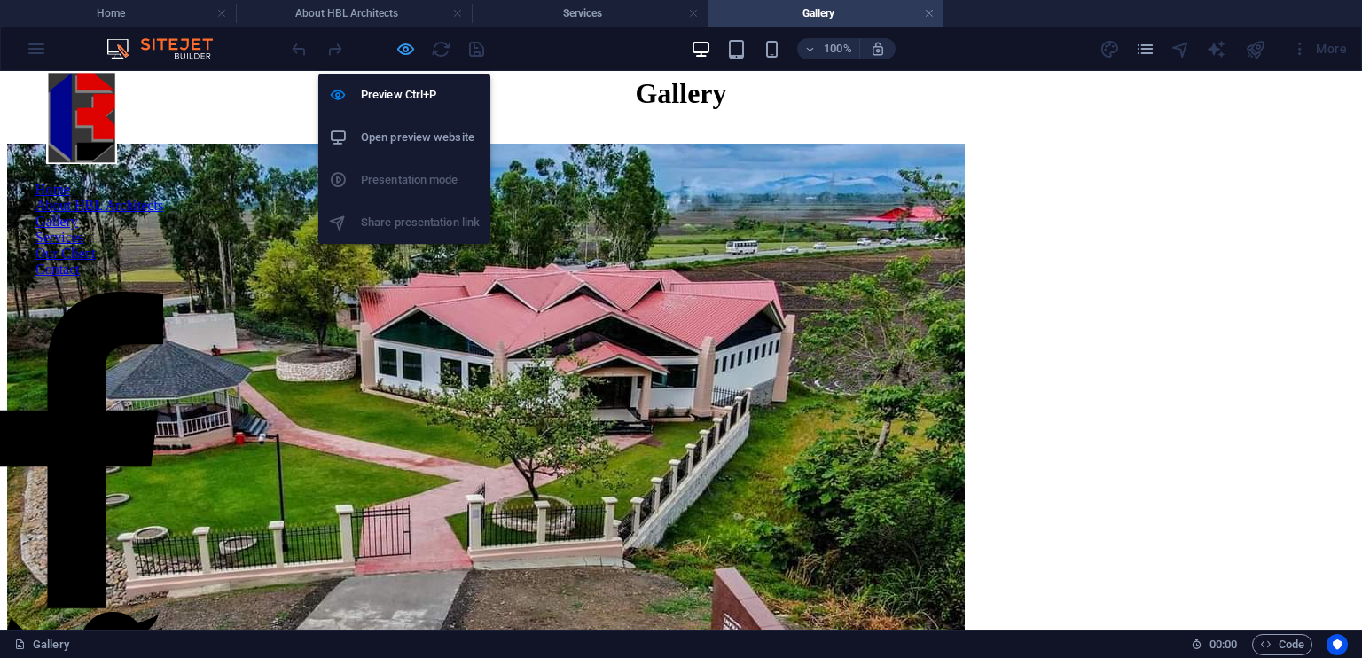
click at [406, 46] on icon "button" at bounding box center [405, 49] width 20 height 20
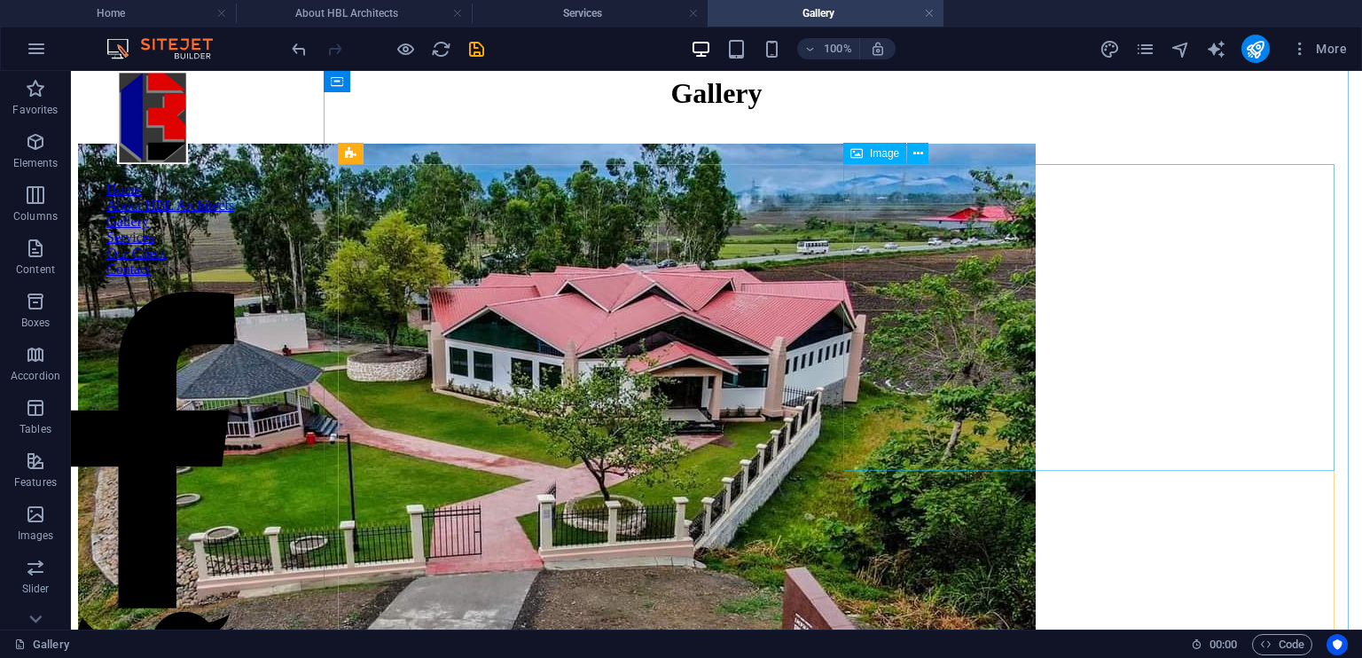
click at [442, 152] on icon at bounding box center [444, 154] width 10 height 19
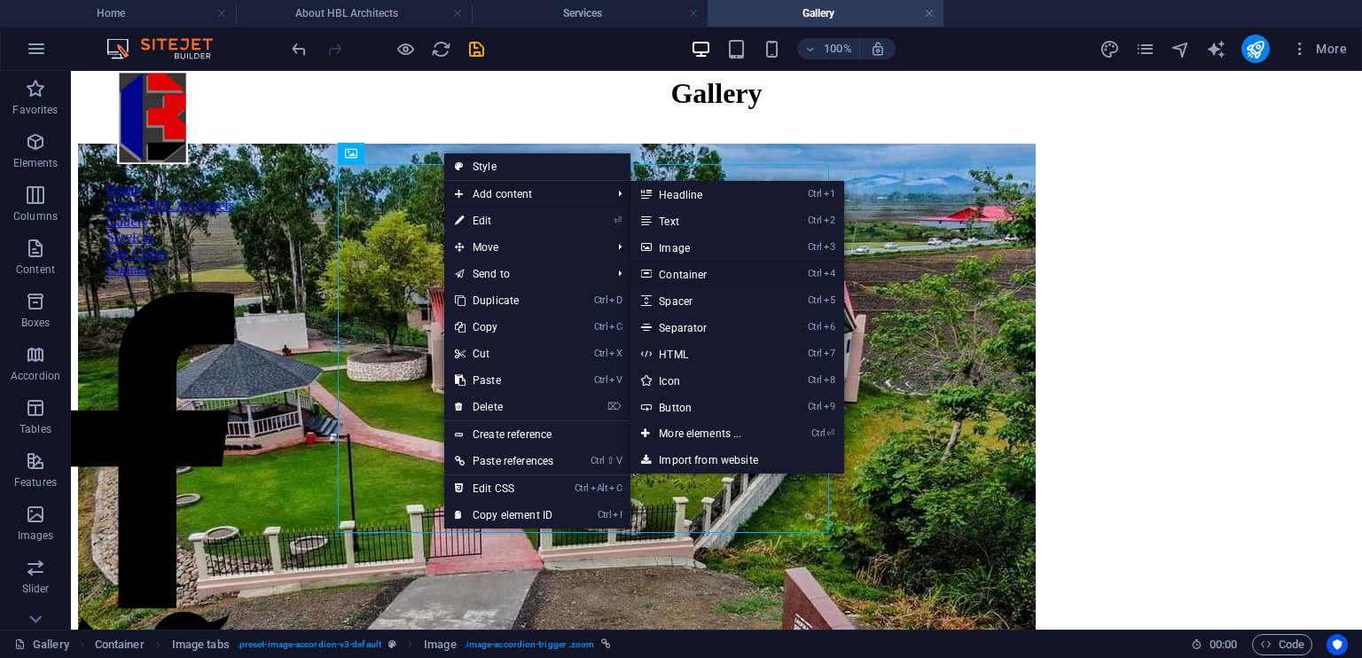
click at [694, 272] on link "Ctrl 4 Container" at bounding box center [703, 274] width 146 height 27
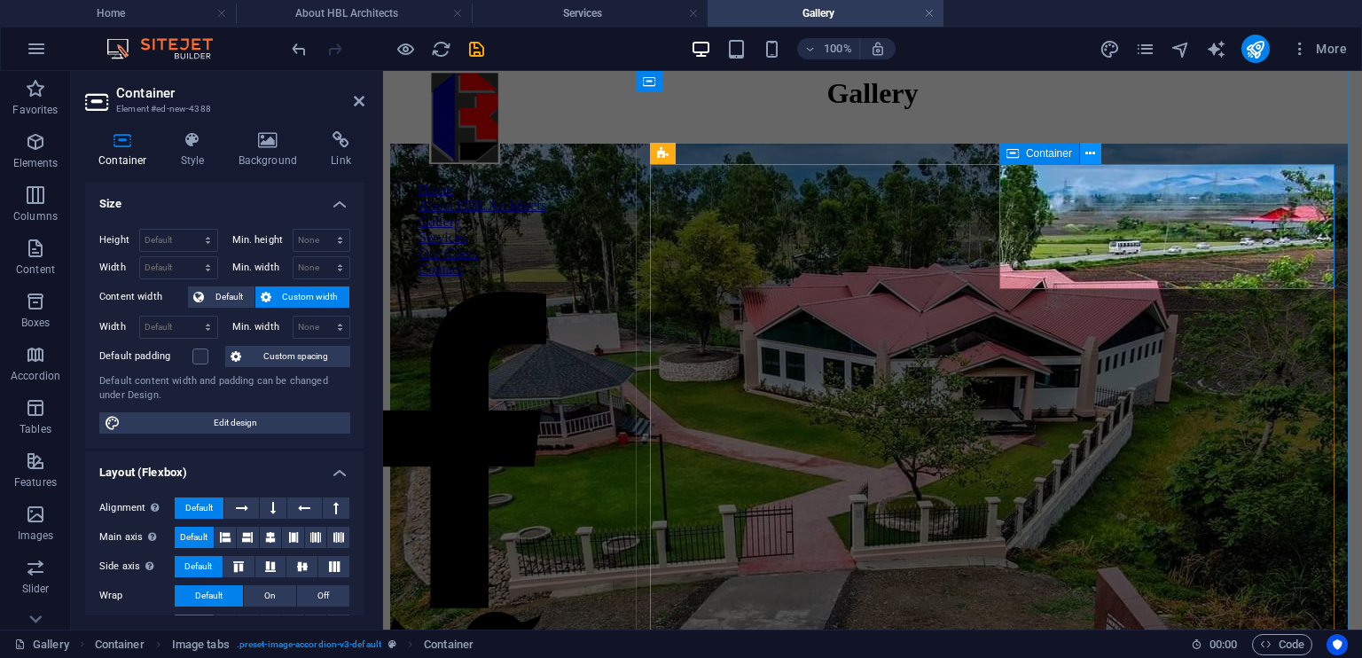
click at [1087, 152] on icon at bounding box center [1090, 154] width 10 height 19
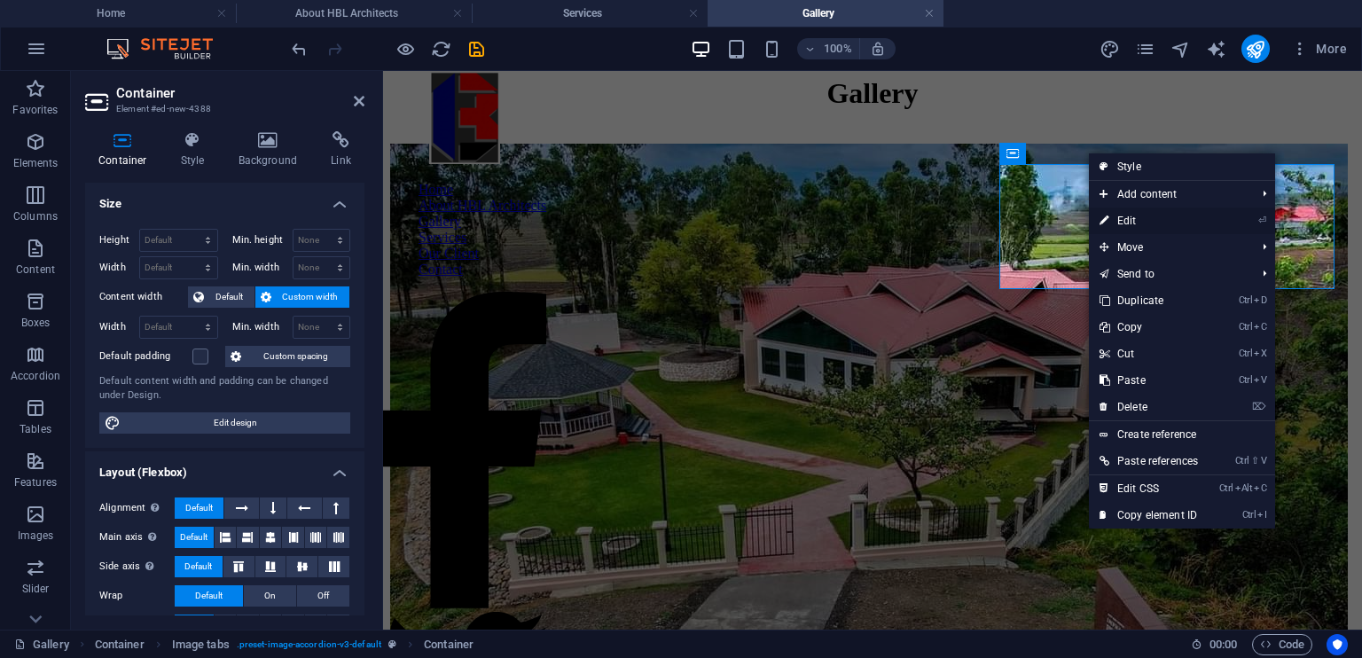
click at [1124, 219] on link "⏎ Edit" at bounding box center [1149, 220] width 120 height 27
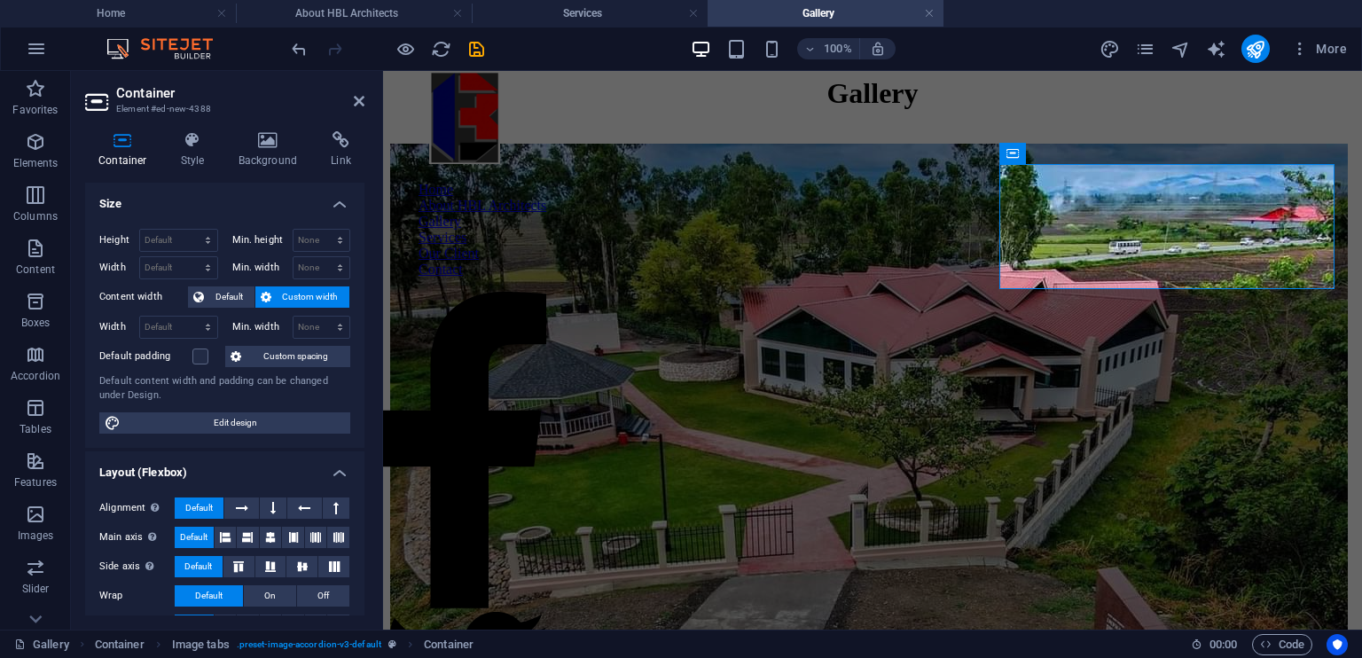
click at [311, 294] on span "Custom width" at bounding box center [311, 296] width 68 height 21
click at [156, 325] on select "Default px rem % em vh vw" at bounding box center [178, 327] width 77 height 21
click at [305, 324] on select "None px rem % vh vw" at bounding box center [321, 327] width 57 height 21
click at [254, 399] on div "Default content width and padding can be changed under Design." at bounding box center [224, 388] width 251 height 29
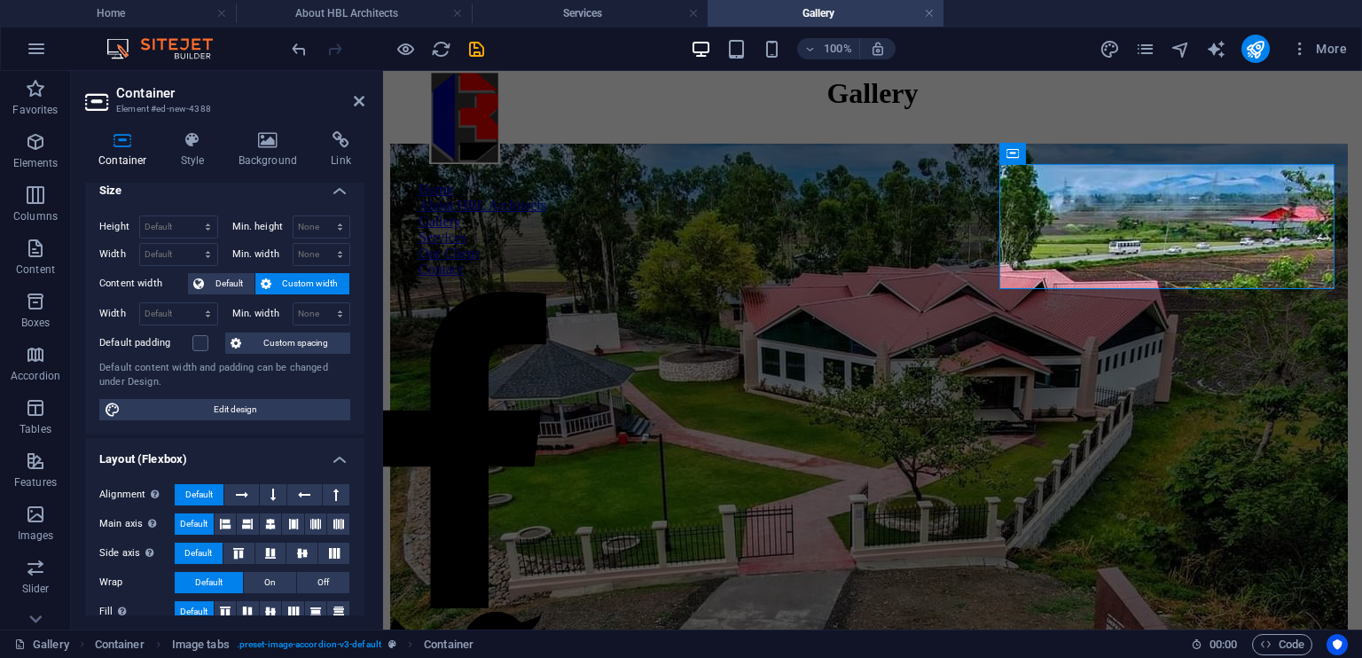
scroll to position [0, 0]
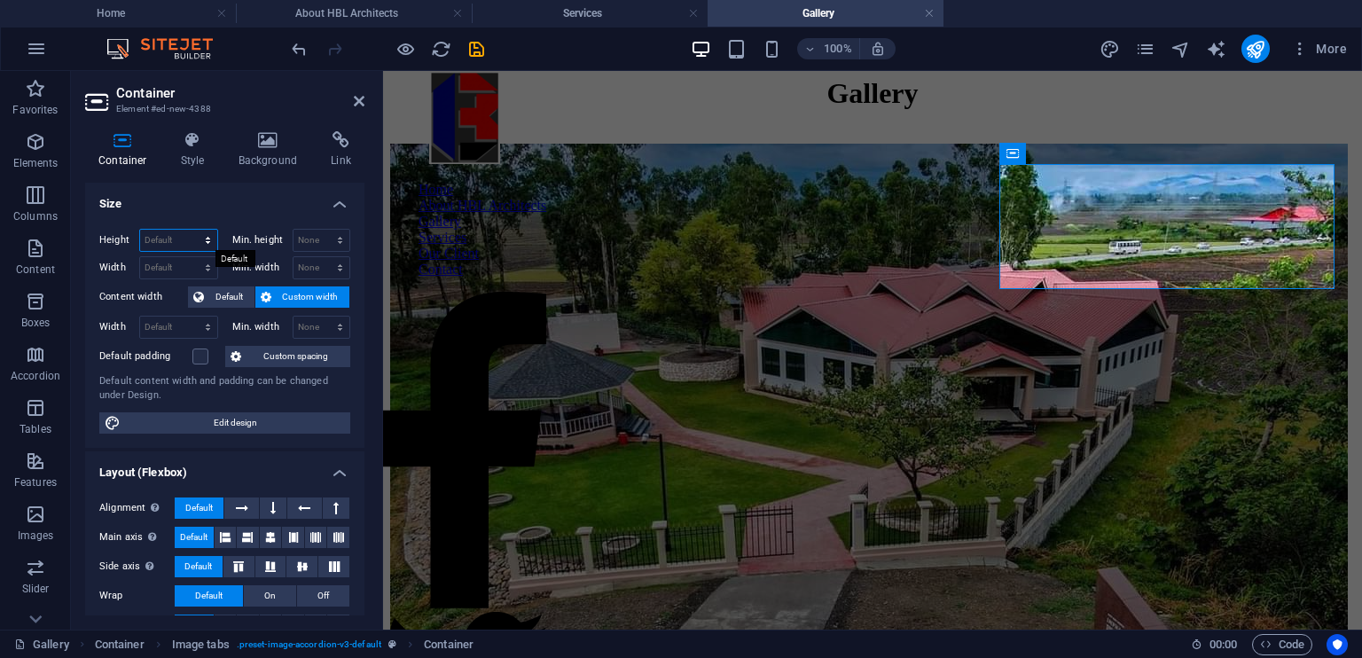
click at [199, 236] on select "Default px rem % vh vw" at bounding box center [178, 240] width 77 height 21
click at [345, 400] on div "Default content width and padding can be changed under Design." at bounding box center [224, 388] width 251 height 29
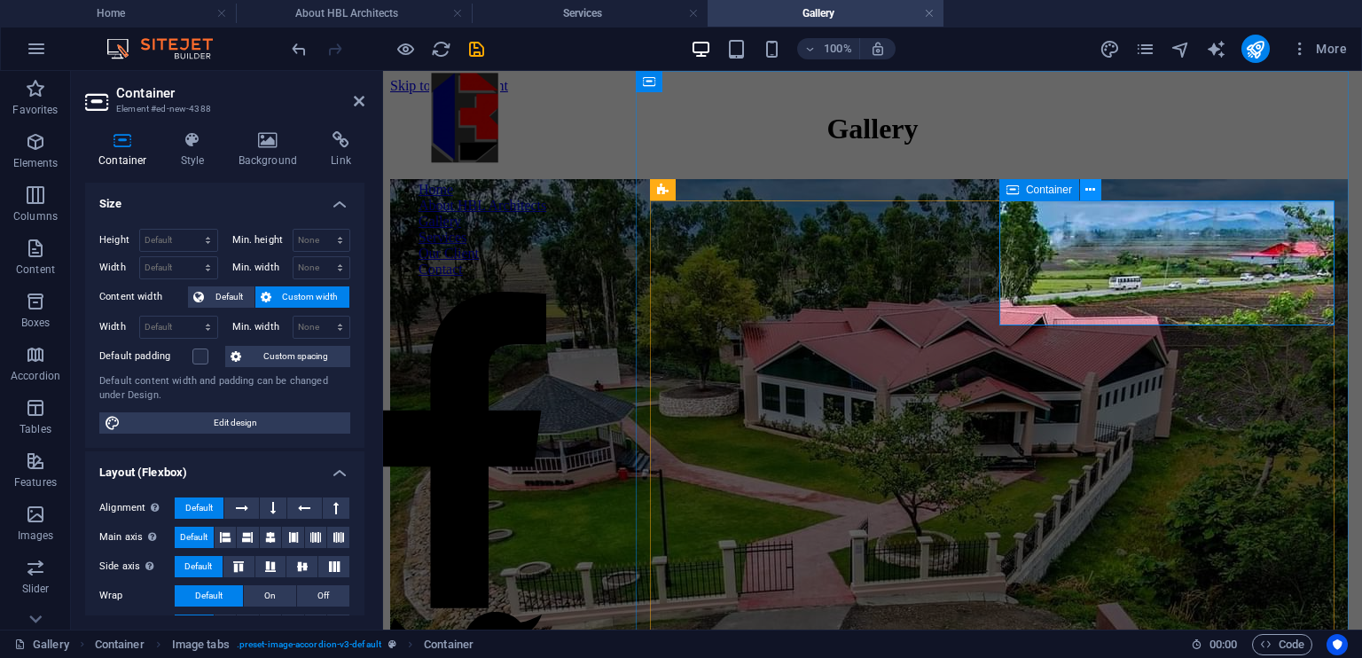
click at [1092, 186] on icon at bounding box center [1090, 190] width 10 height 19
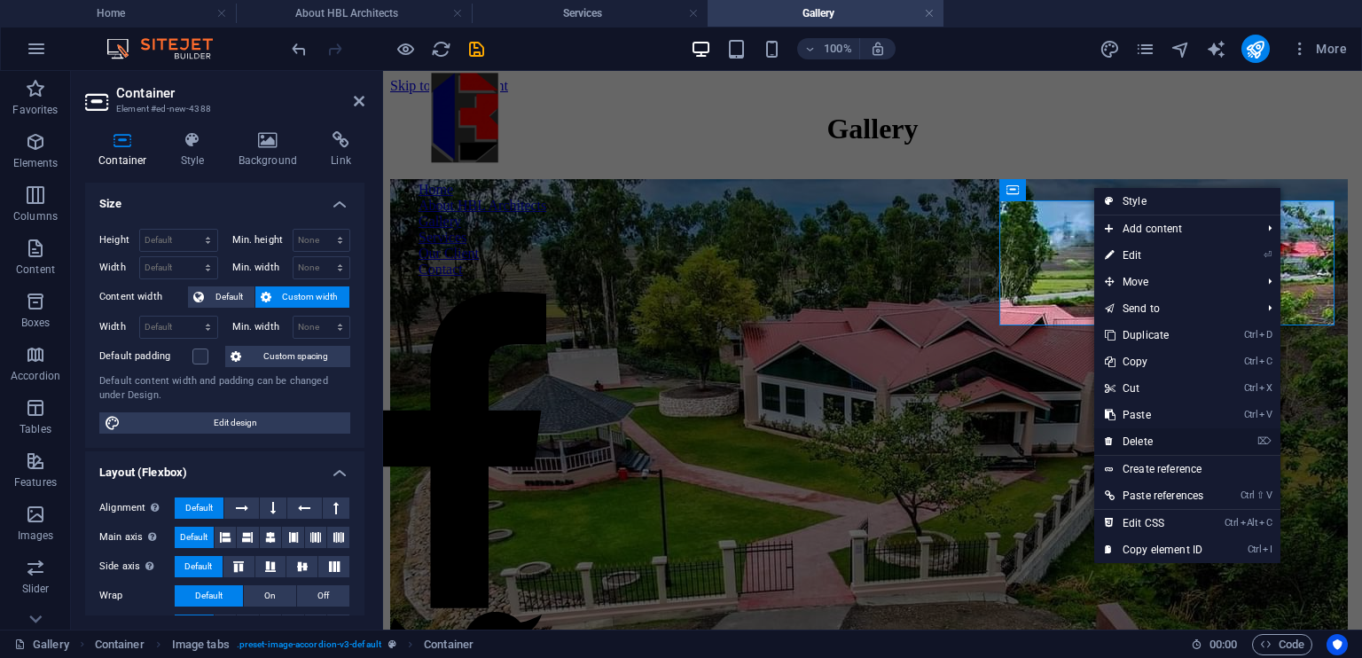
click at [1138, 438] on link "⌦ Delete" at bounding box center [1154, 441] width 120 height 27
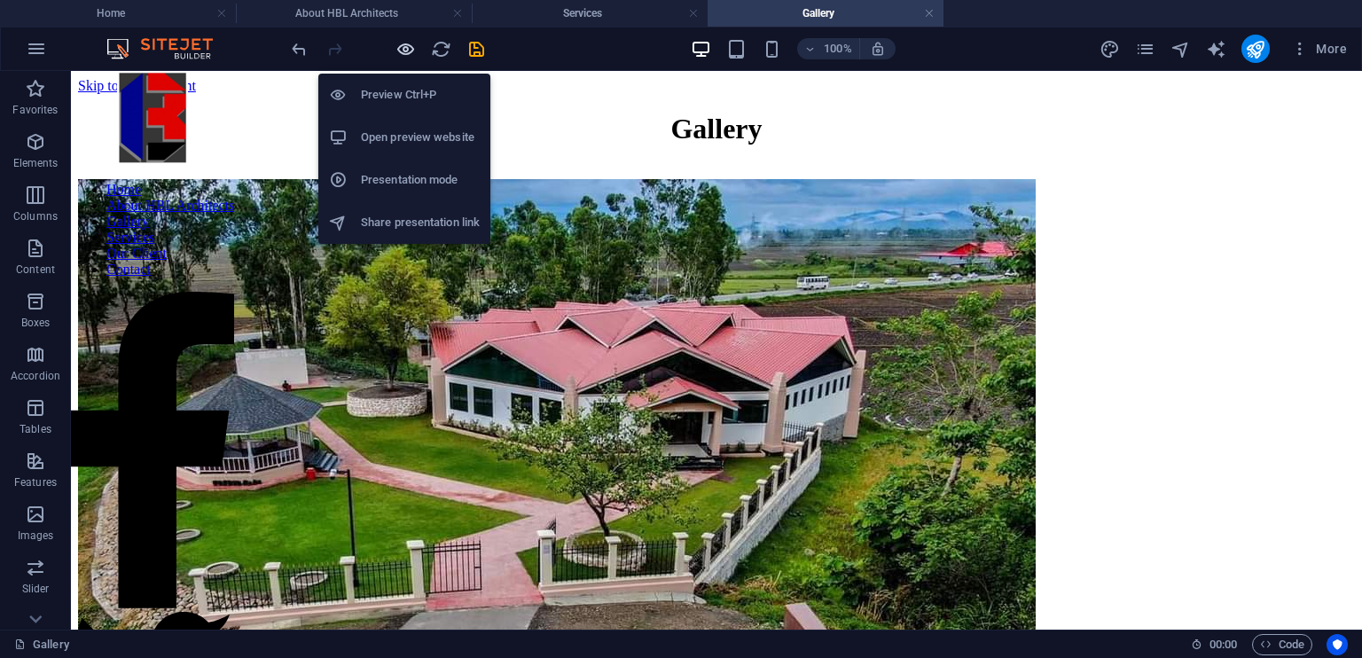
drag, startPoint x: 399, startPoint y: 36, endPoint x: 400, endPoint y: 57, distance: 20.4
click at [400, 57] on div at bounding box center [387, 49] width 199 height 28
click at [400, 57] on icon "button" at bounding box center [405, 49] width 20 height 20
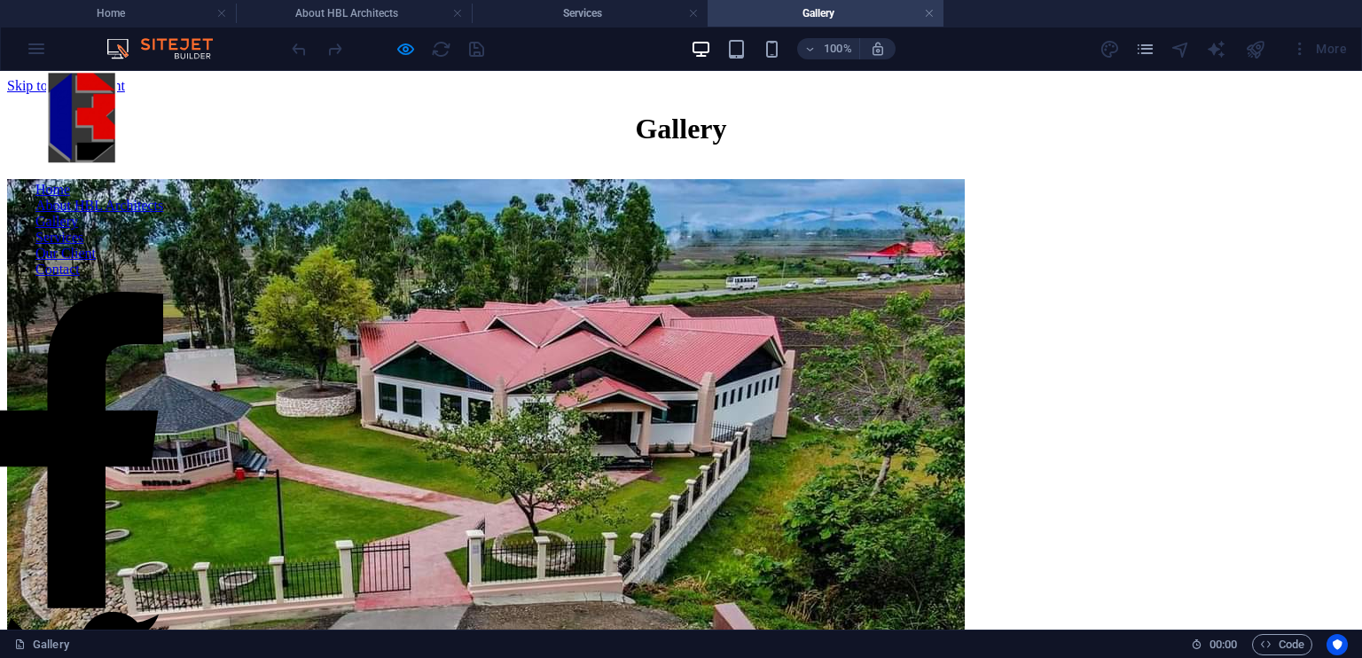
click at [572, 368] on img at bounding box center [486, 538] width 958 height 718
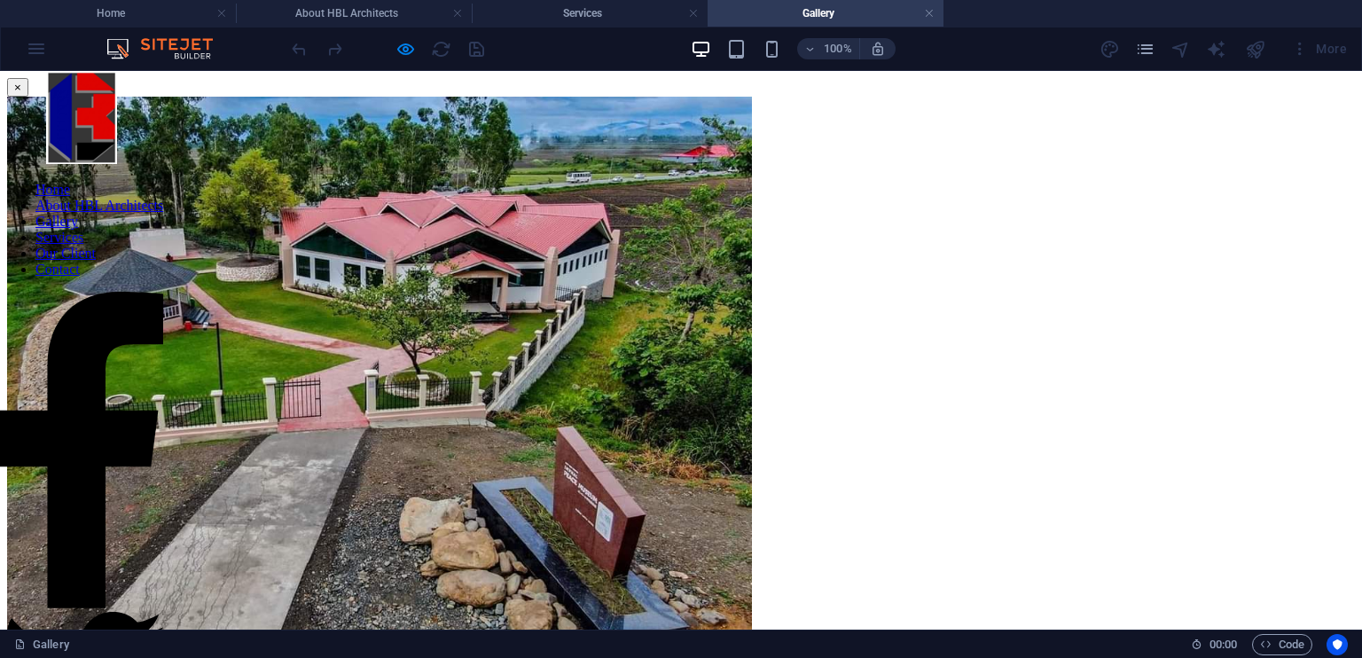
click at [28, 88] on button "×" at bounding box center [17, 87] width 21 height 19
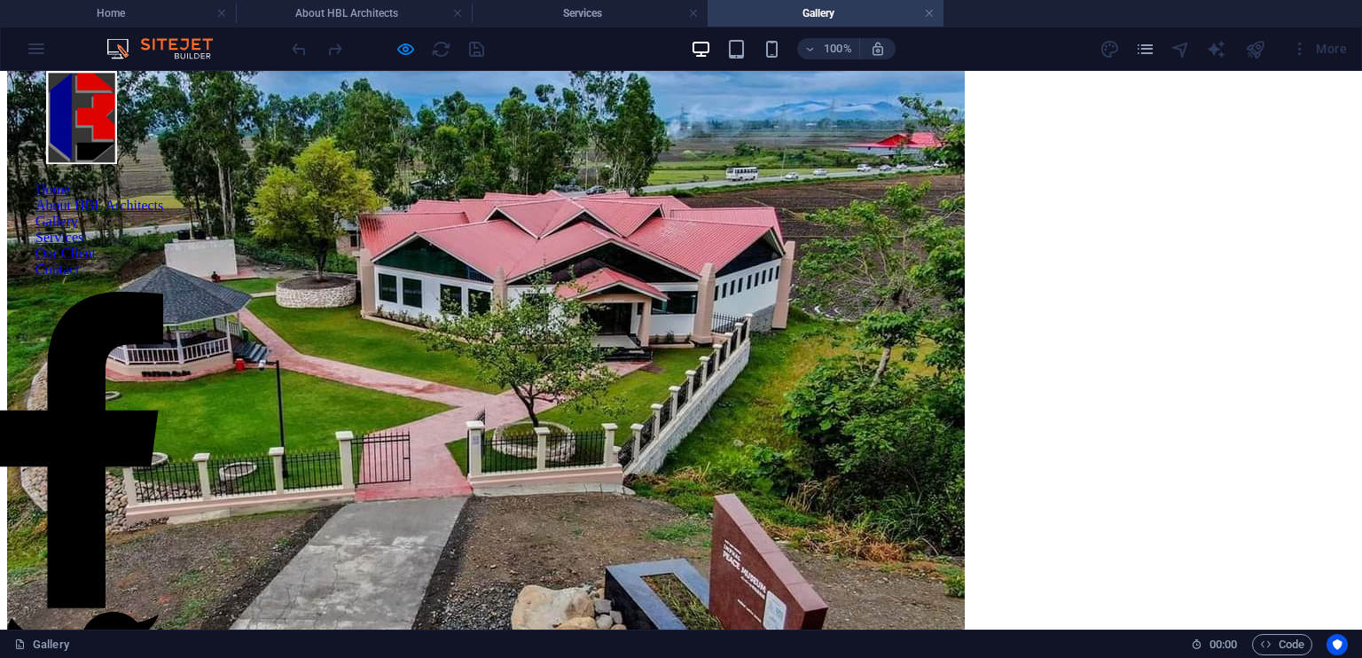
scroll to position [106, 0]
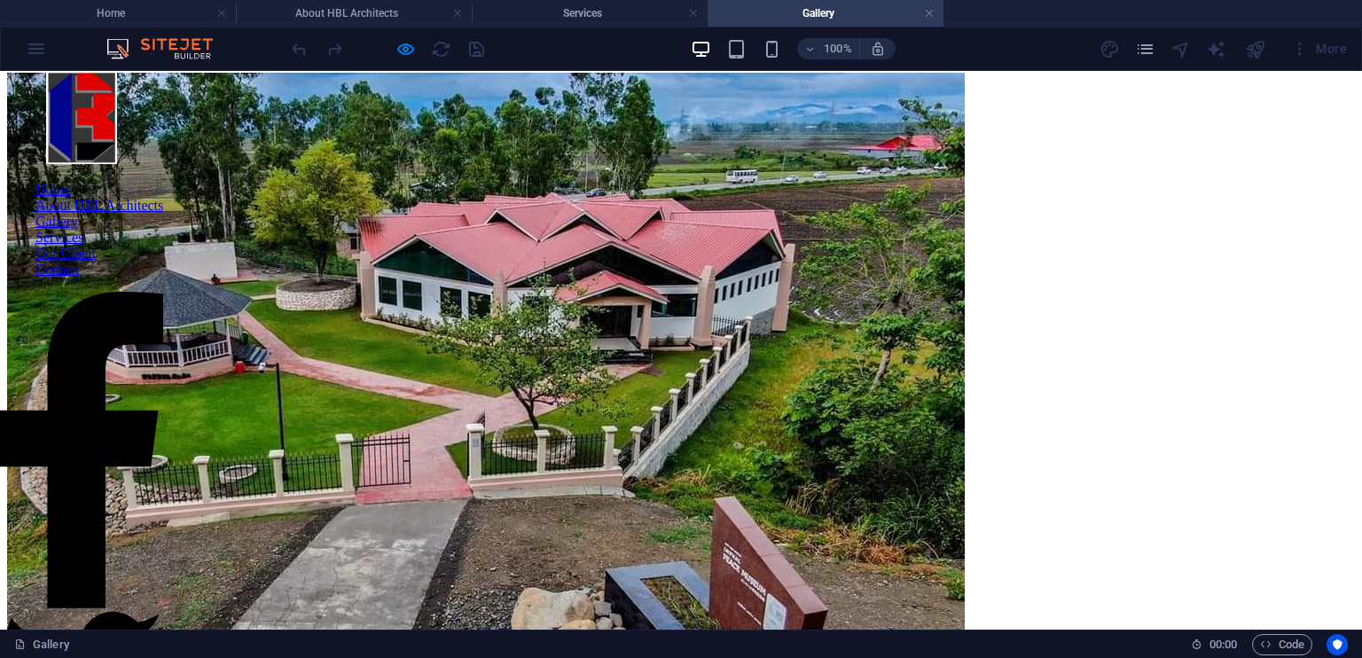
click at [526, 204] on img at bounding box center [486, 432] width 958 height 718
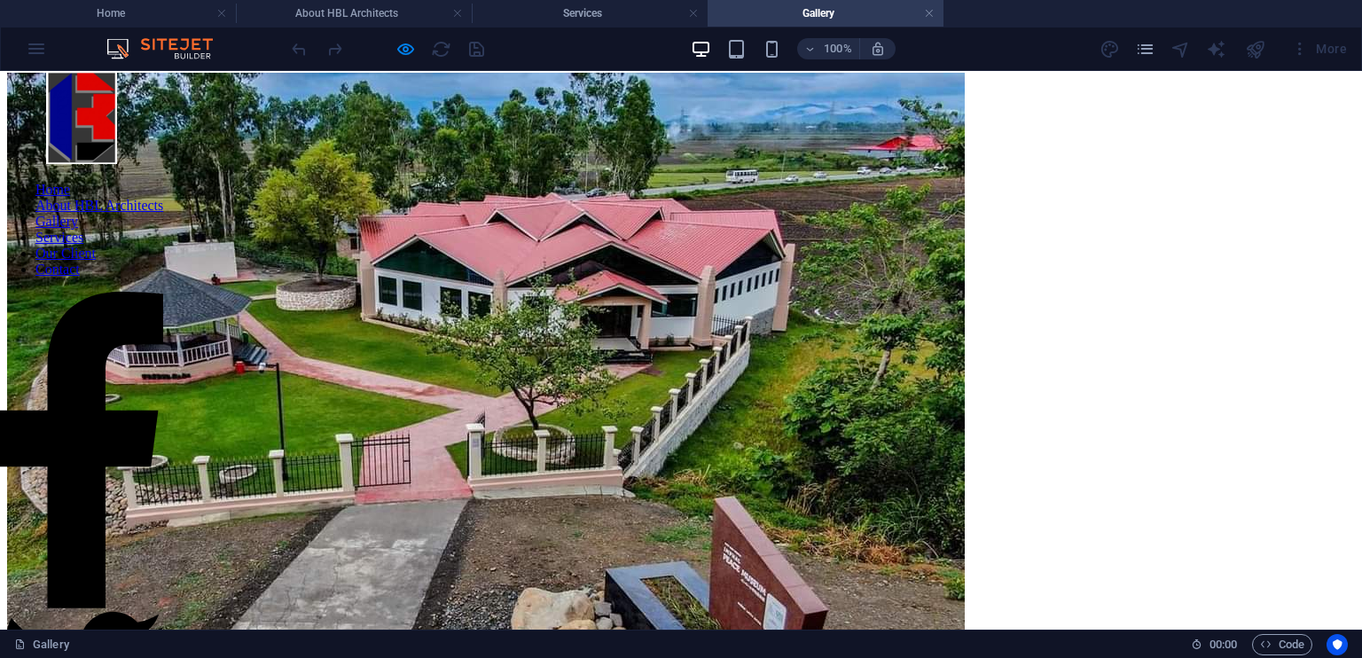
click at [78, 229] on link "Gallery" at bounding box center [56, 221] width 43 height 15
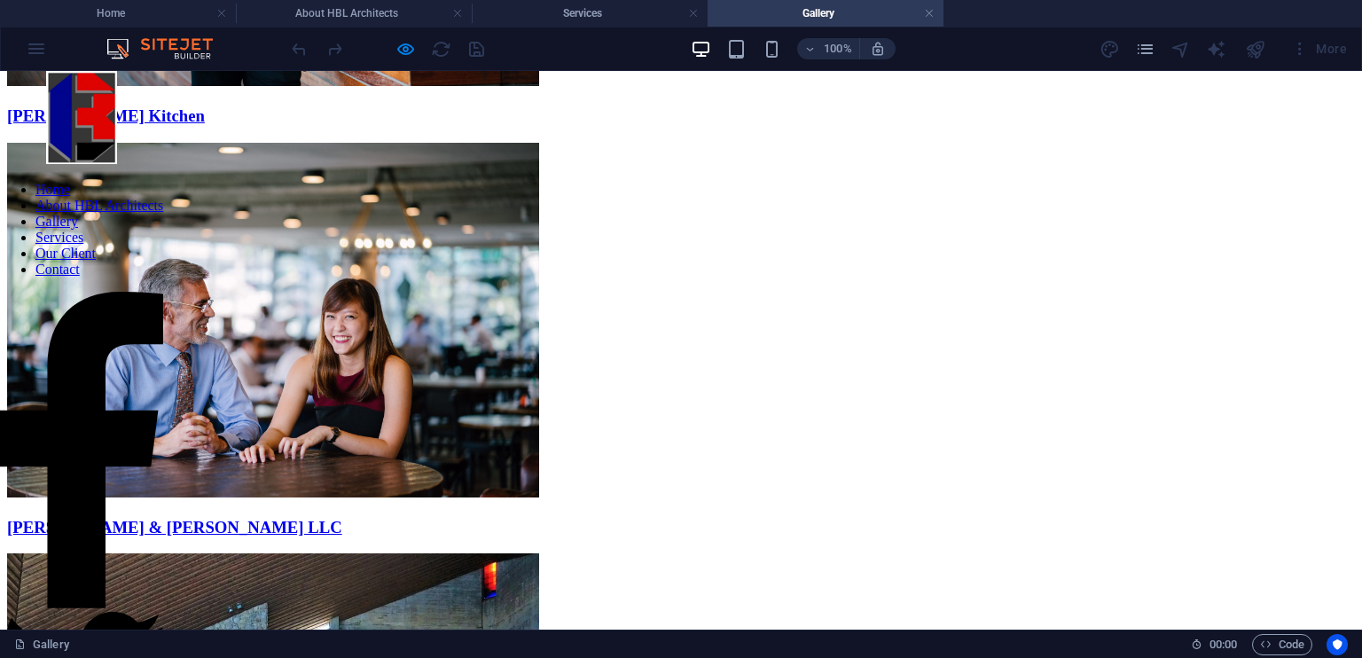
scroll to position [1787, 0]
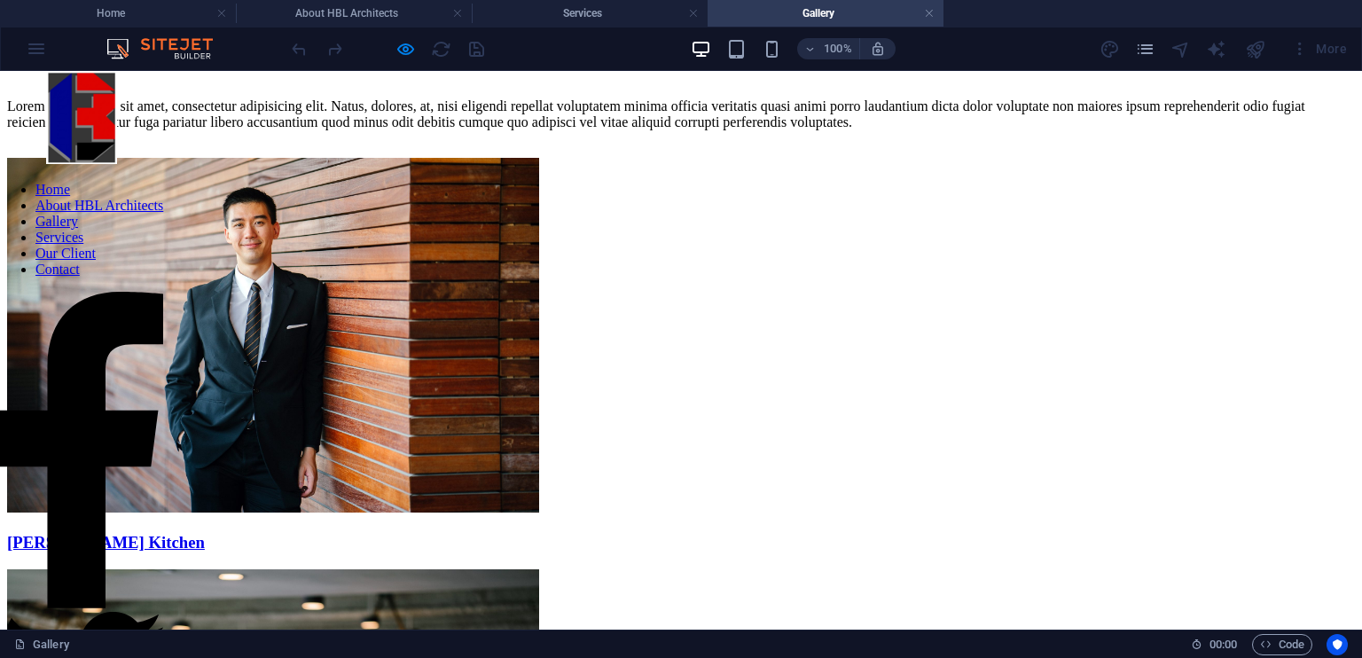
scroll to position [1371, 0]
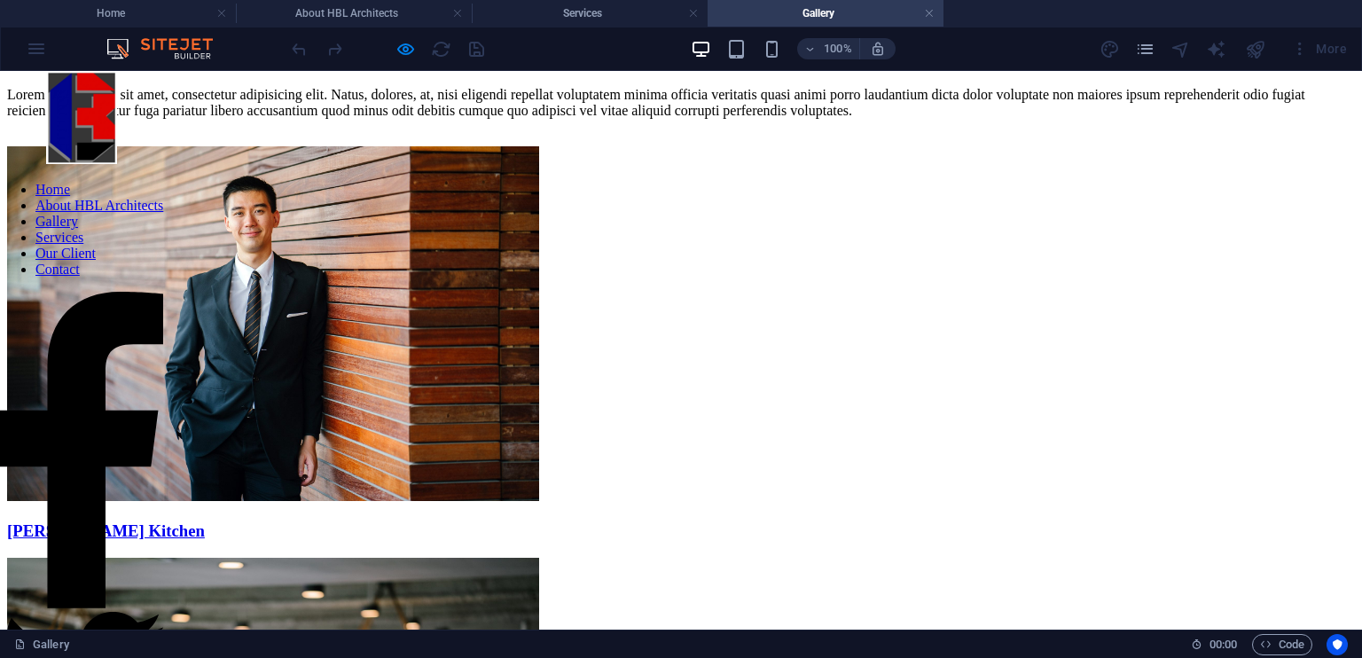
scroll to position [1395, 0]
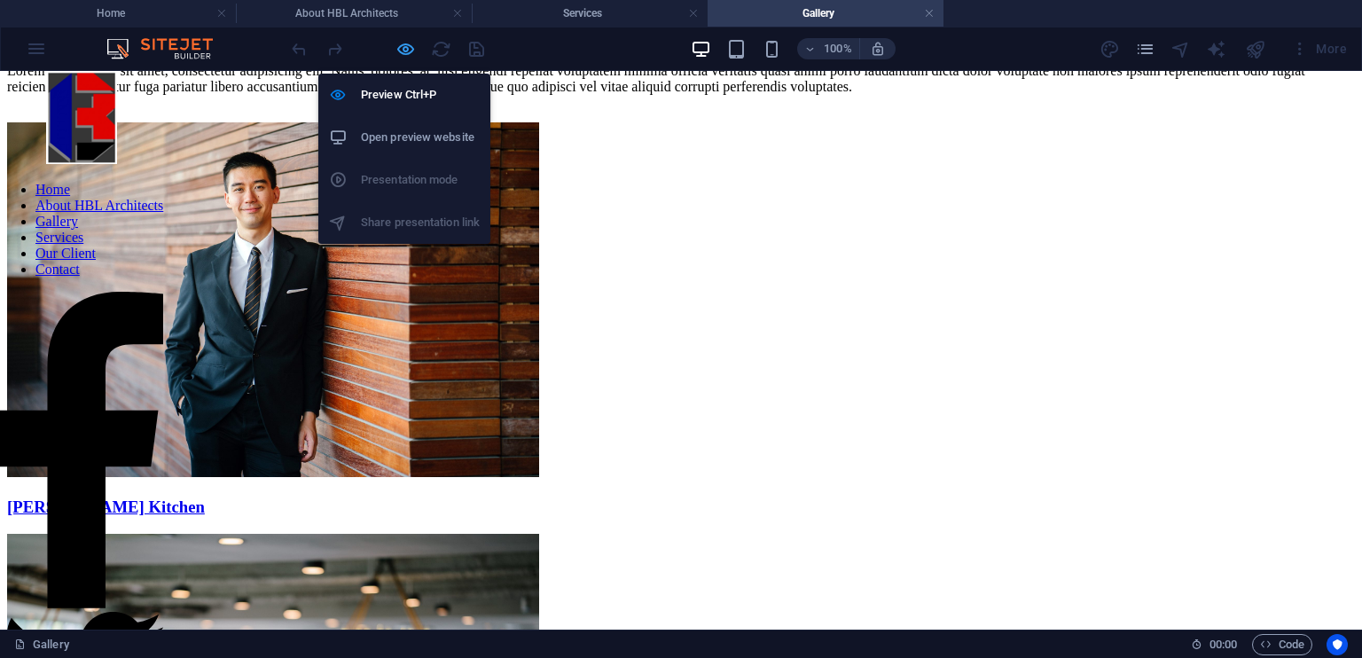
click at [405, 45] on icon "button" at bounding box center [405, 49] width 20 height 20
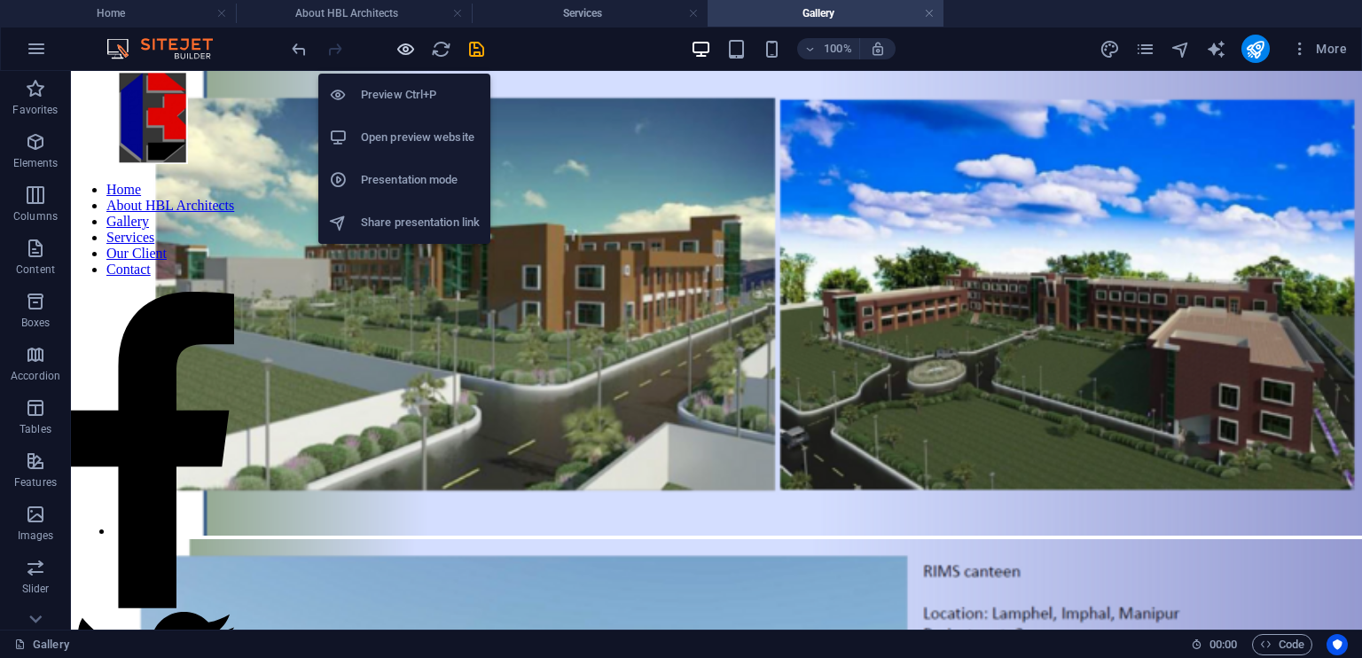
scroll to position [3844, 0]
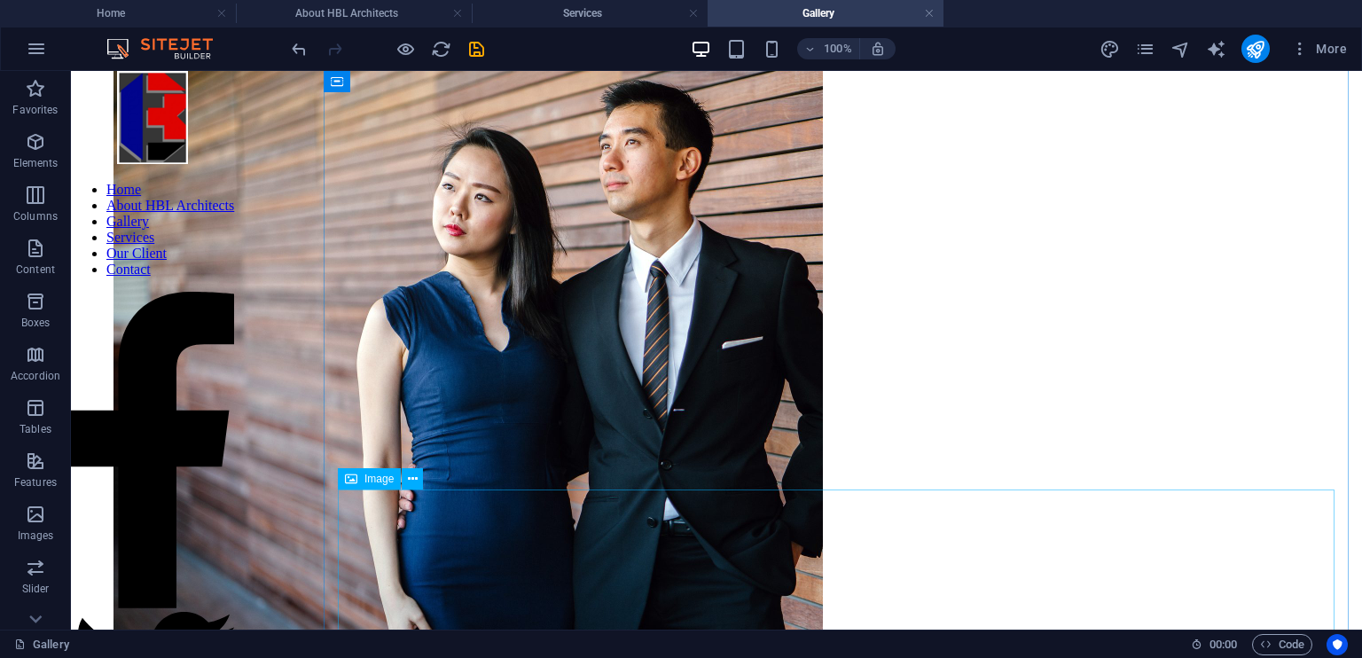
scroll to position [5671, 0]
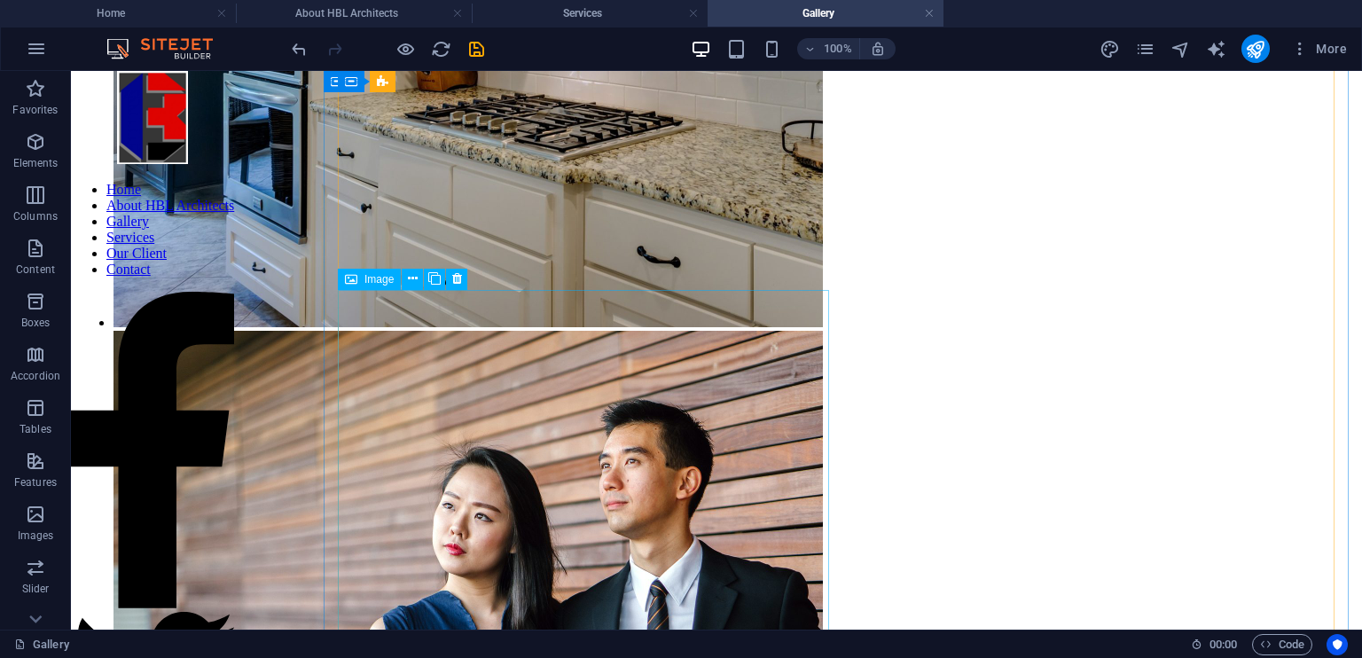
click at [386, 281] on span "Image" at bounding box center [378, 279] width 29 height 11
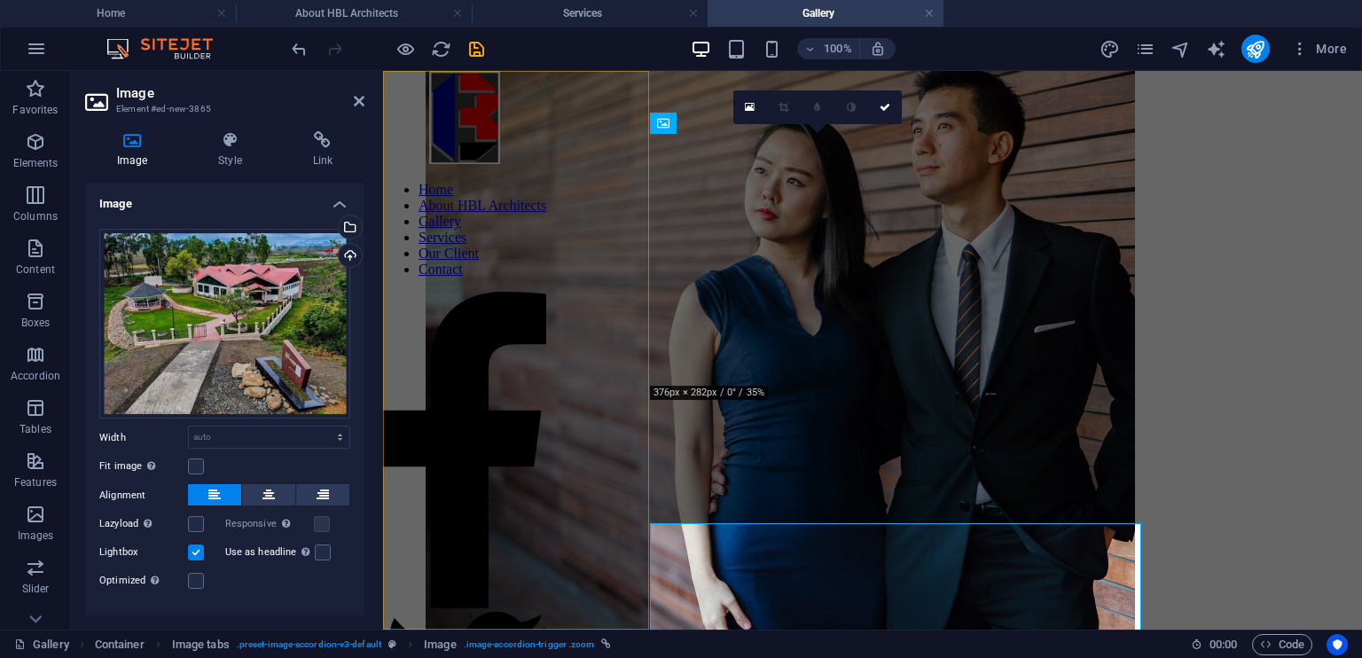
scroll to position [5438, 0]
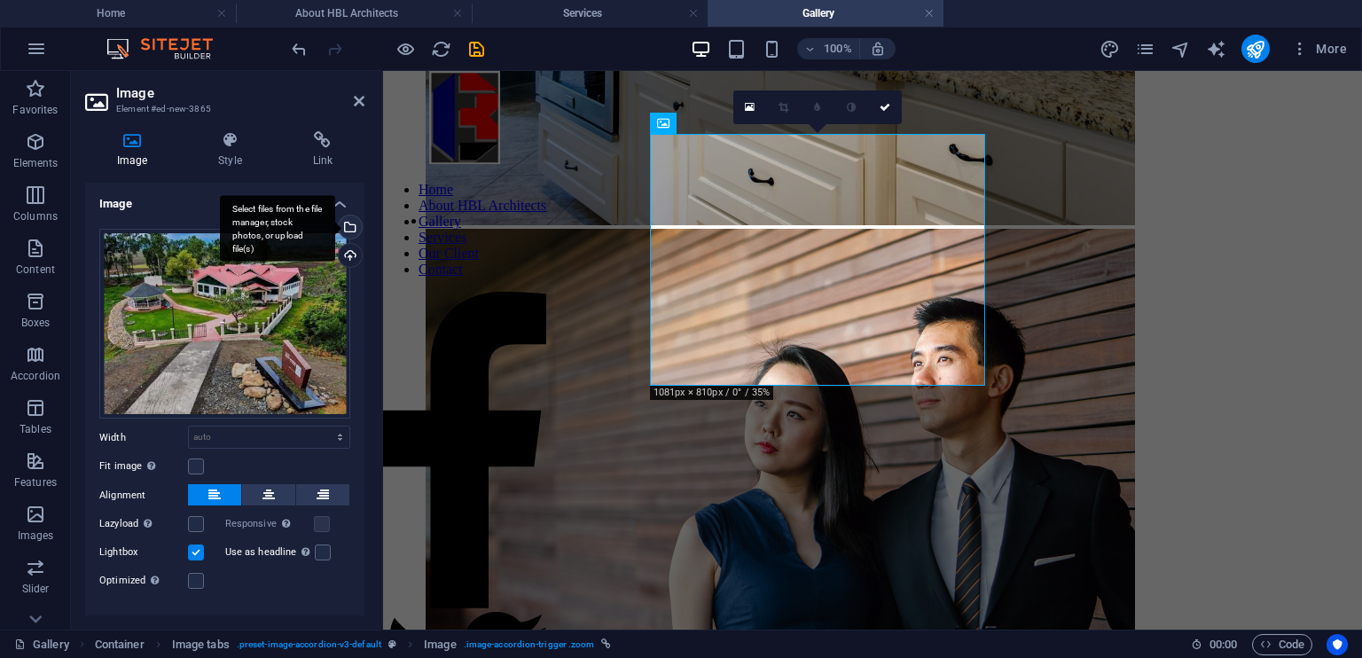
click at [335, 222] on div "Select files from the file manager, stock photos, or upload file(s)" at bounding box center [277, 228] width 115 height 66
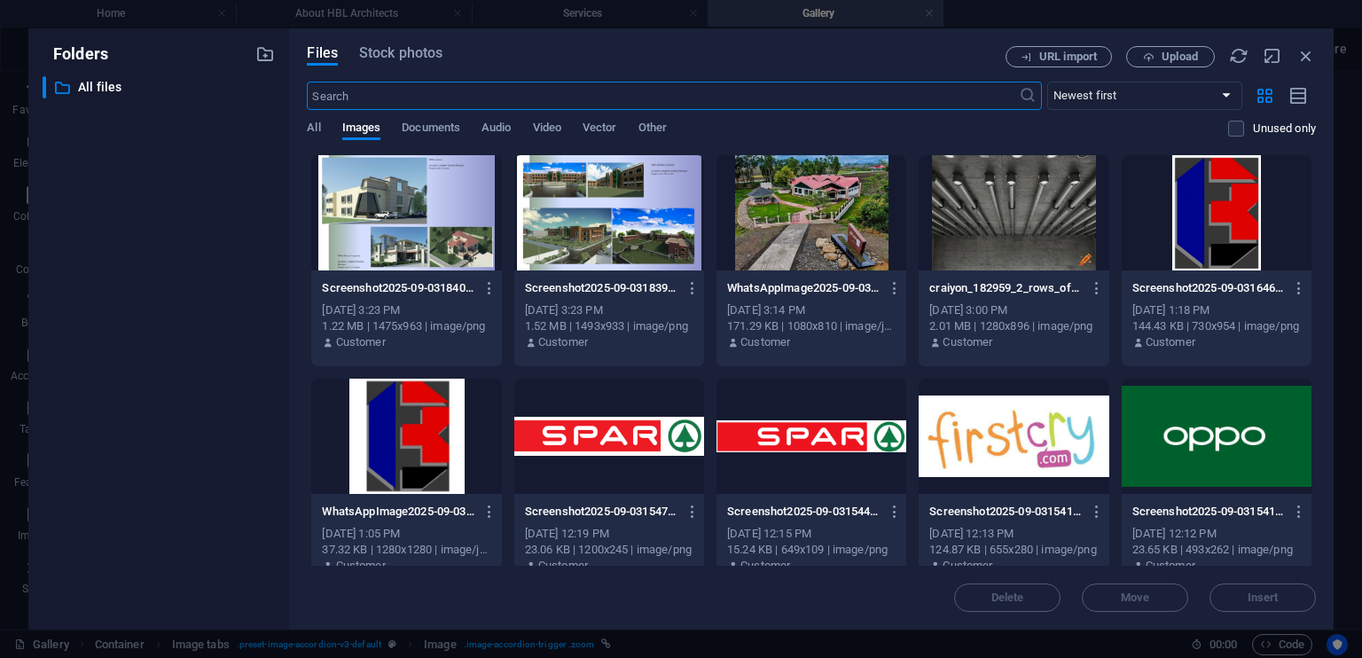
scroll to position [5414, 0]
click at [624, 247] on div at bounding box center [609, 212] width 190 height 115
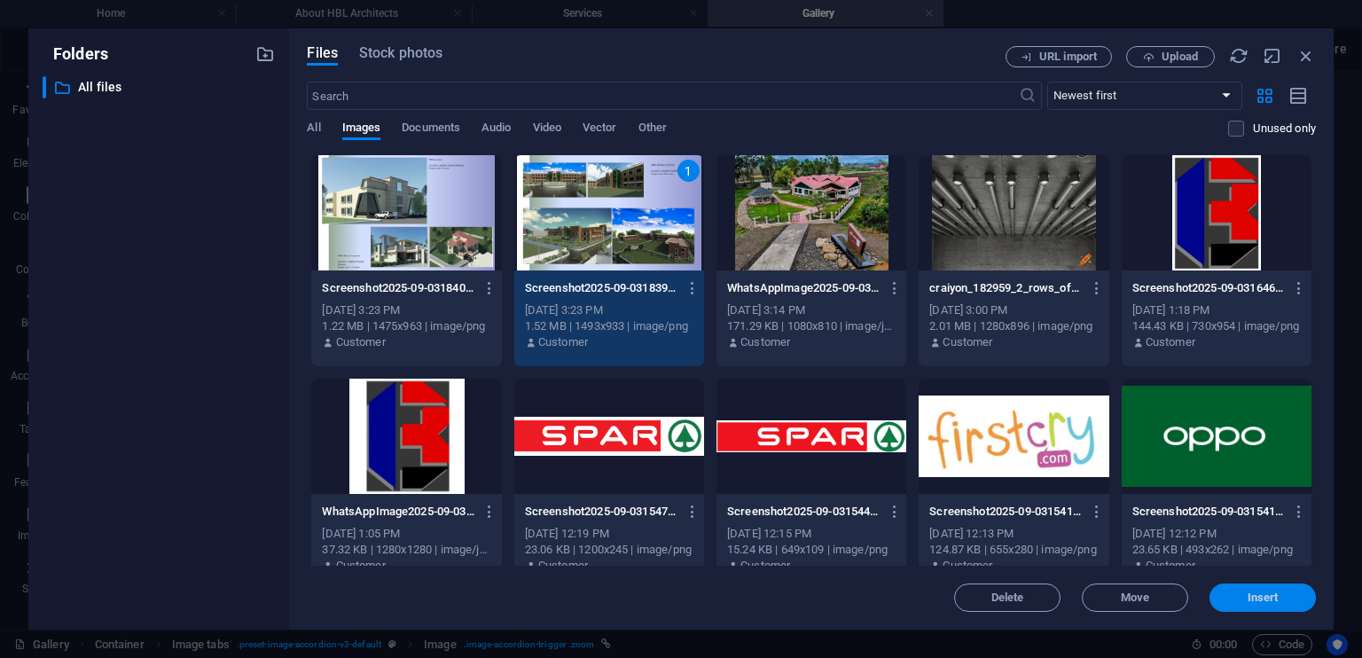
click at [1231, 594] on span "Insert" at bounding box center [1262, 597] width 92 height 11
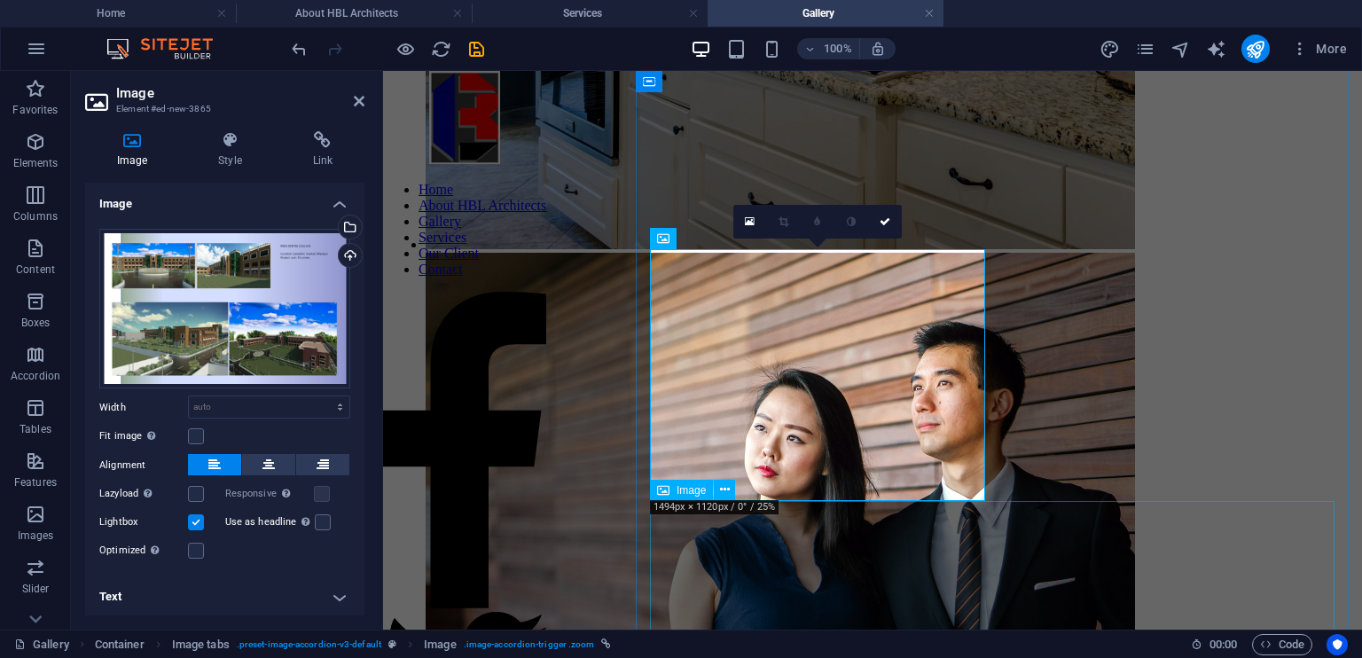
scroll to position [5323, 0]
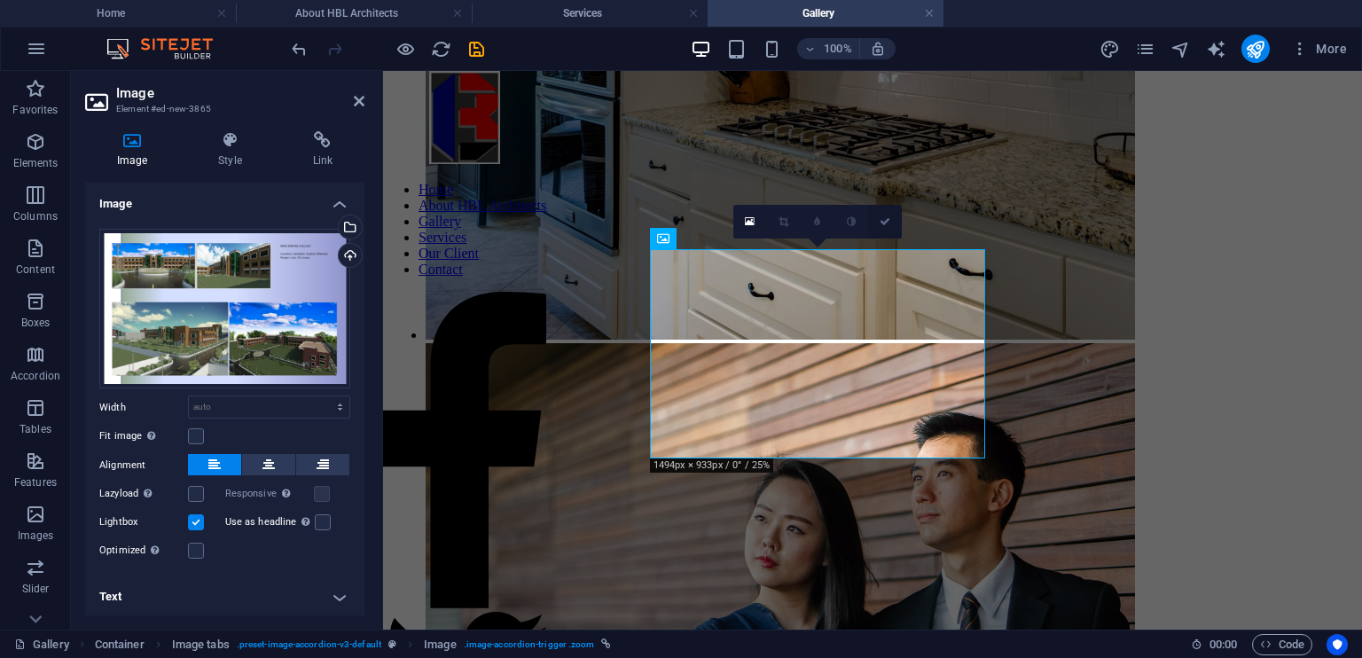
click at [890, 219] on link at bounding box center [885, 222] width 34 height 34
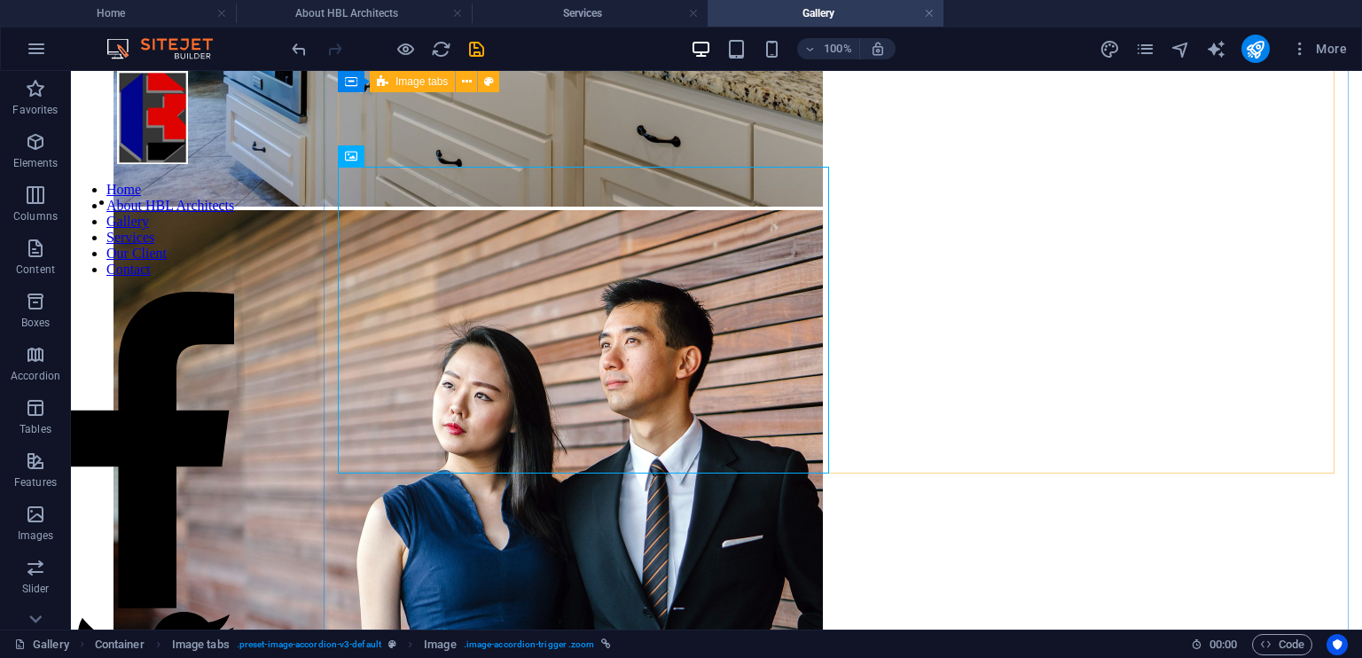
scroll to position [5814, 0]
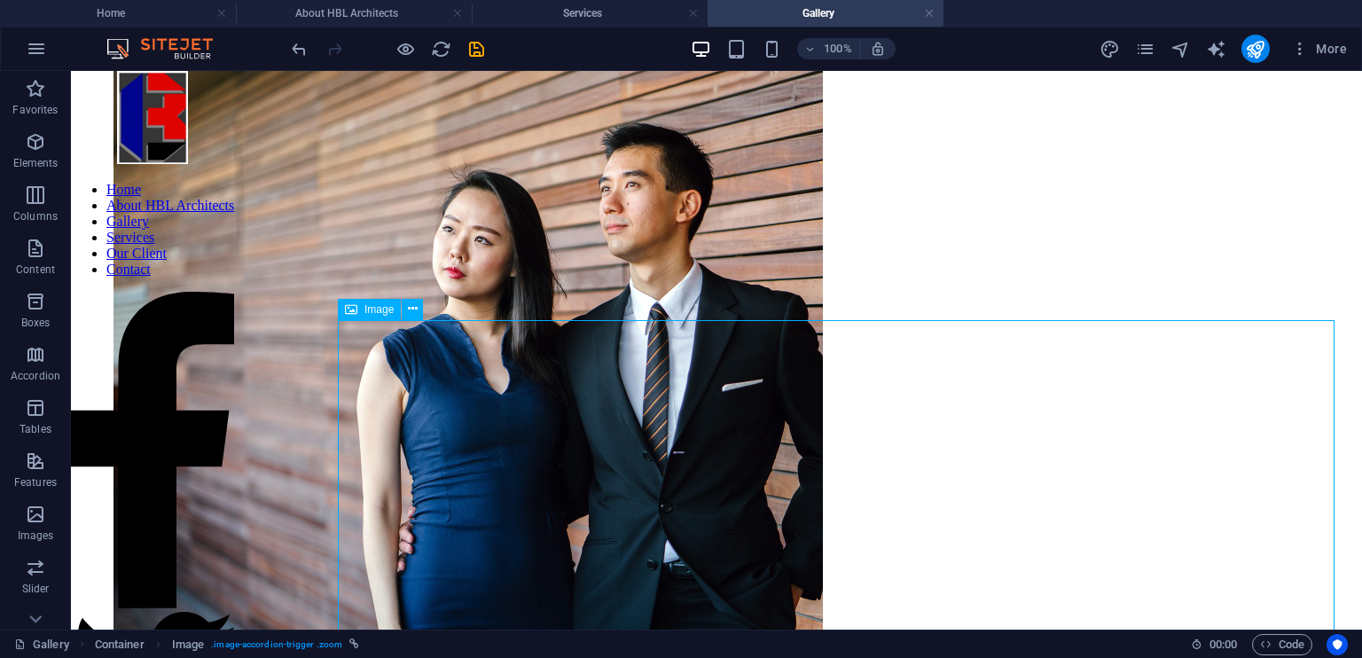
scroll to position [5948, 0]
click at [376, 312] on span "Image" at bounding box center [378, 309] width 29 height 11
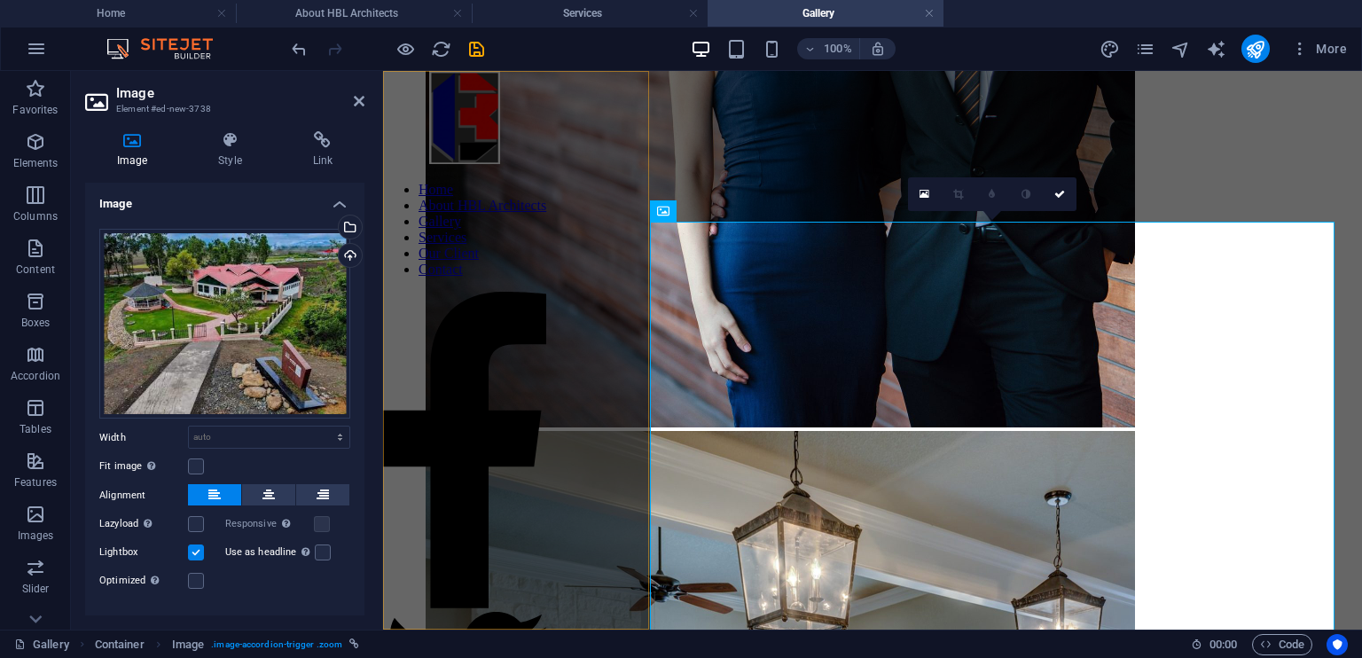
scroll to position [5560, 0]
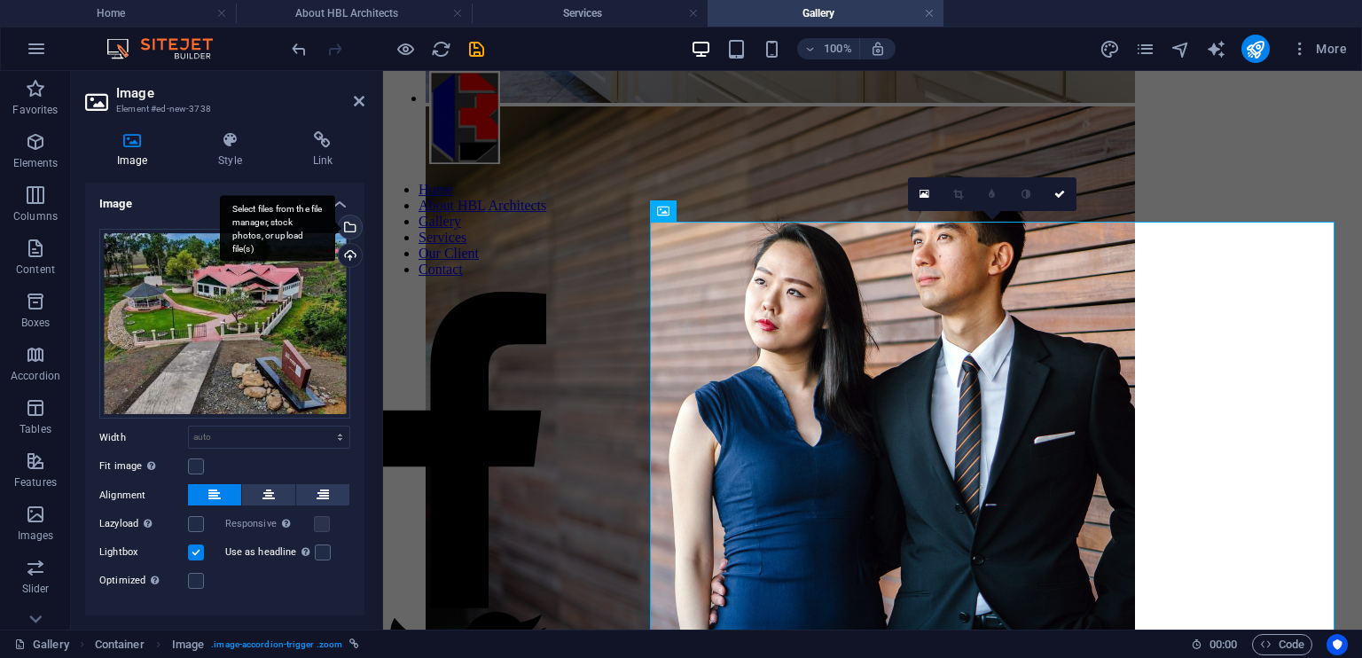
click at [335, 231] on div "Select files from the file manager, stock photos, or upload file(s)" at bounding box center [277, 228] width 115 height 66
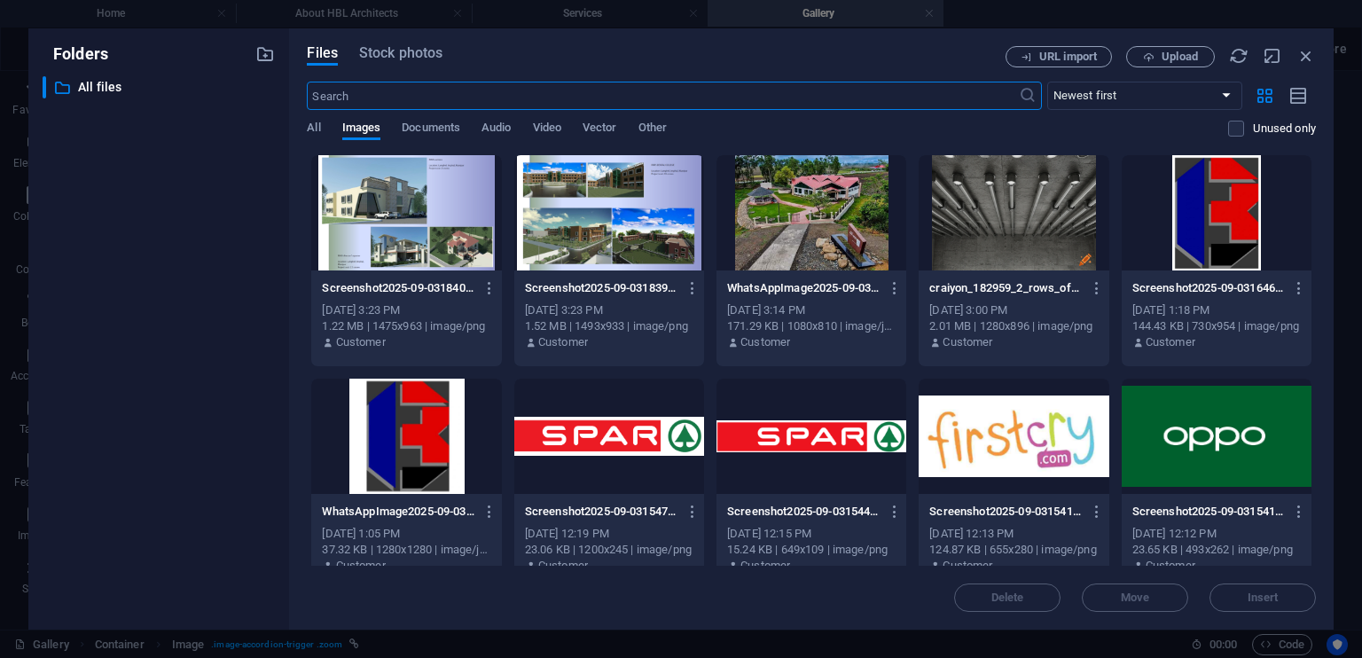
scroll to position [5377, 0]
click at [471, 184] on div at bounding box center [406, 212] width 190 height 115
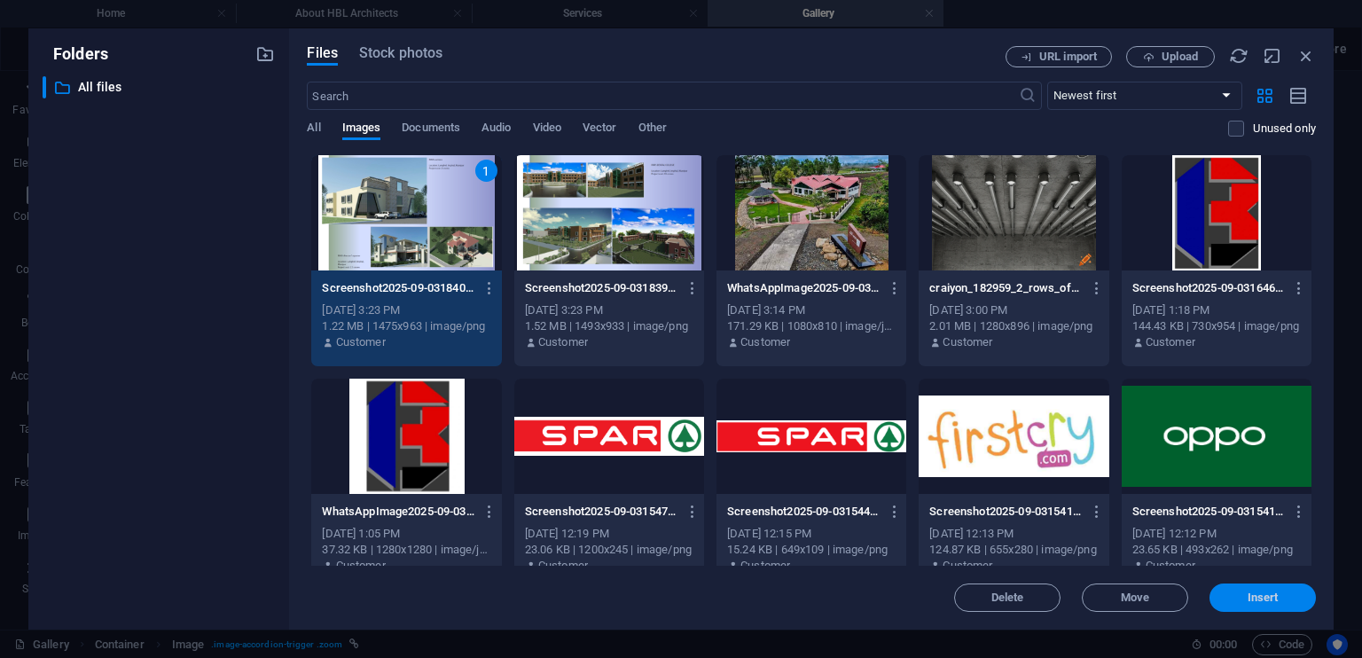
click at [1263, 598] on span "Insert" at bounding box center [1262, 597] width 31 height 11
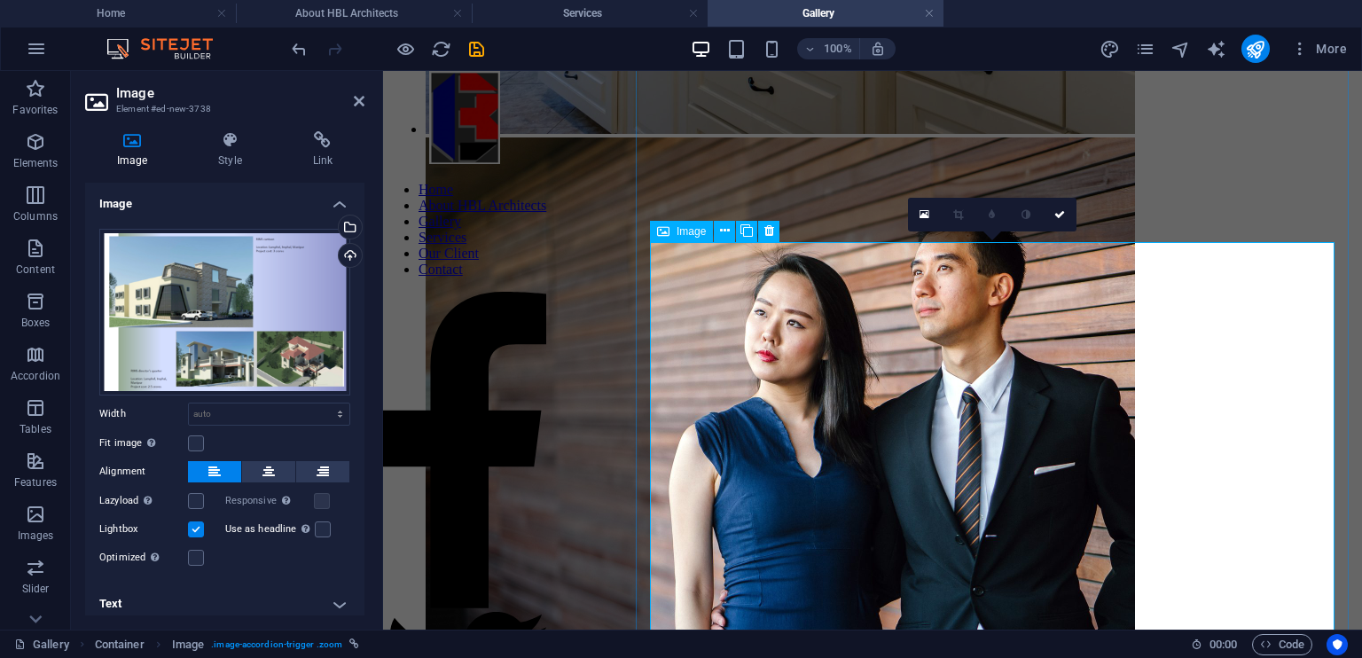
scroll to position [5547, 0]
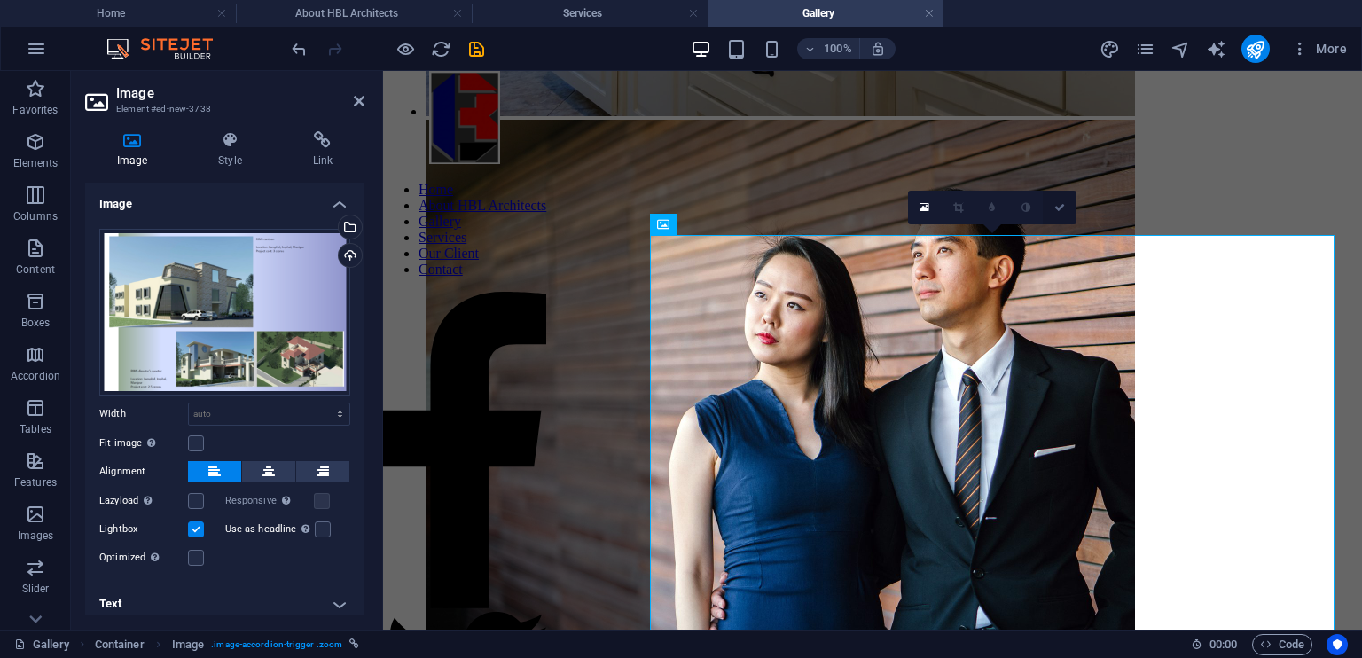
click at [1058, 210] on icon at bounding box center [1059, 207] width 11 height 11
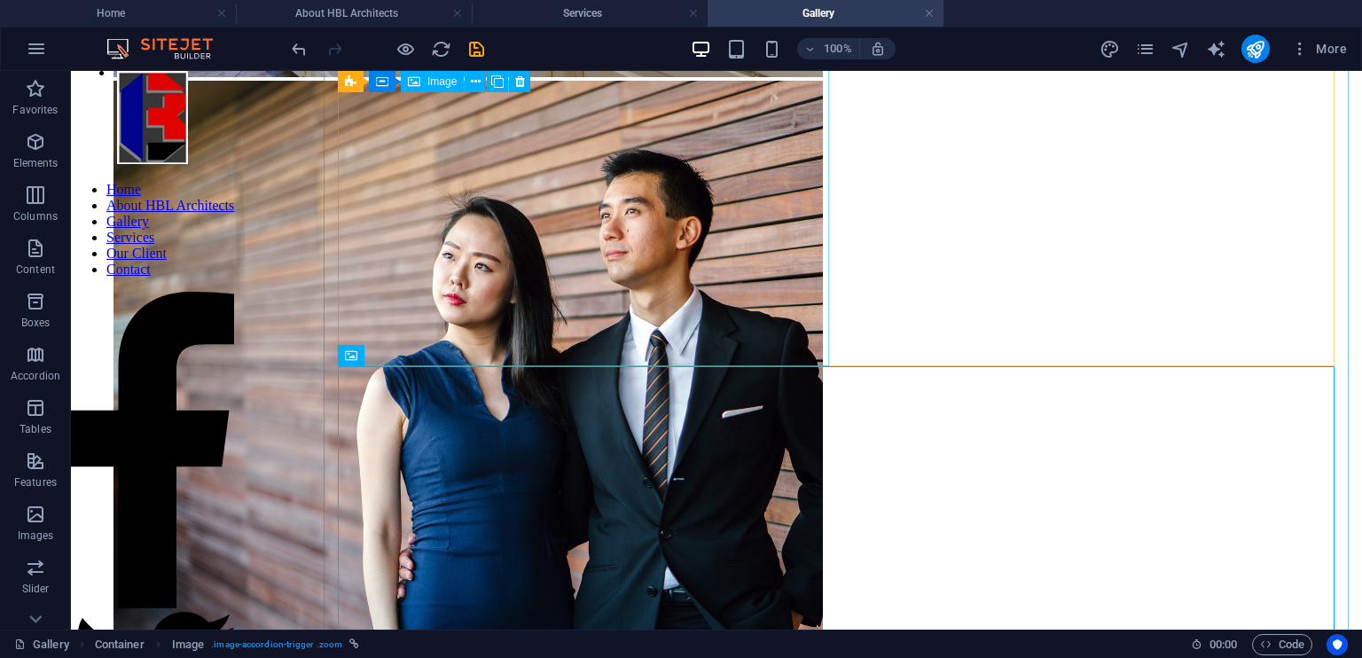
scroll to position [5902, 0]
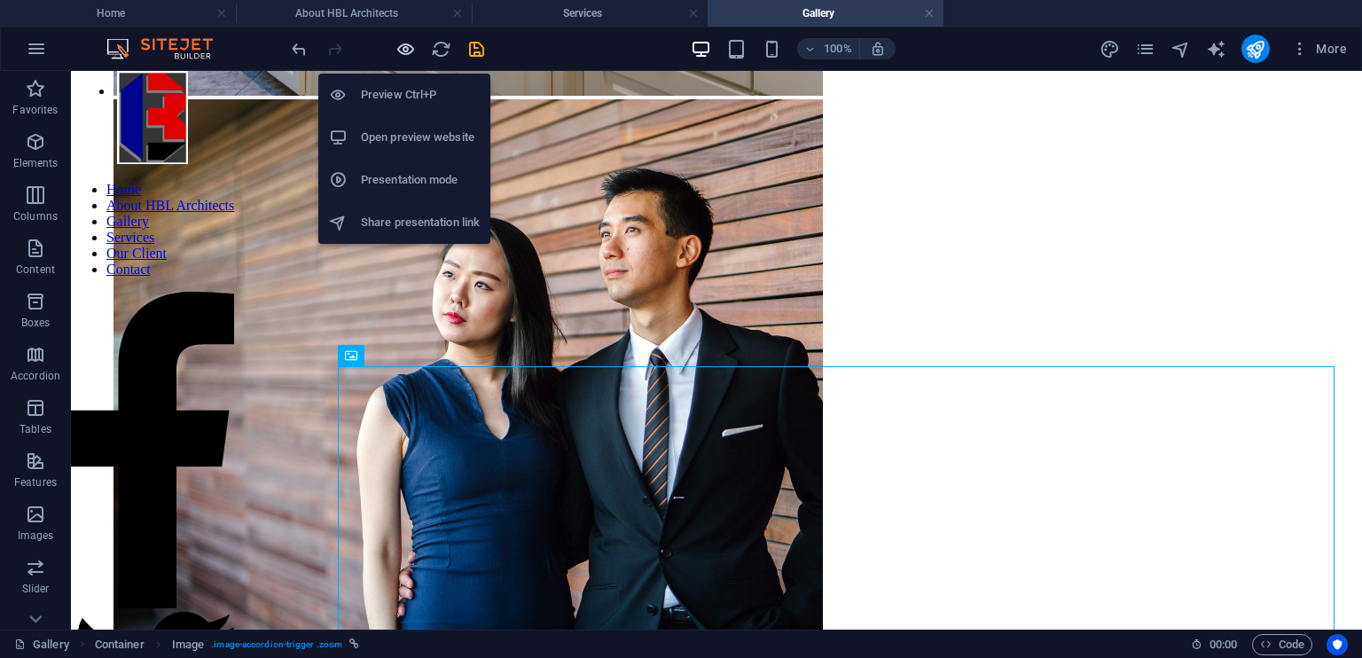
click at [397, 46] on icon "button" at bounding box center [405, 49] width 20 height 20
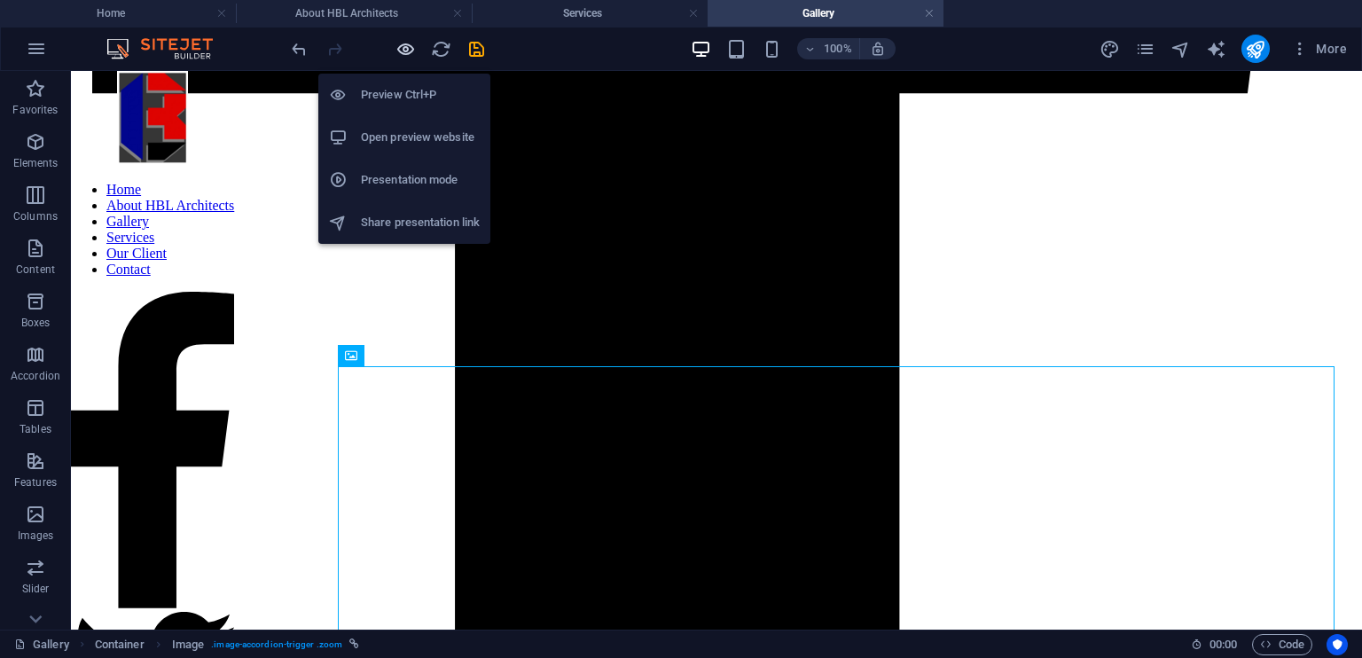
scroll to position [1287, 0]
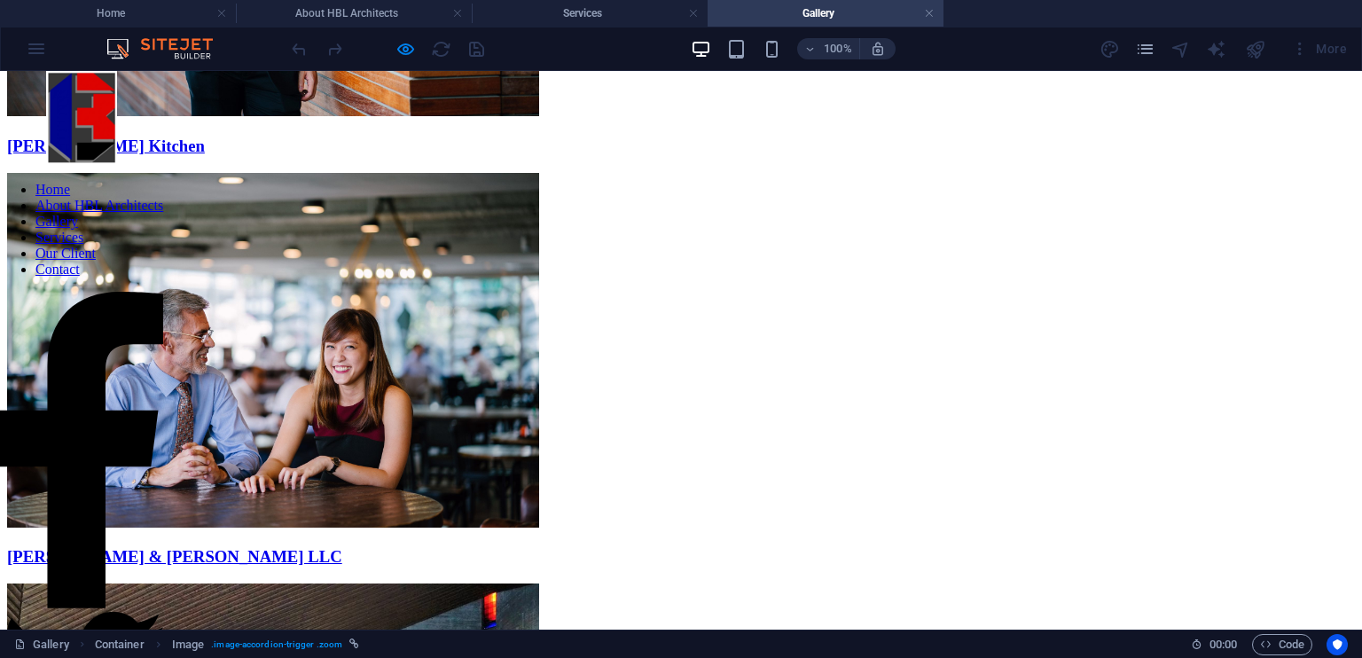
scroll to position [1556, 0]
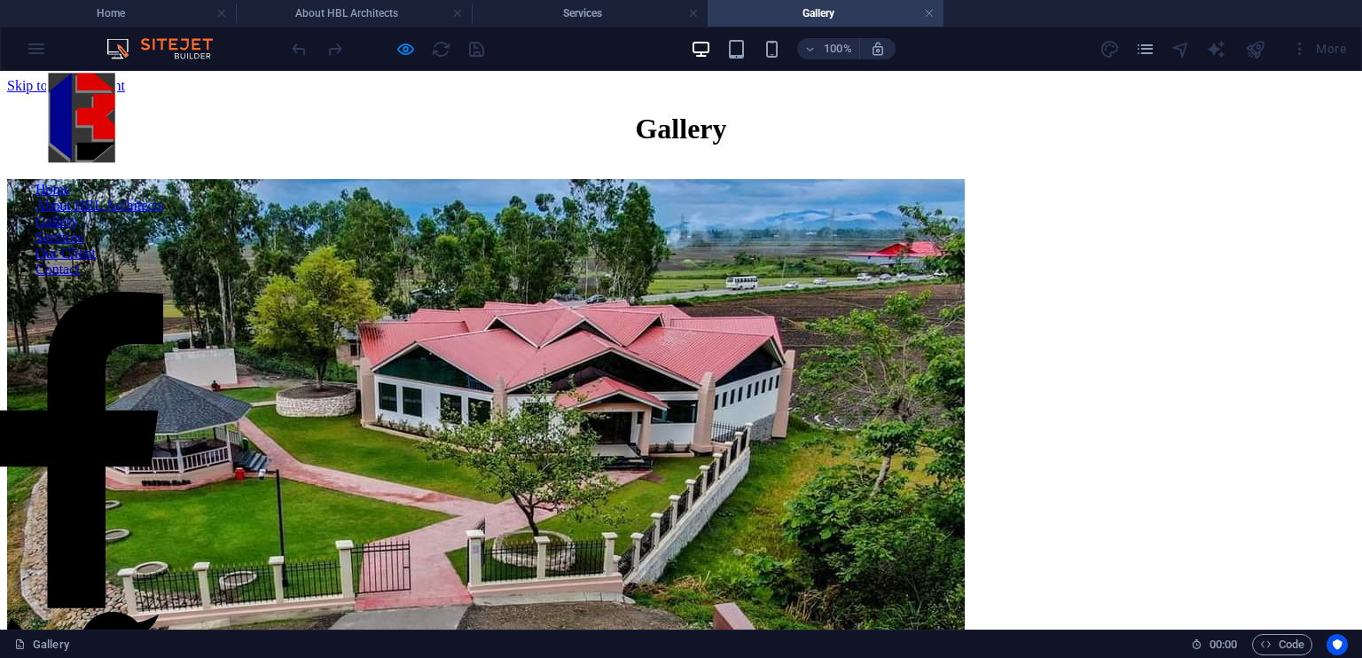
scroll to position [64, 0]
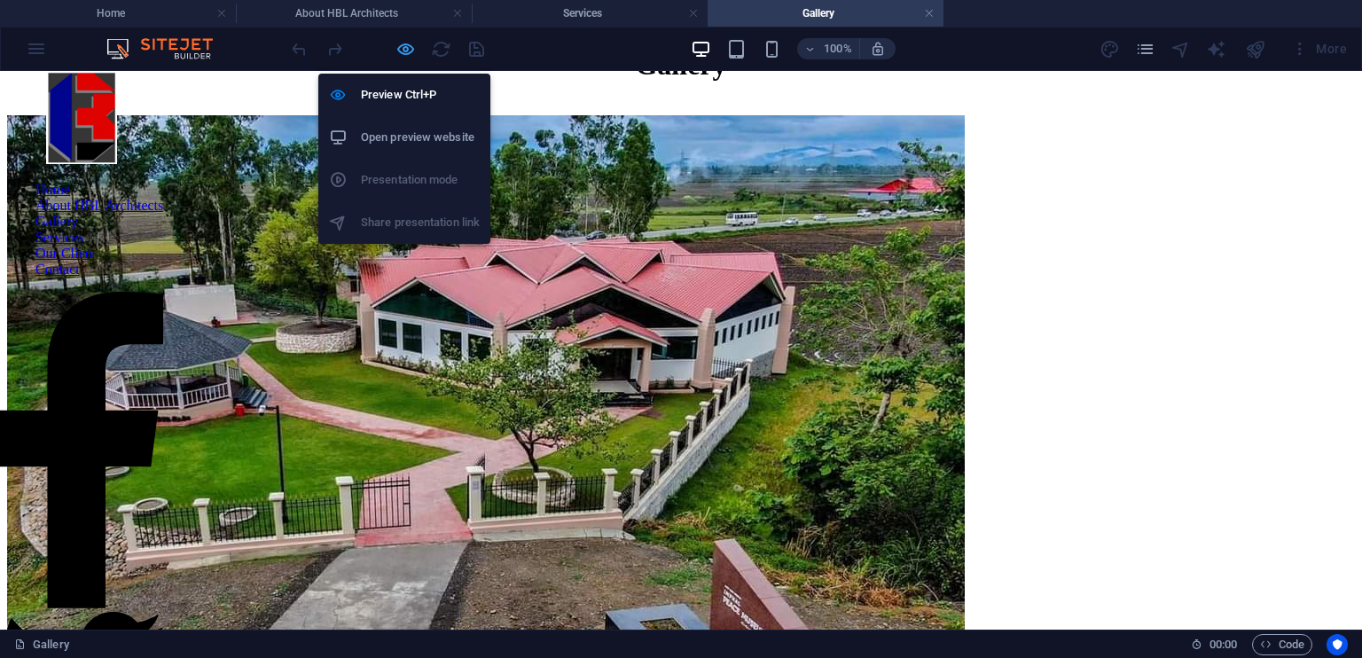
click at [407, 43] on icon "button" at bounding box center [405, 49] width 20 height 20
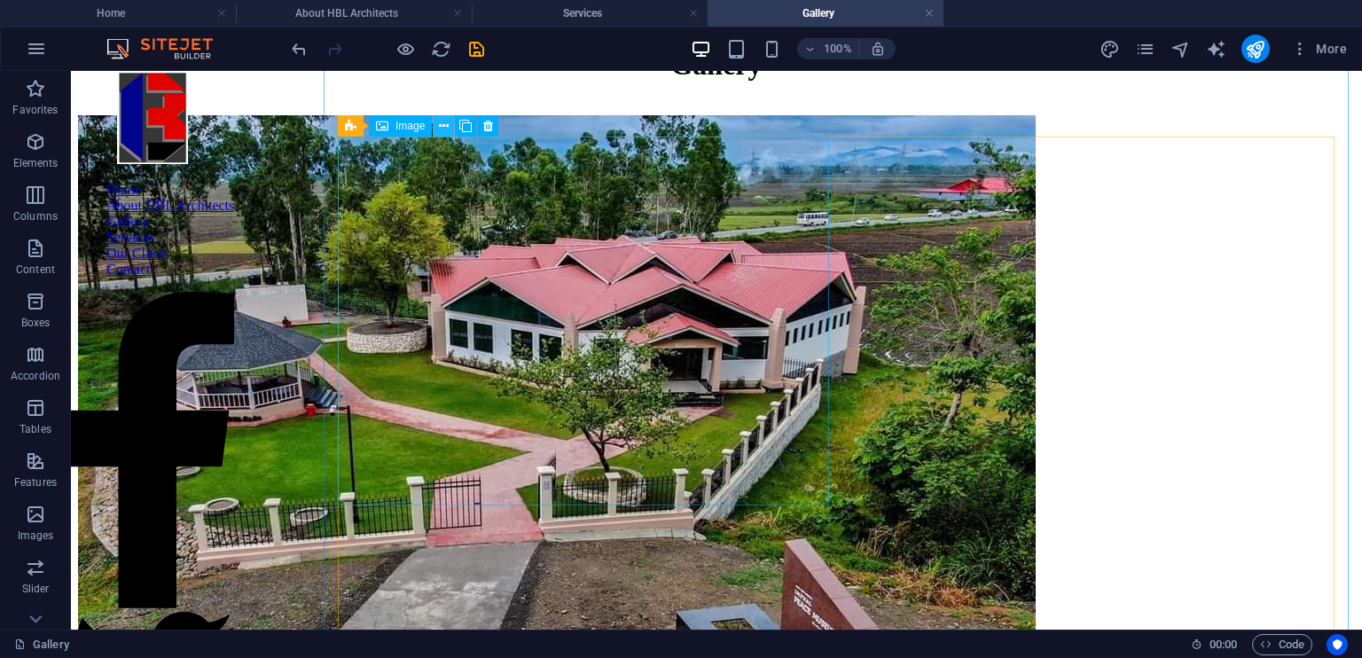
click at [439, 123] on icon at bounding box center [444, 126] width 10 height 19
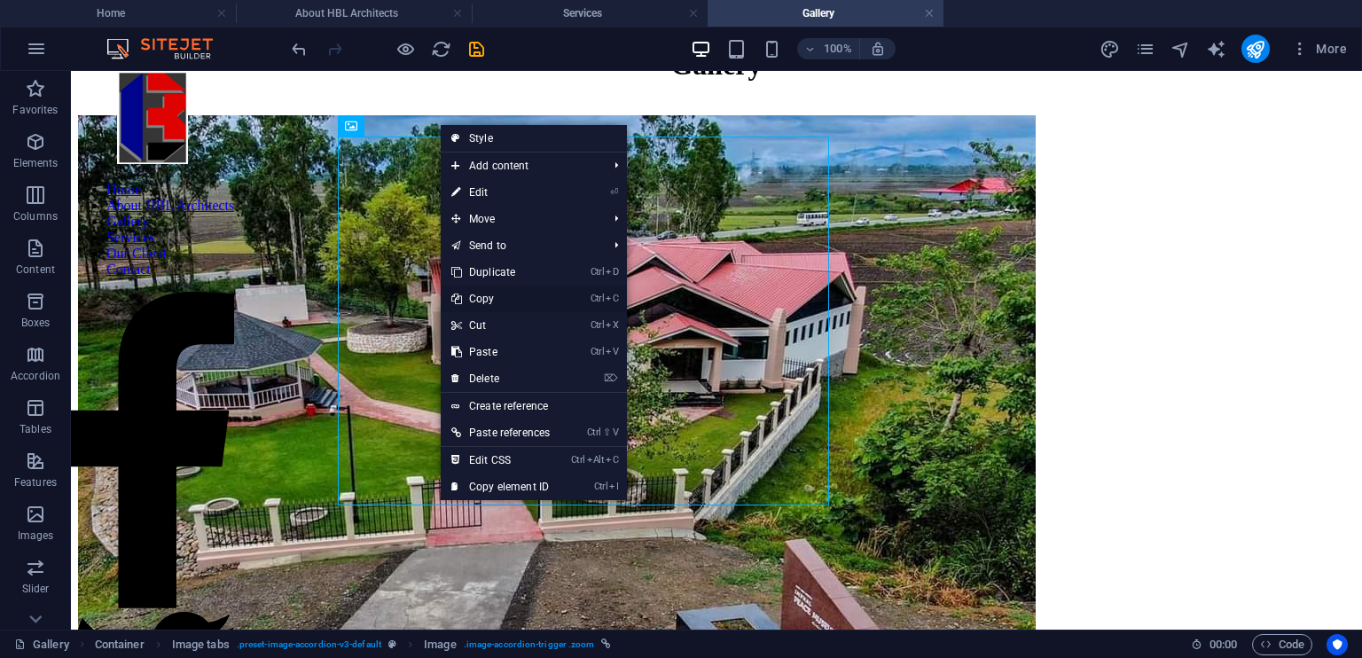
click at [551, 301] on link "Ctrl C Copy" at bounding box center [501, 298] width 120 height 27
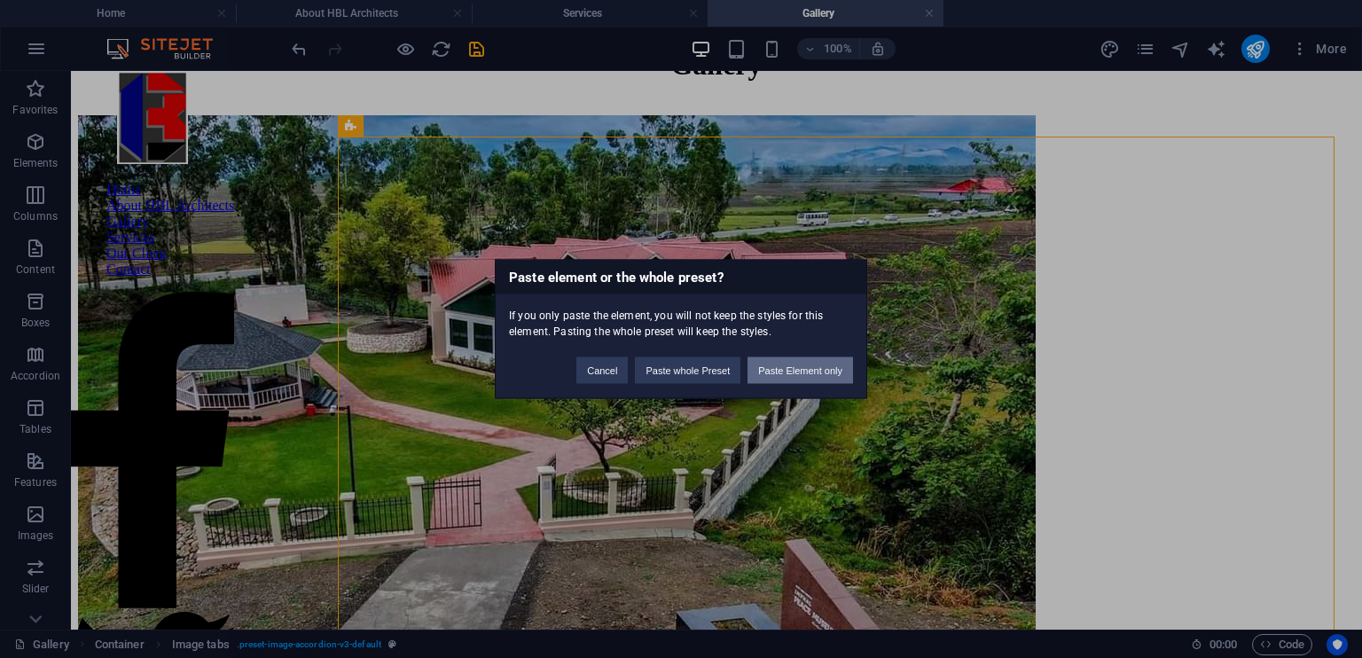
click at [781, 364] on button "Paste Element only" at bounding box center [800, 370] width 106 height 27
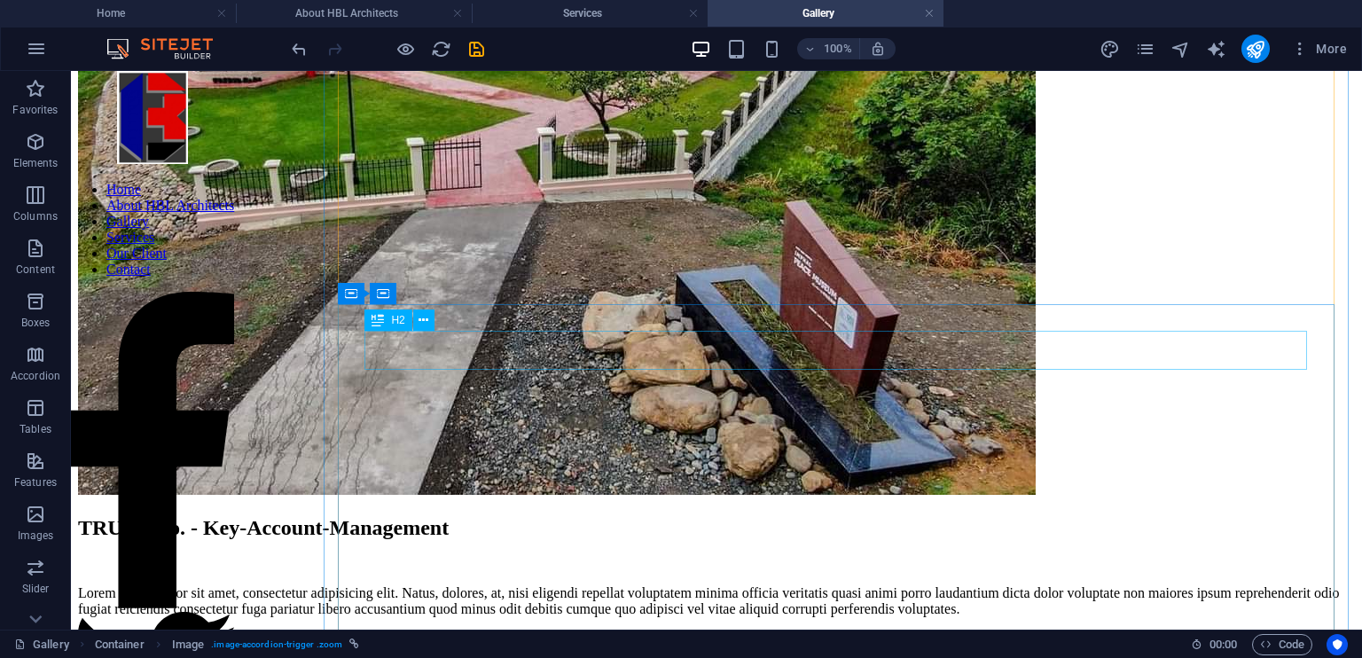
scroll to position [0, 0]
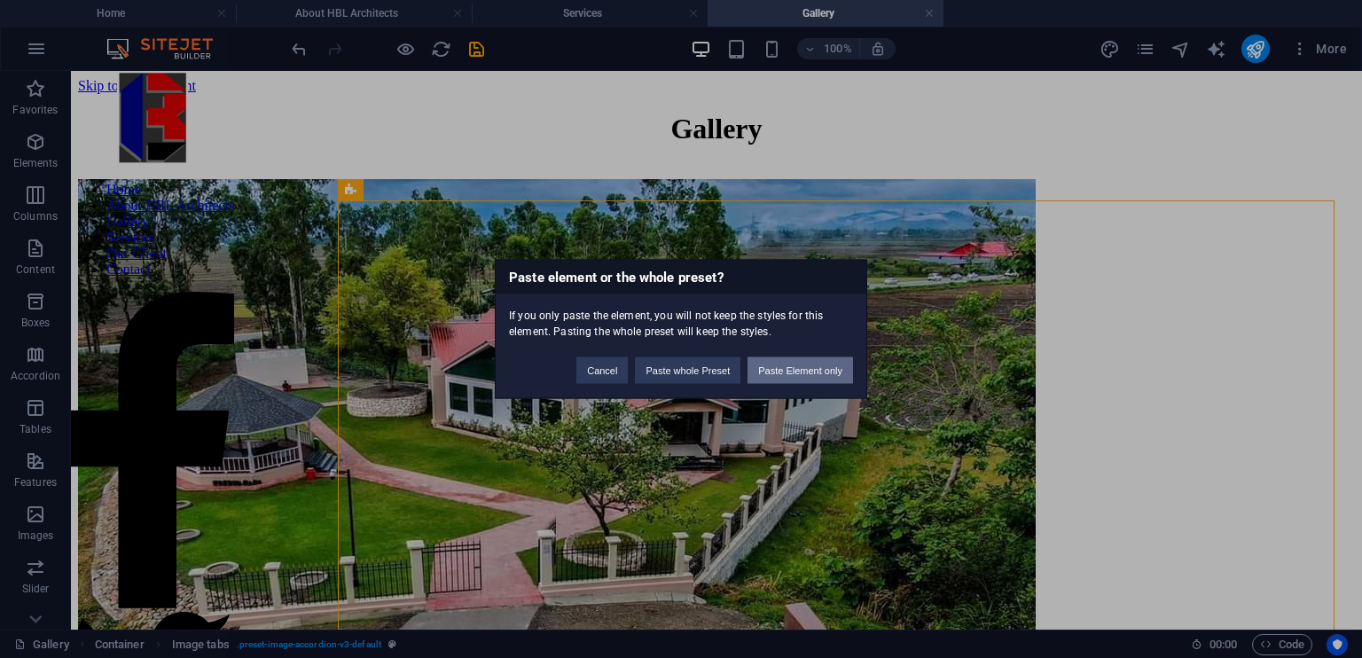
click at [814, 372] on button "Paste Element only" at bounding box center [800, 370] width 106 height 27
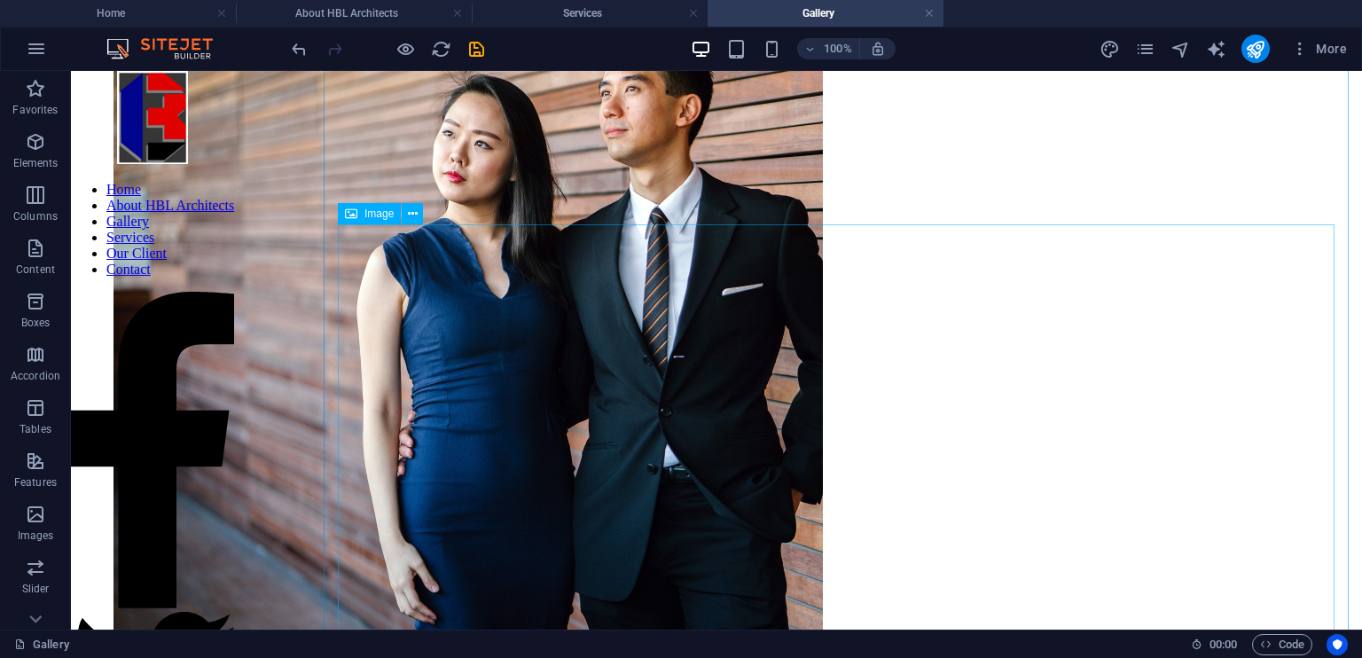
scroll to position [6043, 0]
click at [38, 520] on icon "button" at bounding box center [35, 514] width 21 height 21
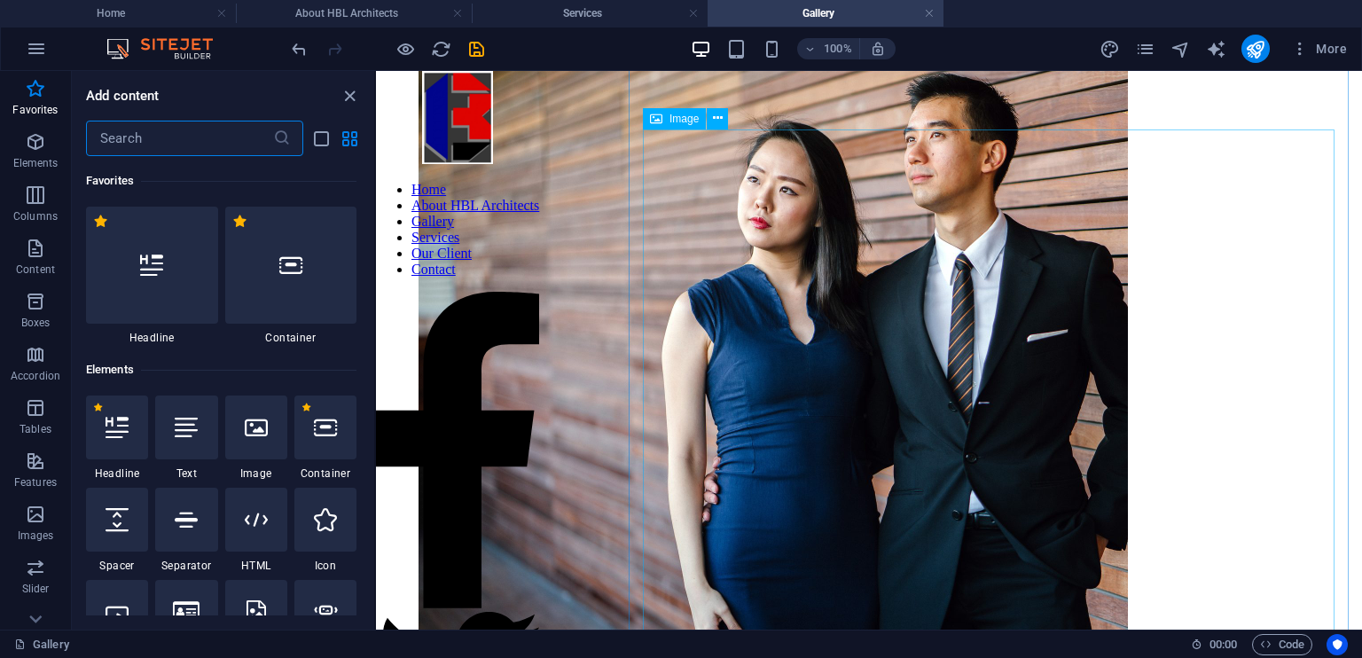
scroll to position [5522, 0]
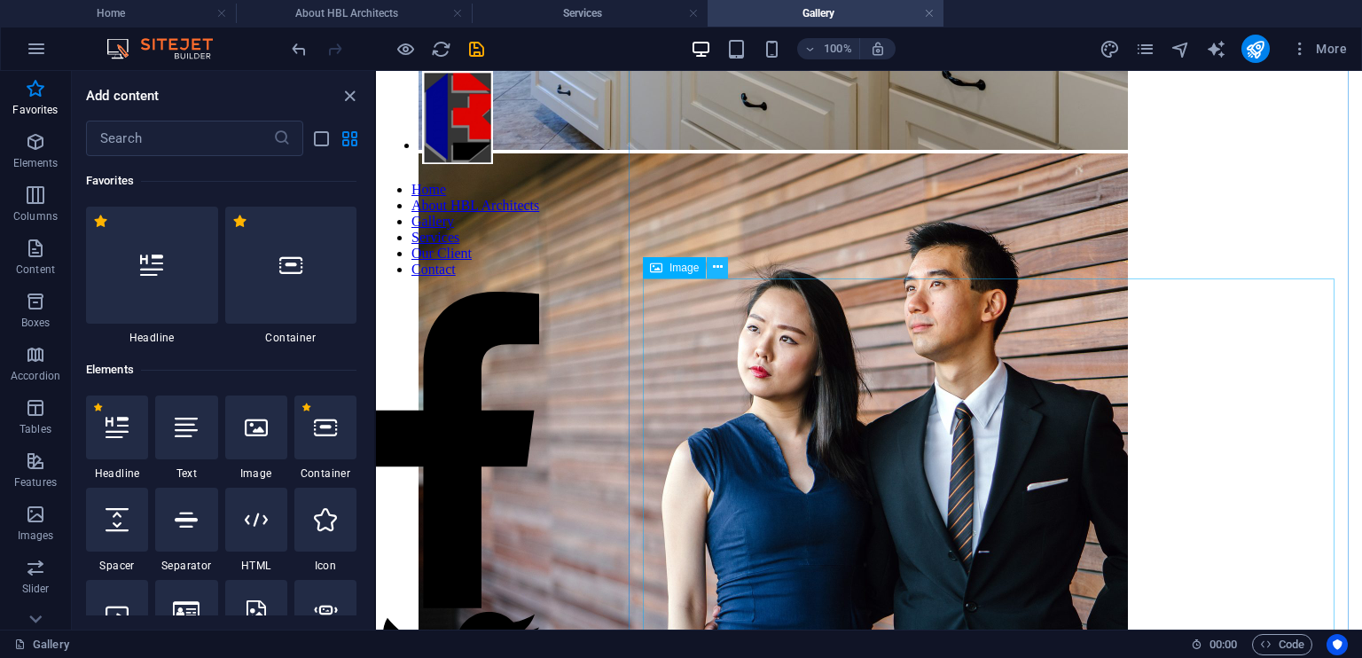
click at [715, 267] on icon at bounding box center [718, 267] width 10 height 19
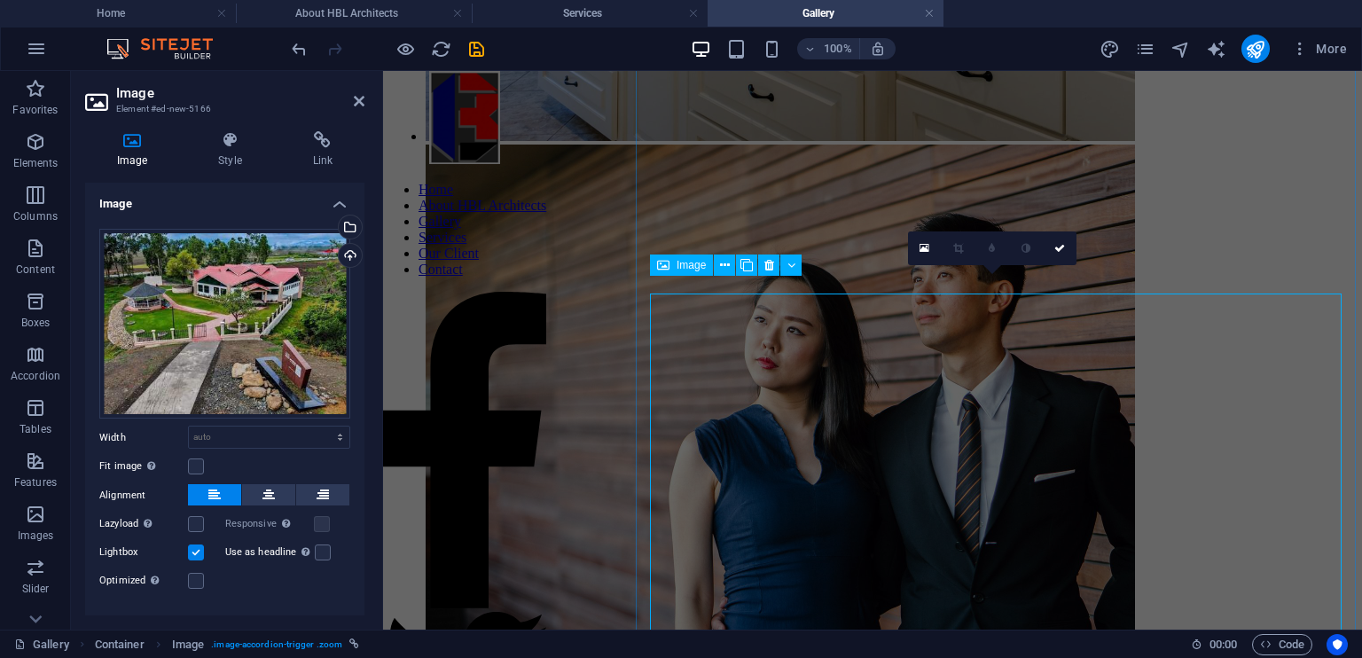
scroll to position [5506, 0]
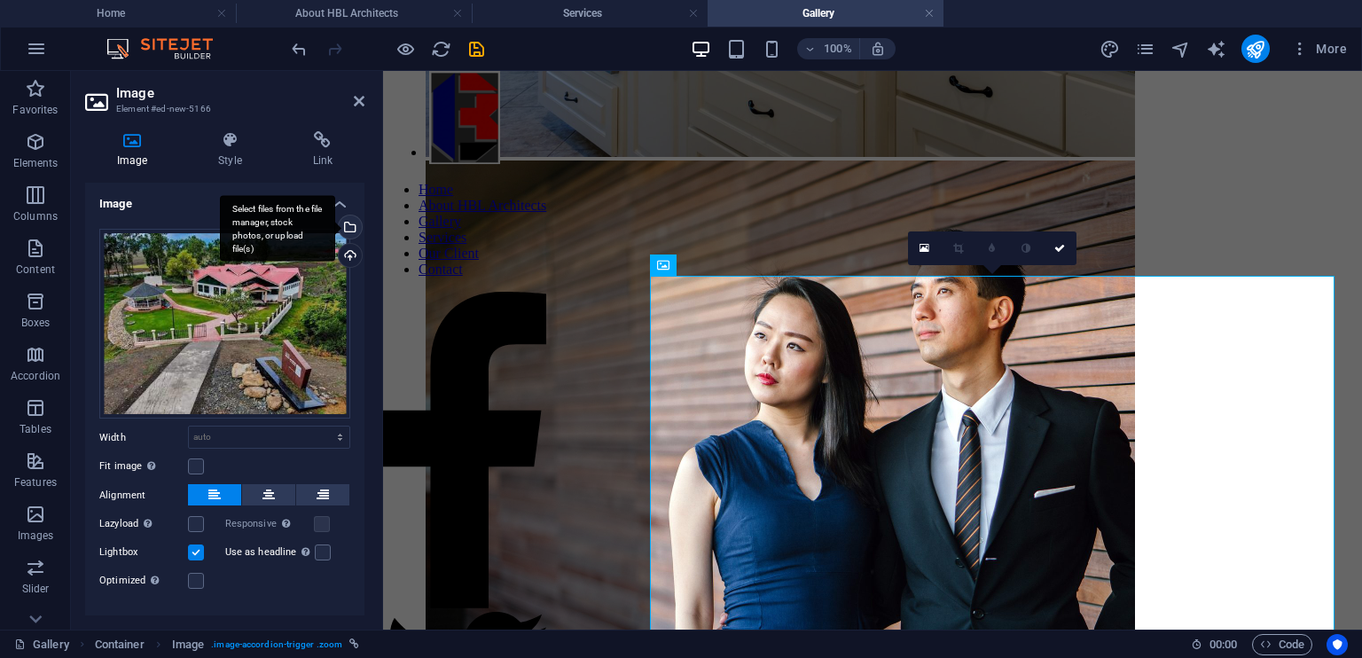
click at [348, 228] on div "Select files from the file manager, stock photos, or upload file(s)" at bounding box center [348, 228] width 27 height 27
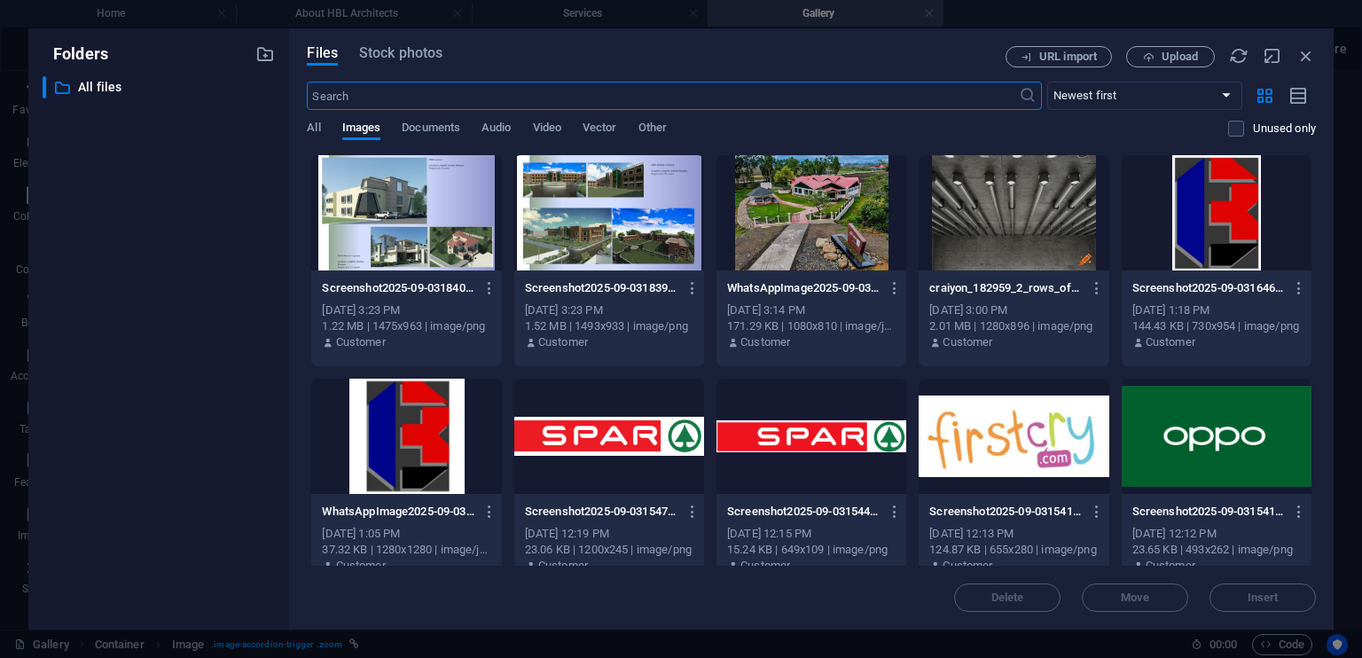
scroll to position [5582, 0]
click at [1162, 52] on span "Upload" at bounding box center [1179, 56] width 36 height 11
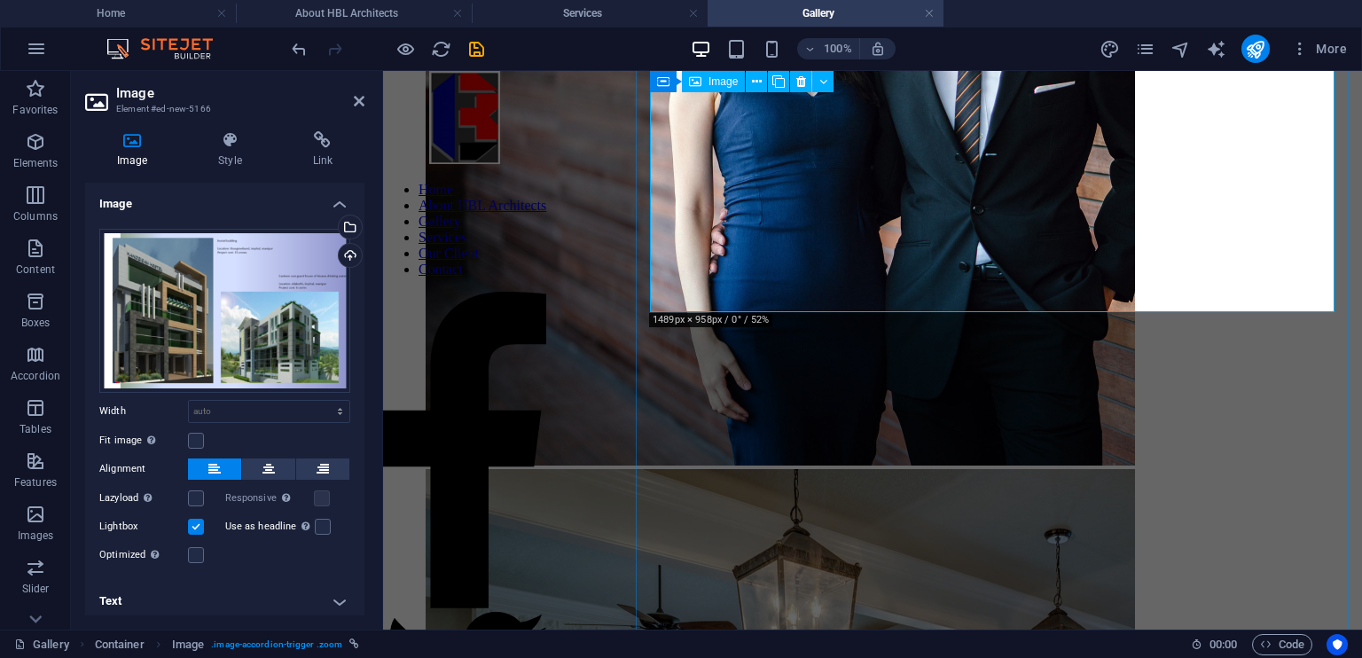
scroll to position [5992, 0]
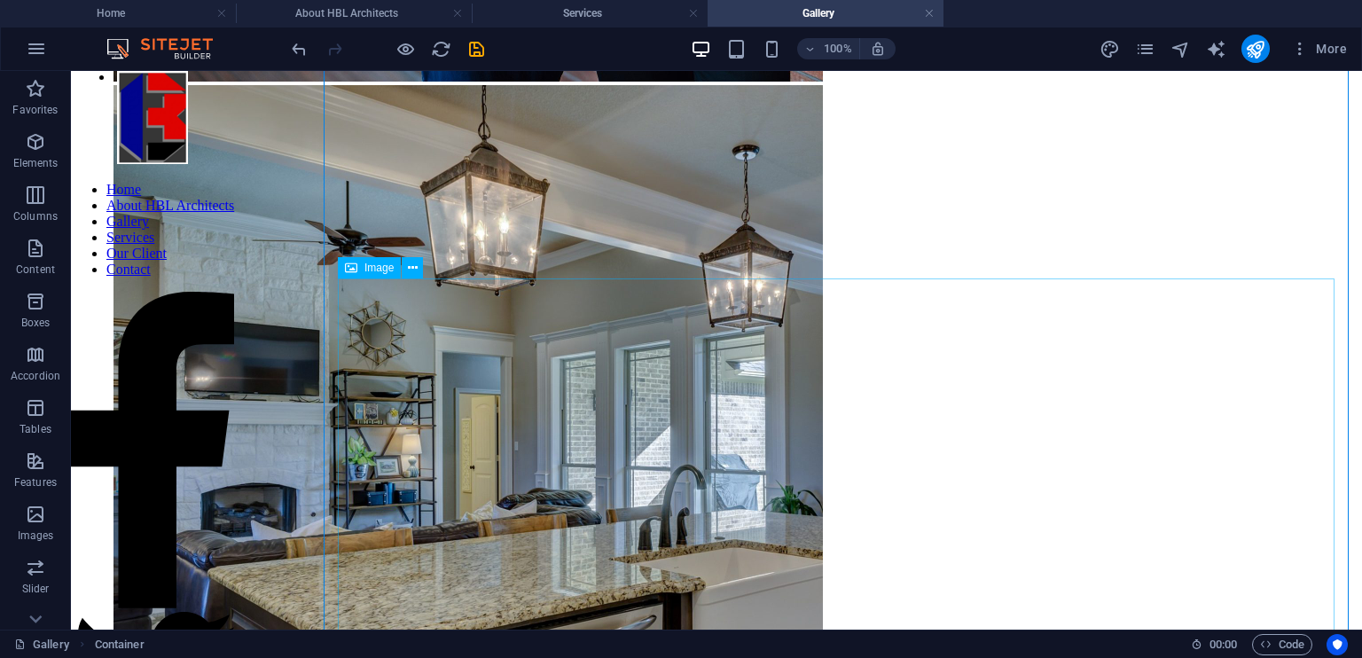
scroll to position [6631, 0]
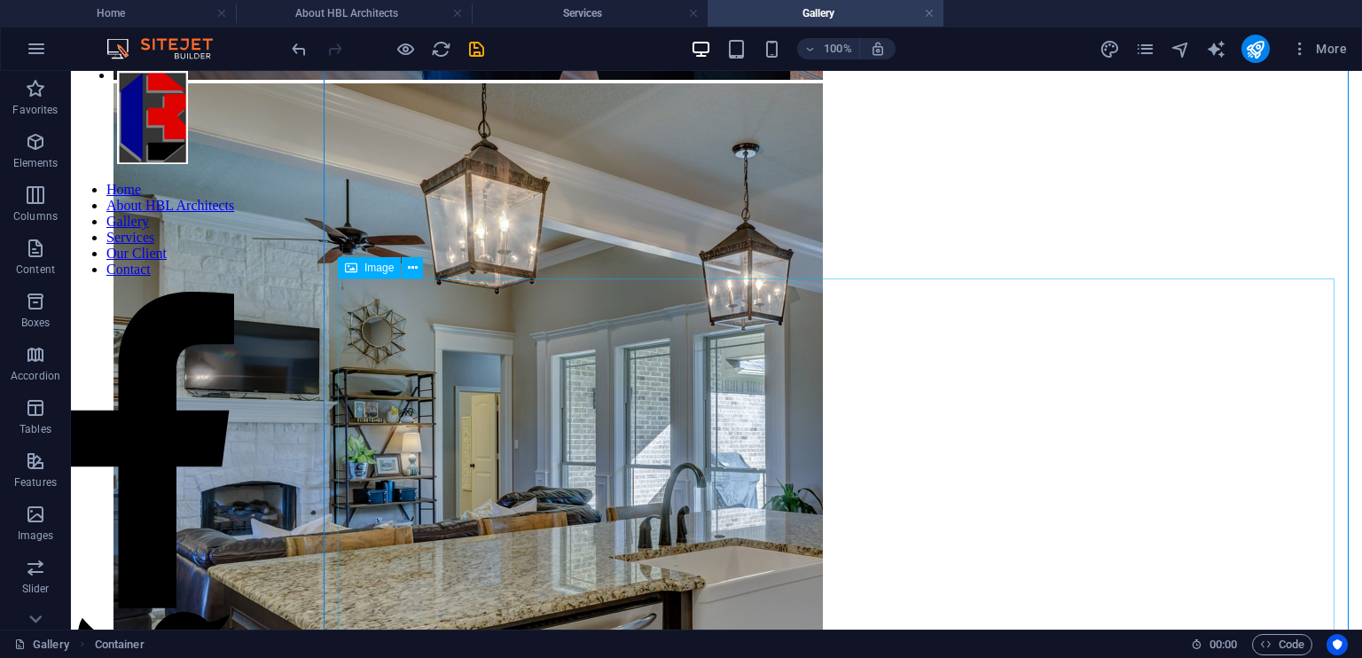
click at [408, 262] on icon at bounding box center [413, 268] width 10 height 19
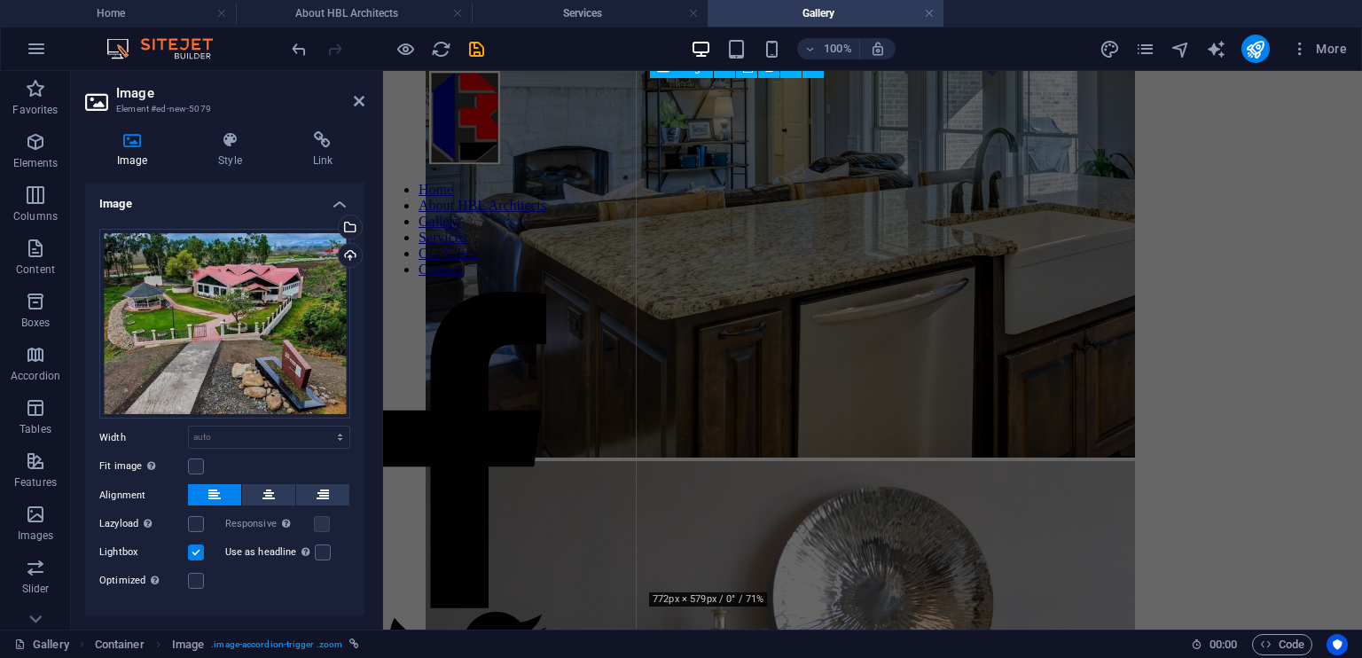
scroll to position [6144, 0]
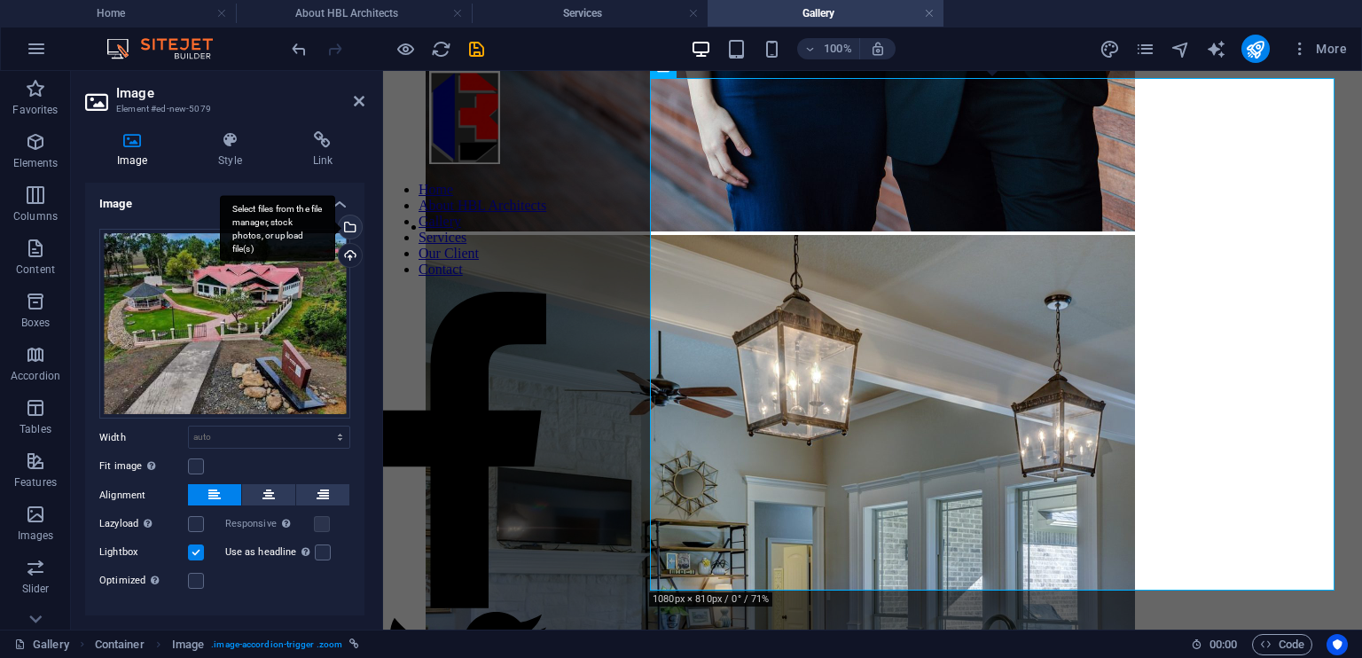
click at [351, 224] on div "Select files from the file manager, stock photos, or upload file(s)" at bounding box center [348, 228] width 27 height 27
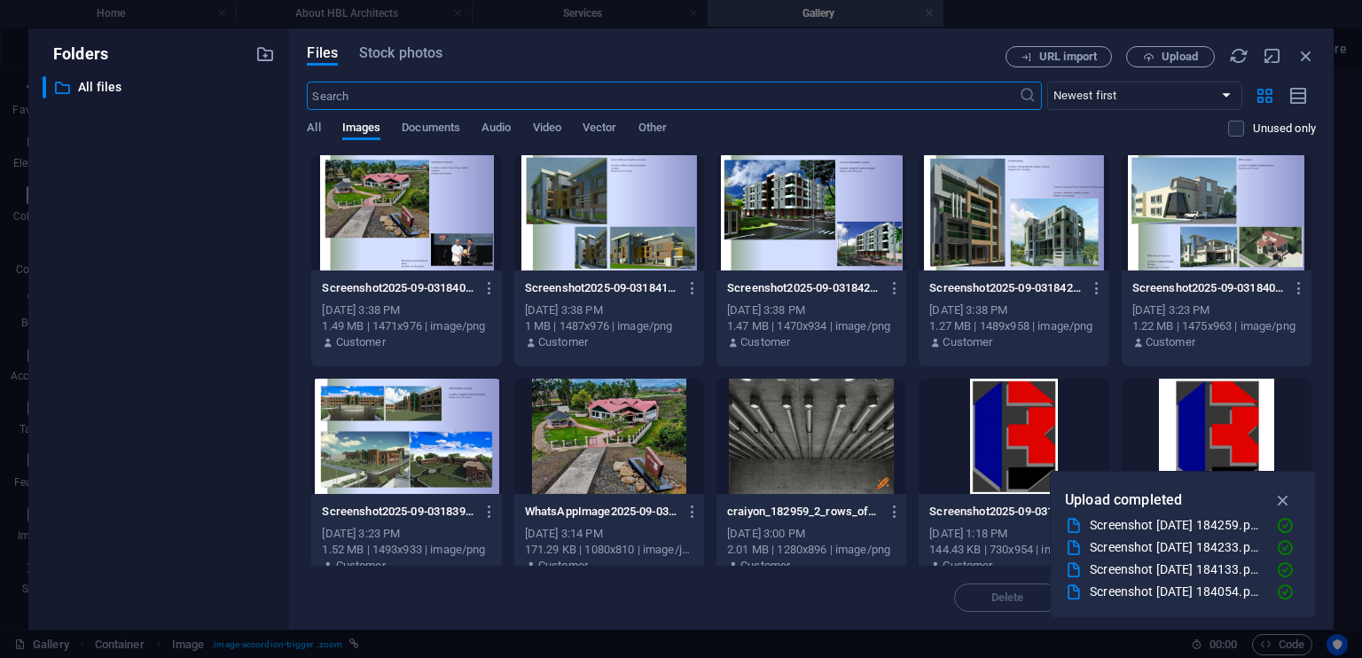
scroll to position [6154, 0]
click at [805, 238] on div at bounding box center [811, 212] width 190 height 115
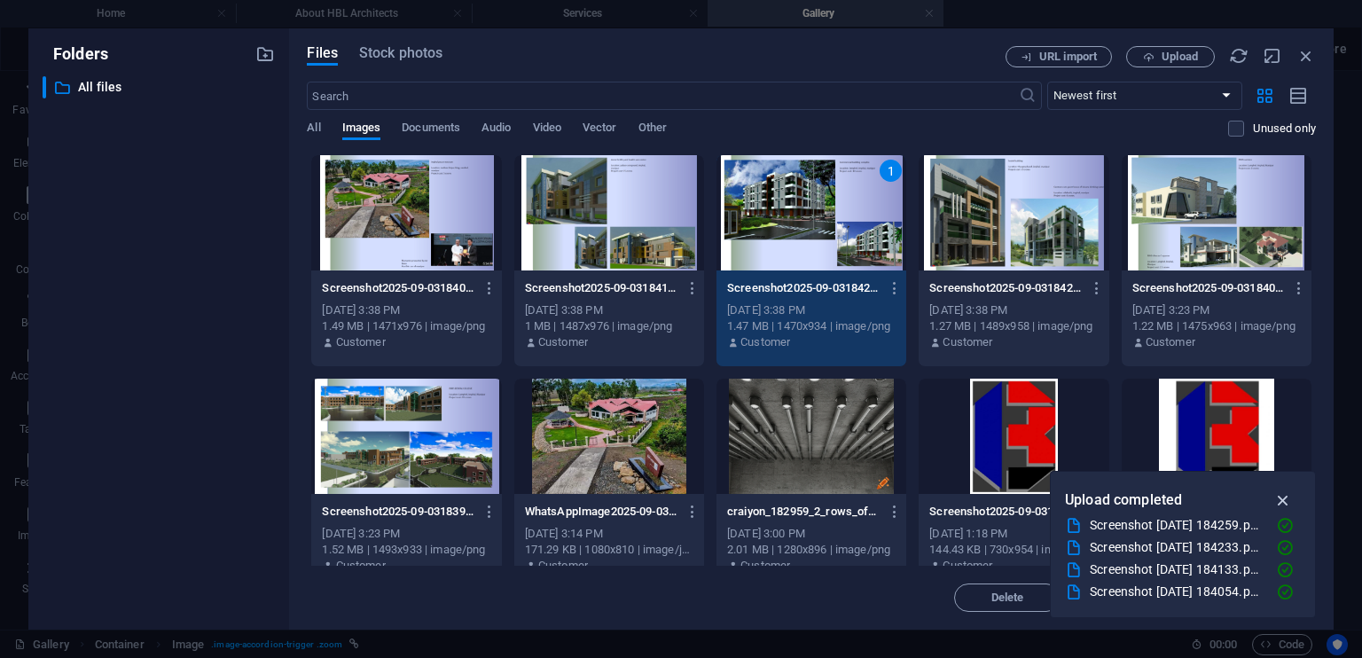
click at [1286, 504] on icon "button" at bounding box center [1283, 500] width 20 height 20
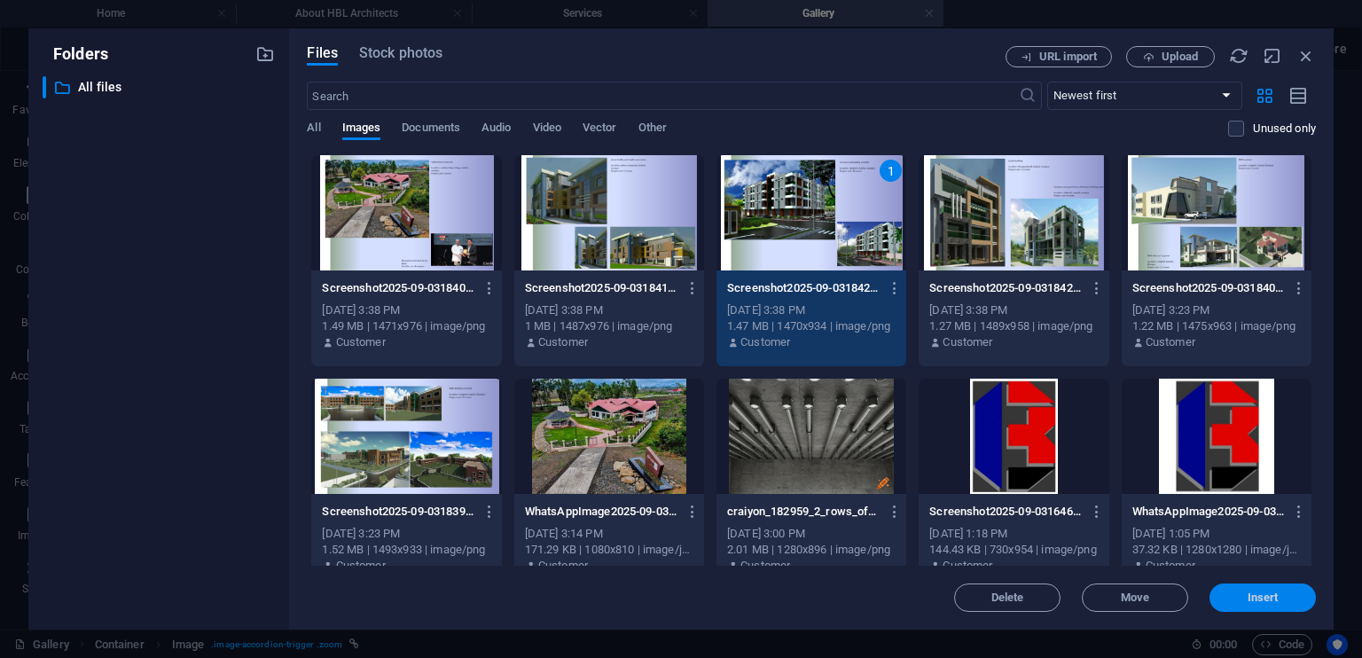
click at [1273, 605] on button "Insert" at bounding box center [1262, 597] width 106 height 28
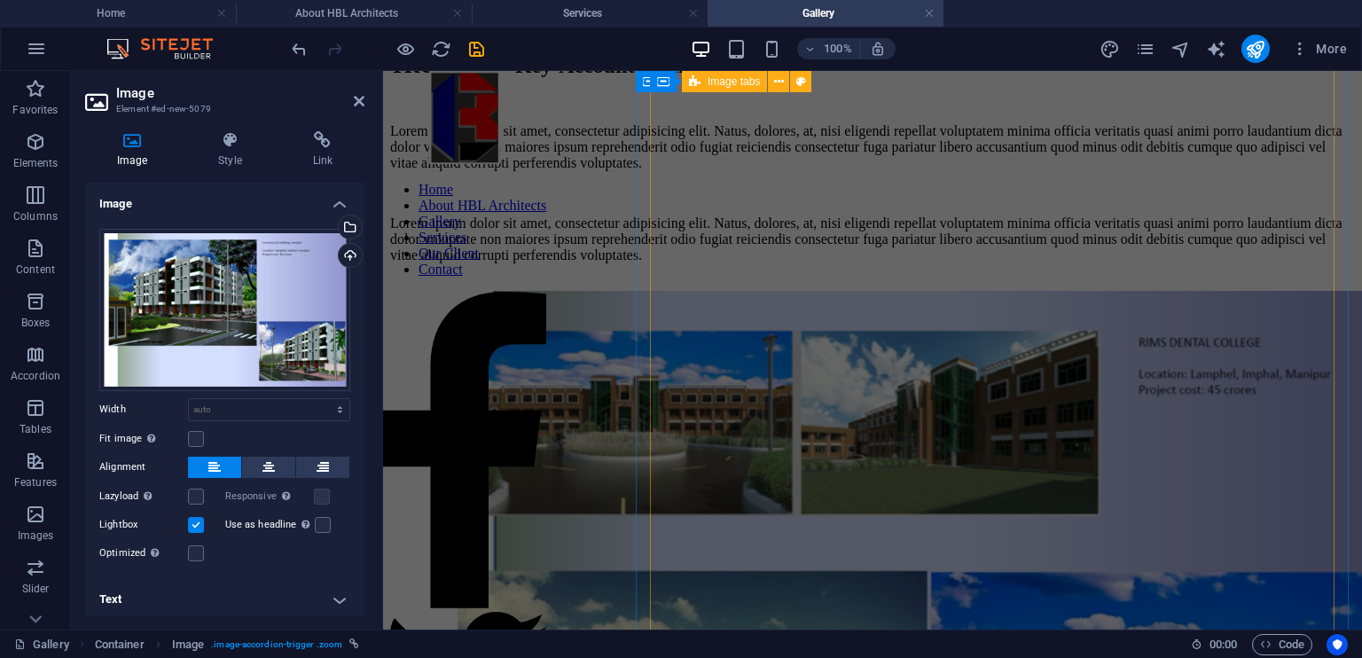
scroll to position [859, 0]
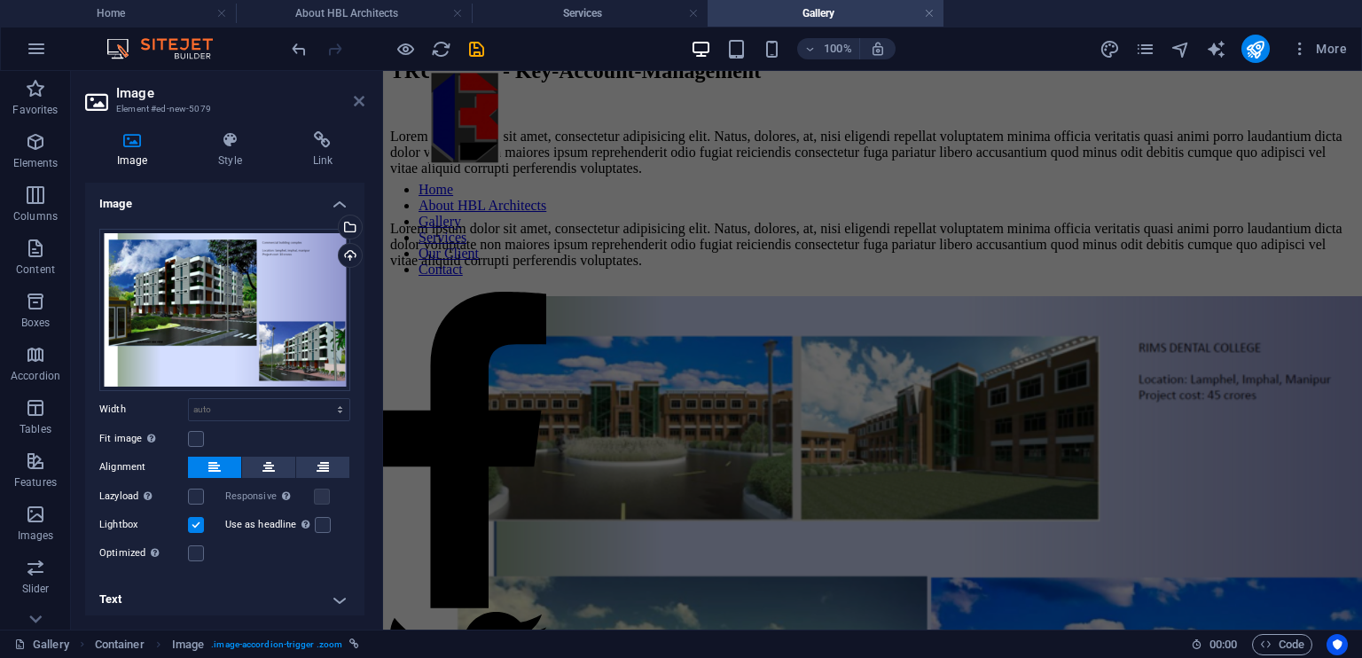
click at [360, 102] on icon at bounding box center [359, 101] width 11 height 14
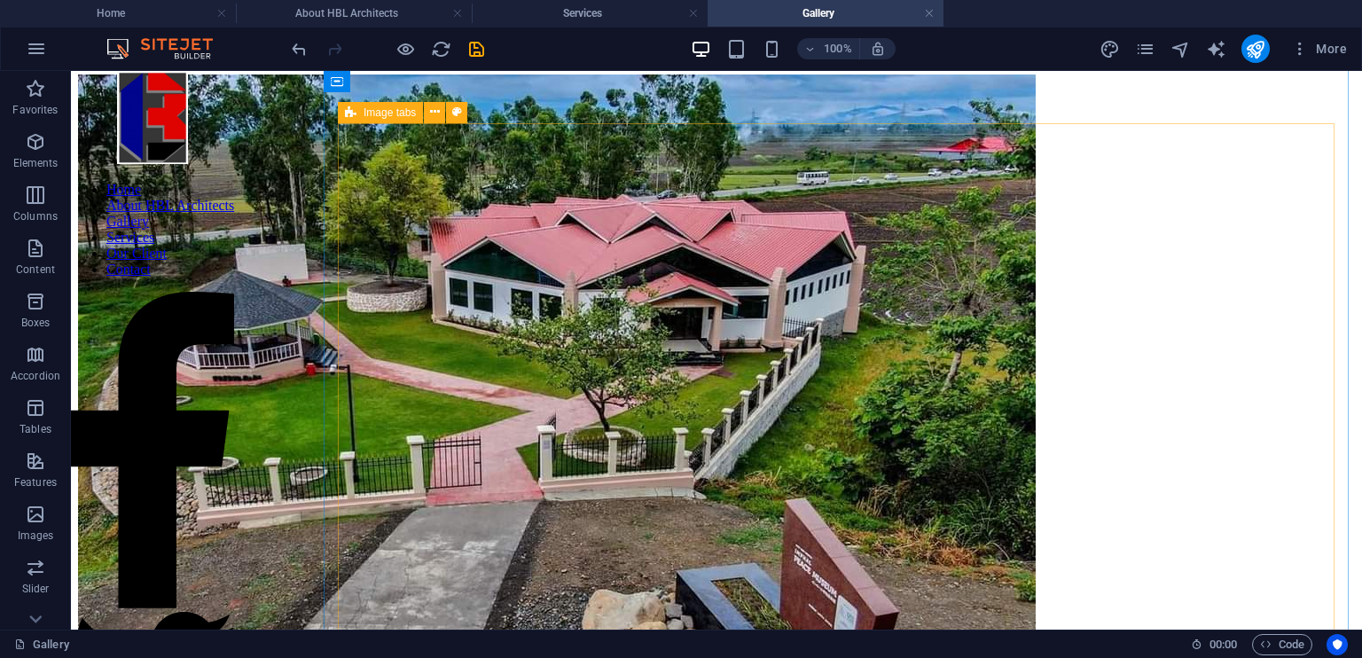
scroll to position [62, 0]
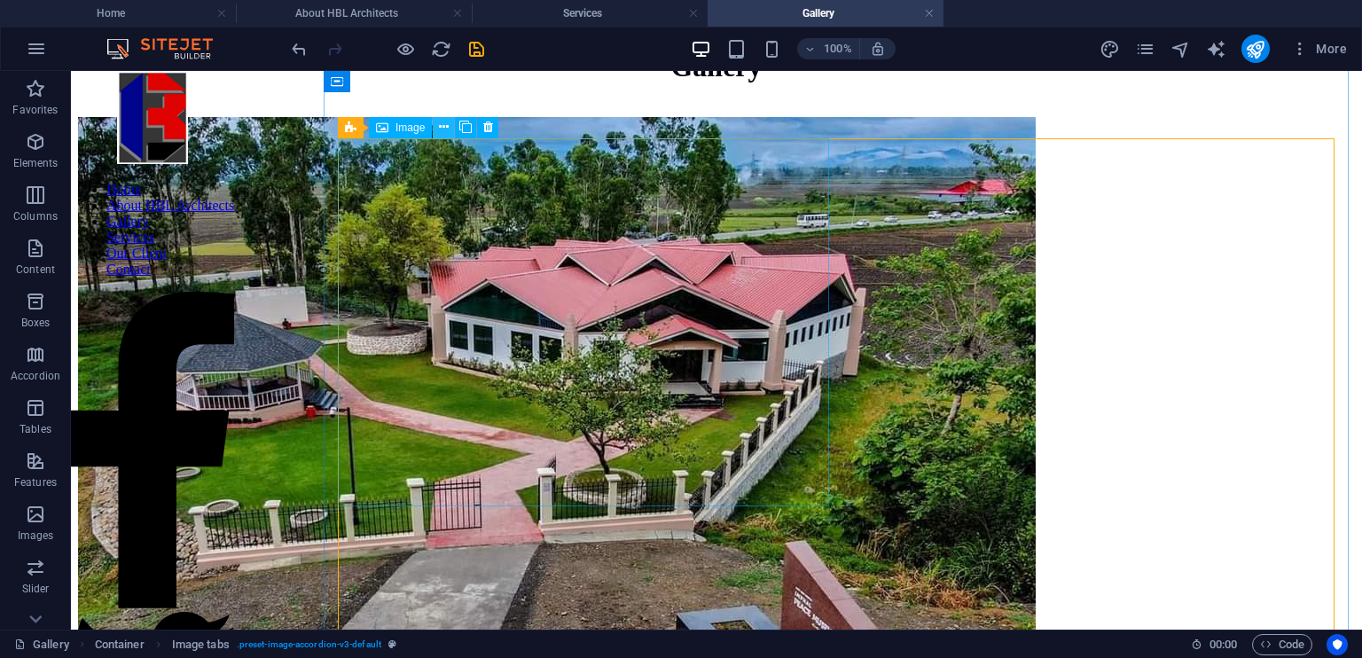
click at [442, 127] on icon at bounding box center [444, 127] width 10 height 19
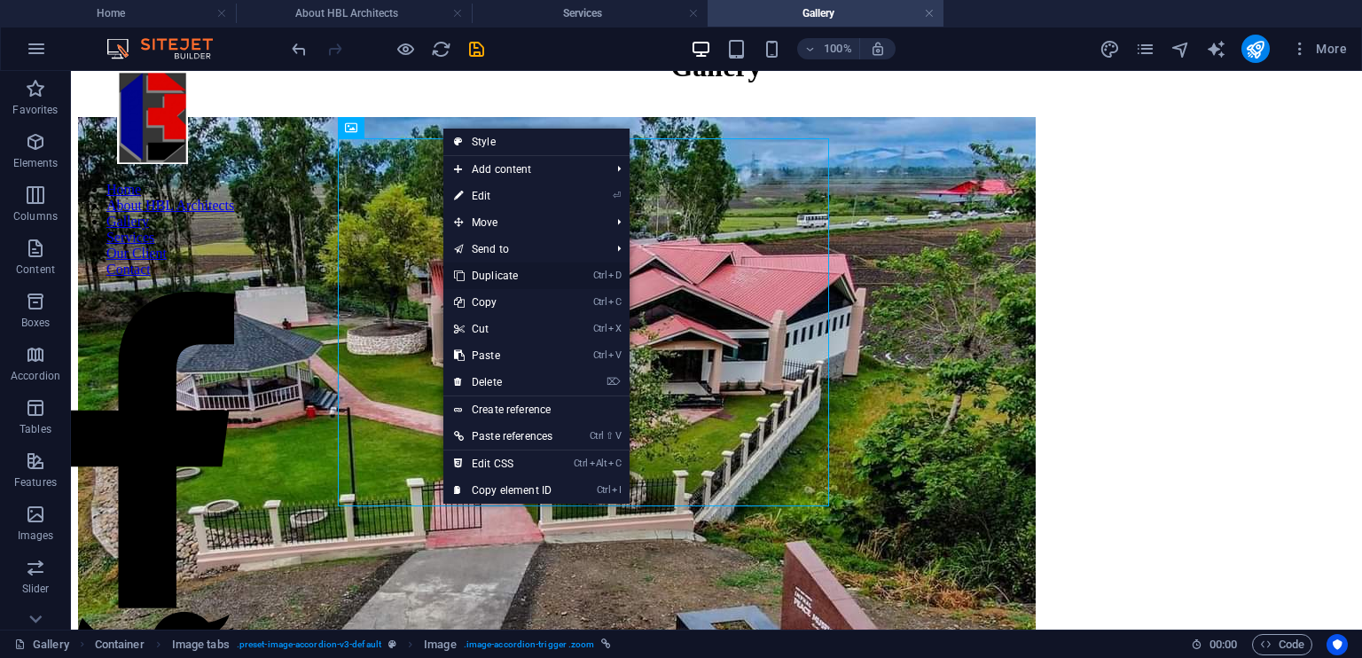
click at [554, 278] on link "Ctrl D Duplicate" at bounding box center [503, 275] width 120 height 27
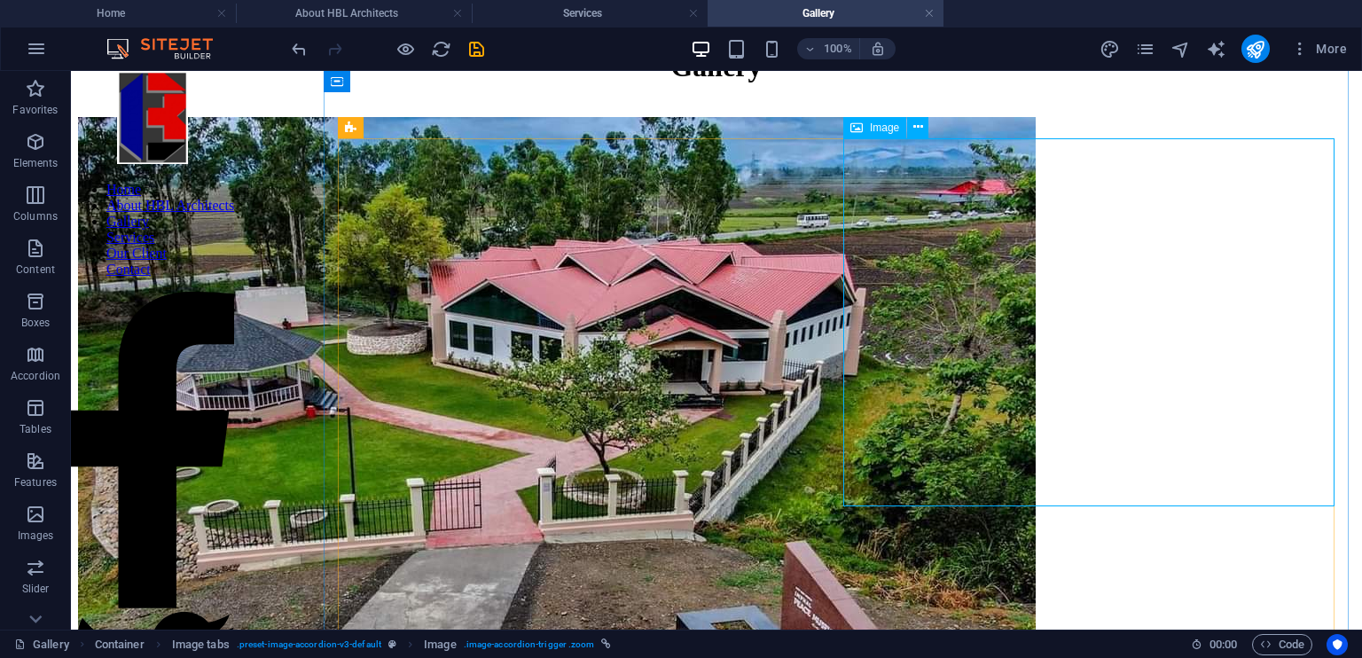
click at [871, 129] on span "Image" at bounding box center [884, 127] width 29 height 11
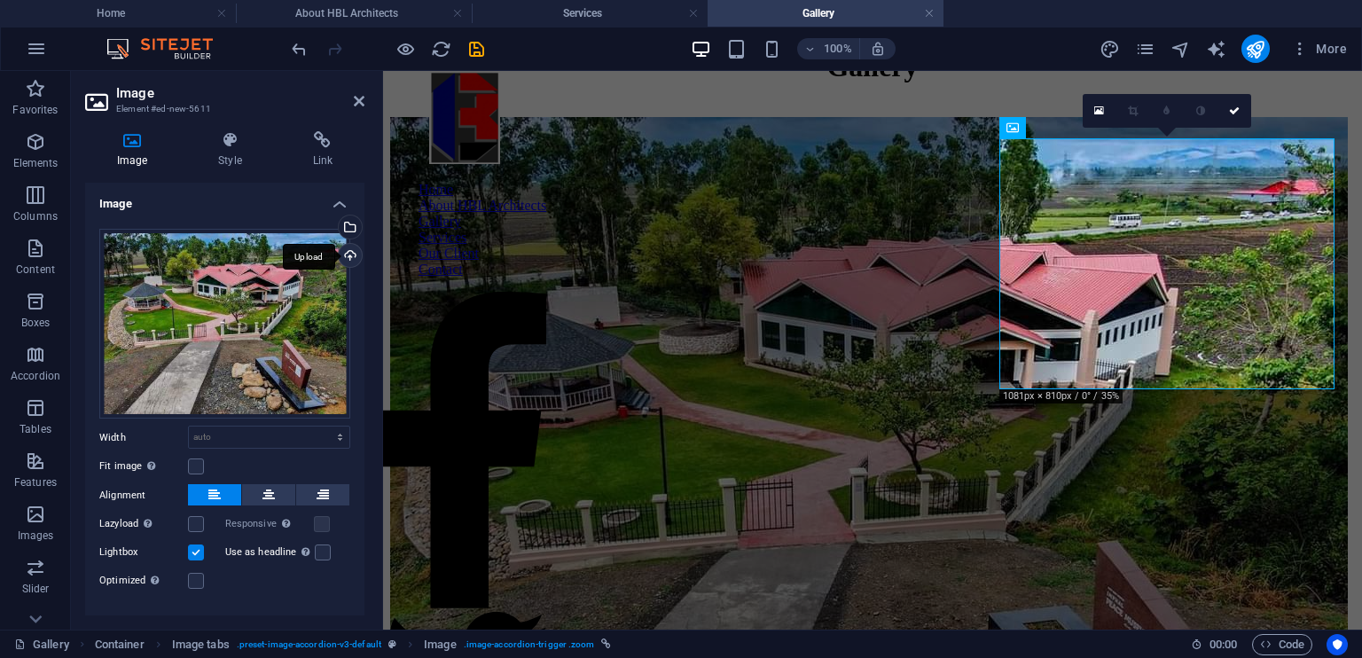
click at [349, 260] on div "Upload" at bounding box center [348, 257] width 27 height 27
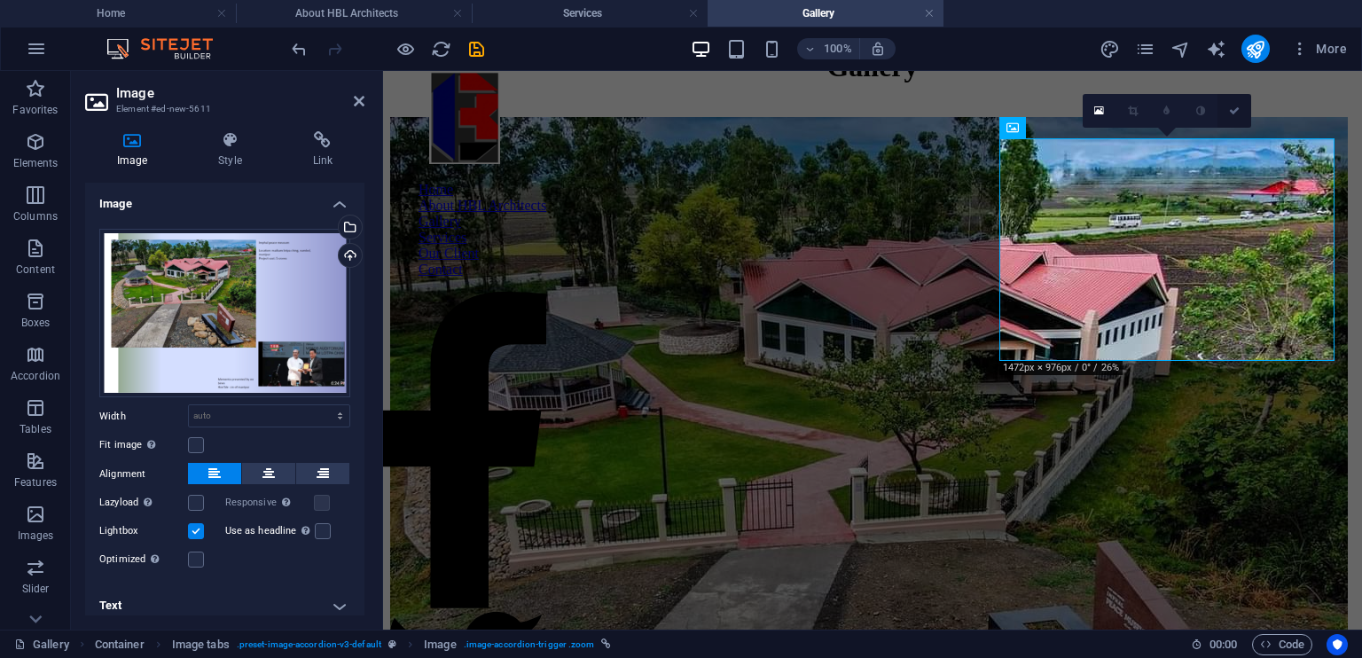
click at [1232, 110] on icon at bounding box center [1234, 111] width 11 height 11
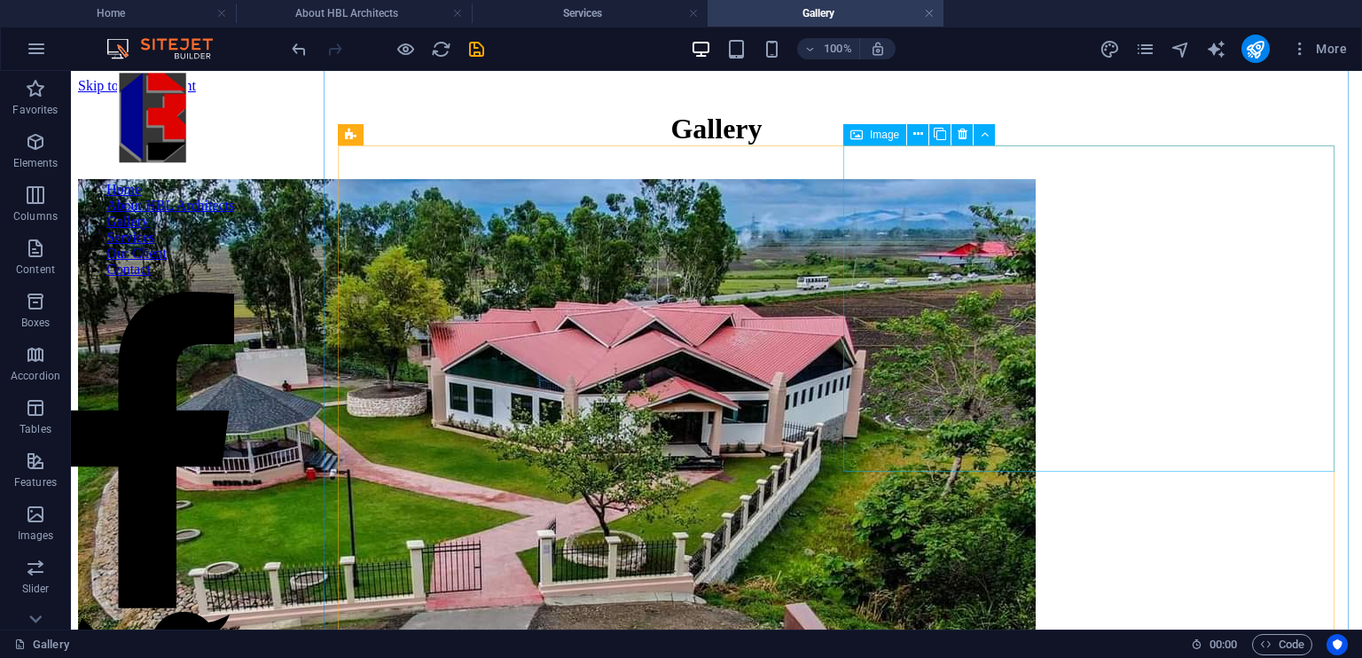
scroll to position [108, 0]
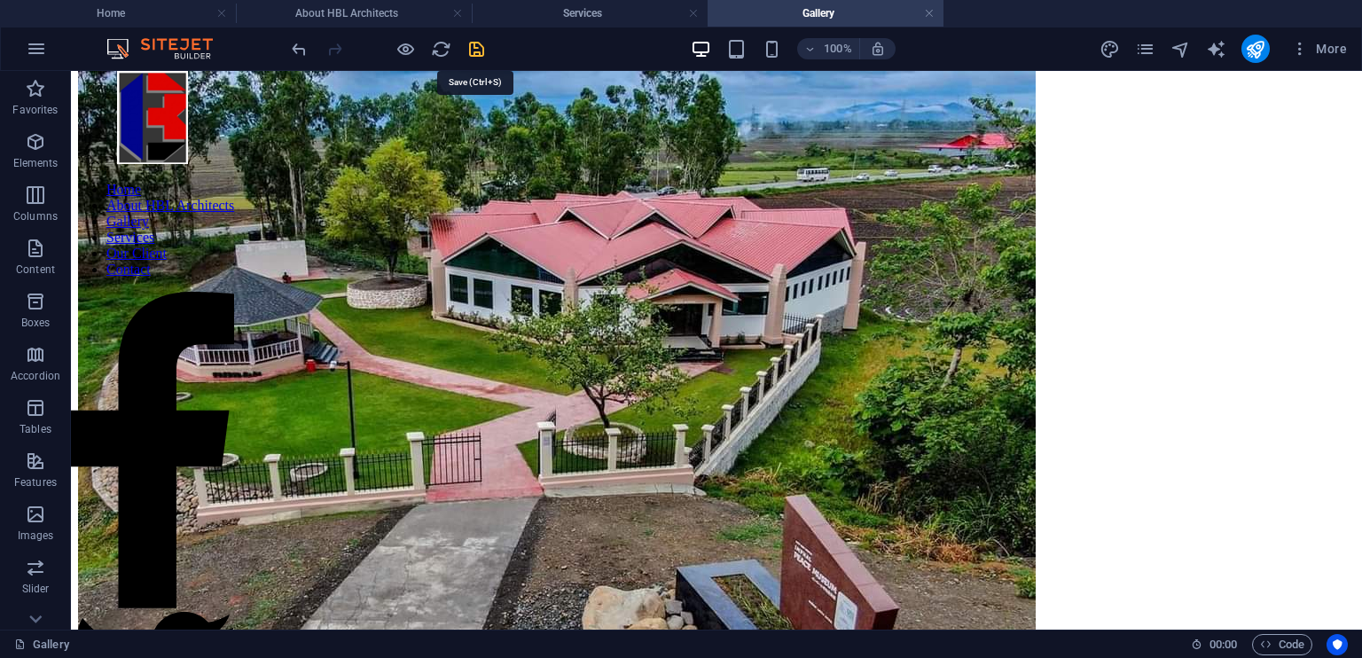
click at [473, 52] on icon "save" at bounding box center [476, 49] width 20 height 20
click at [1256, 49] on icon "publish" at bounding box center [1255, 49] width 20 height 20
